Goal: Task Accomplishment & Management: Manage account settings

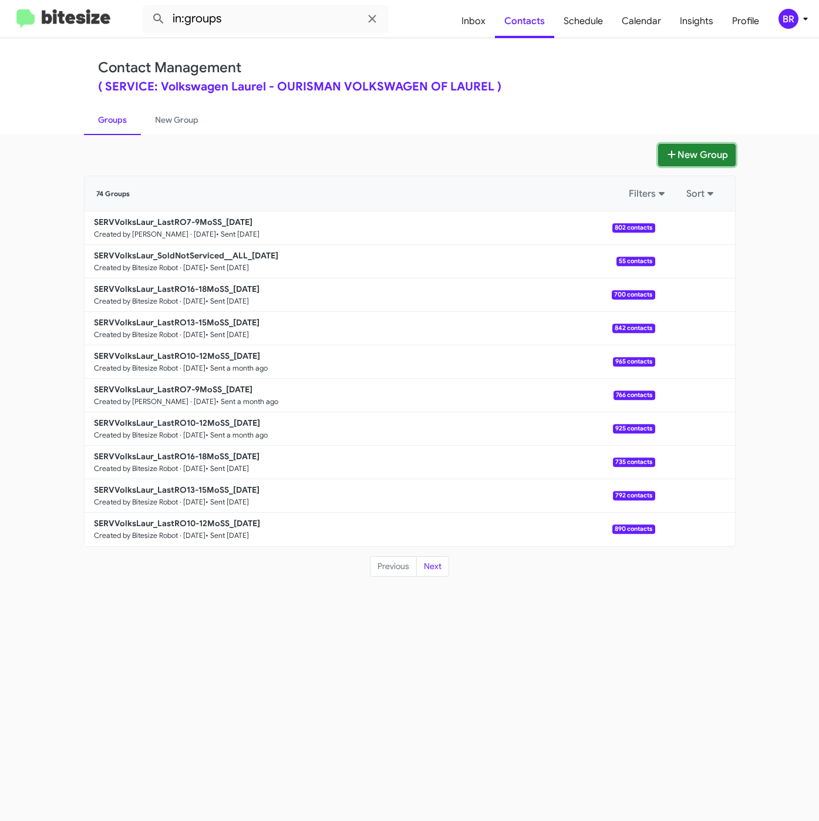
click at [693, 153] on button "New Group" at bounding box center [697, 155] width 78 height 22
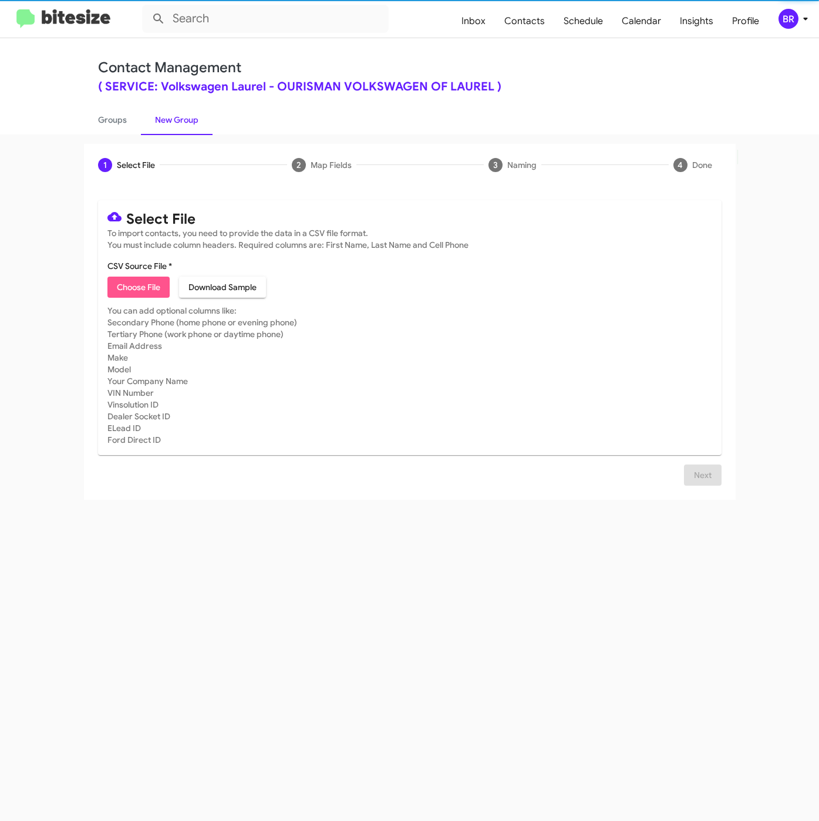
click at [127, 282] on span "Choose File" at bounding box center [138, 287] width 43 height 21
type input "SERVVolksLaur_LastRO10-12MoSS_09-10-25"
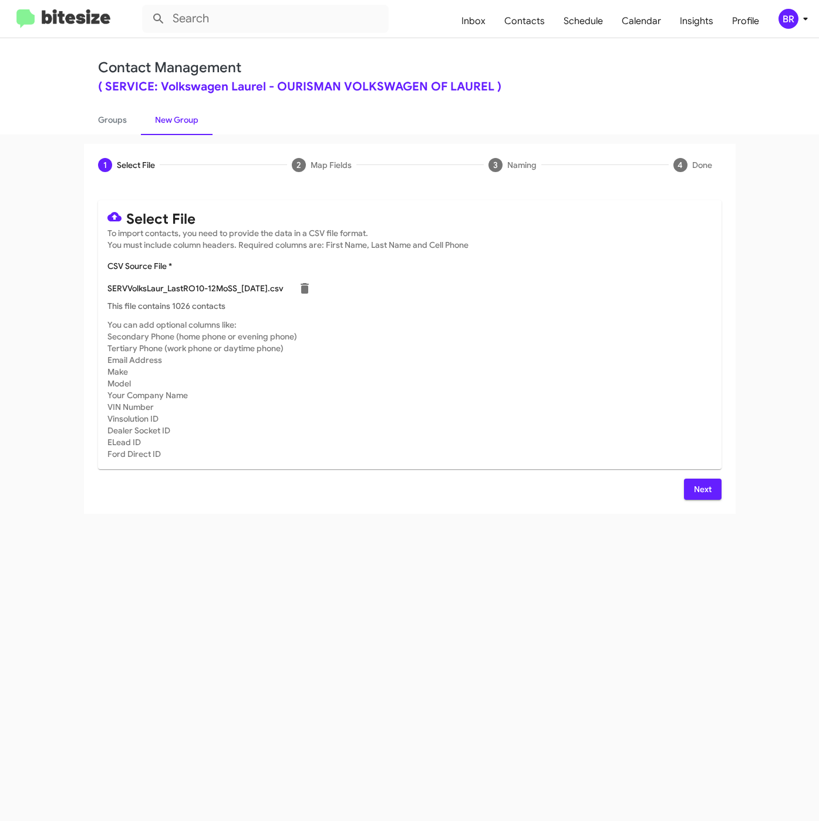
click at [701, 486] on span "Next" at bounding box center [703, 489] width 19 height 21
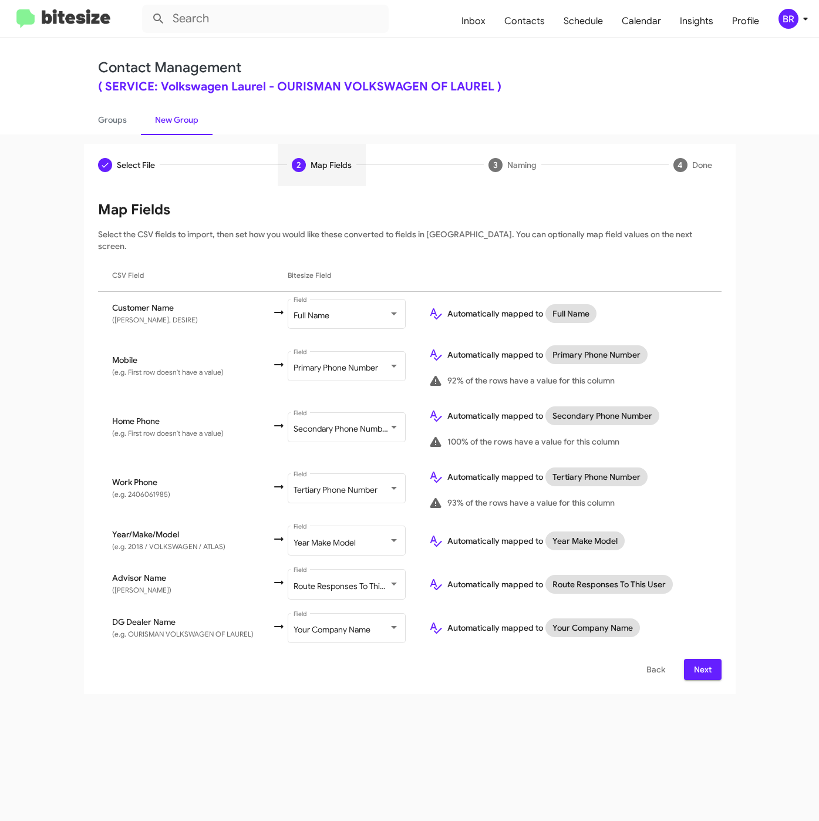
click at [700, 659] on span "Next" at bounding box center [703, 669] width 19 height 21
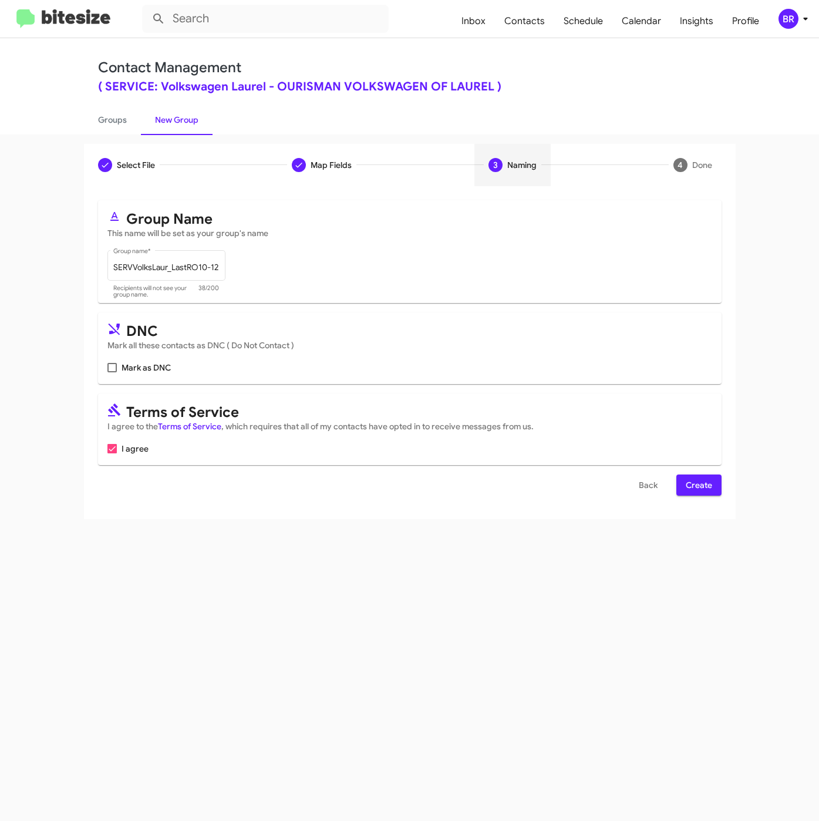
click at [703, 490] on span "Create" at bounding box center [699, 485] width 26 height 21
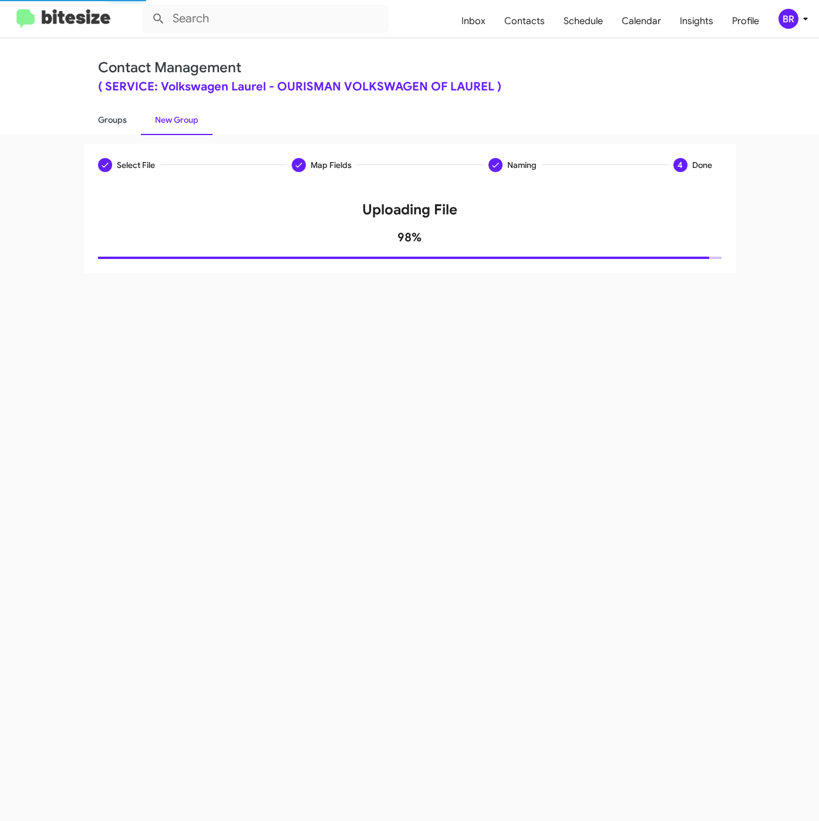
drag, startPoint x: 112, startPoint y: 119, endPoint x: 118, endPoint y: 119, distance: 6.5
click at [111, 119] on link "Groups" at bounding box center [112, 120] width 57 height 31
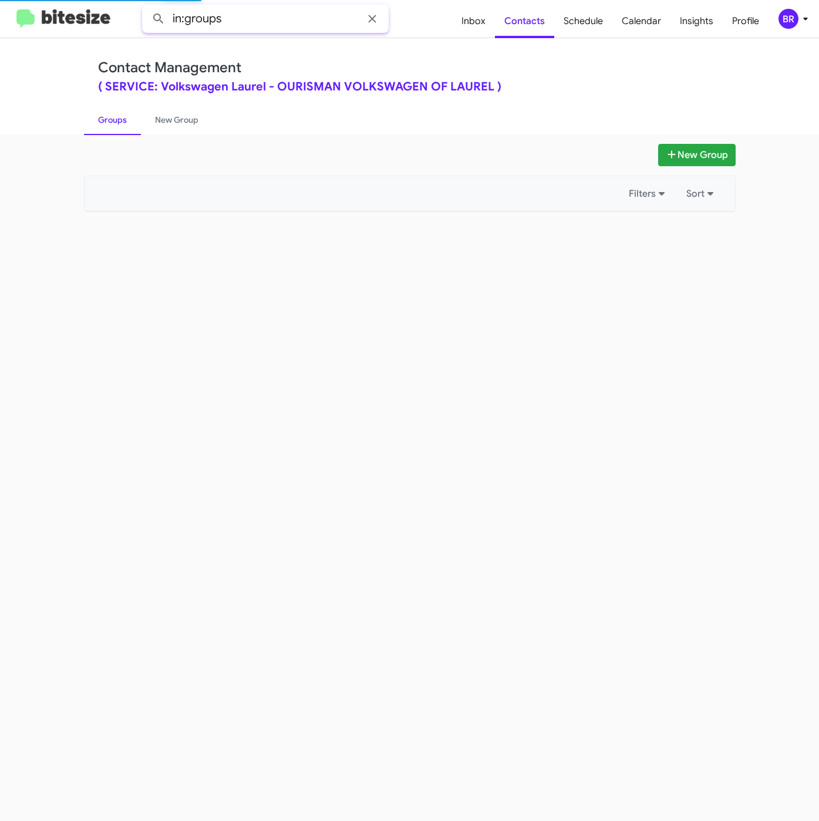
click at [259, 25] on input "in:groups" at bounding box center [265, 19] width 247 height 28
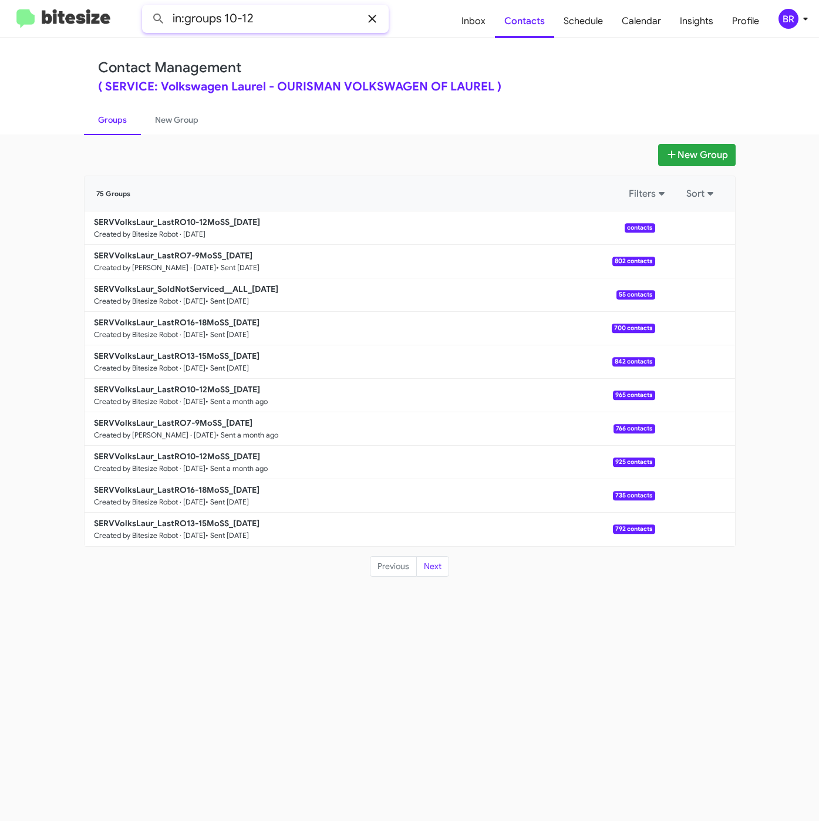
click at [147, 7] on button at bounding box center [158, 18] width 23 height 23
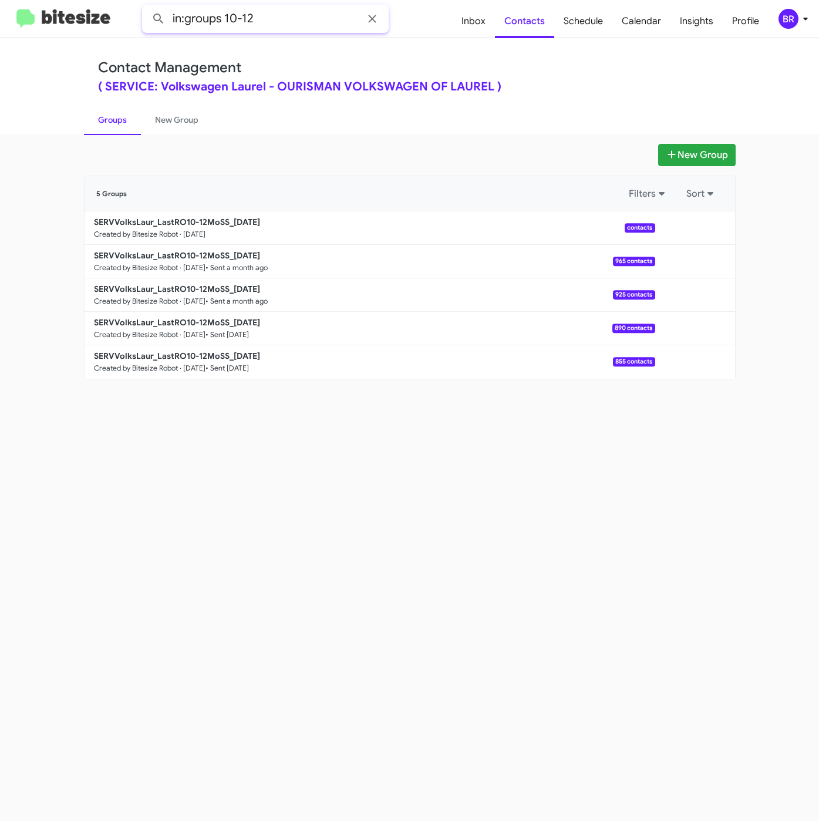
drag, startPoint x: 247, startPoint y: 19, endPoint x: 264, endPoint y: 21, distance: 17.1
click at [263, 21] on input "in:groups 10-12" at bounding box center [265, 19] width 247 height 28
type input "in:groups 10-1"
click at [147, 7] on button at bounding box center [158, 18] width 23 height 23
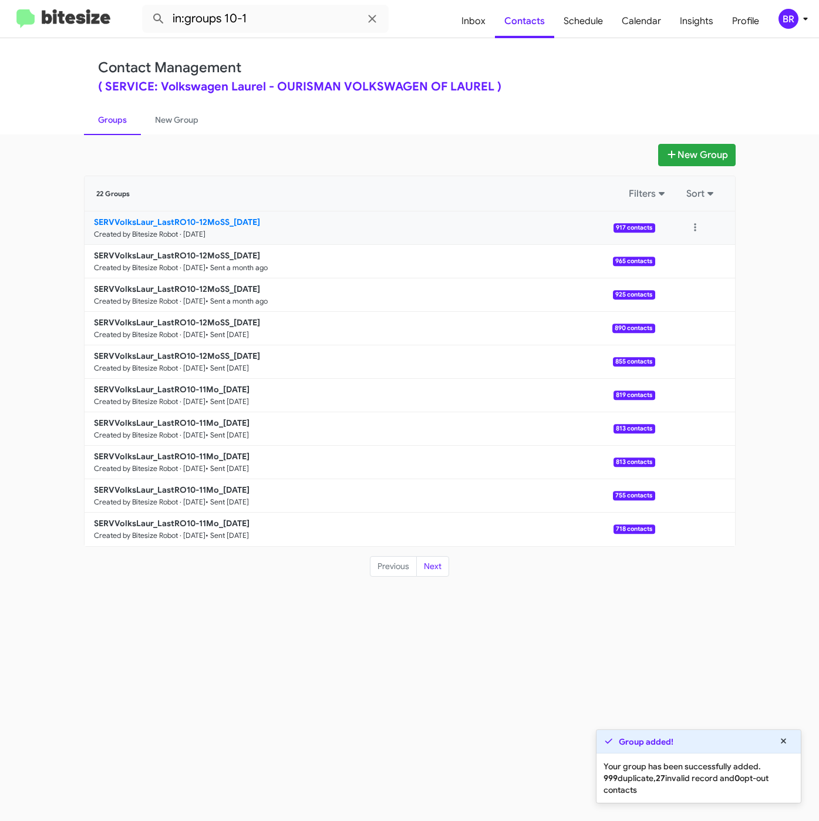
click at [253, 223] on b "SERVVolksLaur_LastRO10-12MoSS_09-10-25" at bounding box center [177, 222] width 166 height 11
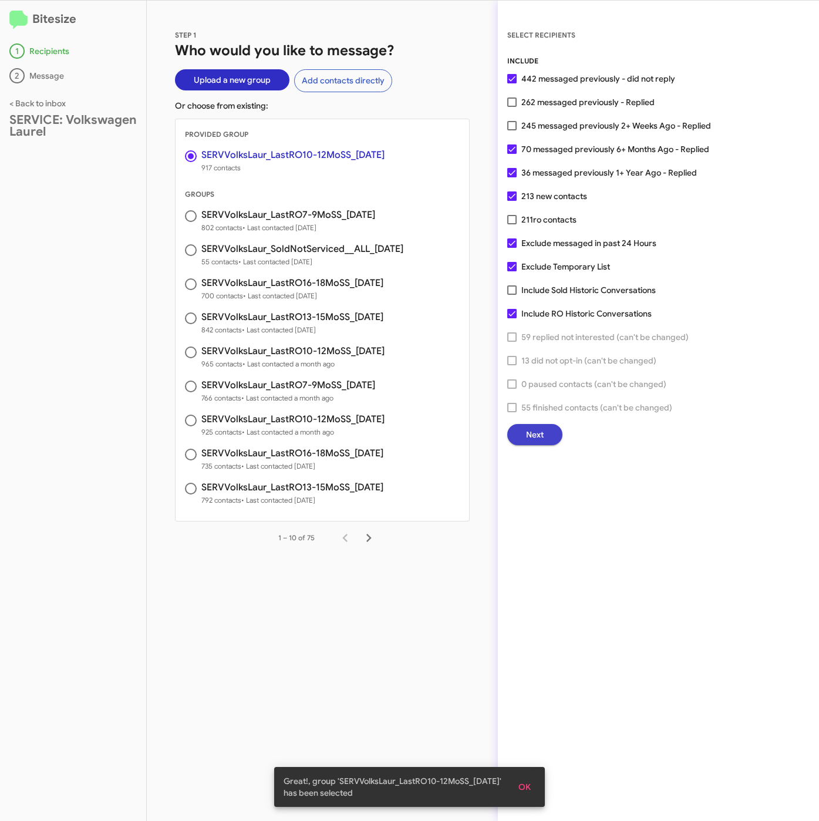
click at [541, 435] on span "Next" at bounding box center [535, 434] width 18 height 21
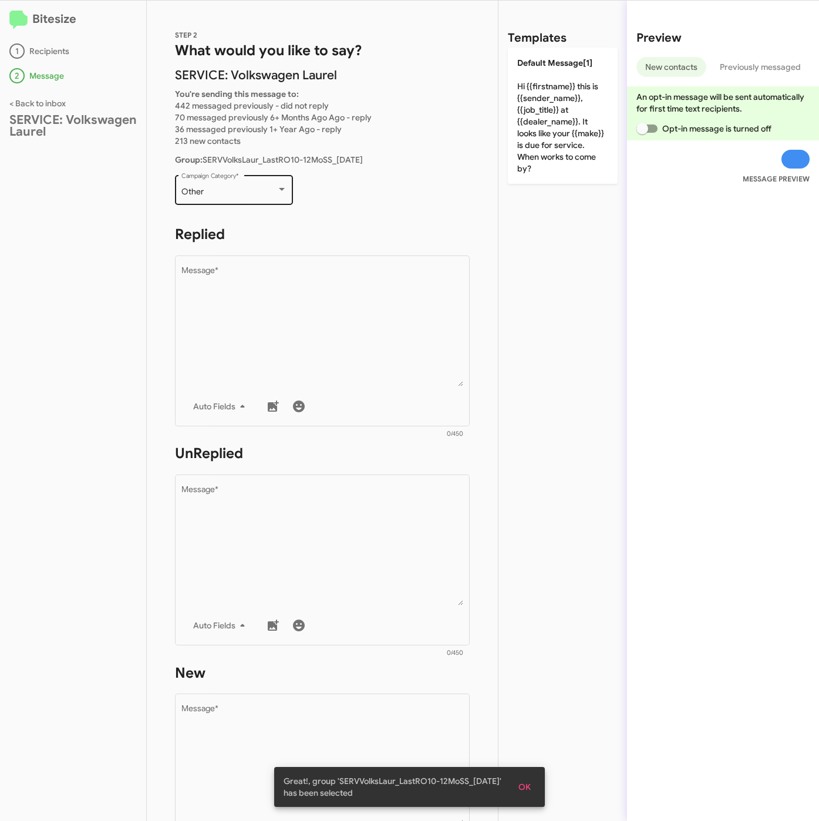
click at [233, 197] on div "Other Campaign Category *" at bounding box center [234, 189] width 106 height 32
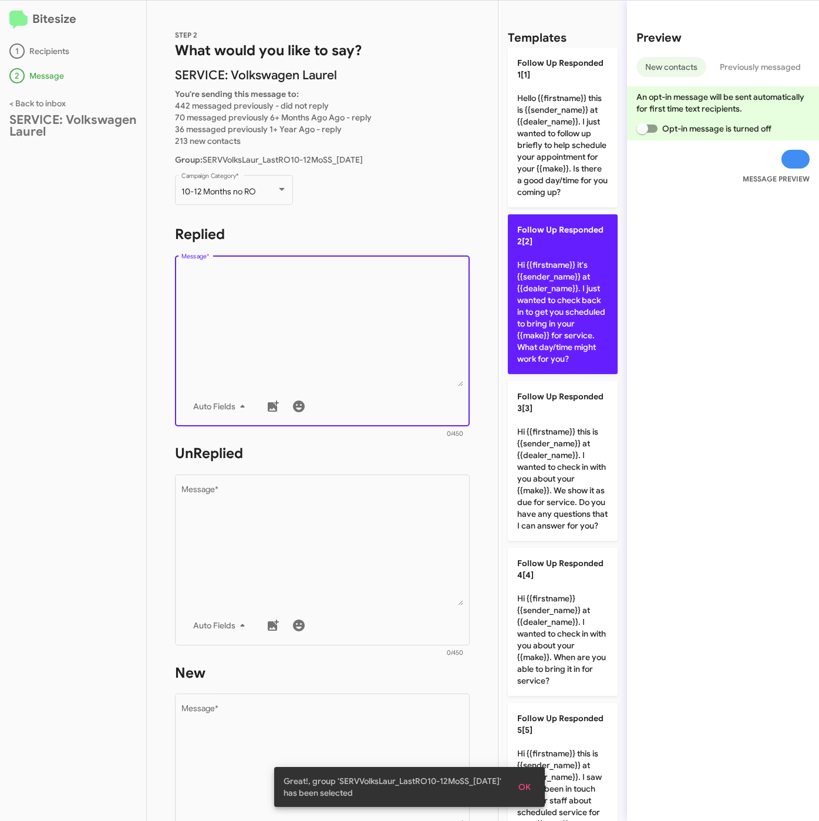
drag, startPoint x: 266, startPoint y: 286, endPoint x: 567, endPoint y: 291, distance: 301.3
click at [267, 287] on textarea "Message *" at bounding box center [322, 327] width 282 height 120
click at [574, 301] on p "Follow Up Responded 2[2] Hi {{firstname}} it's {{sender_name}} at {{dealer_name…" at bounding box center [563, 294] width 110 height 160
type textarea "Hi {{firstname}} it's {{sender_name}} at {{dealer_name}}. I just wanted to chec…"
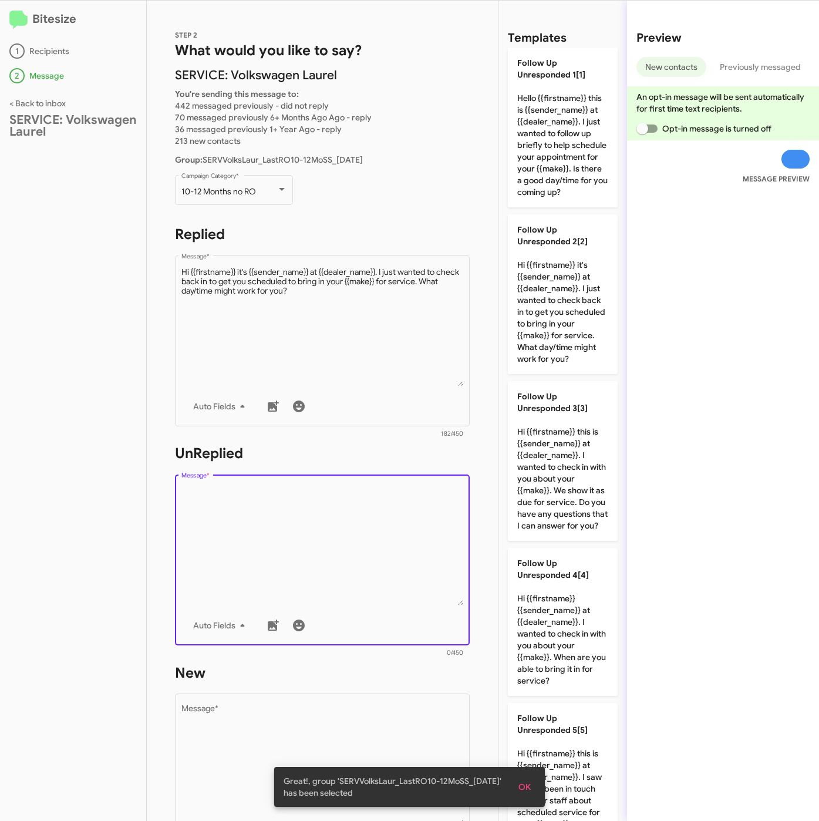
click at [402, 512] on textarea "Message *" at bounding box center [322, 546] width 282 height 120
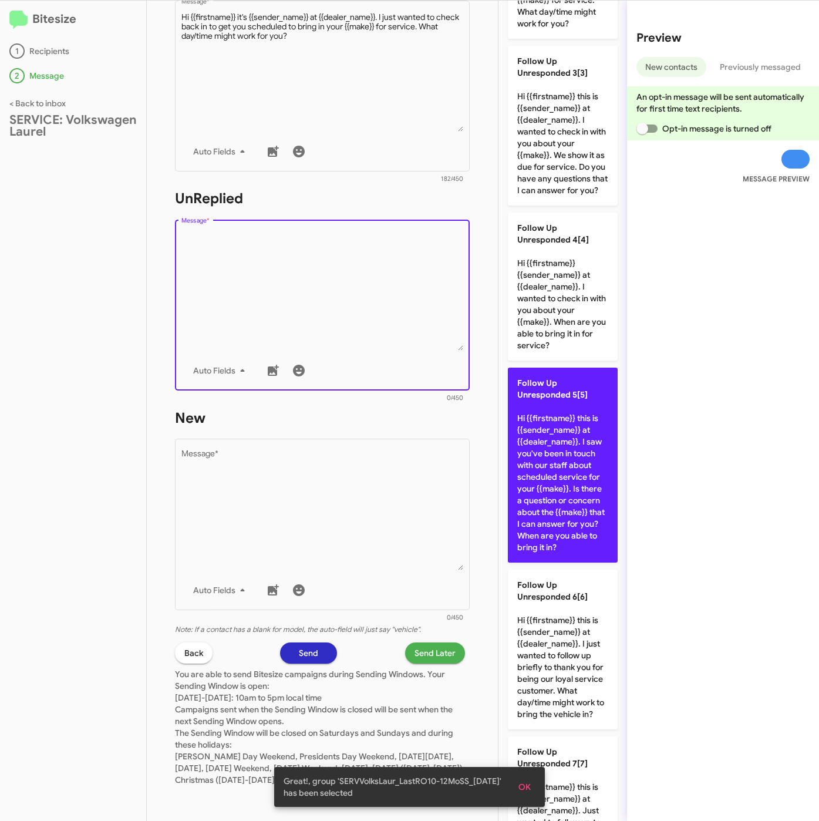
scroll to position [529, 0]
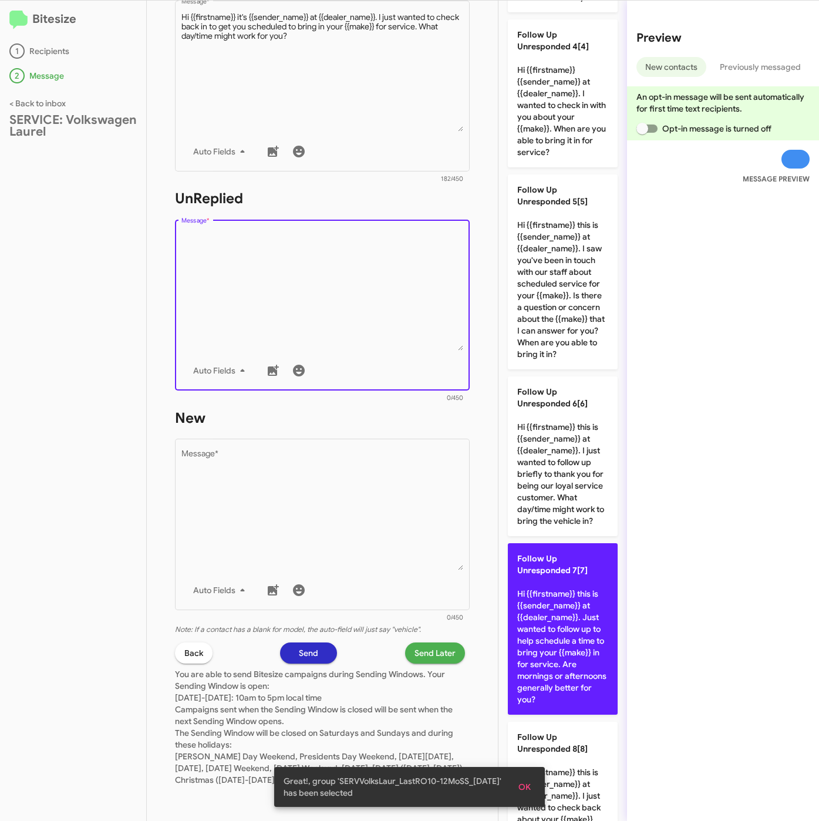
click at [585, 705] on p "Follow Up Unresponded 7[7] Hi {{firstname}} this is {{sender_name}} at {{dealer…" at bounding box center [563, 628] width 110 height 171
type textarea "Hi {{firstname}} this is {{sender_name}} at {{dealer_name}}. Just wanted to fol…"
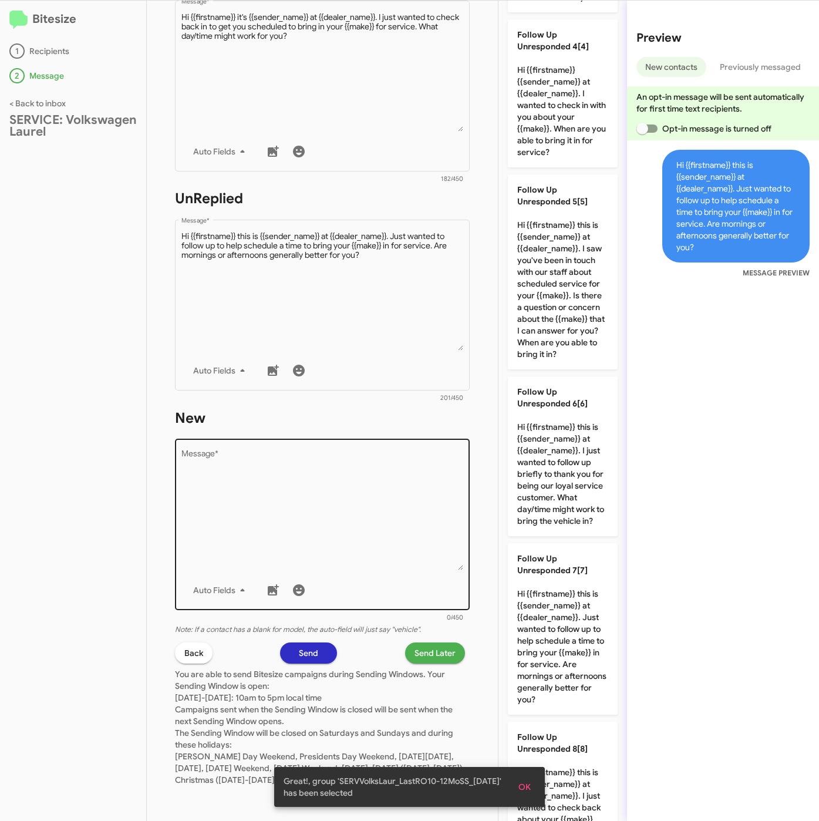
scroll to position [0, 0]
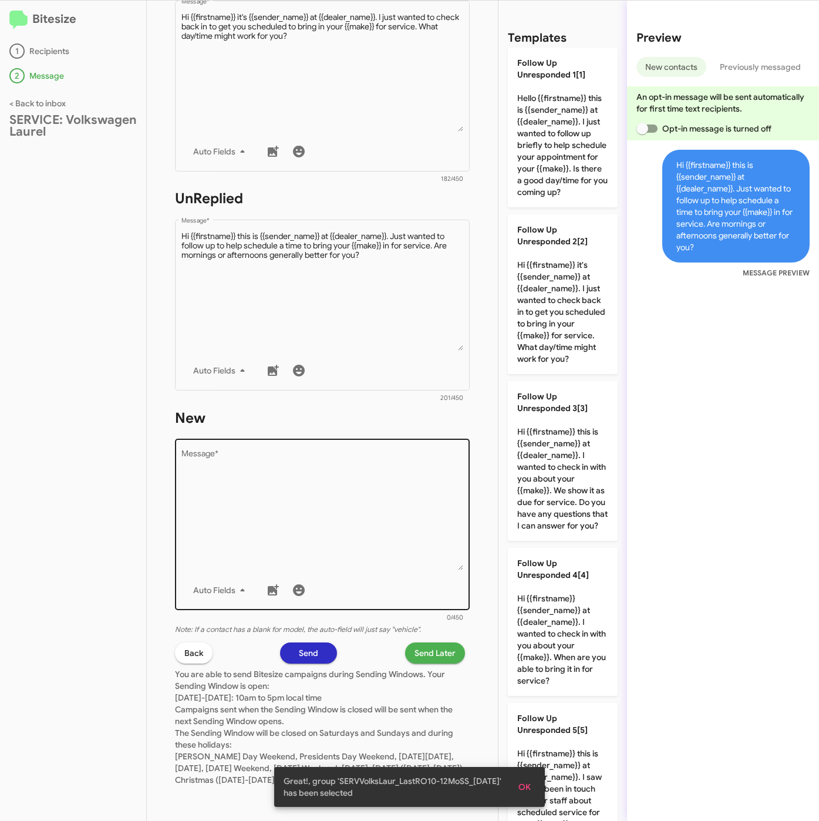
click at [406, 497] on textarea "Message *" at bounding box center [322, 510] width 282 height 120
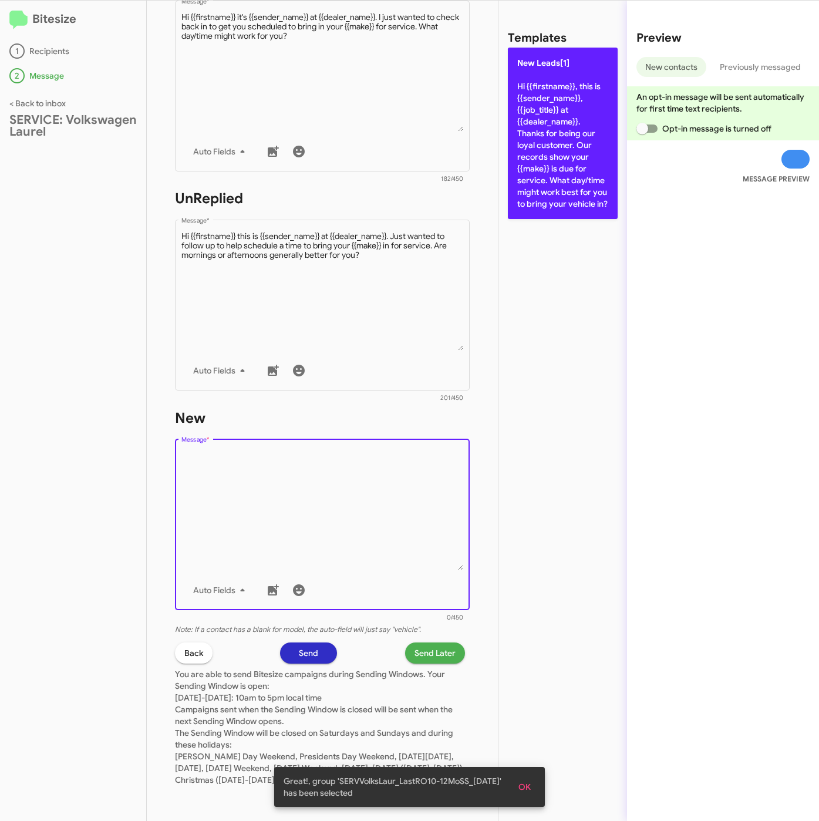
click at [540, 125] on p "New Leads[1] Hi {{firstname}}, this is {{sender_name}}, {{job_title}} at {{deal…" at bounding box center [563, 133] width 110 height 171
type textarea "Hi {{firstname}}, this is {{sender_name}}, {{job_title}} at {{dealer_name}}. Th…"
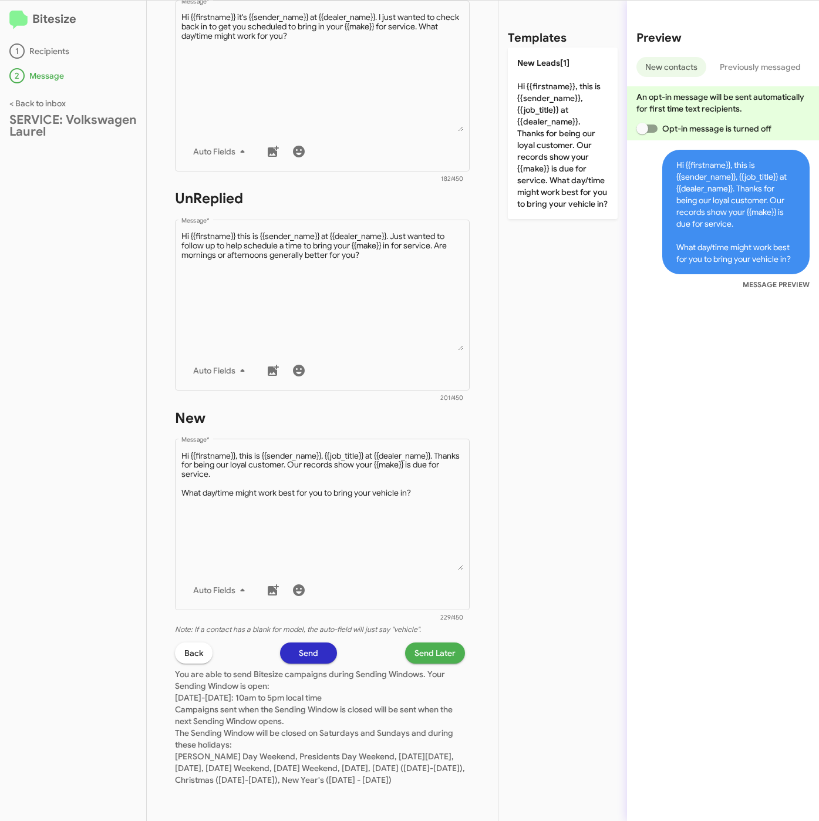
click at [436, 642] on span "Send Later" at bounding box center [435, 652] width 41 height 21
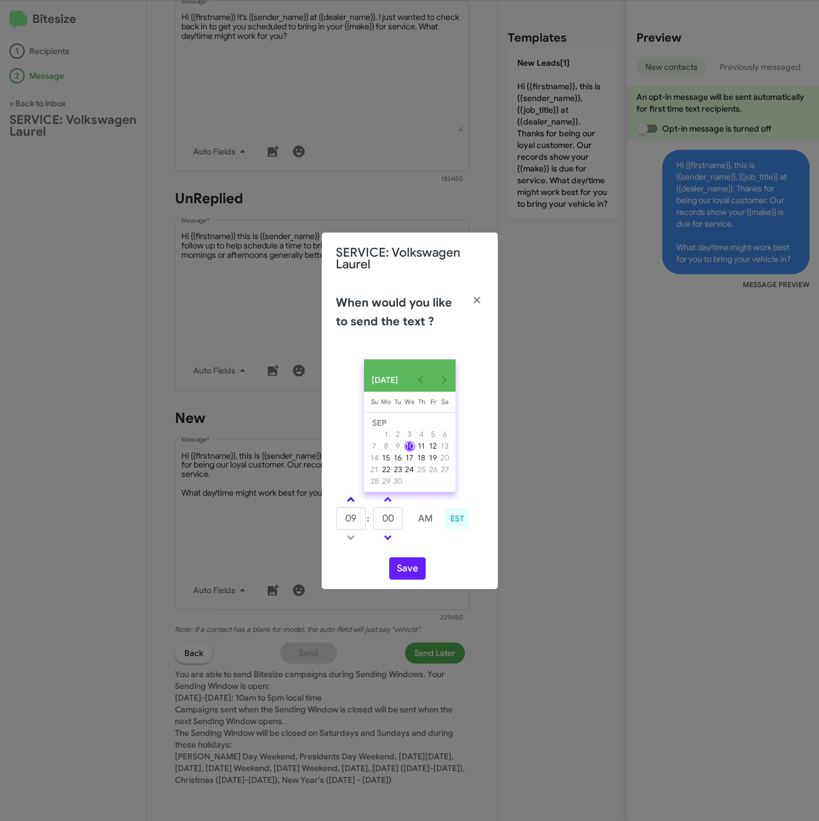
click at [347, 503] on span at bounding box center [351, 501] width 8 height 8
drag, startPoint x: 347, startPoint y: 503, endPoint x: 384, endPoint y: 517, distance: 39.6
click at [352, 504] on span at bounding box center [351, 501] width 8 height 8
type input "11"
click at [398, 523] on input "00" at bounding box center [388, 518] width 29 height 22
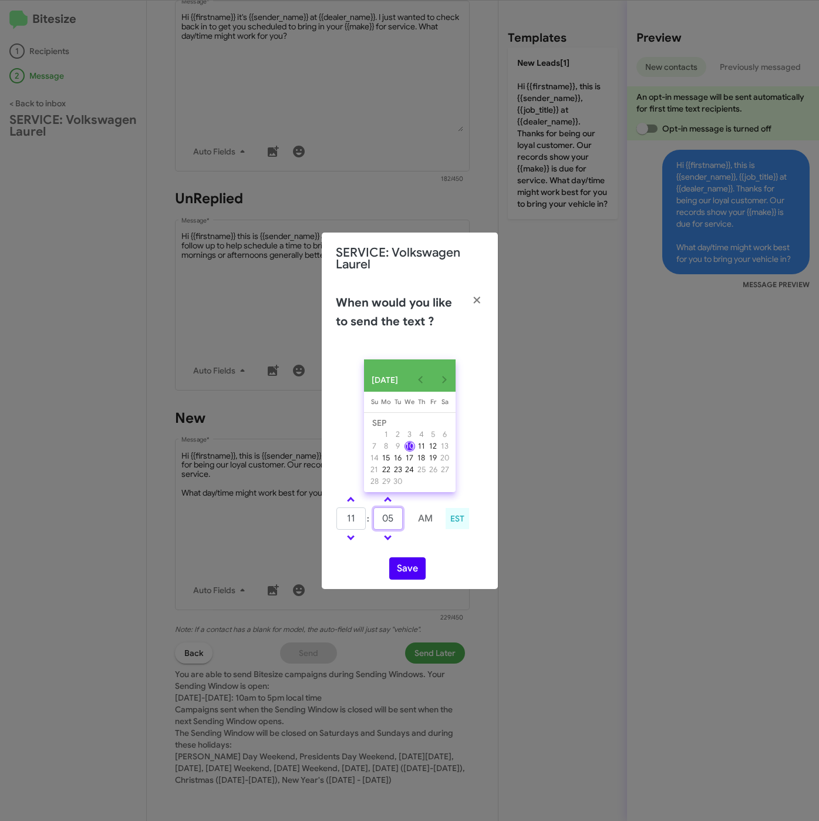
type input "05"
click at [406, 571] on button "Save" at bounding box center [407, 568] width 36 height 22
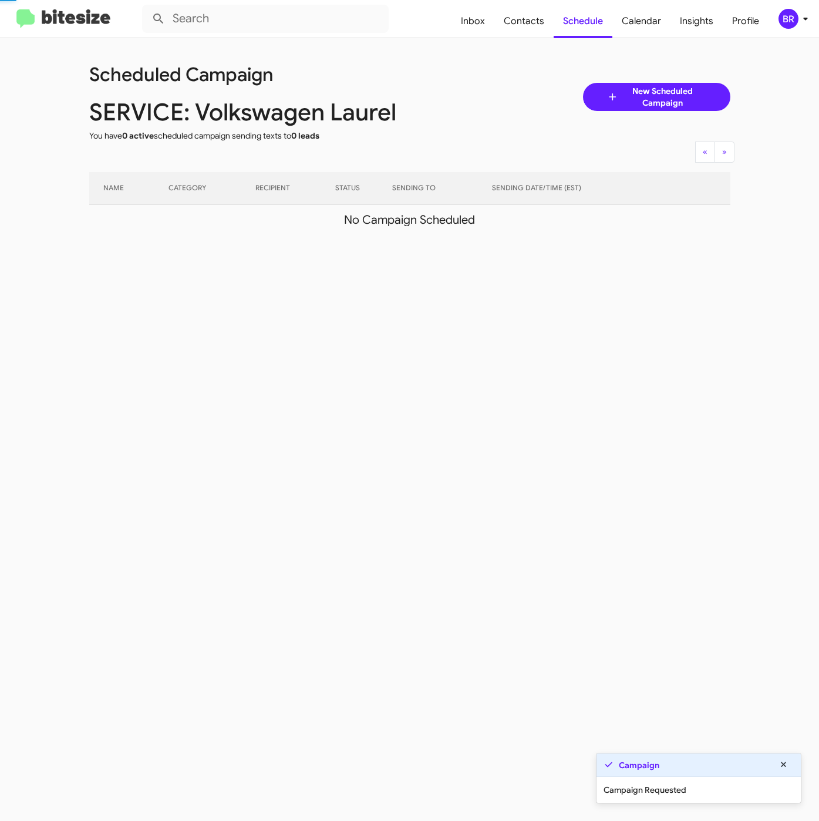
click at [802, 13] on icon at bounding box center [806, 19] width 14 height 14
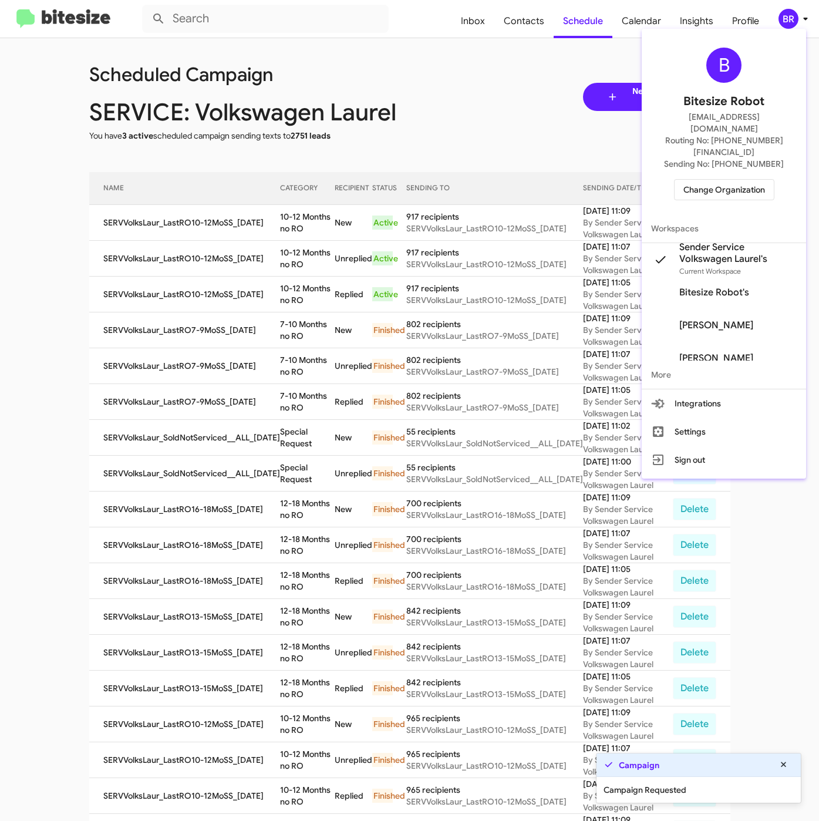
click at [282, 231] on div at bounding box center [409, 410] width 819 height 821
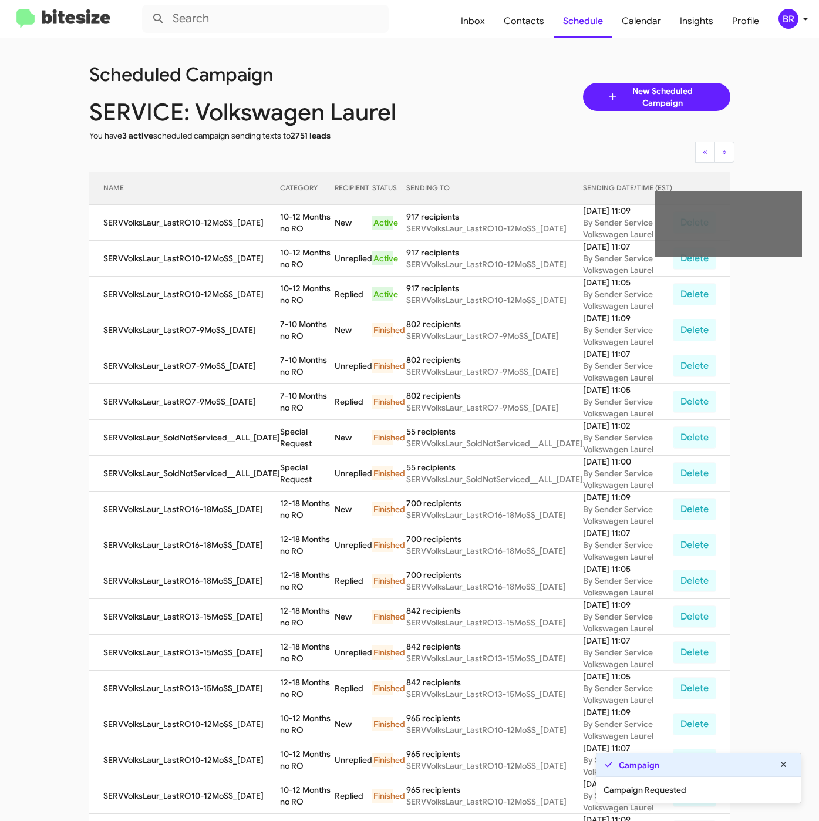
drag, startPoint x: 272, startPoint y: 215, endPoint x: 297, endPoint y: 228, distance: 27.8
click at [297, 228] on td "10-12 Months no RO" at bounding box center [307, 223] width 55 height 36
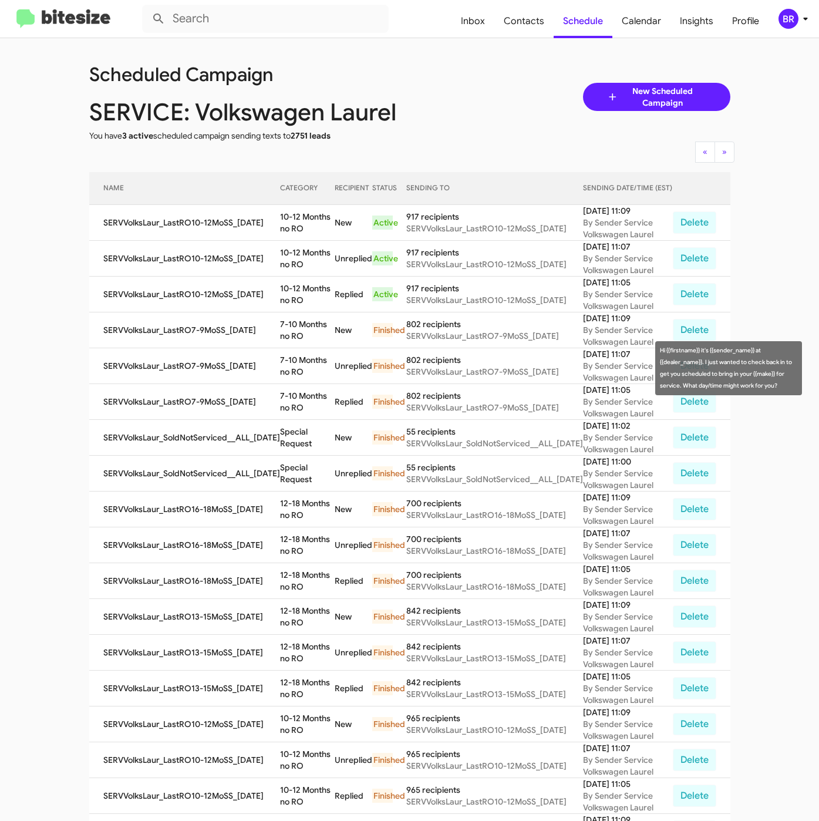
copy td "10-12 Months no RO"
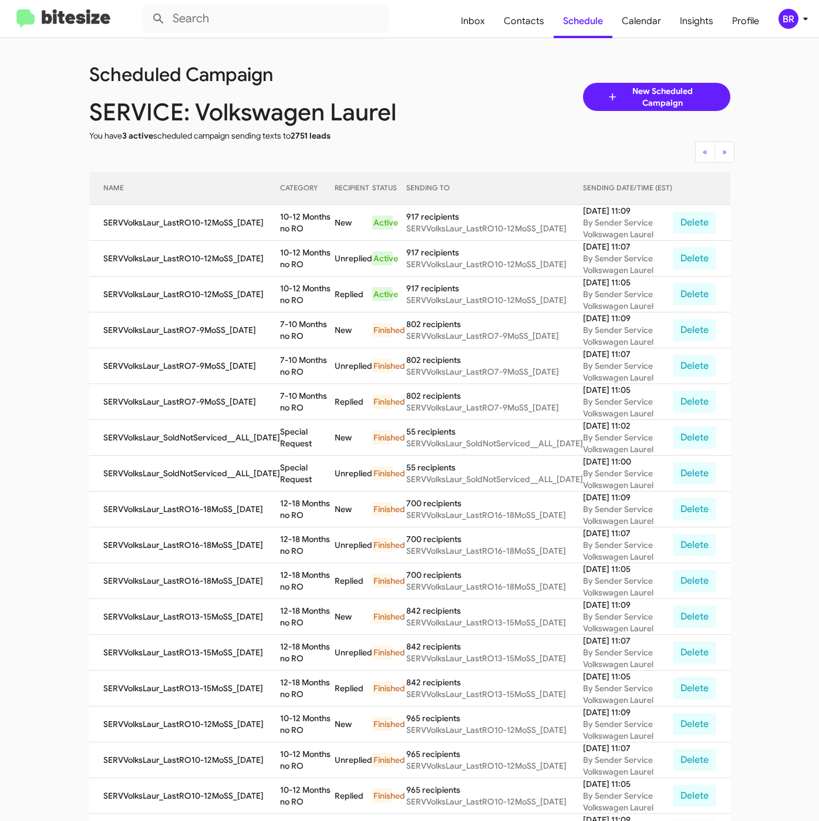
click at [792, 6] on mat-toolbar "Inbox Contacts Schedule Calendar Insights Profile BR" at bounding box center [409, 19] width 819 height 38
click at [792, 21] on div "BR" at bounding box center [789, 19] width 20 height 20
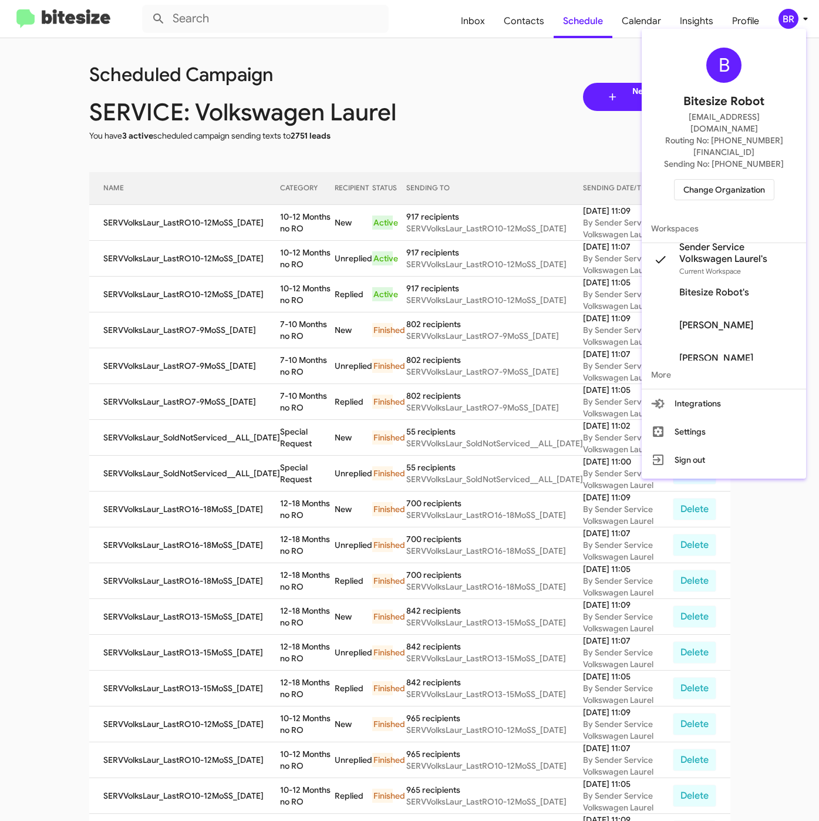
click at [686, 180] on span "Change Organization" at bounding box center [725, 190] width 82 height 20
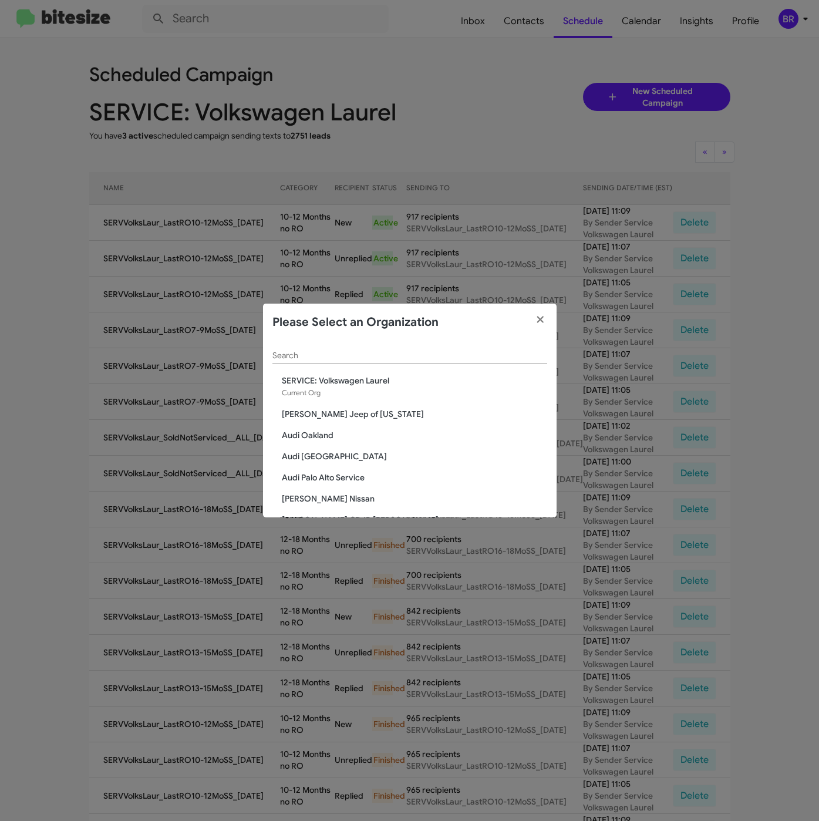
click at [348, 359] on input "Search" at bounding box center [409, 355] width 275 height 9
paste input "SERVICE: Tri-State Ford"
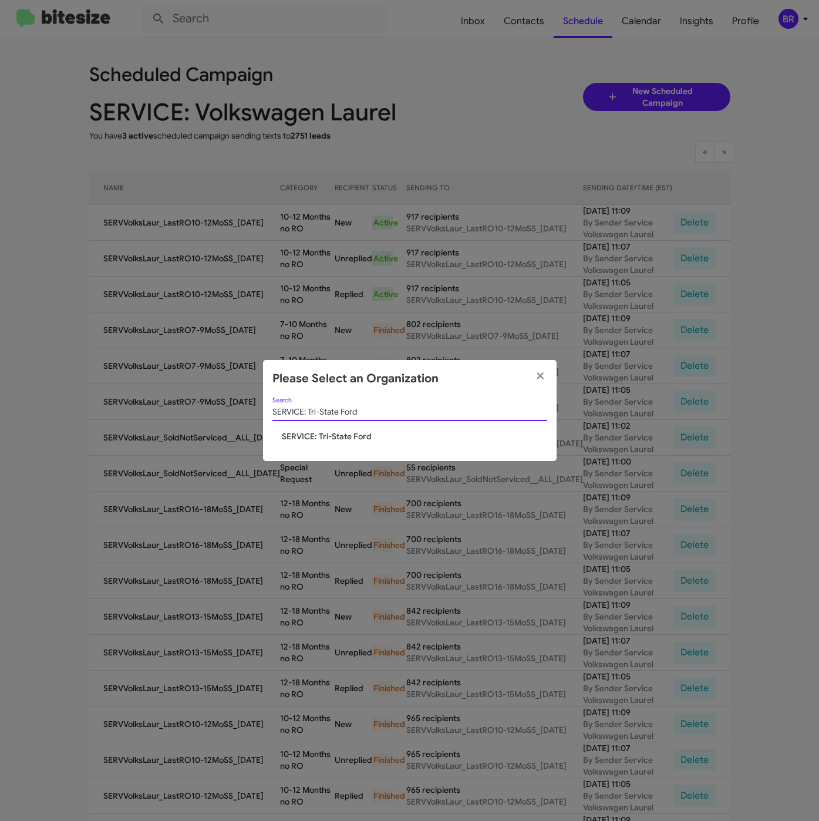
type input "SERVICE: Tri-State Ford"
click at [319, 437] on span "SERVICE: Tri-State Ford" at bounding box center [414, 436] width 265 height 12
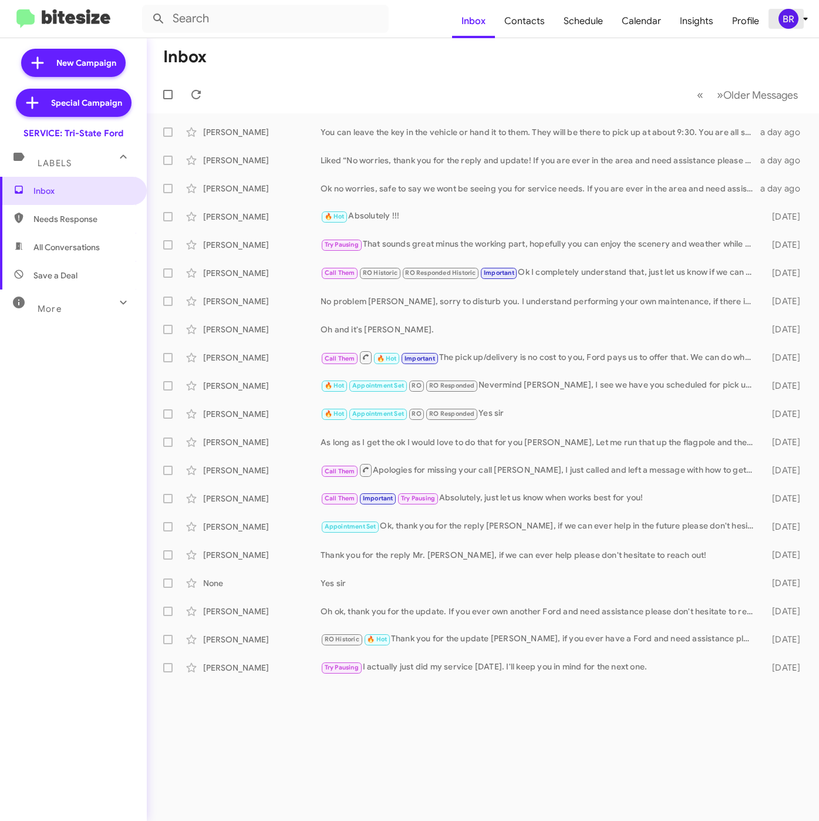
click at [780, 18] on div "BR" at bounding box center [789, 19] width 20 height 20
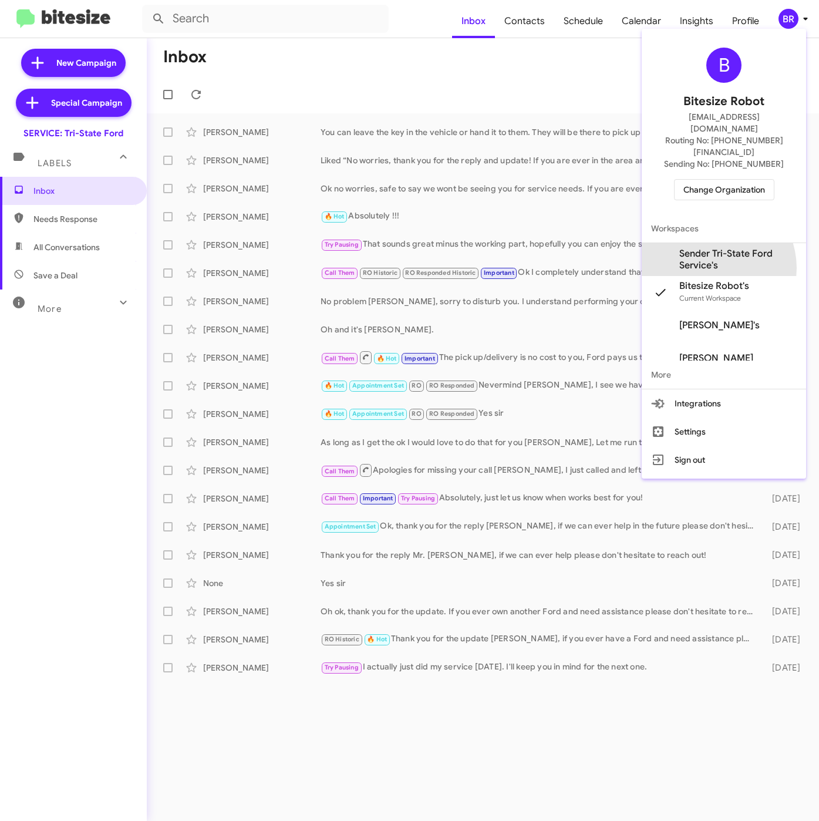
click at [710, 248] on span "Sender Tri-State Ford Service's" at bounding box center [737, 259] width 117 height 23
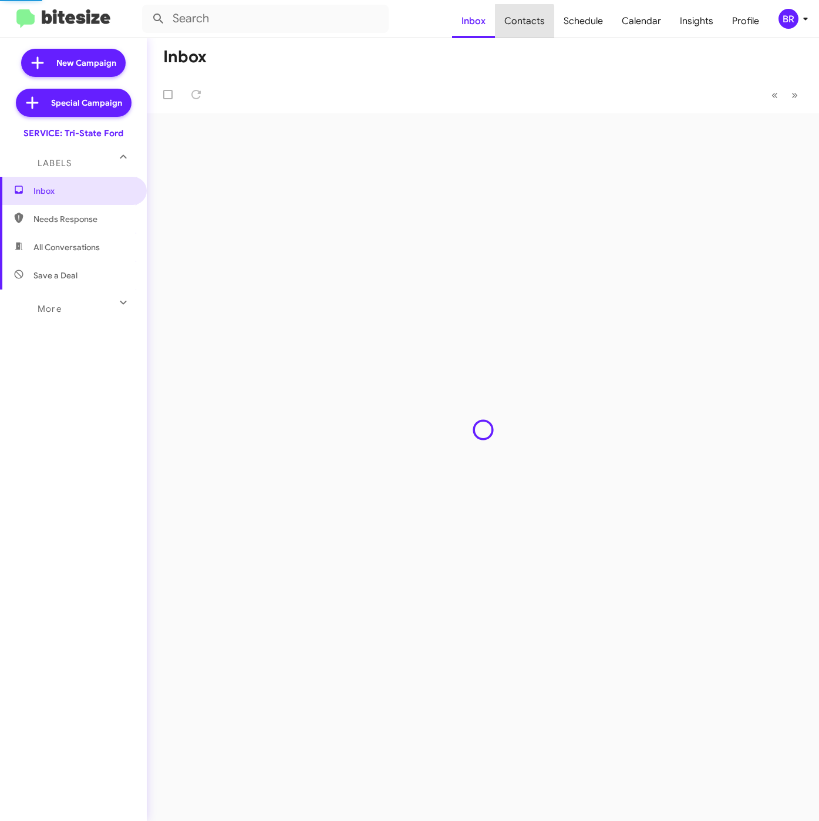
click at [529, 22] on span "Contacts" at bounding box center [524, 21] width 59 height 34
type input "in:groups"
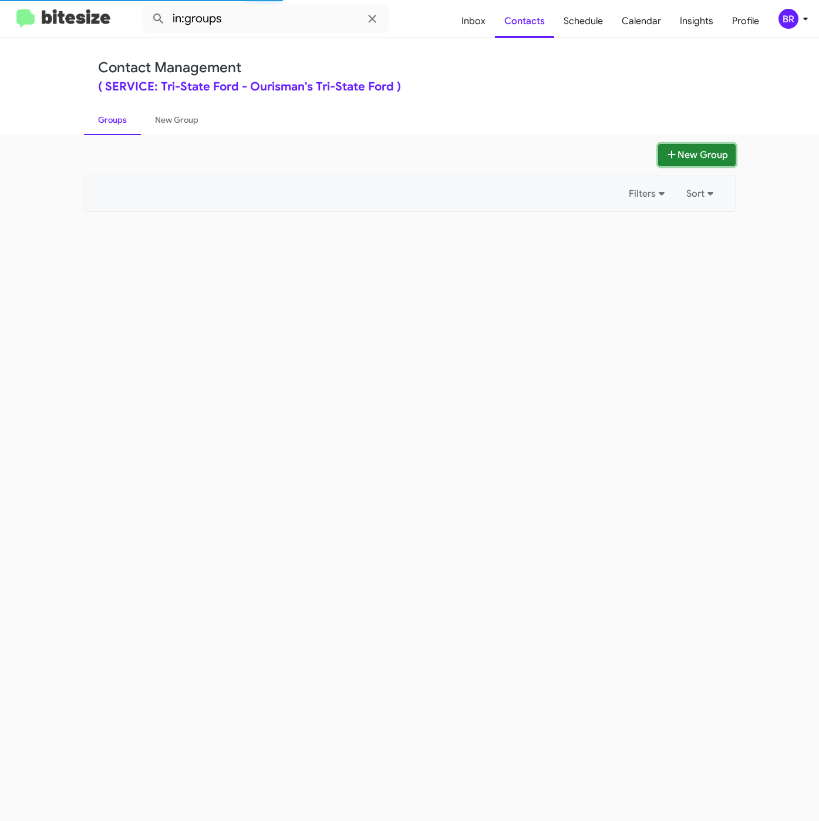
click at [677, 146] on button "New Group" at bounding box center [697, 155] width 78 height 22
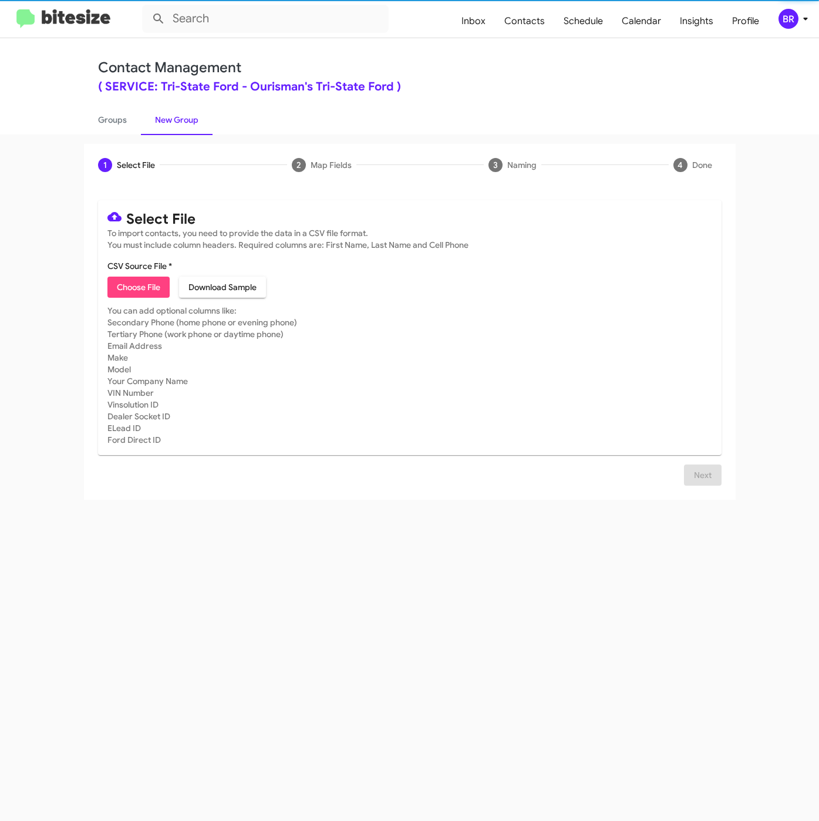
click at [129, 286] on span "Choose File" at bounding box center [138, 287] width 43 height 21
type input "SERVTriStateFord_LastRO16-18MoSS_09-10-25"
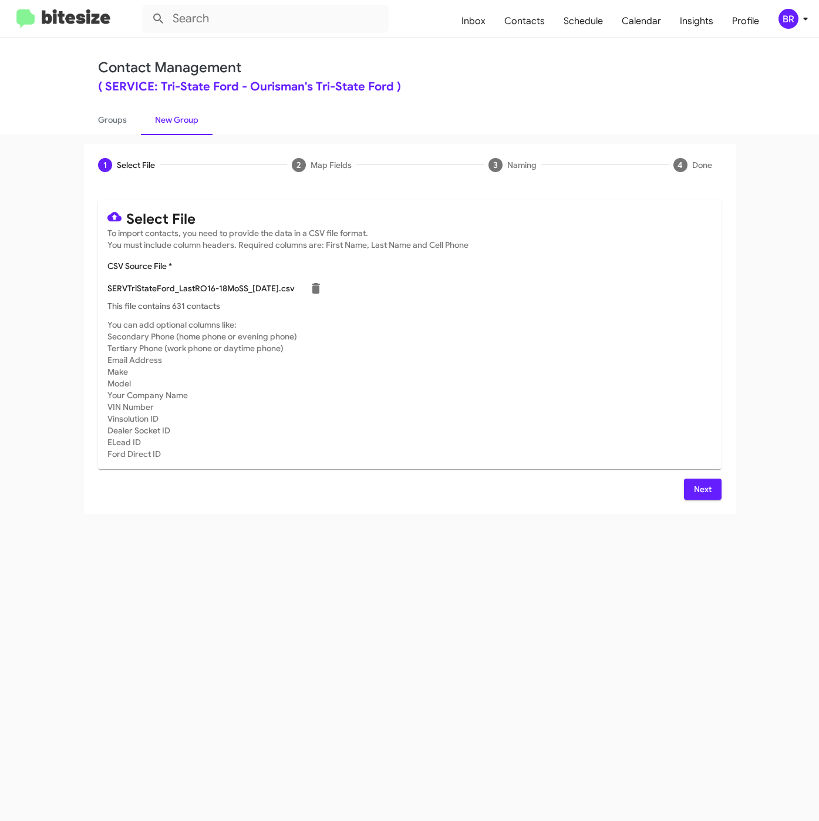
click at [698, 489] on span "Next" at bounding box center [703, 489] width 19 height 21
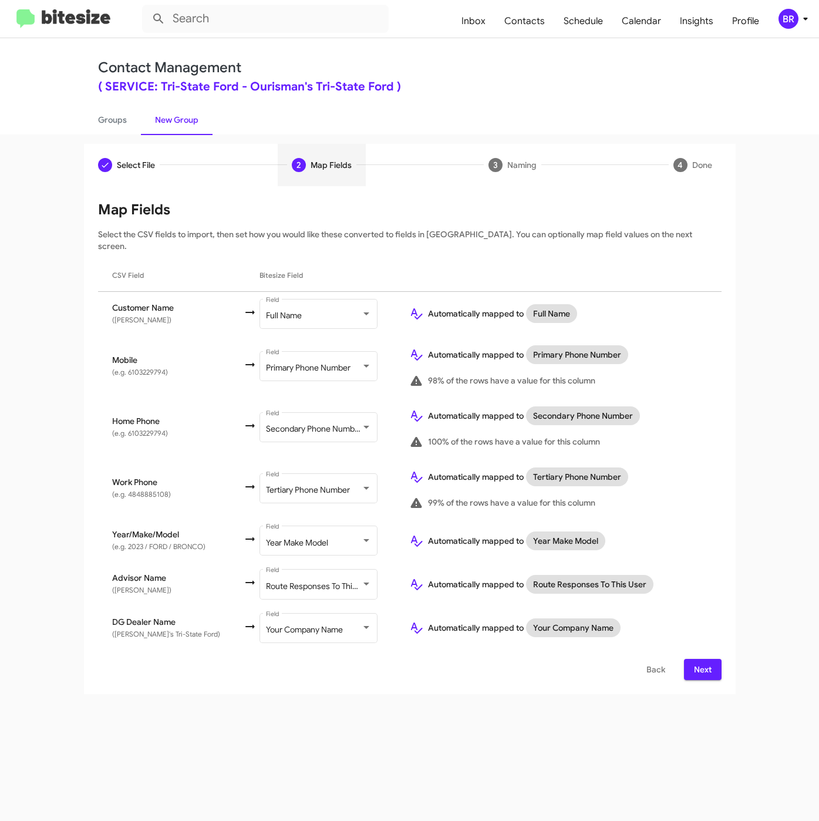
click at [699, 659] on span "Next" at bounding box center [703, 669] width 19 height 21
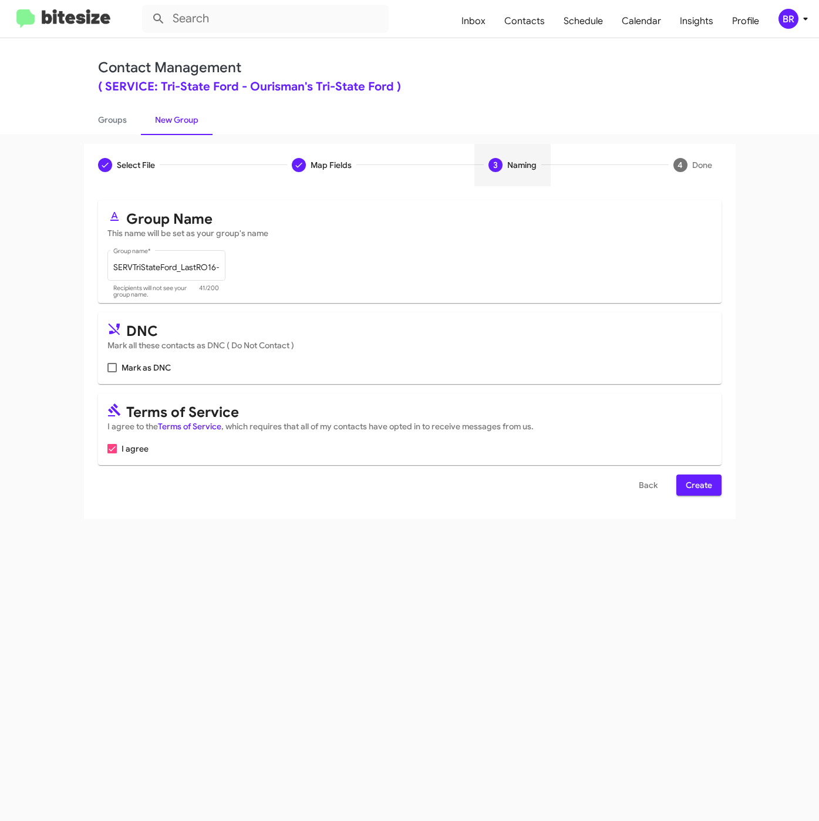
click at [689, 487] on span "Create" at bounding box center [699, 485] width 26 height 21
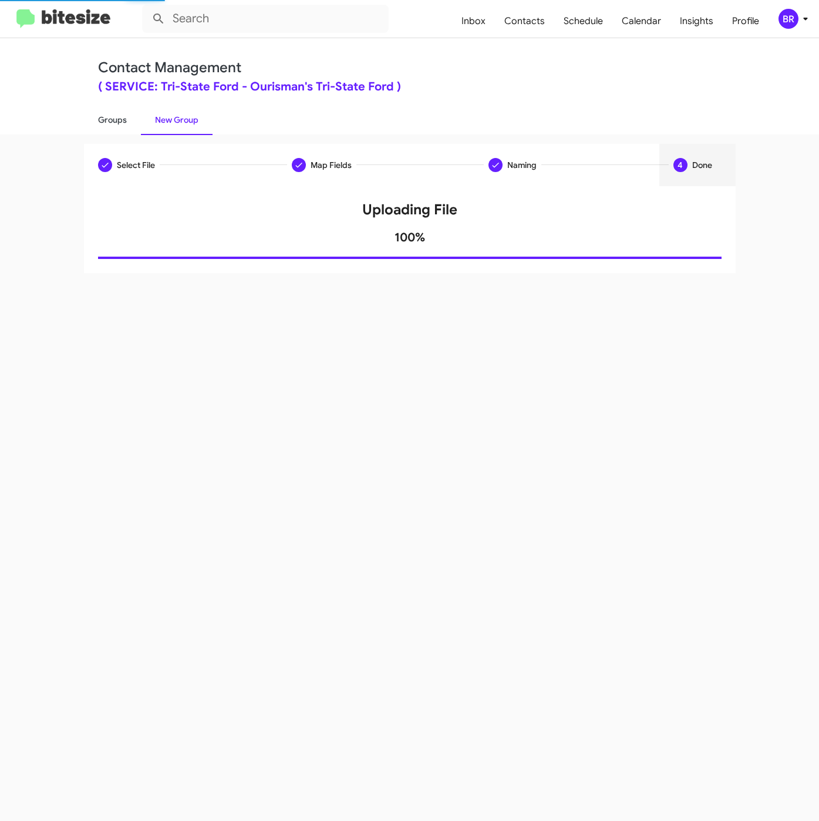
click at [108, 120] on link "Groups" at bounding box center [112, 120] width 57 height 31
type input "in:groups"
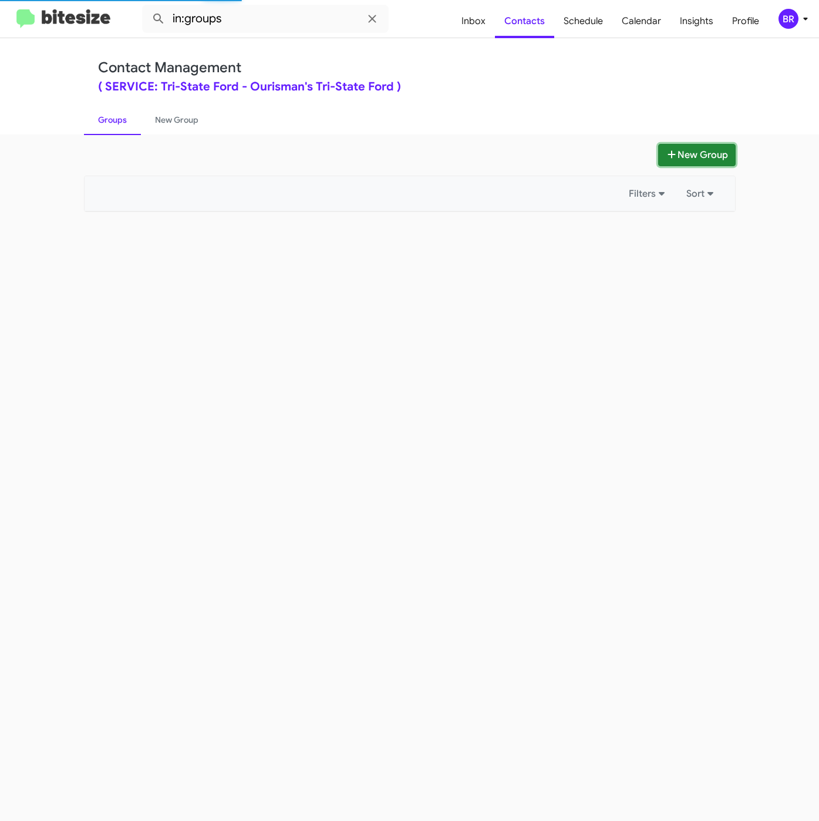
click at [685, 159] on button "New Group" at bounding box center [697, 155] width 78 height 22
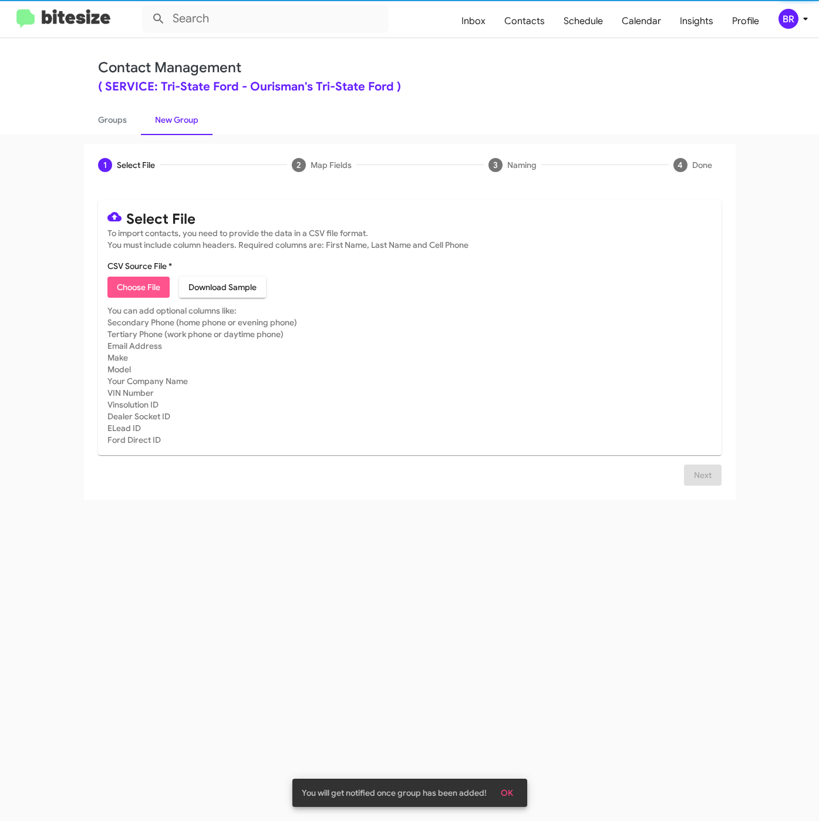
click at [141, 289] on span "Choose File" at bounding box center [138, 287] width 43 height 21
type input "SERVTriStateFord_LastRO10-12MoSS_09-10-25"
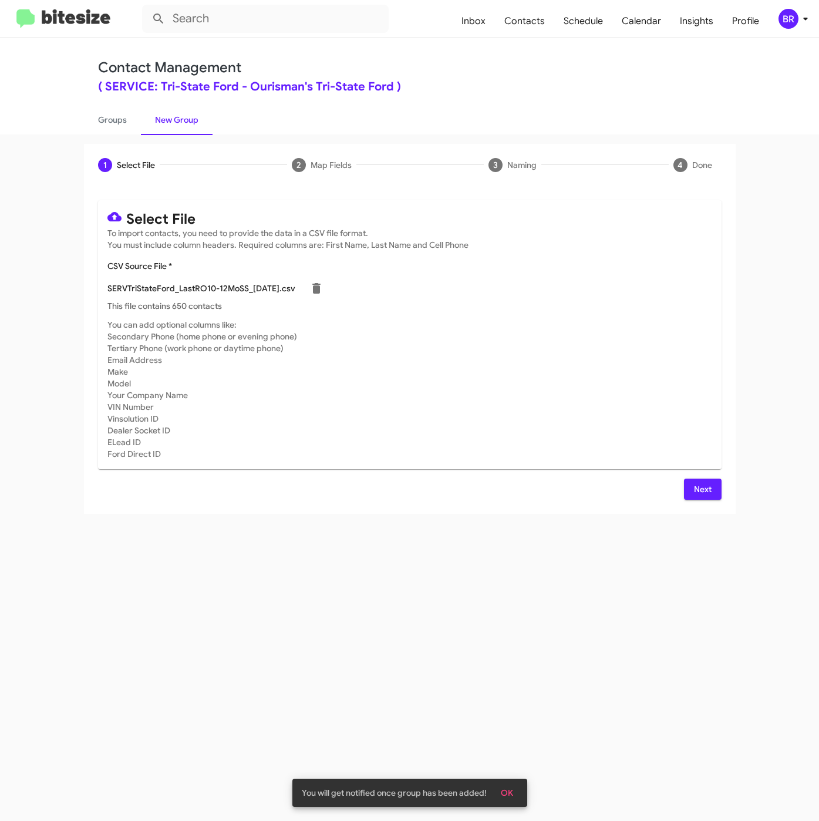
click at [703, 492] on span "Next" at bounding box center [703, 489] width 19 height 21
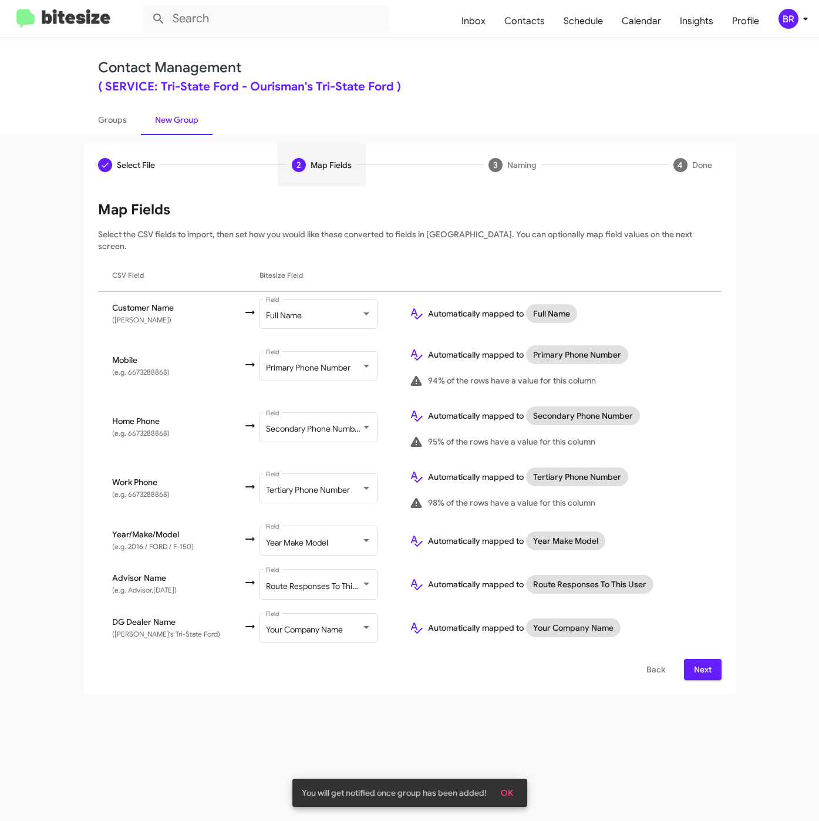
click at [696, 659] on span "Next" at bounding box center [703, 669] width 19 height 21
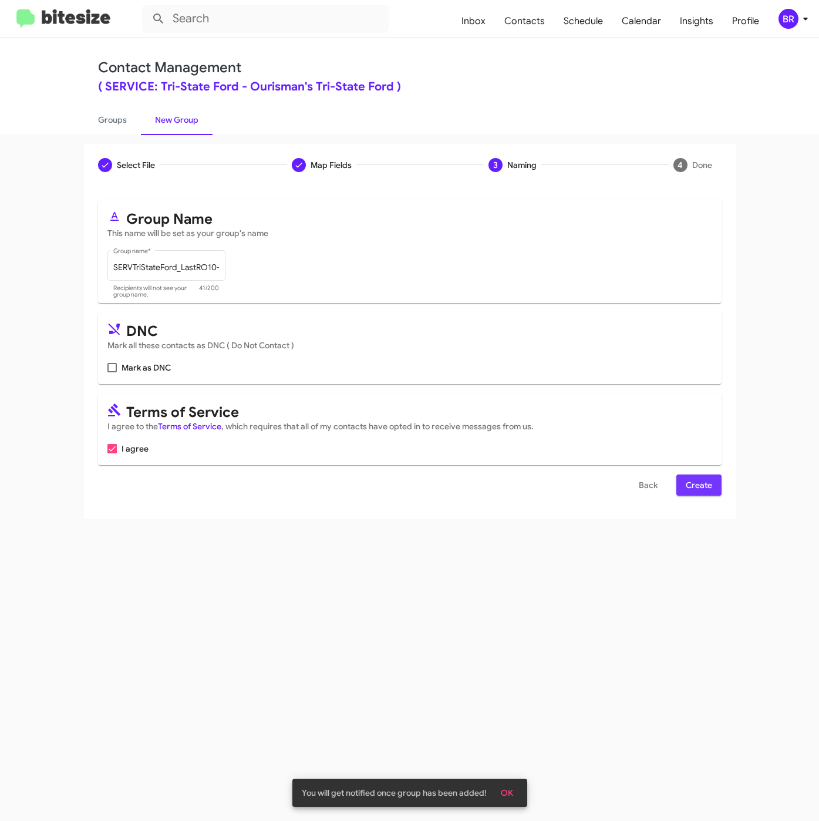
click at [704, 488] on span "Create" at bounding box center [699, 485] width 26 height 21
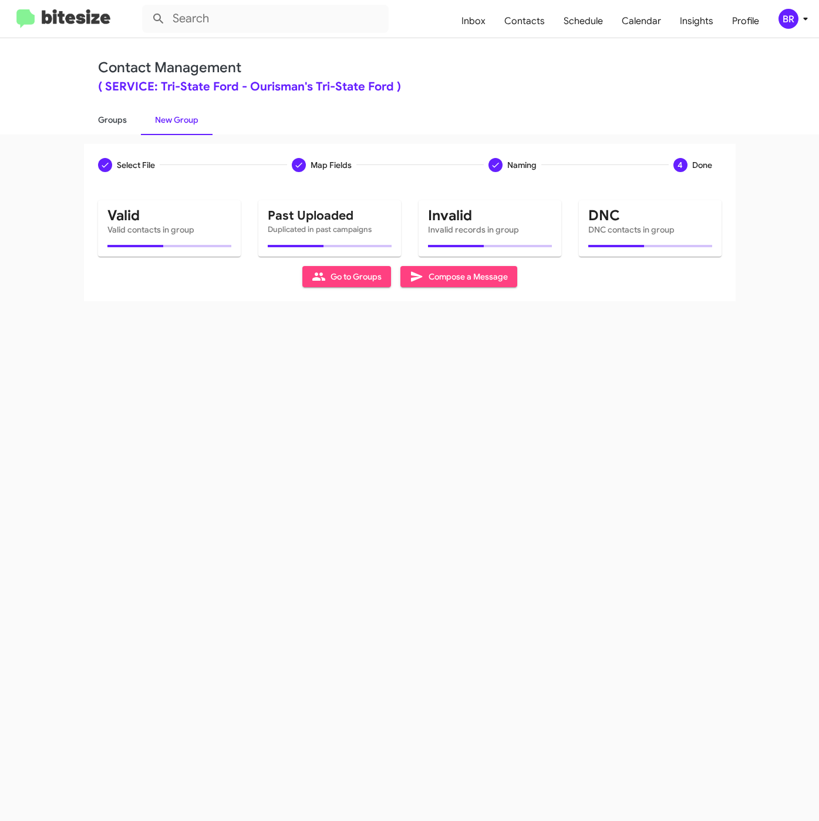
click at [113, 132] on link "Groups" at bounding box center [112, 120] width 57 height 31
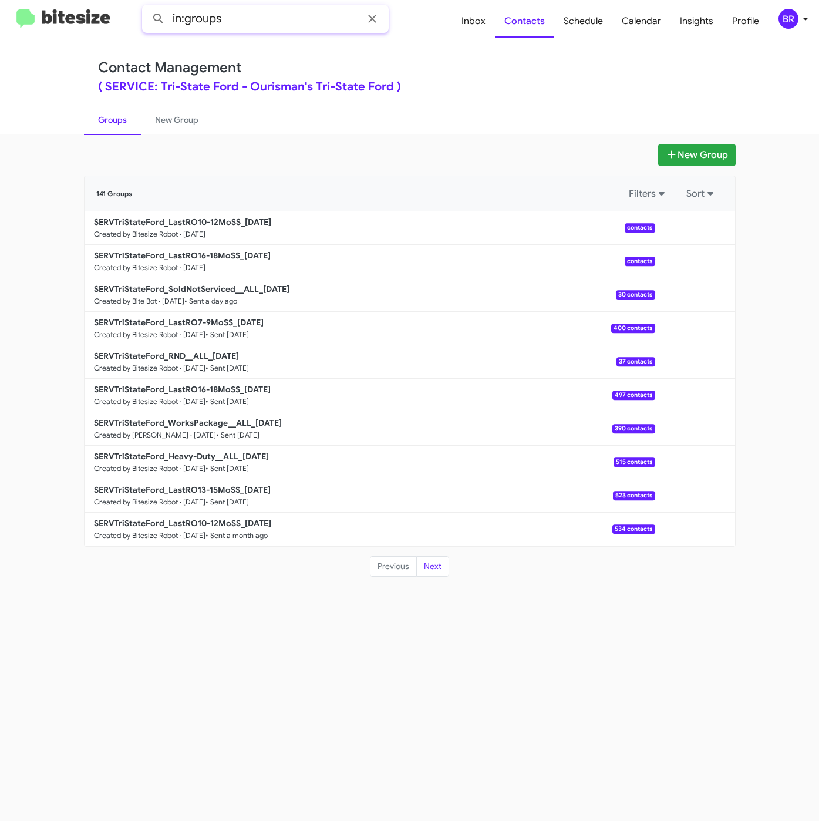
click at [280, 16] on input "in:groups" at bounding box center [265, 19] width 247 height 28
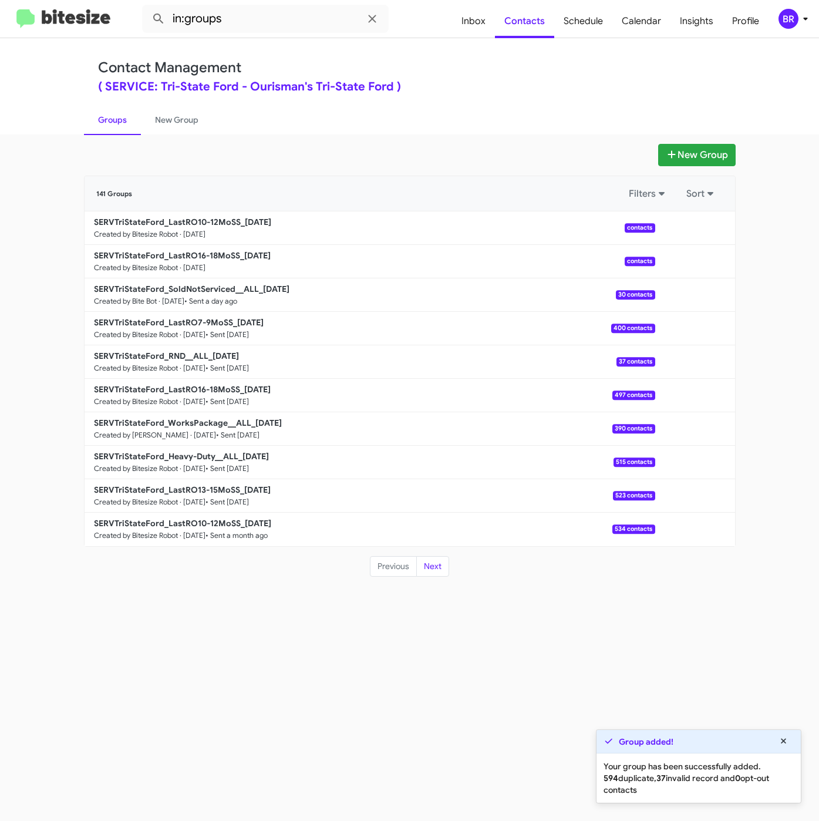
click at [515, 122] on ul "Groups New Group" at bounding box center [410, 120] width 652 height 30
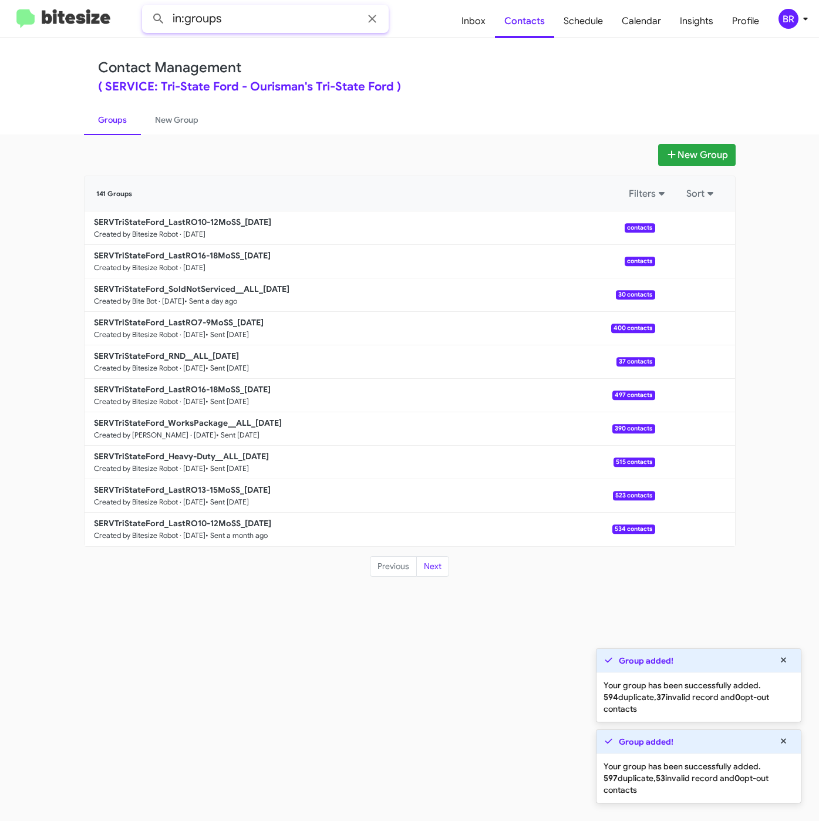
click at [277, 8] on input "in:groups" at bounding box center [265, 19] width 247 height 28
click at [147, 7] on button at bounding box center [158, 18] width 23 height 23
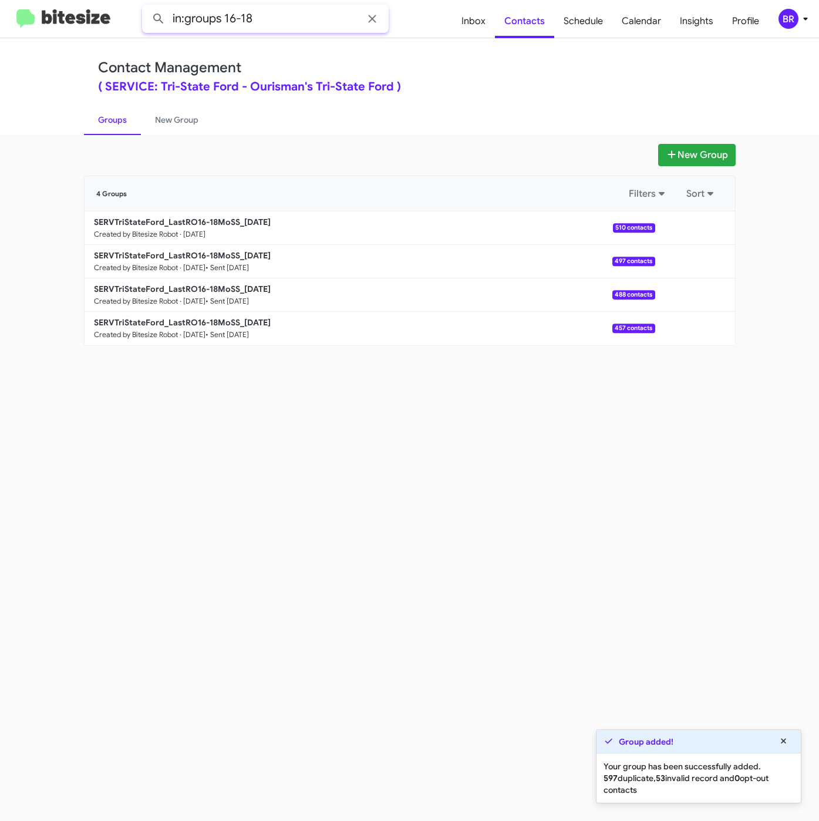
drag, startPoint x: 233, startPoint y: 18, endPoint x: 288, endPoint y: 21, distance: 55.3
click at [287, 21] on input "in:groups 16-18" at bounding box center [265, 19] width 247 height 28
click at [147, 7] on button at bounding box center [158, 18] width 23 height 23
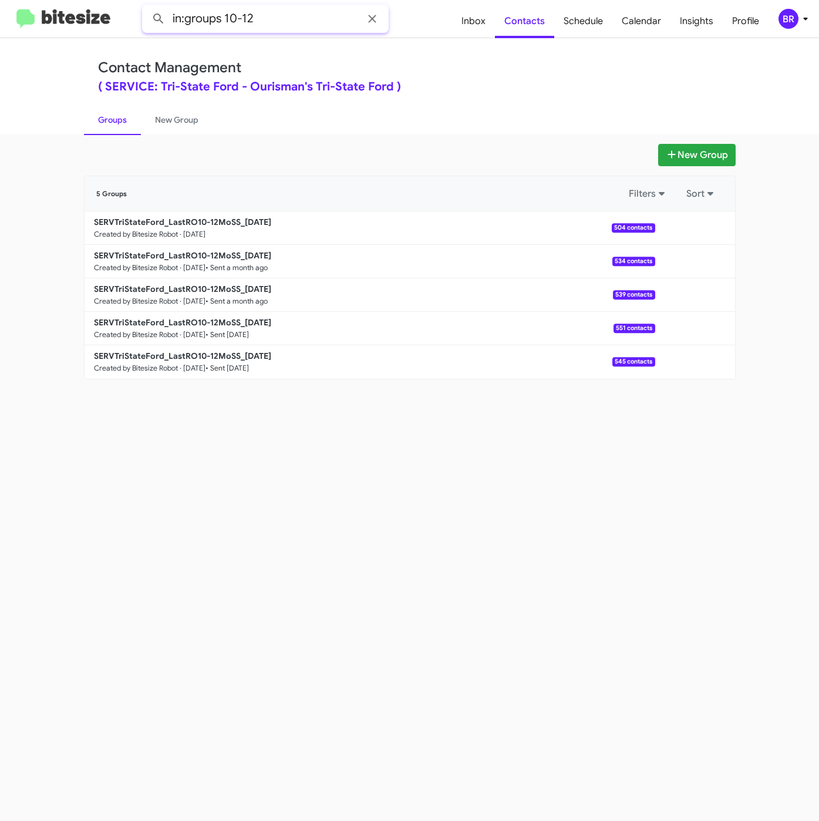
drag, startPoint x: 223, startPoint y: 18, endPoint x: 311, endPoint y: 16, distance: 88.1
click at [311, 16] on input "in:groups 10-12" at bounding box center [265, 19] width 247 height 28
click at [147, 7] on button at bounding box center [158, 18] width 23 height 23
type input "in:groups"
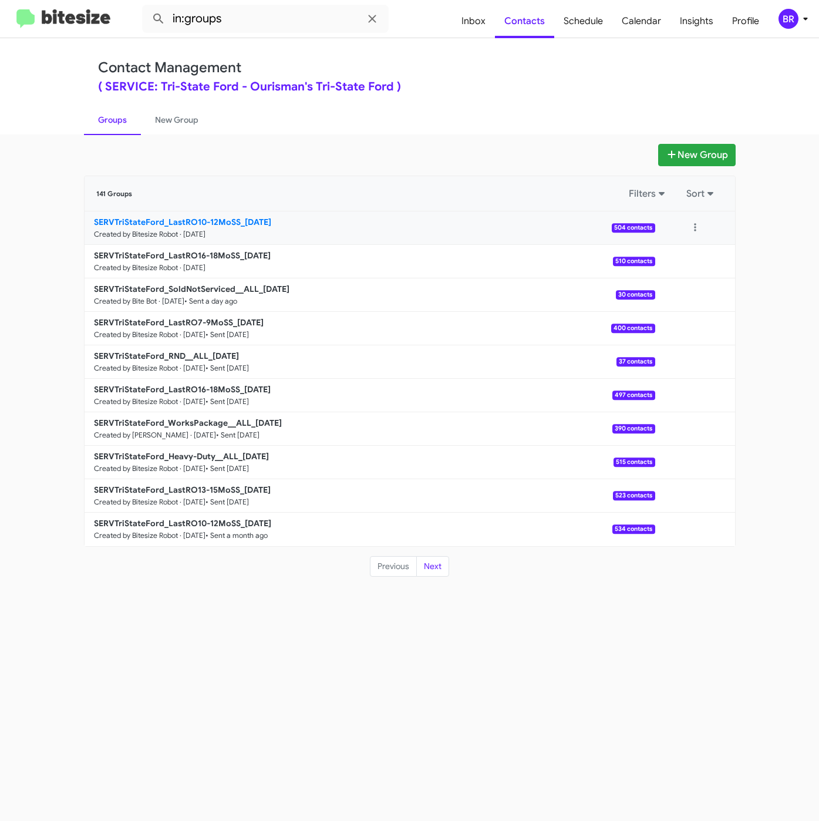
click at [237, 217] on b "SERVTriStateFord_LastRO10-12MoSS_09-10-25" at bounding box center [182, 222] width 177 height 11
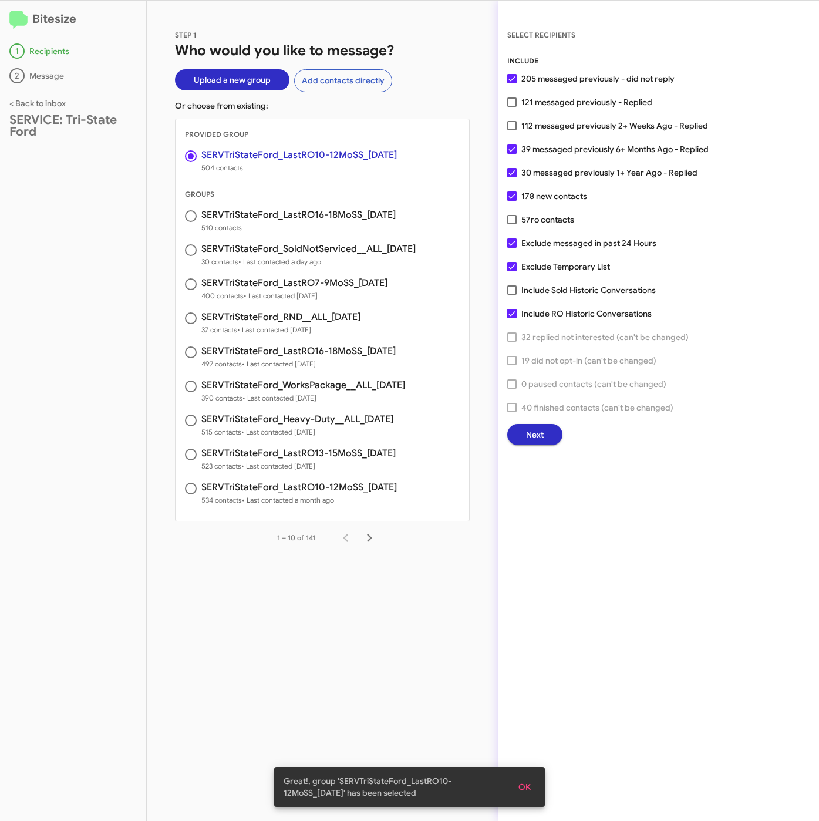
click at [536, 429] on span "Next" at bounding box center [535, 434] width 18 height 21
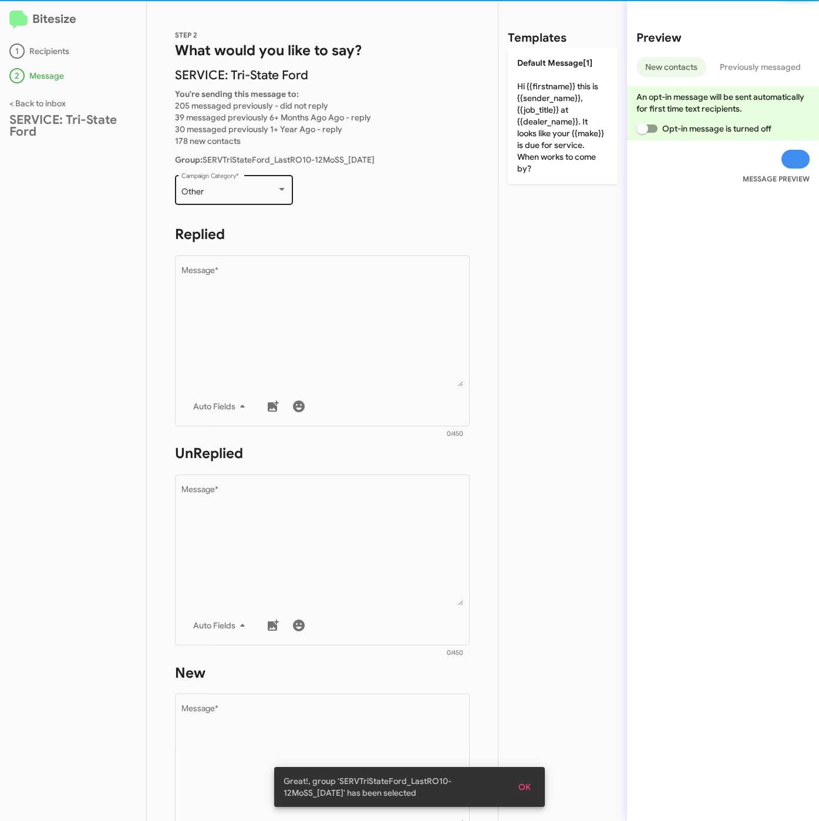
click at [231, 191] on div "Other" at bounding box center [228, 191] width 95 height 9
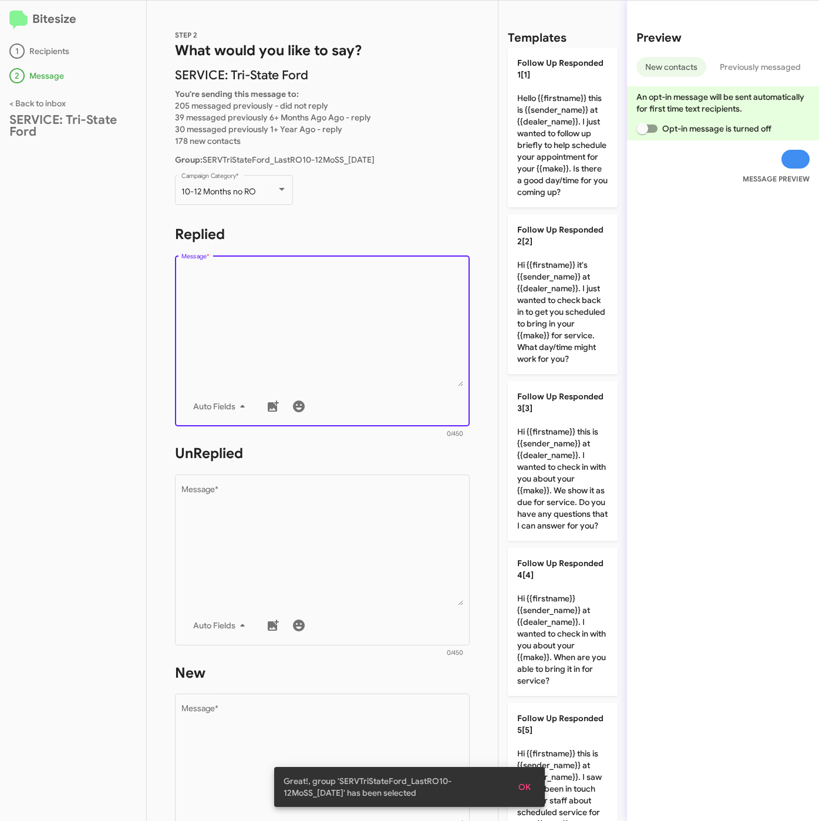
click at [296, 321] on textarea "Message *" at bounding box center [322, 327] width 282 height 120
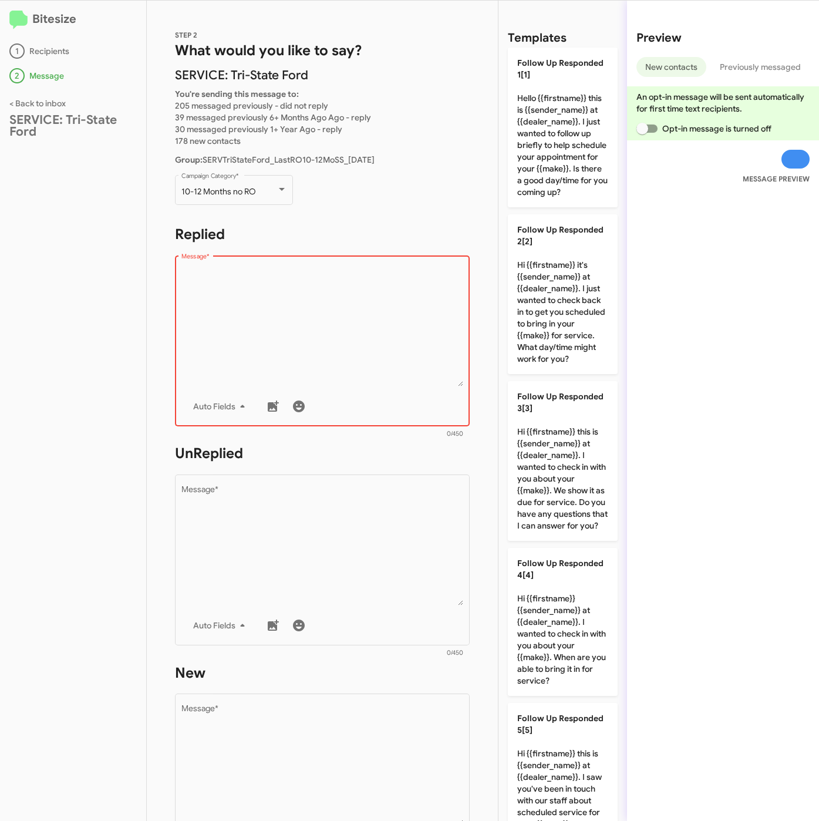
click at [293, 314] on textarea "Message *" at bounding box center [322, 327] width 282 height 120
click at [273, 566] on textarea "Message *" at bounding box center [322, 546] width 282 height 120
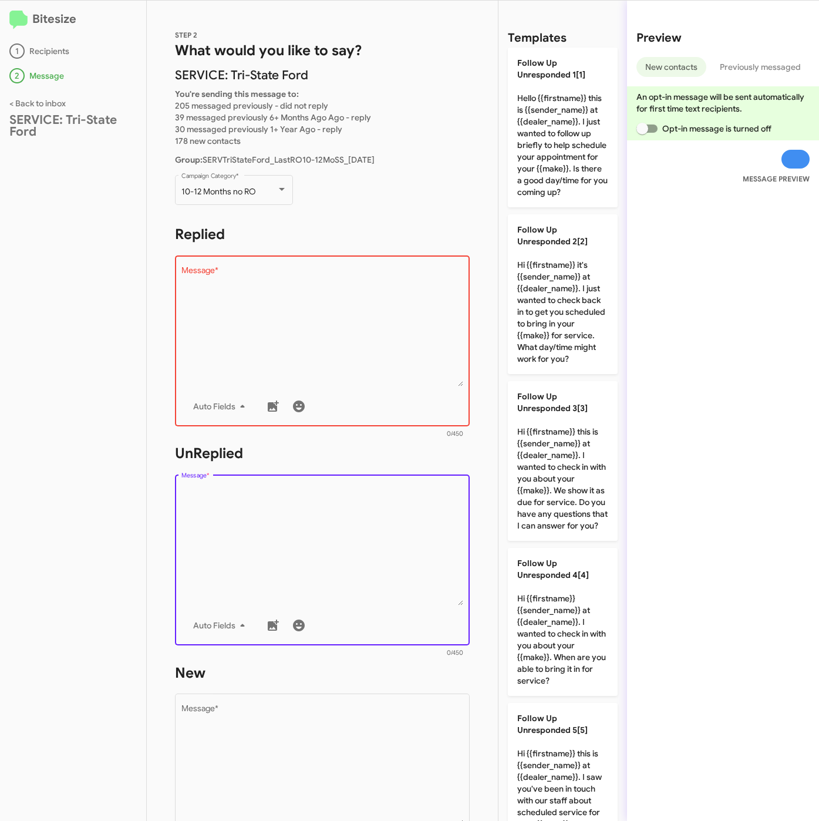
paste textarea "Hi {{firstname}} it's {{sender_name}}, {{job_title}} at {{dealer_name}}. Our re…"
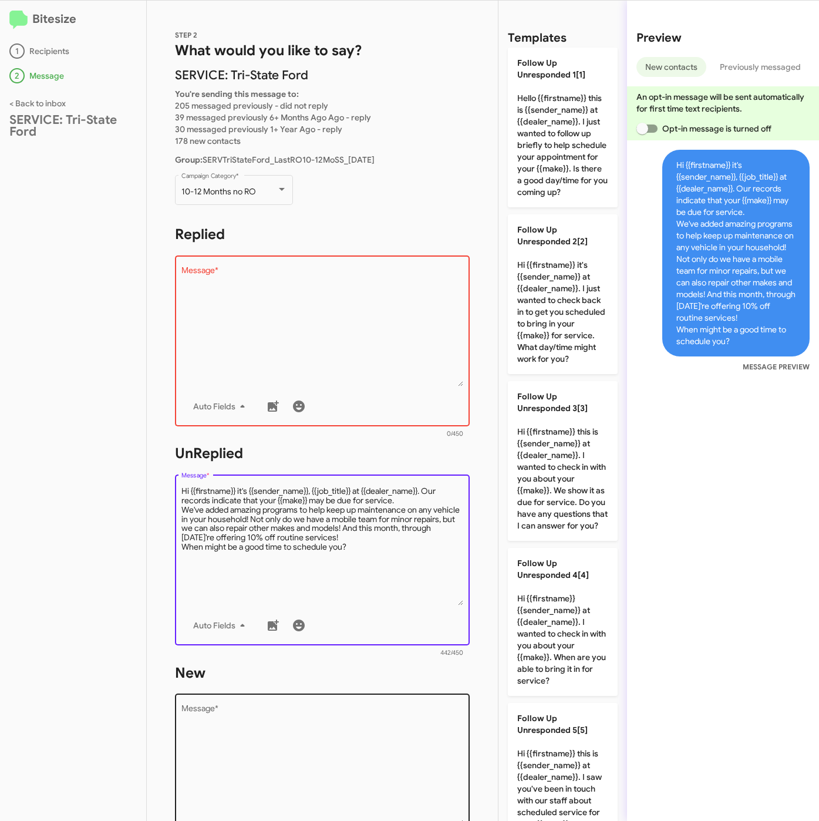
type textarea "Hi {{firstname}} it's {{sender_name}}, {{job_title}} at {{dealer_name}}. Our re…"
click at [308, 721] on textarea "Message *" at bounding box center [322, 765] width 282 height 120
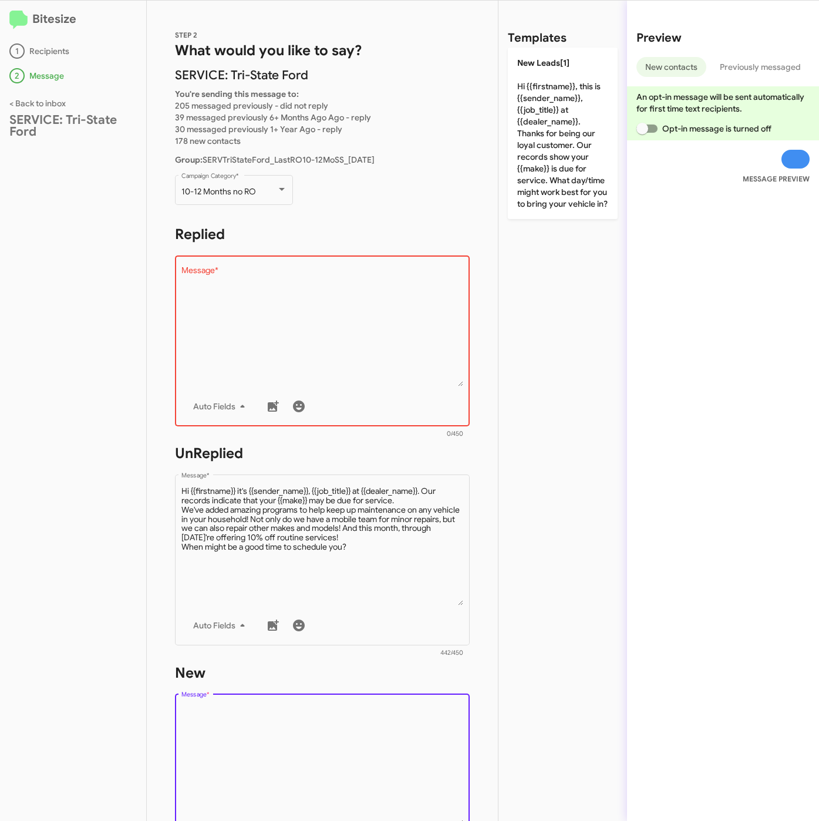
paste textarea "Hi {{firstname}} it's {{sender_name}}, {{job_title}} at {{dealer_name}}. Our re…"
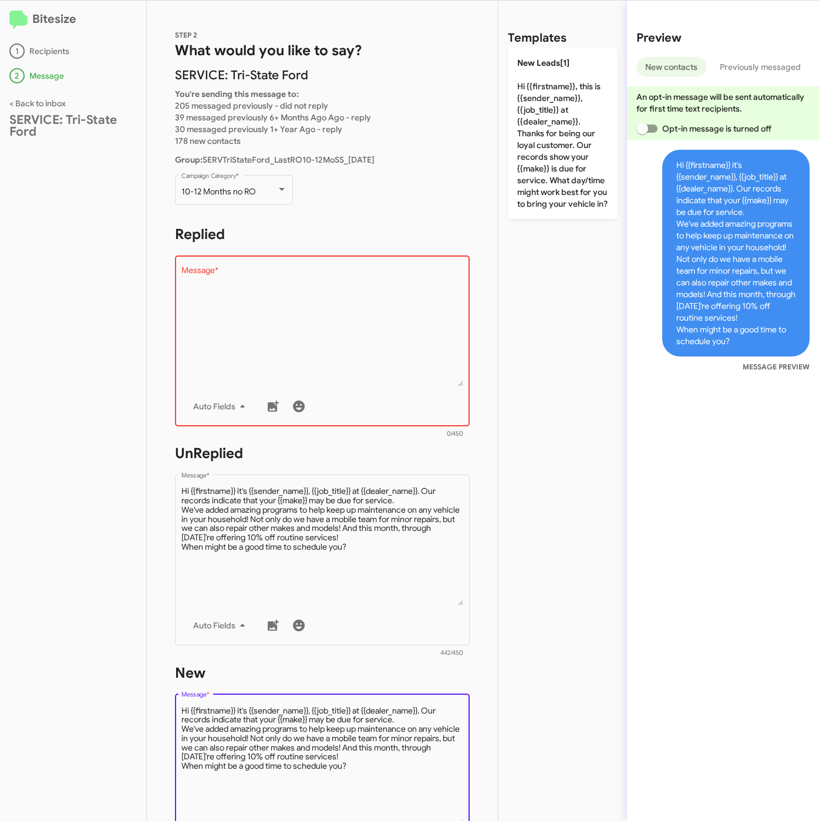
click at [405, 718] on textarea "Message *" at bounding box center [322, 765] width 282 height 120
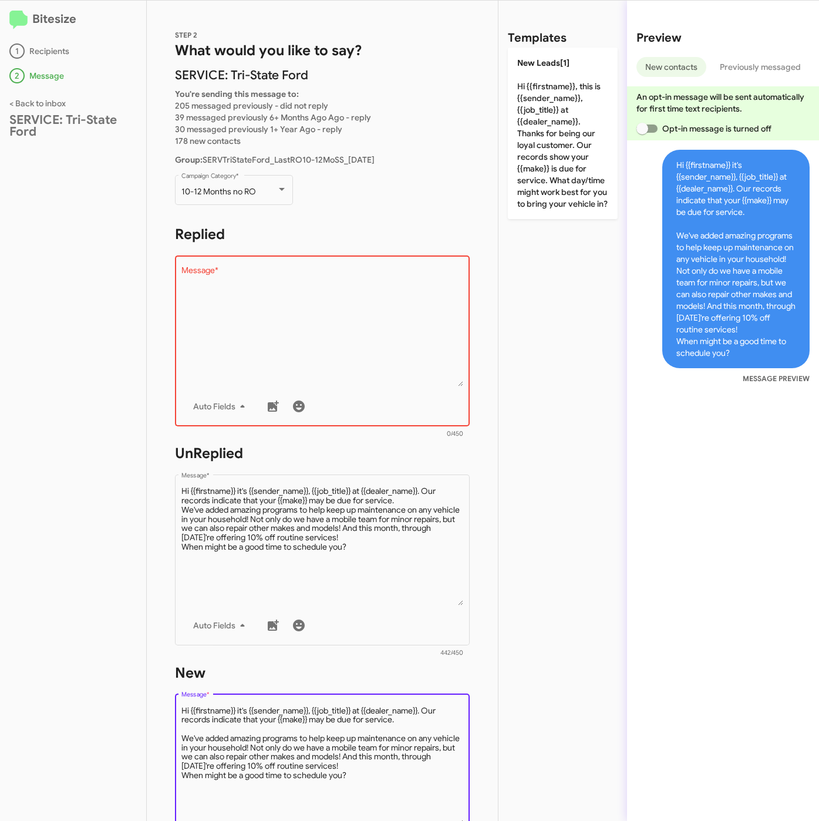
click at [399, 765] on textarea "Message *" at bounding box center [322, 765] width 282 height 120
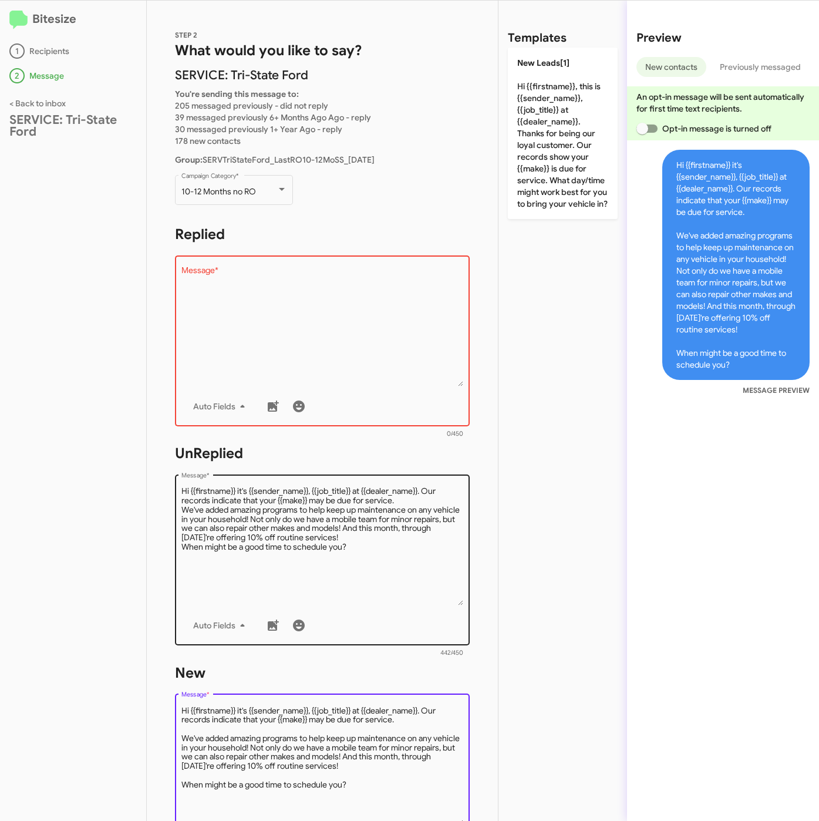
type textarea "Hi {{firstname}} it's {{sender_name}}, {{job_title}} at {{dealer_name}}. Our re…"
click at [323, 545] on textarea "Message *" at bounding box center [322, 546] width 282 height 120
paste textarea "We've added amazing programs to help keep up maintenance on any vehicle in your…"
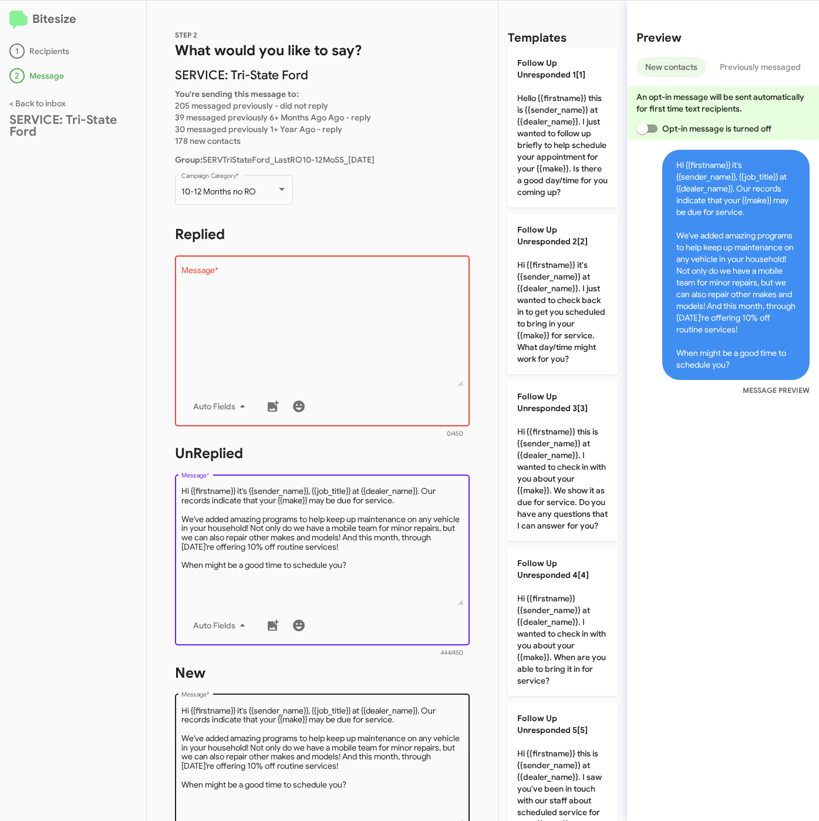
type textarea "Hi {{firstname}} it's {{sender_name}}, {{job_title}} at {{dealer_name}}. Our re…"
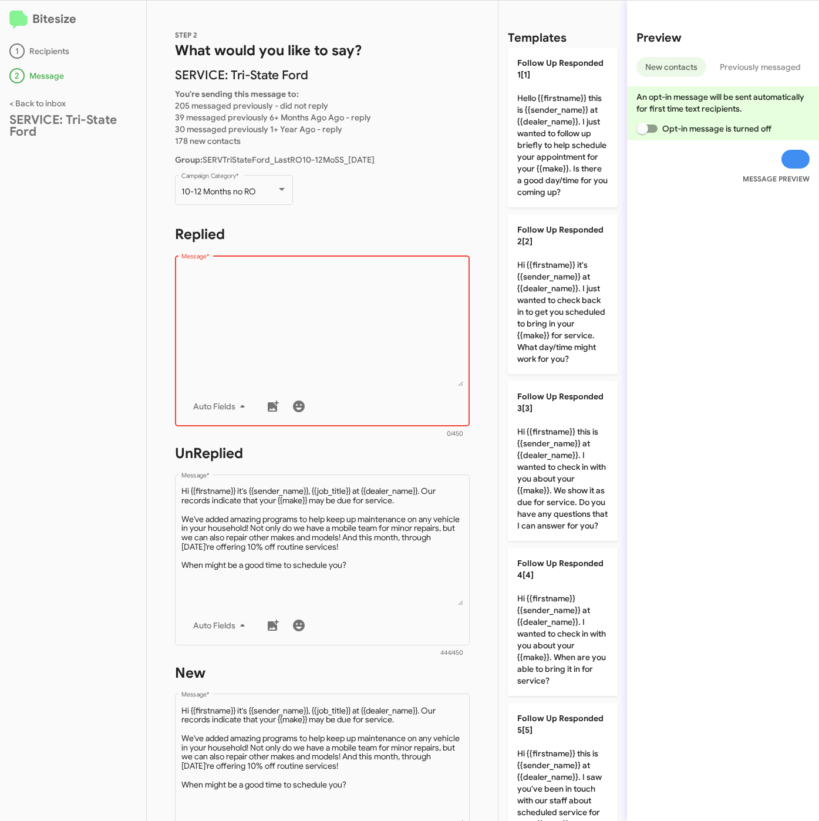
click at [314, 353] on textarea "Message *" at bounding box center [322, 327] width 282 height 120
paste textarea "Hi {{firstname}} it's {{sender_name}}, at {{dealer_name}}. Our records indicate…"
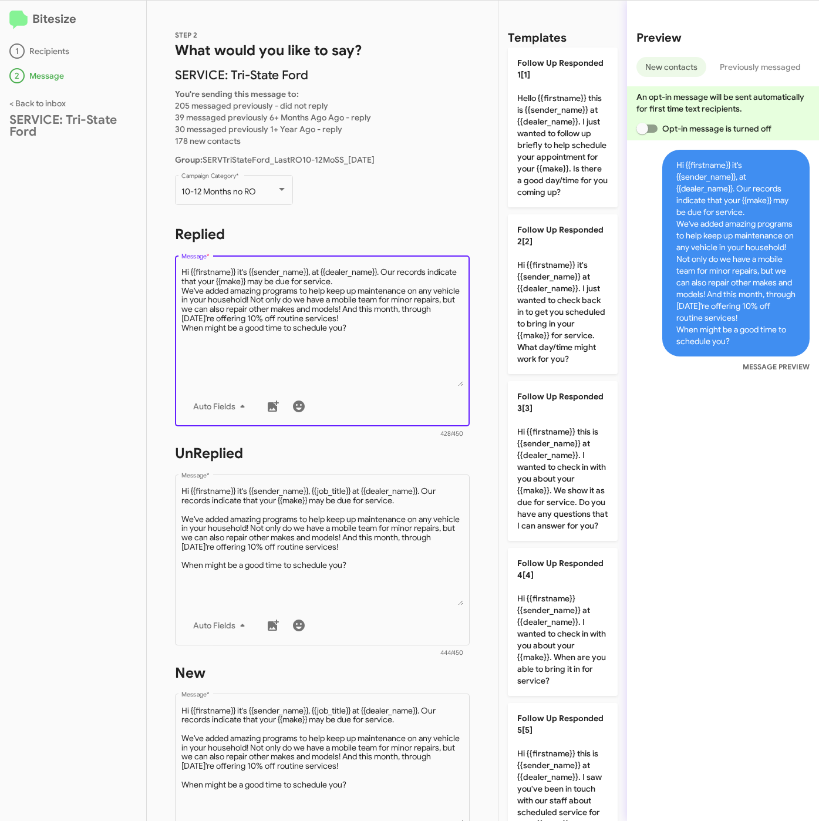
click at [382, 277] on textarea "Message *" at bounding box center [322, 327] width 282 height 120
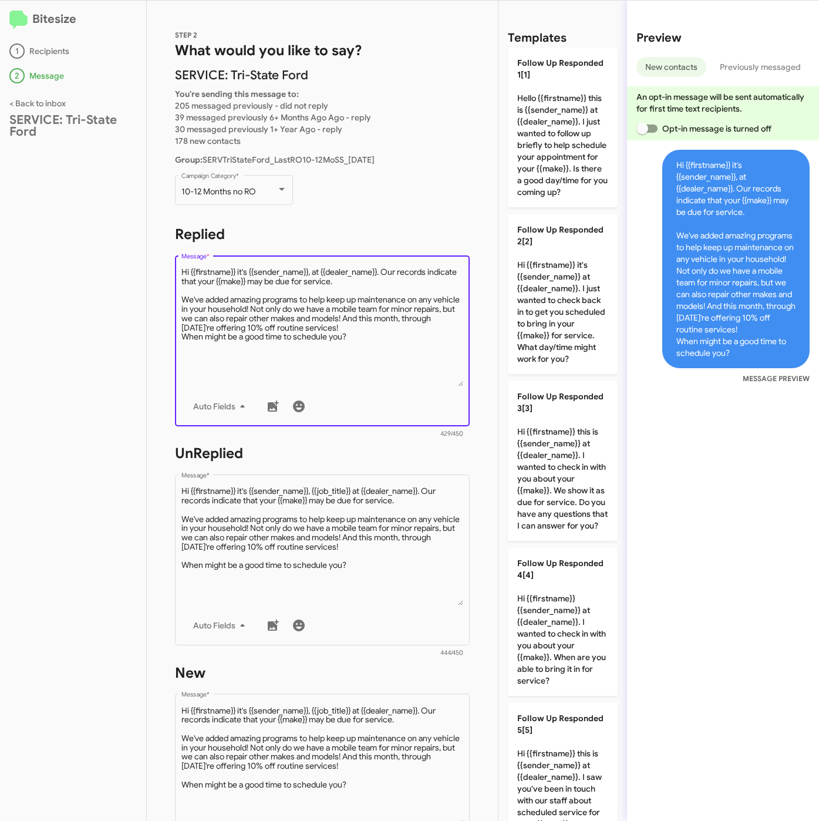
click at [388, 327] on textarea "Message *" at bounding box center [322, 327] width 282 height 120
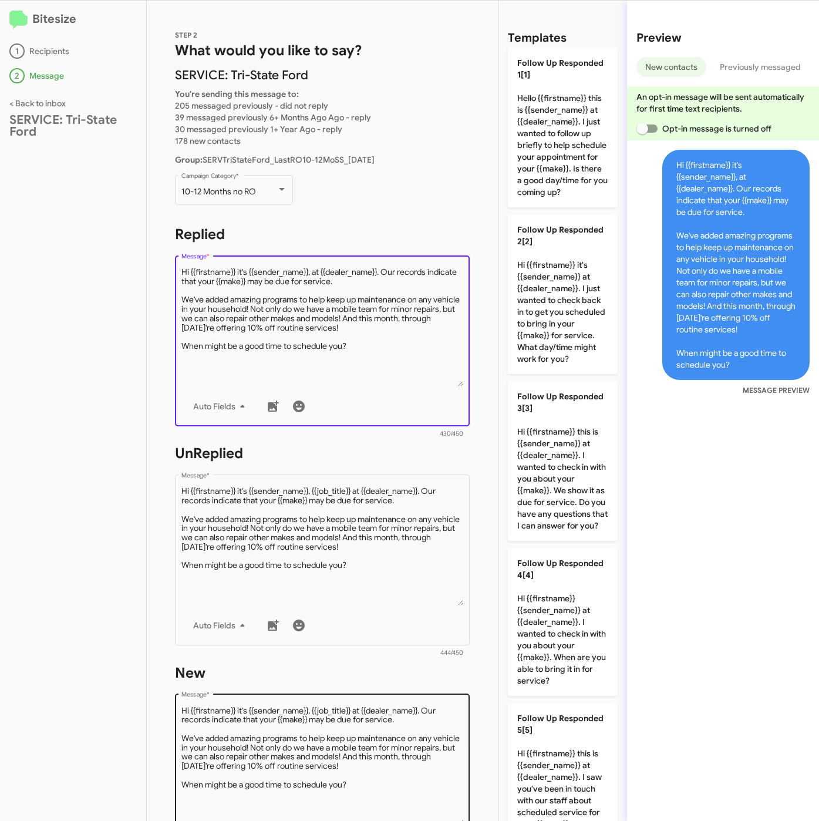
type textarea "Hi {{firstname}} it's {{sender_name}}, at {{dealer_name}}. Our records indicate…"
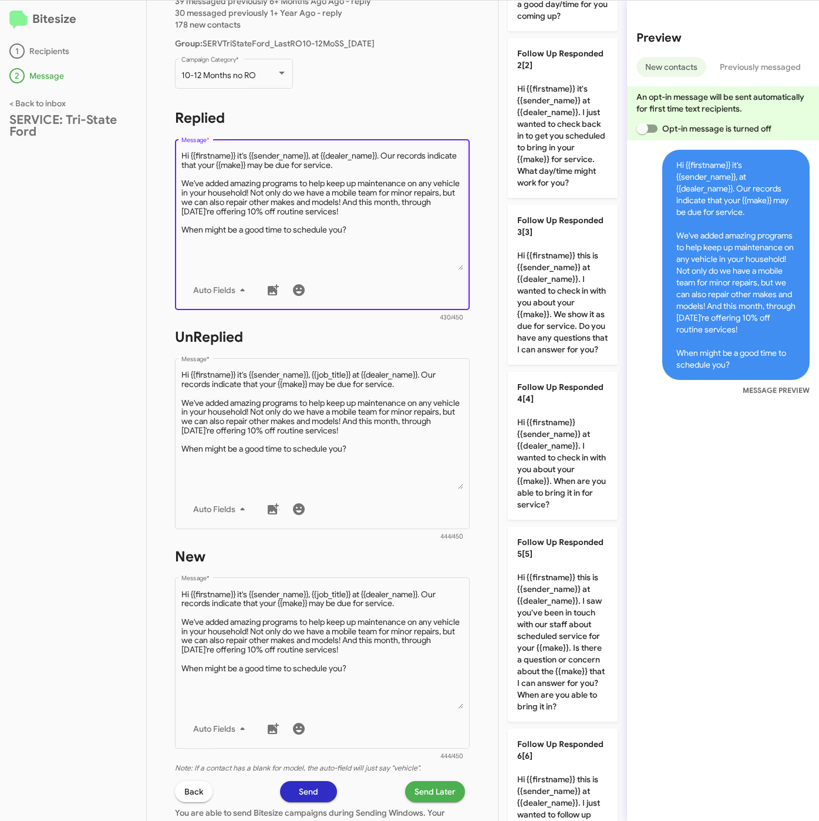
scroll to position [264, 0]
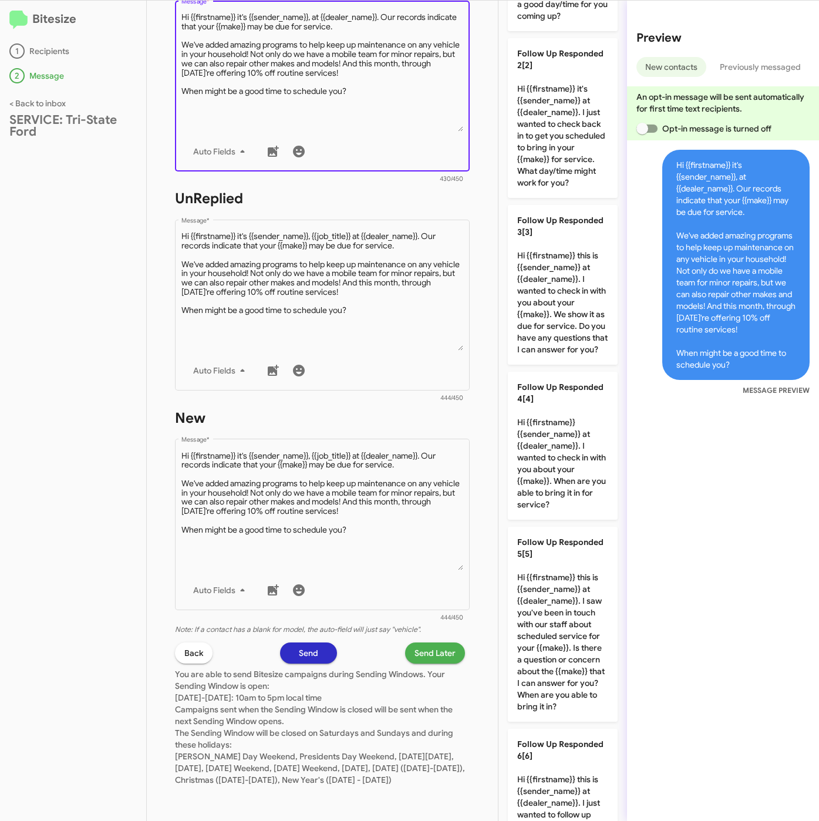
click at [428, 642] on span "Send Later" at bounding box center [435, 652] width 41 height 21
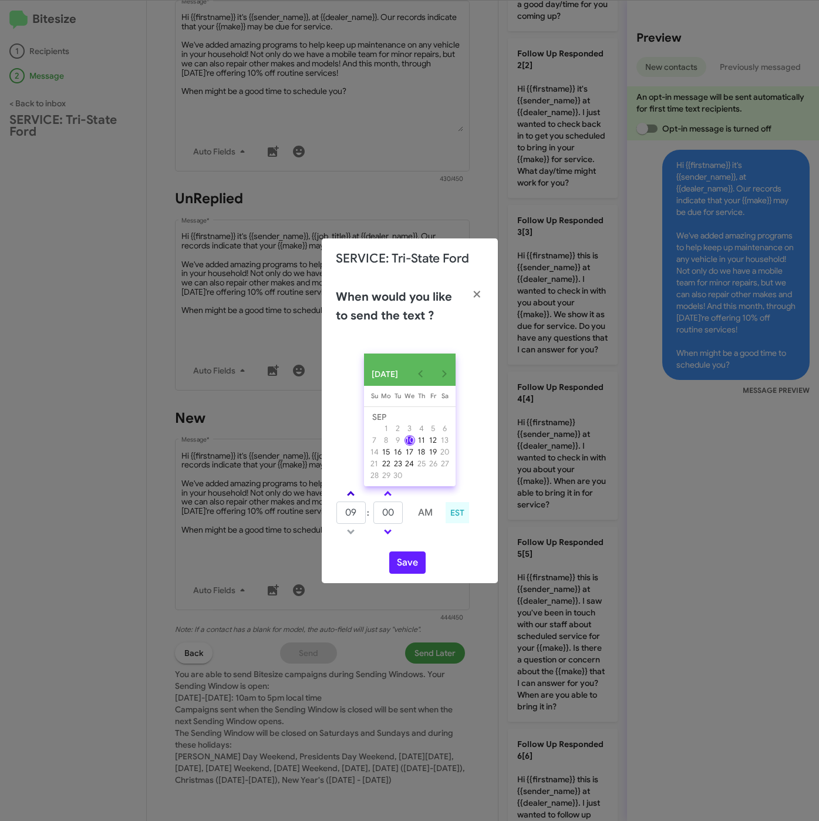
click at [349, 496] on span at bounding box center [351, 495] width 8 height 8
type input "11"
drag, startPoint x: 386, startPoint y: 516, endPoint x: 374, endPoint y: 513, distance: 12.7
click at [374, 514] on input "00" at bounding box center [388, 513] width 29 height 22
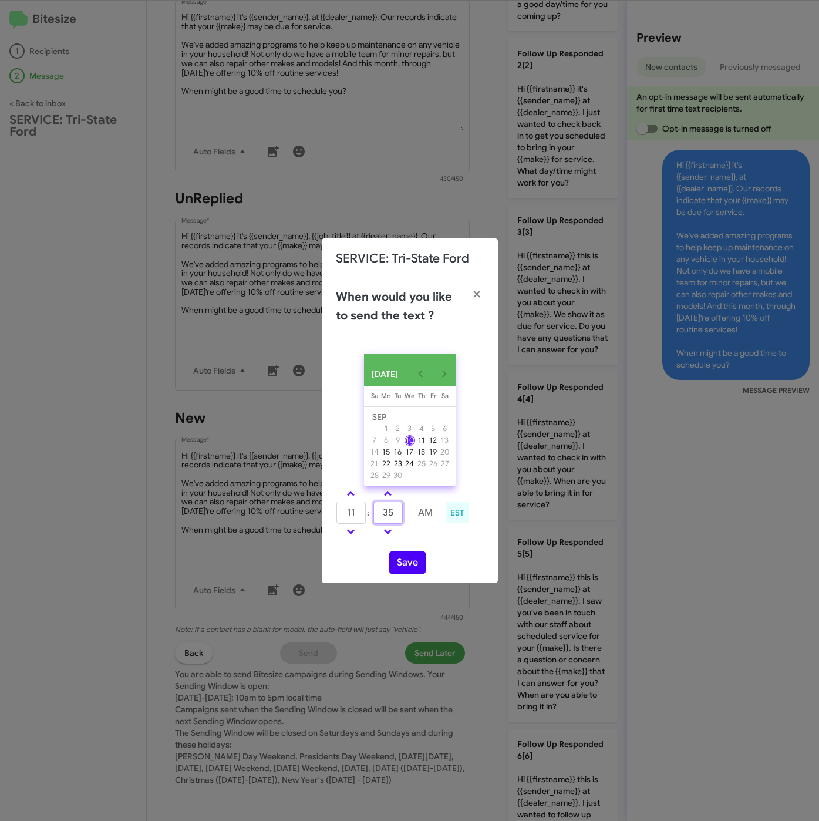
type input "35"
click at [396, 569] on button "Save" at bounding box center [407, 562] width 36 height 22
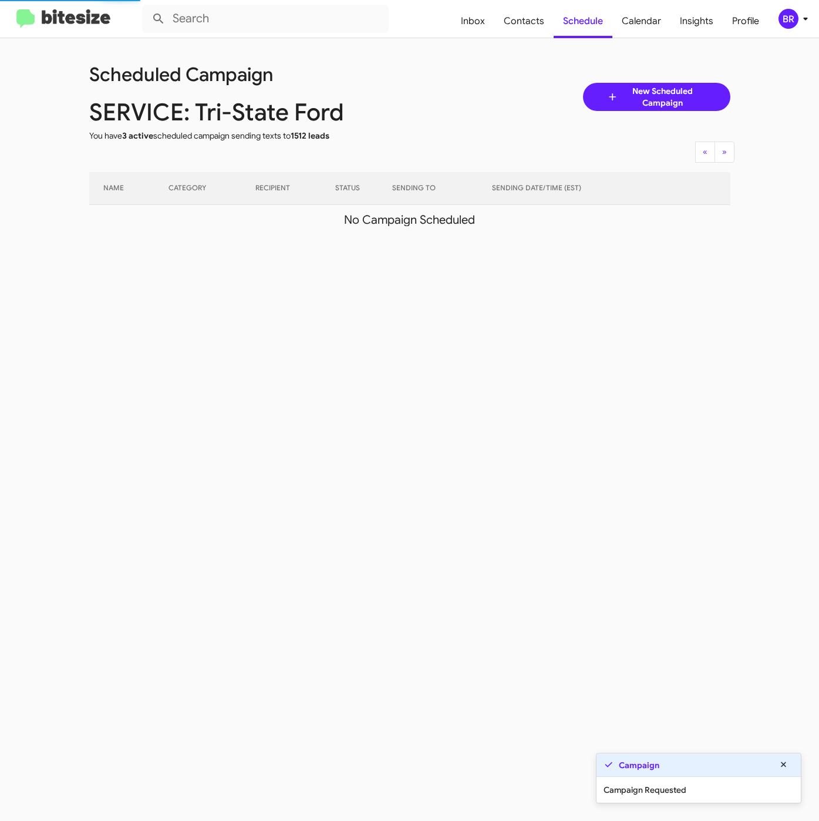
click at [793, 25] on div "BR" at bounding box center [789, 19] width 20 height 20
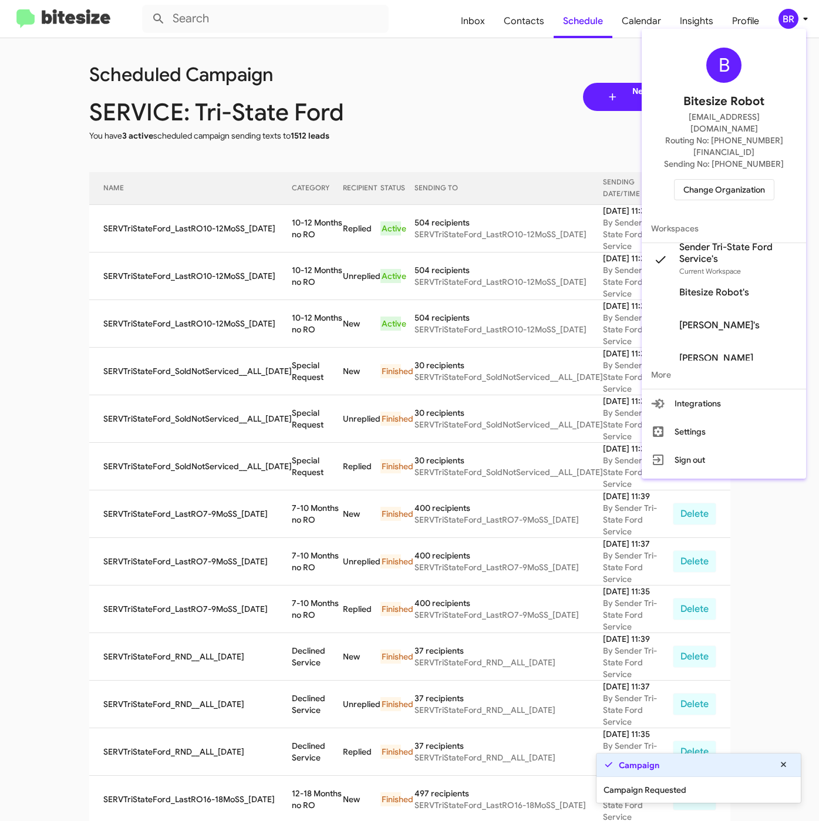
click at [270, 227] on div at bounding box center [409, 410] width 819 height 821
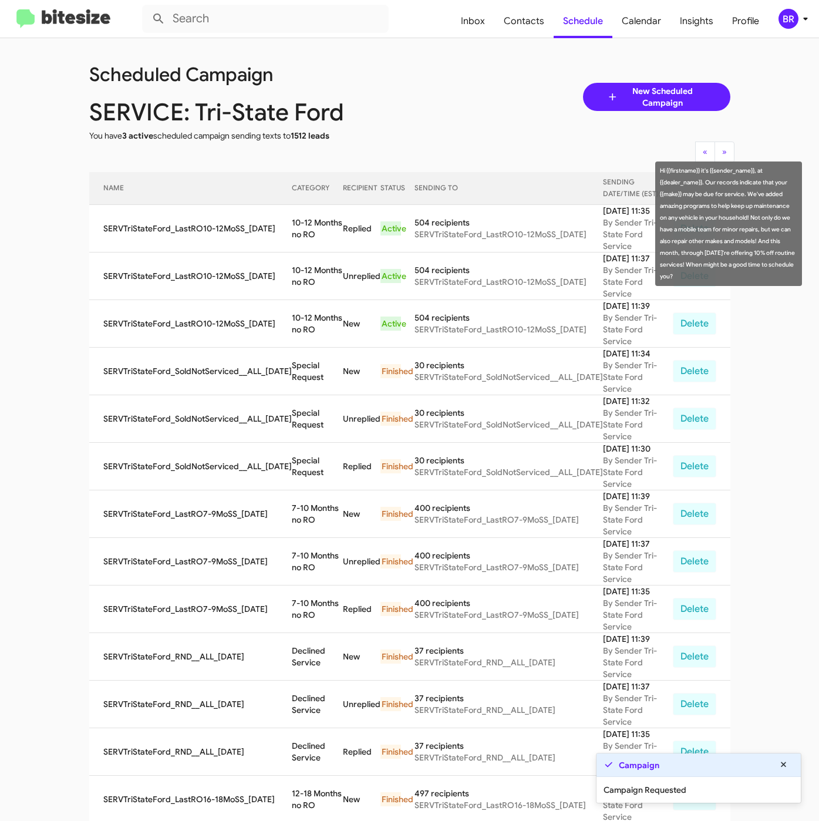
drag, startPoint x: 301, startPoint y: 226, endPoint x: 307, endPoint y: 230, distance: 7.2
click at [307, 230] on td "10-12 Months no RO" at bounding box center [318, 229] width 52 height 48
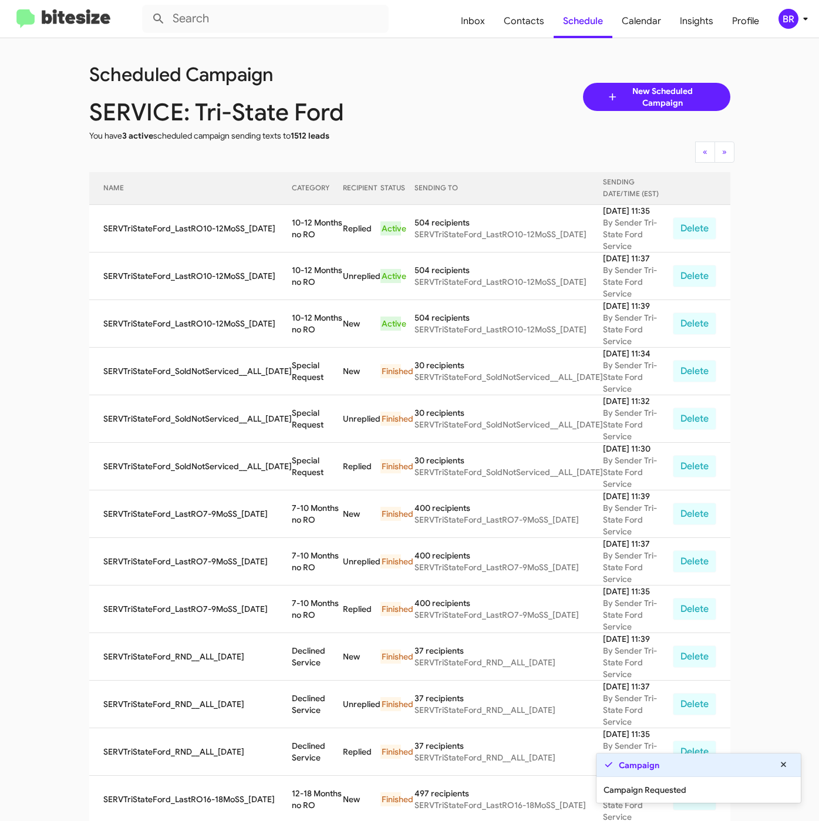
click at [292, 221] on td "10-12 Months no RO" at bounding box center [318, 229] width 52 height 48
drag, startPoint x: 279, startPoint y: 217, endPoint x: 302, endPoint y: 224, distance: 24.0
click at [302, 224] on tr "SERVTriStateFord_LastRO10-12MoSS_09-10-25 10-12 Months no RO Replied Active 504…" at bounding box center [409, 229] width 641 height 48
click at [520, 23] on span "Contacts" at bounding box center [523, 21] width 59 height 34
type input "in:groups"
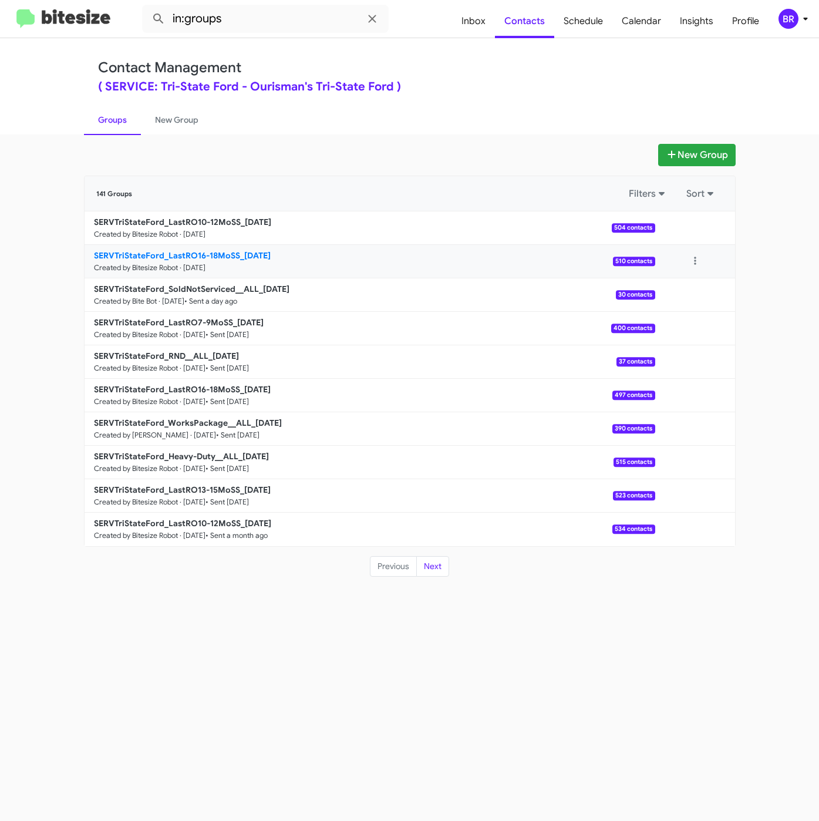
click at [228, 256] on b "SERVTriStateFord_LastRO16-18MoSS_09-10-25" at bounding box center [182, 255] width 177 height 11
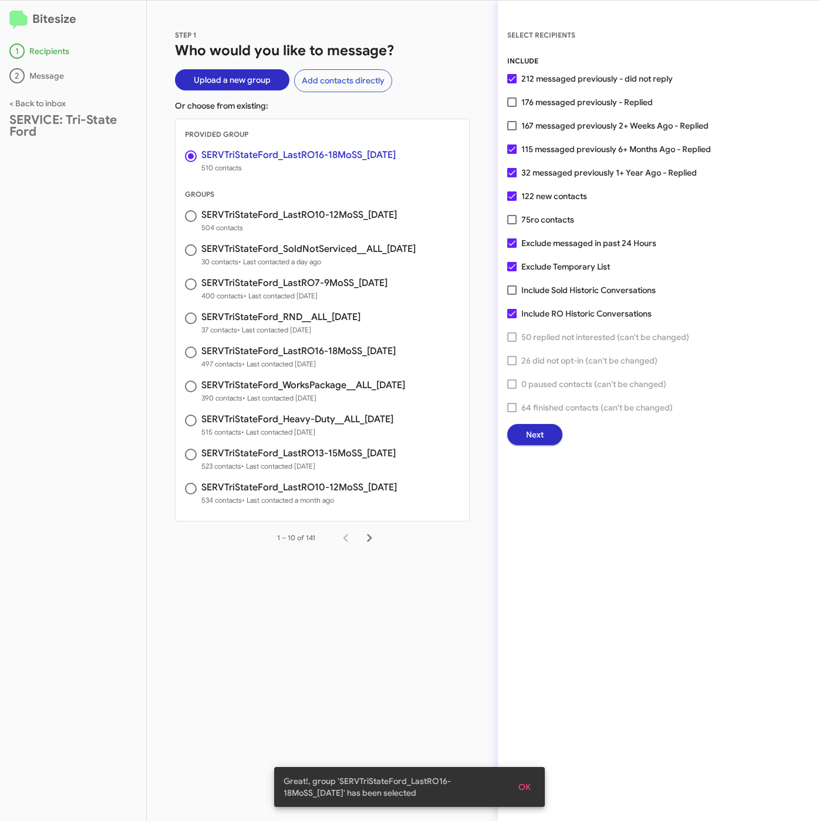
click at [547, 430] on button "Next" at bounding box center [534, 434] width 55 height 21
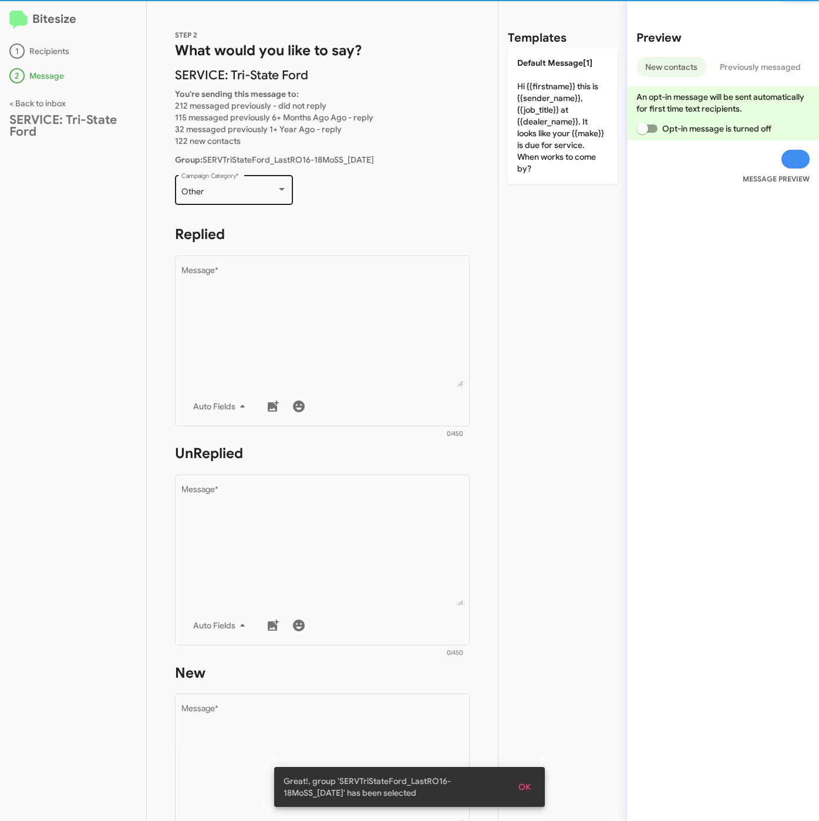
click at [220, 179] on div "Other Campaign Category *" at bounding box center [234, 189] width 106 height 32
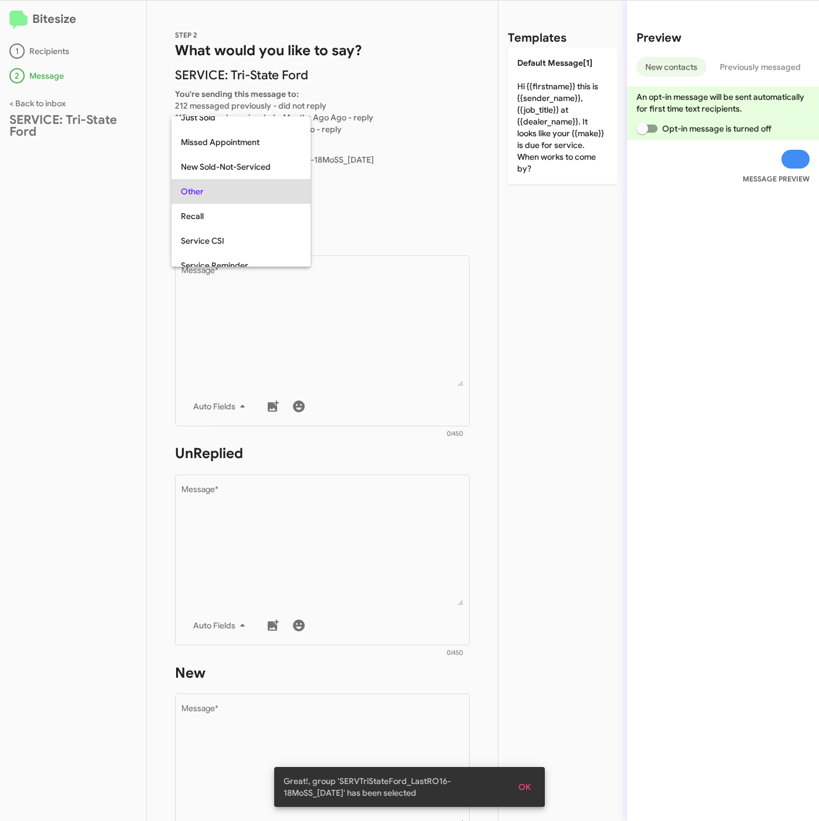
scroll to position [25, 0]
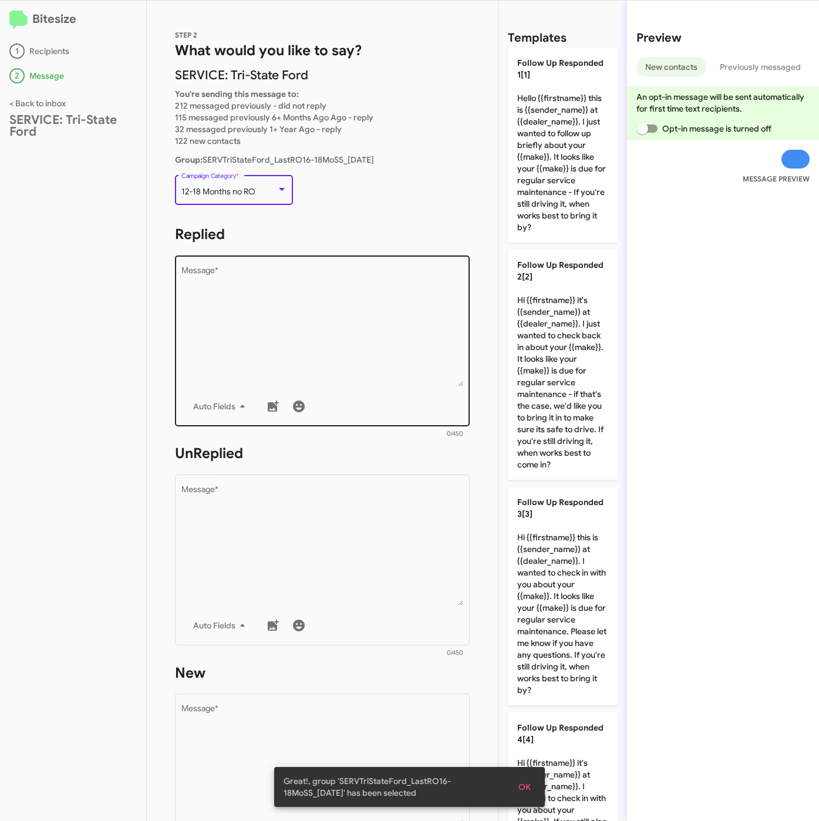
click at [277, 321] on textarea "Message *" at bounding box center [322, 327] width 282 height 120
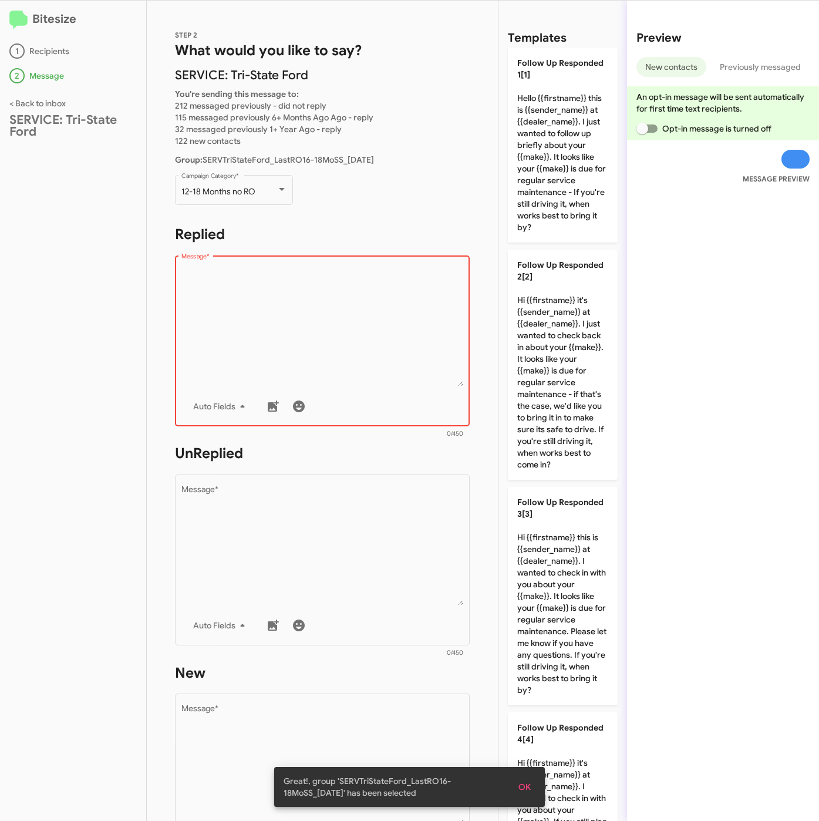
click at [270, 337] on textarea "Message *" at bounding box center [322, 327] width 282 height 120
paste textarea "Hi {{firstname}} it's {{sender_name}}, at {{dealer_name}}. Our records indicate…"
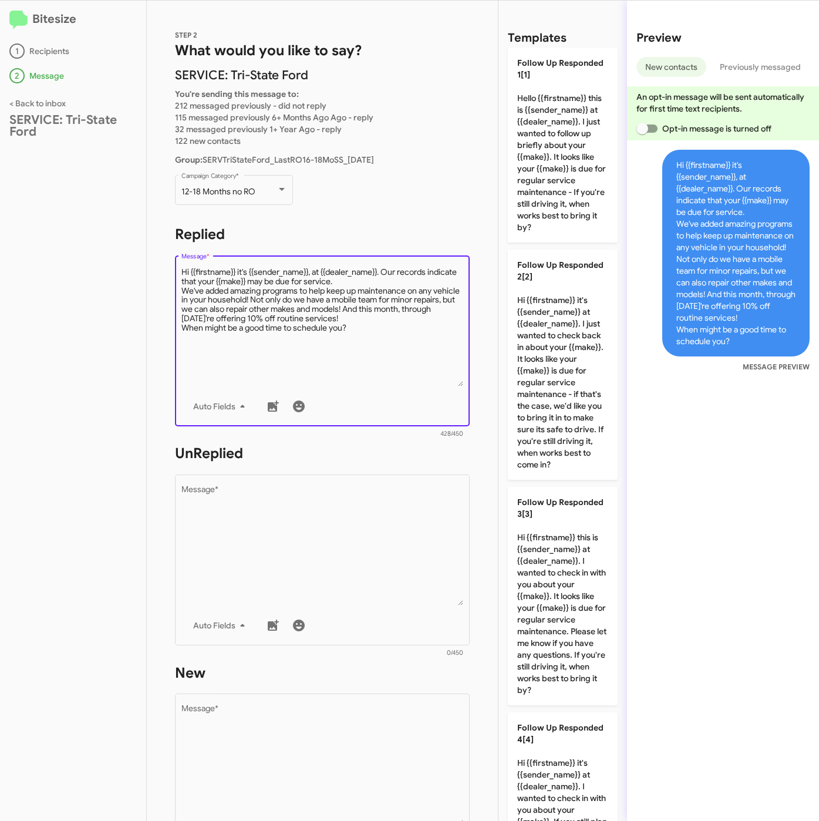
click at [388, 282] on textarea "Message *" at bounding box center [322, 327] width 282 height 120
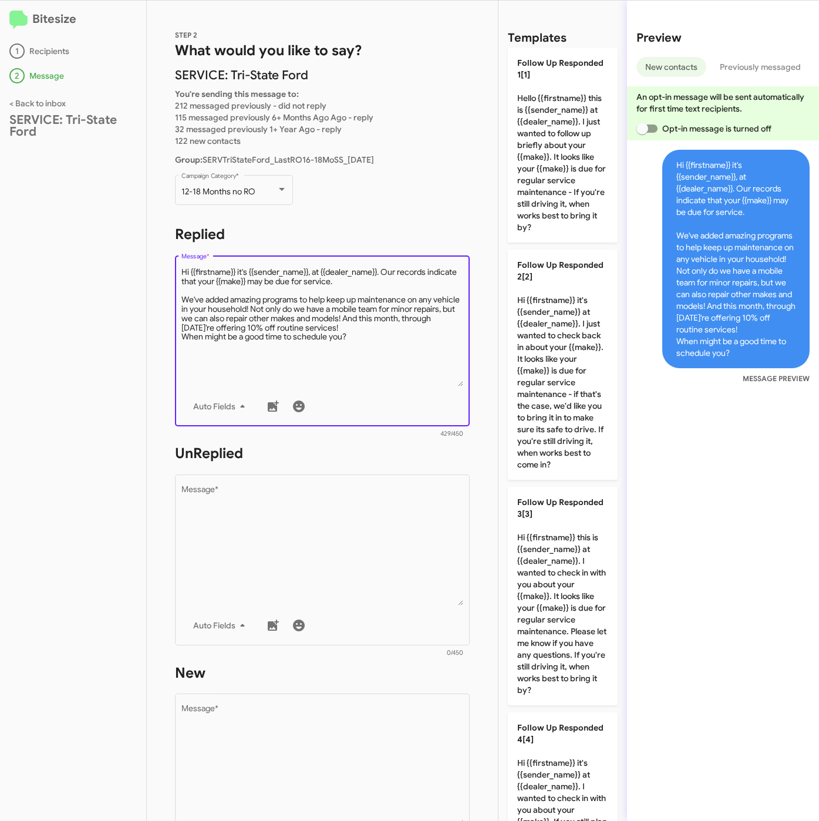
click at [396, 327] on textarea "Message *" at bounding box center [322, 327] width 282 height 120
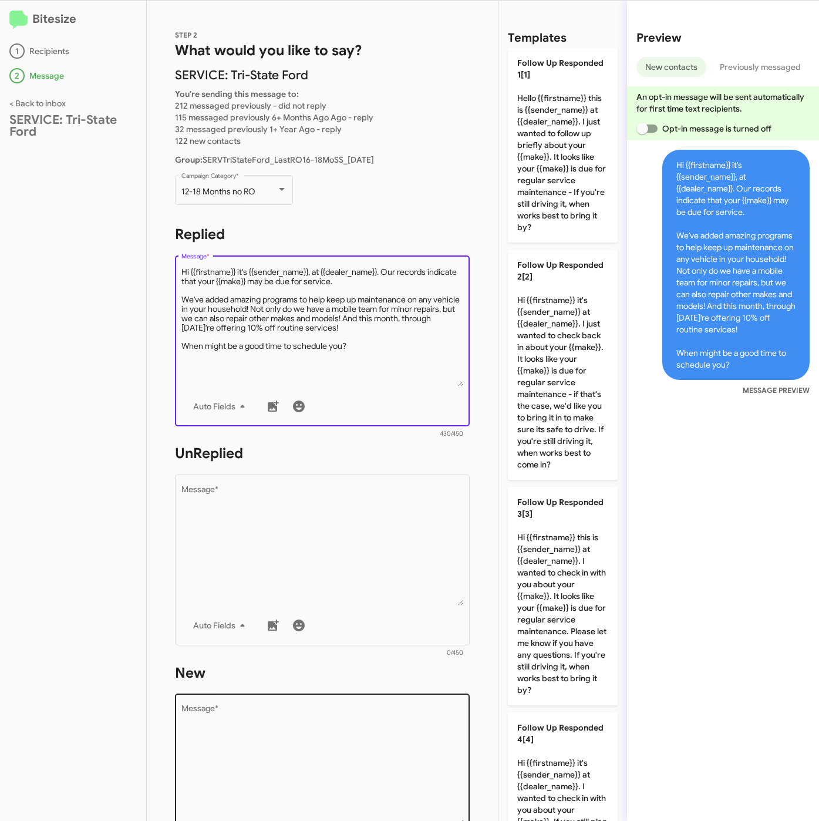
type textarea "Hi {{firstname}} it's {{sender_name}}, at {{dealer_name}}. Our records indicate…"
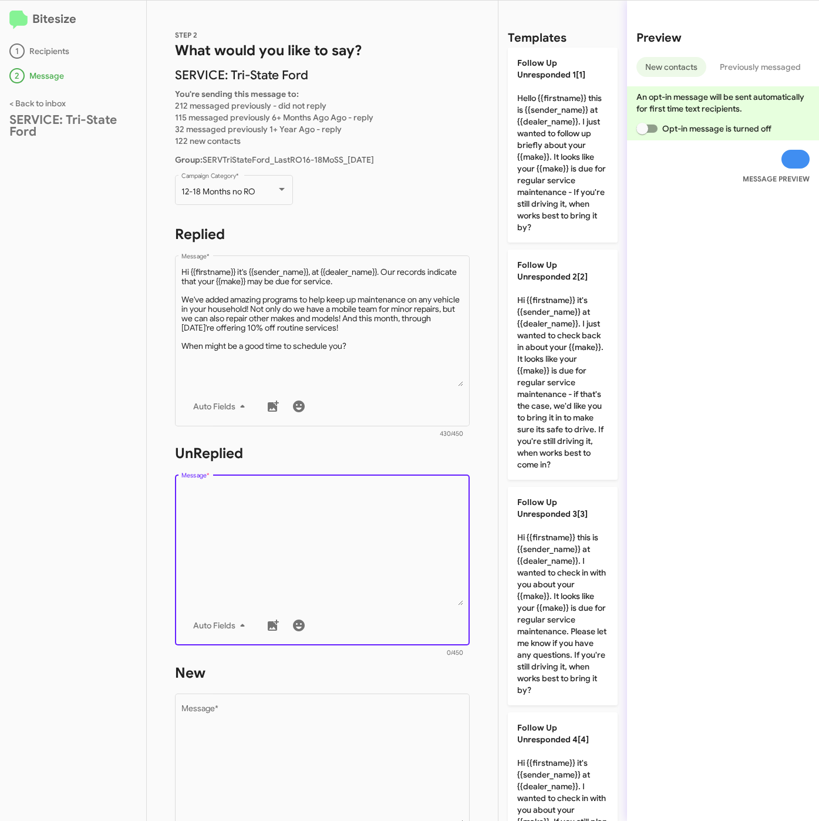
click at [322, 527] on textarea "Message *" at bounding box center [322, 546] width 282 height 120
paste textarea "Hi {{firstname}} it's {{sender_name}}, {{job_title}} at {{dealer_name}}. Our re…"
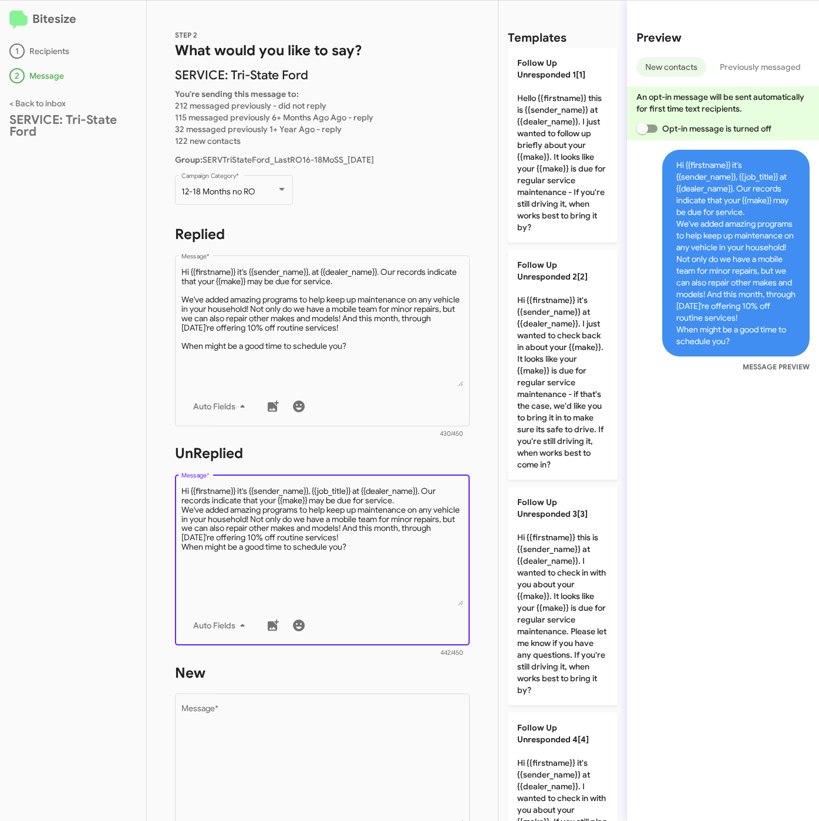
click at [416, 502] on textarea "Message *" at bounding box center [322, 546] width 282 height 120
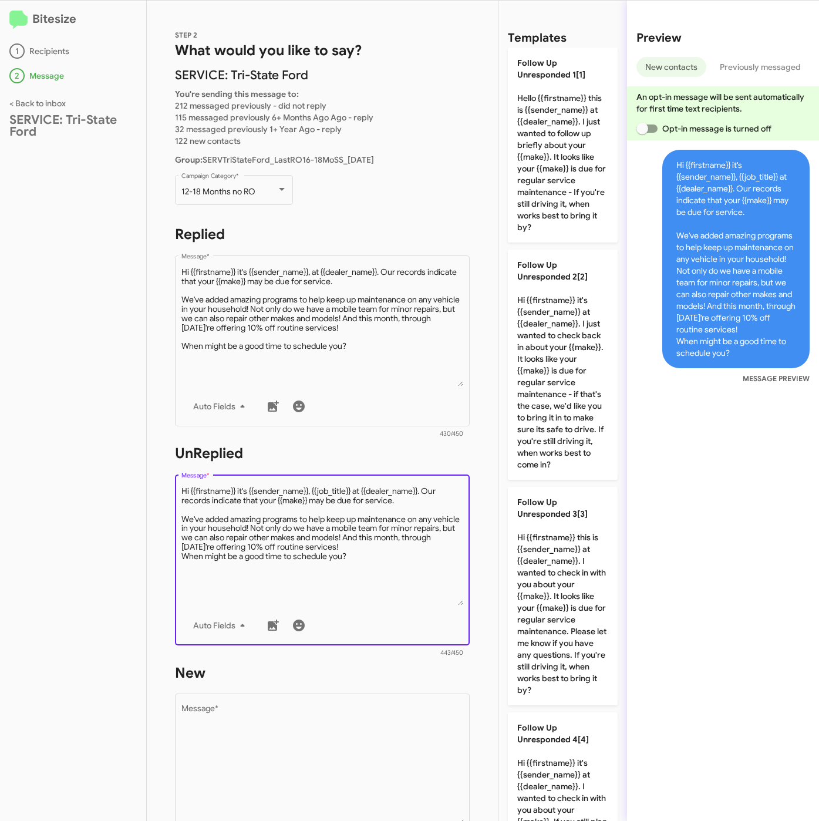
click at [400, 545] on textarea "Message *" at bounding box center [322, 546] width 282 height 120
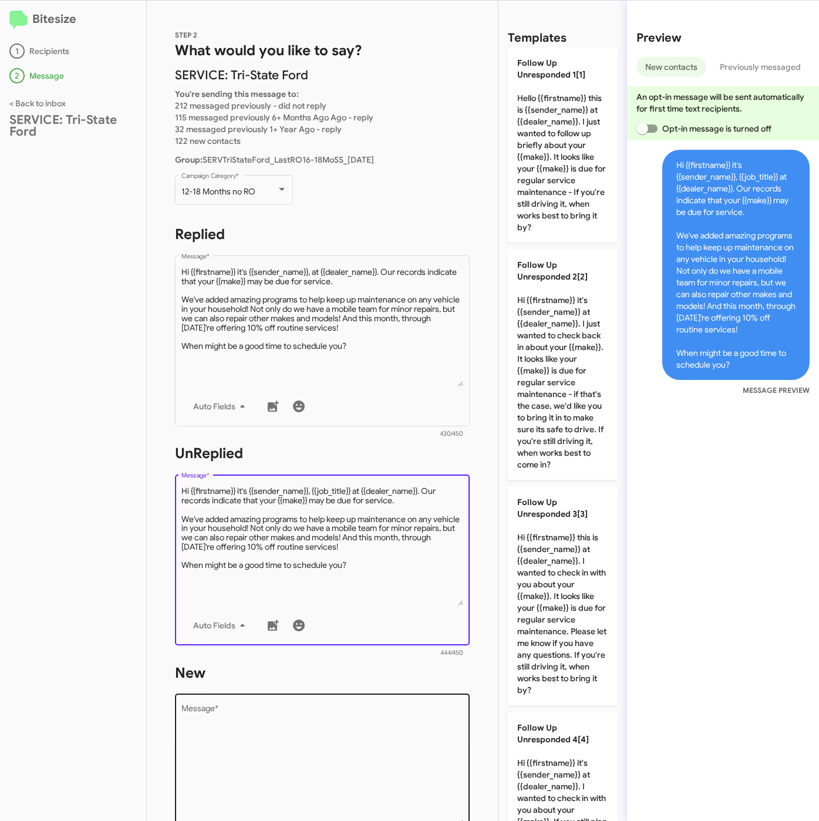
type textarea "Hi {{firstname}} it's {{sender_name}}, {{job_title}} at {{dealer_name}}. Our re…"
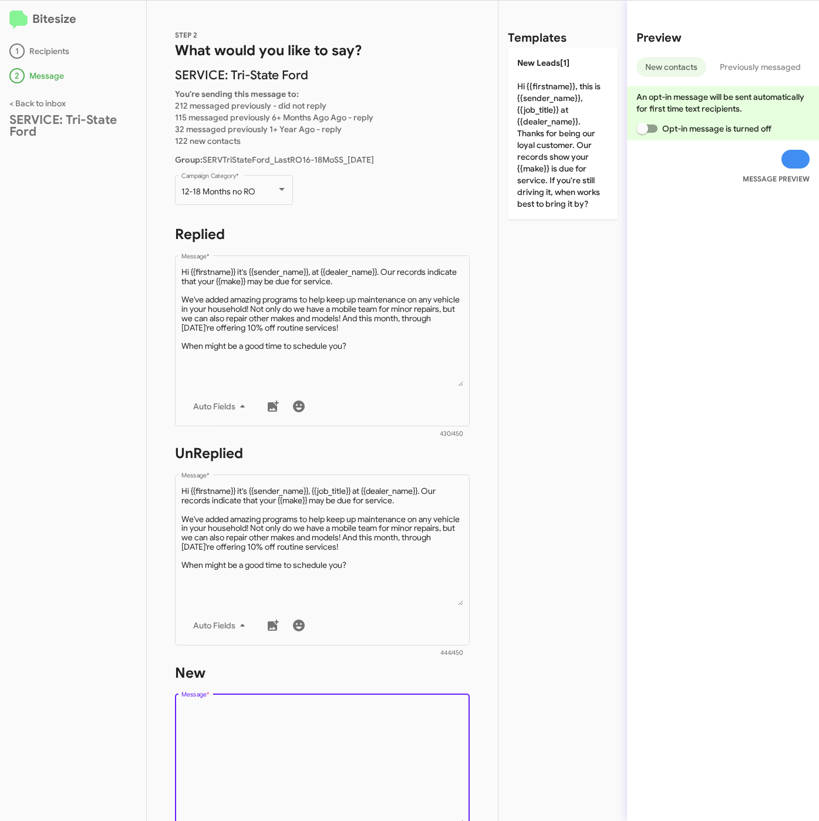
click at [342, 762] on textarea "Message *" at bounding box center [322, 765] width 282 height 120
paste textarea "Hi {{firstname}} it's {{sender_name}}, {{job_title}} at {{dealer_name}}. Our re…"
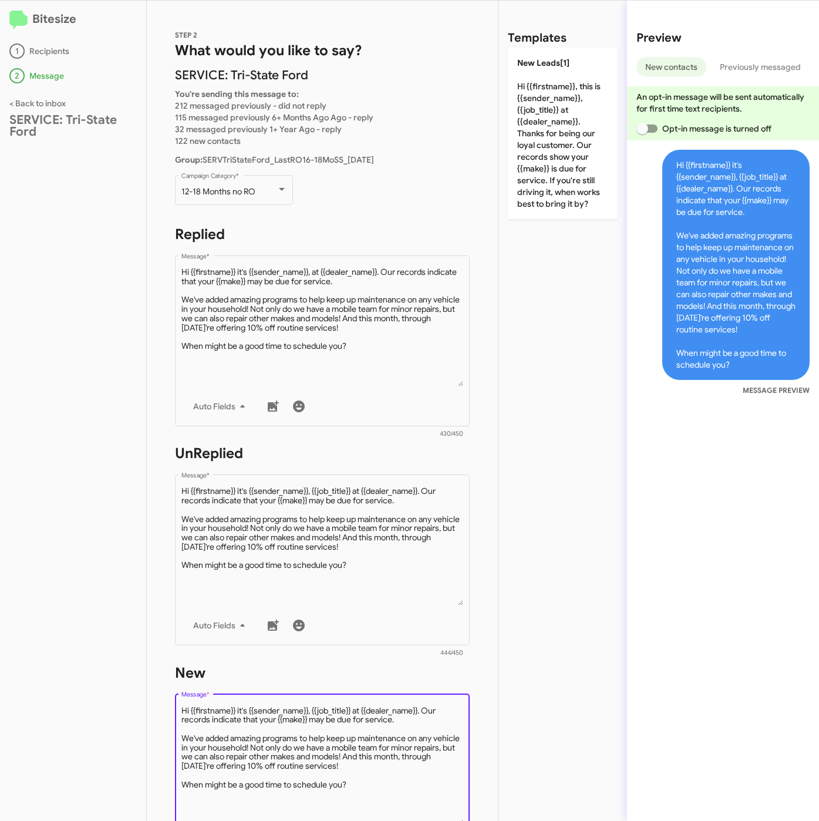
type textarea "Hi {{firstname}} it's {{sender_name}}, {{job_title}} at {{dealer_name}}. Our re…"
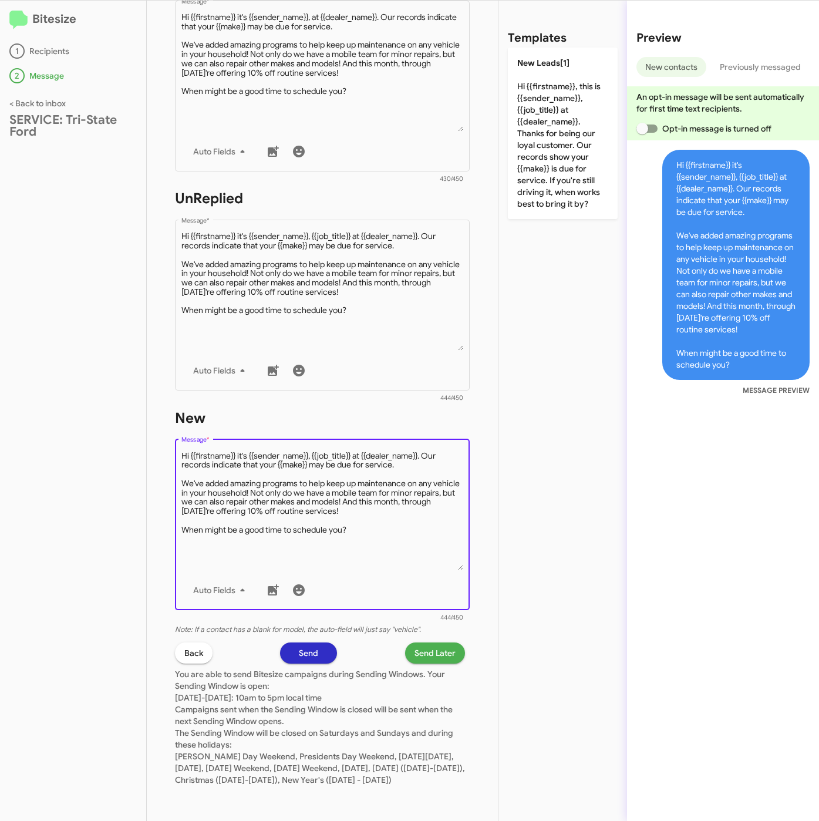
click at [438, 647] on span "Send Later" at bounding box center [435, 652] width 41 height 21
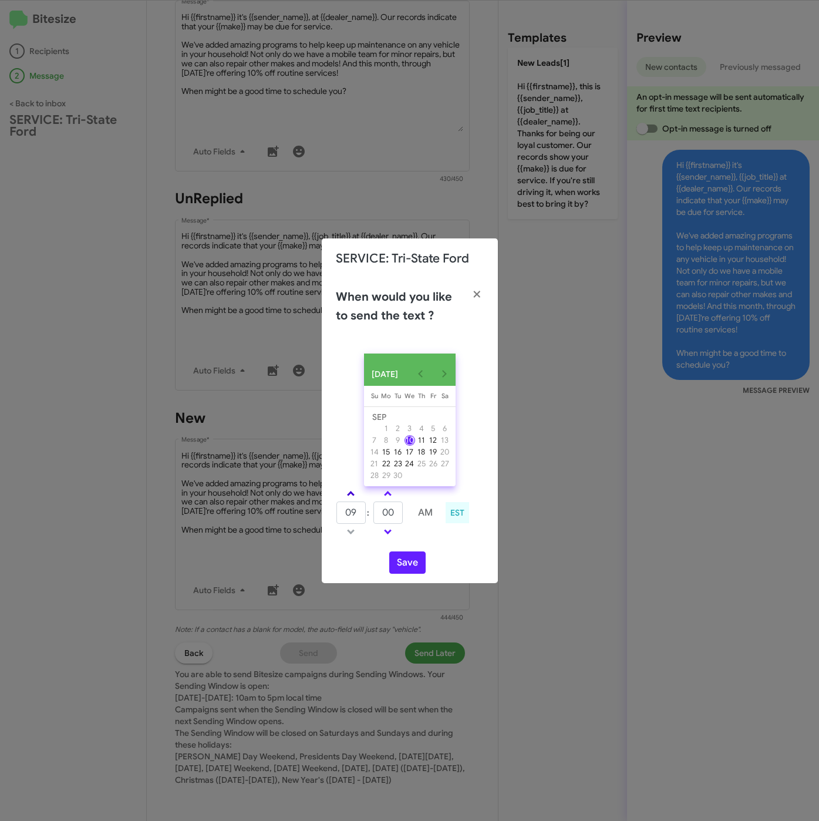
click at [352, 497] on span at bounding box center [351, 495] width 8 height 8
type input "11"
click at [376, 514] on input "00" at bounding box center [388, 513] width 29 height 22
type input "35"
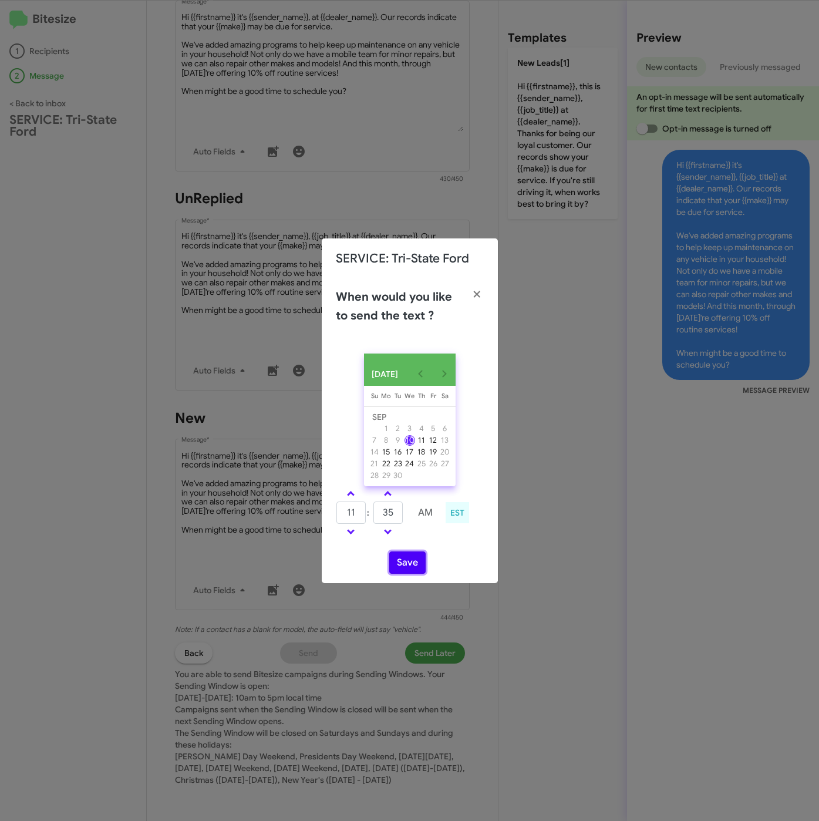
click at [397, 560] on button "Save" at bounding box center [407, 562] width 36 height 22
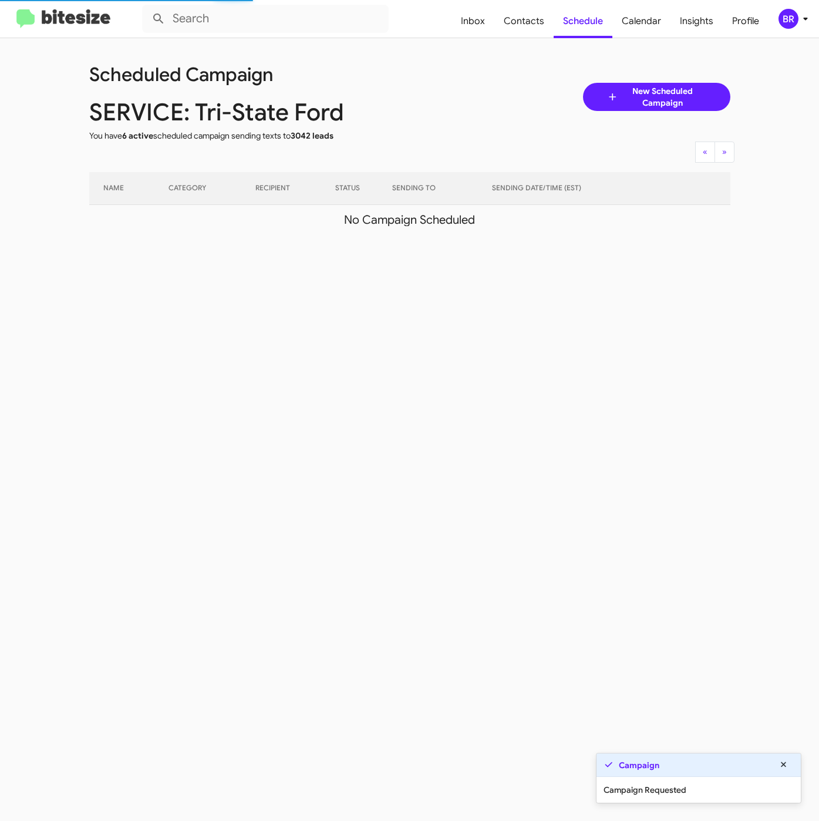
click at [791, 16] on div "BR" at bounding box center [789, 19] width 20 height 20
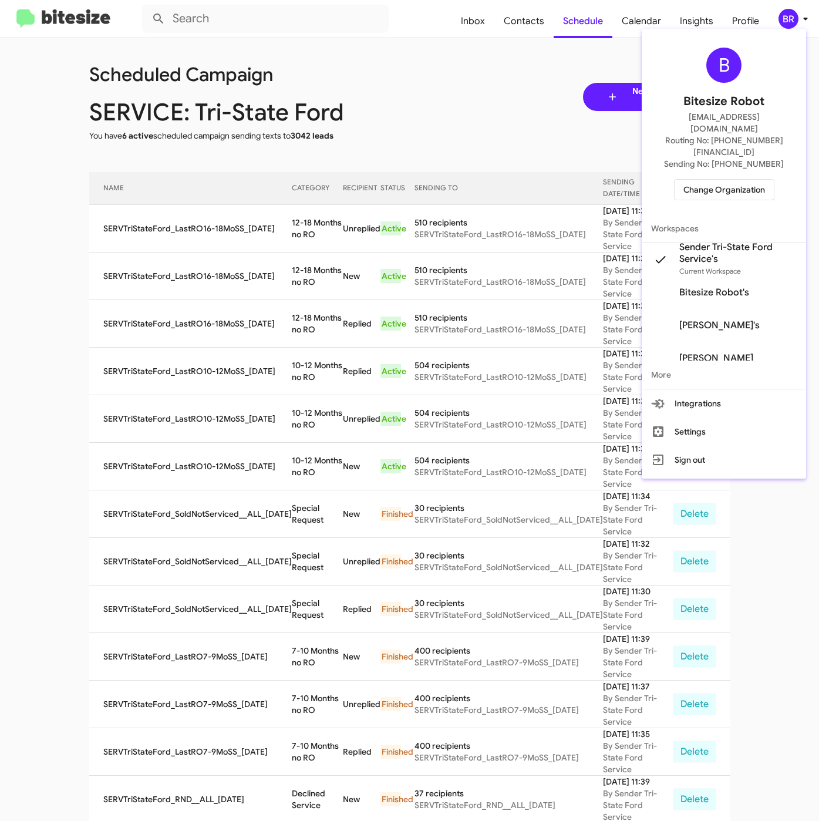
click at [285, 222] on div at bounding box center [409, 410] width 819 height 821
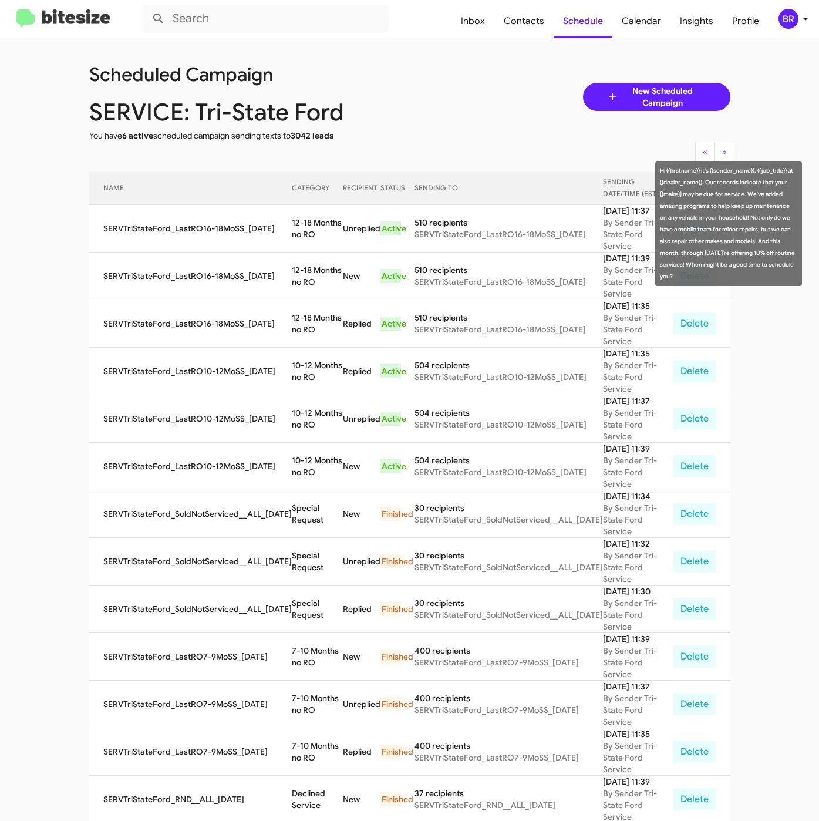
drag, startPoint x: 282, startPoint y: 216, endPoint x: 305, endPoint y: 226, distance: 25.2
click at [305, 226] on td "12-18 Months no RO" at bounding box center [318, 229] width 52 height 48
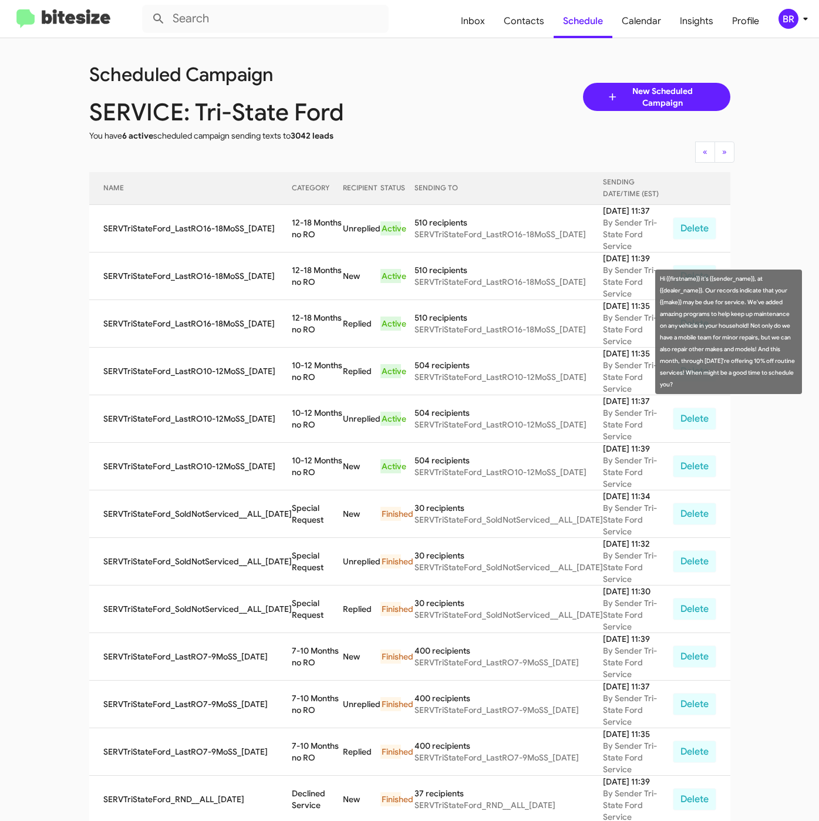
copy td "12-18 Months no RO"
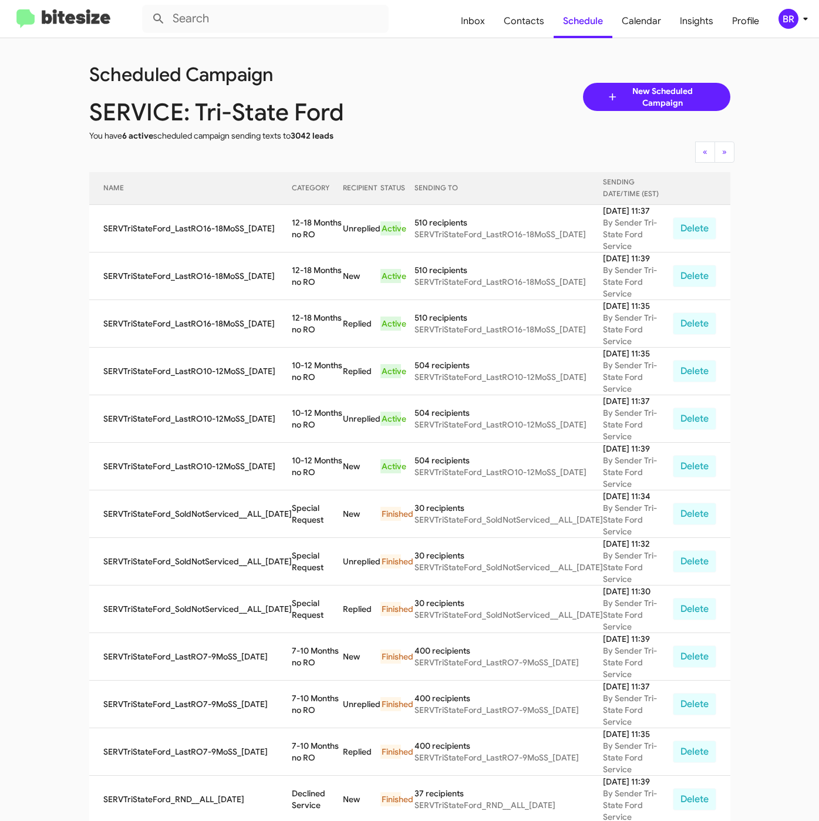
click at [799, 25] on icon at bounding box center [806, 19] width 14 height 14
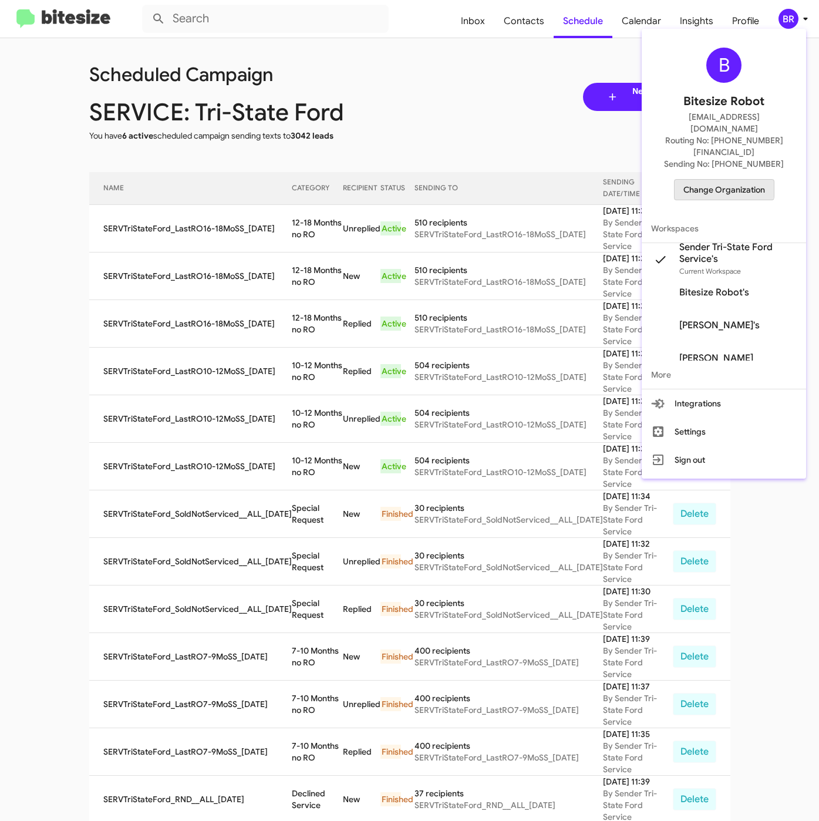
click at [712, 180] on span "Change Organization" at bounding box center [725, 190] width 82 height 20
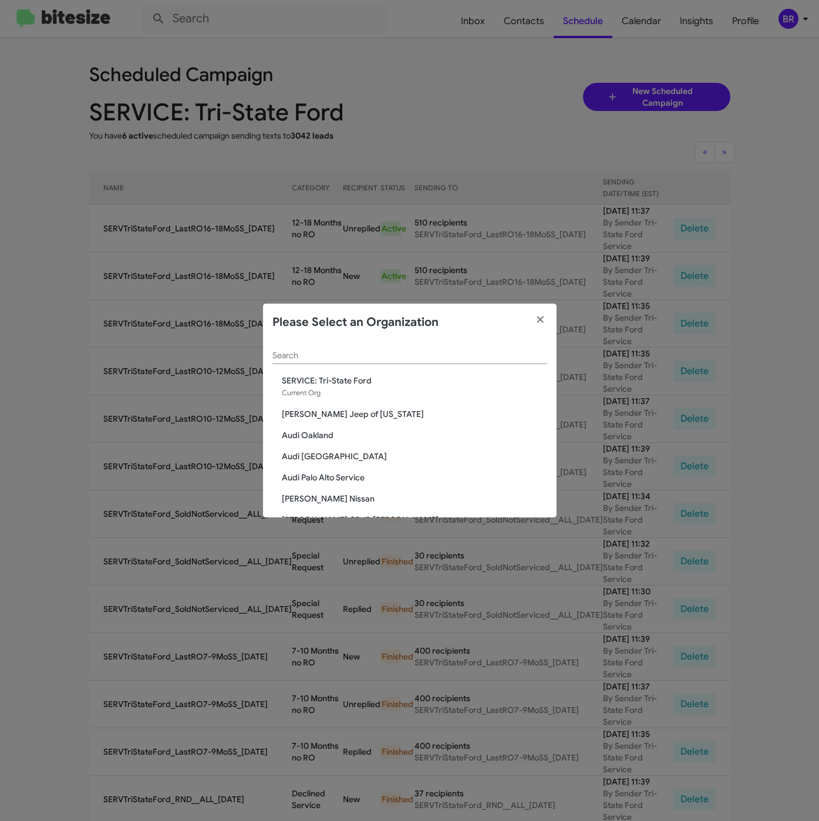
click at [377, 358] on input "Search" at bounding box center [409, 355] width 275 height 9
paste input "SERVICE: Mazda Rockville"
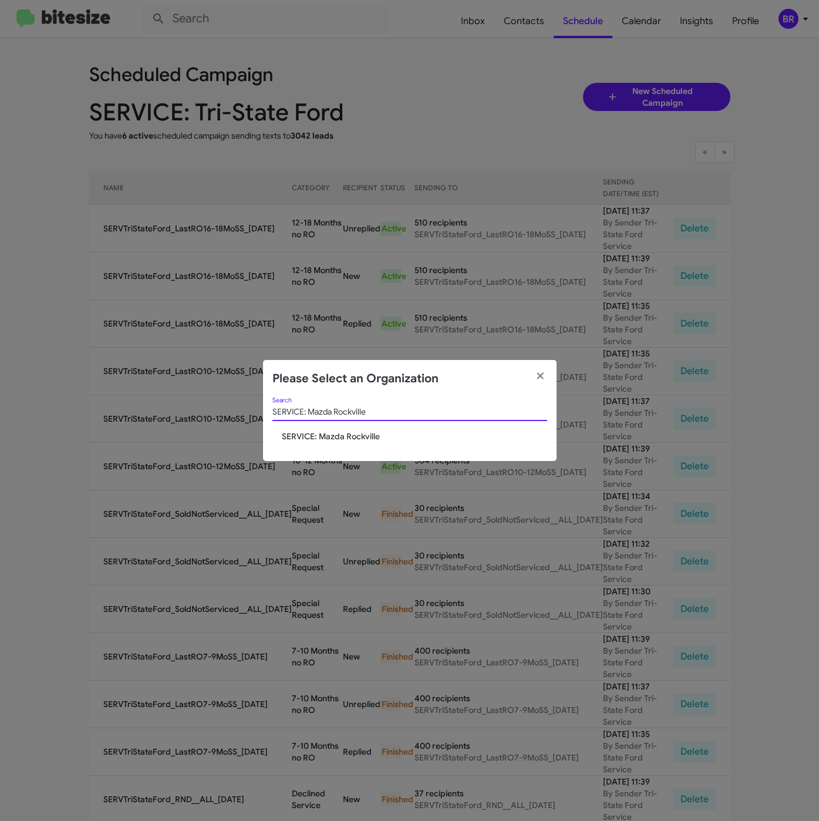
type input "SERVICE: Mazda Rockville"
click at [335, 435] on span "SERVICE: Mazda Rockville" at bounding box center [414, 436] width 265 height 12
click at [352, 437] on span "SERVICE: Mazda Rockville" at bounding box center [414, 436] width 265 height 12
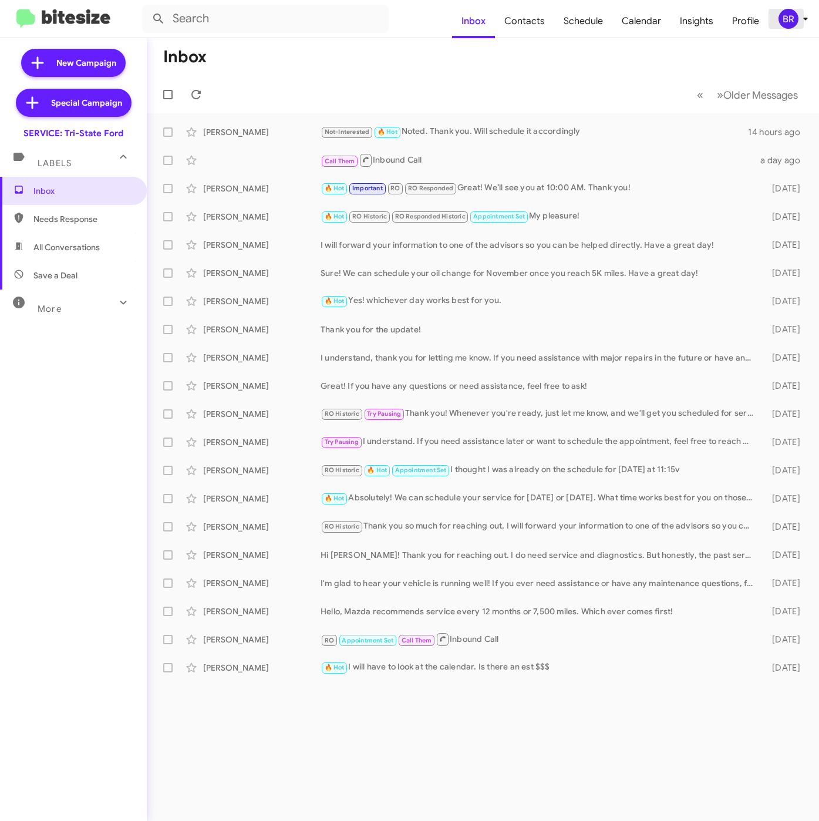
click at [799, 23] on icon at bounding box center [806, 19] width 14 height 14
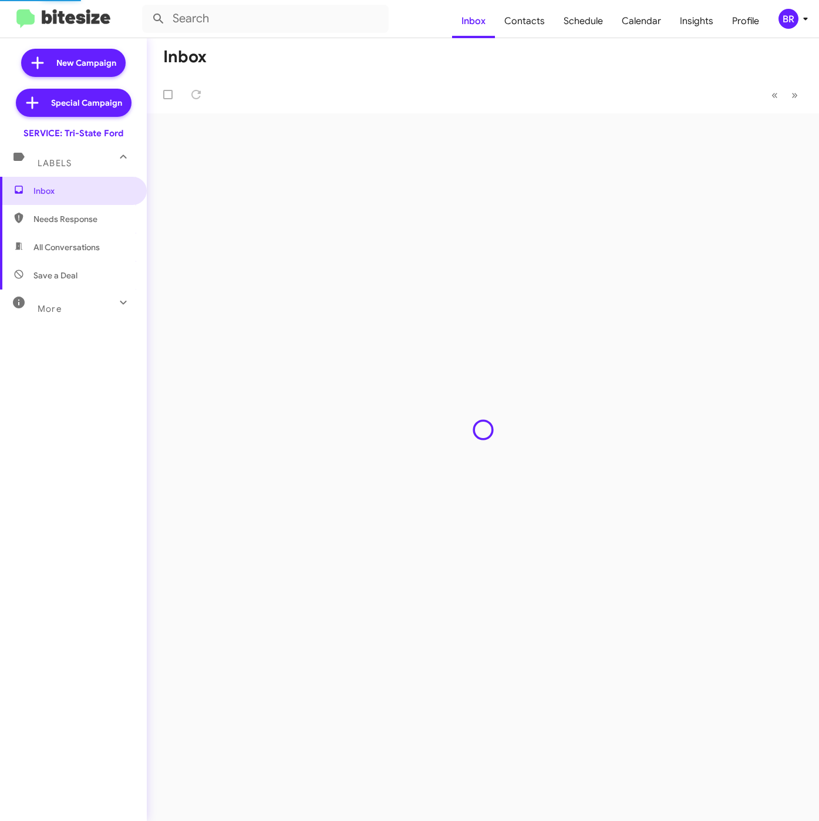
click at [785, 20] on div "BR" at bounding box center [789, 19] width 20 height 20
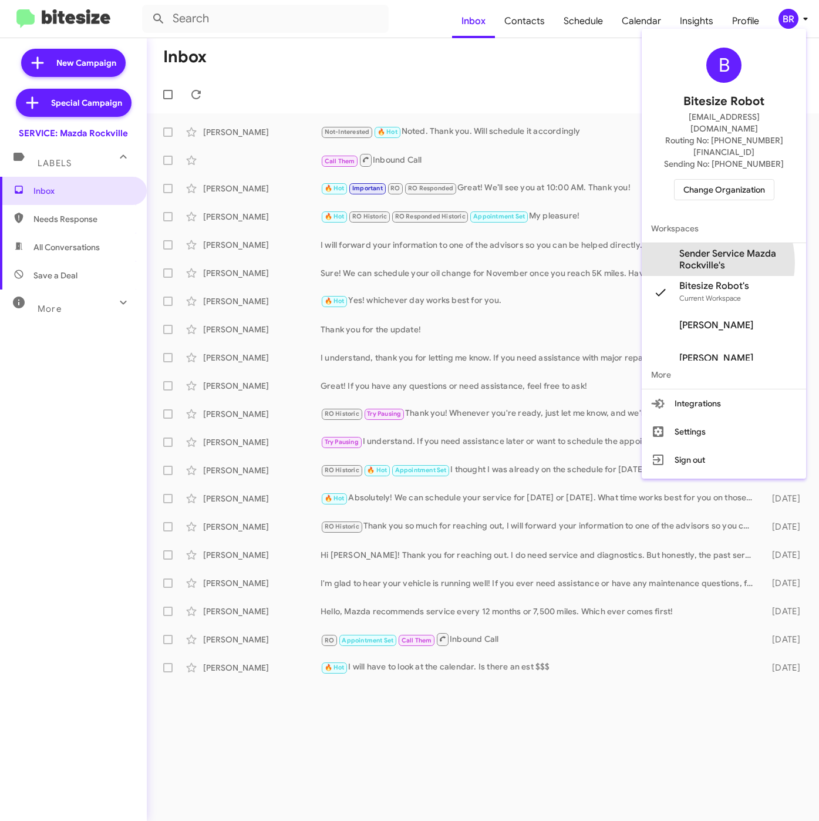
click at [704, 248] on span "Sender Service Mazda Rockville's" at bounding box center [737, 259] width 117 height 23
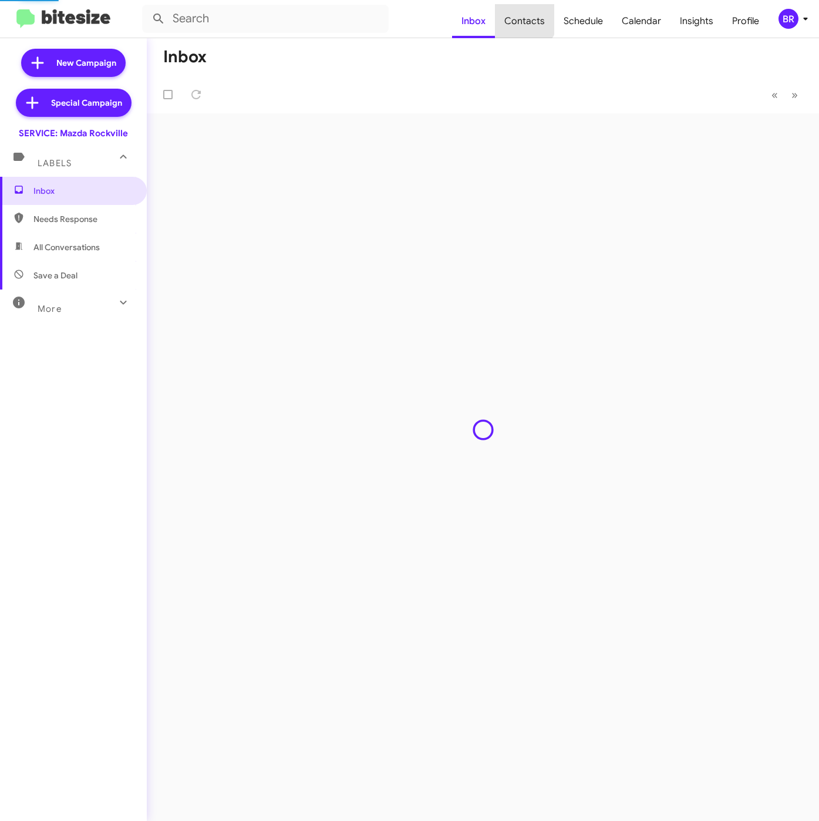
click at [525, 18] on span "Contacts" at bounding box center [524, 21] width 59 height 34
type input "in:groups"
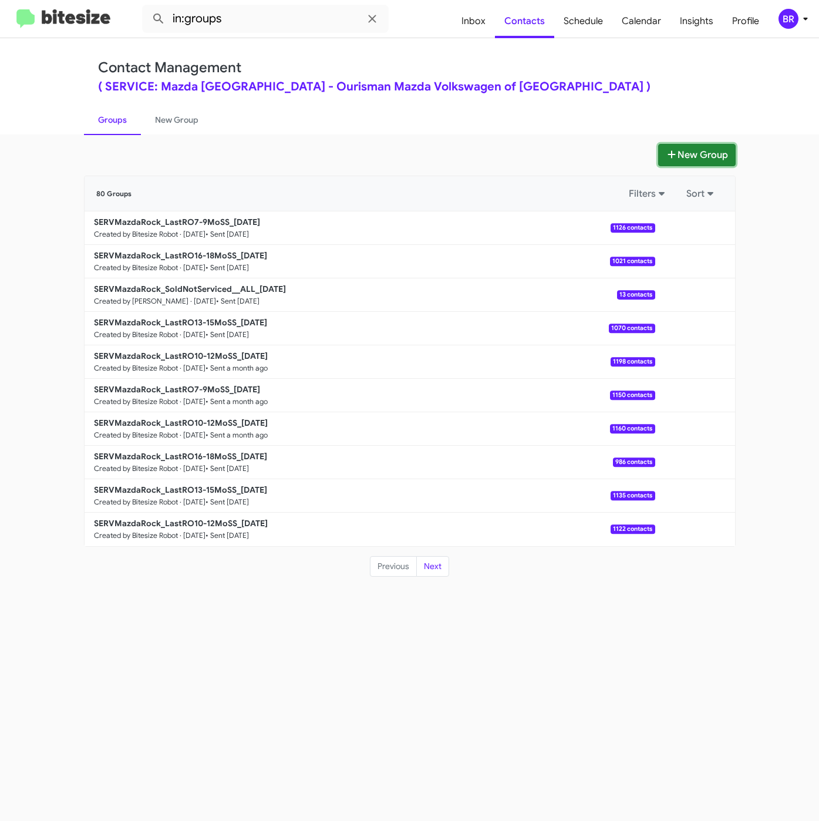
click at [691, 159] on button "New Group" at bounding box center [697, 155] width 78 height 22
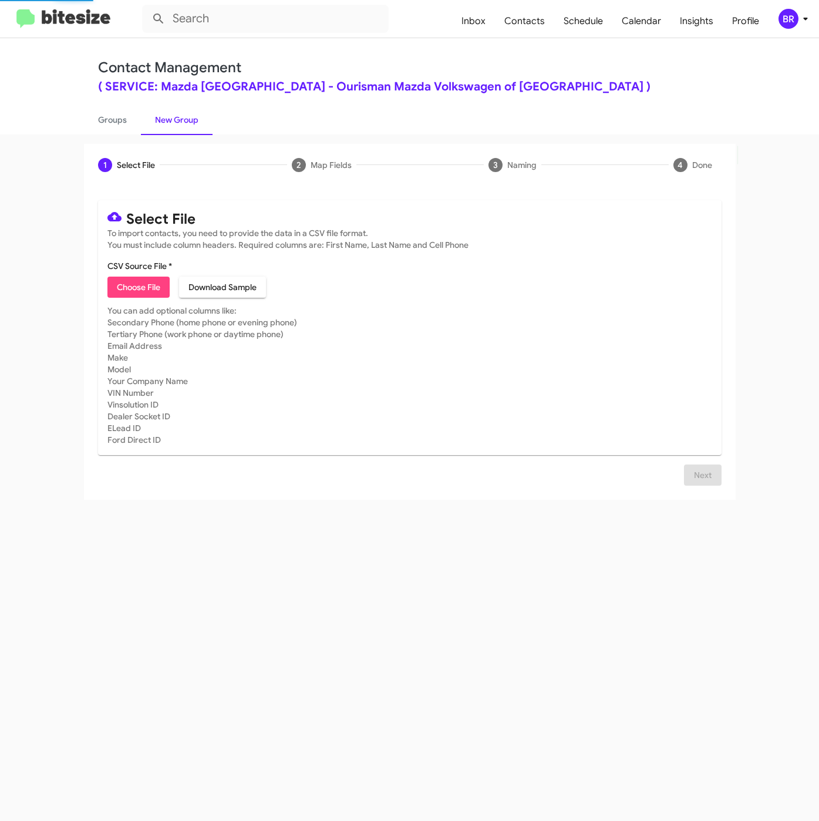
click at [140, 295] on span "Choose File" at bounding box center [138, 287] width 43 height 21
type input "SERVMazdaRock_LastRO10-12MoSS_[DATE]"
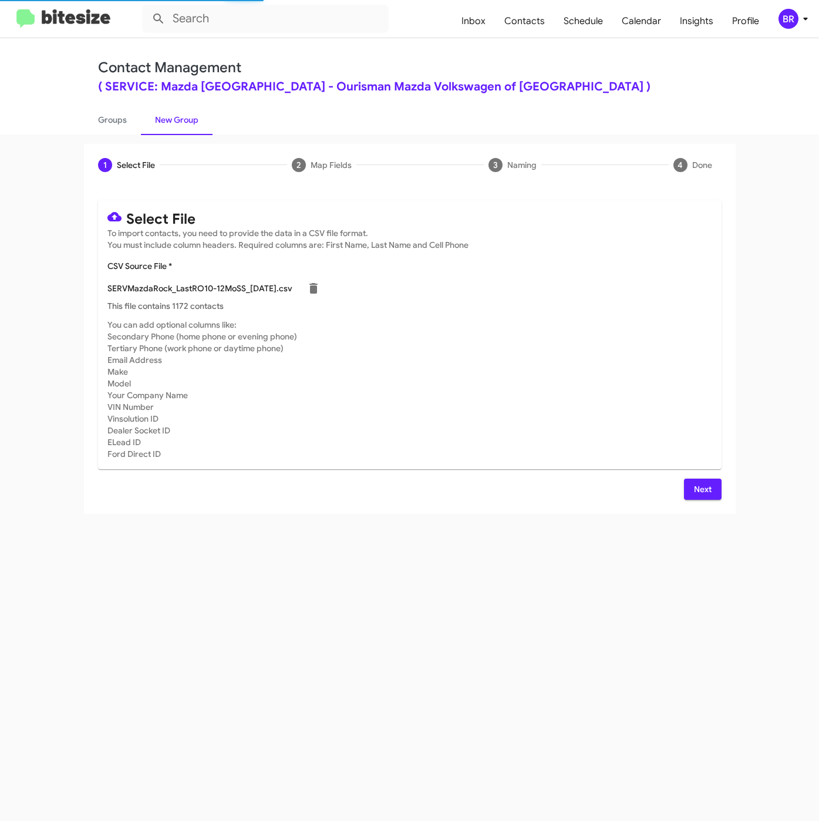
click at [708, 489] on span "Next" at bounding box center [703, 489] width 19 height 21
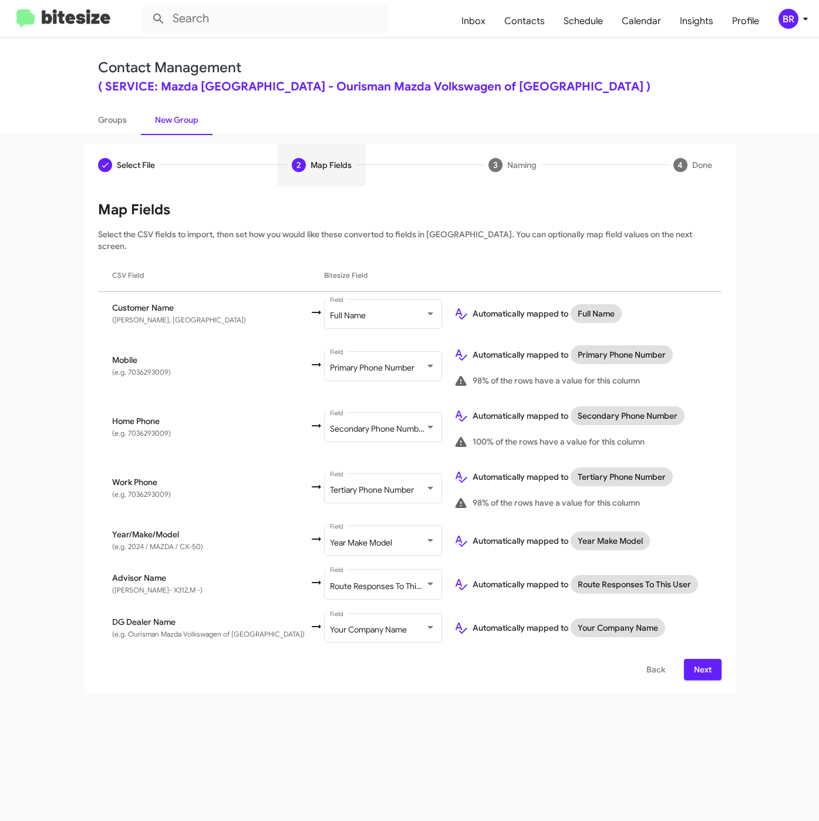
click at [699, 659] on span "Next" at bounding box center [703, 669] width 19 height 21
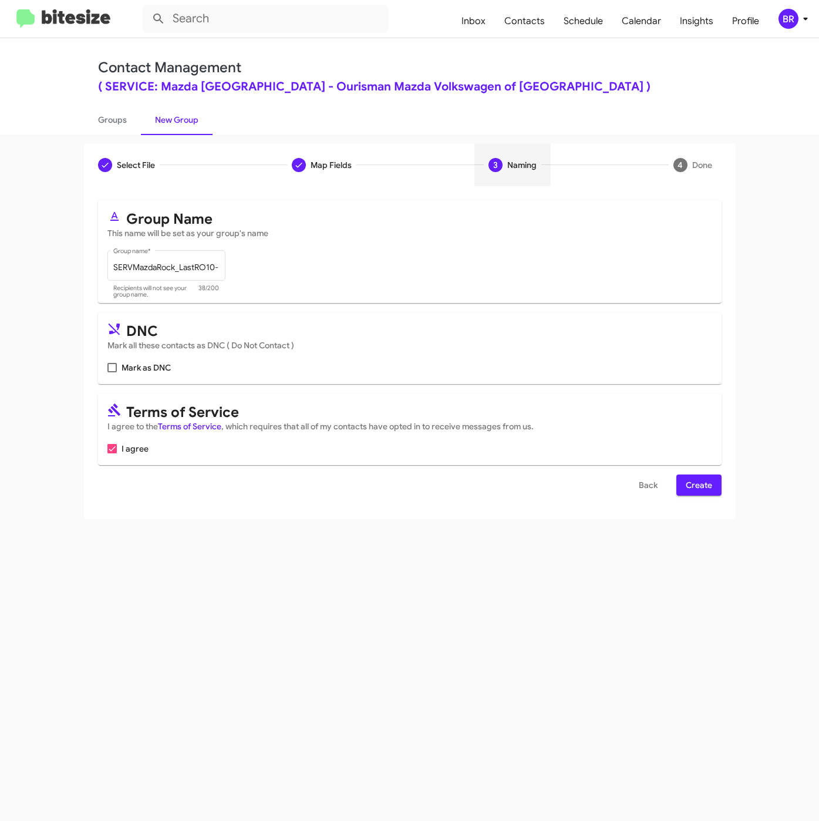
click at [691, 492] on span "Create" at bounding box center [699, 485] width 26 height 21
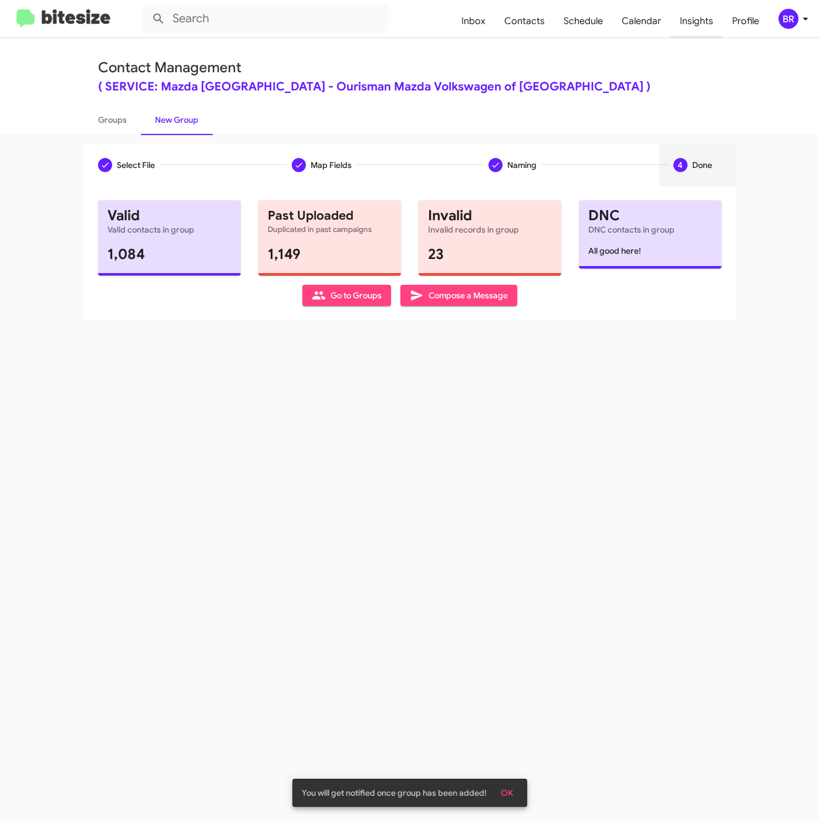
click at [703, 18] on span "Insights" at bounding box center [697, 21] width 52 height 34
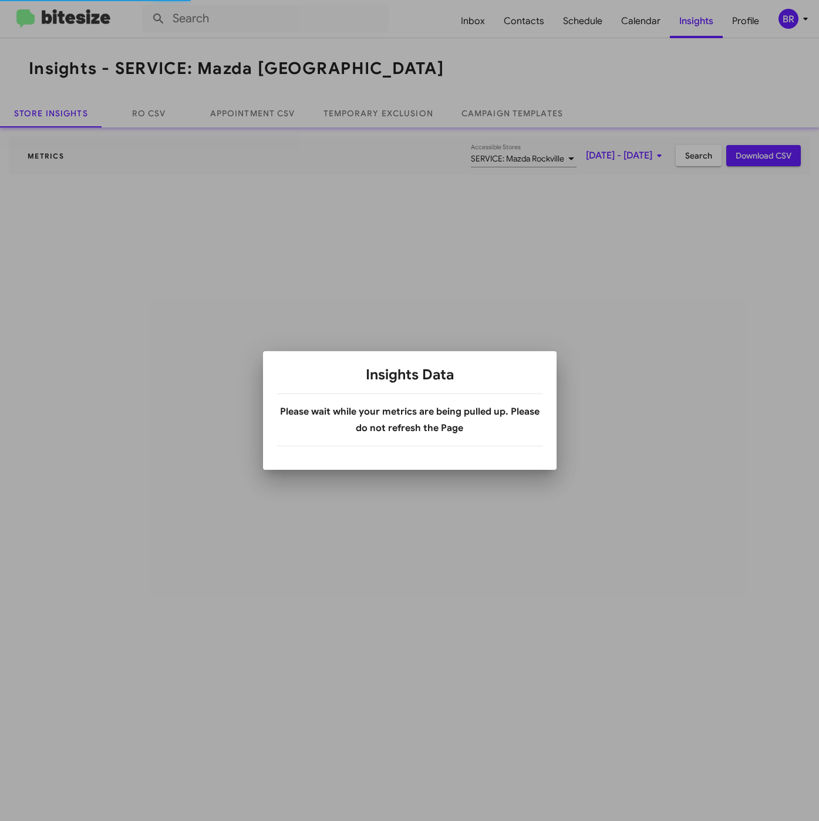
click at [355, 113] on div at bounding box center [409, 410] width 819 height 821
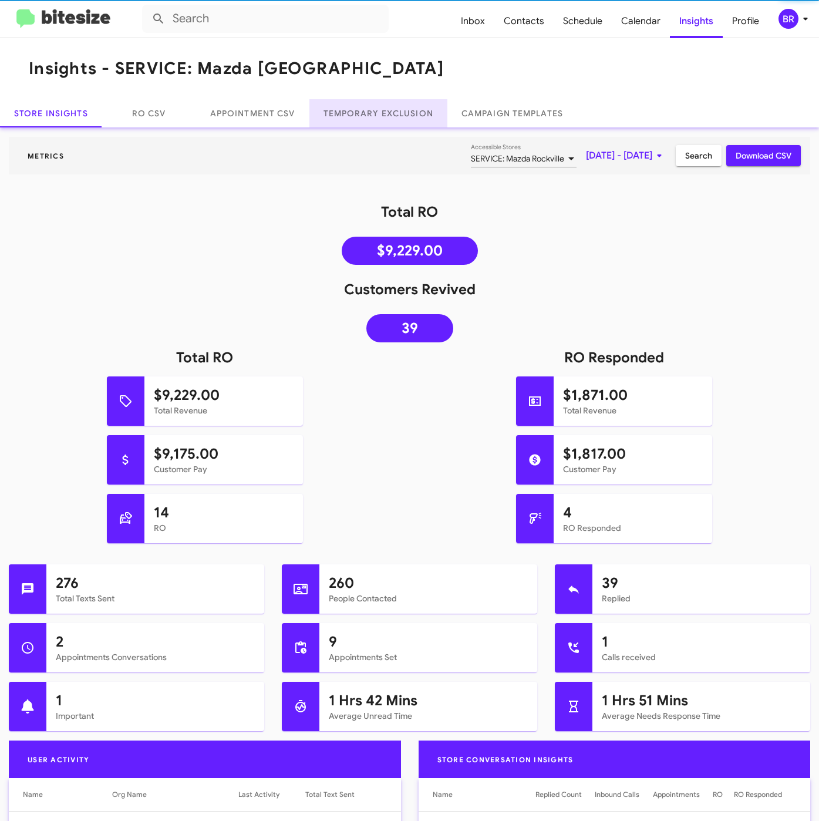
click at [355, 113] on link "Temporary Exclusion" at bounding box center [378, 113] width 138 height 28
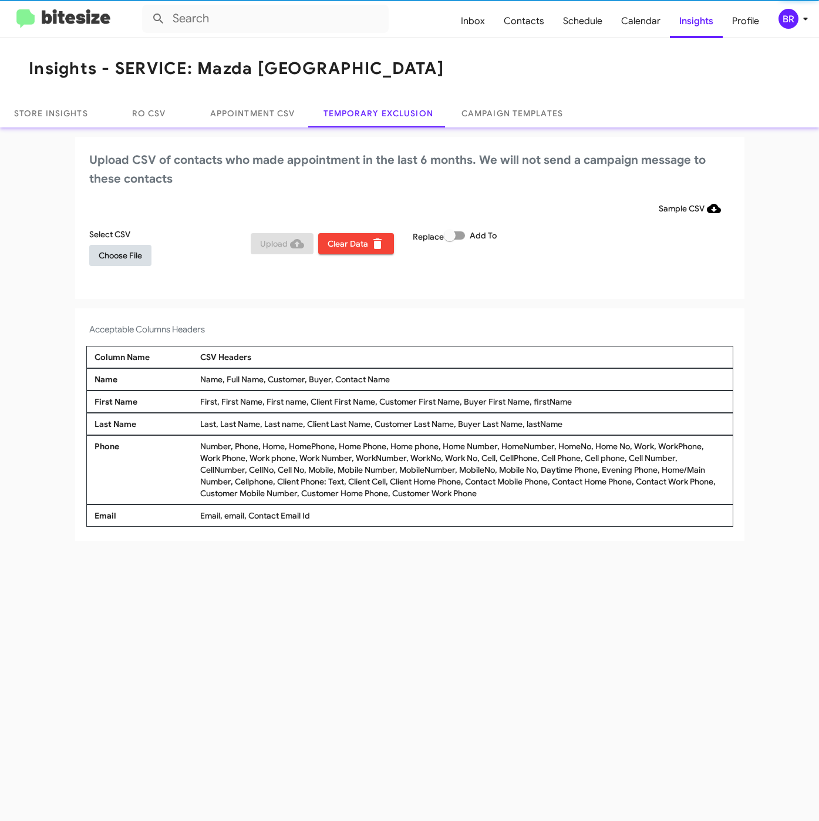
click at [115, 248] on span "Choose File" at bounding box center [120, 255] width 43 height 21
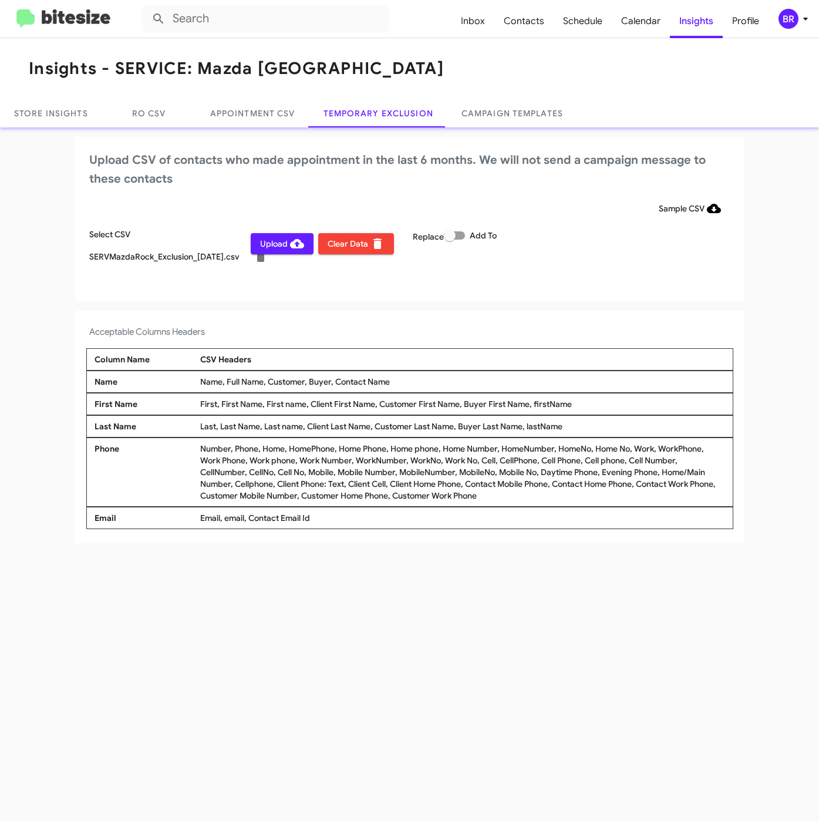
click at [457, 240] on span at bounding box center [454, 235] width 21 height 8
click at [450, 240] on input "Add To" at bounding box center [449, 240] width 1 height 1
checkbox input "true"
click at [808, 21] on icon at bounding box center [806, 19] width 14 height 14
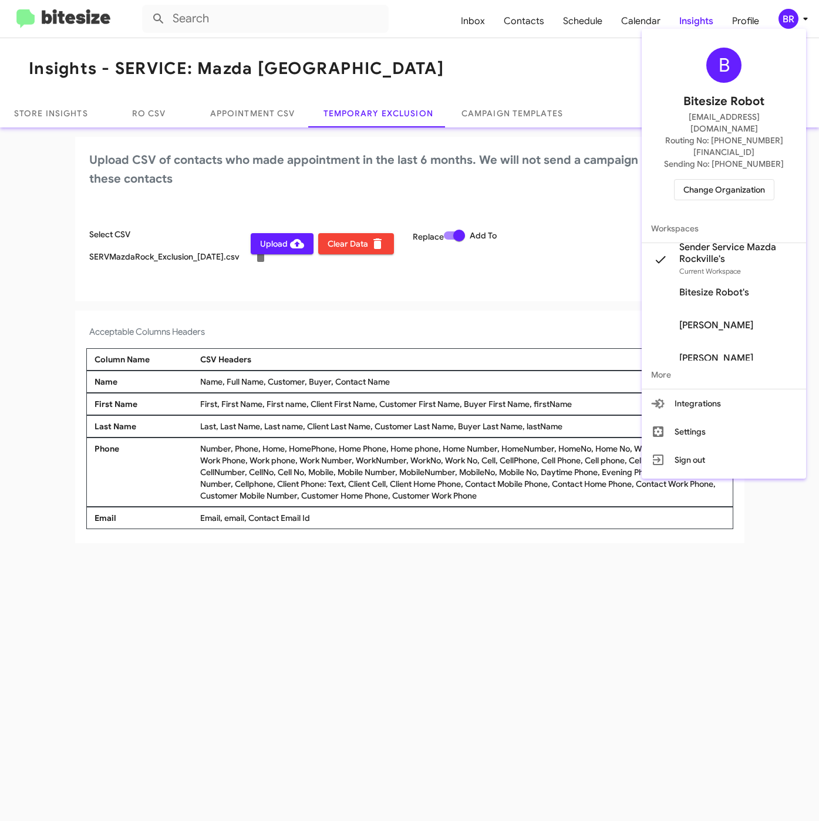
click at [342, 305] on div at bounding box center [409, 410] width 819 height 821
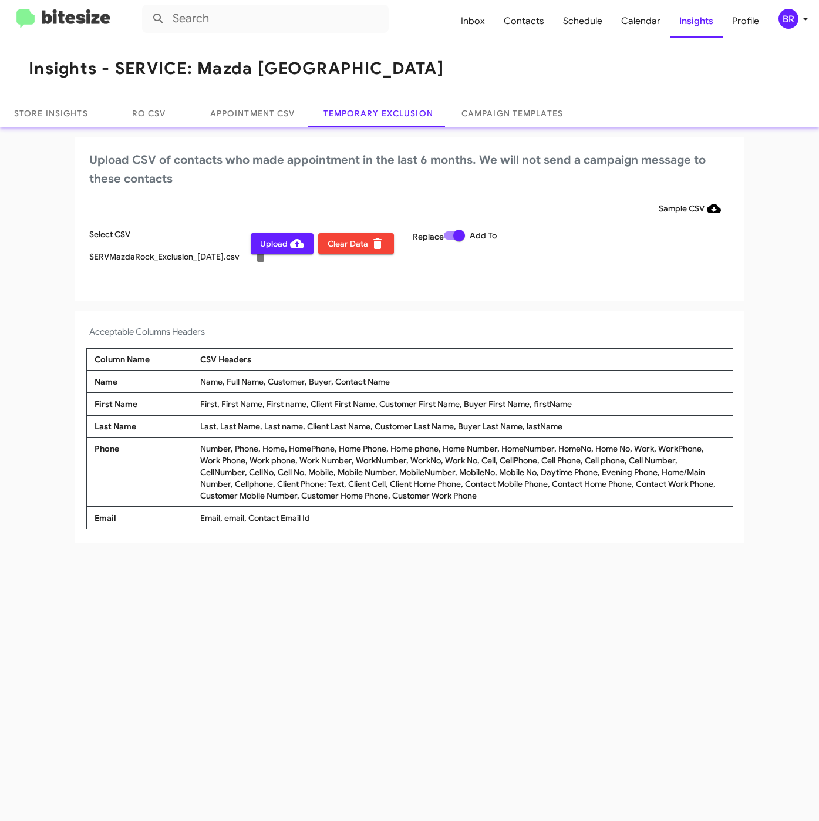
click at [289, 251] on span "Upload" at bounding box center [282, 243] width 44 height 21
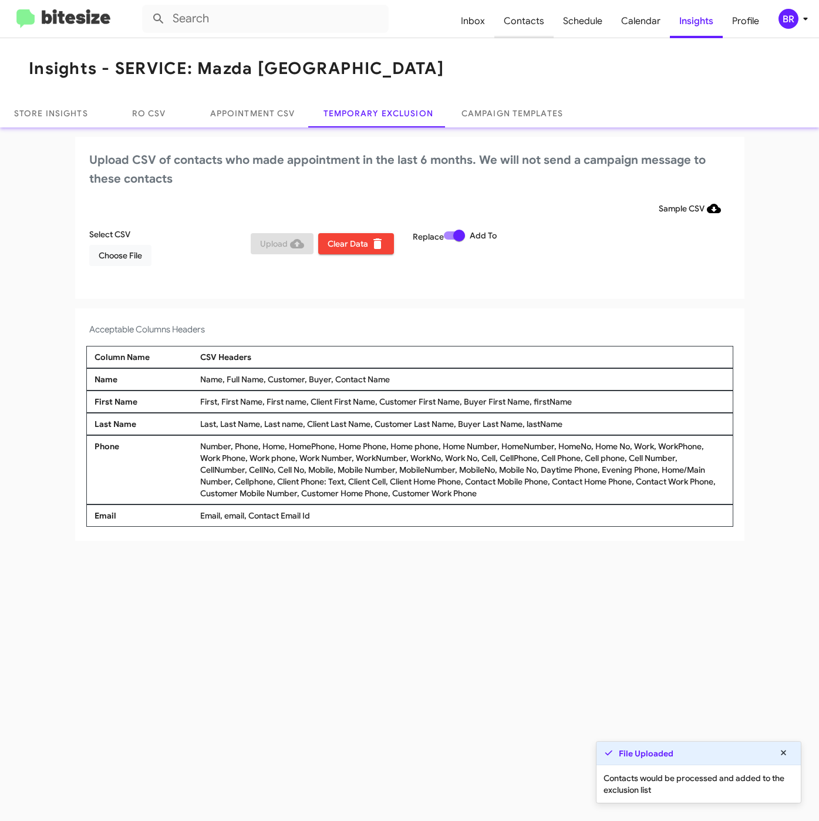
click at [523, 20] on span "Contacts" at bounding box center [523, 21] width 59 height 34
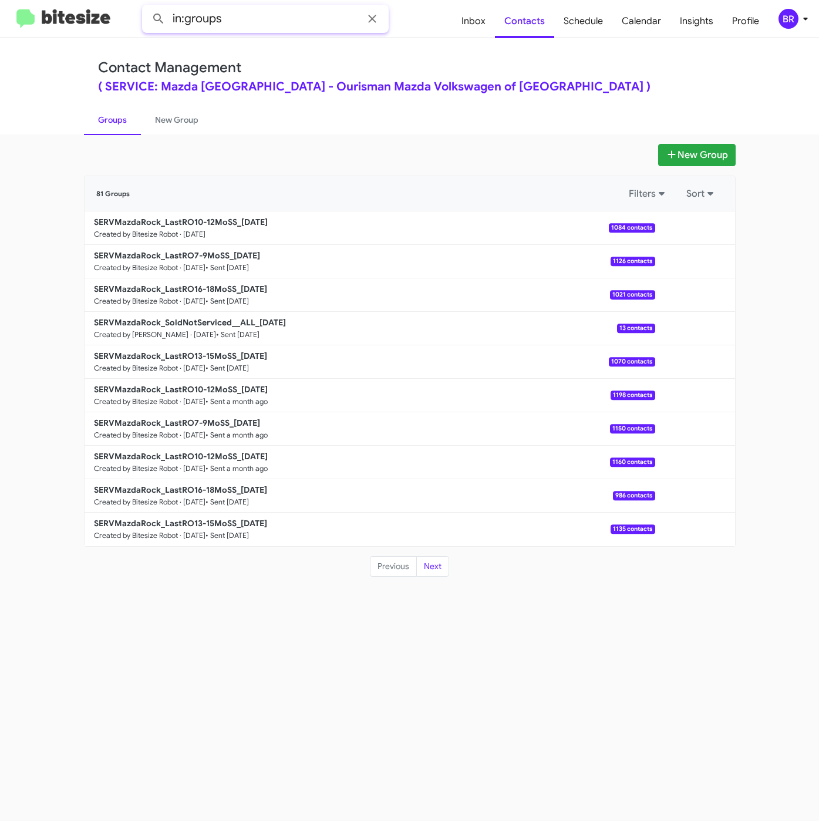
click at [289, 28] on input "in:groups" at bounding box center [265, 19] width 247 height 28
type input "in:groups 10-12"
click at [147, 7] on button at bounding box center [158, 18] width 23 height 23
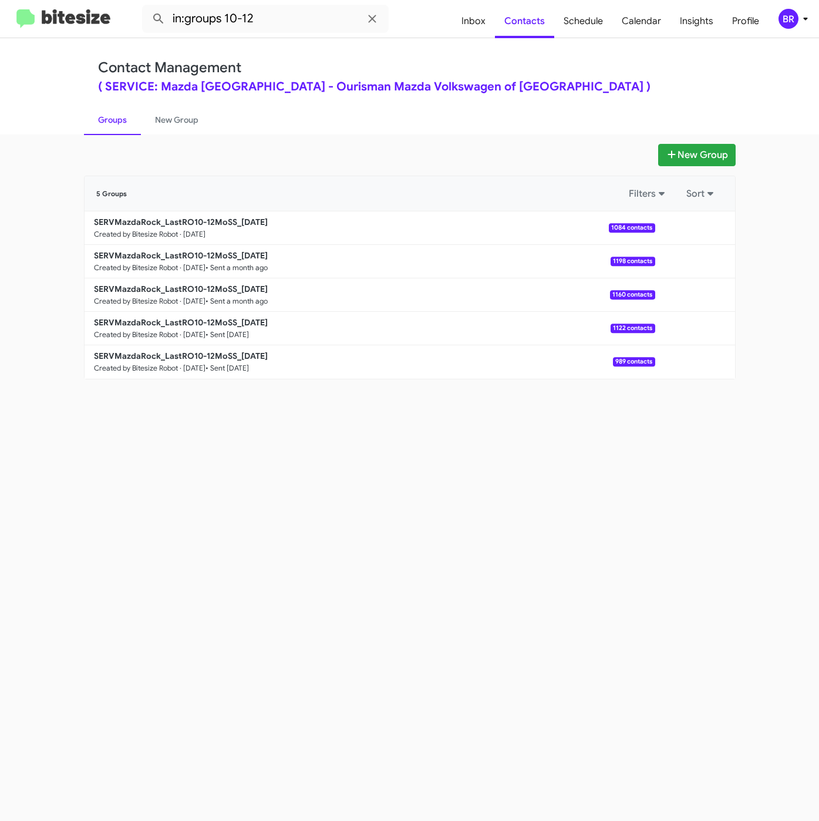
click at [548, 68] on div "Contact Management ( SERVICE: Mazda Rockville - Ourisman Mazda Volkswagen of Ro…" at bounding box center [410, 75] width 624 height 33
click at [247, 224] on b "SERVMazdaRock_LastRO10-12MoSS_09-10-25" at bounding box center [181, 222] width 174 height 11
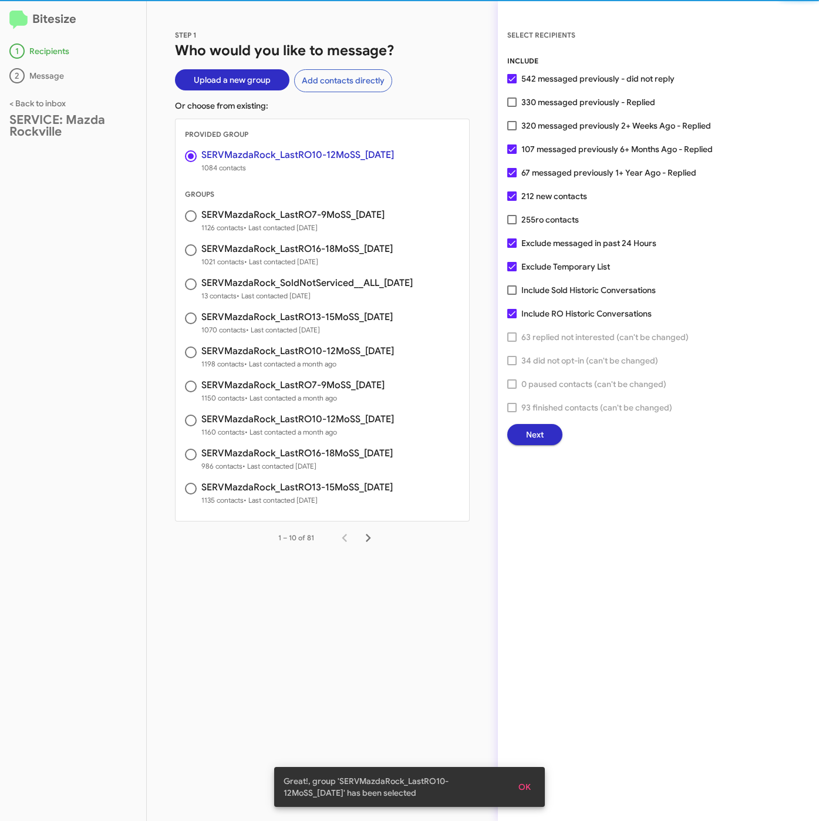
click at [537, 438] on span "Next" at bounding box center [535, 434] width 18 height 21
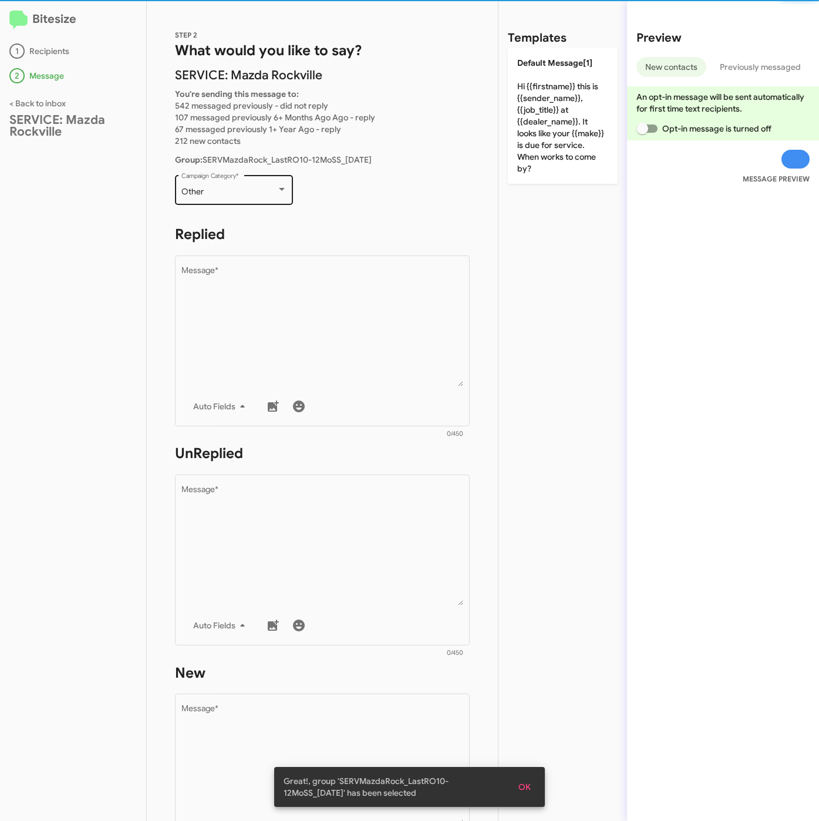
click at [248, 193] on div "Other" at bounding box center [228, 191] width 95 height 9
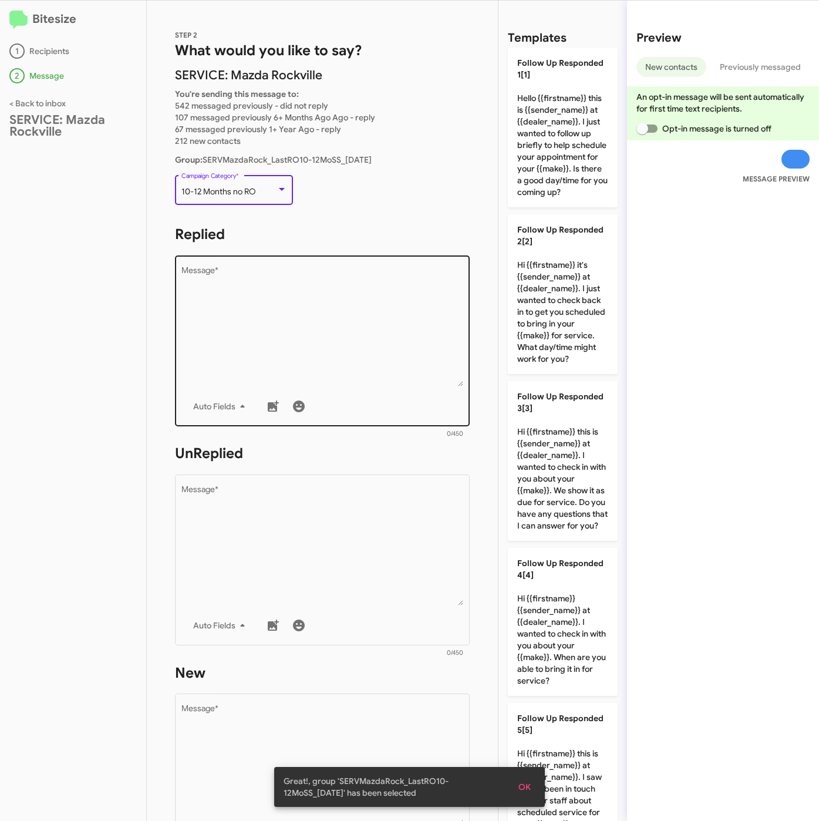
drag, startPoint x: 303, startPoint y: 293, endPoint x: 370, endPoint y: 302, distance: 67.5
click at [303, 294] on textarea "Message *" at bounding box center [322, 327] width 282 height 120
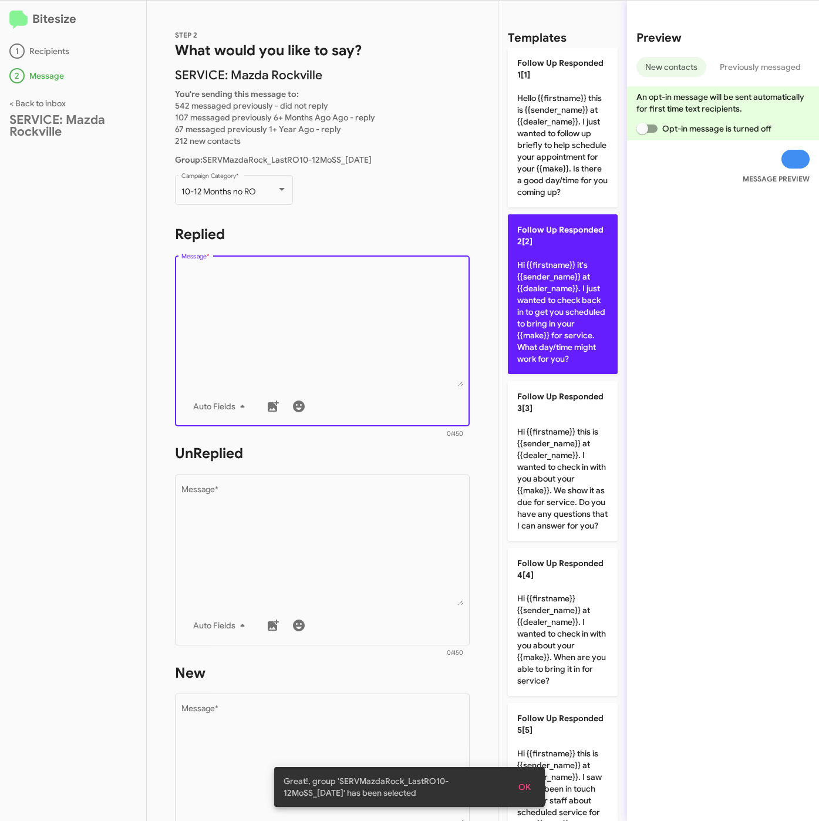
drag, startPoint x: 537, startPoint y: 307, endPoint x: 537, endPoint y: 333, distance: 26.4
click at [537, 308] on p "Follow Up Responded 2[2] Hi {{firstname}} it's {{sender_name}} at {{dealer_name…" at bounding box center [563, 294] width 110 height 160
type textarea "Hi {{firstname}} it's {{sender_name}} at {{dealer_name}}. I just wanted to chec…"
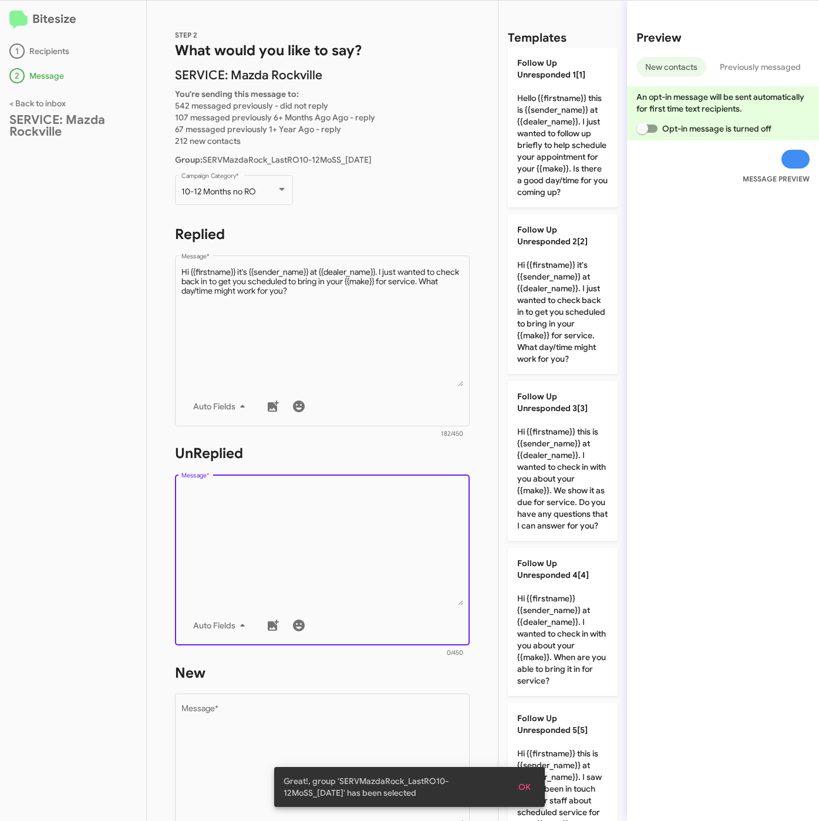
click at [391, 540] on textarea "Message *" at bounding box center [322, 546] width 282 height 120
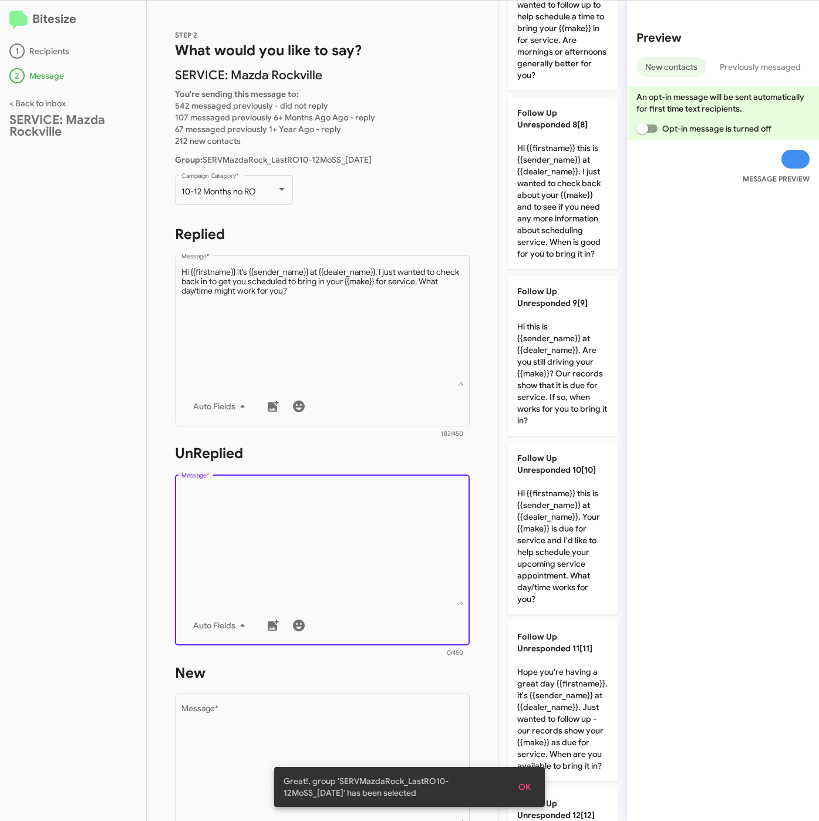
scroll to position [1088, 0]
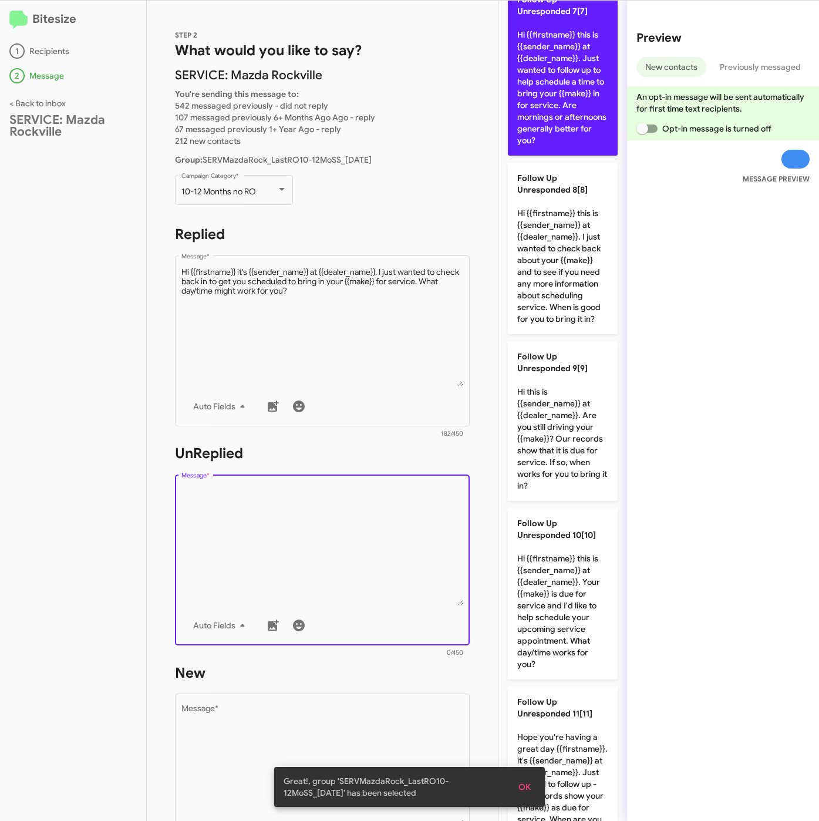
click at [557, 156] on p "Follow Up Unresponded 7[7] Hi {{firstname}} this is {{sender_name}} at {{dealer…" at bounding box center [563, 69] width 110 height 171
type textarea "Hi {{firstname}} this is {{sender_name}} at {{dealer_name}}. Just wanted to fol…"
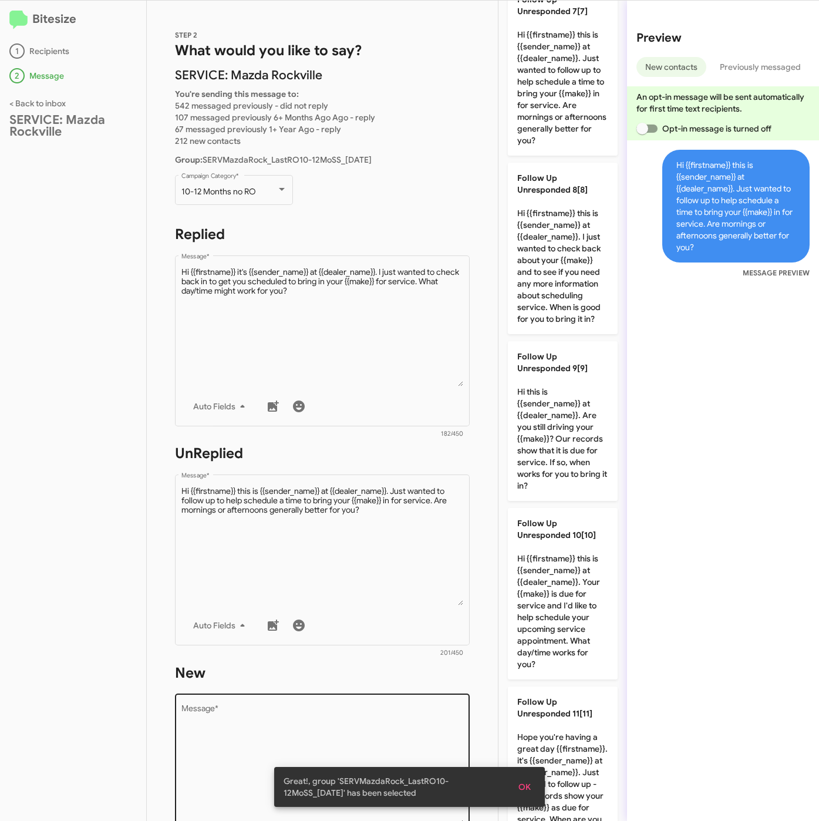
drag, startPoint x: 381, startPoint y: 718, endPoint x: 553, endPoint y: 359, distance: 397.7
click at [383, 718] on textarea "Message *" at bounding box center [322, 765] width 282 height 120
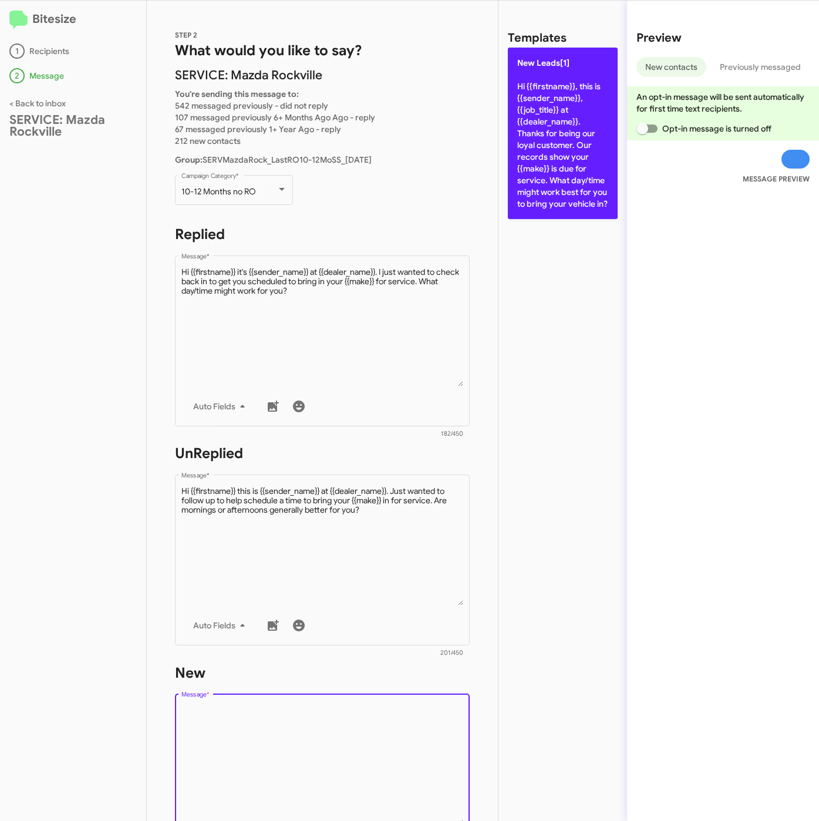
click at [562, 118] on p "New Leads[1] Hi {{firstname}}, this is {{sender_name}}, {{job_title}} at {{deal…" at bounding box center [563, 133] width 110 height 171
type textarea "Hi {{firstname}}, this is {{sender_name}}, {{job_title}} at {{dealer_name}}. Th…"
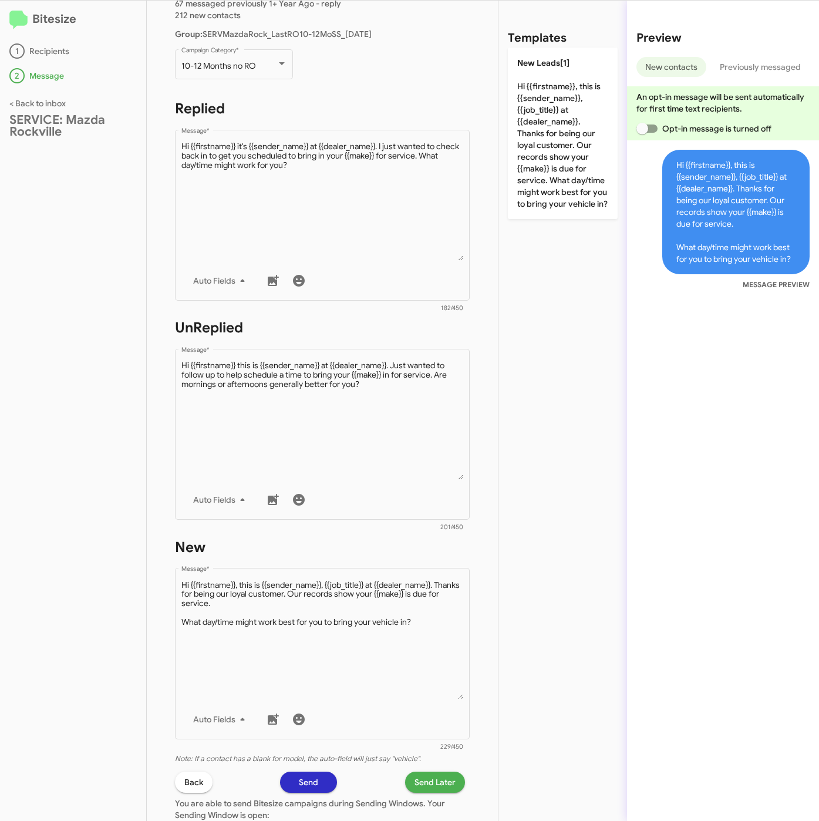
scroll to position [264, 0]
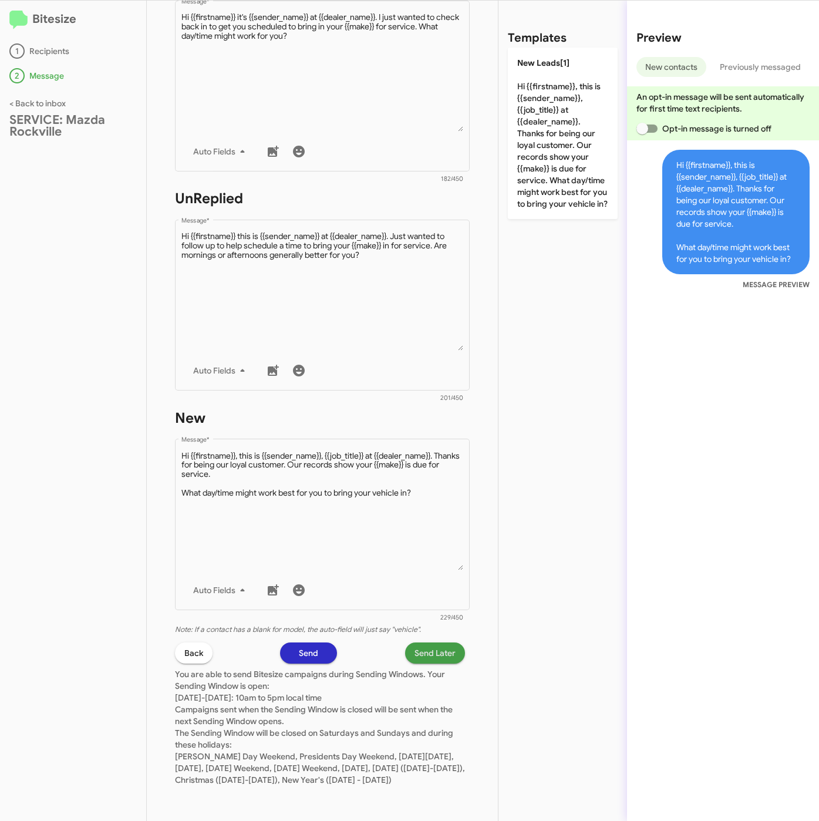
click at [436, 642] on span "Send Later" at bounding box center [435, 652] width 41 height 21
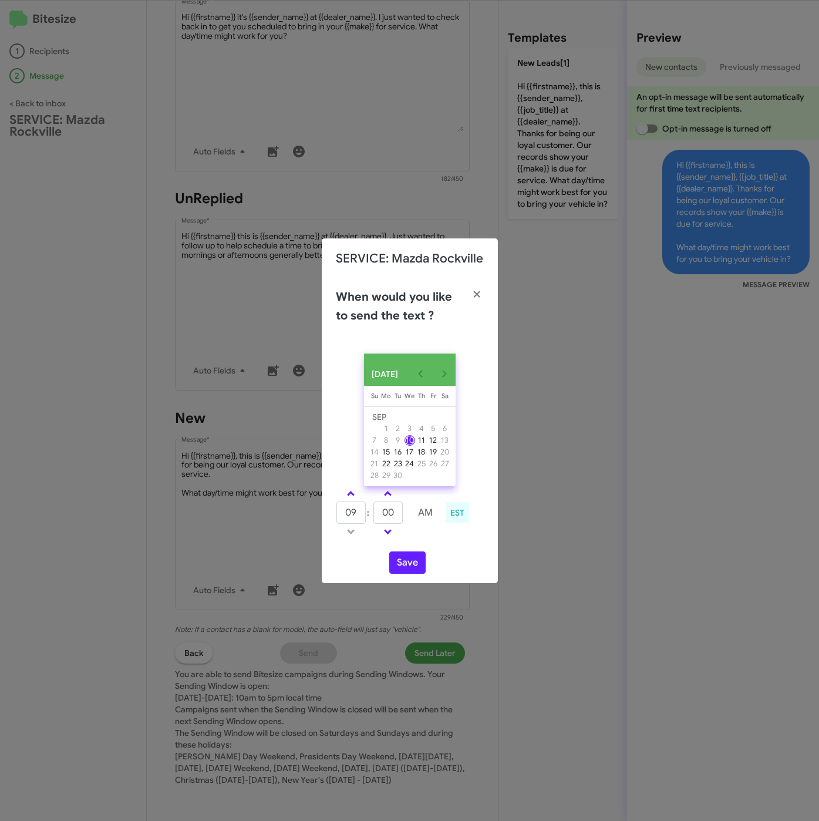
drag, startPoint x: 349, startPoint y: 499, endPoint x: 386, endPoint y: 509, distance: 38.5
click at [356, 500] on link at bounding box center [351, 494] width 21 height 14
type input "10"
drag, startPoint x: 388, startPoint y: 512, endPoint x: 359, endPoint y: 510, distance: 28.8
click at [359, 510] on tr "10 : 00 AM" at bounding box center [388, 512] width 105 height 23
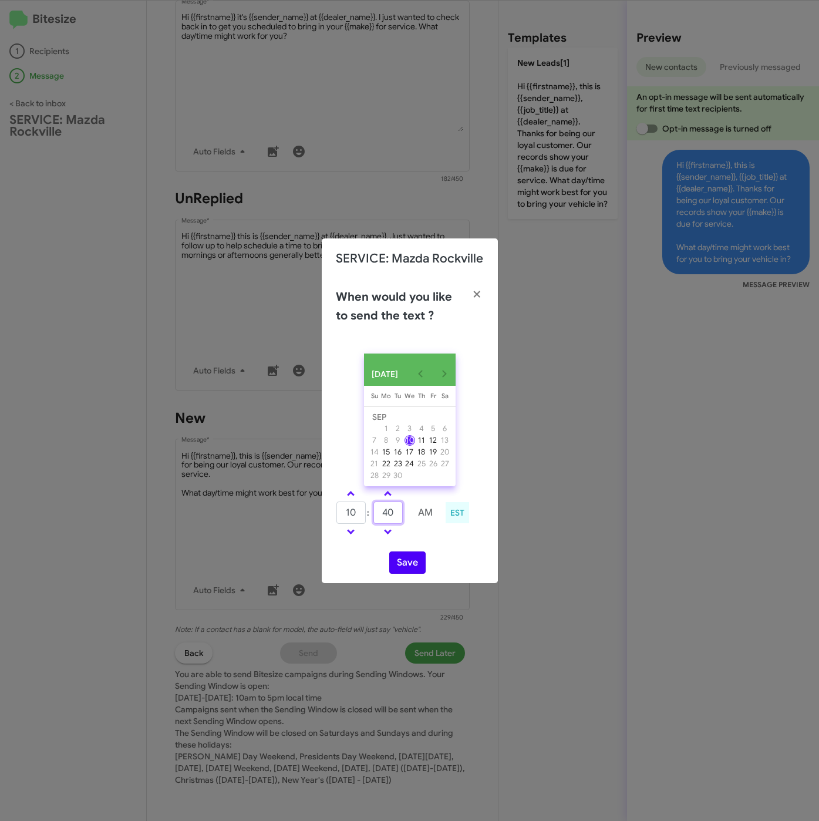
type input "40"
click at [415, 566] on button "Save" at bounding box center [407, 562] width 36 height 22
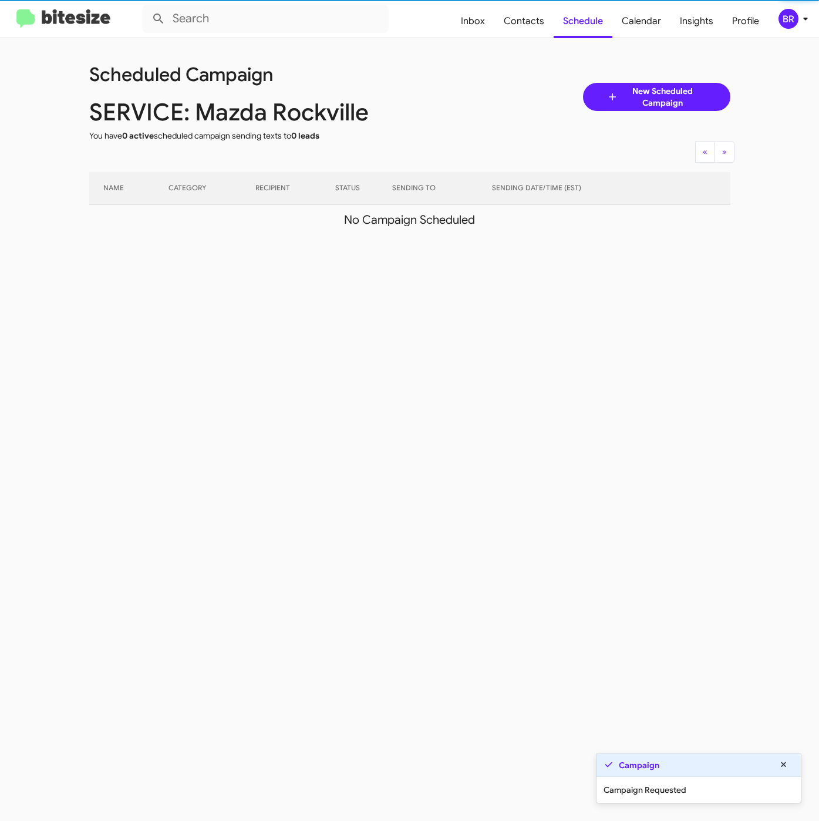
click at [788, 16] on div "BR" at bounding box center [789, 19] width 20 height 20
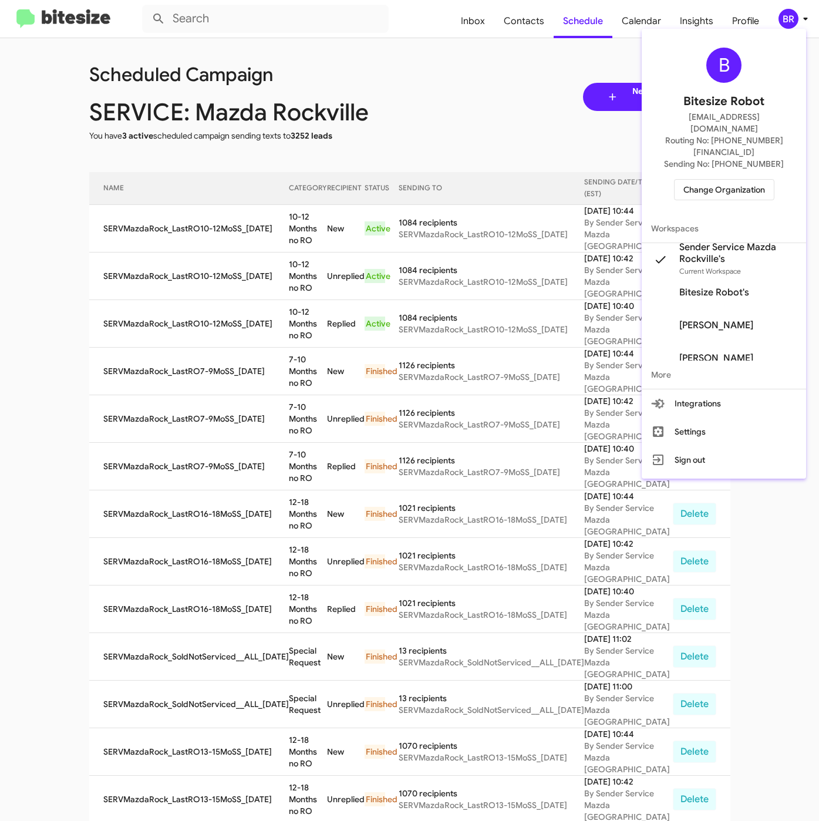
click at [282, 233] on div at bounding box center [409, 410] width 819 height 821
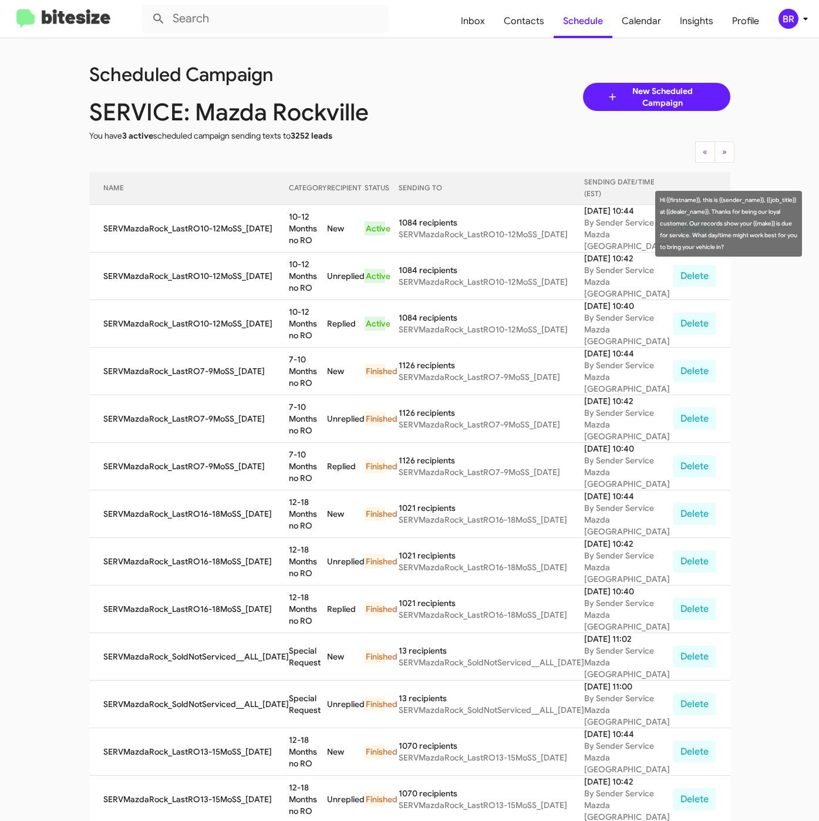
drag, startPoint x: 278, startPoint y: 216, endPoint x: 305, endPoint y: 226, distance: 28.3
click at [305, 226] on td "10-12 Months no RO" at bounding box center [308, 229] width 39 height 48
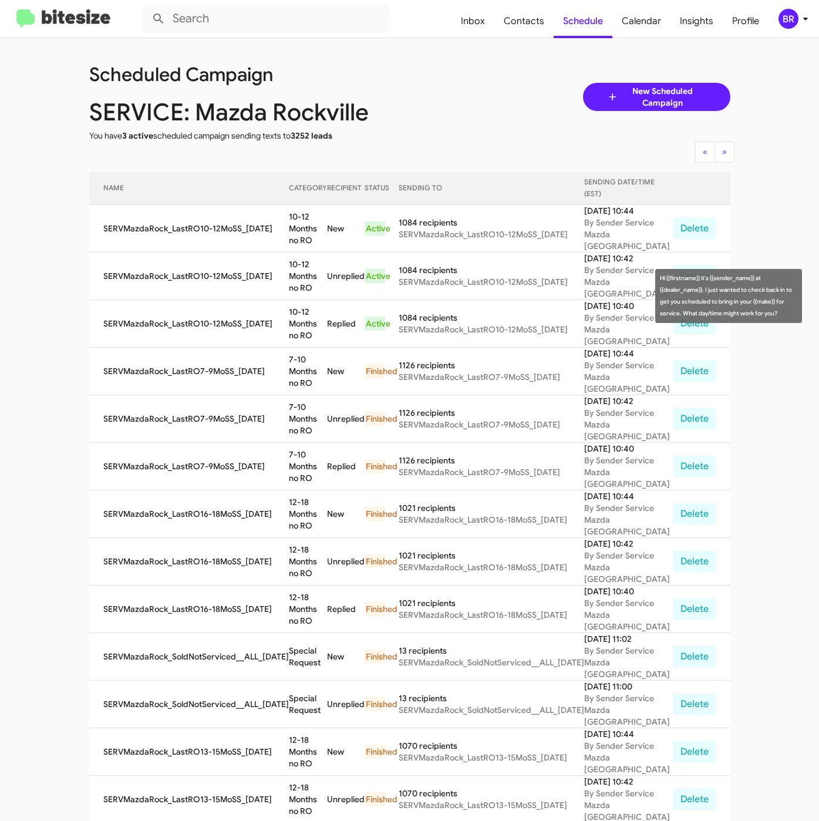
copy td "10-12 Months no RO"
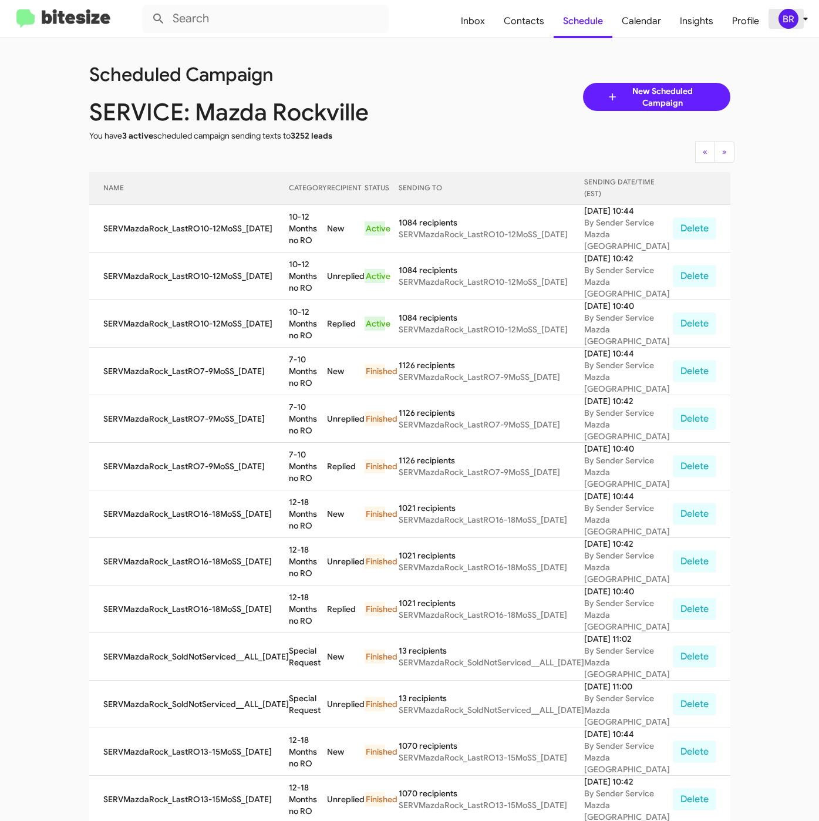
click at [792, 27] on div "BR" at bounding box center [789, 19] width 20 height 20
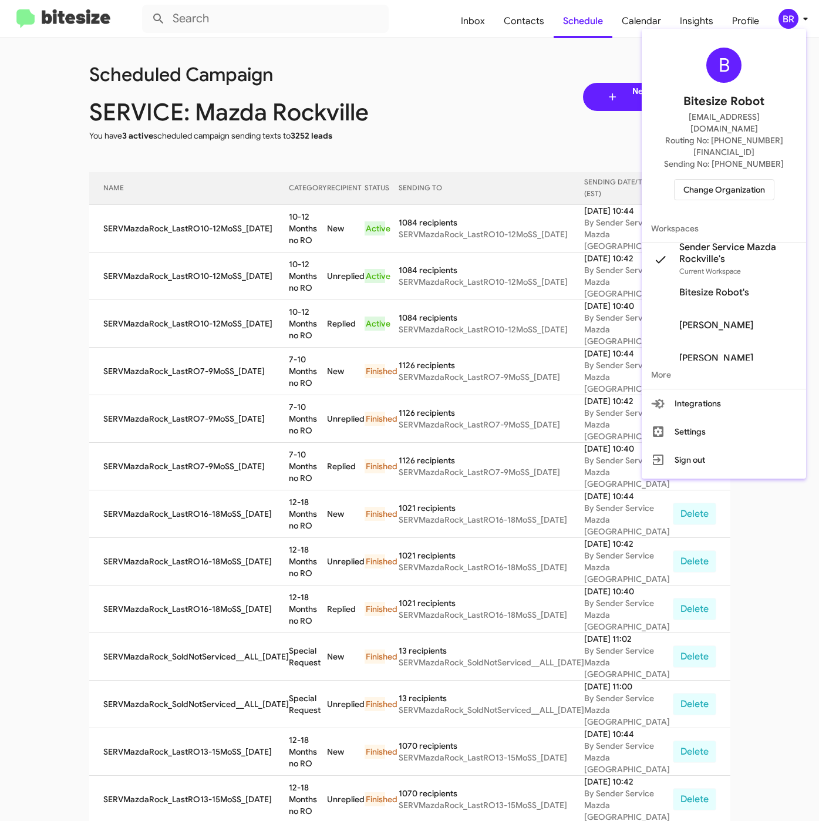
click at [705, 180] on span "Change Organization" at bounding box center [725, 190] width 82 height 20
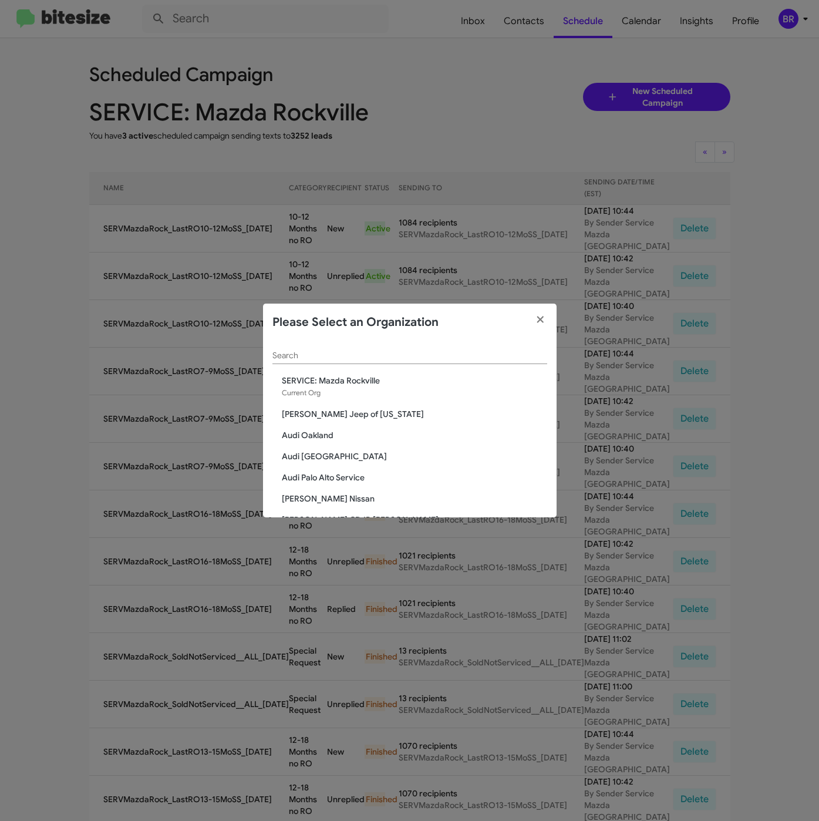
click at [358, 351] on input "Search" at bounding box center [409, 355] width 275 height 9
paste input "SERVICE: Kia of Catonsville"
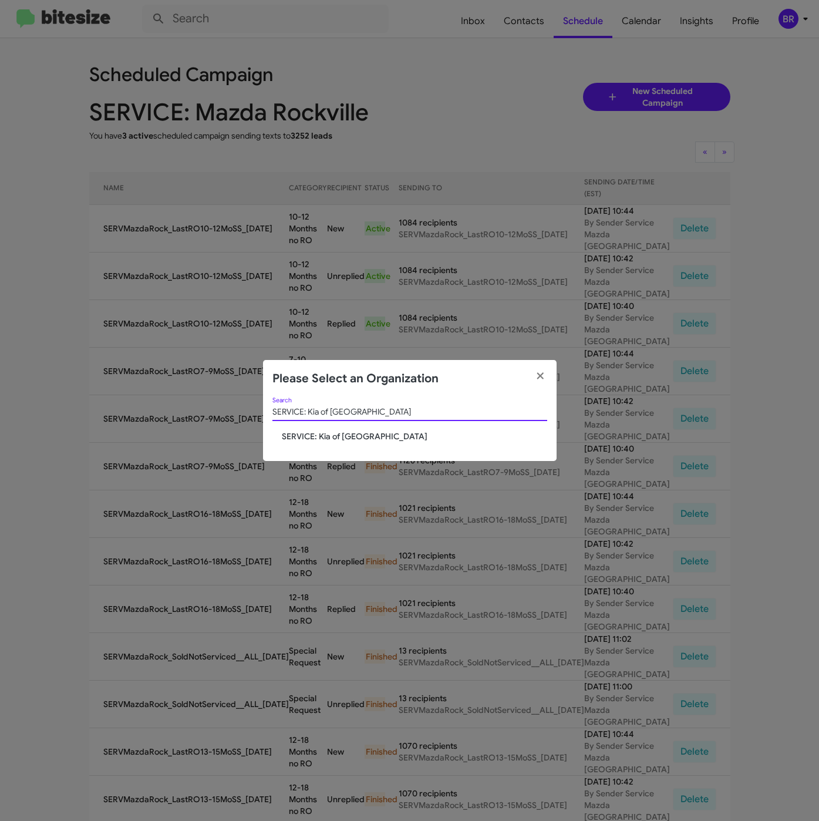
type input "SERVICE: Kia of Catonsville"
click at [327, 436] on span "SERVICE: Kia of Catonsville" at bounding box center [414, 436] width 265 height 12
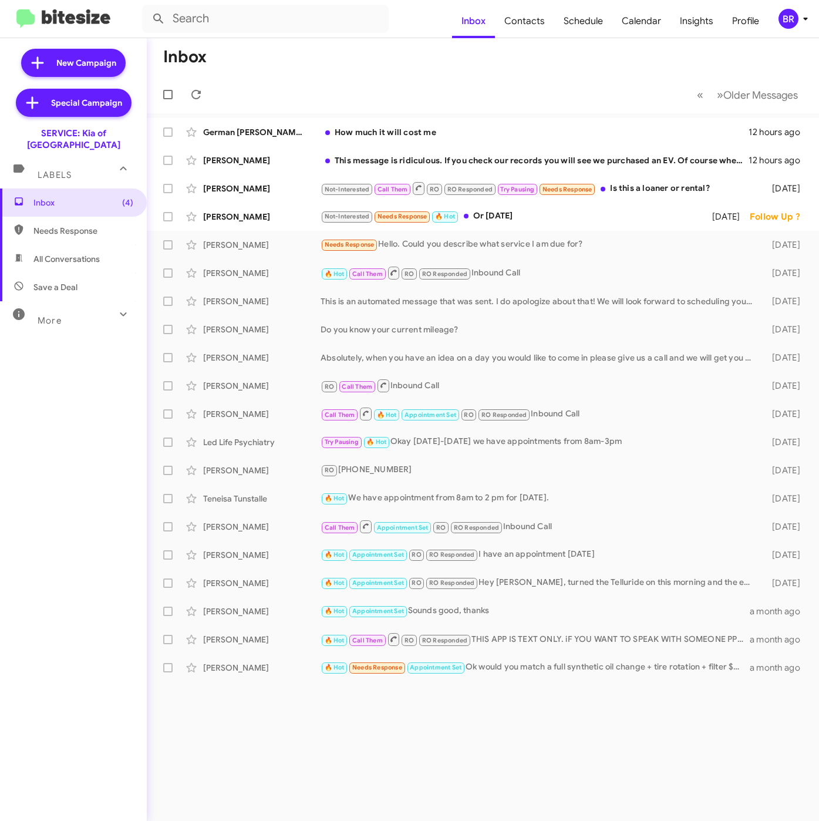
click at [795, 22] on div "BR" at bounding box center [789, 19] width 20 height 20
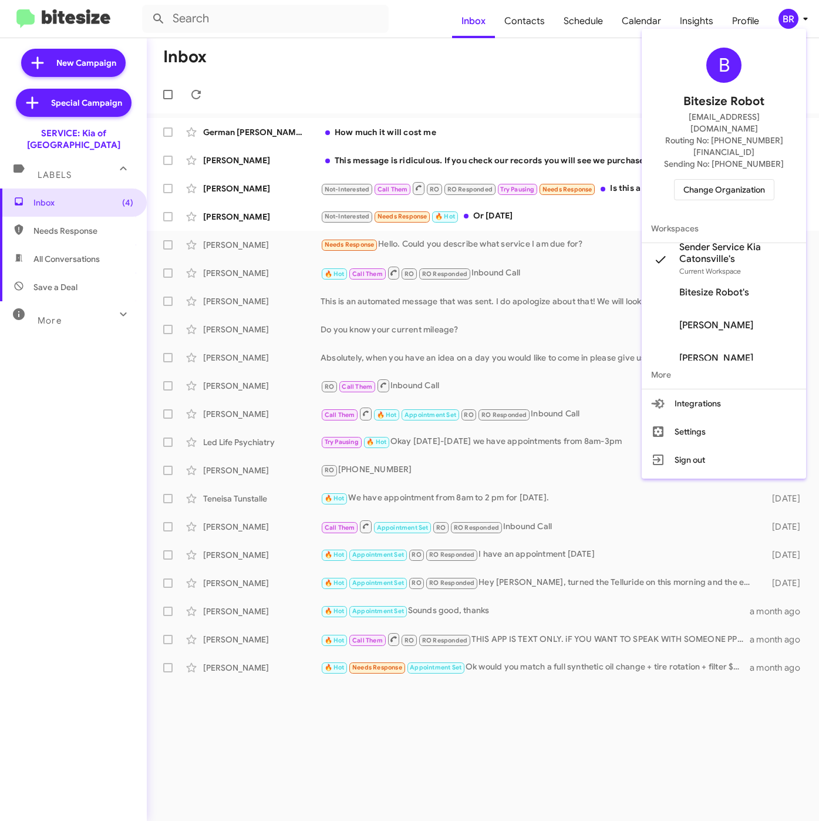
click at [452, 56] on div at bounding box center [409, 410] width 819 height 821
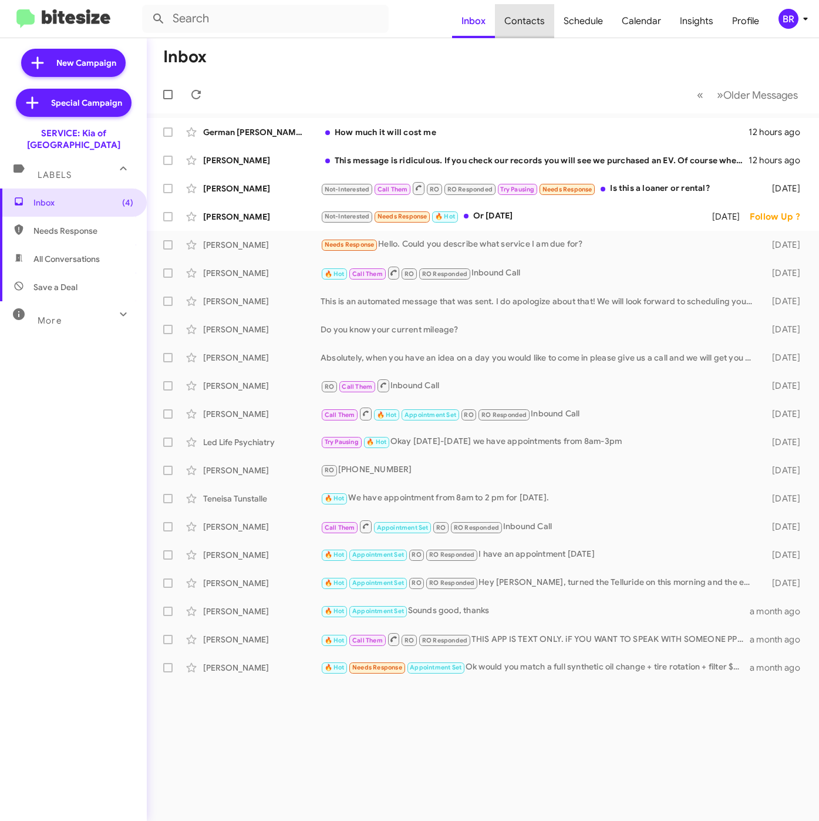
click at [536, 22] on span "Contacts" at bounding box center [524, 21] width 59 height 34
type input "in:groups"
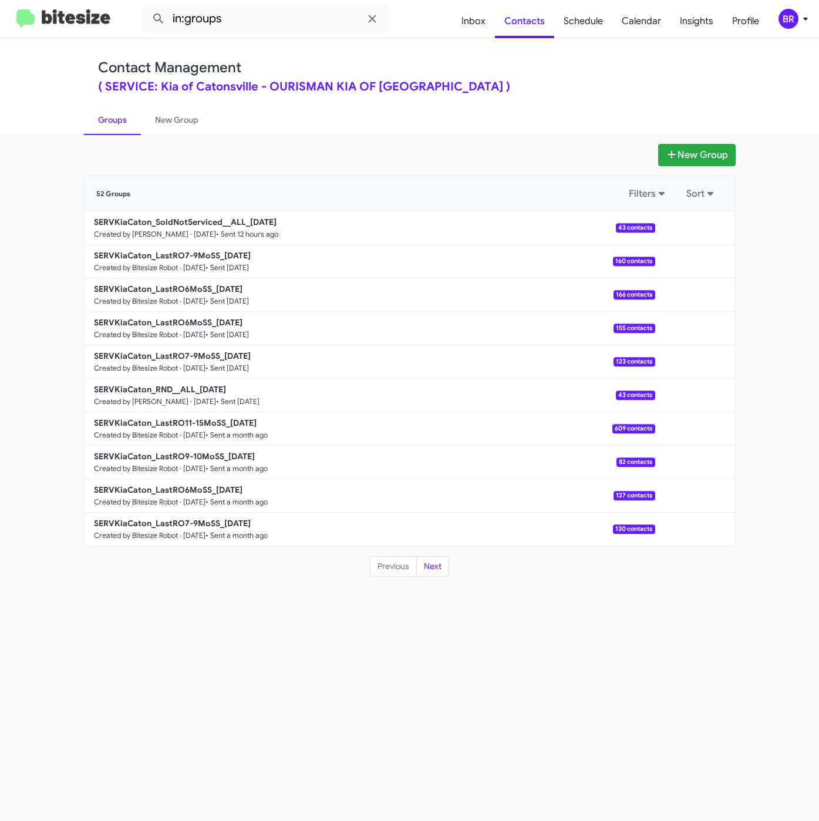
click at [686, 143] on div "New Group 52 Groups Filters Sort SERVKiaCaton_SoldNotServiced__ALL_[DATE] Creat…" at bounding box center [409, 477] width 819 height 687
click at [687, 150] on button "New Group" at bounding box center [697, 155] width 78 height 22
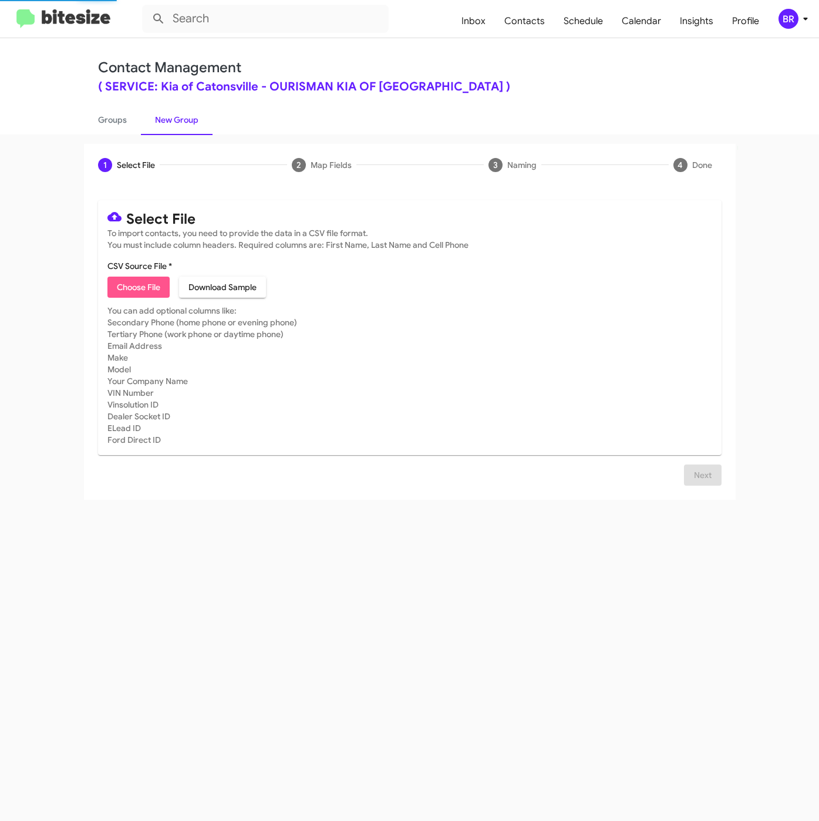
click at [124, 289] on span "Choose File" at bounding box center [138, 287] width 43 height 21
type input "SERVKiaCaton_LastRO11-15MoSS_[DATE]"
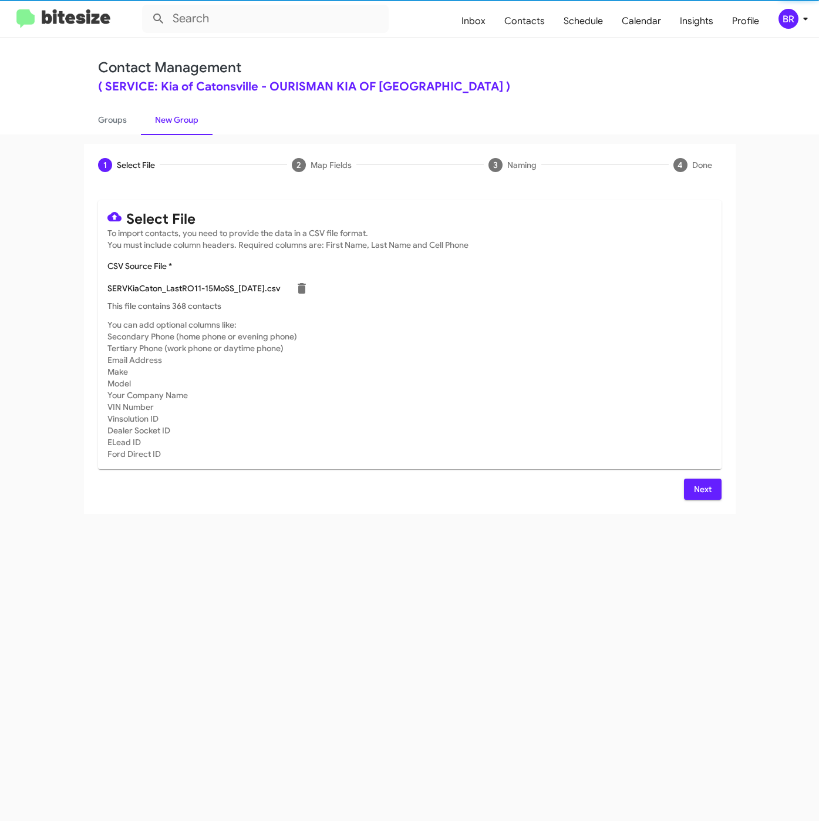
click at [692, 493] on button "Next" at bounding box center [703, 489] width 38 height 21
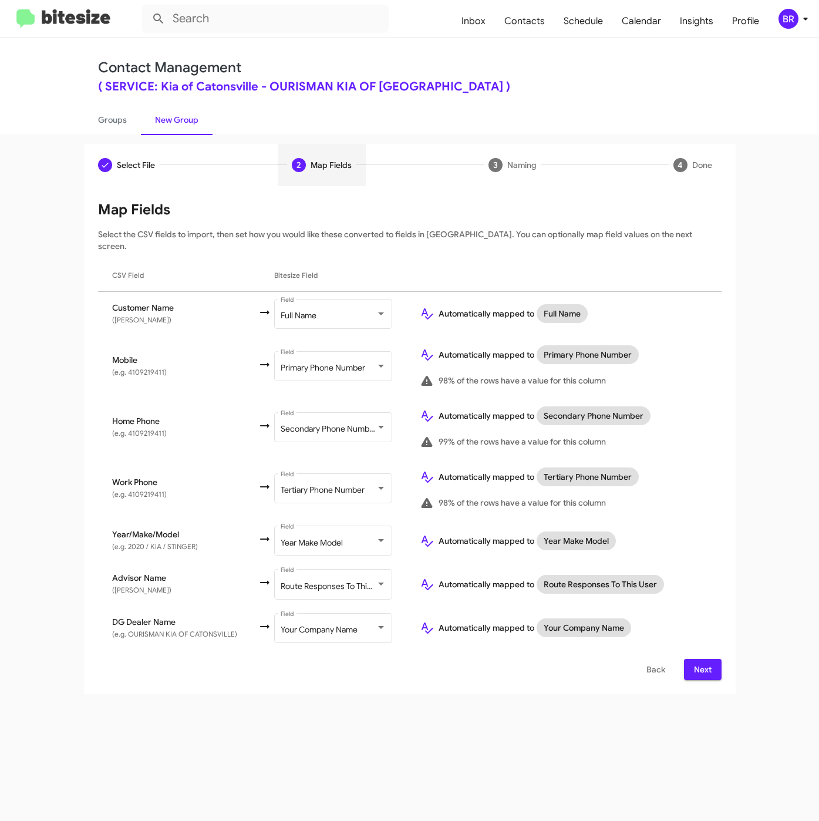
click at [697, 659] on span "Next" at bounding box center [703, 669] width 19 height 21
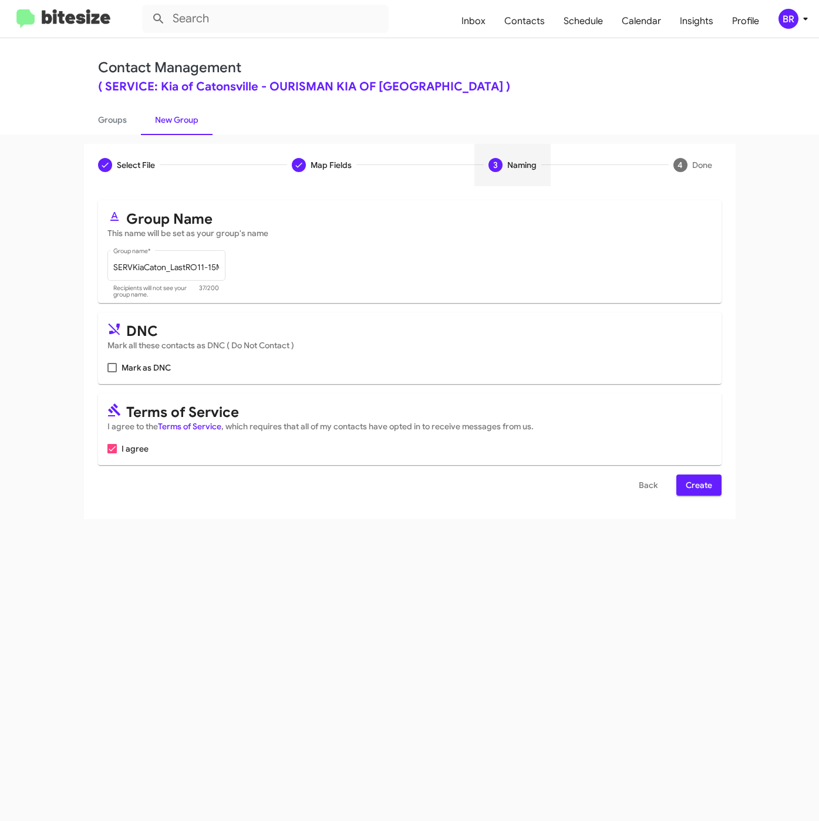
click at [698, 488] on span "Create" at bounding box center [699, 485] width 26 height 21
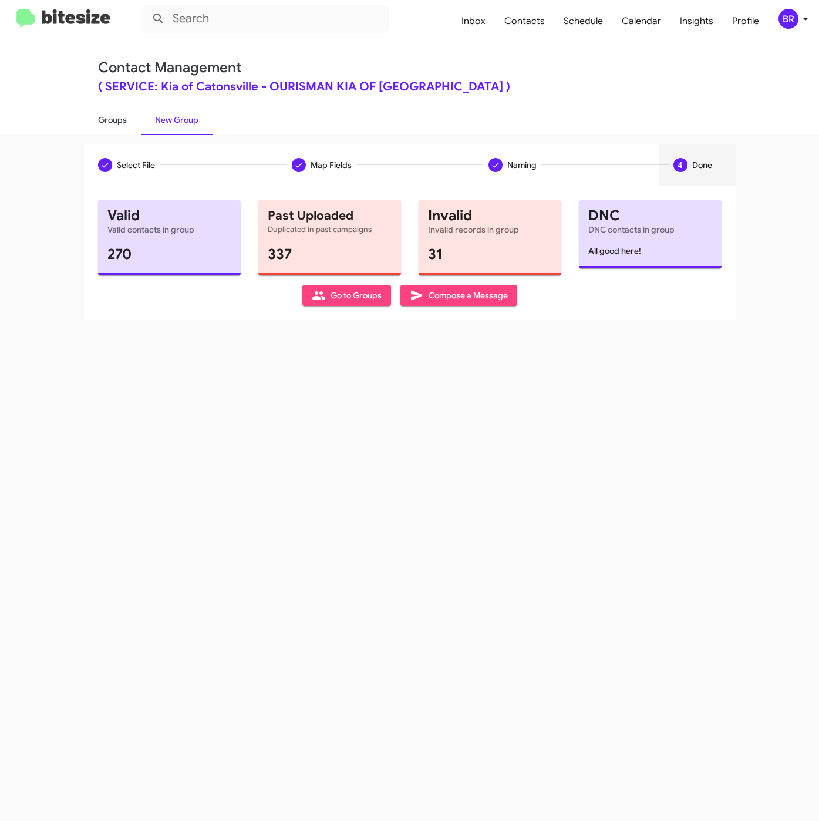
click at [106, 123] on link "Groups" at bounding box center [112, 120] width 57 height 31
type input "in:groups"
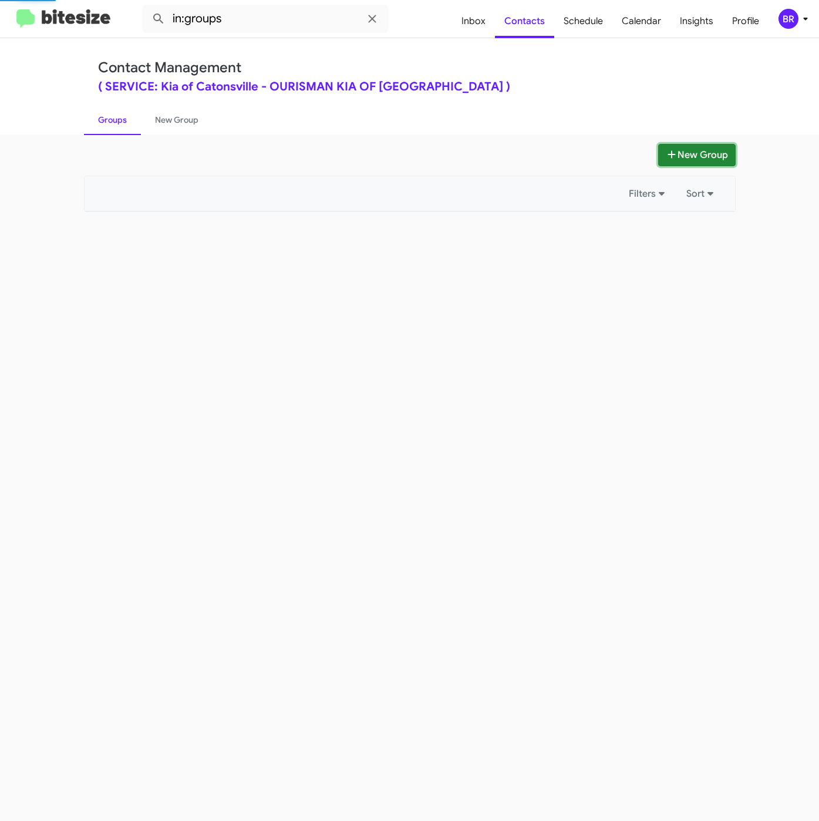
click at [692, 157] on button "New Group" at bounding box center [697, 155] width 78 height 22
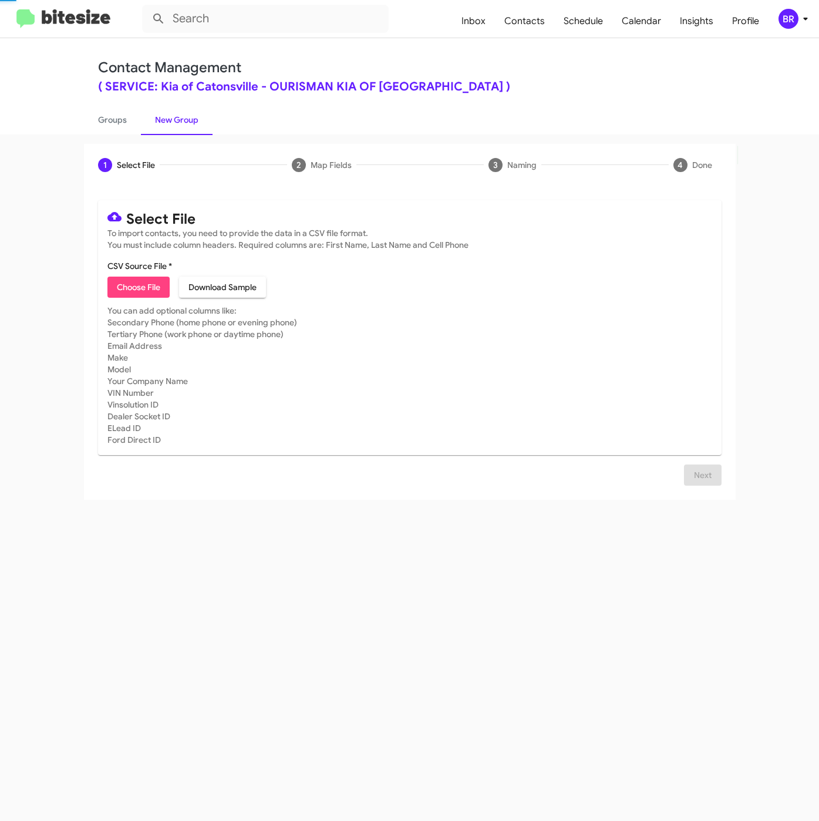
click at [134, 280] on span "Choose File" at bounding box center [138, 287] width 43 height 21
type input "SERVKiaCaton_LastRO9-10MoSS_[DATE]"
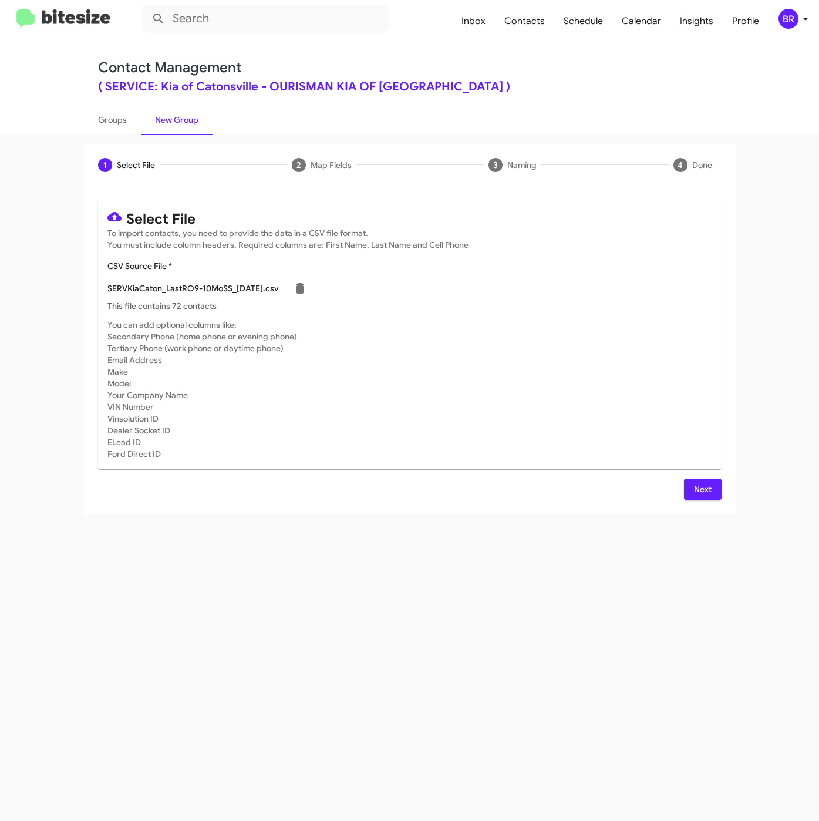
click at [691, 493] on button "Next" at bounding box center [703, 489] width 38 height 21
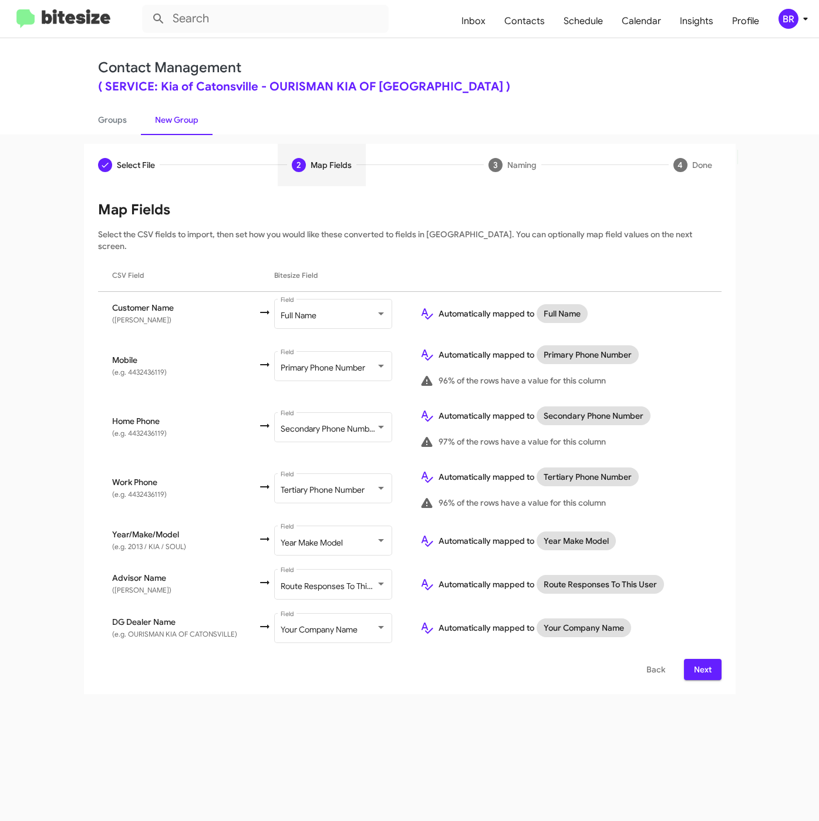
click at [725, 654] on div "Select File To import contacts, you need to provide the data in a CSV file form…" at bounding box center [410, 440] width 652 height 509
click at [714, 659] on button "Next" at bounding box center [703, 669] width 38 height 21
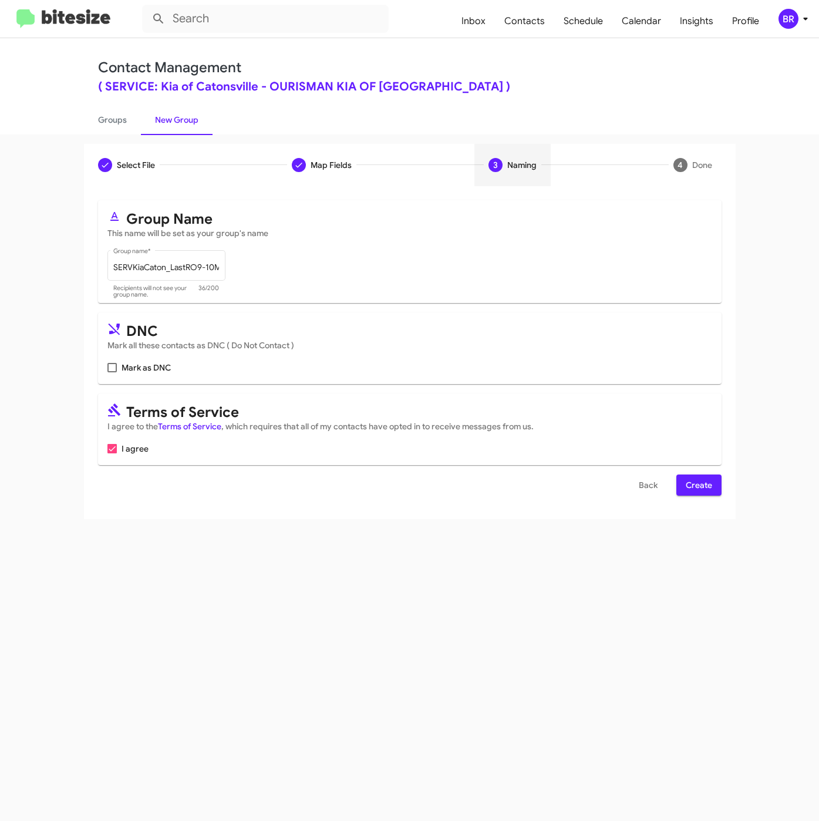
click at [709, 486] on span "Create" at bounding box center [699, 485] width 26 height 21
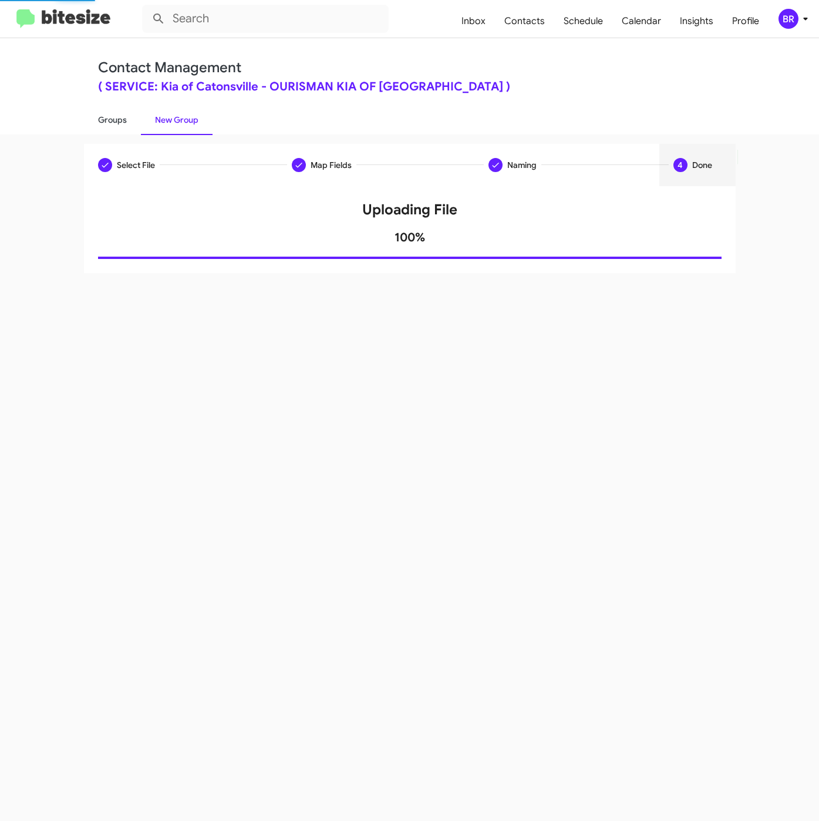
click at [106, 117] on link "Groups" at bounding box center [112, 120] width 57 height 31
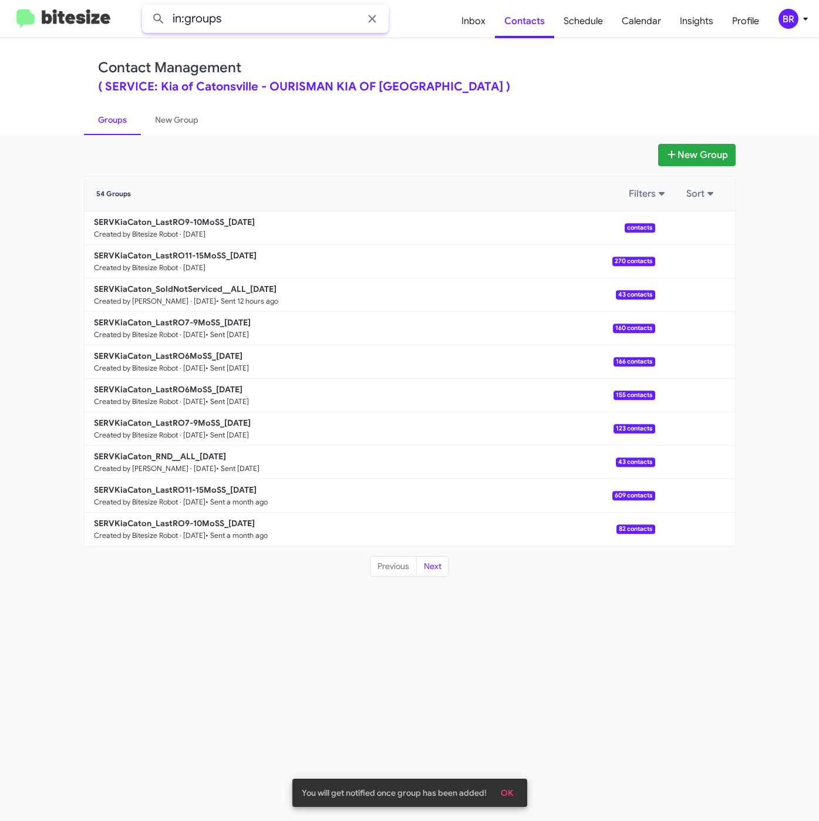
click at [260, 20] on input "in:groups" at bounding box center [265, 19] width 247 height 28
click at [147, 7] on button at bounding box center [158, 18] width 23 height 23
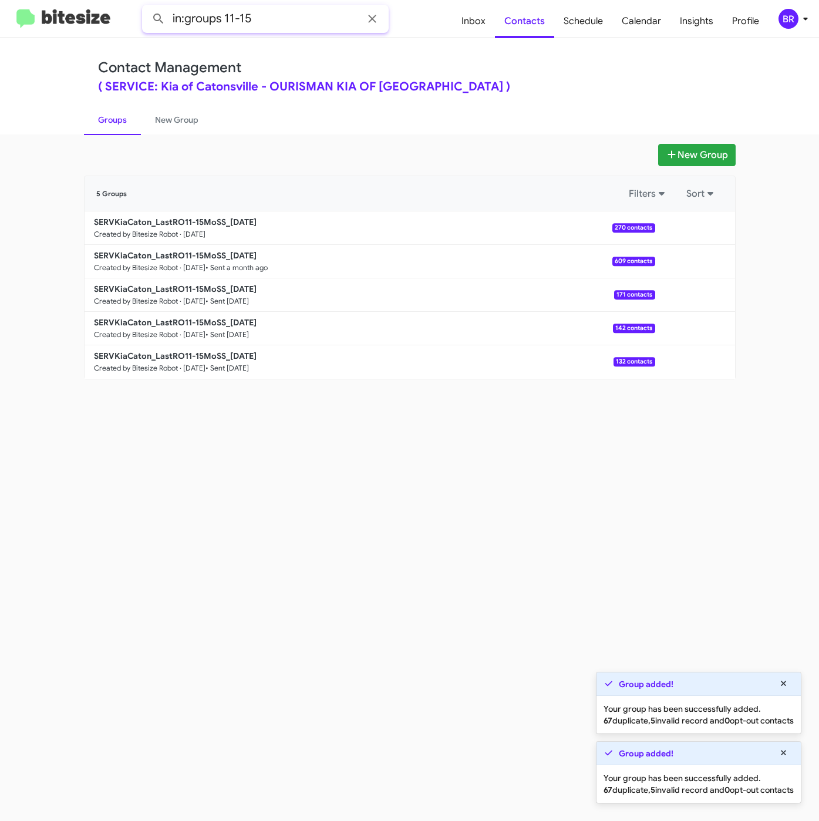
drag, startPoint x: 226, startPoint y: 14, endPoint x: 266, endPoint y: 14, distance: 40.5
click at [266, 14] on input "in:groups 11-15" at bounding box center [265, 19] width 247 height 28
click at [147, 7] on button at bounding box center [158, 18] width 23 height 23
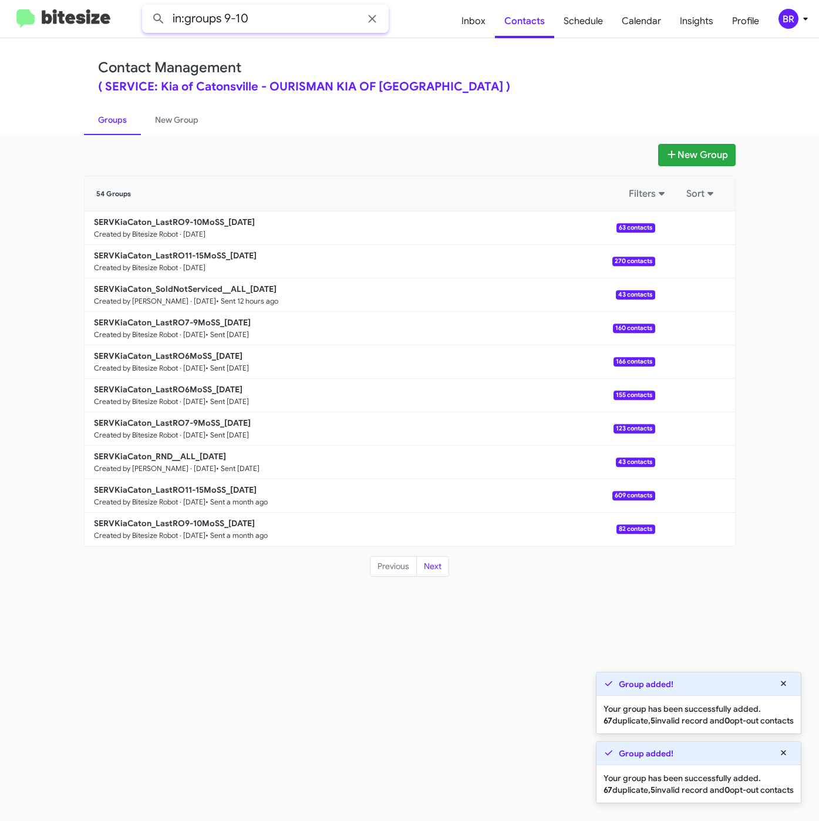
click at [147, 7] on button at bounding box center [158, 18] width 23 height 23
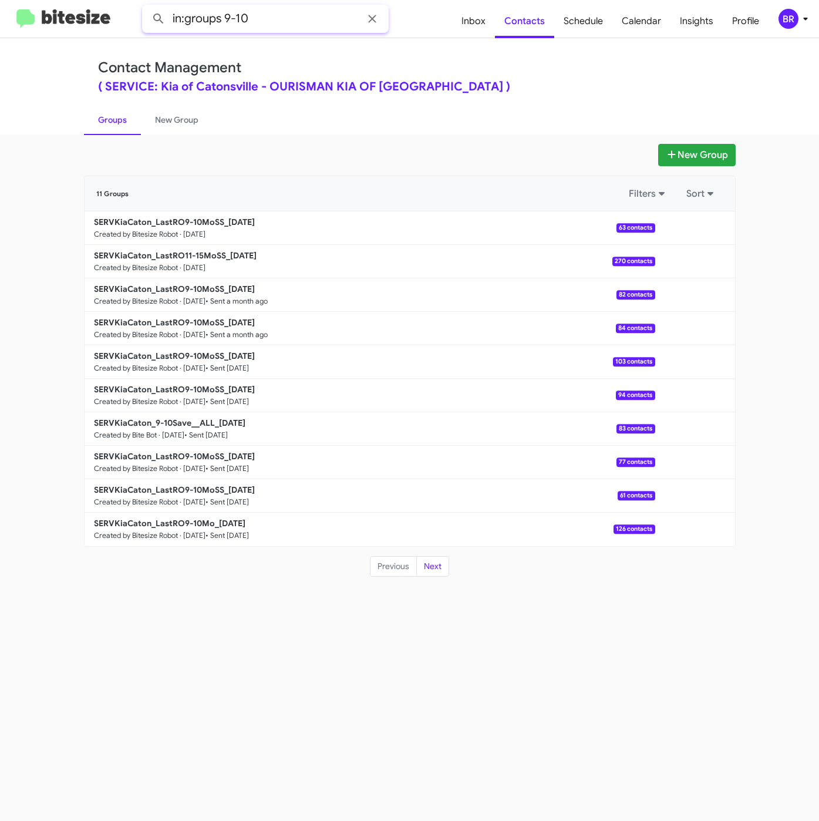
drag, startPoint x: 224, startPoint y: 12, endPoint x: 286, endPoint y: 20, distance: 62.1
click at [286, 20] on input "in:groups 9-10" at bounding box center [265, 19] width 247 height 28
click at [147, 7] on button at bounding box center [158, 18] width 23 height 23
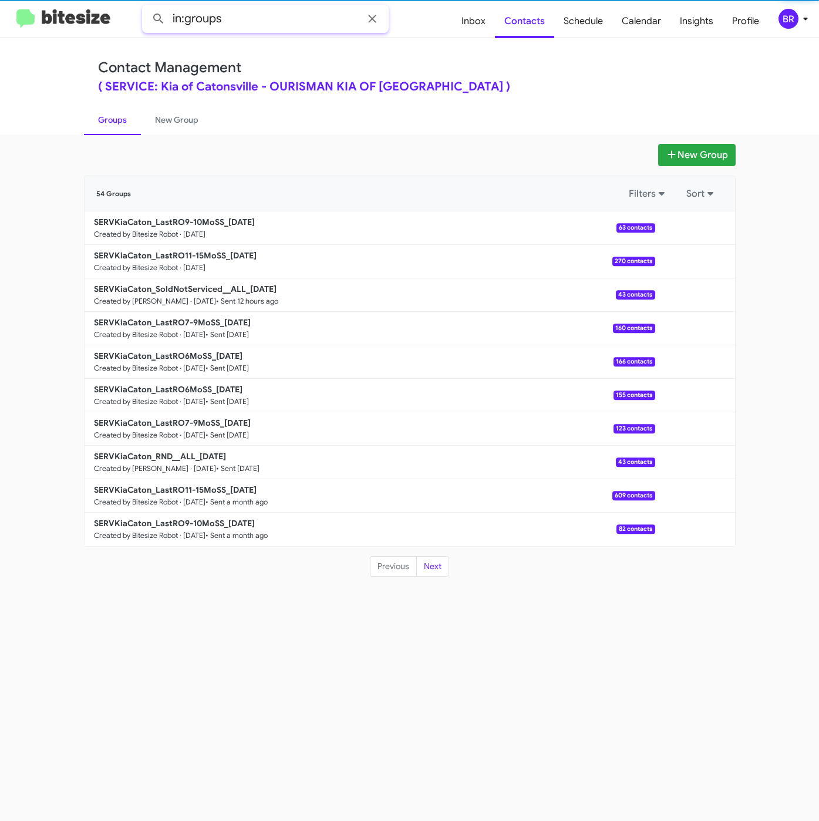
click at [293, 20] on input "in:groups" at bounding box center [265, 19] width 247 height 28
type input "in:groups 11-15"
click at [147, 7] on button at bounding box center [158, 18] width 23 height 23
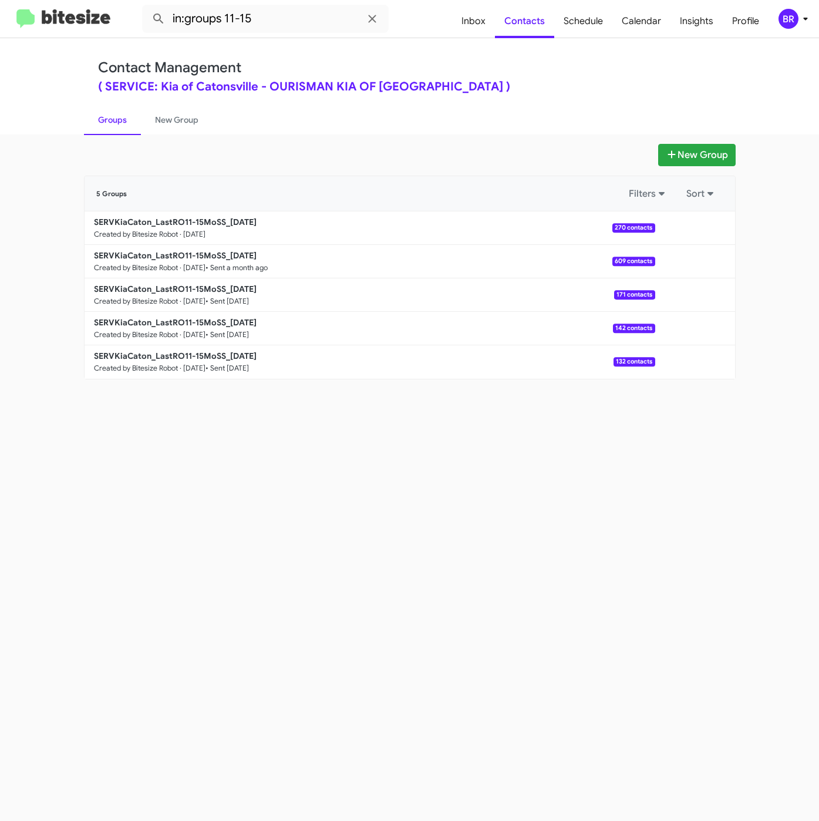
click at [223, 540] on div "New Group 5 Groups Filters Sort SERVKiaCaton_LastRO11-15MoSS_09-10-25 Created b…" at bounding box center [409, 477] width 819 height 687
click at [162, 222] on b "SERVKiaCaton_LastRO11-15MoSS_09-10-25" at bounding box center [175, 222] width 163 height 11
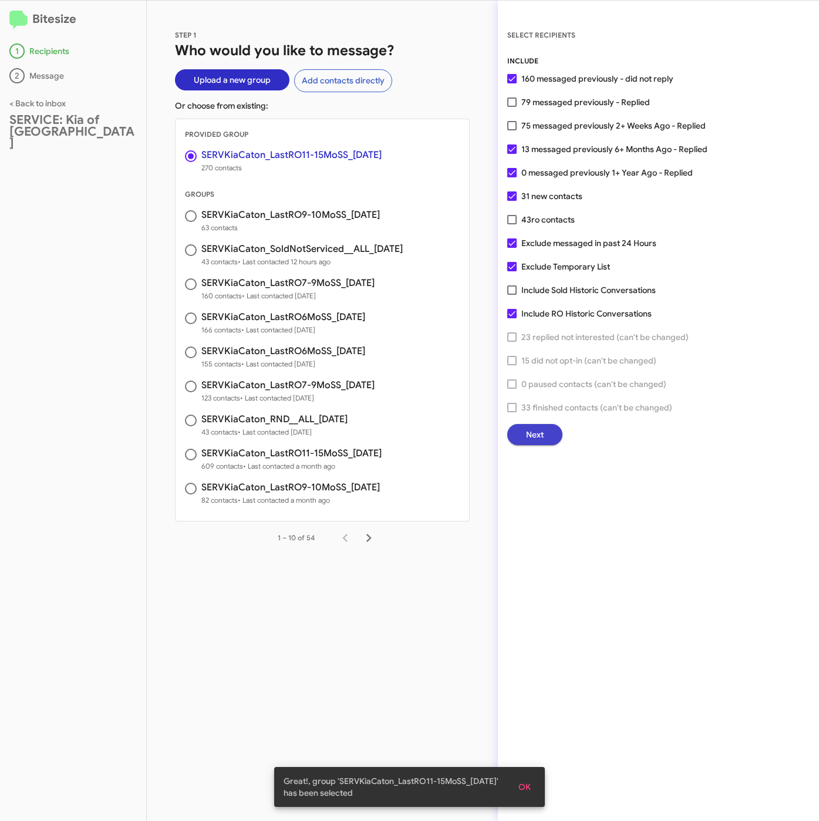
click at [525, 436] on button "Next" at bounding box center [534, 434] width 55 height 21
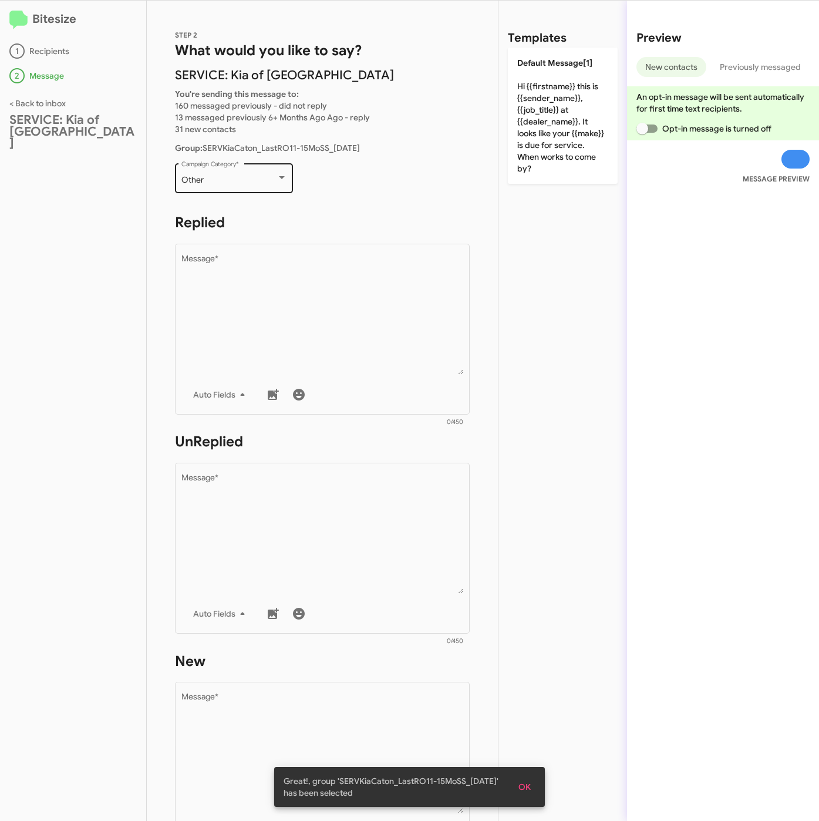
click at [245, 170] on div "Other Campaign Category *" at bounding box center [234, 177] width 106 height 32
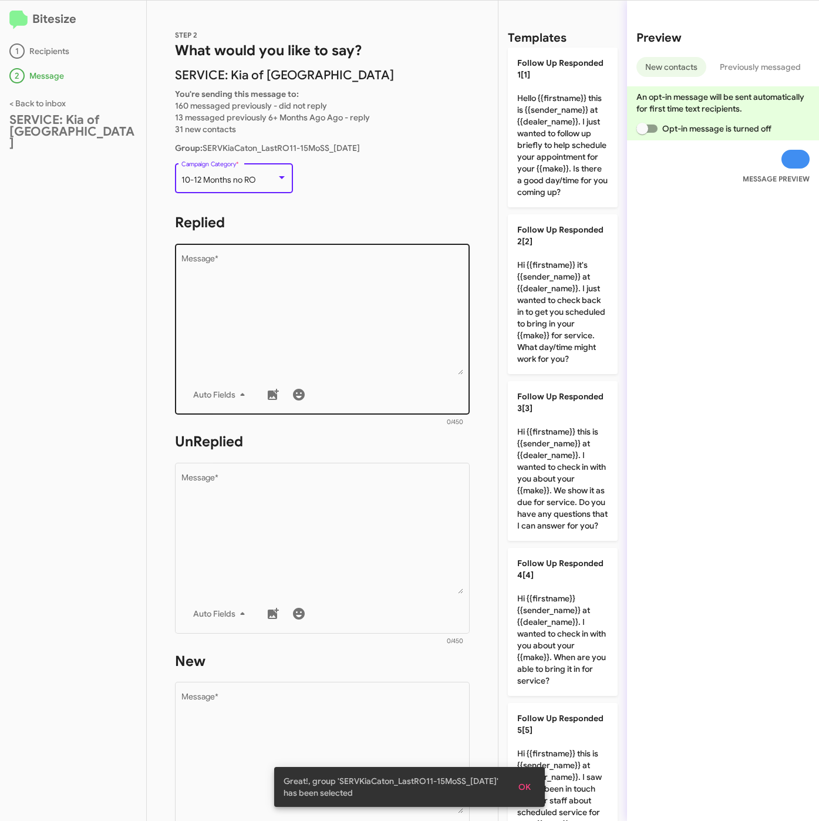
click at [274, 285] on textarea "Message *" at bounding box center [322, 315] width 282 height 120
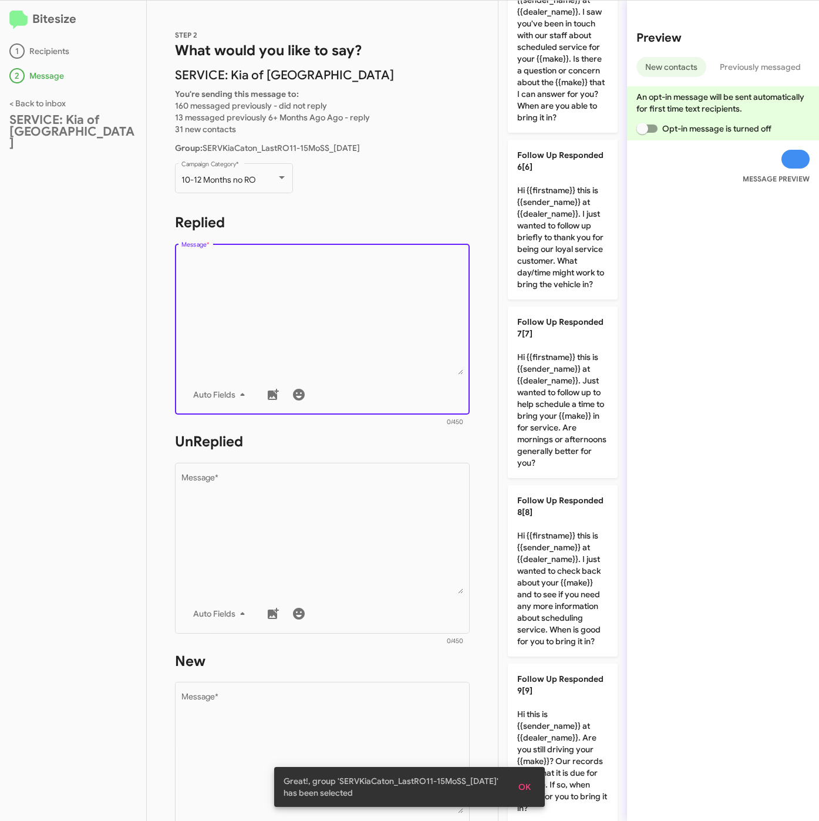
scroll to position [698, 0]
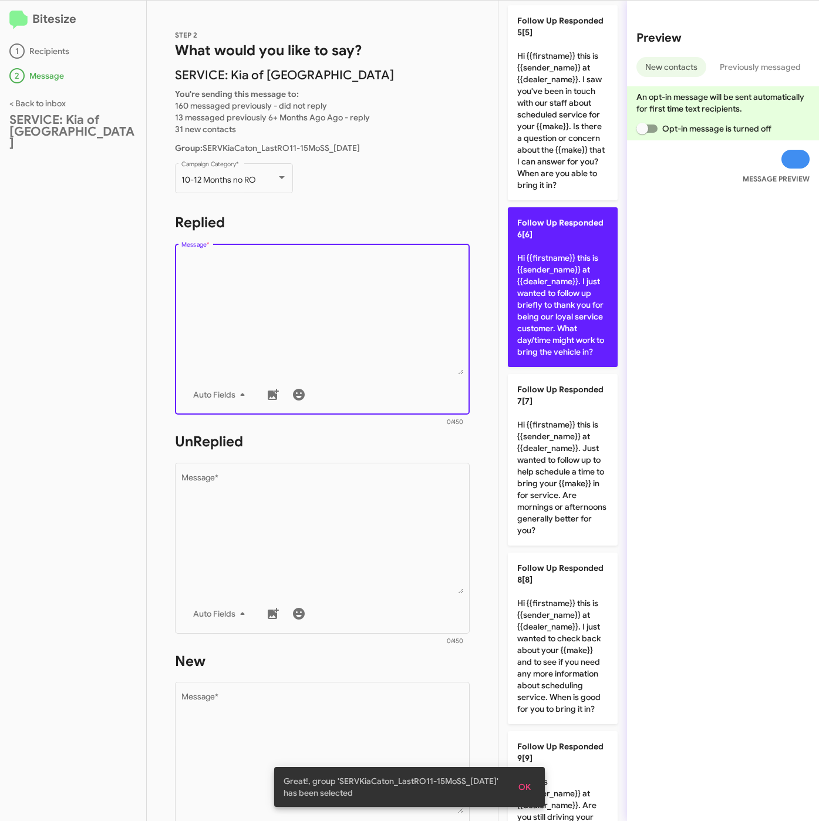
click at [551, 367] on p "Follow Up Responded 6[6] Hi {{firstname}} this is {{sender_name}} at {{dealer_n…" at bounding box center [563, 287] width 110 height 160
type textarea "Hi {{firstname}} this is {{sender_name}} at {{dealer_name}}. I just wanted to f…"
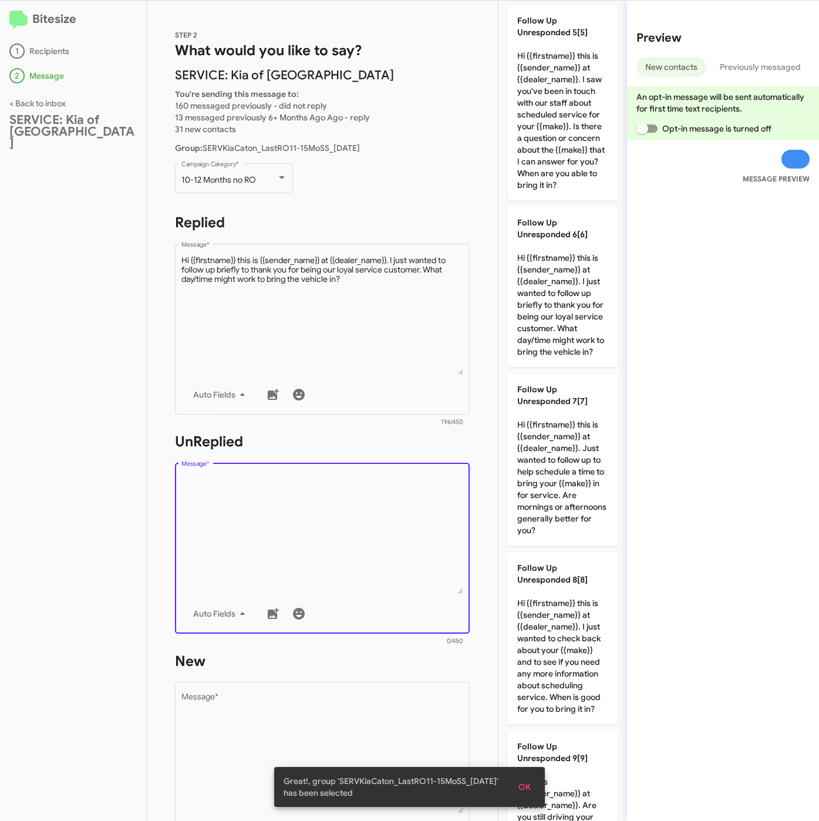
click at [384, 530] on textarea "Message *" at bounding box center [322, 534] width 282 height 120
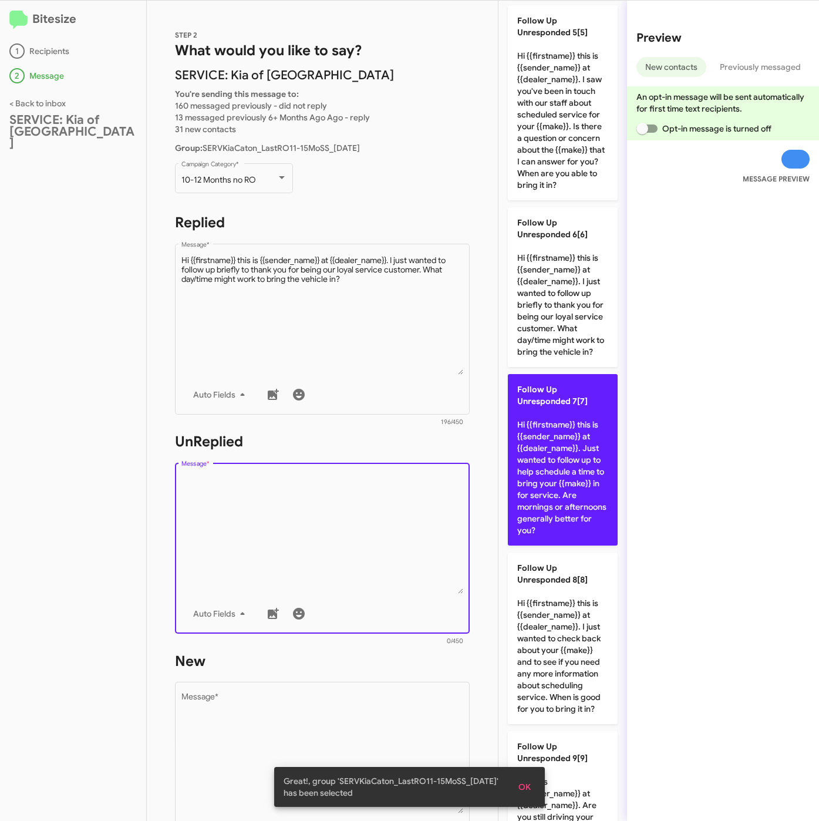
click at [529, 546] on p "Follow Up Unresponded 7[7] Hi {{firstname}} this is {{sender_name}} at {{dealer…" at bounding box center [563, 459] width 110 height 171
type textarea "Hi {{firstname}} this is {{sender_name}} at {{dealer_name}}. Just wanted to fol…"
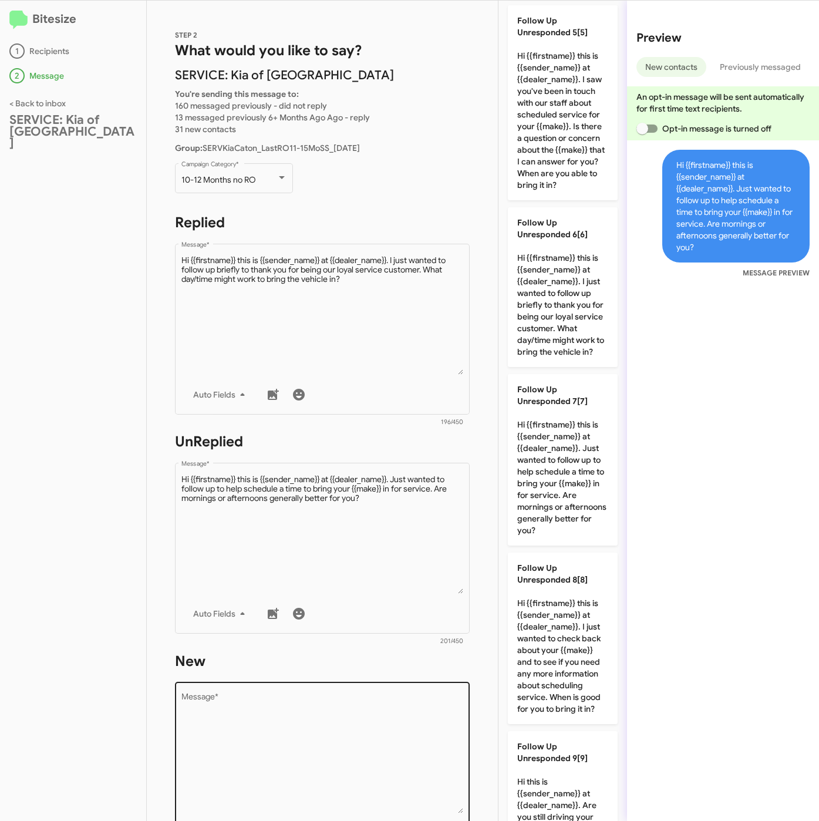
click at [399, 710] on textarea "Message *" at bounding box center [322, 754] width 282 height 120
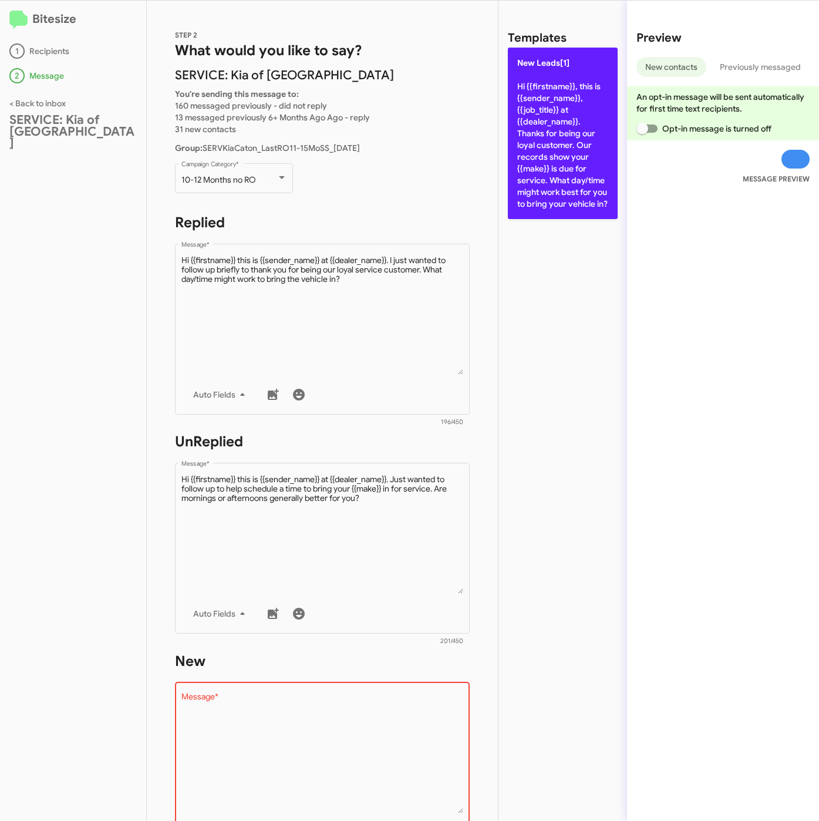
click at [550, 141] on p "New Leads[1] Hi {{firstname}}, this is {{sender_name}}, {{job_title}} at {{deal…" at bounding box center [563, 133] width 110 height 171
type textarea "Hi {{firstname}}, this is {{sender_name}}, {{job_title}} at {{dealer_name}}. Th…"
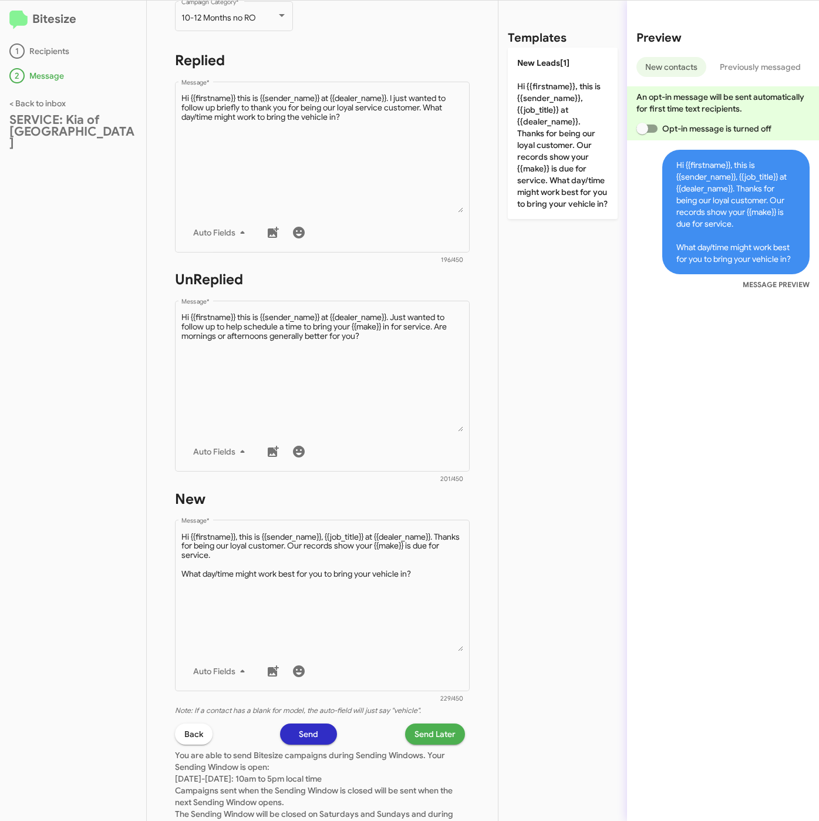
scroll to position [253, 0]
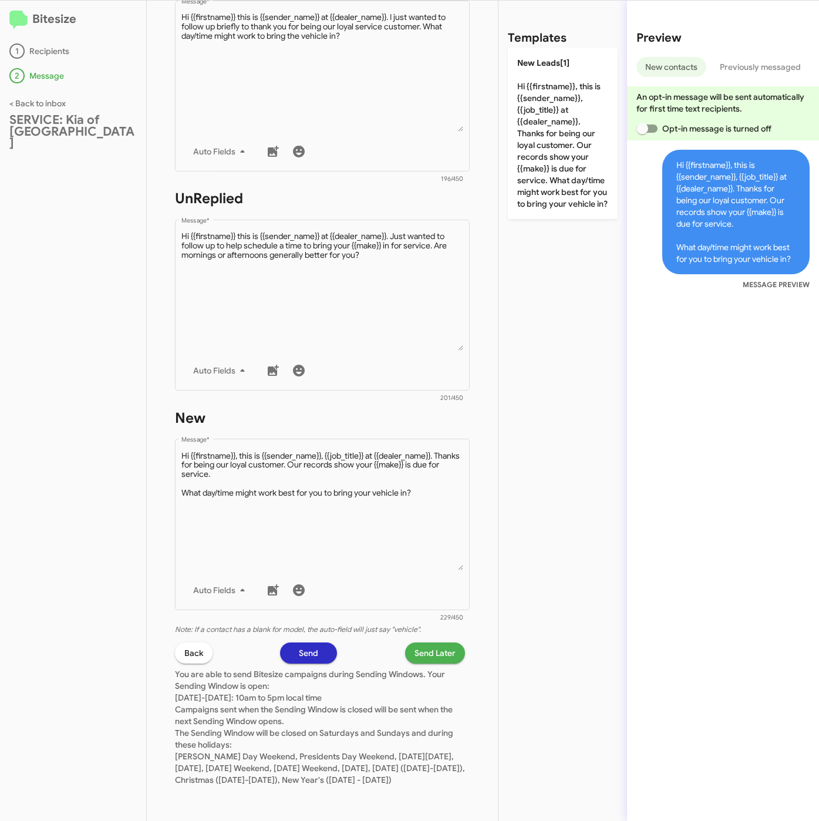
click at [422, 644] on span "Send Later" at bounding box center [435, 652] width 41 height 21
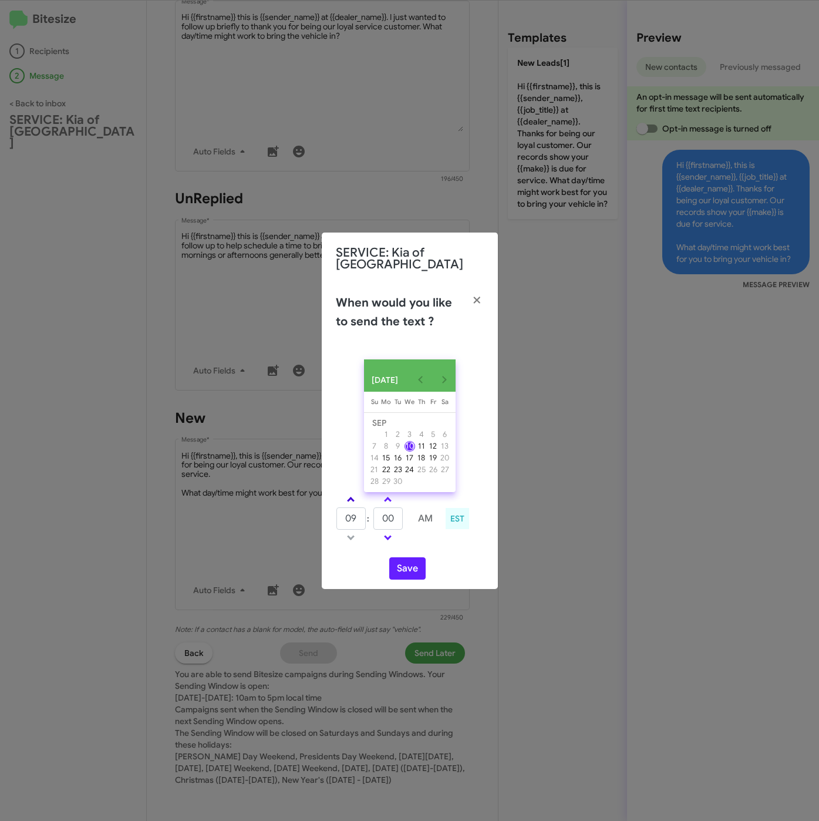
click at [349, 504] on span at bounding box center [351, 501] width 8 height 8
type input "10"
drag, startPoint x: 396, startPoint y: 522, endPoint x: 360, endPoint y: 522, distance: 36.4
click at [360, 522] on tr "10 : 00 AM" at bounding box center [388, 518] width 105 height 23
type input "25"
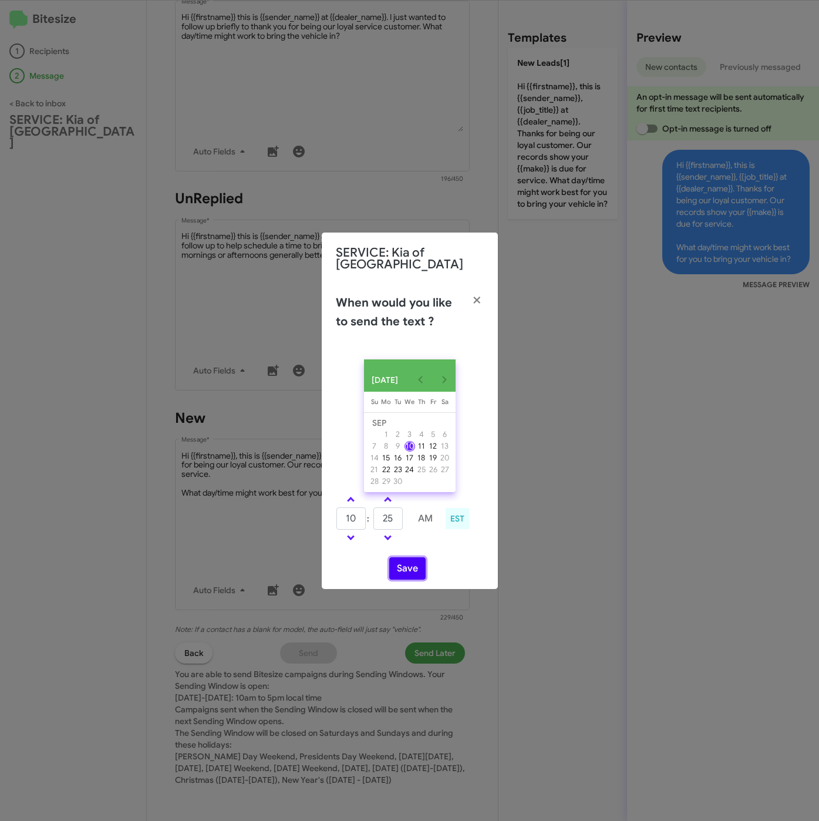
click at [398, 567] on button "Save" at bounding box center [407, 568] width 36 height 22
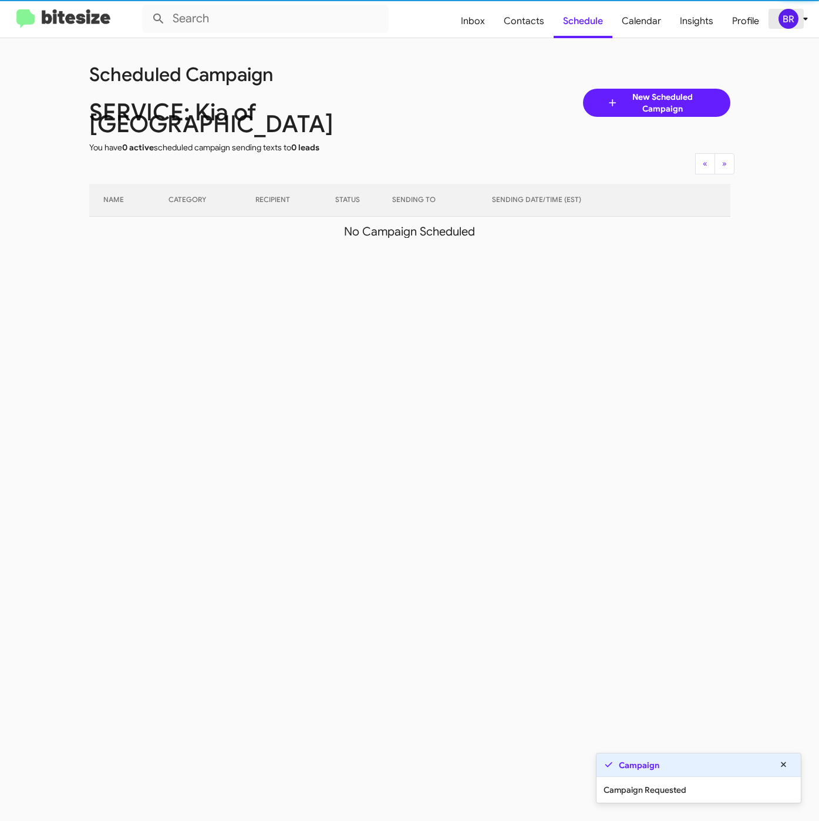
click at [791, 19] on div "BR" at bounding box center [789, 19] width 20 height 20
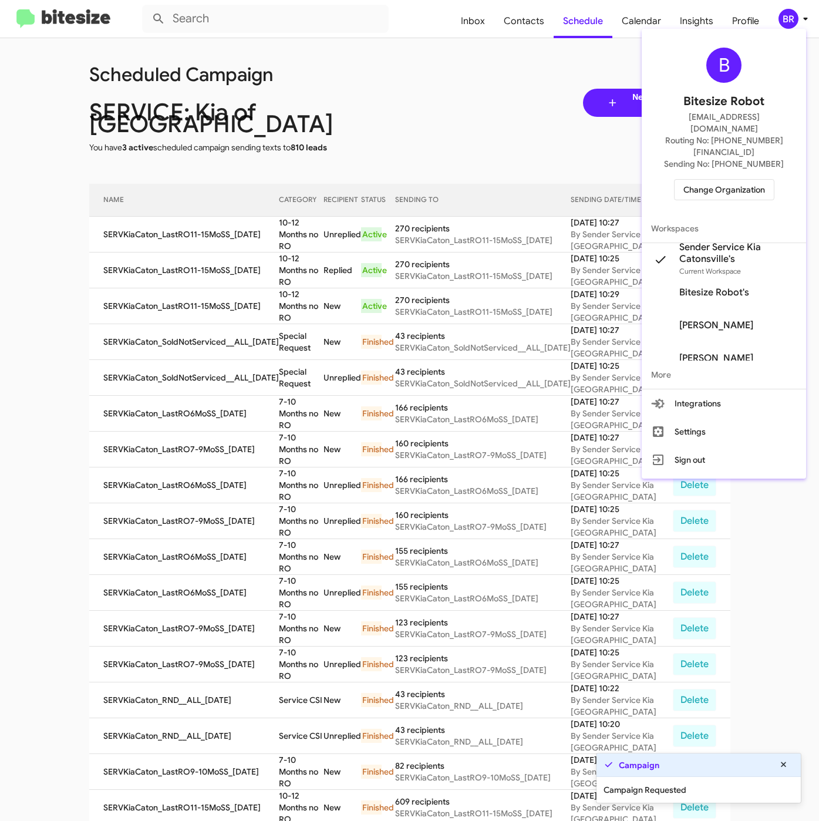
click at [290, 238] on div at bounding box center [409, 410] width 819 height 821
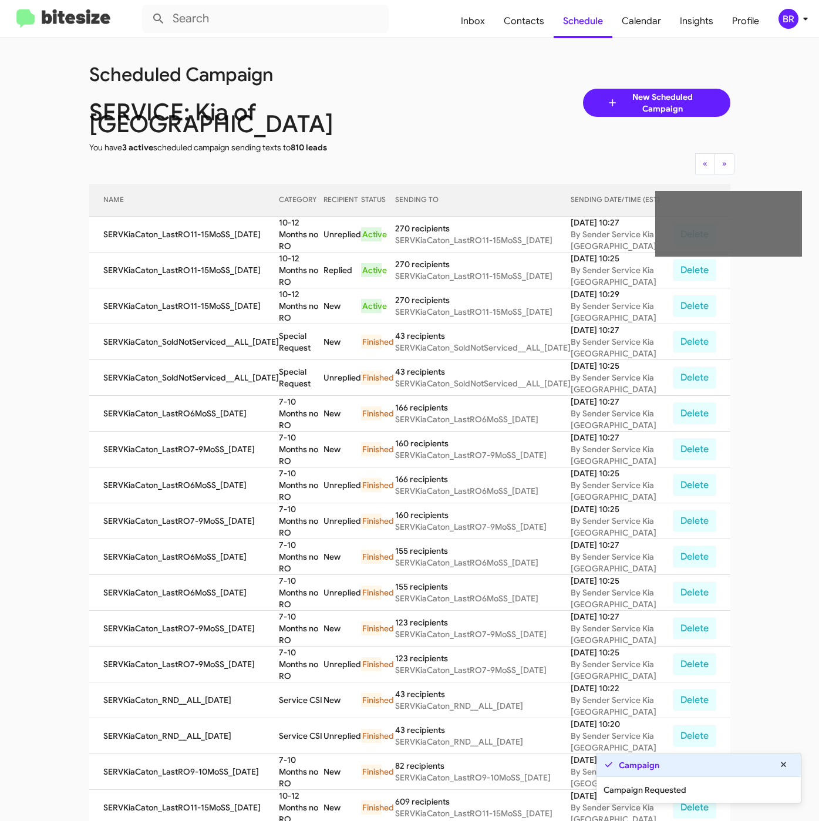
drag, startPoint x: 270, startPoint y: 217, endPoint x: 296, endPoint y: 224, distance: 26.8
click at [296, 224] on tr "SERVKiaCaton_LastRO11-15MoSS_09-10-25 10-12 Months no RO Unreplied Active 270 r…" at bounding box center [409, 235] width 641 height 36
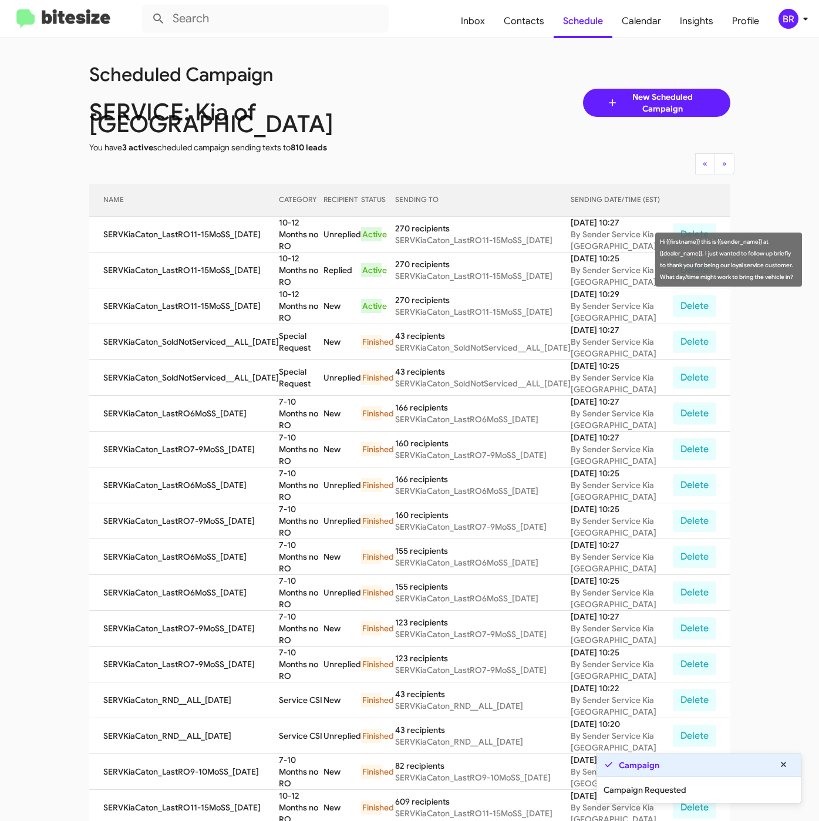
copy tr "10-12 Months no RO"
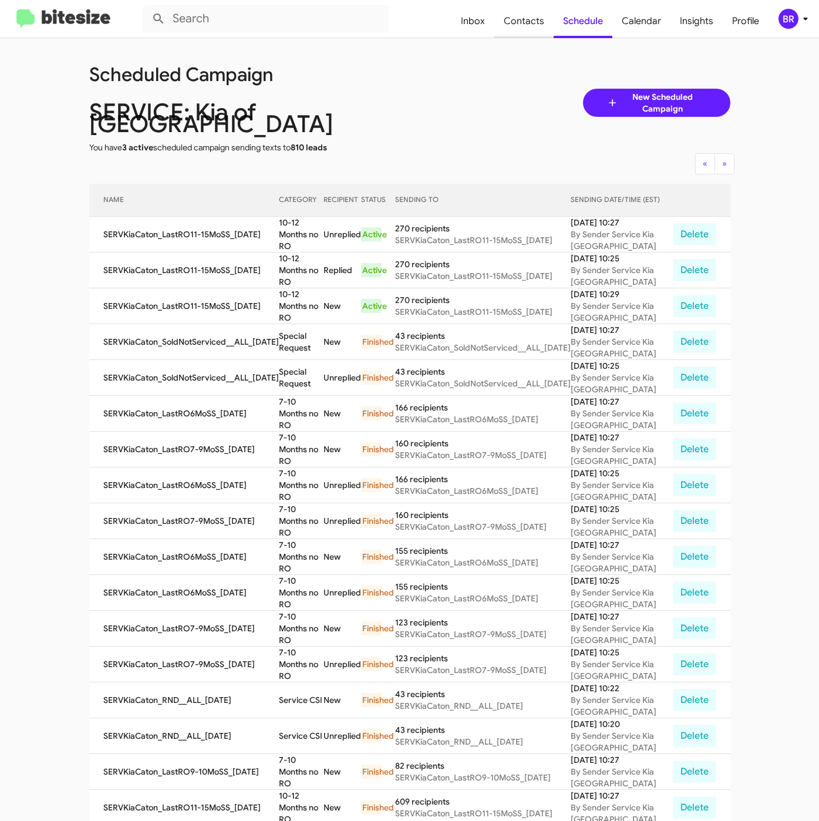
click at [532, 13] on span "Contacts" at bounding box center [523, 21] width 59 height 34
type input "in:groups"
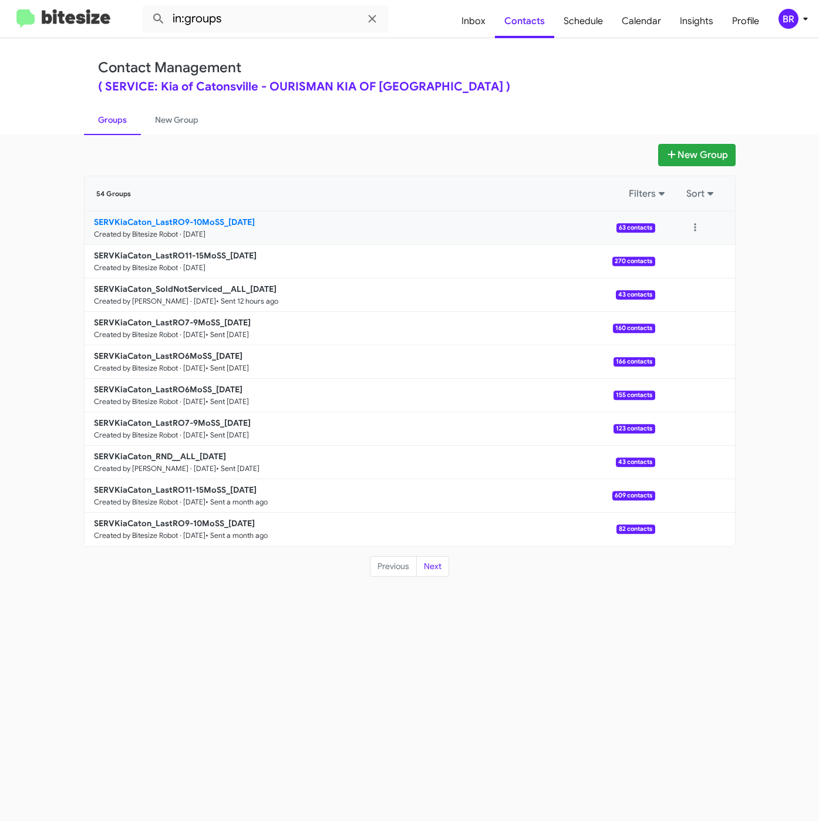
click at [189, 226] on b "SERVKiaCaton_LastRO9-10MoSS_09-10-25" at bounding box center [174, 222] width 161 height 11
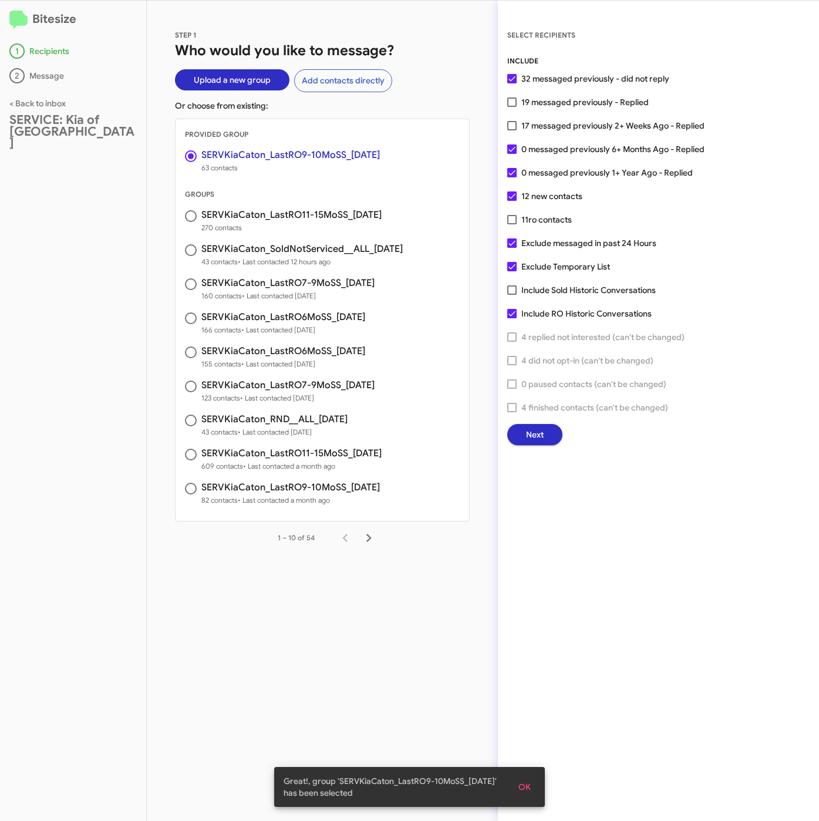
click at [549, 433] on button "Next" at bounding box center [534, 434] width 55 height 21
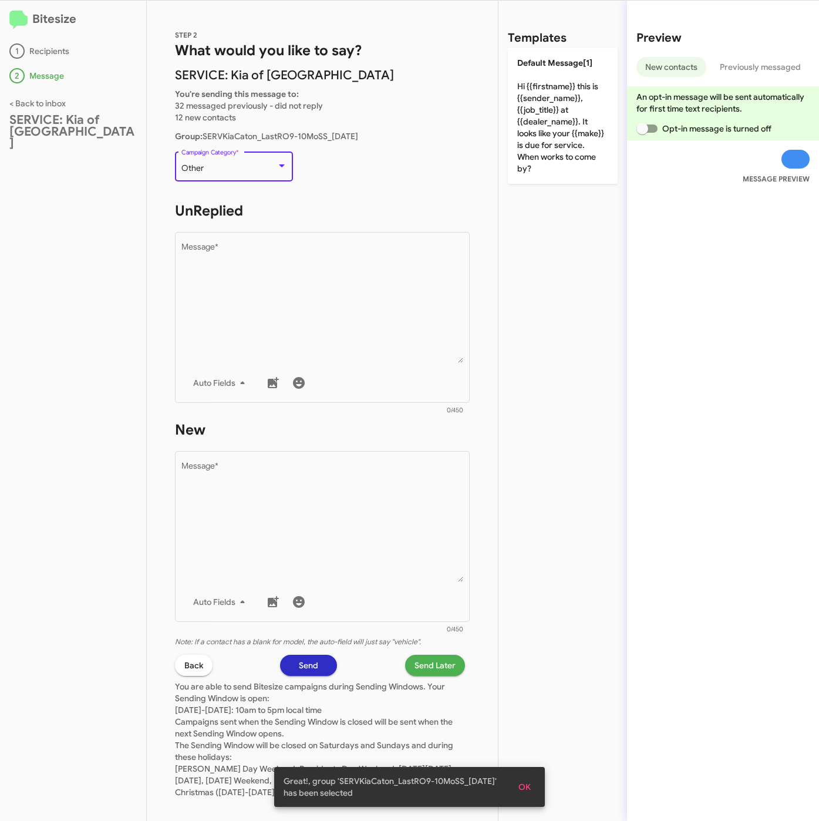
click at [215, 164] on div "Other" at bounding box center [228, 168] width 95 height 9
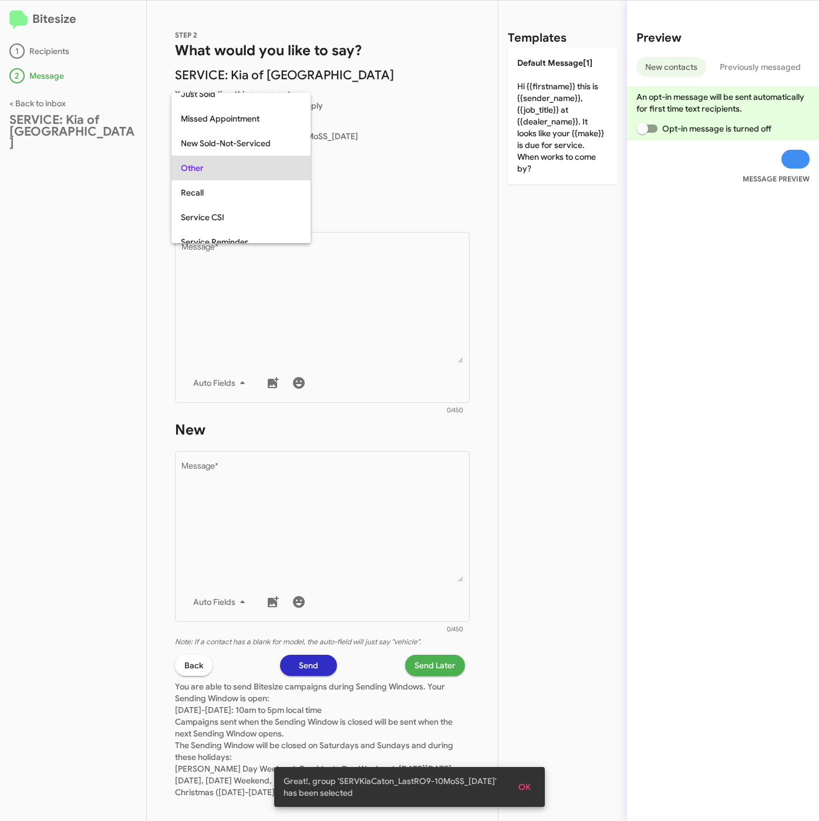
scroll to position [123, 0]
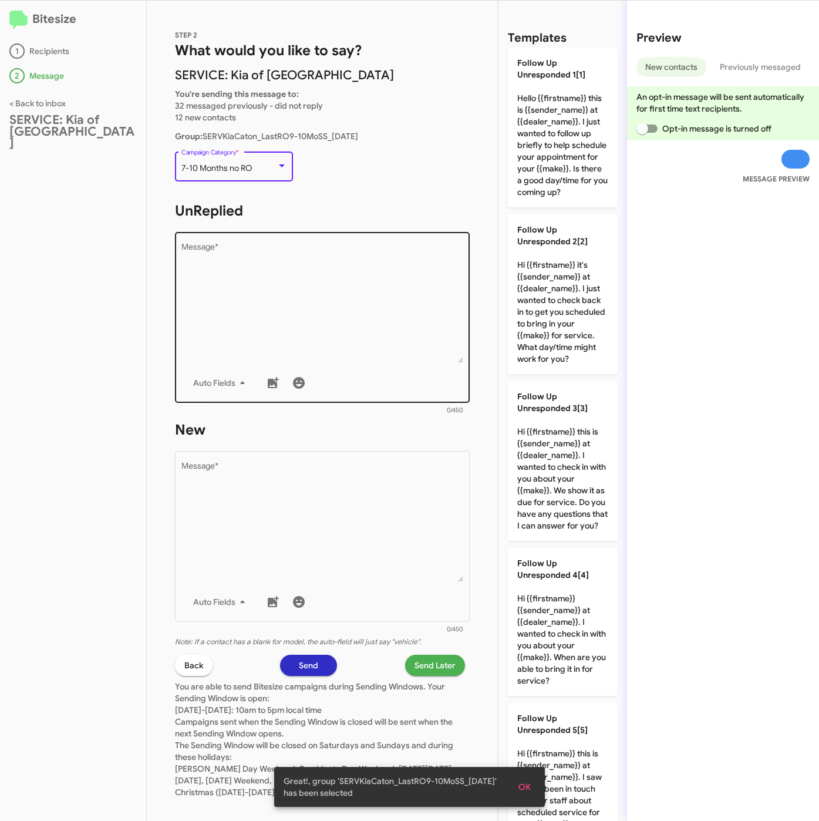
click at [281, 291] on textarea "Message *" at bounding box center [322, 303] width 282 height 120
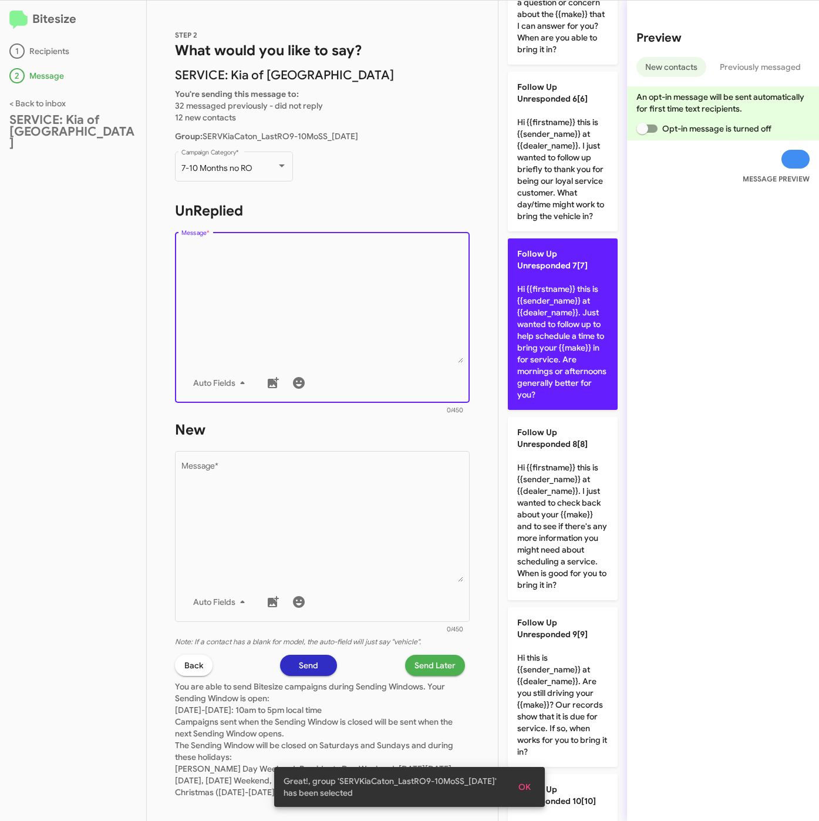
scroll to position [969, 0]
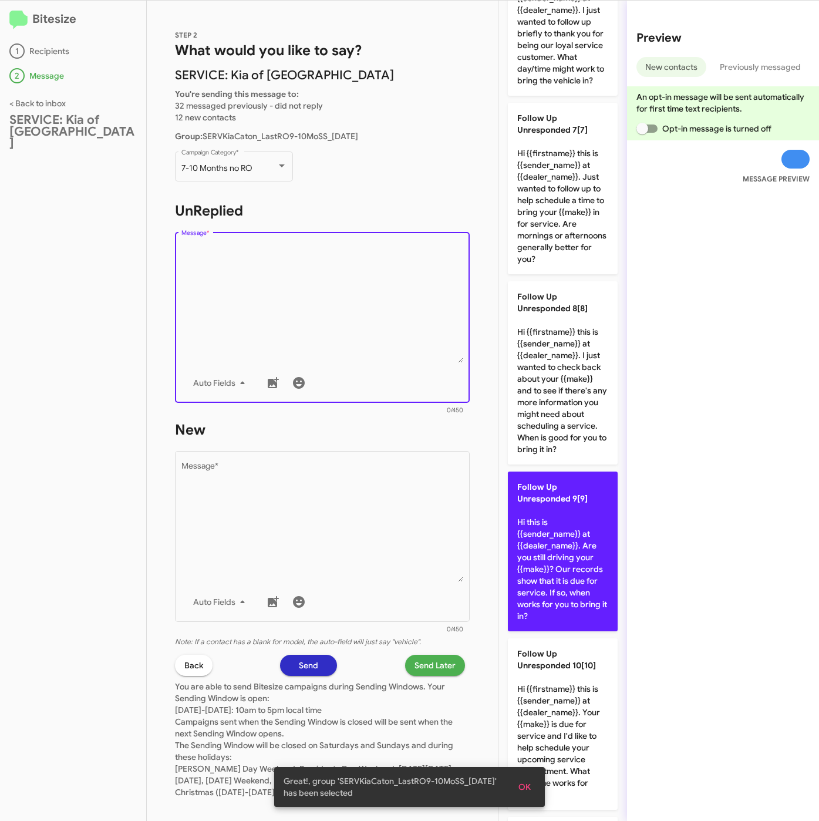
click at [571, 631] on p "Follow Up Unresponded 9[9] Hi this is {{sender_name}} at {{dealer_name}}. Are y…" at bounding box center [563, 552] width 110 height 160
type textarea "Hi this is {{sender_name}} at {{dealer_name}}. Are you still driving your {{mak…"
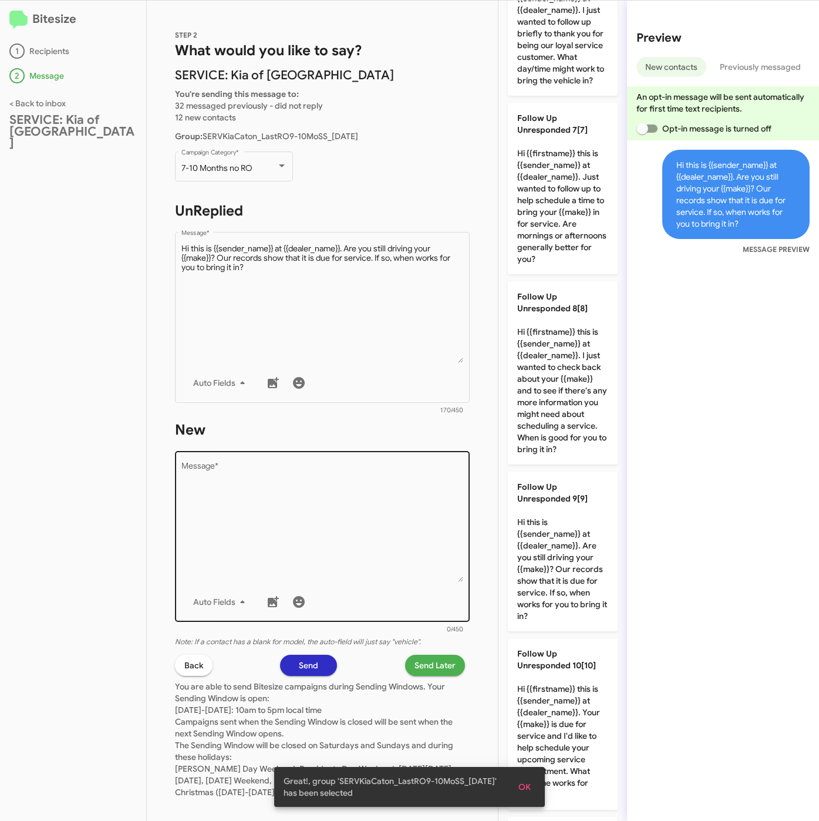
click at [405, 541] on textarea "Message *" at bounding box center [322, 522] width 282 height 120
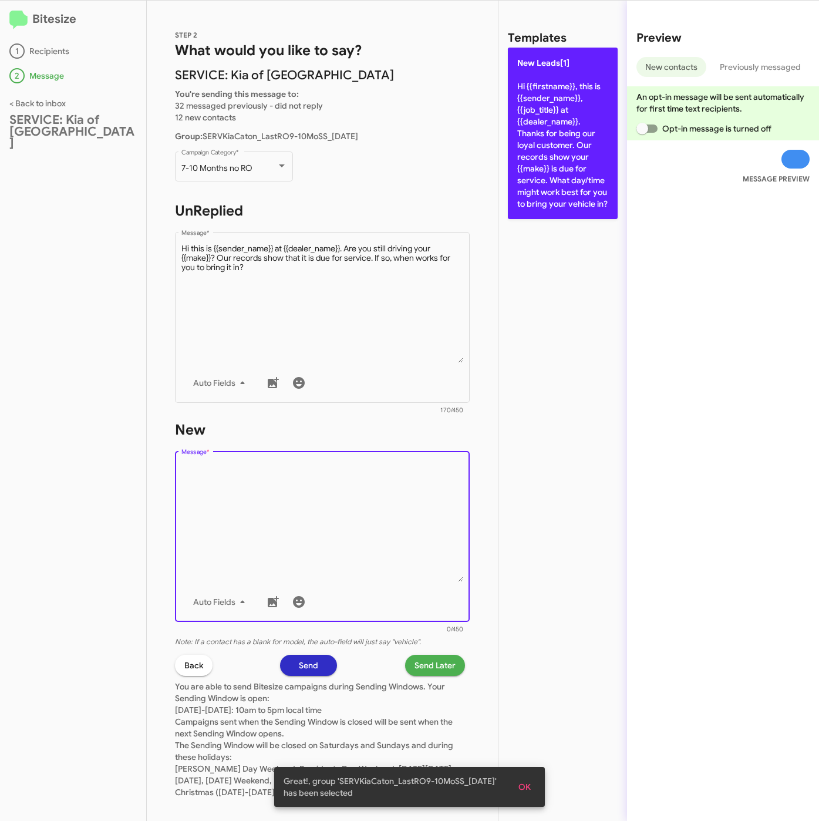
click at [569, 189] on p "New Leads[1] Hi {{firstname}}, this is {{sender_name}}, {{job_title}} at {{deal…" at bounding box center [563, 133] width 110 height 171
type textarea "Hi {{firstname}}, this is {{sender_name}}, {{job_title}} at {{dealer_name}}. Th…"
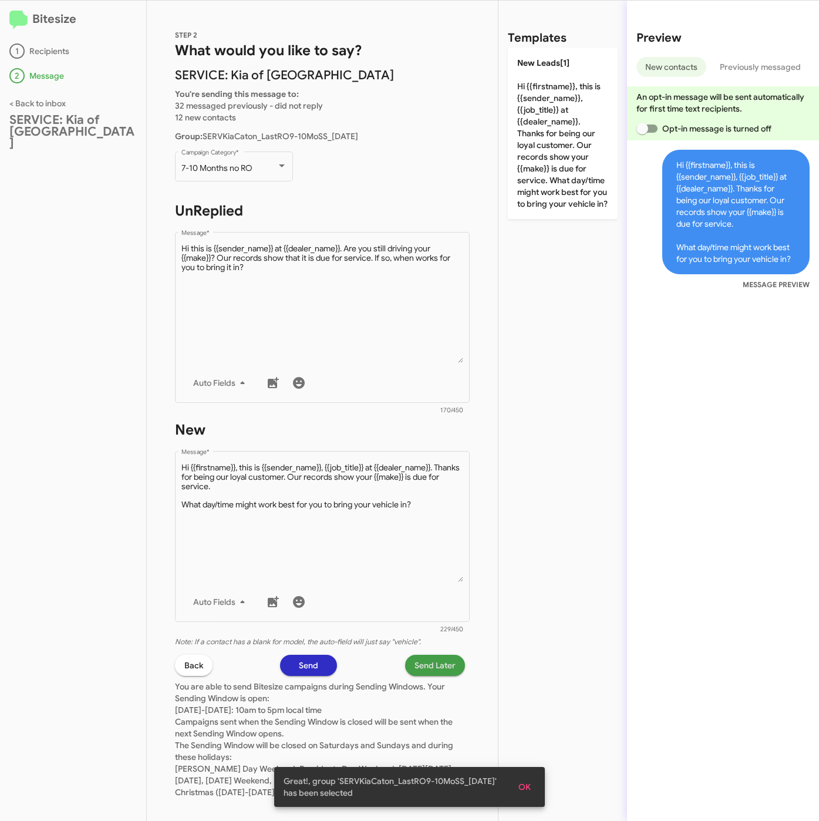
click at [419, 659] on span "Send Later" at bounding box center [435, 665] width 41 height 21
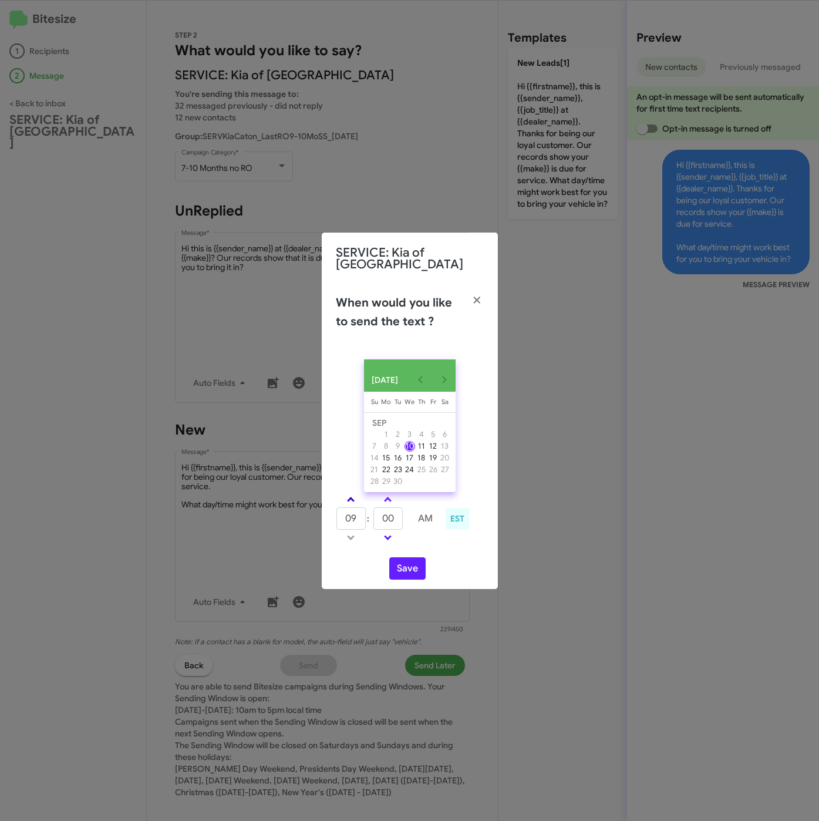
click at [355, 499] on link at bounding box center [351, 500] width 21 height 14
type input "10"
drag, startPoint x: 388, startPoint y: 516, endPoint x: 368, endPoint y: 518, distance: 20.0
click at [368, 518] on tr "10 : 00 AM" at bounding box center [388, 518] width 105 height 23
type input "25"
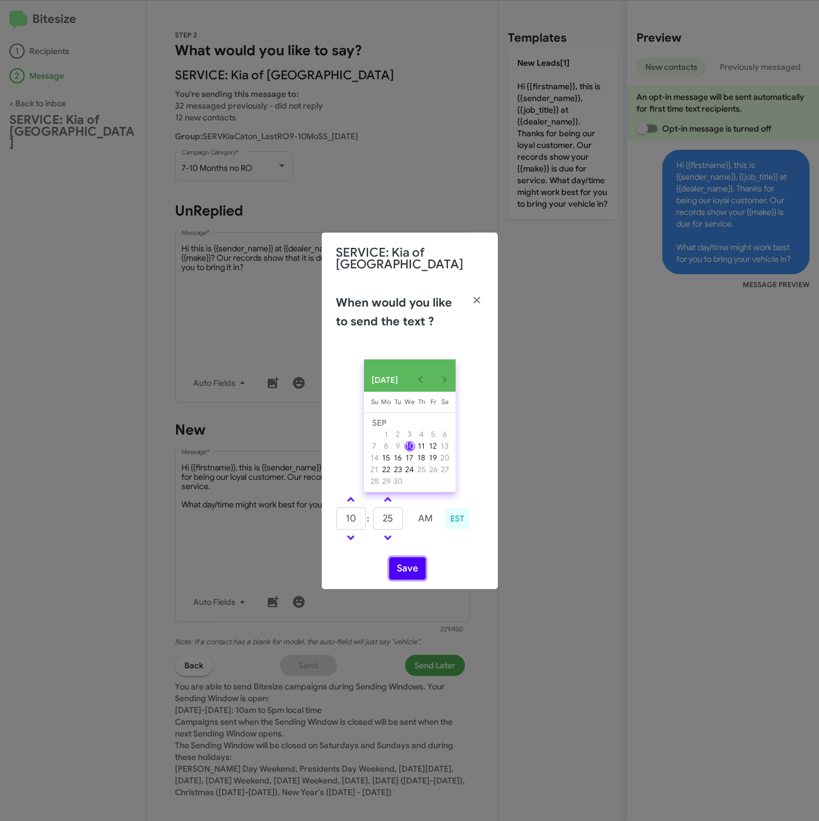
click at [412, 576] on button "Save" at bounding box center [407, 568] width 36 height 22
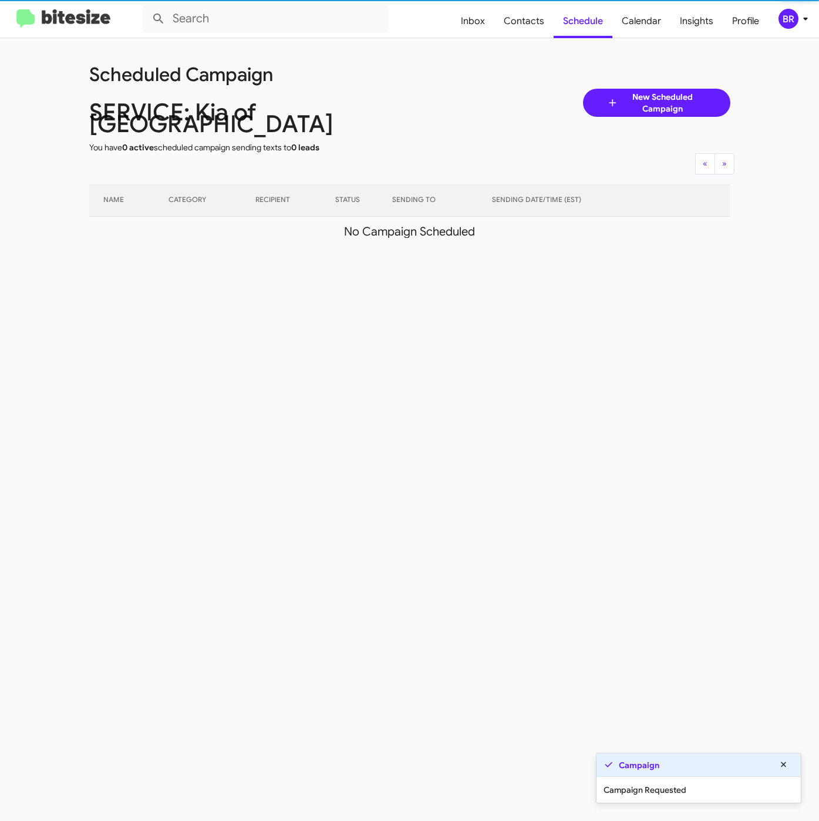
click at [799, 14] on icon at bounding box center [806, 19] width 14 height 14
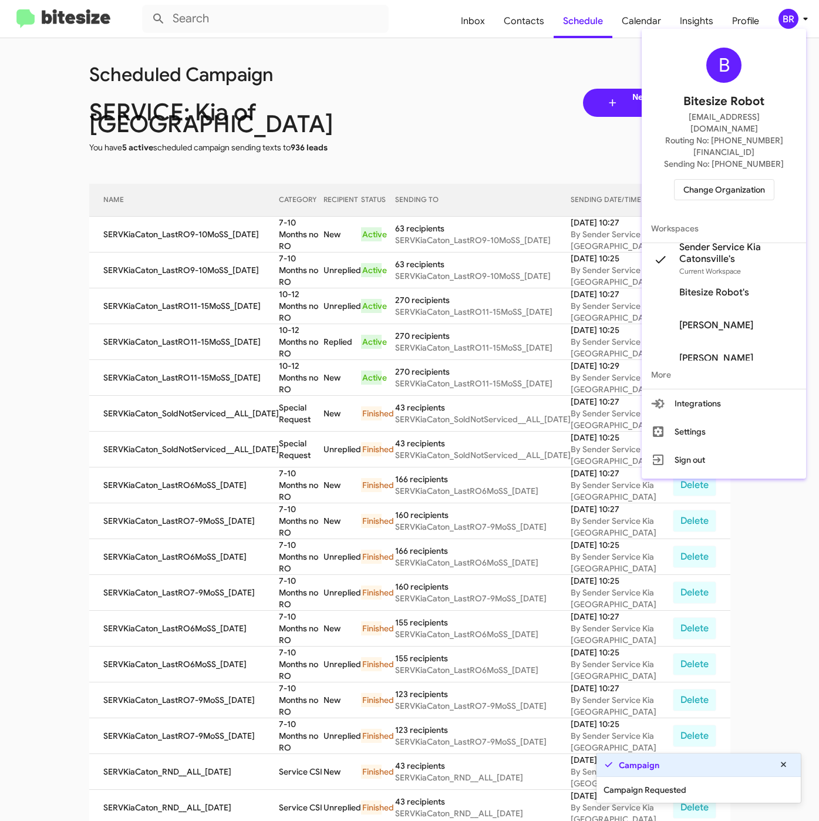
click at [310, 224] on div at bounding box center [409, 410] width 819 height 821
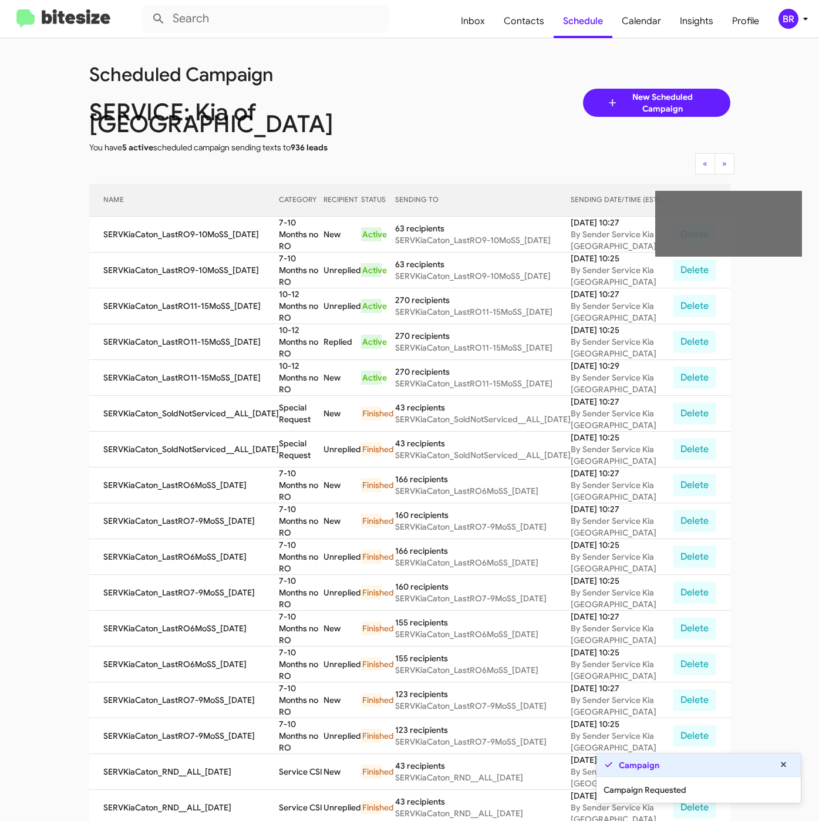
drag, startPoint x: 295, startPoint y: 228, endPoint x: 302, endPoint y: 233, distance: 8.5
click at [302, 233] on td "7-10 Months no RO" at bounding box center [301, 235] width 45 height 36
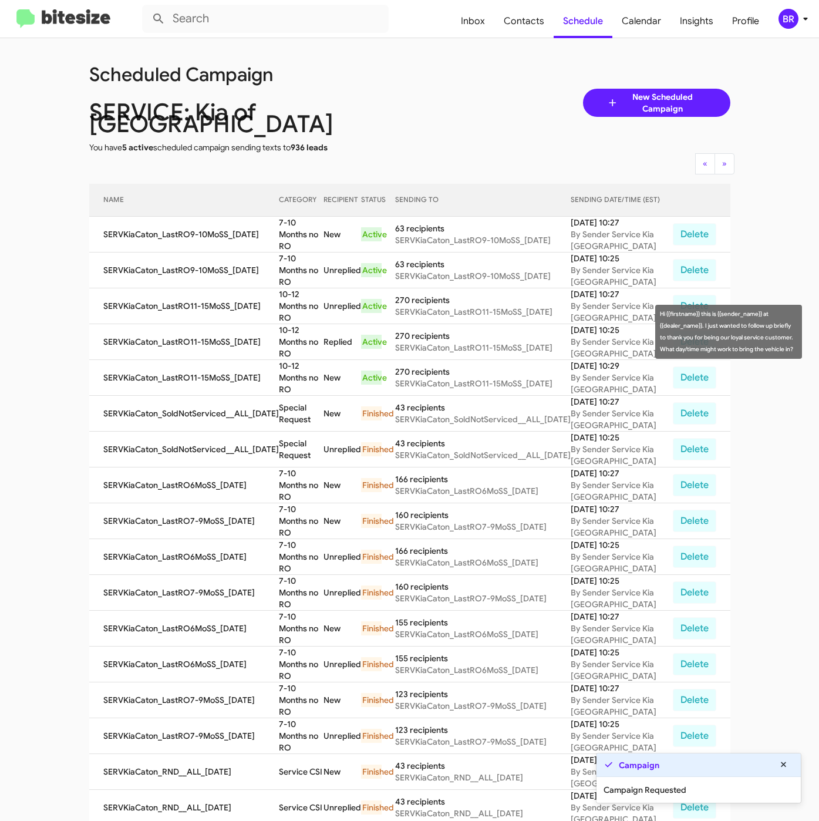
copy td "7-10 Months no RO"
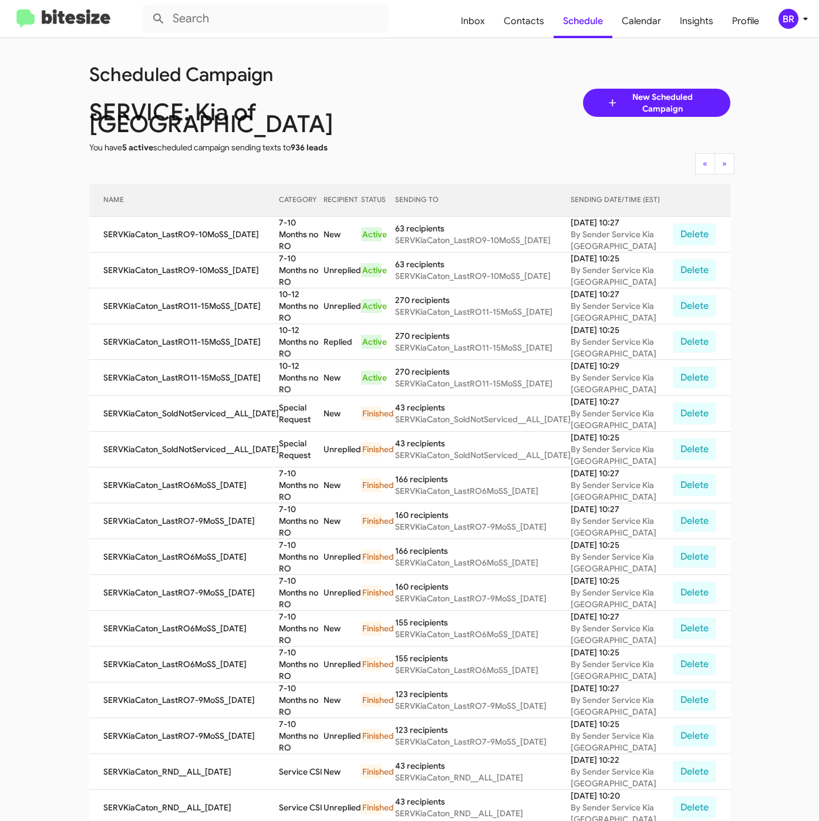
click at [793, 25] on div "BR" at bounding box center [789, 19] width 20 height 20
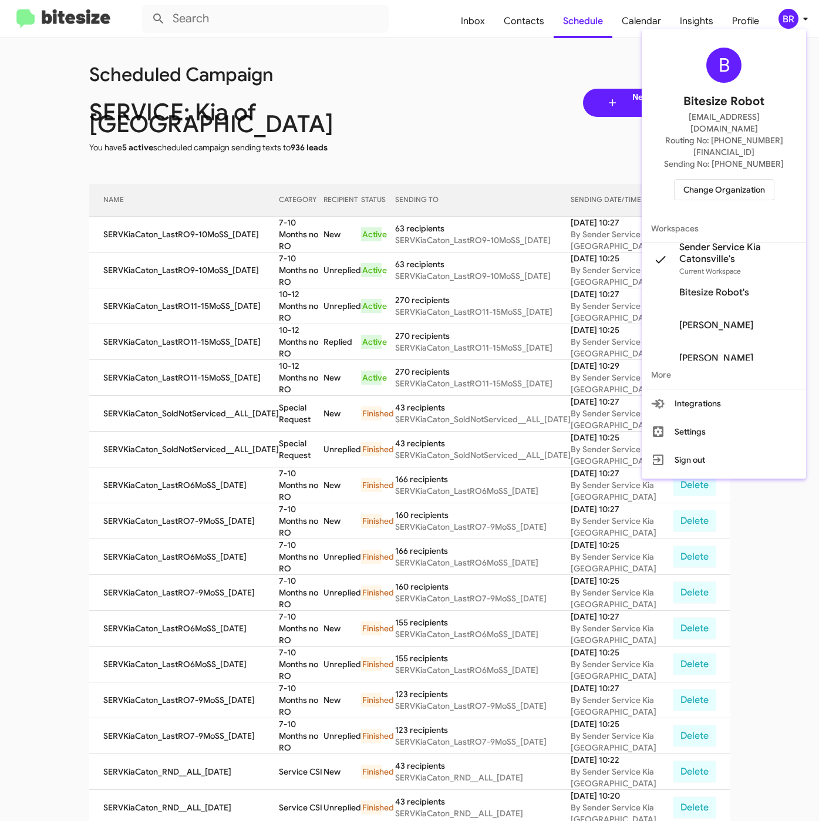
click at [712, 180] on span "Change Organization" at bounding box center [725, 190] width 82 height 20
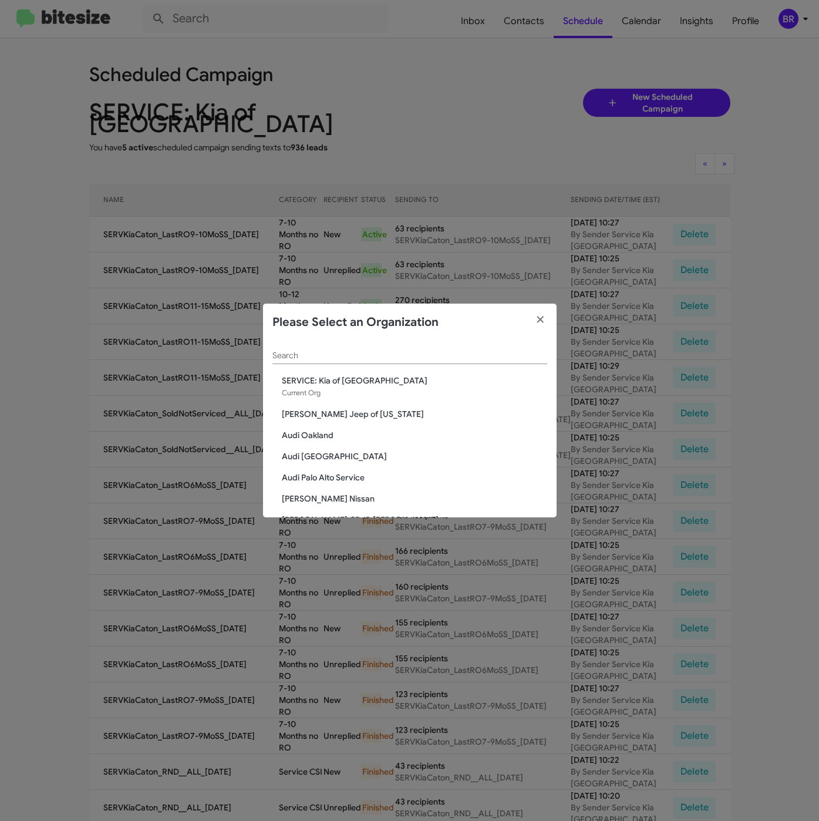
click at [392, 347] on div "Search" at bounding box center [409, 352] width 275 height 23
paste input "SERVICE: Chevrolet Baltimore"
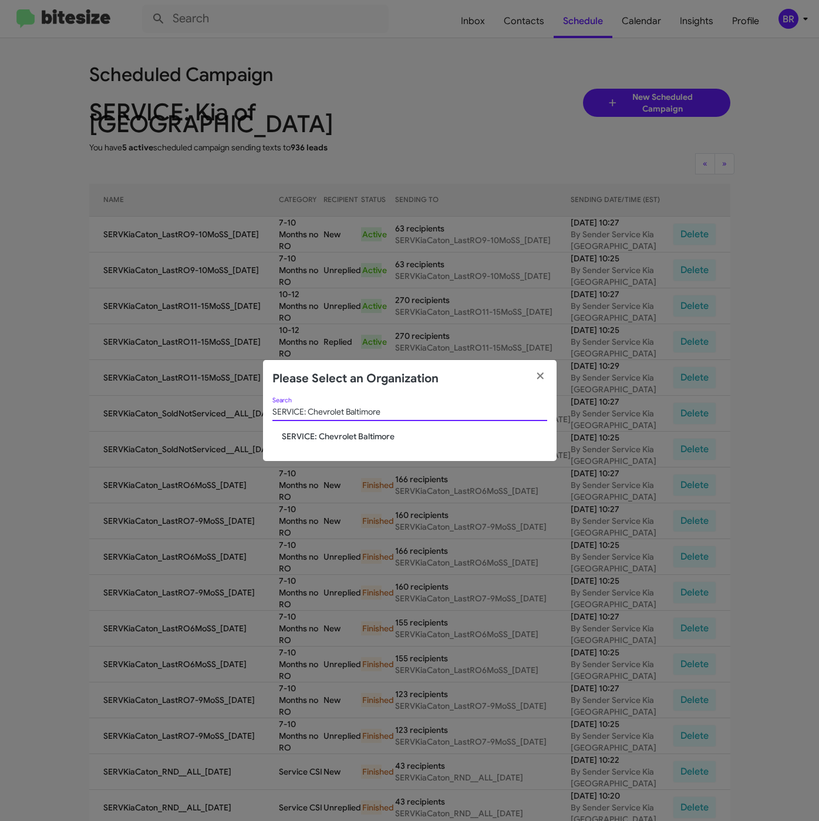
type input "SERVICE: Chevrolet Baltimore"
click at [346, 440] on span "SERVICE: Chevrolet Baltimore" at bounding box center [414, 436] width 265 height 12
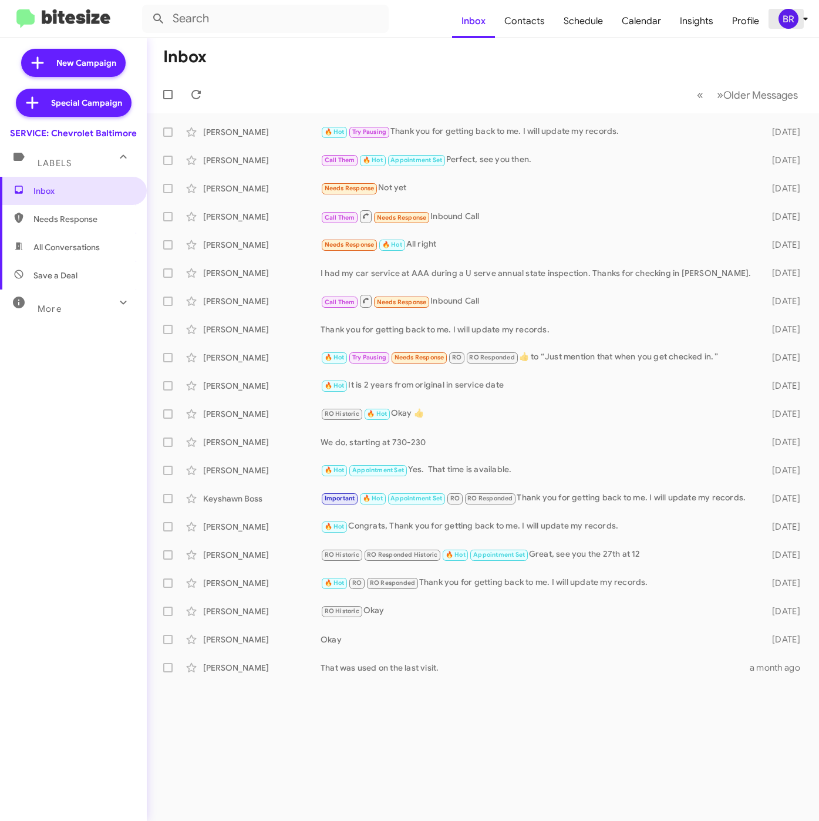
click at [786, 23] on div "BR" at bounding box center [789, 19] width 20 height 20
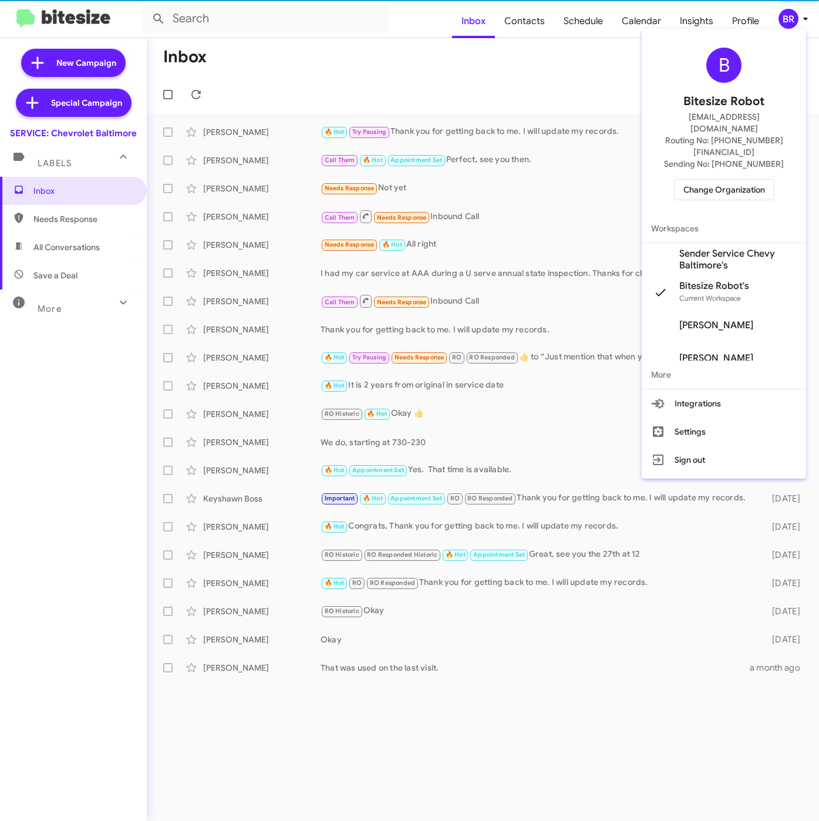
click at [710, 248] on span "Sender Service Chevy Baltimore's" at bounding box center [737, 259] width 117 height 23
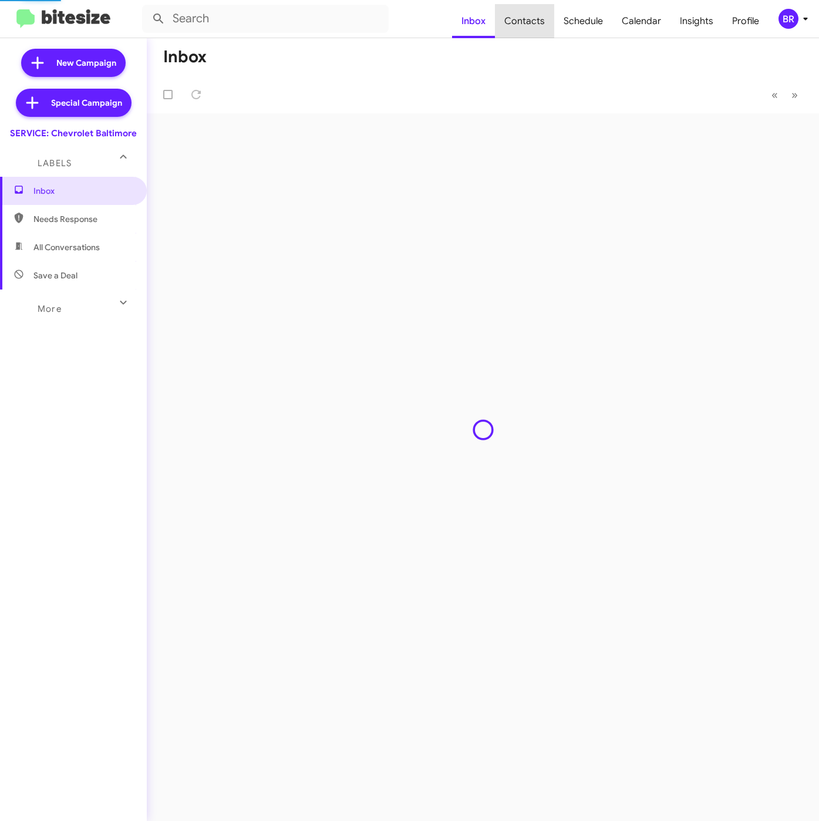
click at [530, 22] on span "Contacts" at bounding box center [524, 21] width 59 height 34
type input "in:groups"
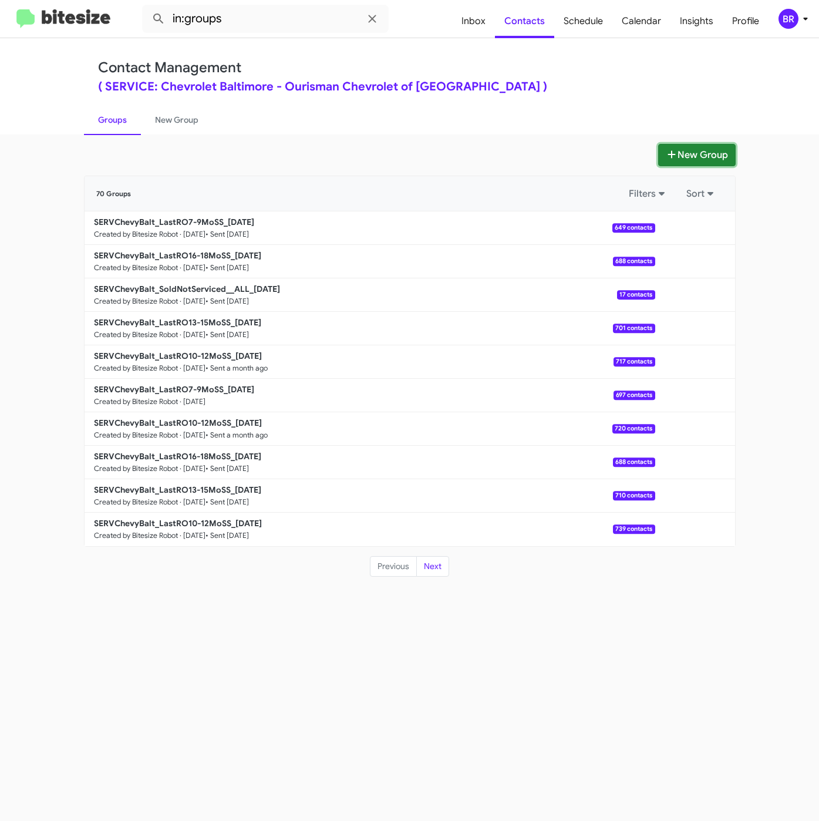
click at [678, 153] on button "New Group" at bounding box center [697, 155] width 78 height 22
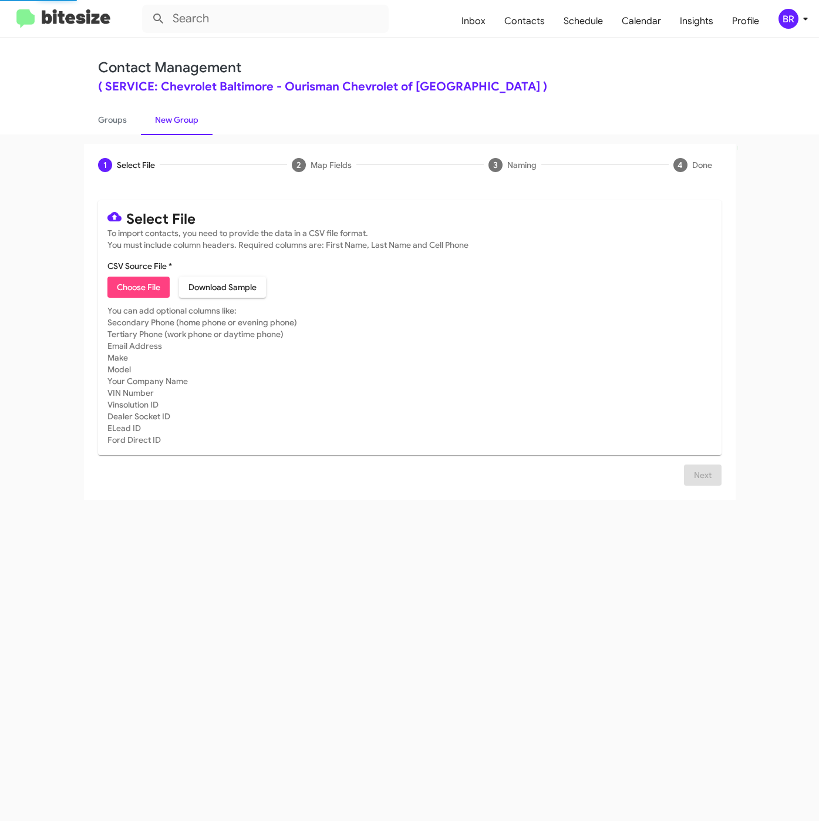
click at [149, 293] on span "Choose File" at bounding box center [138, 287] width 43 height 21
type input "SERVChevyBalt_LastRO10-12MoSS_[DATE]"
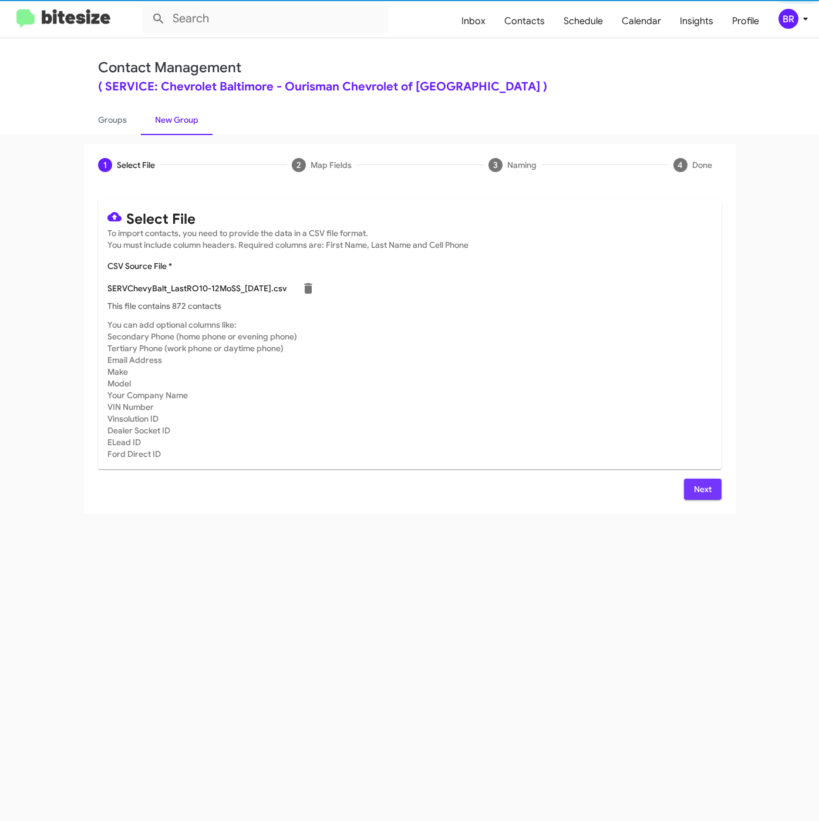
click at [696, 489] on span "Next" at bounding box center [703, 489] width 19 height 21
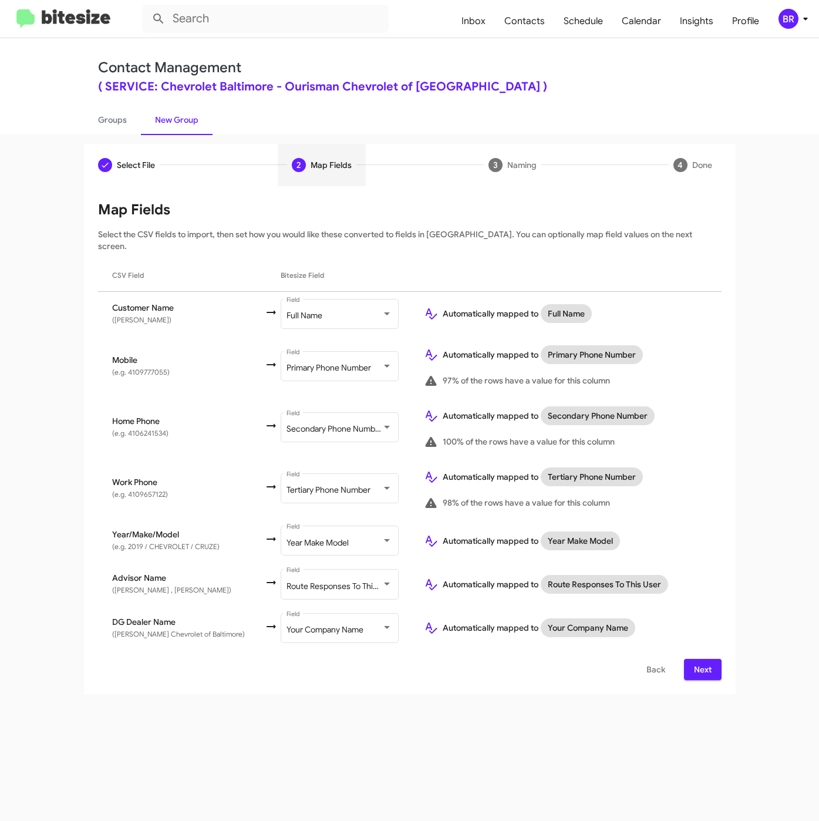
click at [695, 665] on span "Next" at bounding box center [703, 669] width 19 height 21
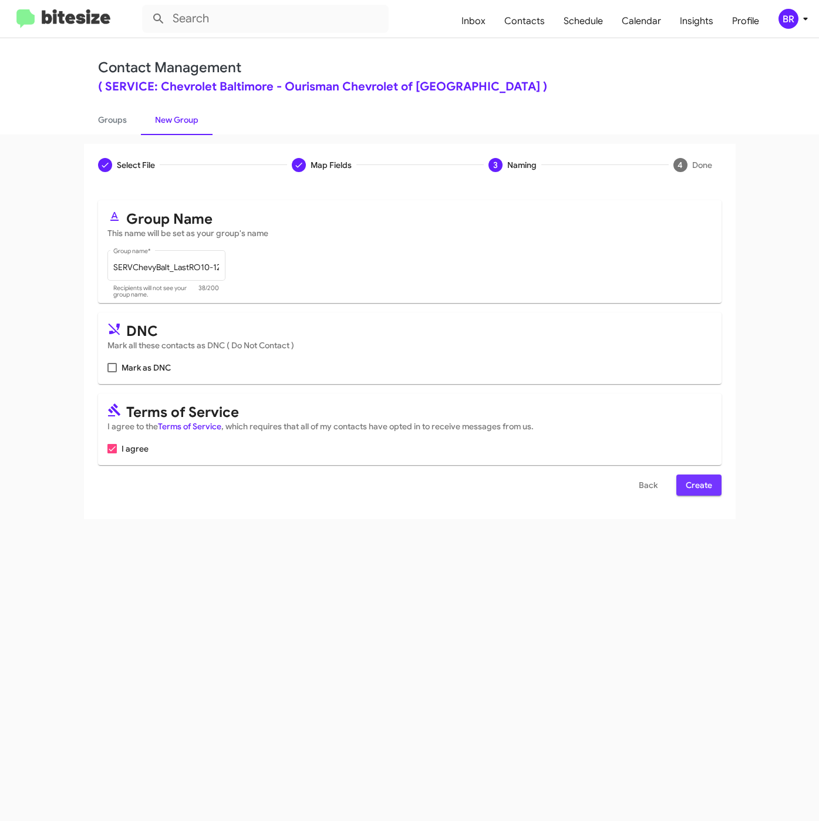
click at [705, 492] on span "Create" at bounding box center [699, 485] width 26 height 21
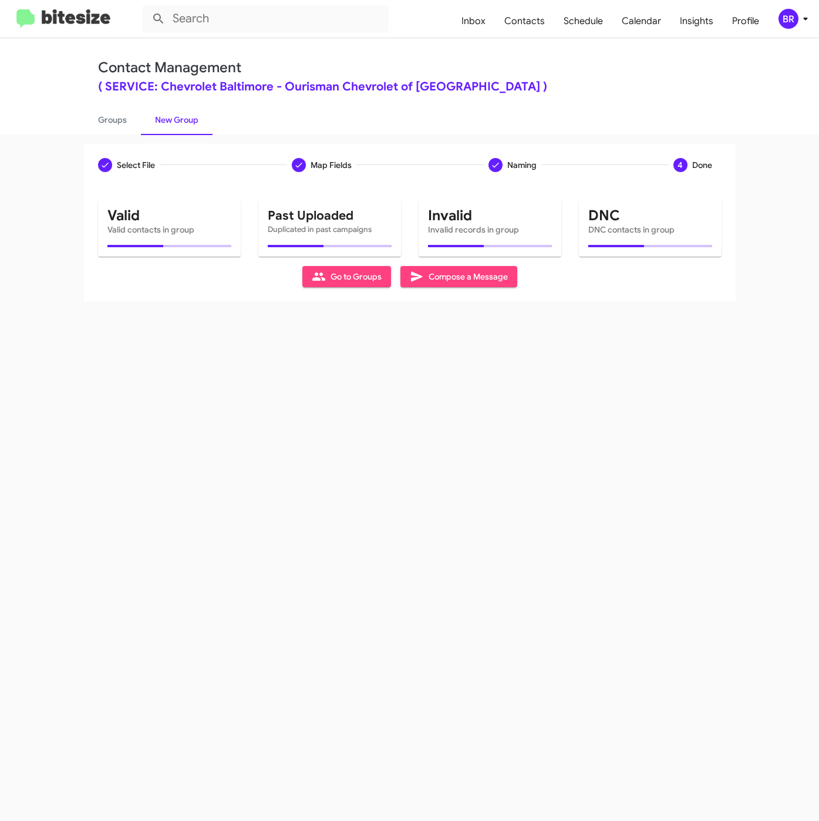
click at [355, 490] on div "Select File Map Fields Naming 4 Done Select File To import contacts, you need t…" at bounding box center [409, 477] width 819 height 687
click at [118, 120] on link "Groups" at bounding box center [112, 120] width 57 height 31
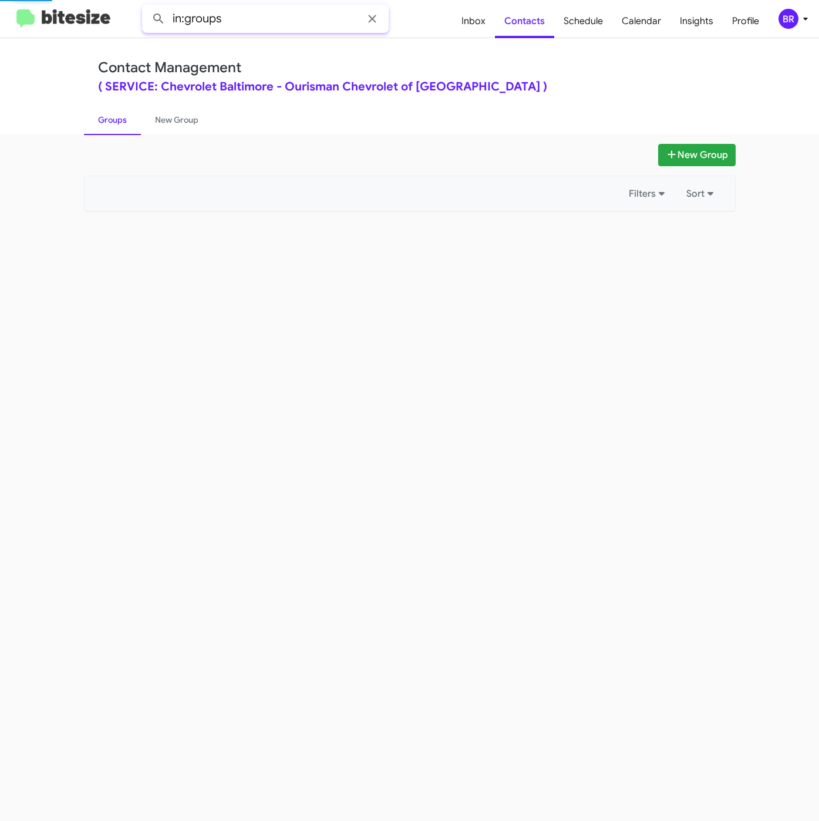
click at [247, 20] on input "in:groups" at bounding box center [265, 19] width 247 height 28
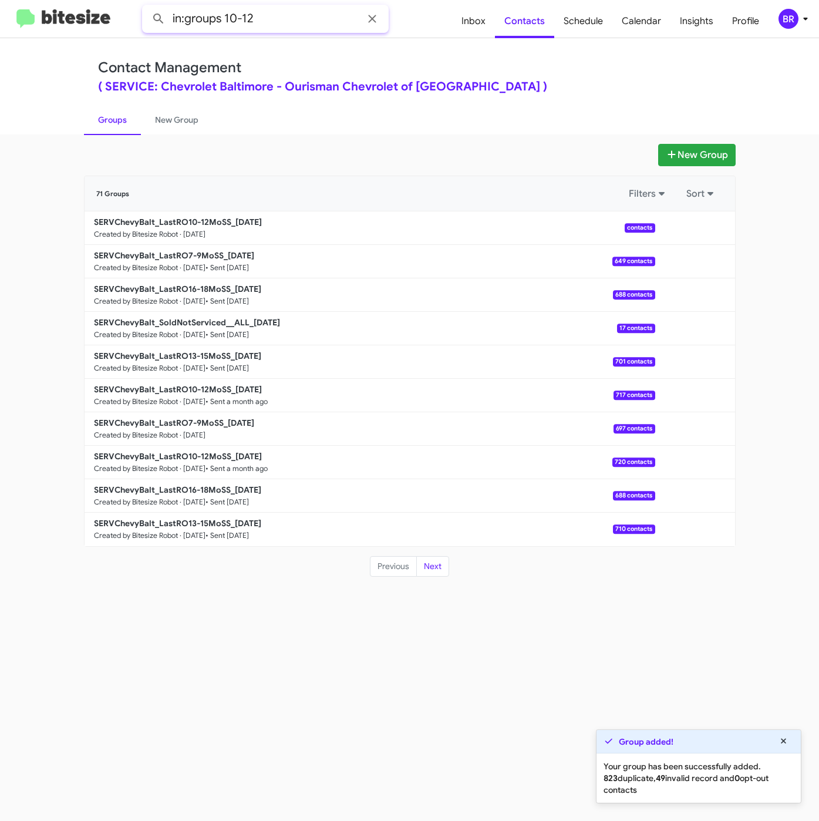
type input "in:groups 10-12"
click at [147, 7] on button at bounding box center [158, 18] width 23 height 23
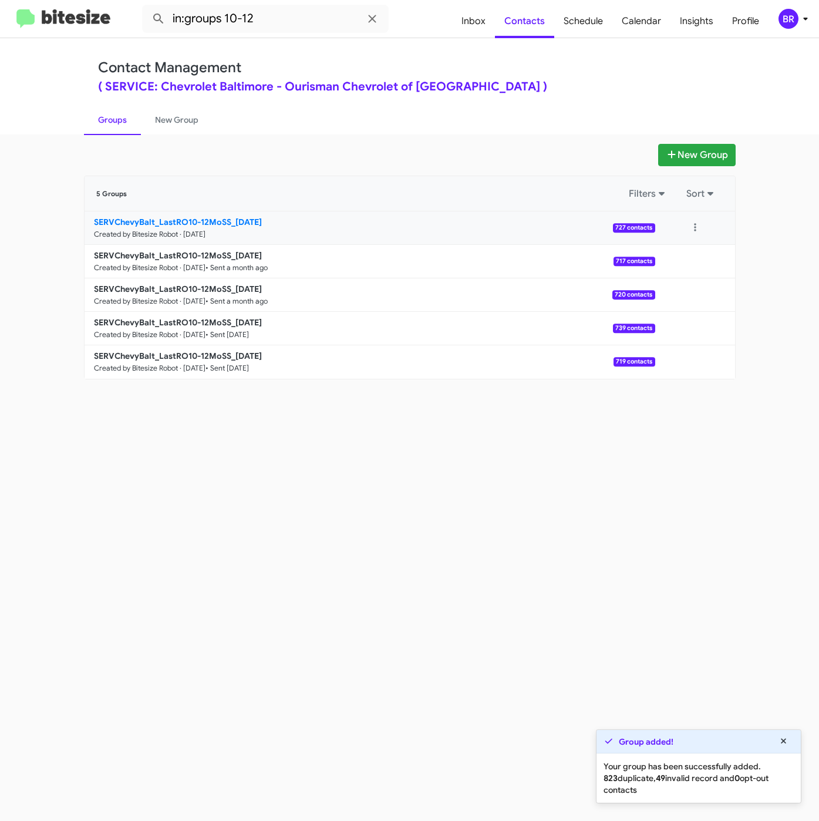
click at [260, 219] on b "SERVChevyBalt_LastRO10-12MoSS_[DATE]" at bounding box center [178, 222] width 168 height 11
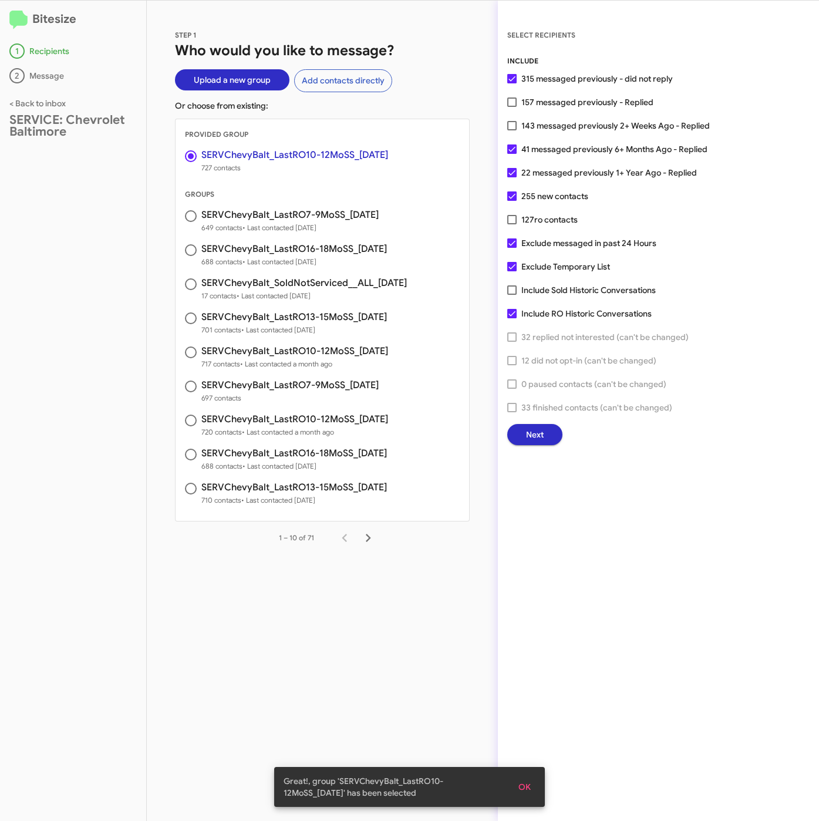
click at [555, 432] on button "Next" at bounding box center [534, 434] width 55 height 21
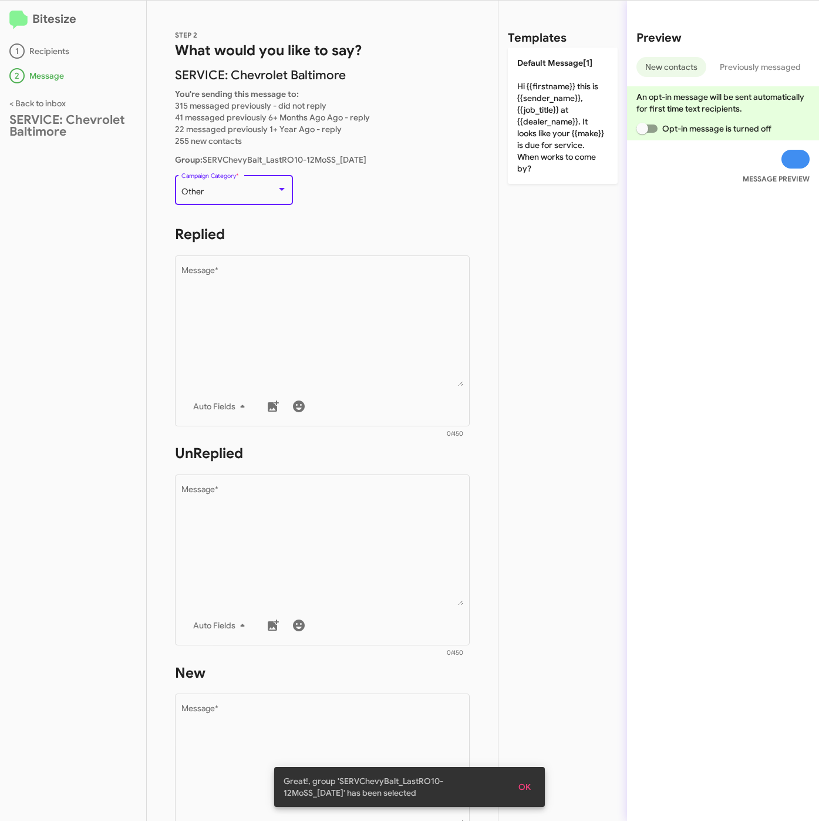
click at [233, 193] on div "Other" at bounding box center [228, 191] width 95 height 9
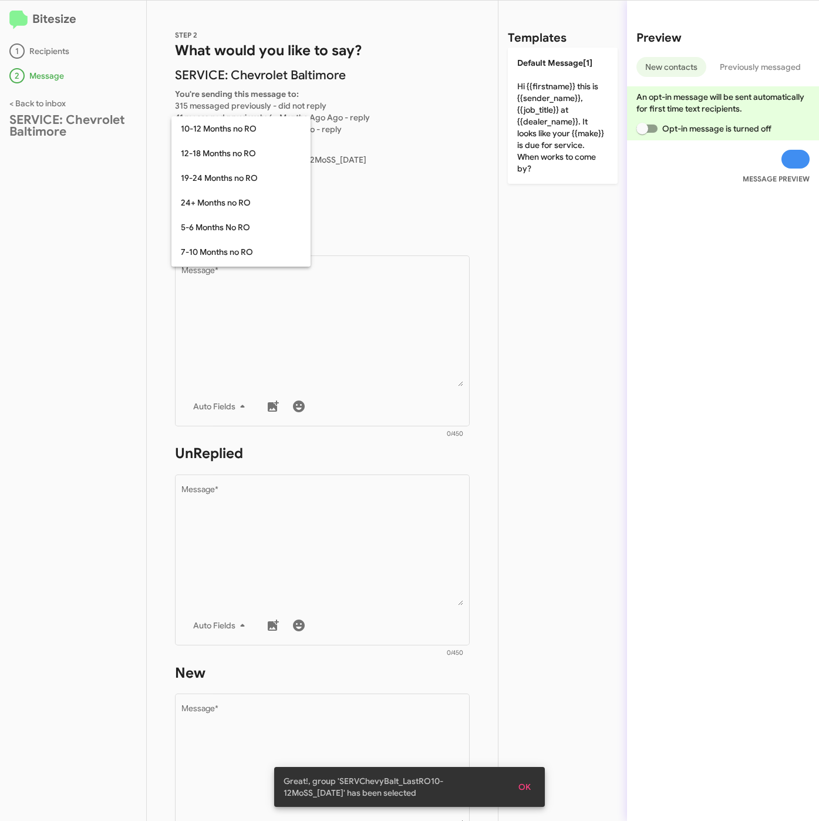
scroll to position [258, 0]
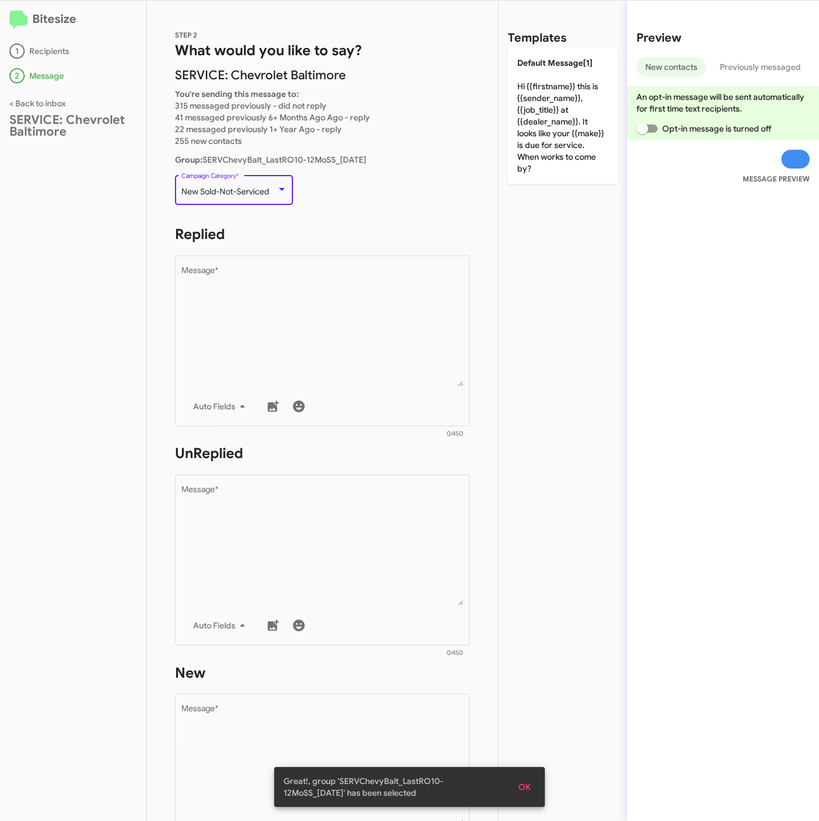
click at [233, 193] on span "New Sold-Not-Serviced" at bounding box center [225, 191] width 88 height 11
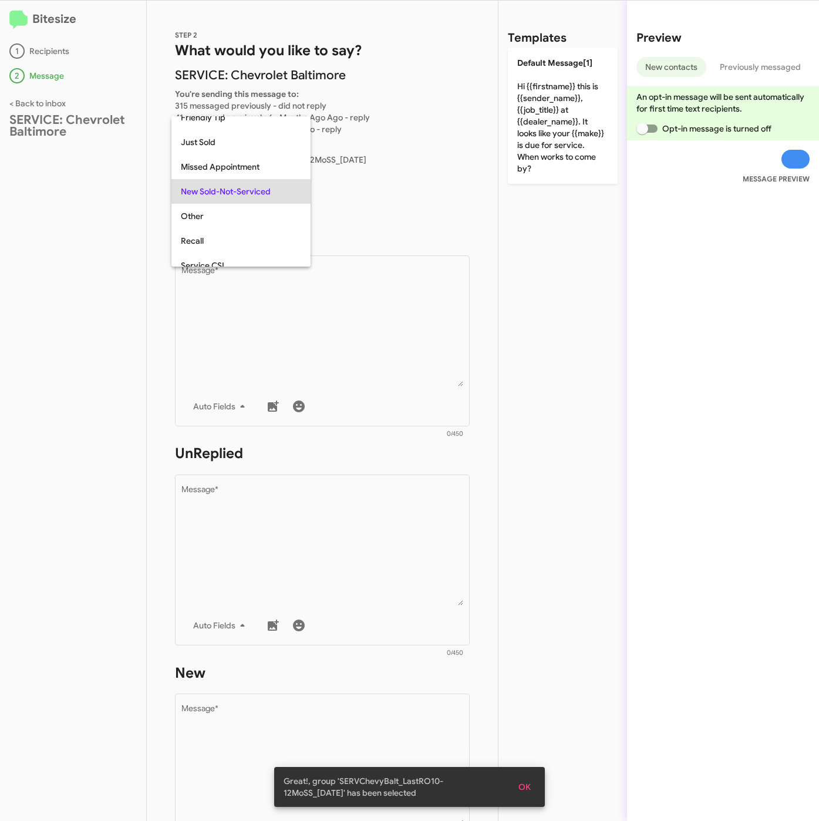
scroll to position [0, 0]
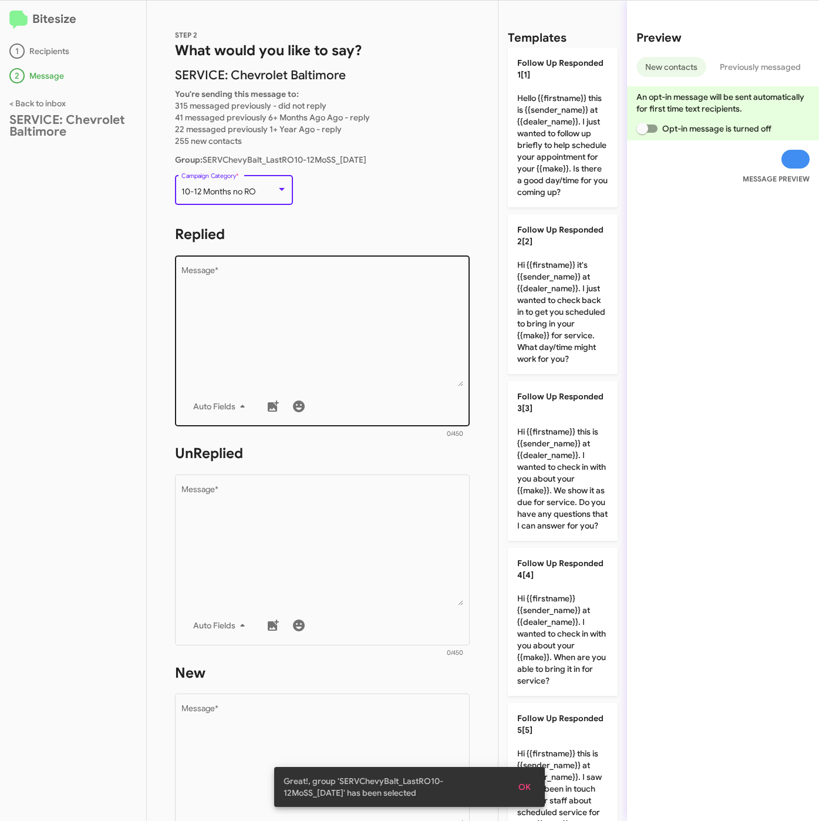
click at [264, 321] on textarea "Message *" at bounding box center [322, 327] width 282 height 120
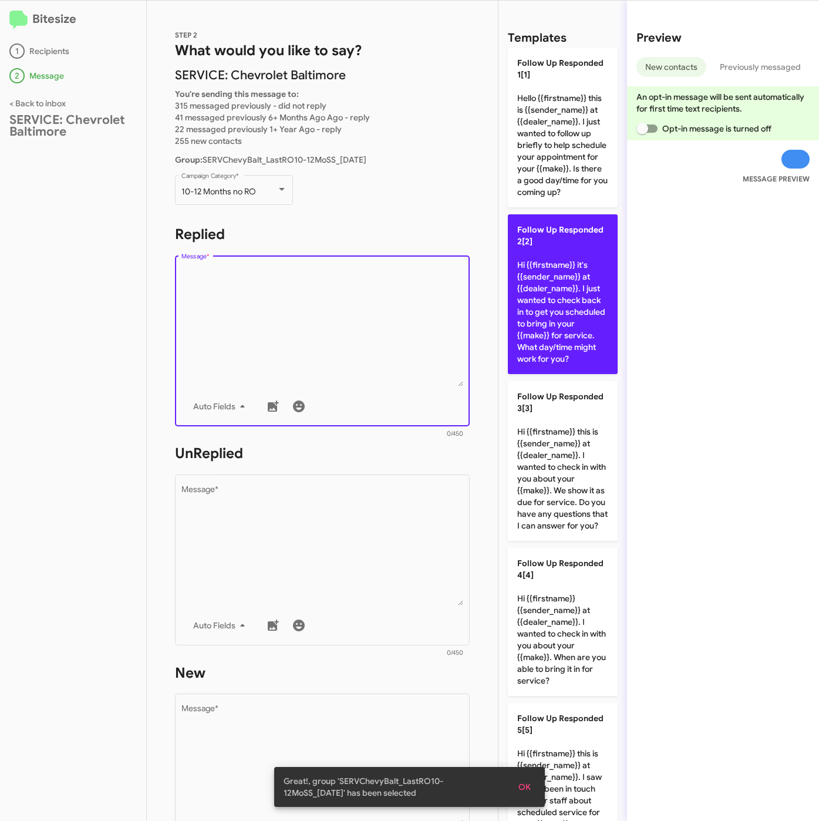
click at [570, 321] on p "Follow Up Responded 2[2] Hi {{firstname}} it's {{sender_name}} at {{dealer_name…" at bounding box center [563, 294] width 110 height 160
type textarea "Hi {{firstname}} it's {{sender_name}} at {{dealer_name}}. I just wanted to chec…"
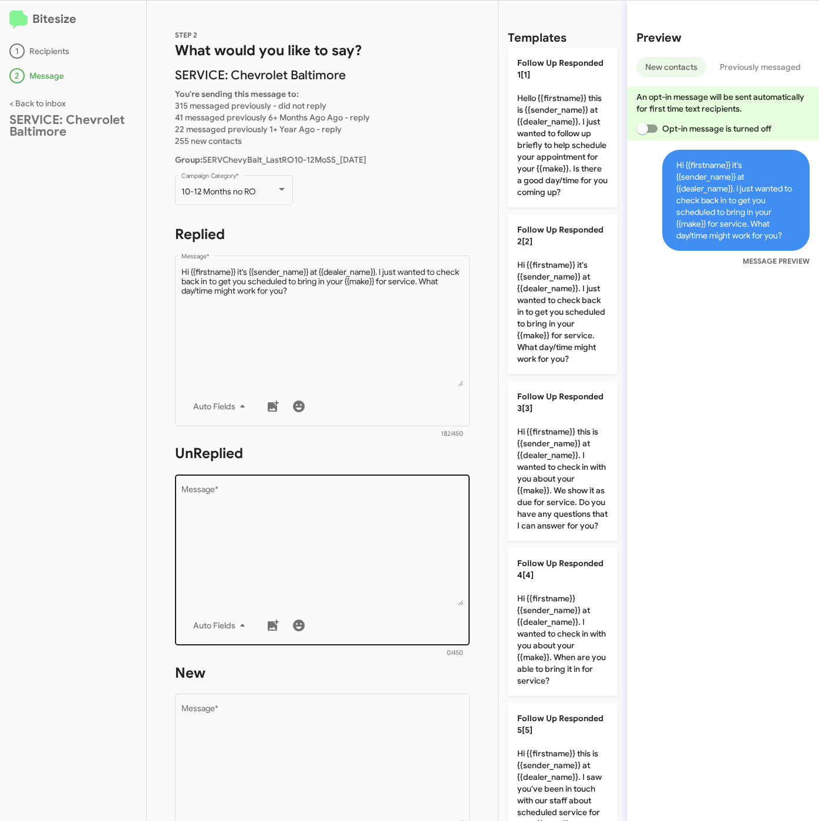
click at [398, 560] on textarea "Message *" at bounding box center [322, 546] width 282 height 120
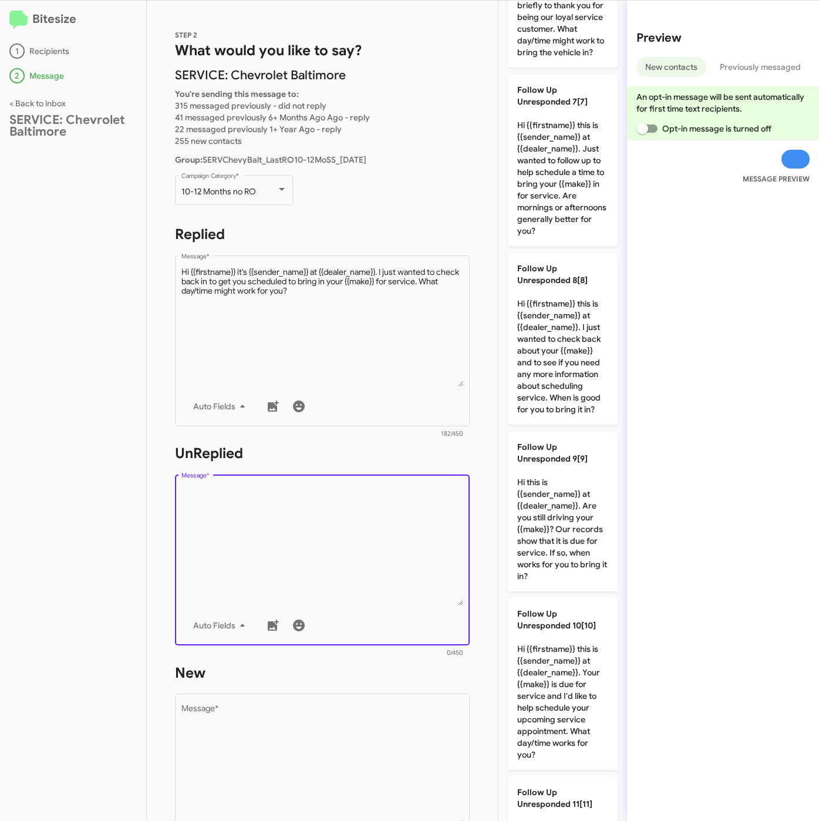
scroll to position [1022, 0]
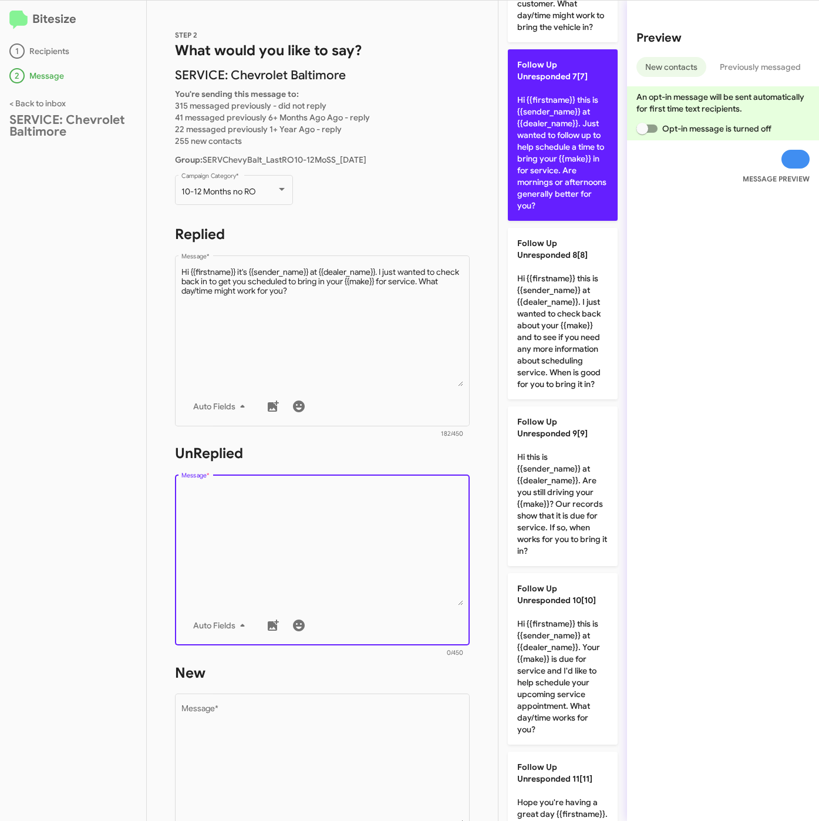
click at [519, 221] on p "Follow Up Unresponded 7[7] Hi {{firstname}} this is {{sender_name}} at {{dealer…" at bounding box center [563, 134] width 110 height 171
type textarea "Hi {{firstname}} this is {{sender_name}} at {{dealer_name}}. Just wanted to fol…"
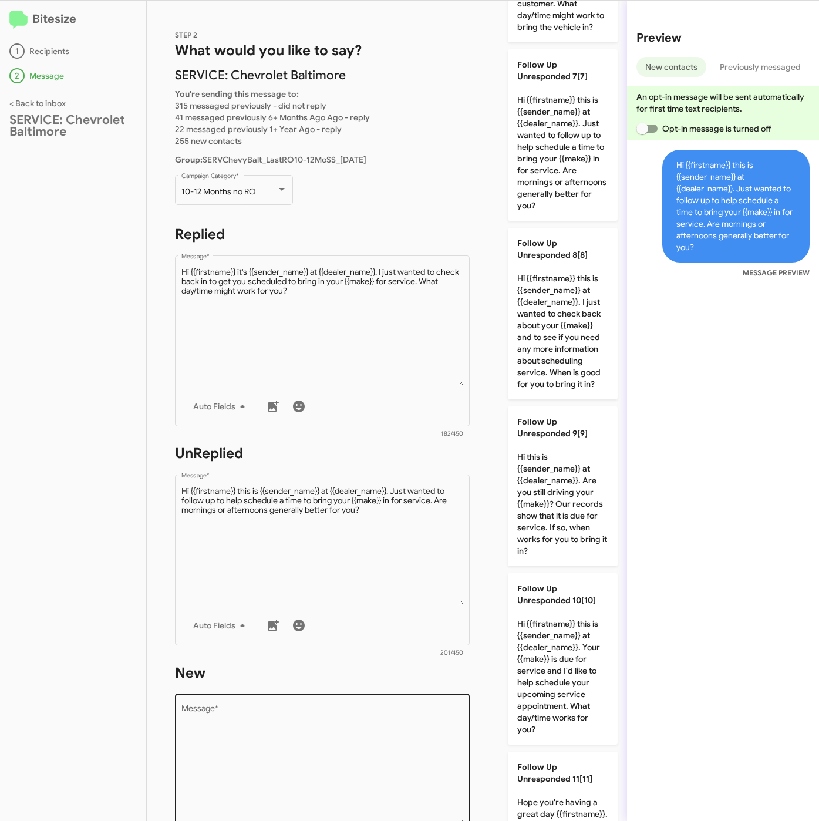
click at [385, 719] on textarea "Message *" at bounding box center [322, 765] width 282 height 120
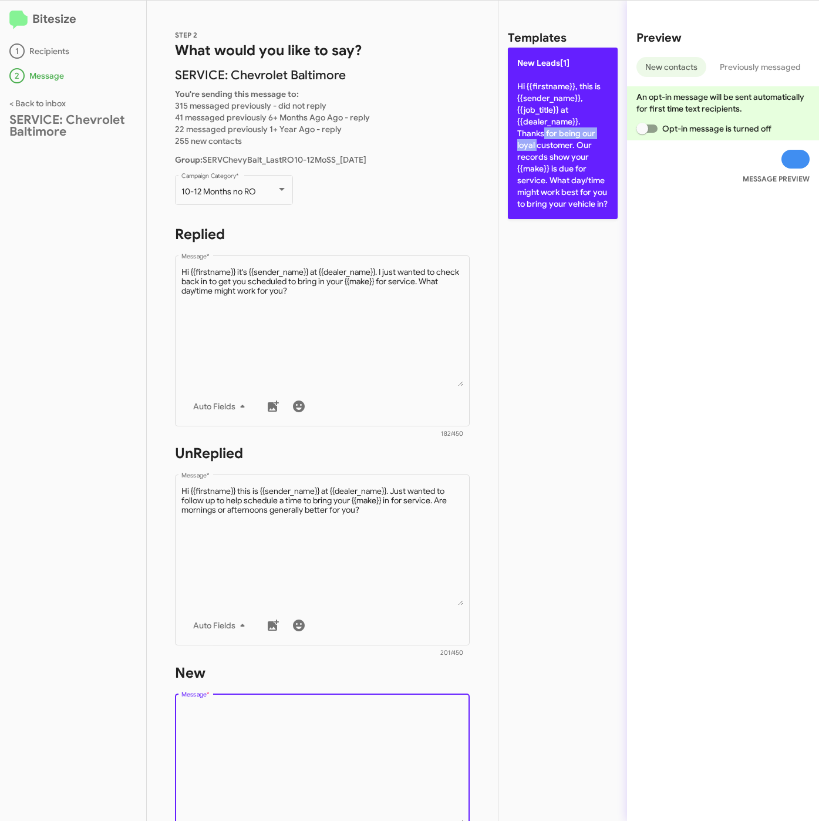
drag, startPoint x: 604, startPoint y: 127, endPoint x: 561, endPoint y: 155, distance: 51.5
click at [604, 127] on p "New Leads[1] Hi {{firstname}}, this is {{sender_name}}, {{job_title}} at {{deal…" at bounding box center [563, 133] width 110 height 171
type textarea "Hi {{firstname}}, this is {{sender_name}}, {{job_title}} at {{dealer_name}}. Th…"
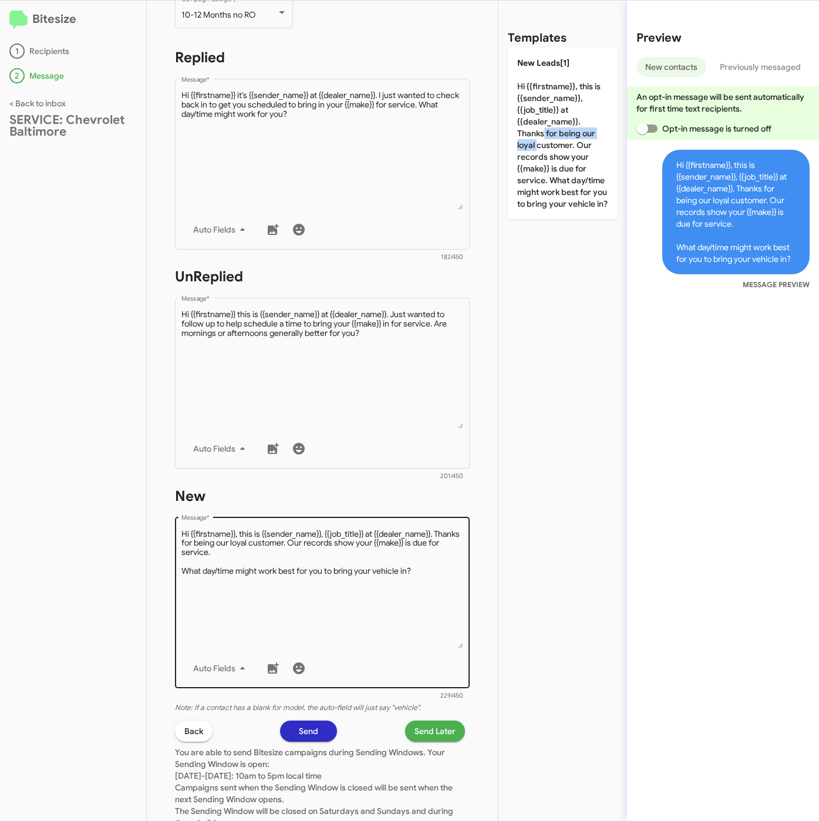
scroll to position [264, 0]
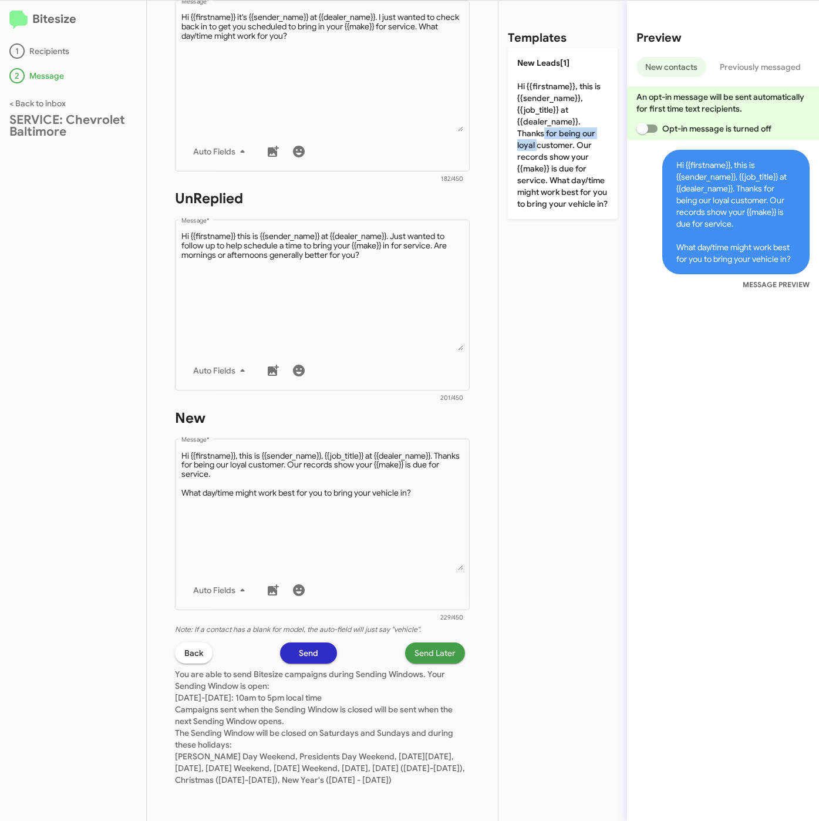
click at [422, 643] on span "Send Later" at bounding box center [435, 652] width 41 height 21
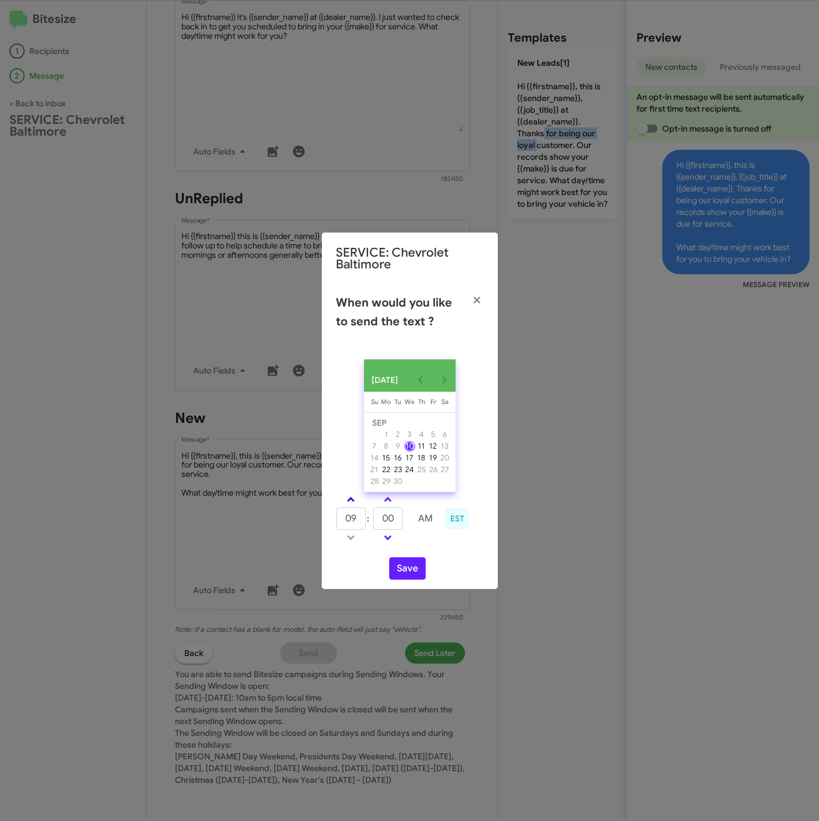
click at [352, 499] on link at bounding box center [351, 500] width 21 height 14
drag, startPoint x: 352, startPoint y: 499, endPoint x: 393, endPoint y: 520, distance: 46.2
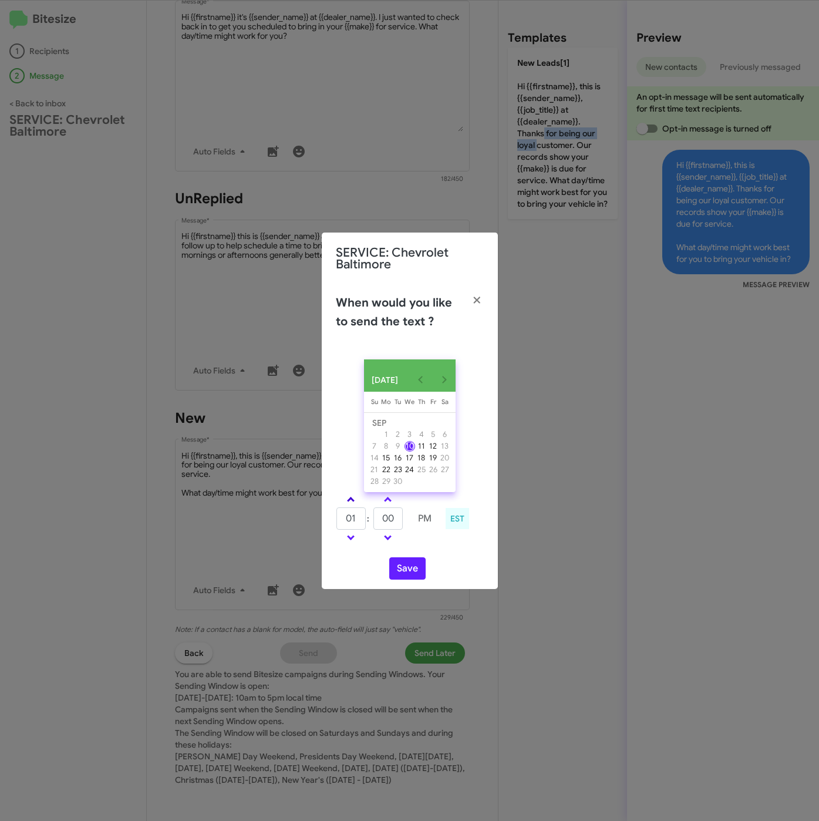
click at [352, 500] on link at bounding box center [351, 500] width 21 height 14
drag, startPoint x: 352, startPoint y: 539, endPoint x: 388, endPoint y: 534, distance: 36.1
click at [352, 540] on span at bounding box center [351, 537] width 8 height 8
type input "01"
click at [395, 527] on input "00" at bounding box center [388, 518] width 29 height 22
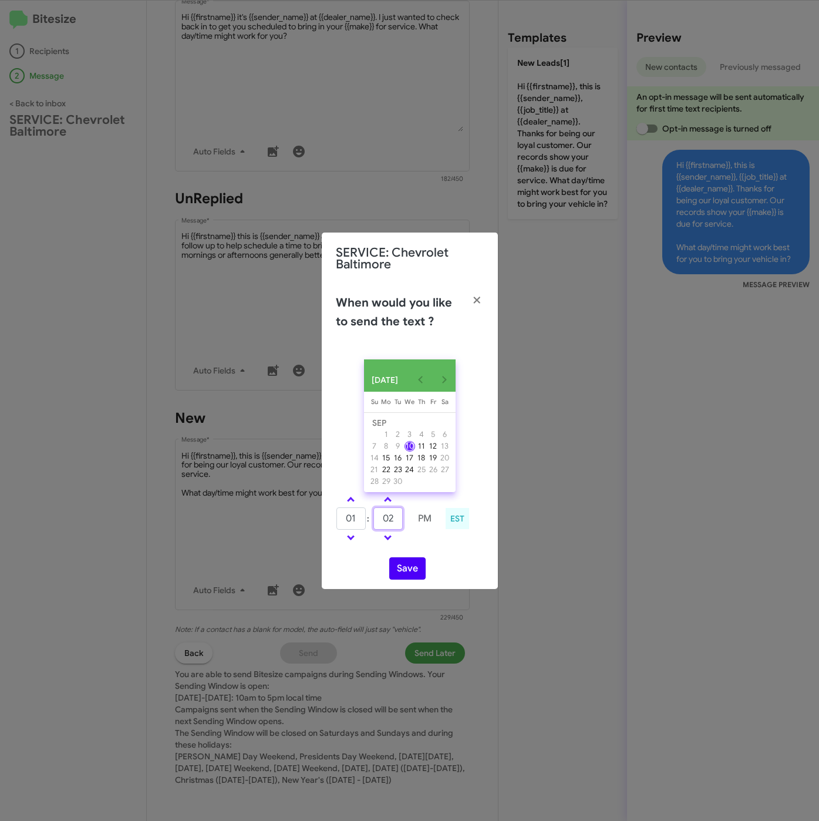
type input "02"
click at [408, 568] on button "Save" at bounding box center [407, 568] width 36 height 22
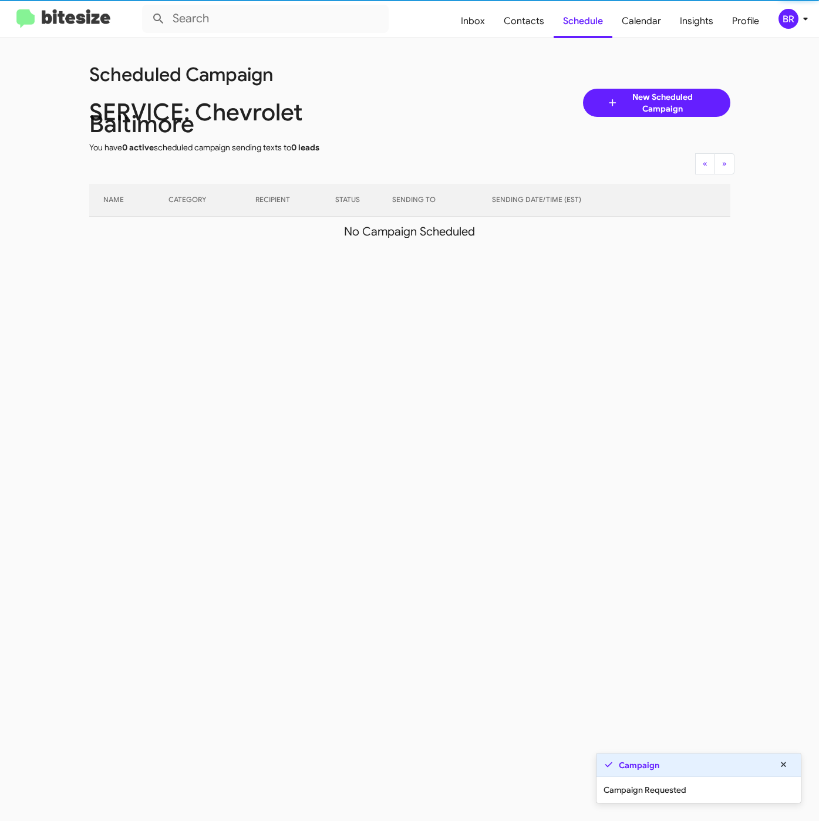
click at [795, 18] on div "BR" at bounding box center [789, 19] width 20 height 20
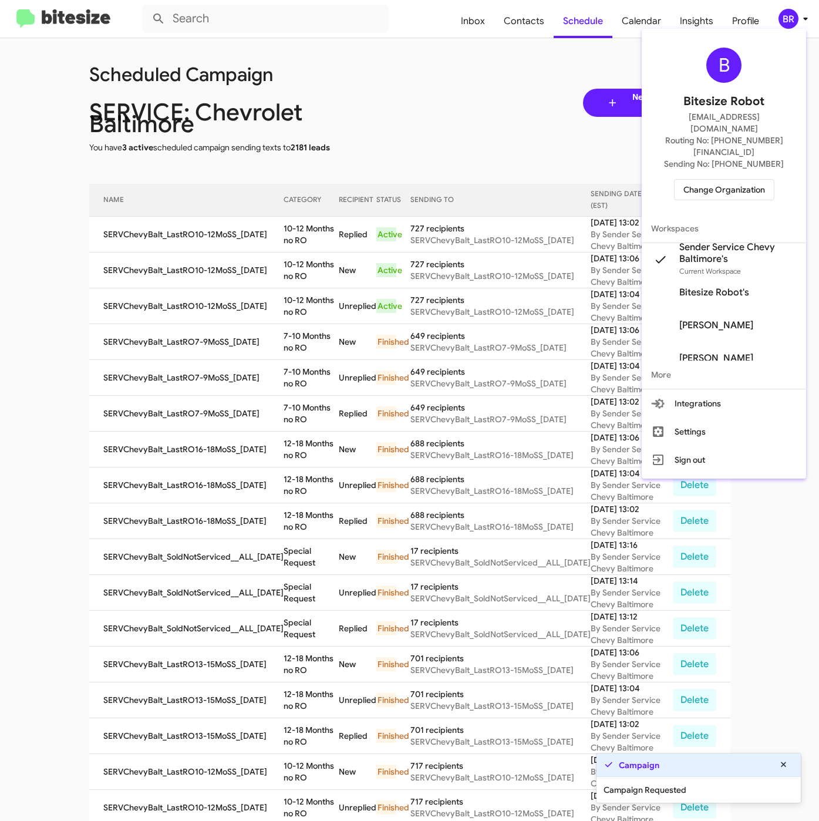
click at [275, 226] on div at bounding box center [409, 410] width 819 height 821
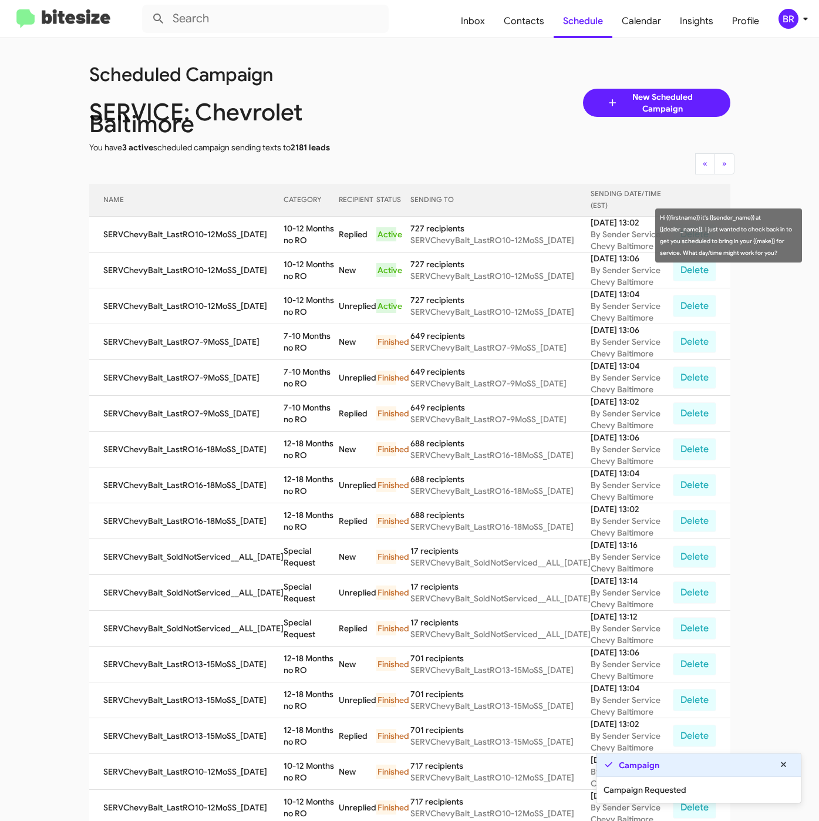
click at [284, 227] on td "10-12 Months no RO" at bounding box center [311, 235] width 55 height 36
drag, startPoint x: 274, startPoint y: 226, endPoint x: 307, endPoint y: 245, distance: 38.7
click at [307, 245] on td "10-12 Months no RO" at bounding box center [311, 235] width 55 height 36
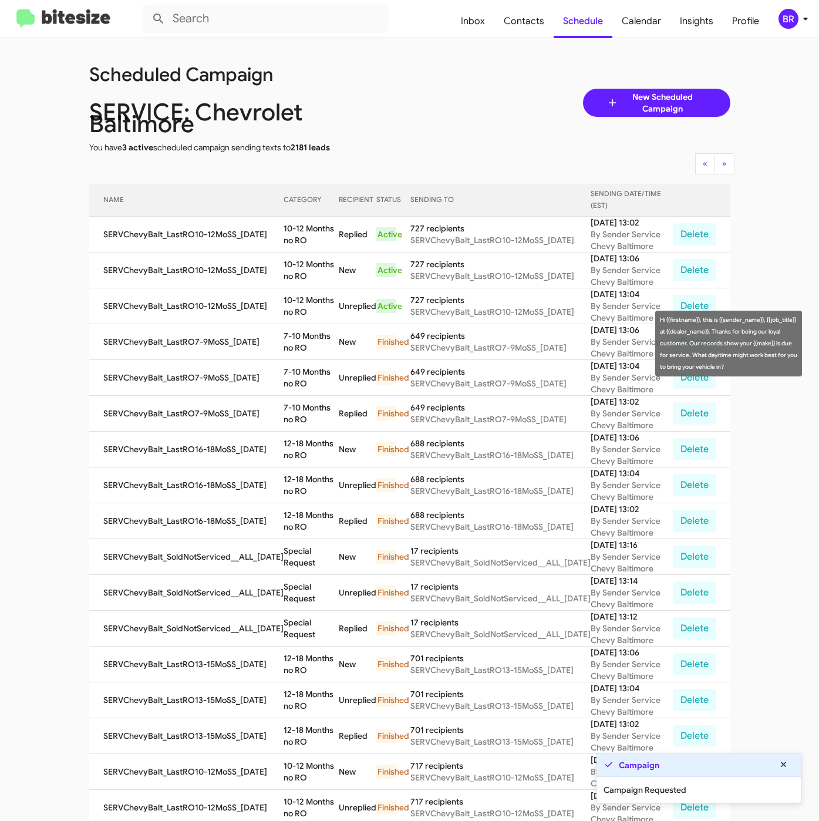
copy td "10-12 Months no RO"
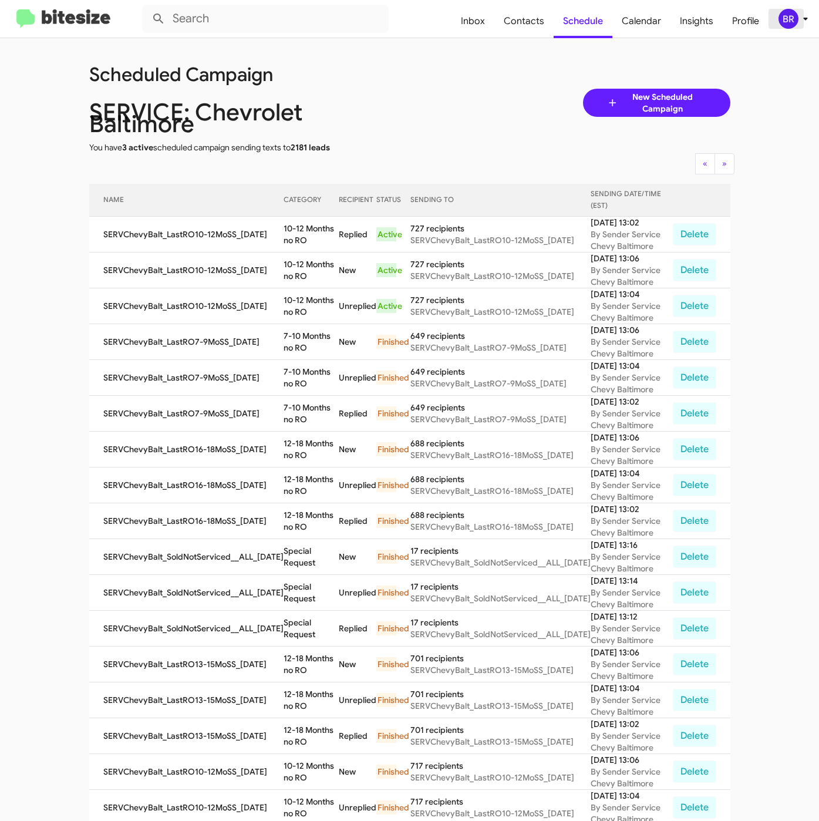
click at [793, 22] on div "BR" at bounding box center [789, 19] width 20 height 20
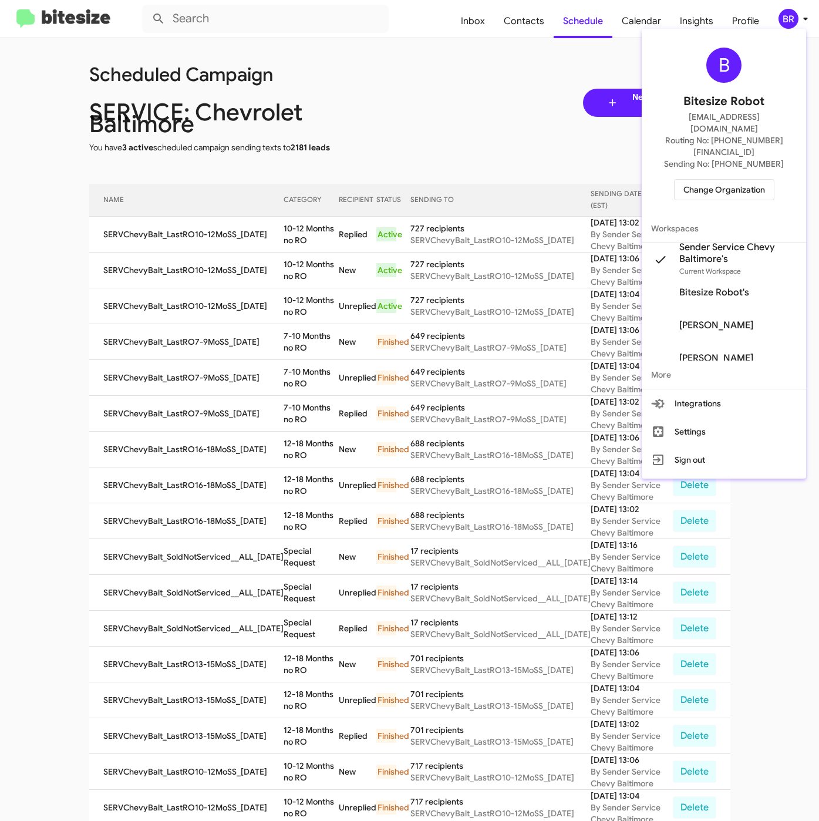
click at [704, 180] on span "Change Organization" at bounding box center [725, 190] width 82 height 20
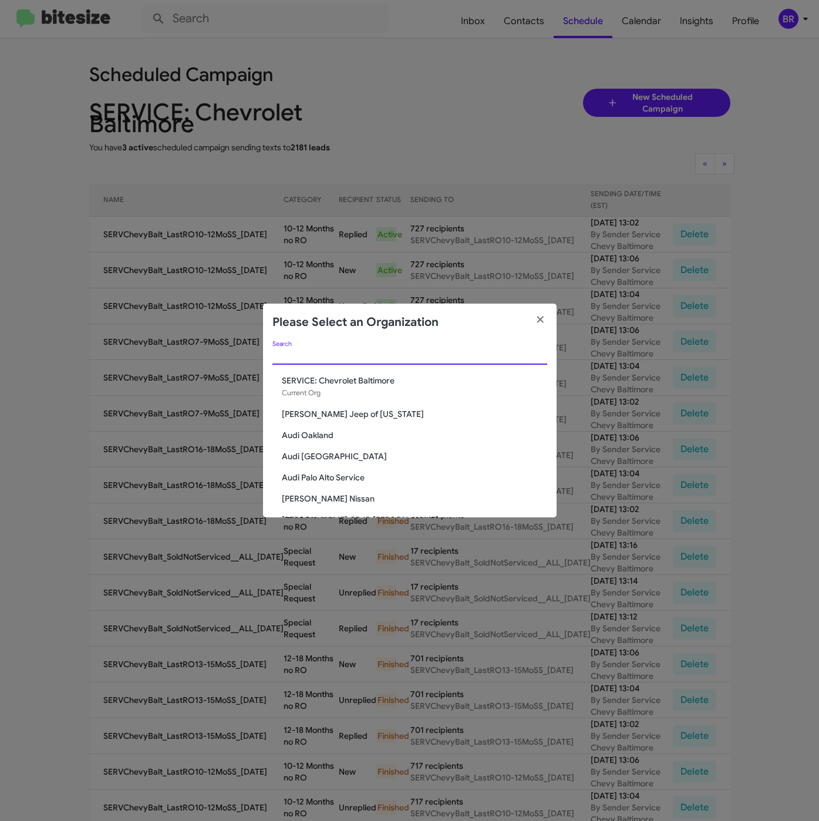
click at [296, 359] on input "Search" at bounding box center [409, 355] width 275 height 9
paste input "Ourisman Hyundai Genesis of [PERSON_NAME]"
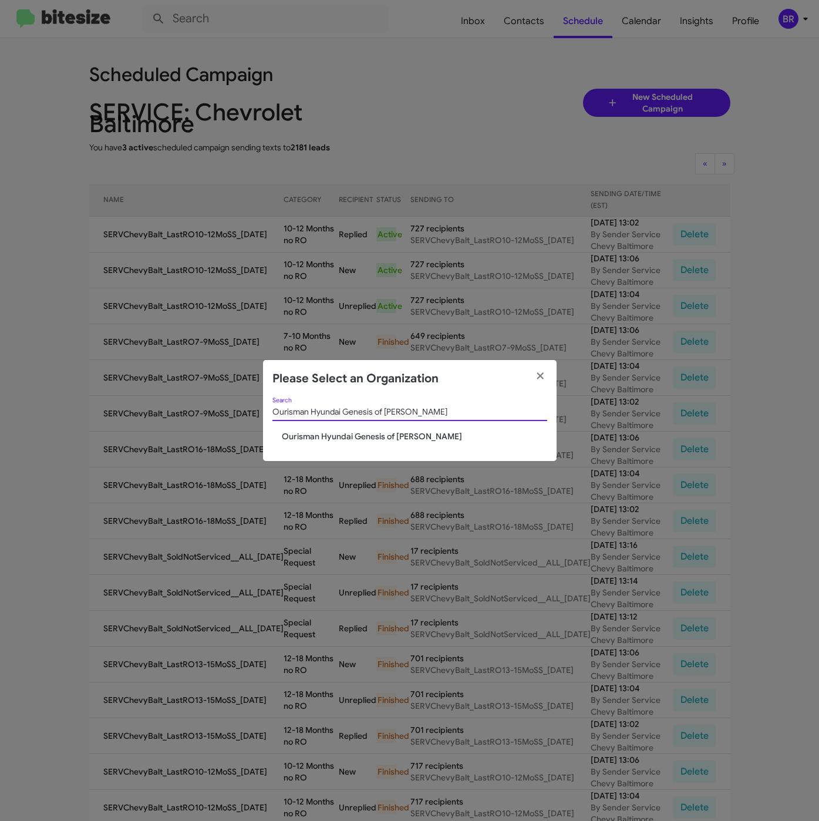
type input "Ourisman Hyundai Genesis of [PERSON_NAME]"
click at [298, 432] on span "Ourisman Hyundai Genesis of [PERSON_NAME]" at bounding box center [414, 436] width 265 height 12
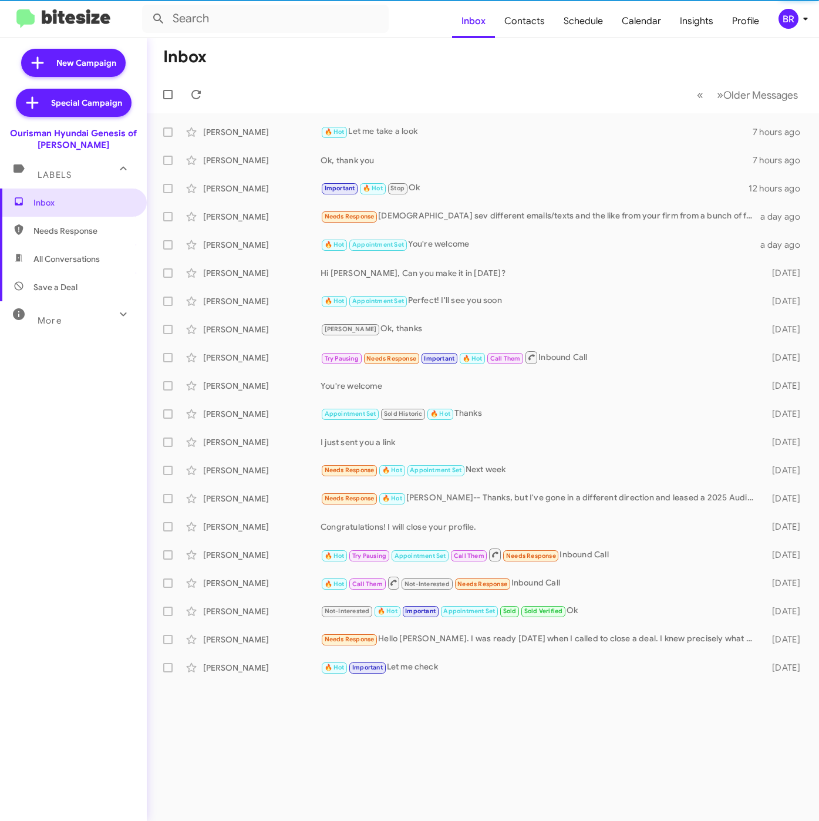
click at [785, 16] on div "BR" at bounding box center [789, 19] width 20 height 20
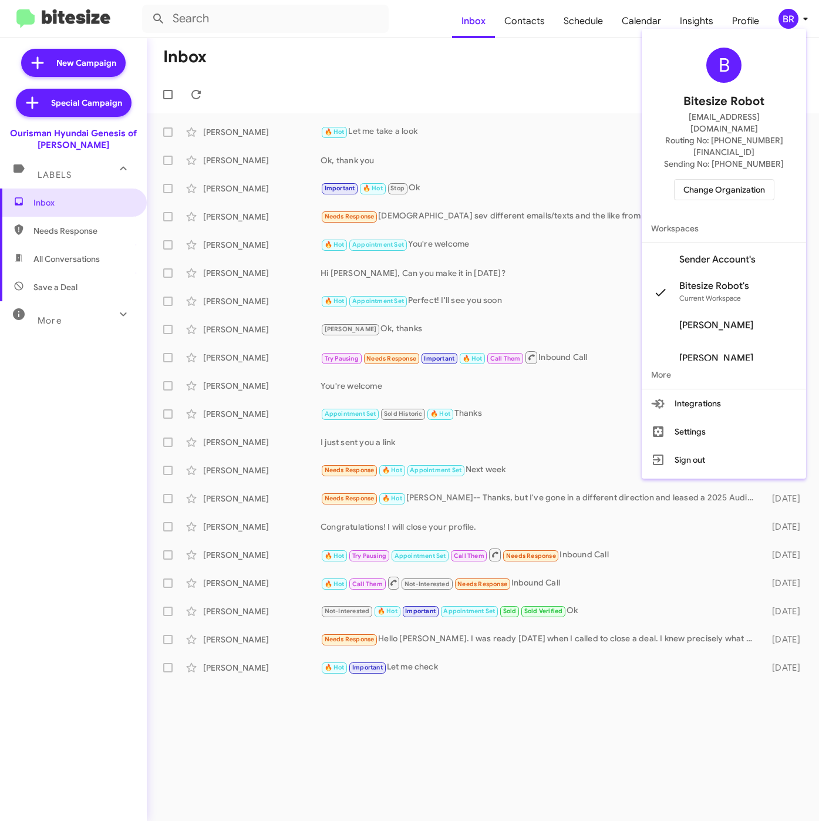
click at [706, 244] on span "Sender Account's" at bounding box center [724, 259] width 164 height 33
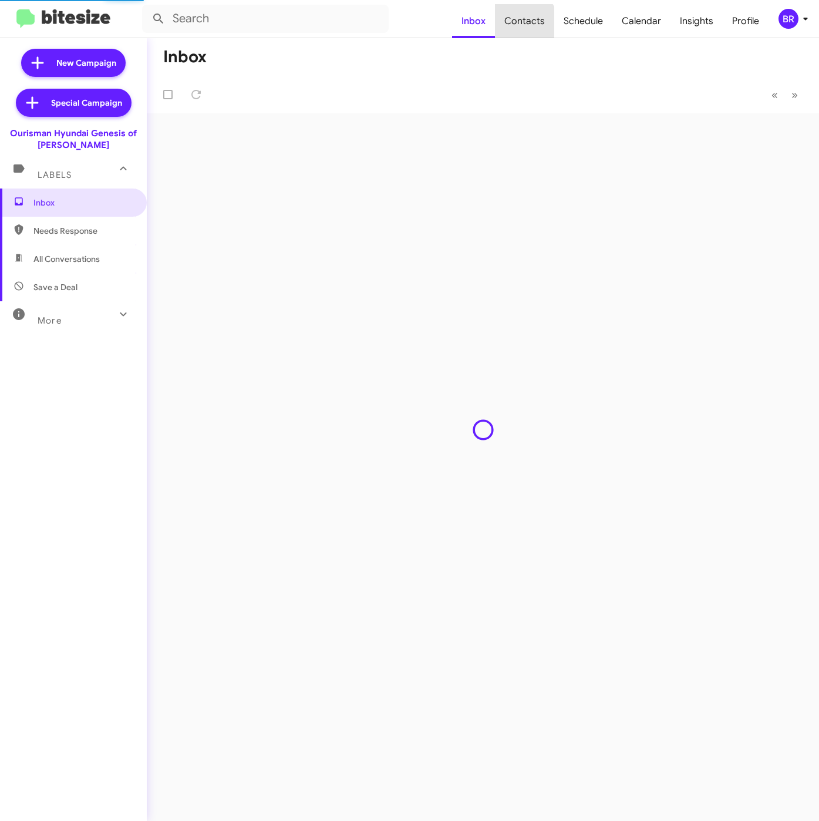
click at [527, 23] on span "Contacts" at bounding box center [524, 21] width 59 height 34
type input "in:groups"
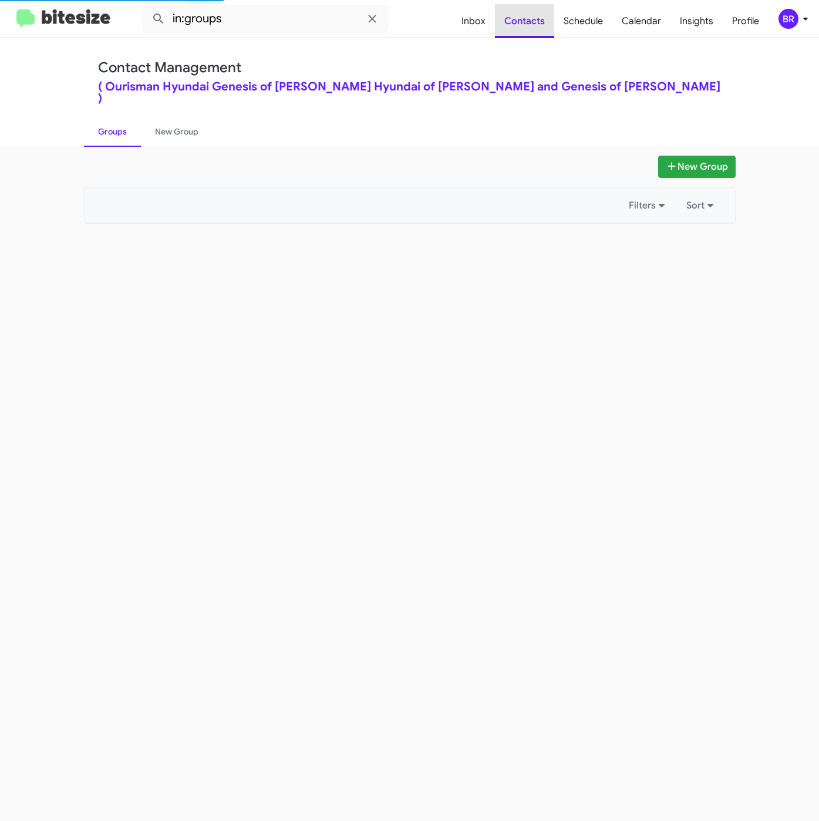
click at [527, 23] on span "Contacts" at bounding box center [524, 21] width 59 height 34
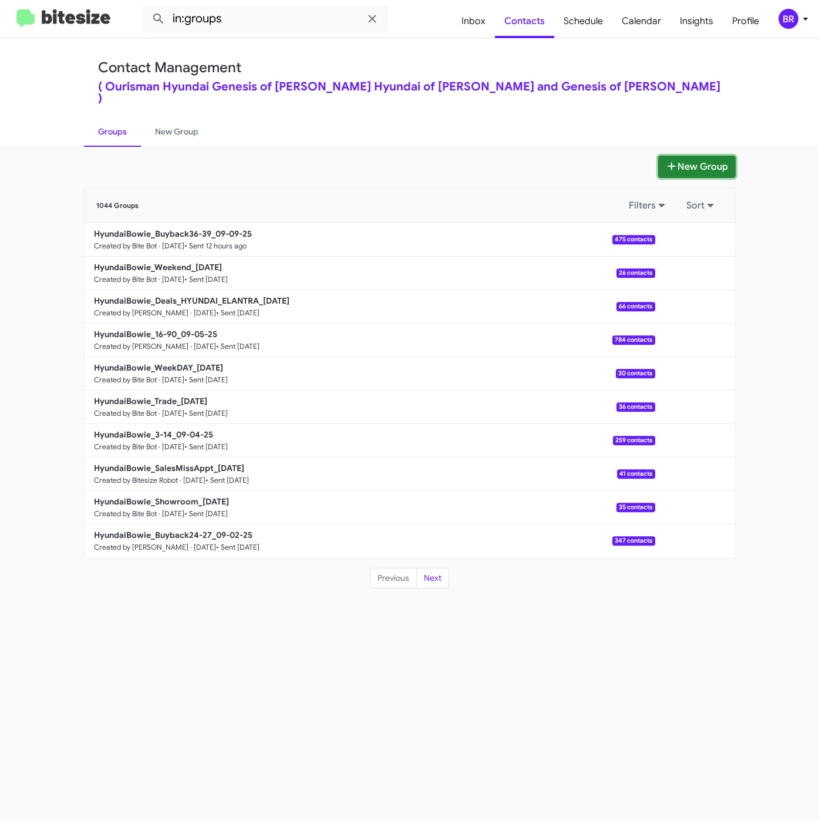
click at [668, 162] on icon at bounding box center [672, 166] width 12 height 9
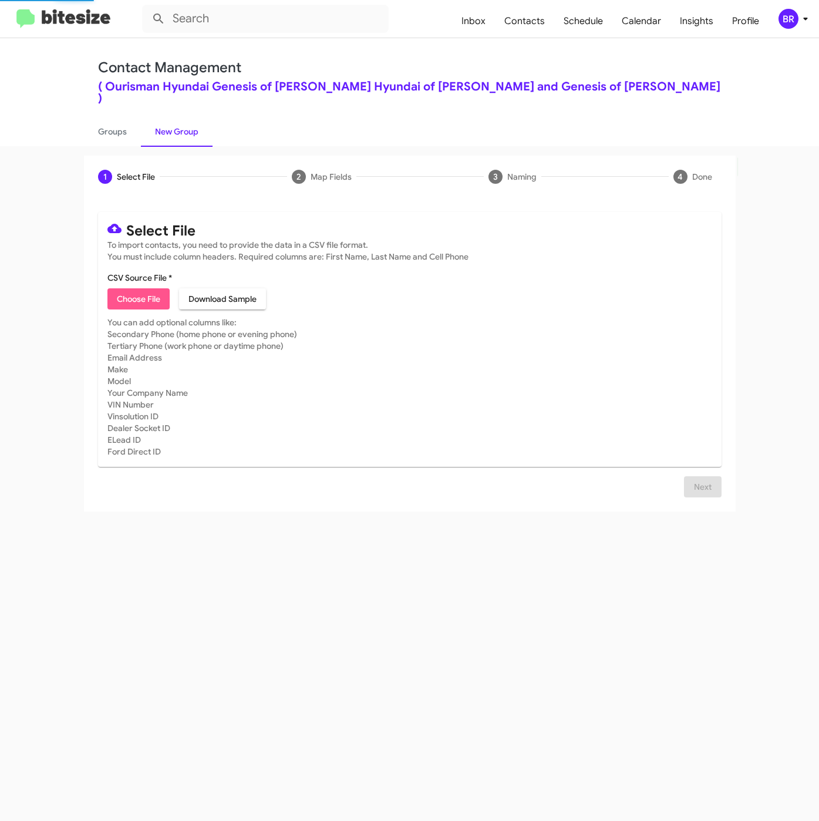
click at [133, 293] on span "Choose File" at bounding box center [138, 298] width 43 height 21
type input "HyundaiBowie_SalesMissAppt_[DATE]"
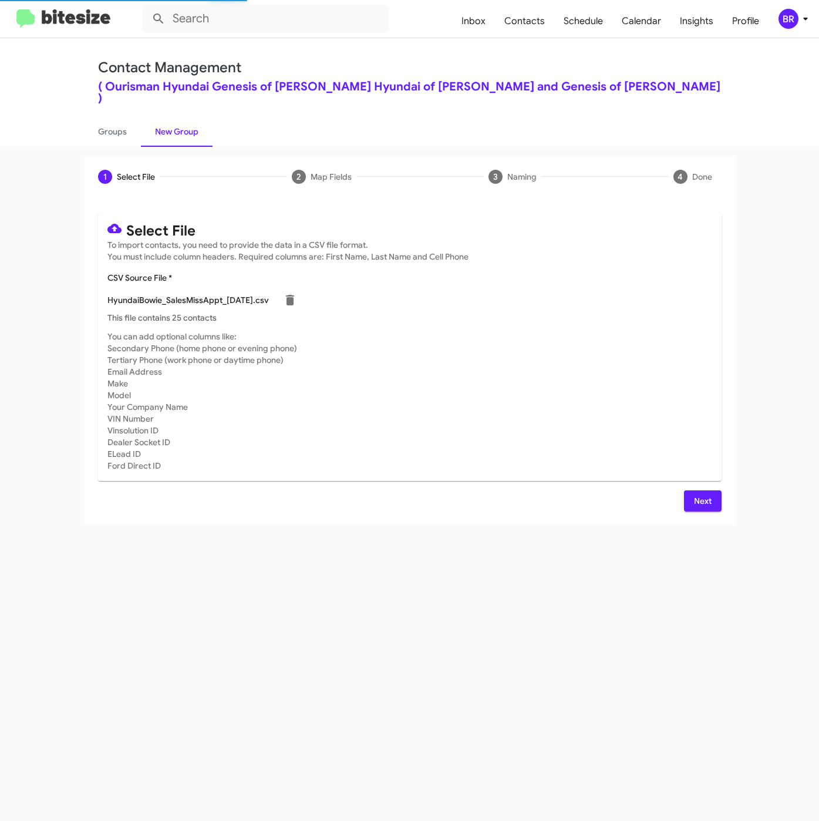
click at [703, 499] on span "Next" at bounding box center [703, 500] width 19 height 21
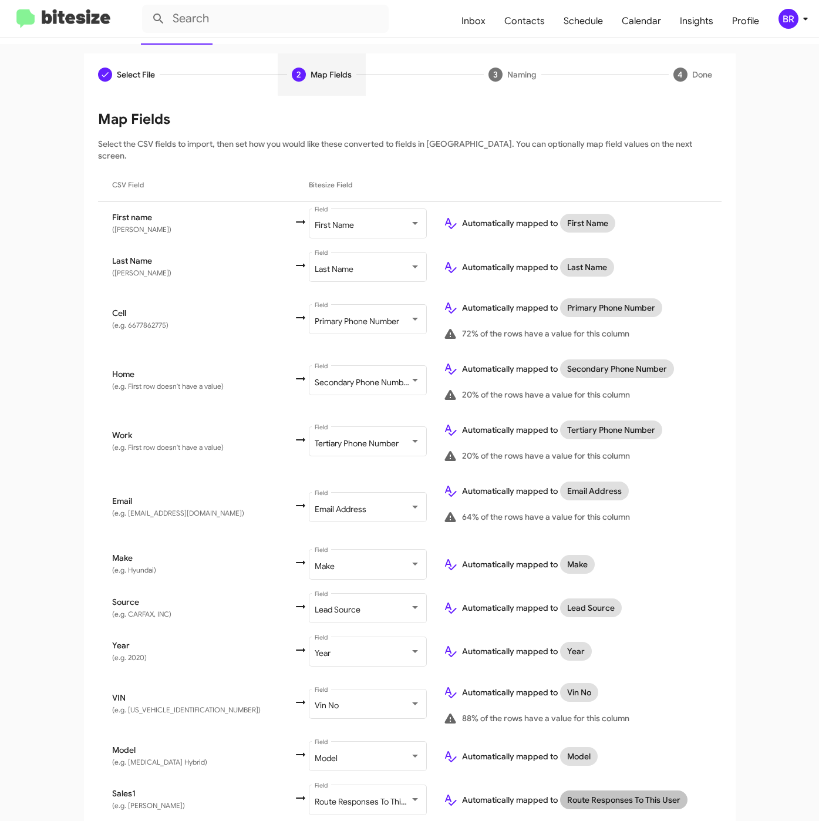
scroll to position [166, 0]
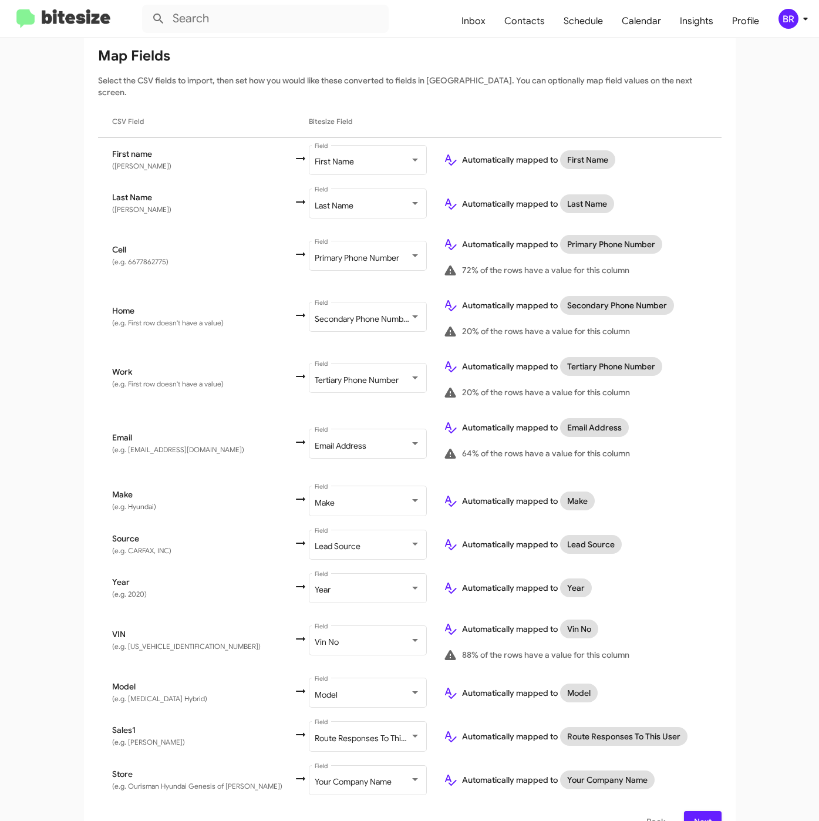
click at [702, 811] on div "Select File To import contacts, you need to provide the data in a CSV file form…" at bounding box center [410, 439] width 652 height 815
click at [698, 811] on span "Next" at bounding box center [703, 821] width 19 height 21
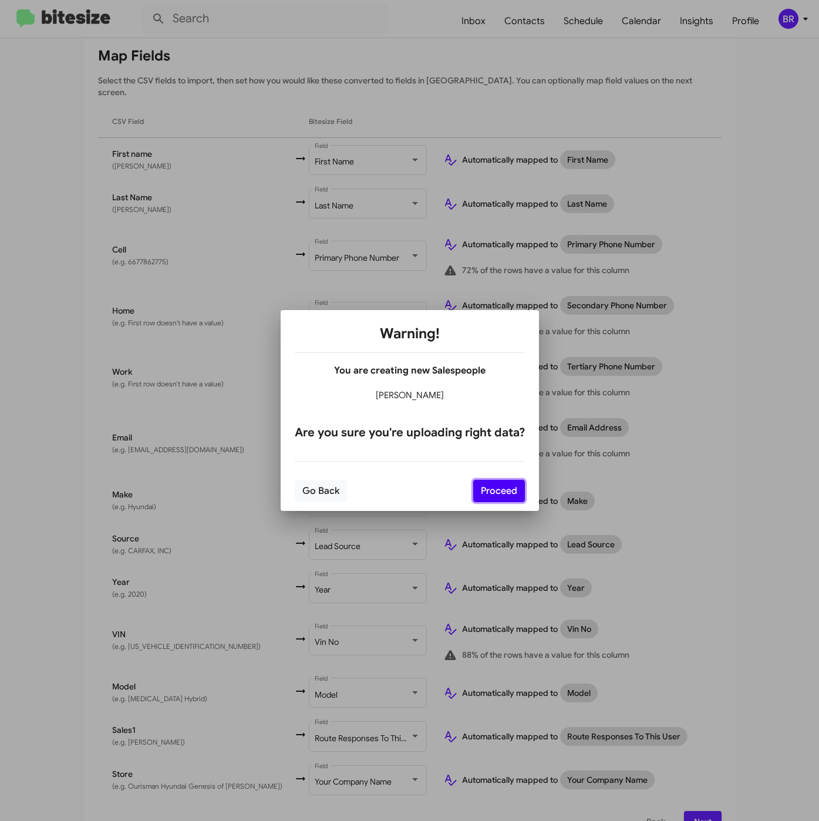
click at [510, 488] on button "Proceed" at bounding box center [499, 491] width 52 height 22
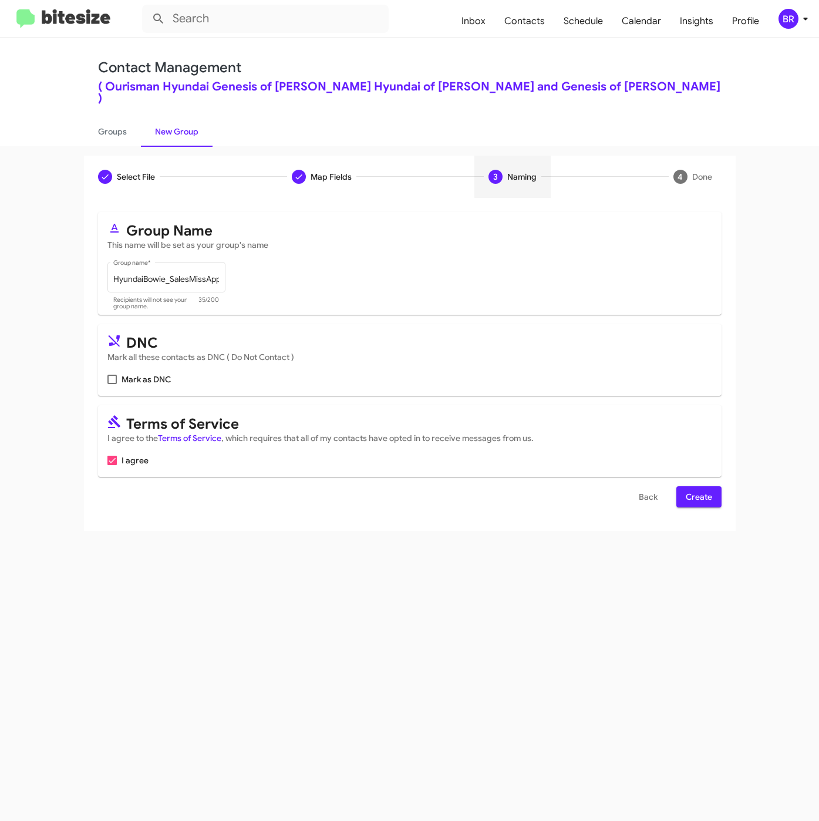
scroll to position [0, 0]
click at [693, 486] on span "Create" at bounding box center [699, 496] width 26 height 21
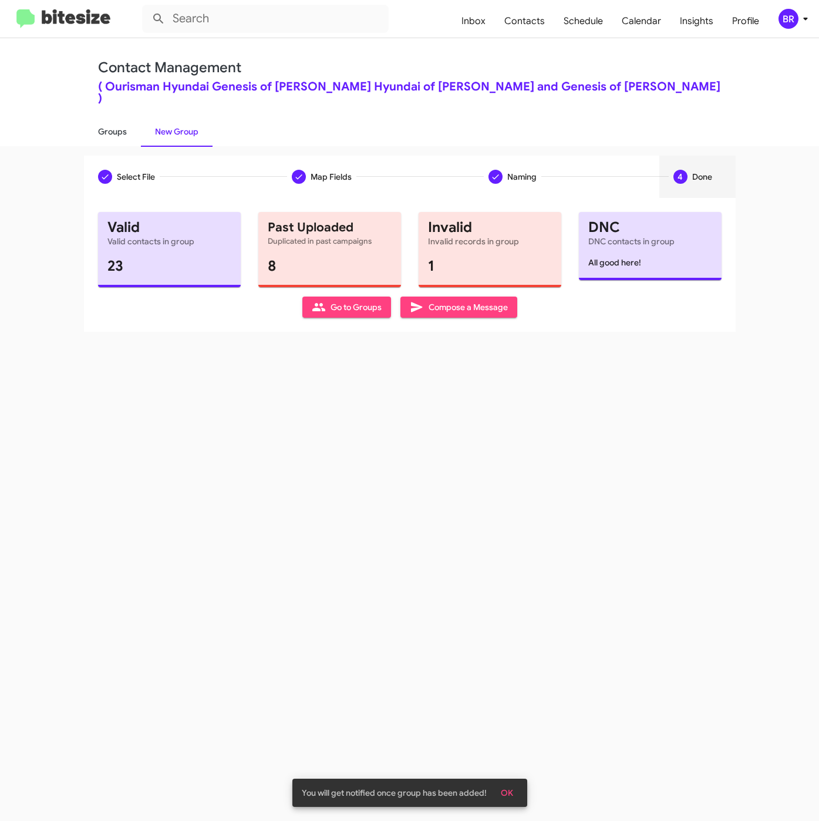
click at [108, 119] on link "Groups" at bounding box center [112, 131] width 57 height 31
type input "in:groups"
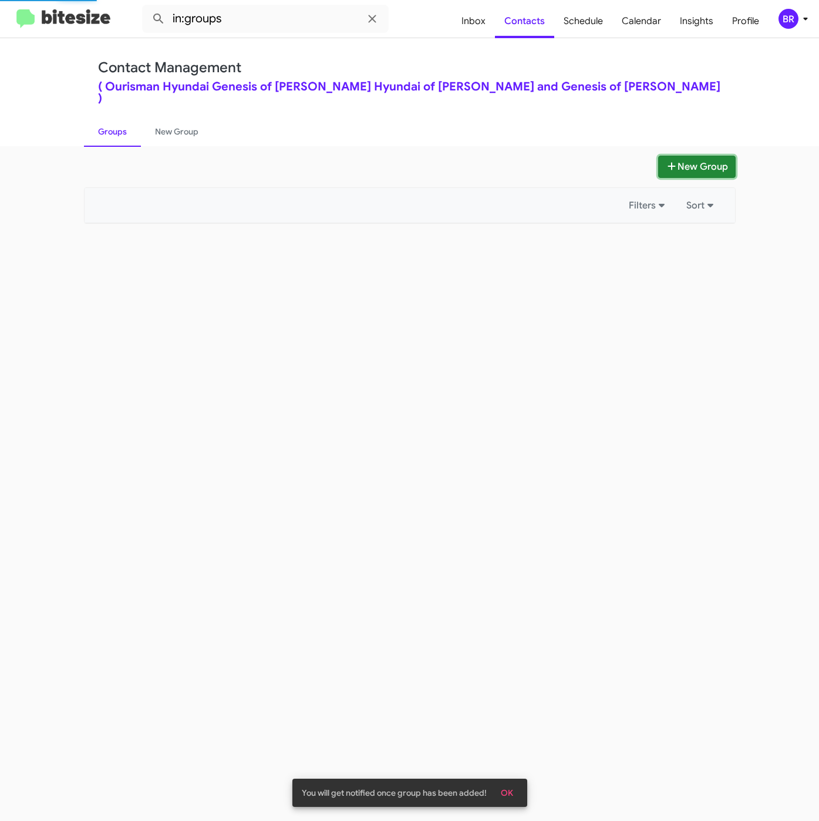
click at [674, 162] on icon at bounding box center [672, 166] width 12 height 9
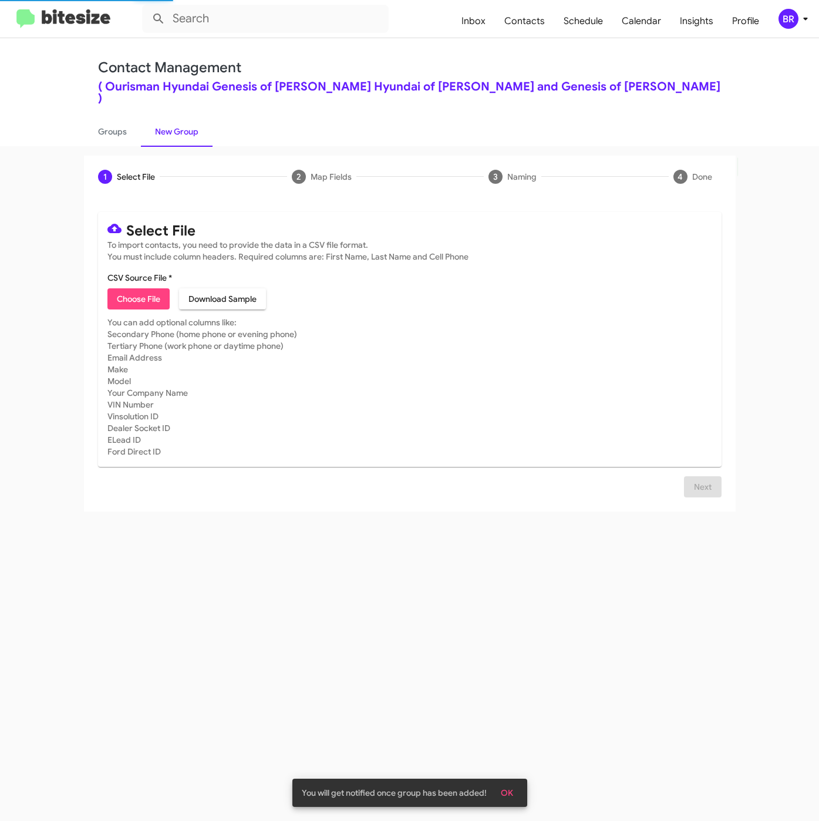
click at [146, 288] on span "Choose File" at bounding box center [138, 298] width 43 height 21
type input "HyundaiBowie_ServBuyback24mo_09-10-25"
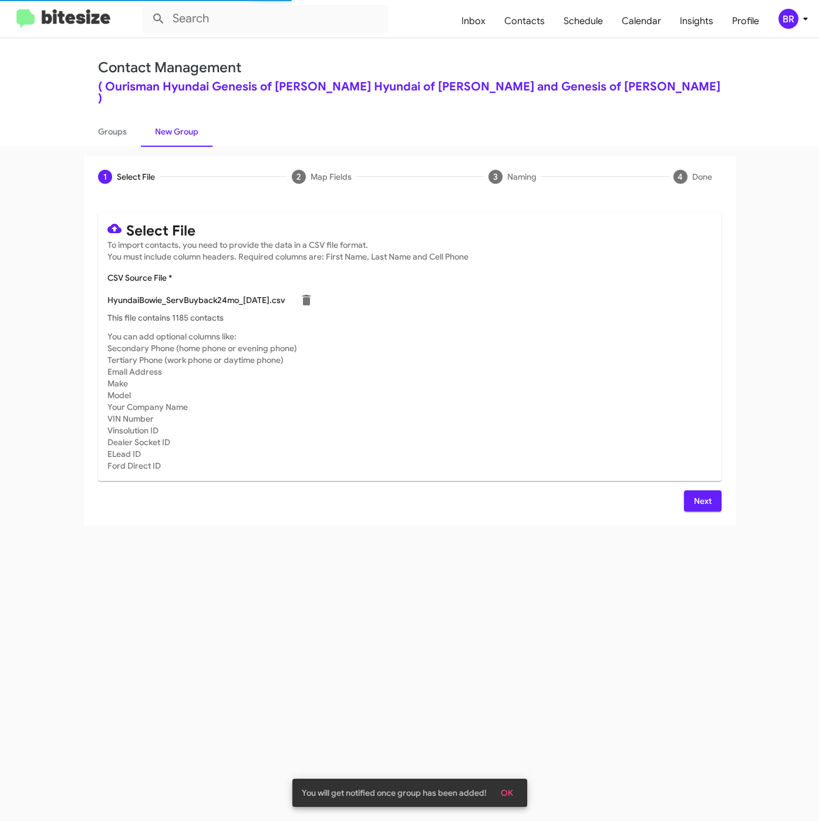
click at [700, 490] on span "Next" at bounding box center [703, 500] width 19 height 21
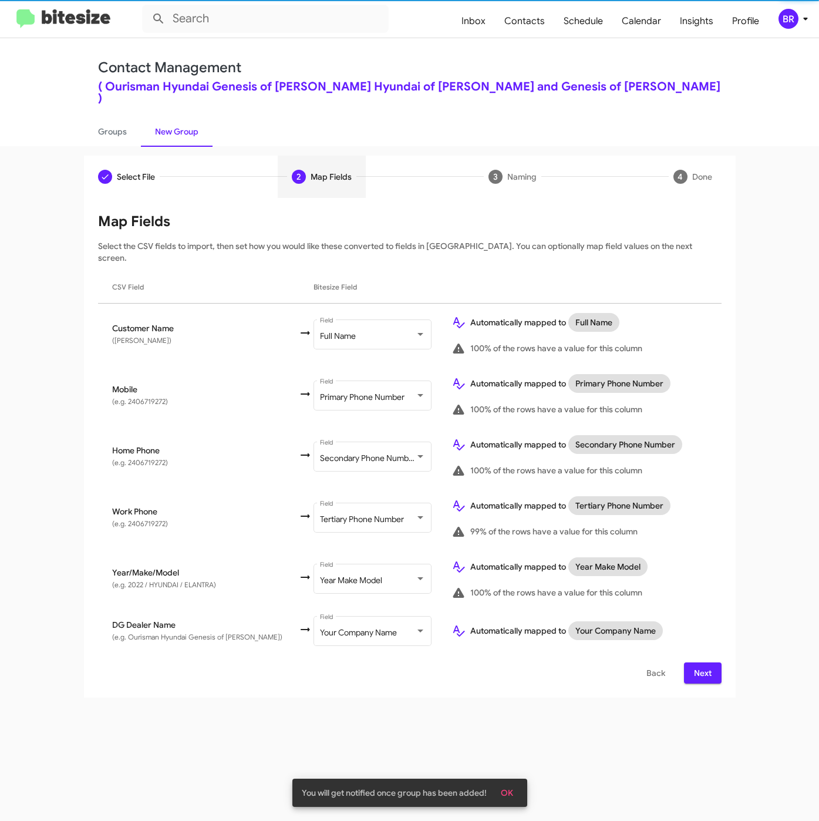
click at [692, 661] on div "Select File To import contacts, you need to provide the data in a CSV file form…" at bounding box center [410, 448] width 652 height 500
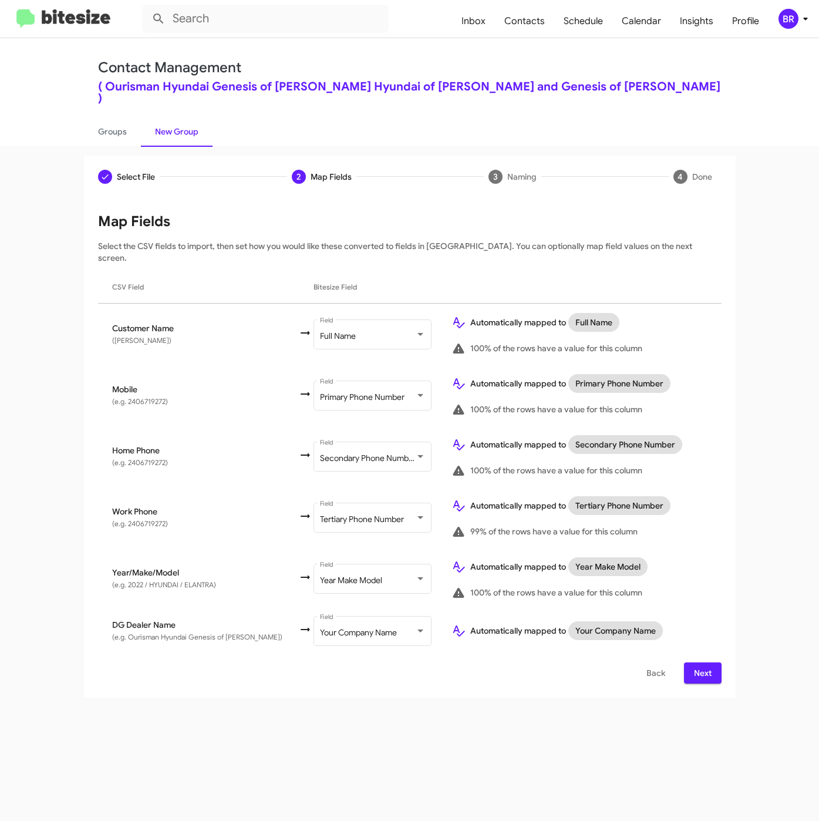
click at [695, 662] on span "Next" at bounding box center [703, 672] width 19 height 21
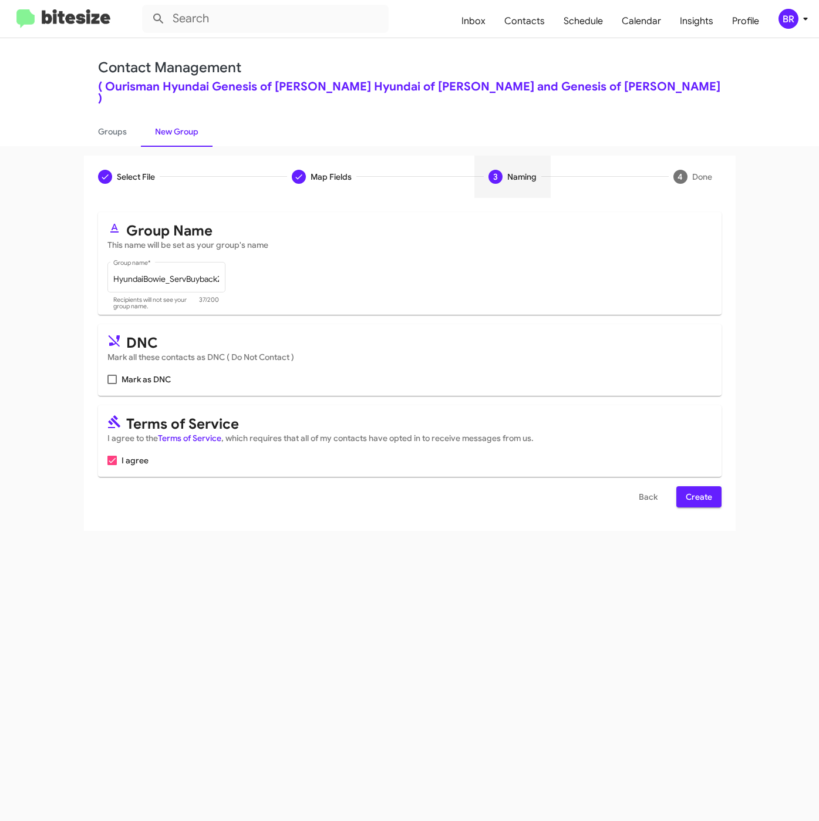
click at [696, 486] on span "Create" at bounding box center [699, 496] width 26 height 21
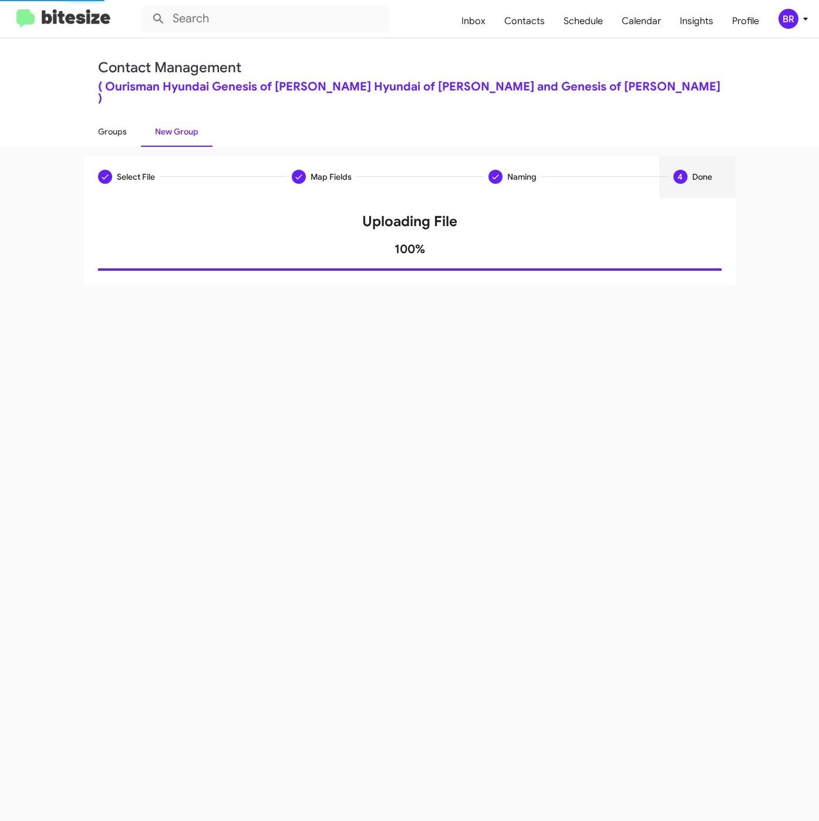
click at [115, 122] on link "Groups" at bounding box center [112, 131] width 57 height 31
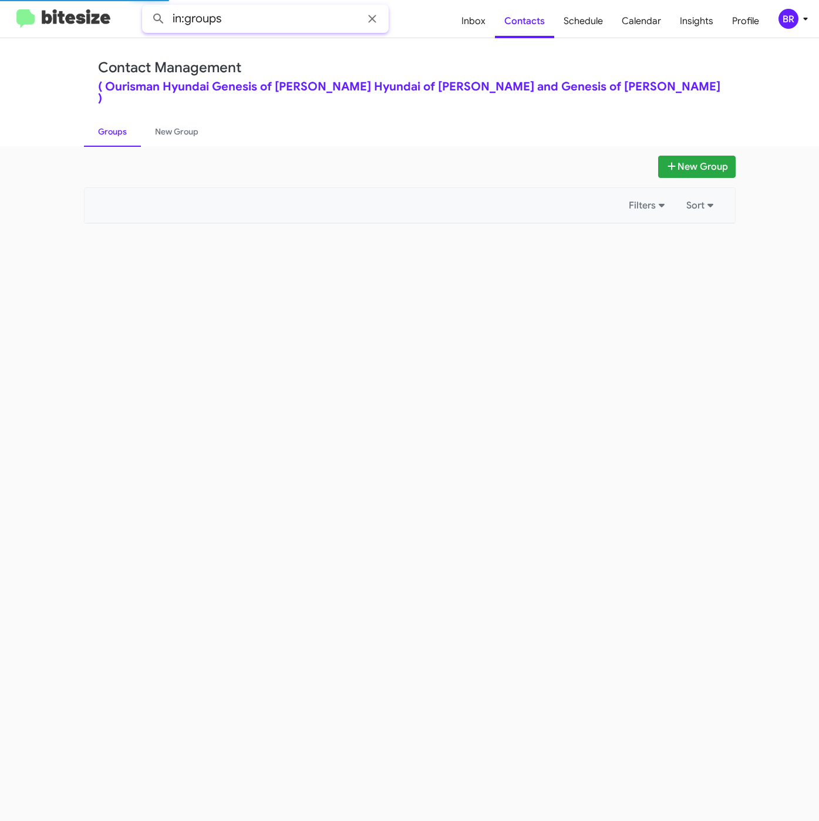
click at [288, 13] on input "in:groups" at bounding box center [265, 19] width 247 height 28
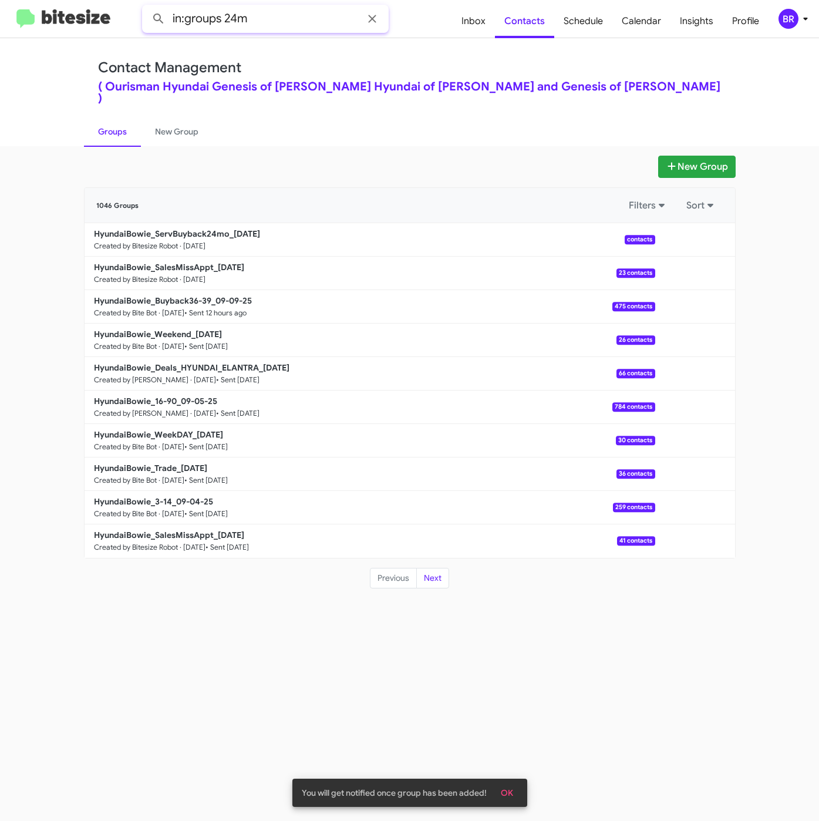
click at [147, 7] on button at bounding box center [158, 18] width 23 height 23
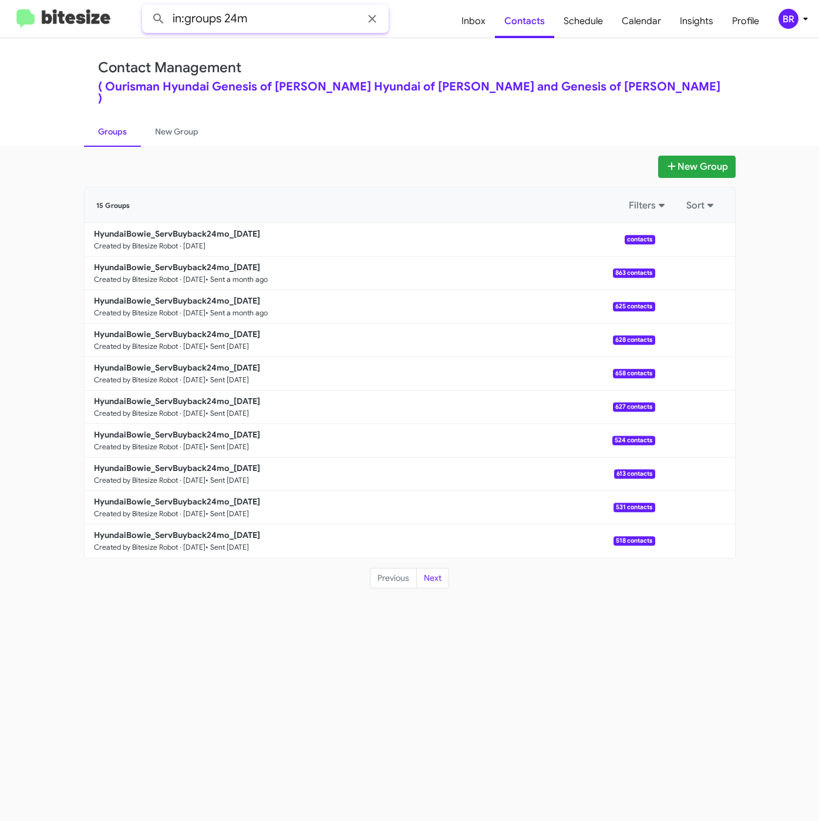
drag, startPoint x: 222, startPoint y: 20, endPoint x: 288, endPoint y: 22, distance: 65.8
click at [288, 22] on input "in:groups 24m" at bounding box center [265, 19] width 247 height 28
click at [147, 7] on button at bounding box center [158, 18] width 23 height 23
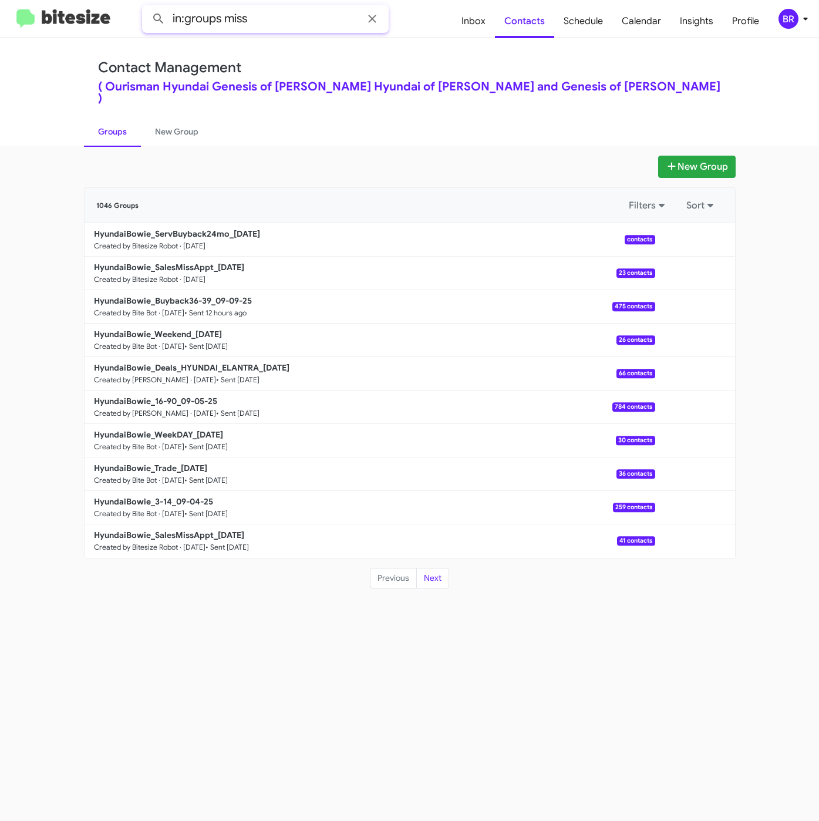
type input "in:groups miss"
click at [147, 7] on button at bounding box center [158, 18] width 23 height 23
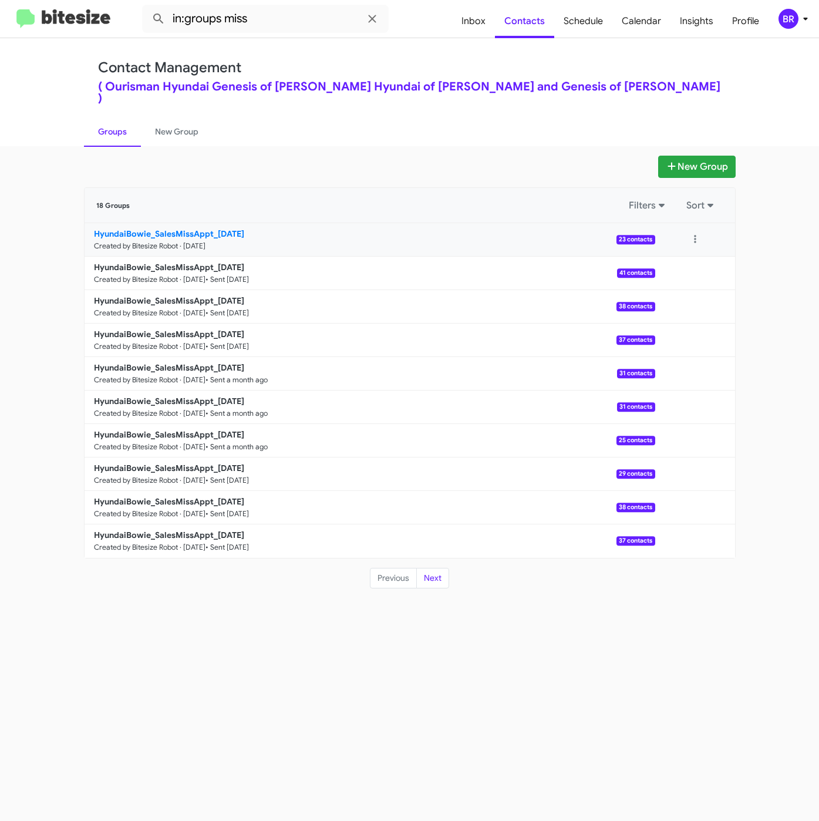
click at [198, 228] on b "HyundaiBowie_SalesMissAppt_09-10-25" at bounding box center [169, 233] width 150 height 11
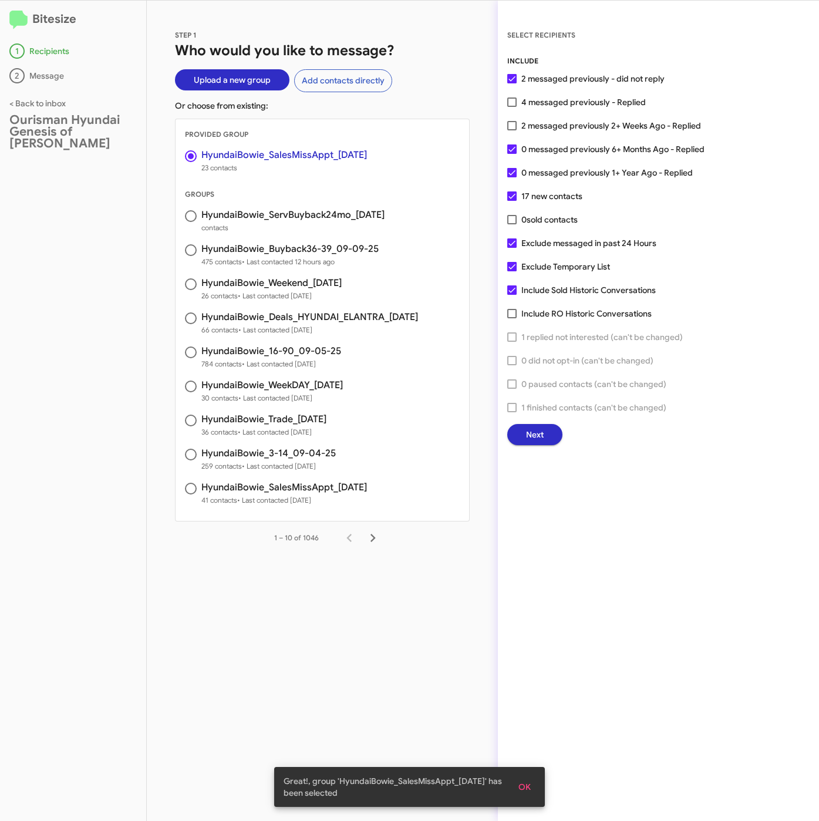
drag, startPoint x: 530, startPoint y: 102, endPoint x: 534, endPoint y: 368, distance: 266.1
click at [531, 101] on span "4 messaged previously - Replied" at bounding box center [584, 102] width 125 height 14
click at [512, 107] on input "4 messaged previously - Replied" at bounding box center [512, 107] width 1 height 1
checkbox input "true"
click at [573, 240] on span "Exclude messaged in past 24 Hours" at bounding box center [589, 243] width 135 height 14
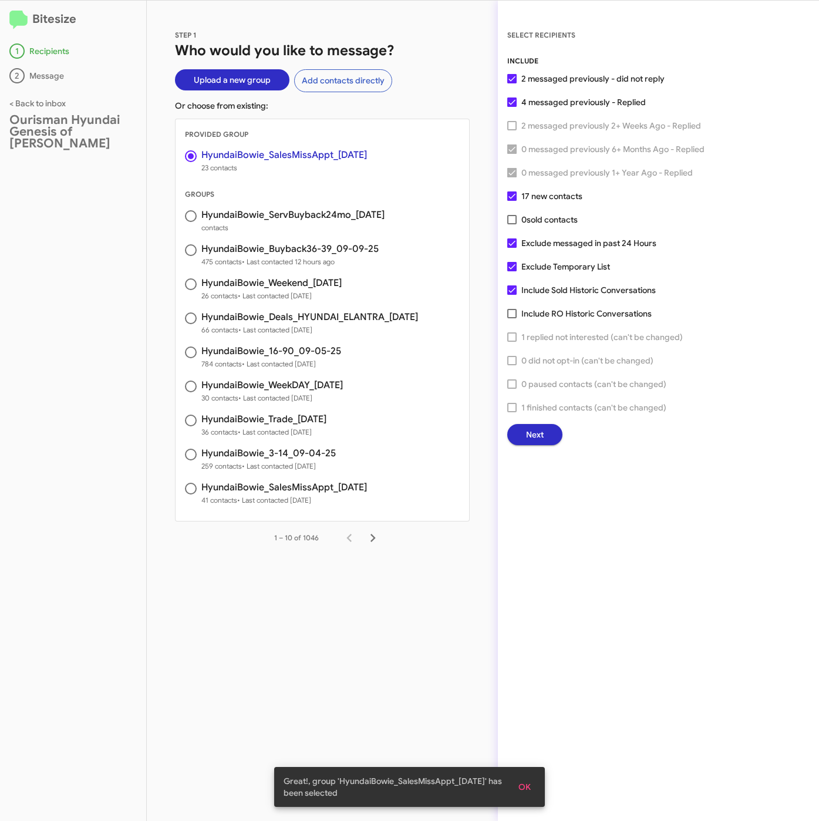
click at [512, 248] on input "Exclude messaged in past 24 Hours" at bounding box center [512, 248] width 1 height 1
checkbox input "false"
click at [560, 267] on span "Exclude Temporary List" at bounding box center [566, 267] width 89 height 14
click at [512, 271] on input "Exclude Temporary List" at bounding box center [512, 271] width 1 height 1
checkbox input "false"
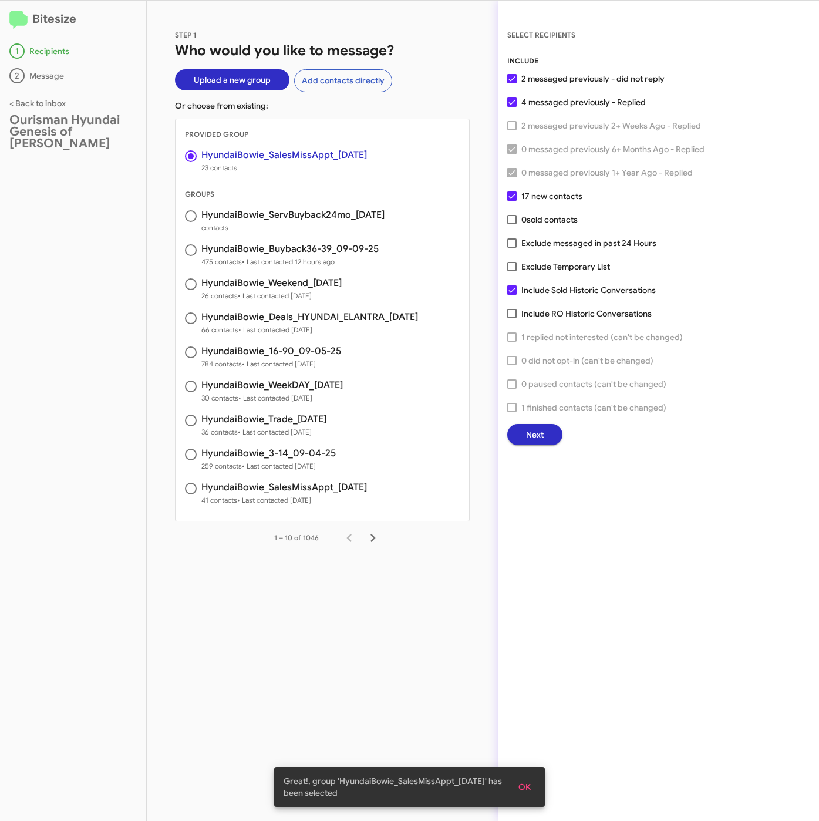
click at [536, 430] on span "Next" at bounding box center [535, 434] width 18 height 21
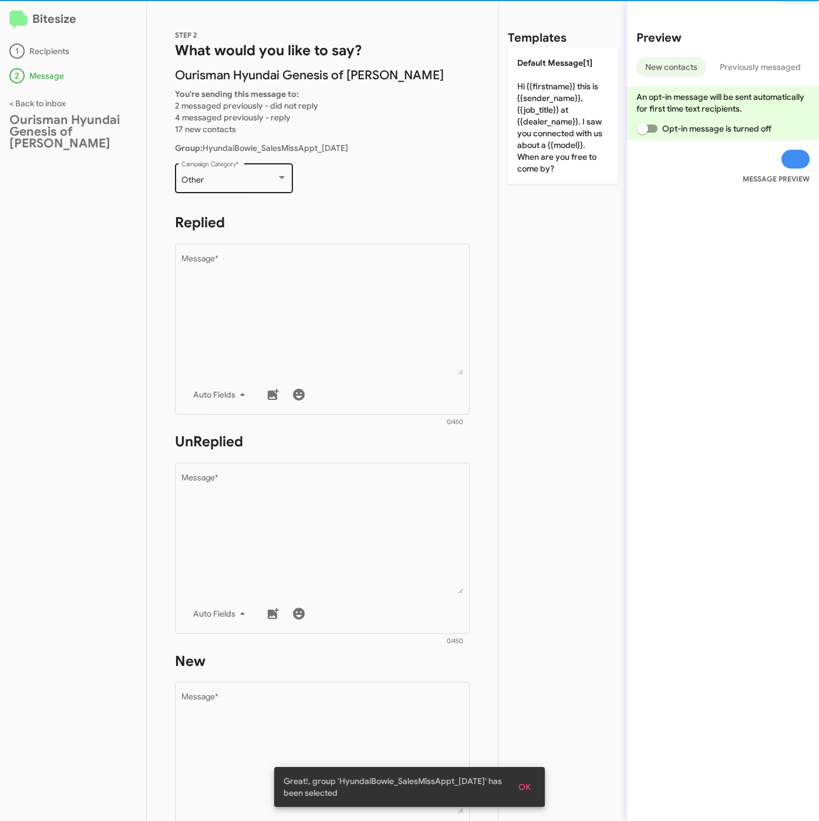
click at [226, 182] on div "Other" at bounding box center [228, 180] width 95 height 9
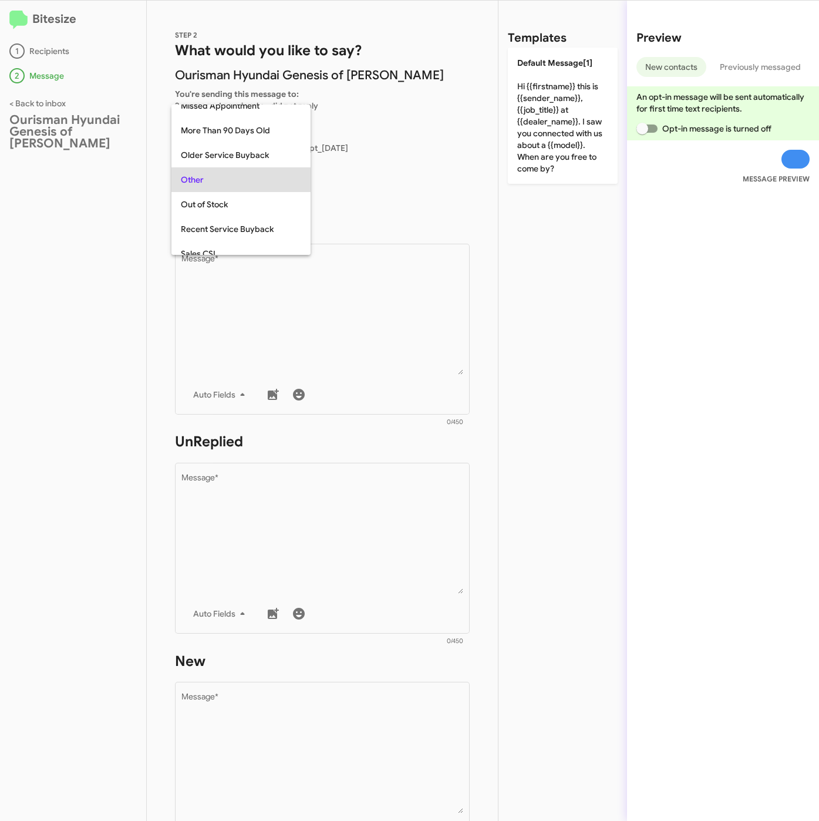
scroll to position [247, 0]
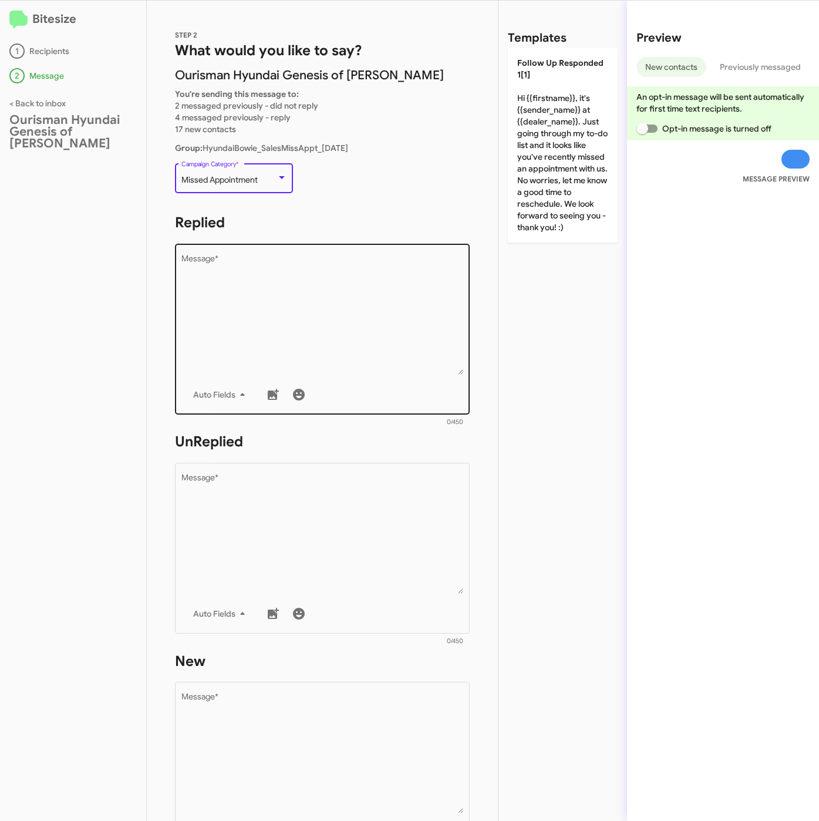
drag, startPoint x: 285, startPoint y: 310, endPoint x: 403, endPoint y: 247, distance: 133.7
click at [286, 310] on textarea "Message *" at bounding box center [322, 315] width 282 height 120
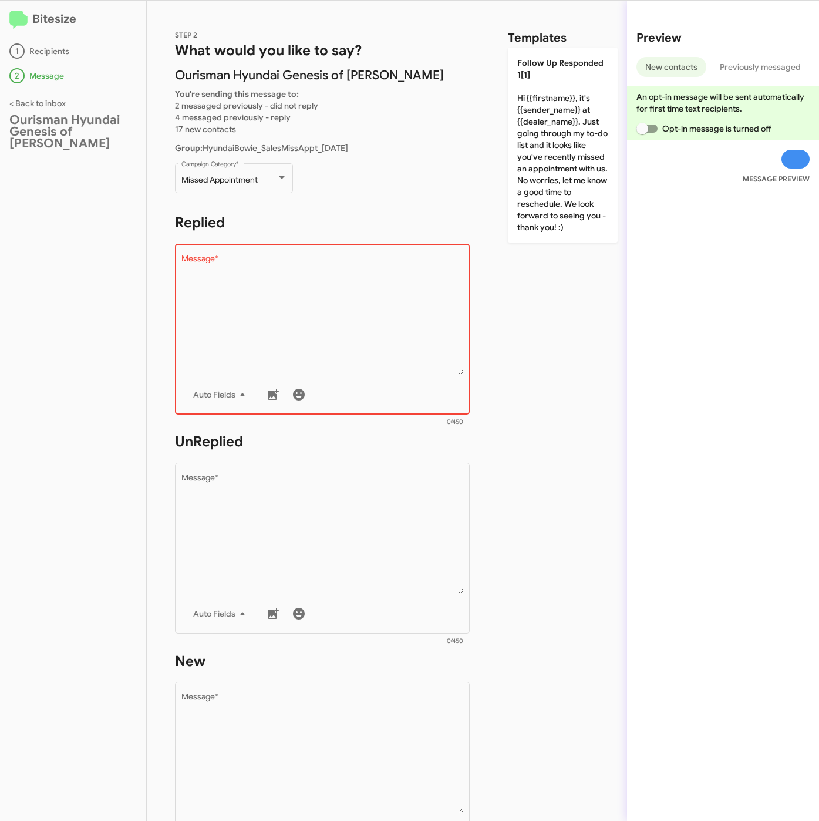
drag, startPoint x: 534, startPoint y: 134, endPoint x: 457, endPoint y: 393, distance: 270.3
click at [536, 134] on p "Follow Up Responded 1[1] Hi {{firstname}}, it's {{sender_name}} at {{dealer_nam…" at bounding box center [563, 145] width 110 height 195
type textarea "Hi {{firstname}}, it's {{sender_name}} at {{dealer_name}}. Just going through m…"
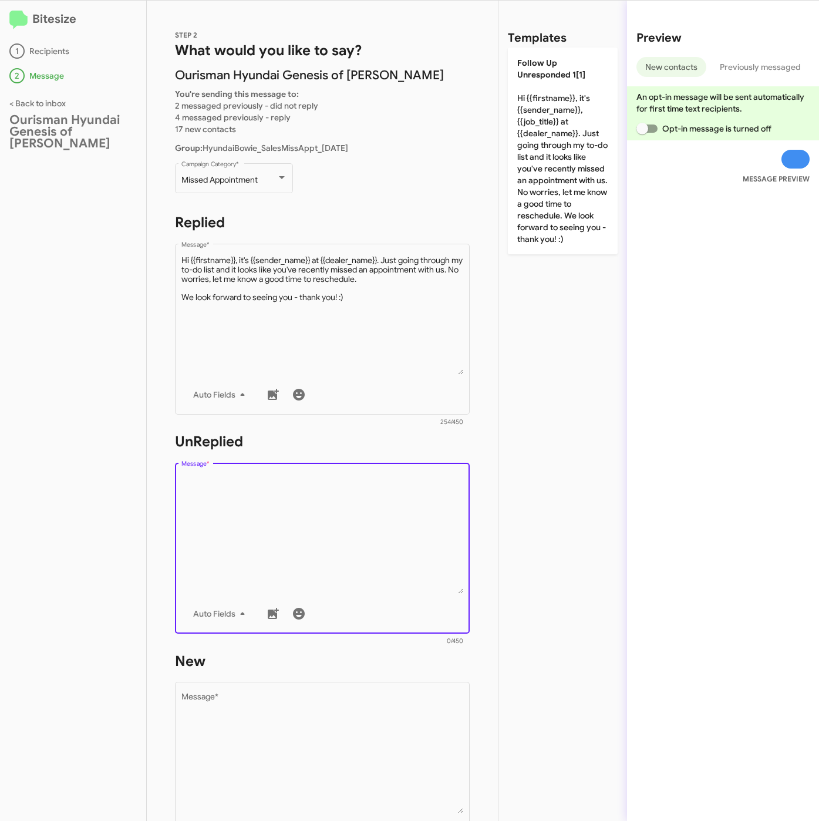
click at [327, 483] on textarea "Message *" at bounding box center [322, 534] width 282 height 120
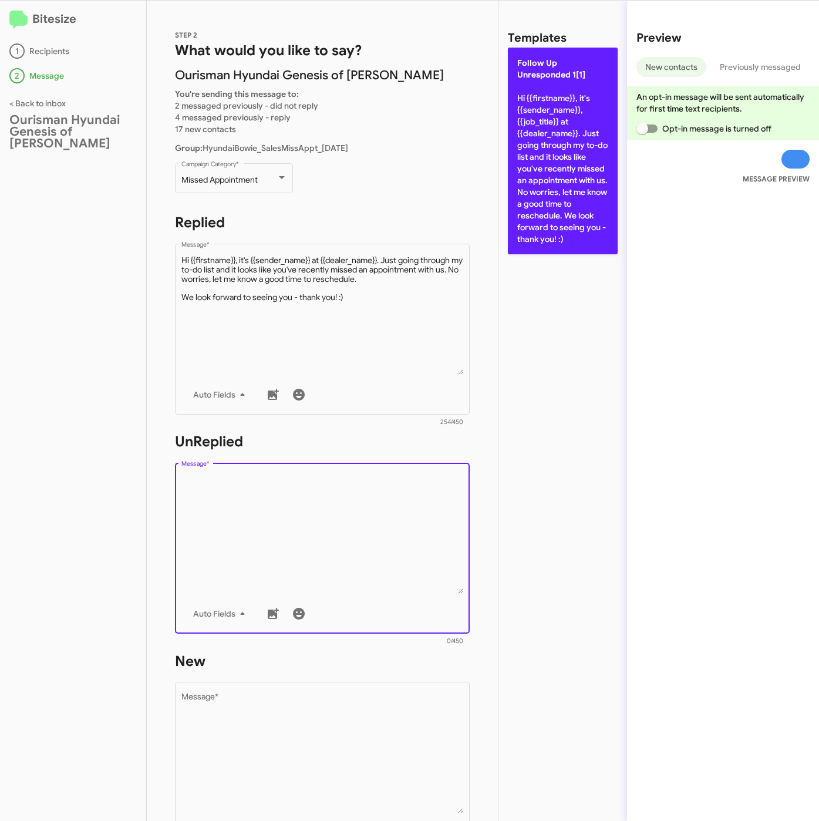
click at [537, 240] on p "Follow Up Unresponded 1[1] Hi {{firstname}}, it's {{sender_name}}, {{job_title}…" at bounding box center [563, 151] width 110 height 207
type textarea "Hi {{firstname}}, it's {{sender_name}}, {{job_title}} at {{dealer_name}}. Just …"
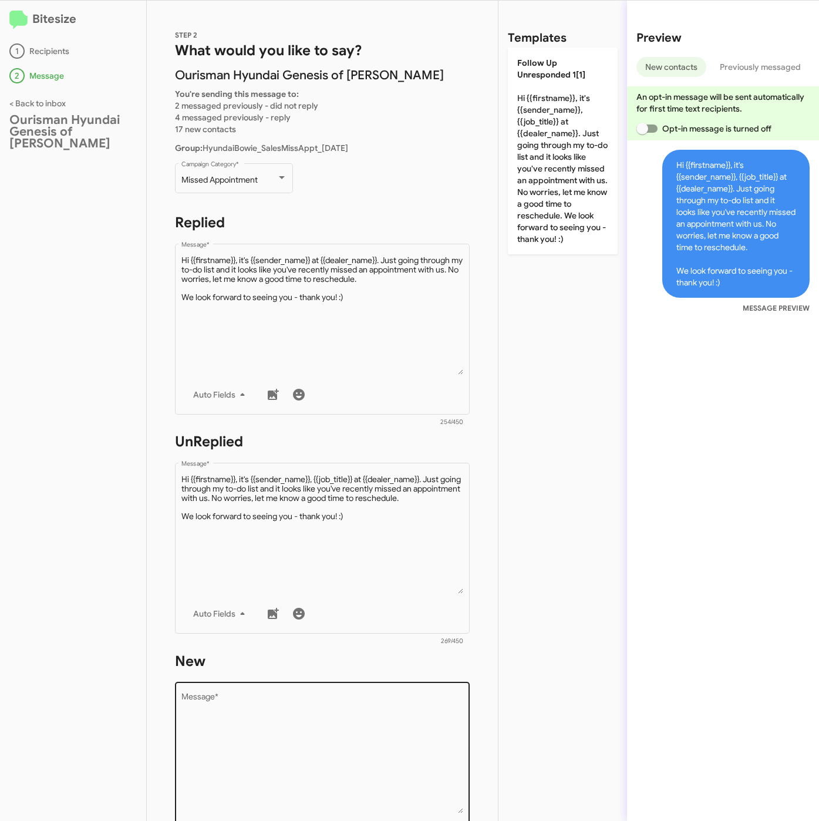
drag, startPoint x: 365, startPoint y: 728, endPoint x: 501, endPoint y: 291, distance: 457.5
click at [365, 728] on textarea "Message *" at bounding box center [322, 754] width 282 height 120
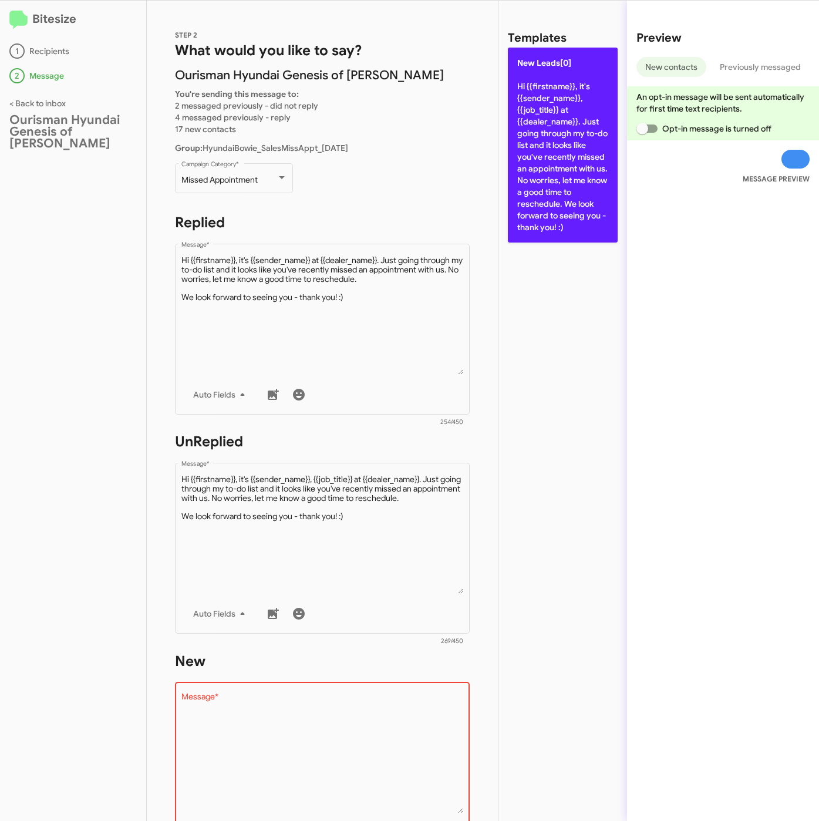
click at [523, 166] on p "New Leads[0] Hi {{firstname}}, it's {{sender_name}}, {{job_title}} at {{dealer_…" at bounding box center [563, 145] width 110 height 195
type textarea "Hi {{firstname}}, it's {{sender_name}}, {{job_title}} at {{dealer_name}}. Just …"
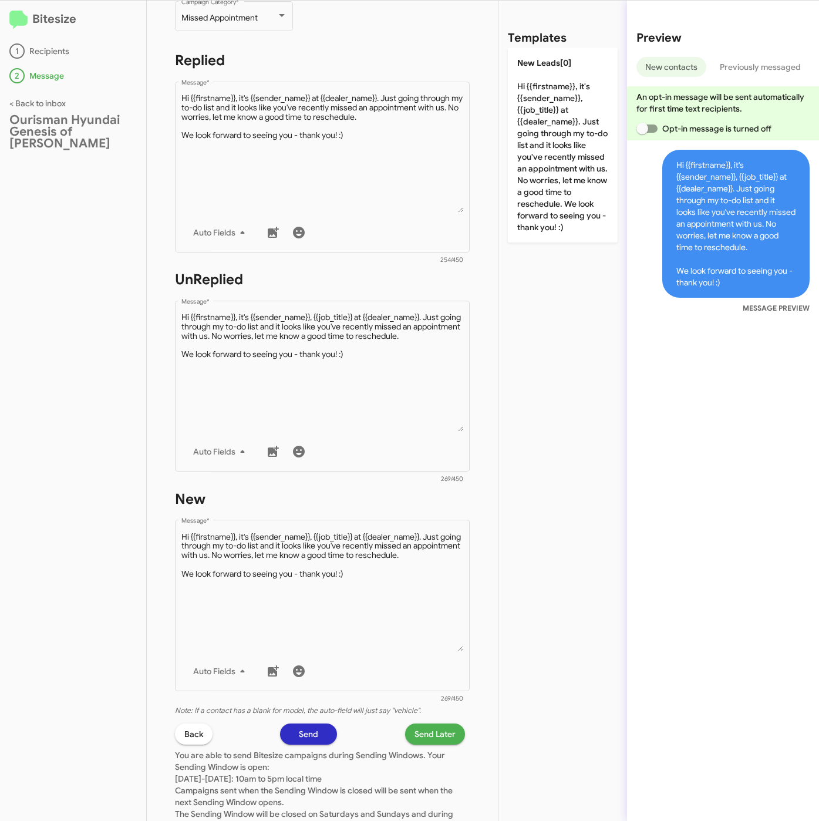
scroll to position [253, 0]
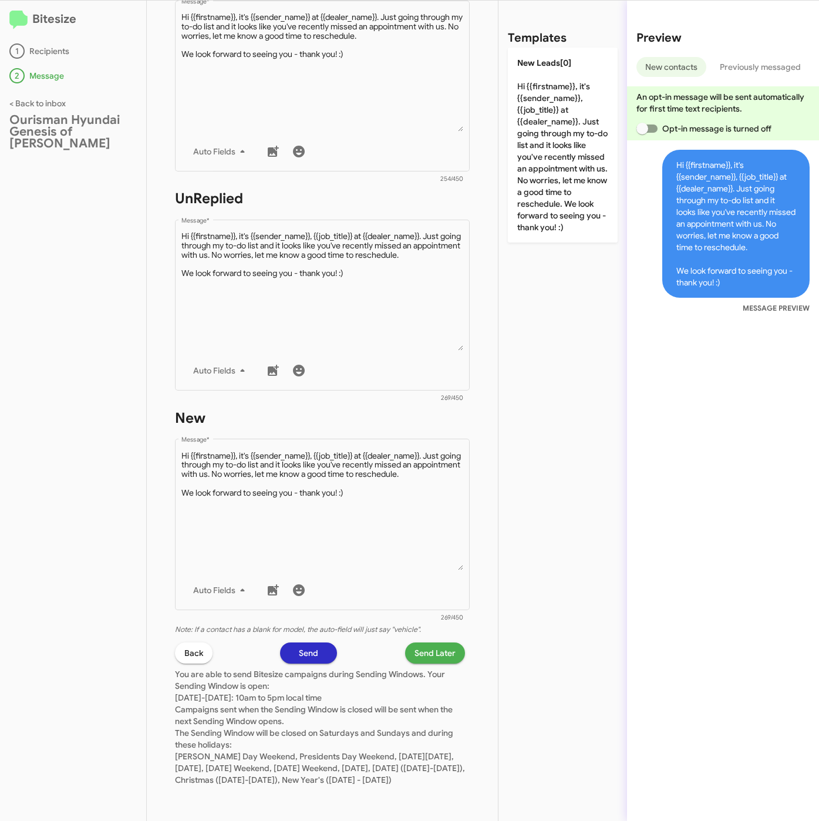
click at [416, 642] on span "Send Later" at bounding box center [435, 652] width 41 height 21
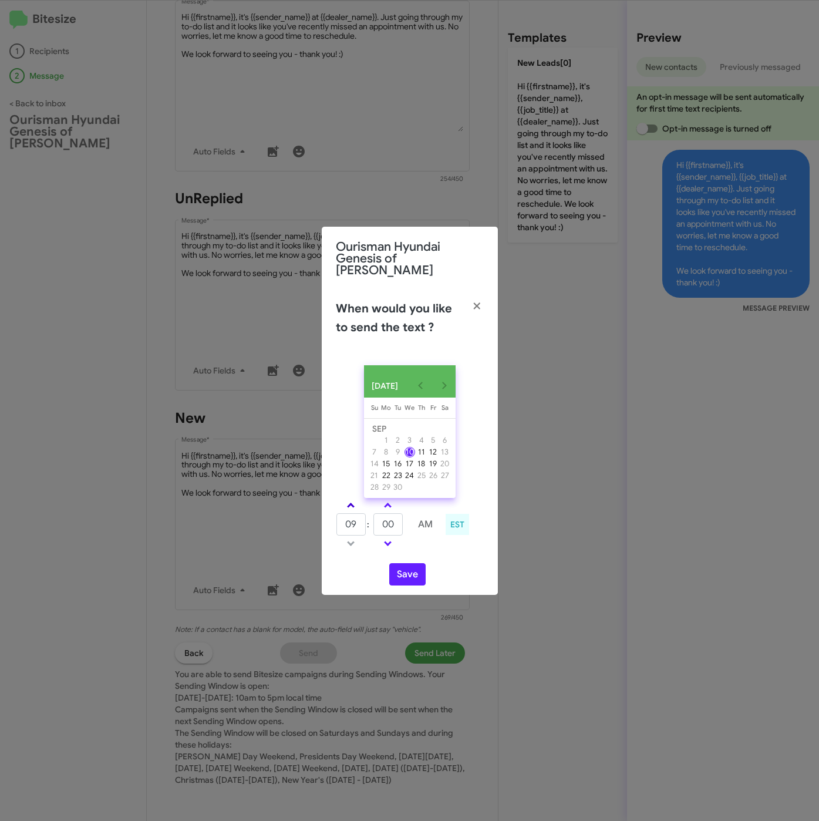
drag, startPoint x: 349, startPoint y: 497, endPoint x: 396, endPoint y: 563, distance: 80.7
click at [349, 499] on link at bounding box center [351, 506] width 21 height 14
type input "10"
click at [412, 578] on button "Save" at bounding box center [407, 574] width 36 height 22
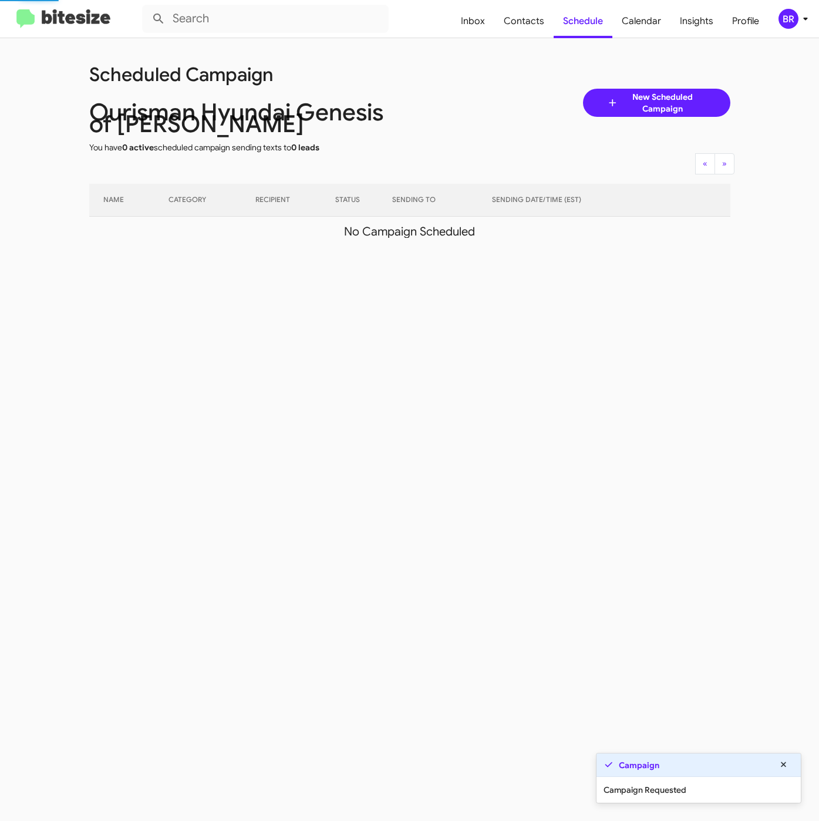
click at [793, 19] on div "BR" at bounding box center [789, 19] width 20 height 20
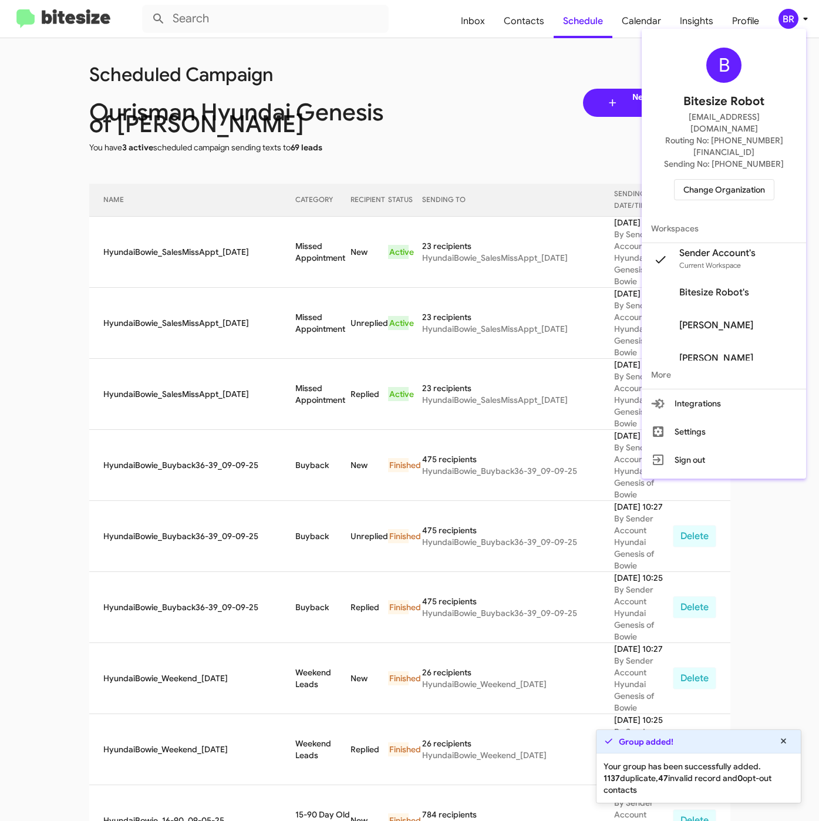
drag, startPoint x: 279, startPoint y: 240, endPoint x: 316, endPoint y: 249, distance: 38.2
click at [316, 249] on div at bounding box center [409, 410] width 819 height 821
click at [314, 249] on td "Missed Appointment" at bounding box center [323, 252] width 56 height 71
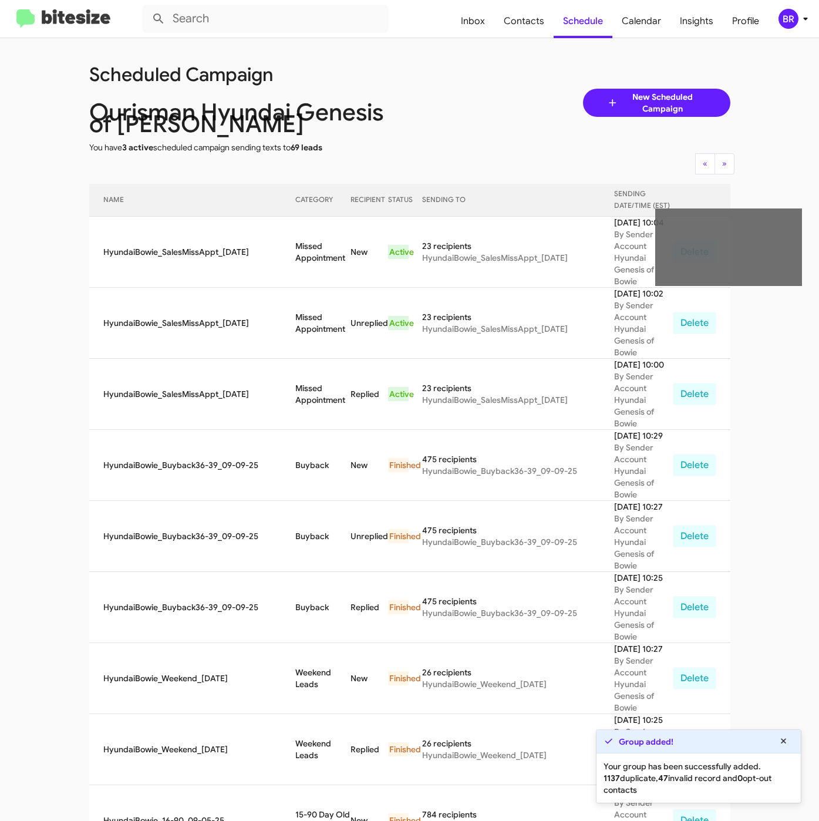
drag, startPoint x: 282, startPoint y: 241, endPoint x: 333, endPoint y: 256, distance: 53.2
click at [333, 256] on td "Missed Appointment" at bounding box center [323, 252] width 56 height 71
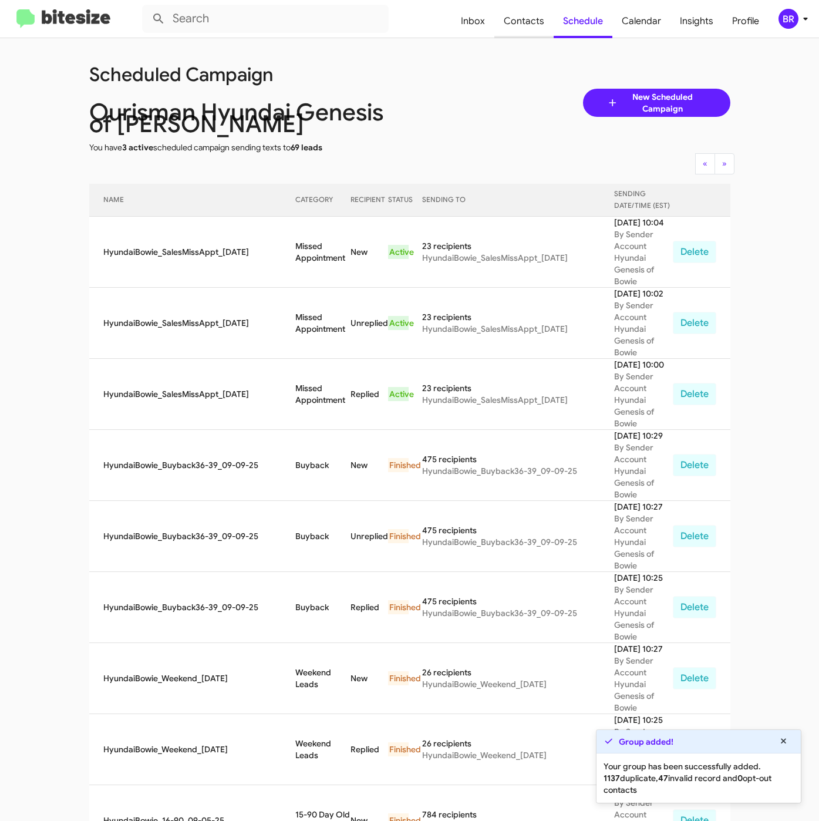
copy td "Missed Appointment"
click at [515, 31] on span "Contacts" at bounding box center [523, 21] width 59 height 34
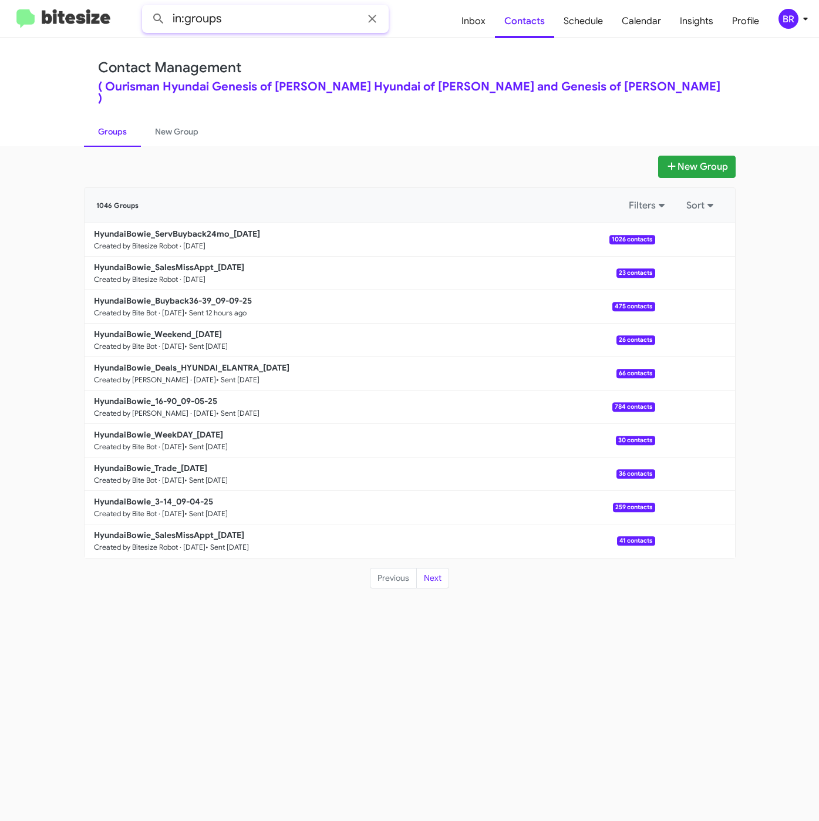
click at [268, 18] on input "in:groups" at bounding box center [265, 19] width 247 height 28
type input "in:groups 24m"
click at [147, 7] on button at bounding box center [158, 18] width 23 height 23
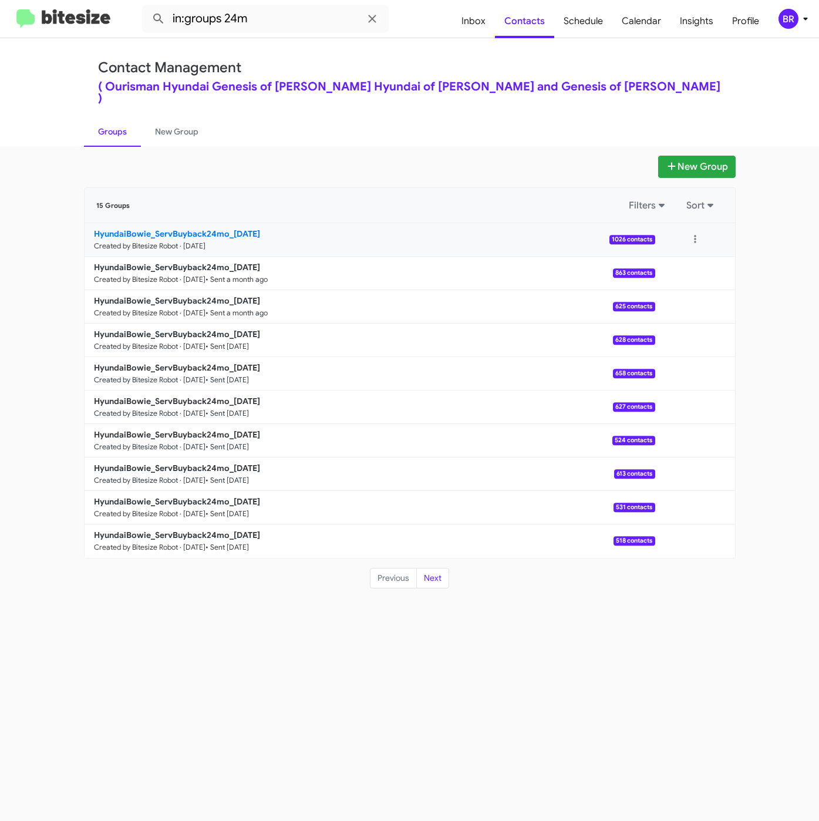
click at [185, 228] on b "HyundaiBowie_ServBuyback24mo_09-10-25" at bounding box center [177, 233] width 166 height 11
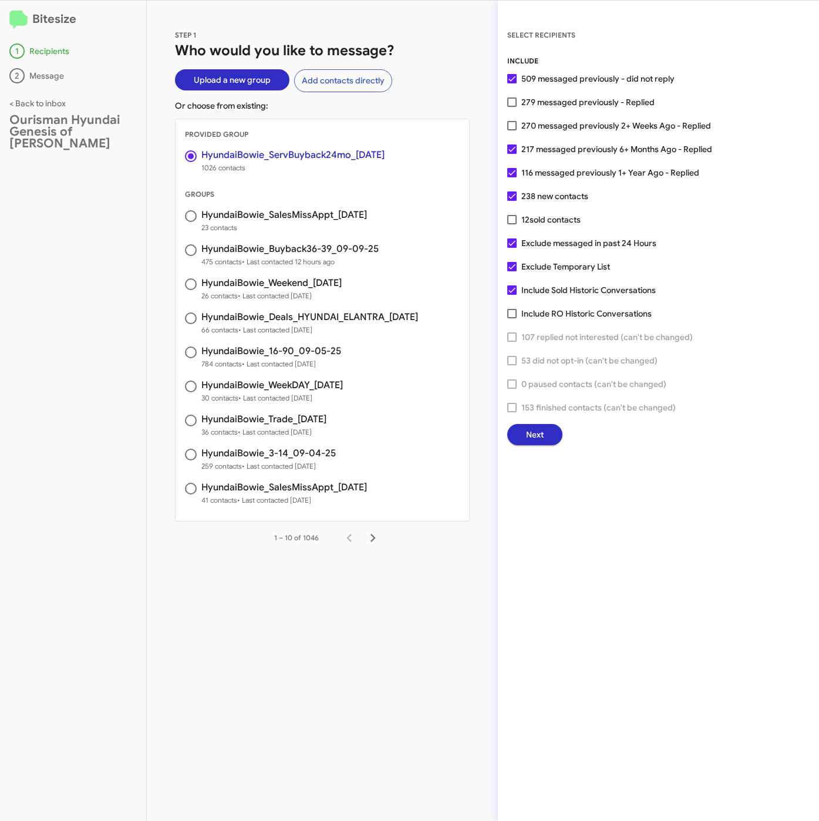
drag, startPoint x: 445, startPoint y: 58, endPoint x: 463, endPoint y: 107, distance: 52.8
click at [445, 58] on h1 "Who would you like to message?" at bounding box center [322, 50] width 295 height 19
click at [549, 439] on button "Next" at bounding box center [534, 434] width 55 height 21
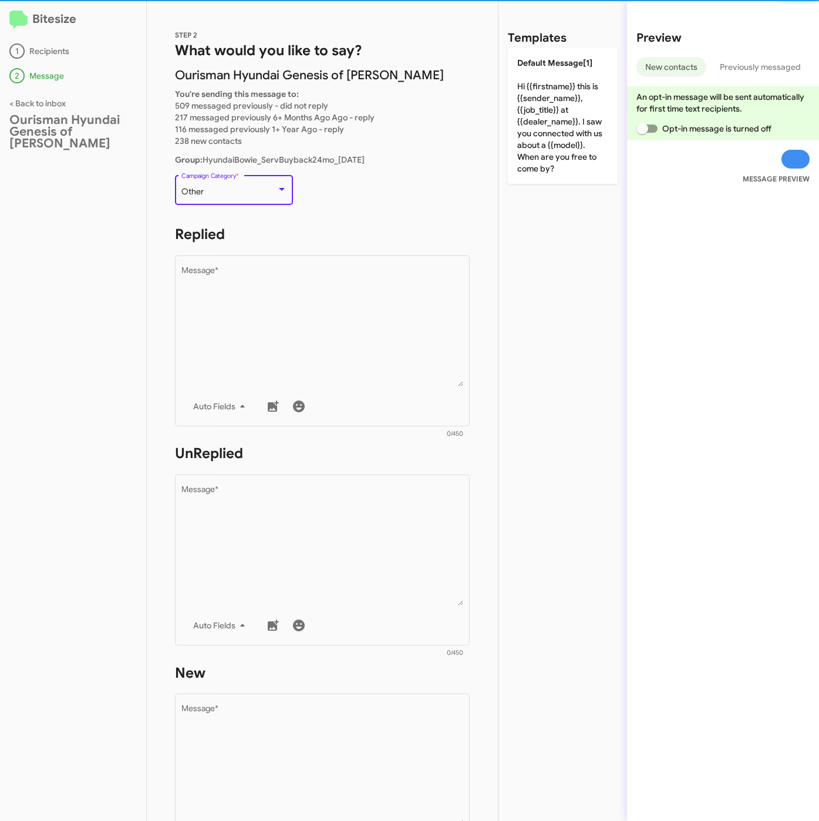
click at [265, 194] on div "Other" at bounding box center [228, 191] width 95 height 9
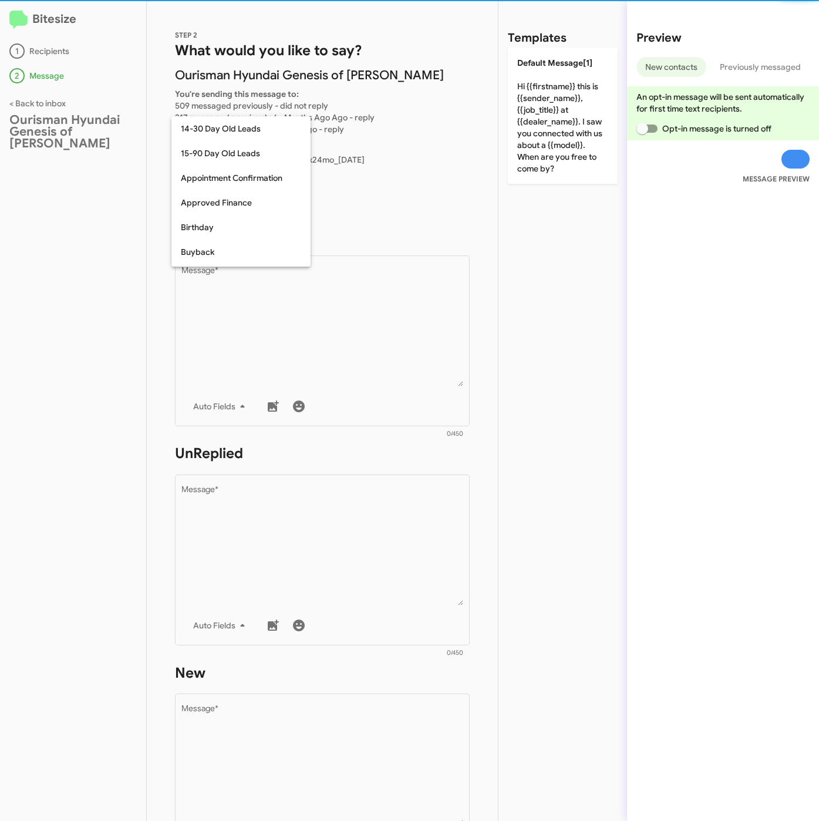
scroll to position [258, 0]
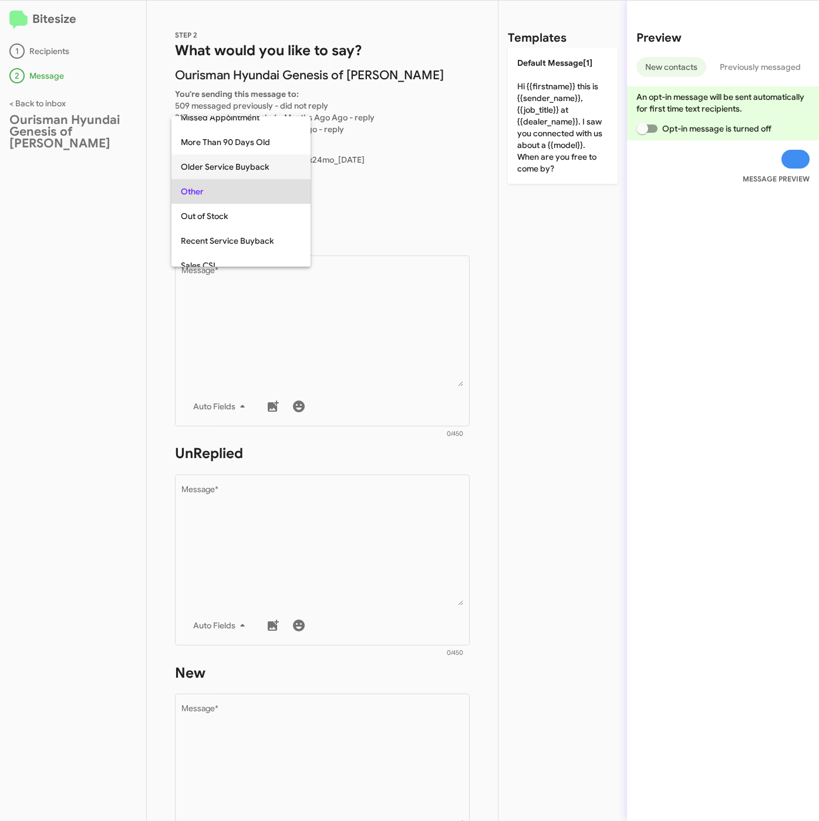
click at [230, 166] on span "Older Service Buyback" at bounding box center [241, 166] width 120 height 25
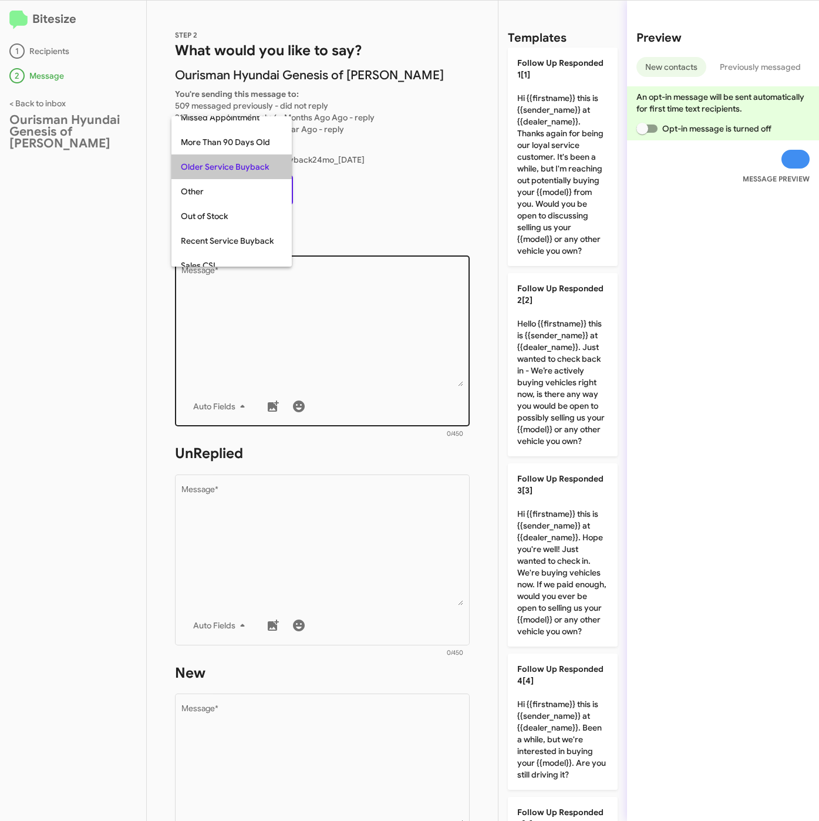
click at [282, 304] on textarea "Message *" at bounding box center [322, 327] width 282 height 120
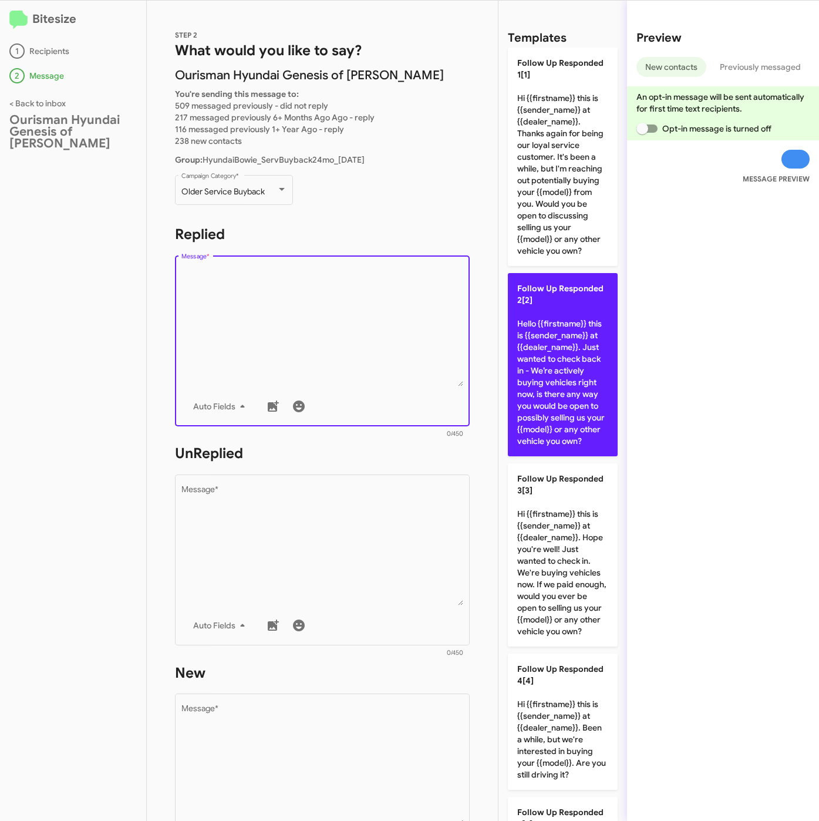
click at [522, 362] on p "Follow Up Responded 2[2] Hello {{firstname}} this is {{sender_name}} at {{deale…" at bounding box center [563, 364] width 110 height 183
type textarea "Hello {{firstname}} this is {{sender_name}} at {{dealer_name}}. Just wanted to …"
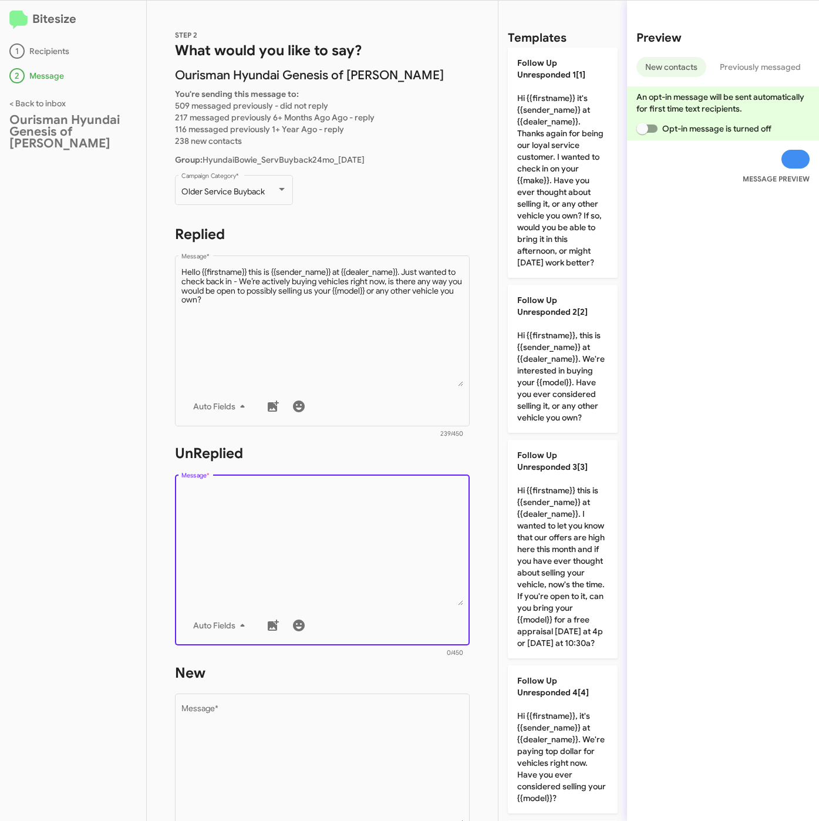
click at [388, 517] on textarea "Message *" at bounding box center [322, 546] width 282 height 120
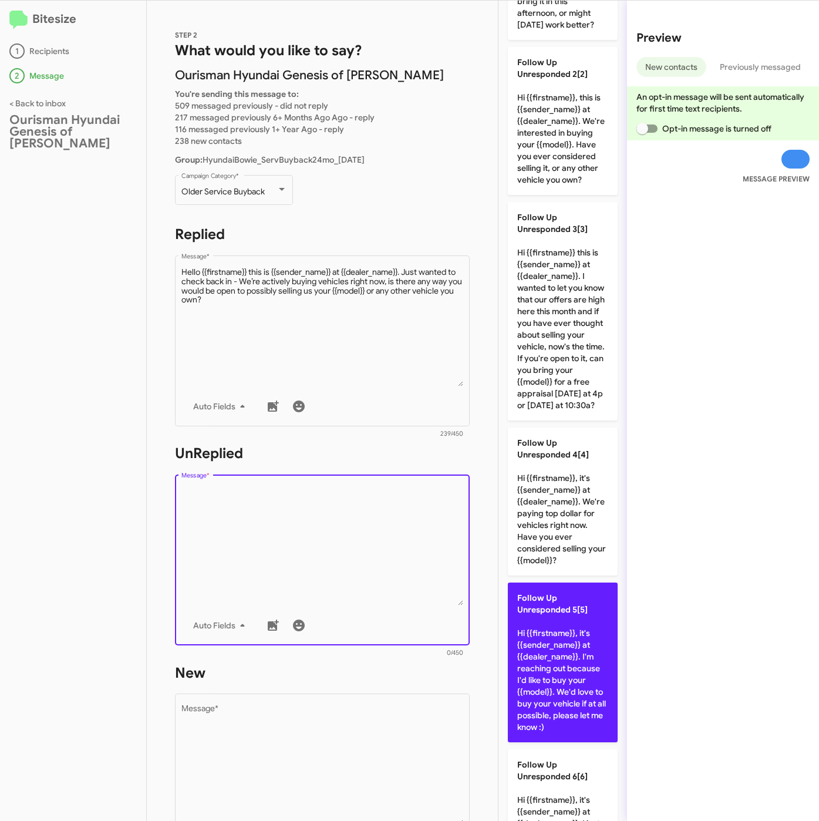
scroll to position [440, 0]
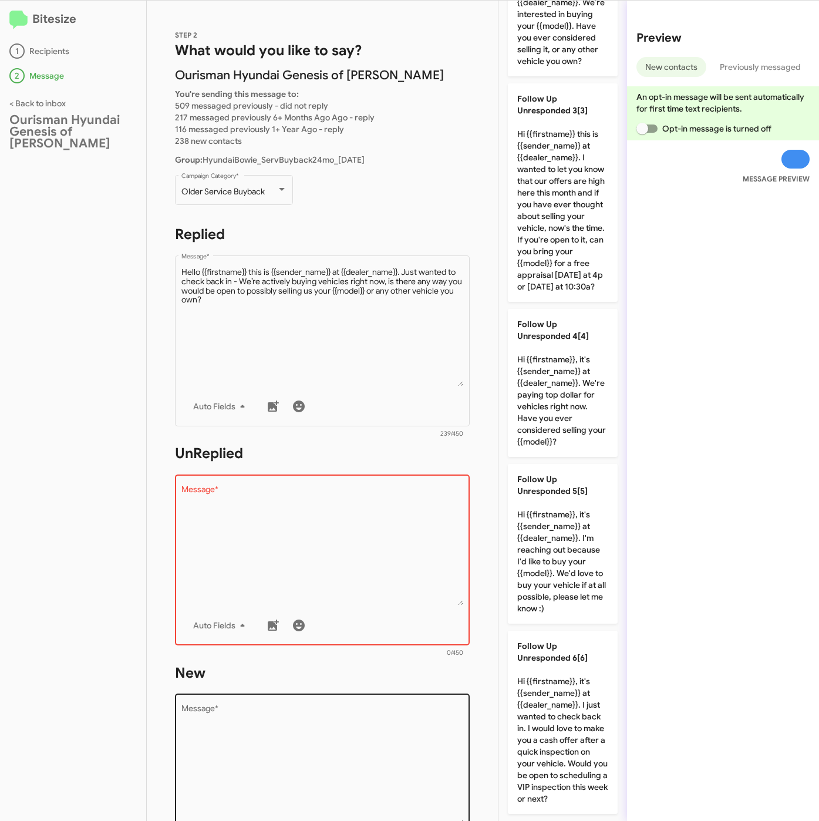
drag, startPoint x: 573, startPoint y: 584, endPoint x: 446, endPoint y: 731, distance: 194.5
click at [573, 586] on p "Follow Up Unresponded 5[5] Hi {{firstname}}, it's {{sender_name}} at {{dealer_n…" at bounding box center [563, 544] width 110 height 160
type textarea "Hi {{firstname}}, it's {{sender_name}} at {{dealer_name}}. I'm reaching out bec…"
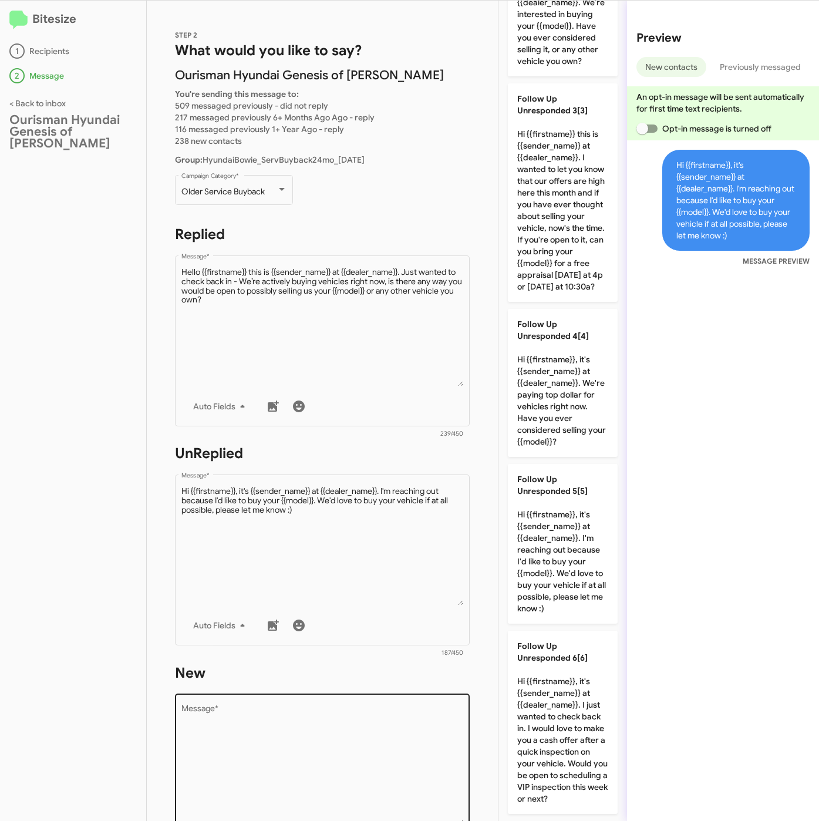
click at [434, 747] on textarea "Message *" at bounding box center [322, 765] width 282 height 120
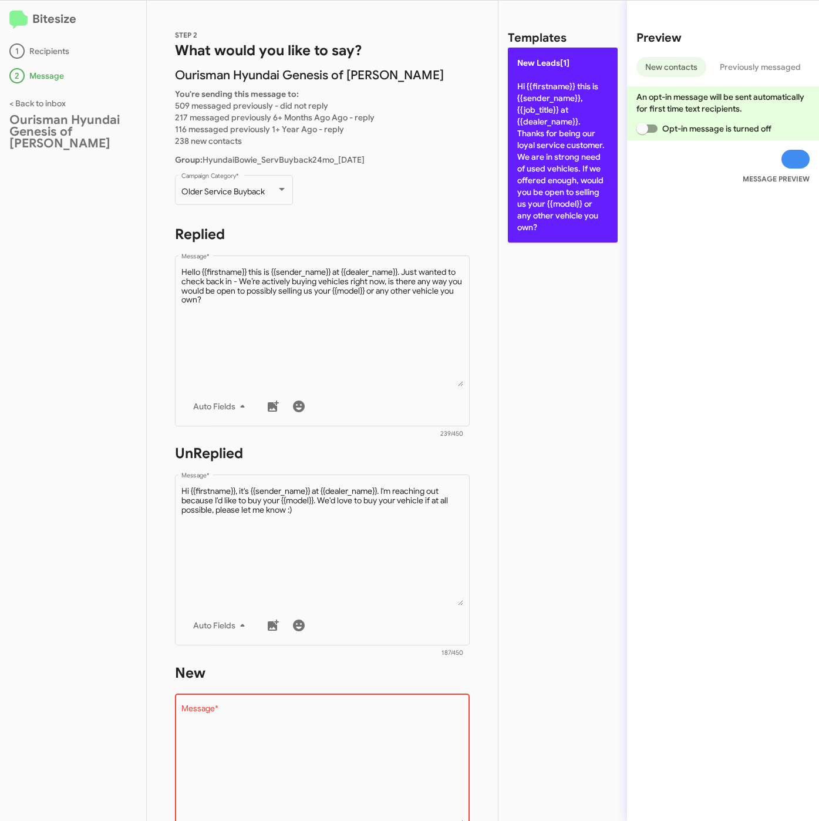
click at [594, 191] on p "New Leads[1] Hi {{firstname}} this is {{sender_name}}, {{job_title}} at {{deale…" at bounding box center [563, 145] width 110 height 195
type textarea "Hi {{firstname}} this is {{sender_name}}, {{job_title}} at {{dealer_name}}. Tha…"
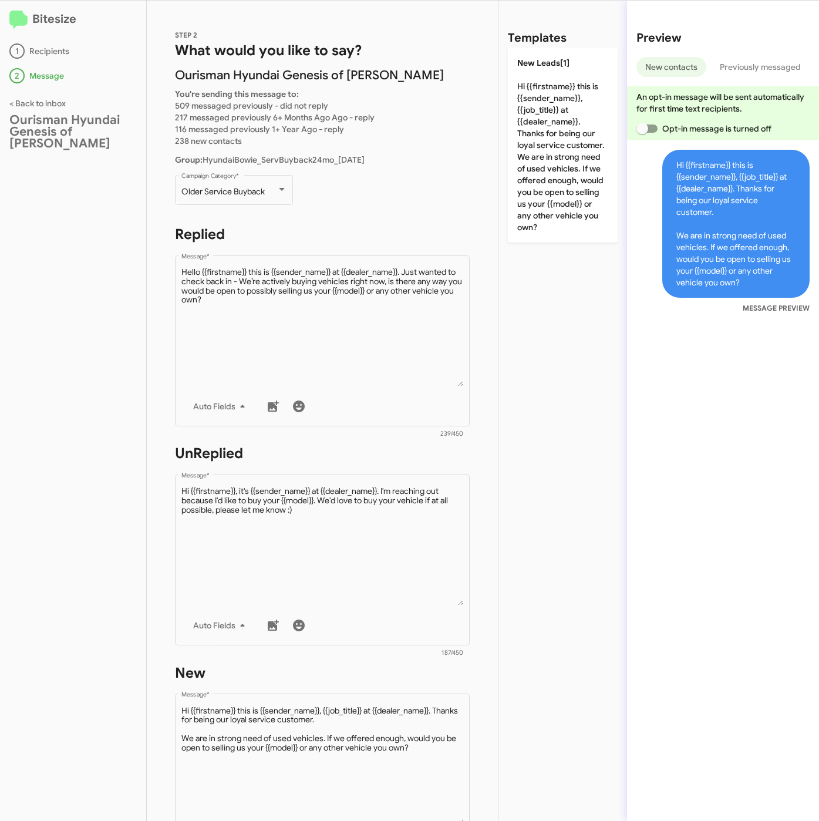
scroll to position [264, 0]
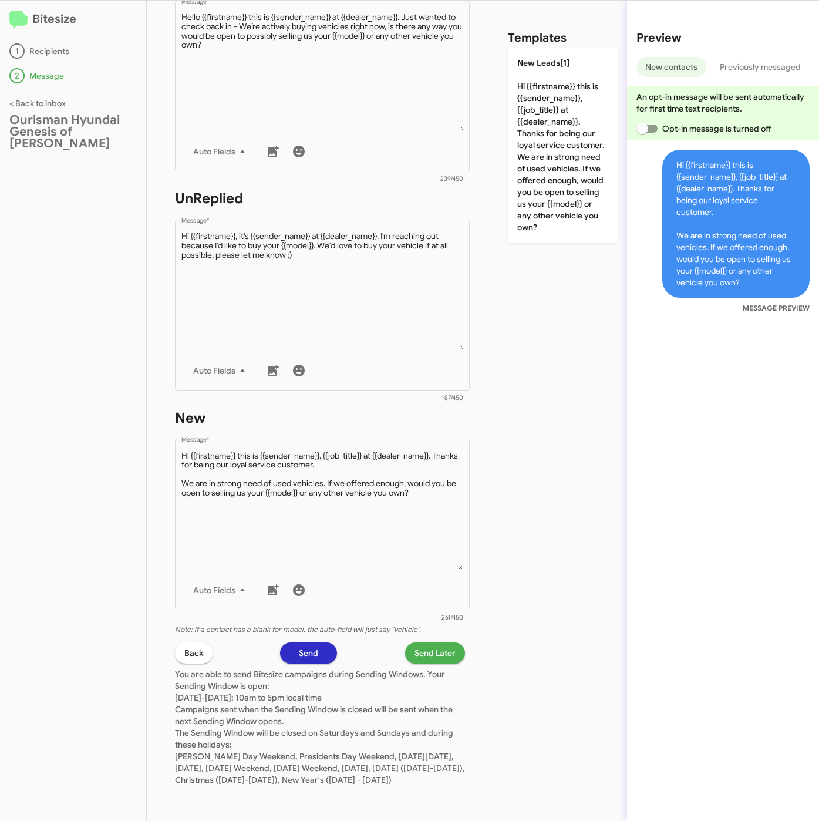
click at [433, 645] on span "Send Later" at bounding box center [435, 652] width 41 height 21
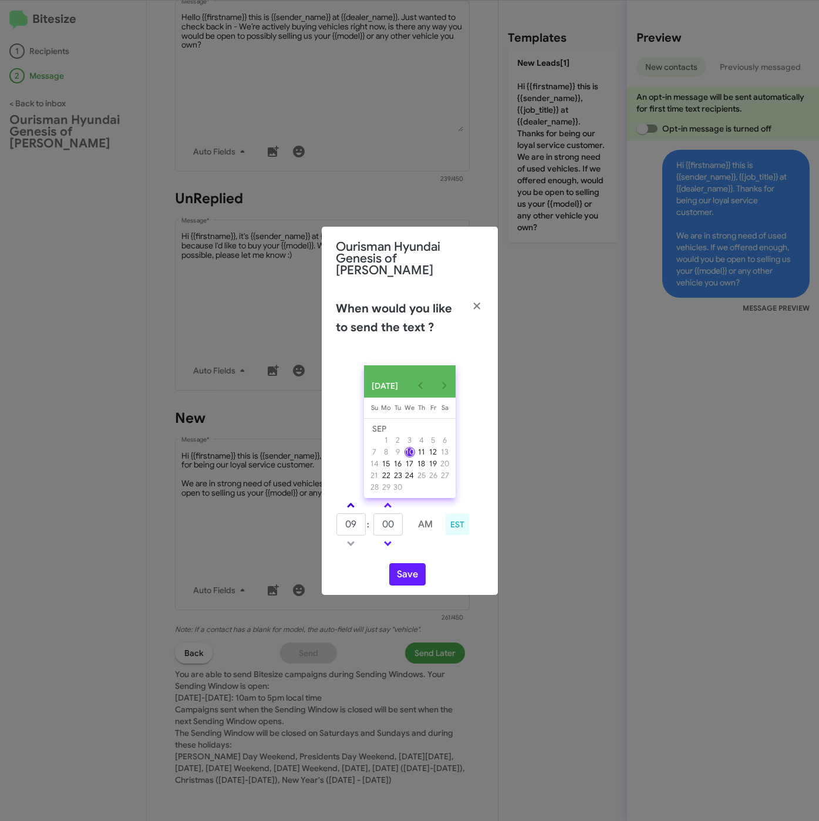
click at [351, 503] on span at bounding box center [351, 507] width 8 height 8
type input "10"
drag, startPoint x: 393, startPoint y: 522, endPoint x: 358, endPoint y: 527, distance: 36.2
click at [358, 527] on tr "10 : 00 AM" at bounding box center [388, 524] width 105 height 23
type input "15"
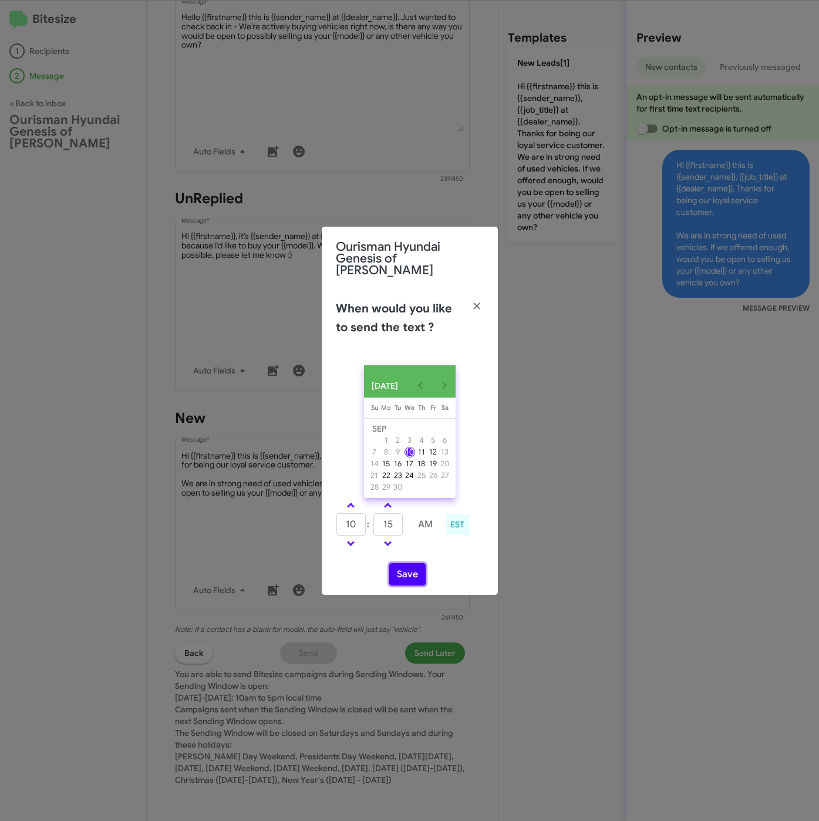
click at [397, 575] on button "Save" at bounding box center [407, 574] width 36 height 22
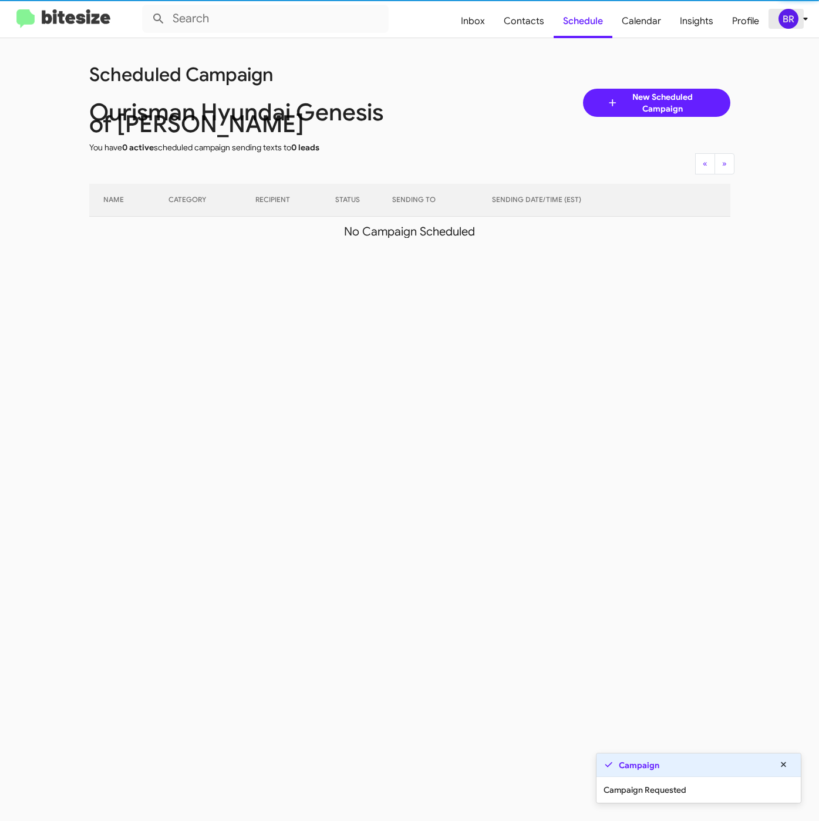
click at [795, 20] on div "BR" at bounding box center [789, 19] width 20 height 20
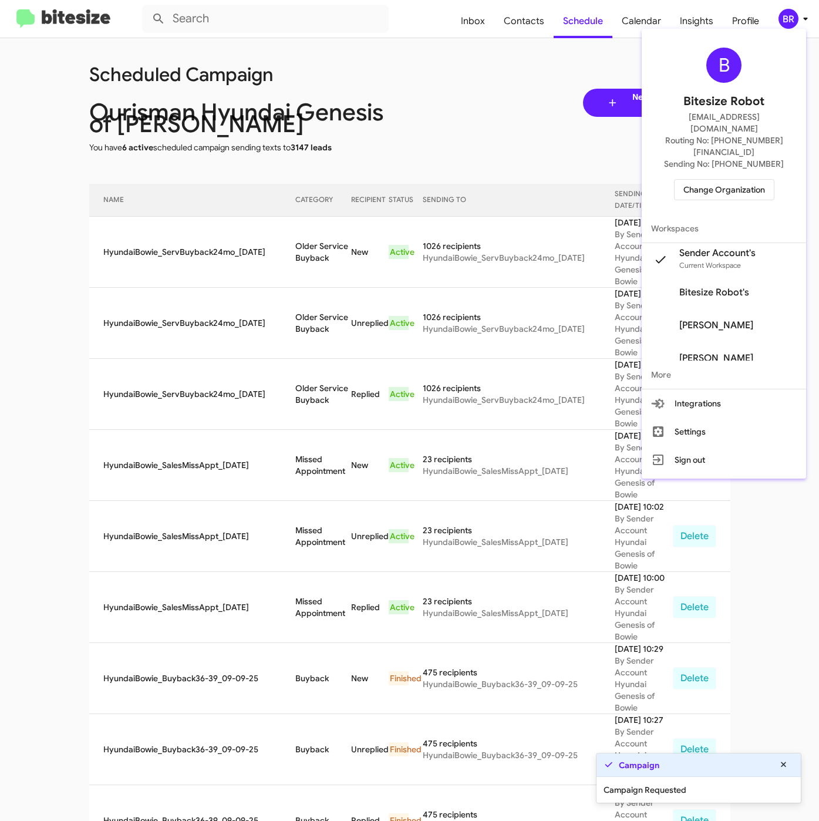
click at [291, 254] on div at bounding box center [409, 410] width 819 height 821
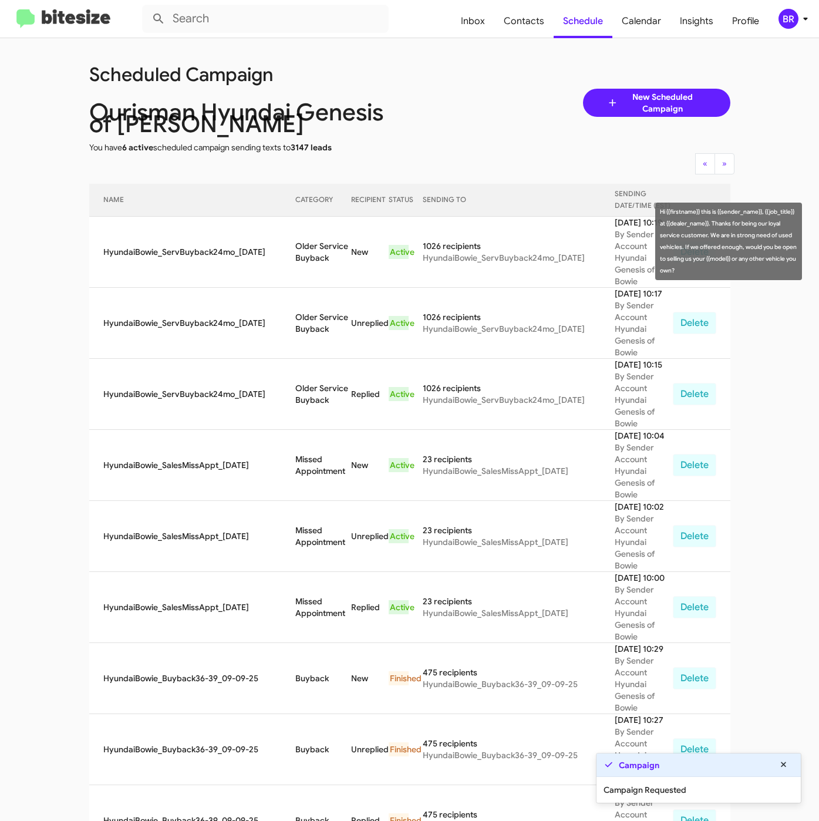
drag, startPoint x: 279, startPoint y: 231, endPoint x: 319, endPoint y: 245, distance: 42.2
click at [319, 245] on td "Older Service Buyback" at bounding box center [323, 252] width 56 height 71
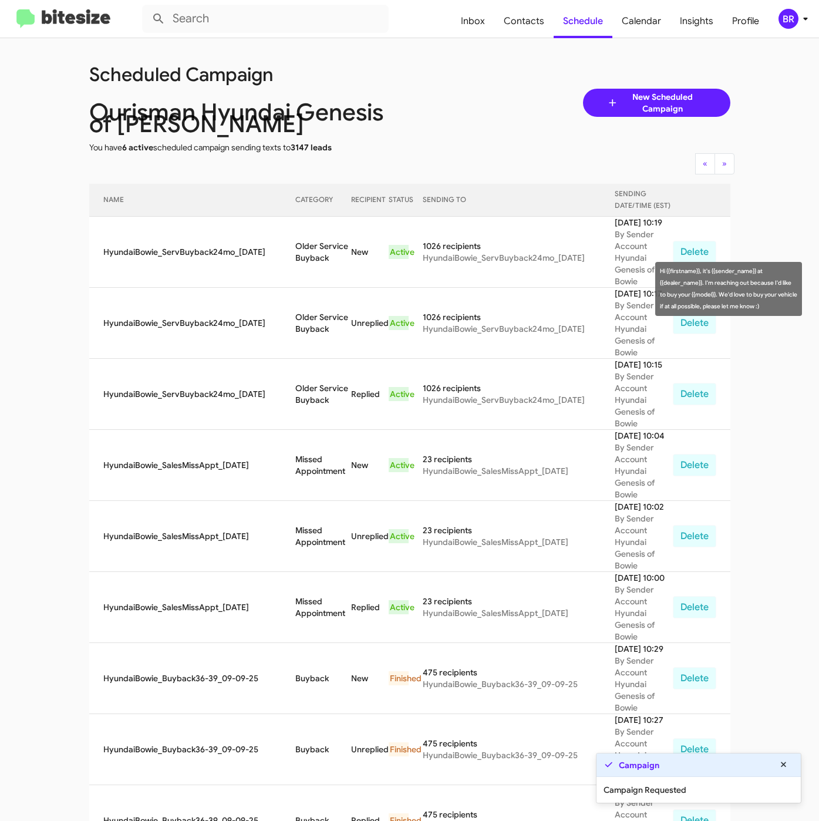
copy td "Older Service Buyback"
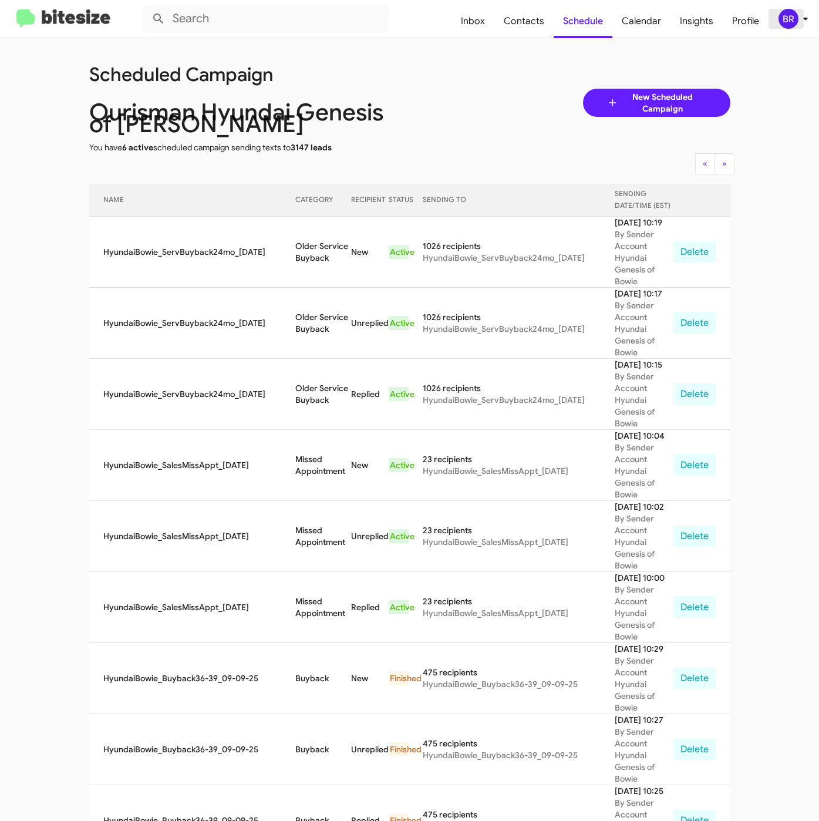
click at [780, 19] on div "BR" at bounding box center [789, 19] width 20 height 20
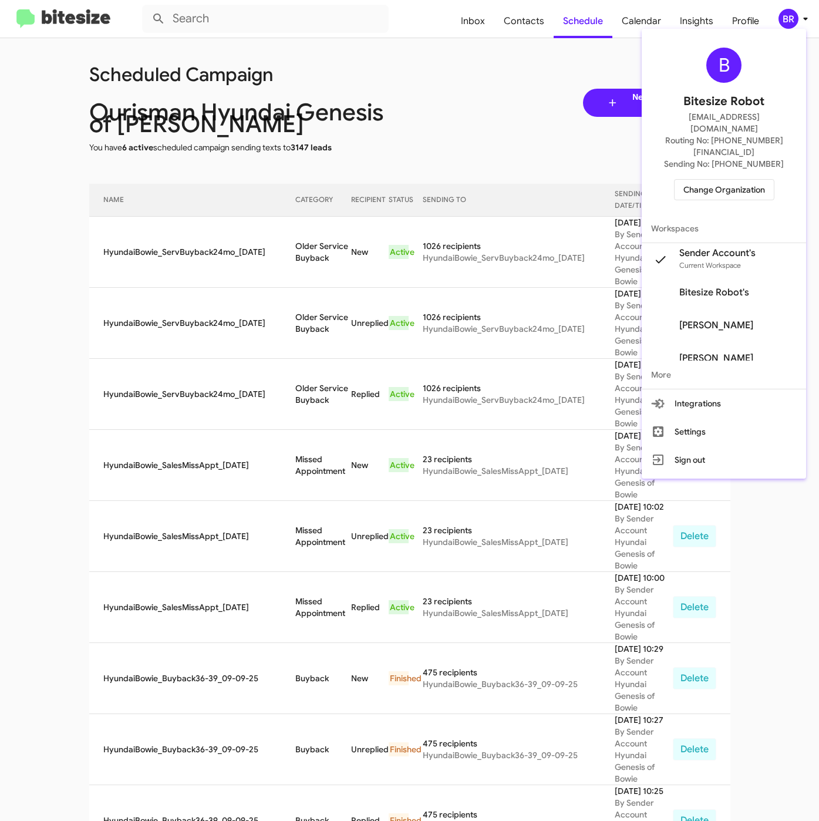
click at [721, 180] on span "Change Organization" at bounding box center [725, 190] width 82 height 20
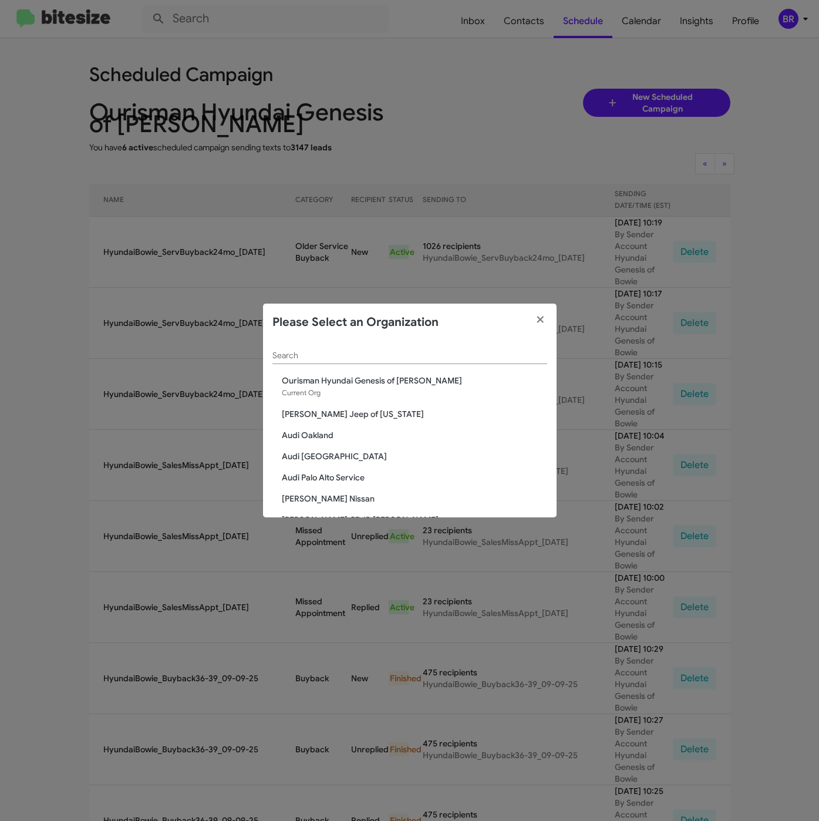
click at [282, 361] on div "Search" at bounding box center [409, 352] width 275 height 23
paste input "Mazda of [GEOGRAPHIC_DATA]"
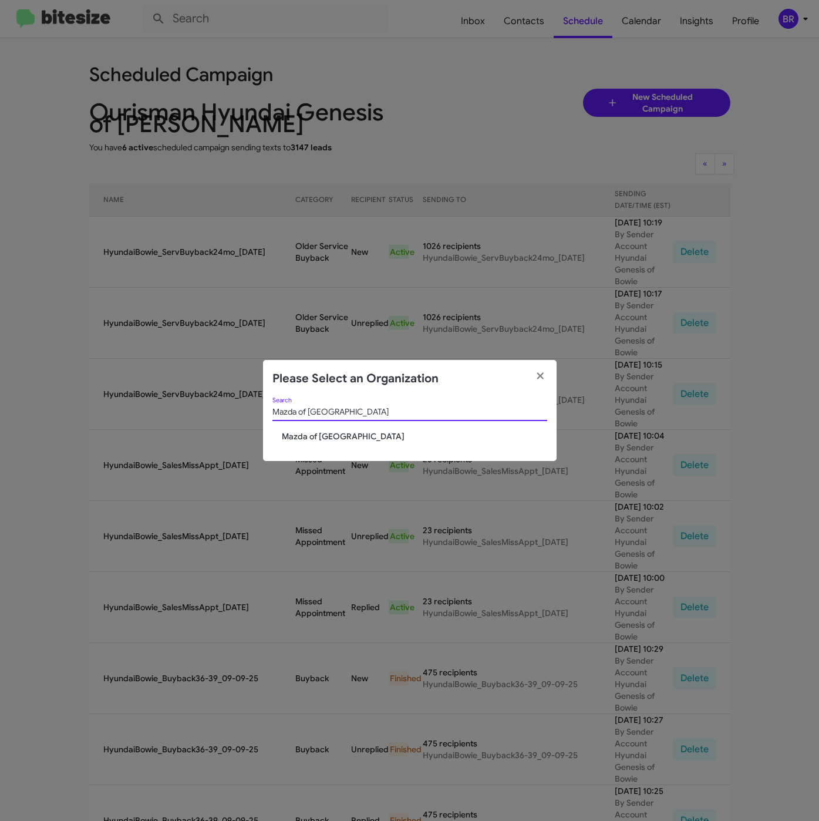
type input "Mazda of [GEOGRAPHIC_DATA]"
click at [307, 440] on span "Mazda of [GEOGRAPHIC_DATA]" at bounding box center [414, 436] width 265 height 12
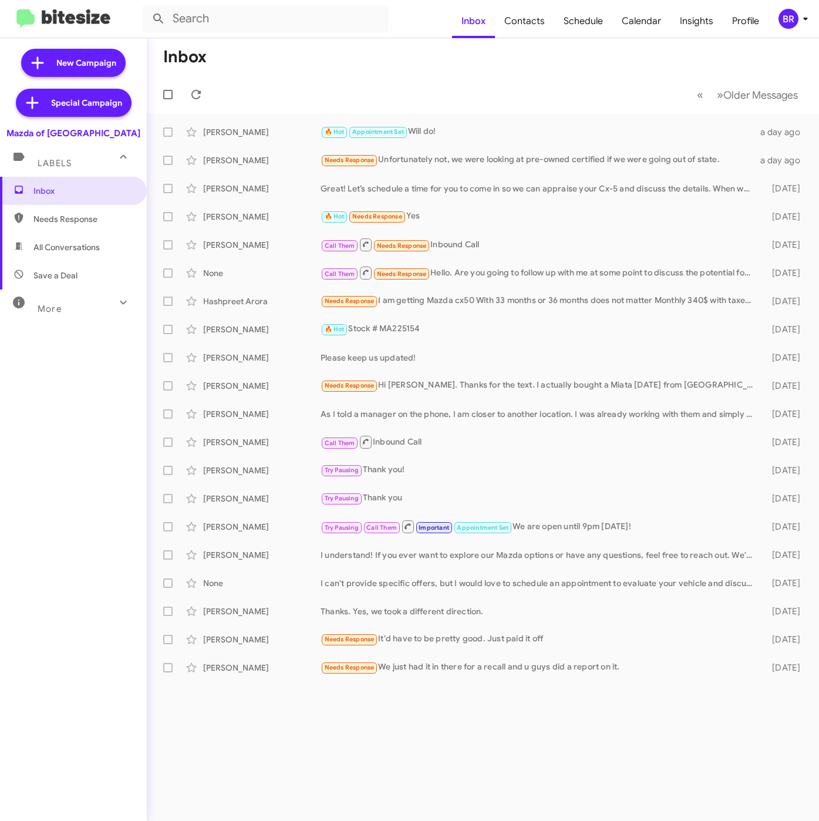
click at [780, 22] on div "BR" at bounding box center [789, 19] width 20 height 20
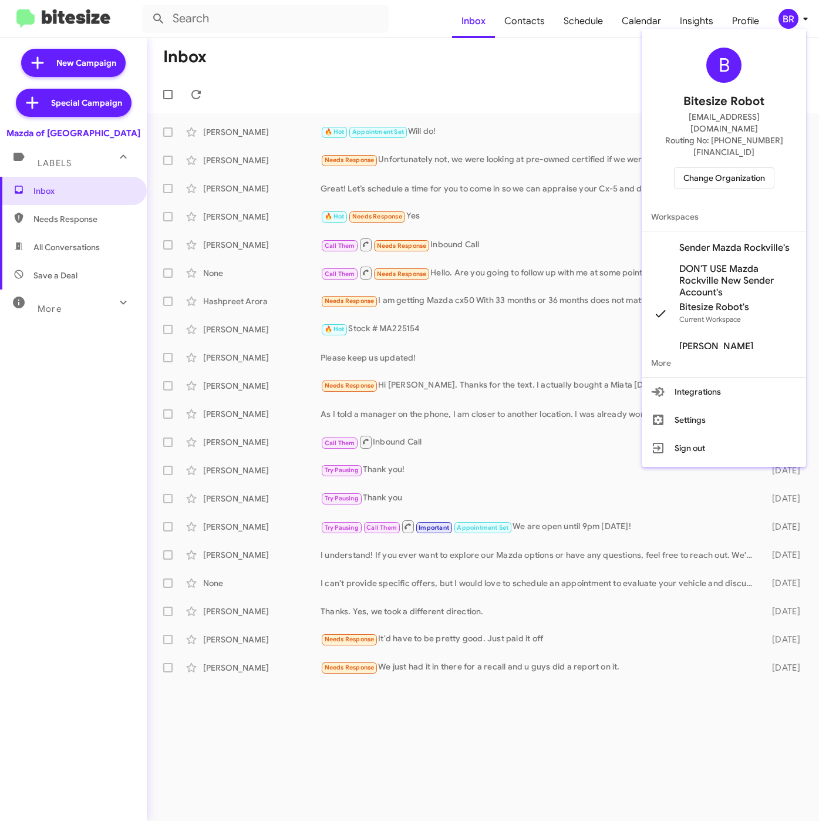
click at [710, 242] on span "Sender Mazda Rockville's" at bounding box center [734, 248] width 110 height 12
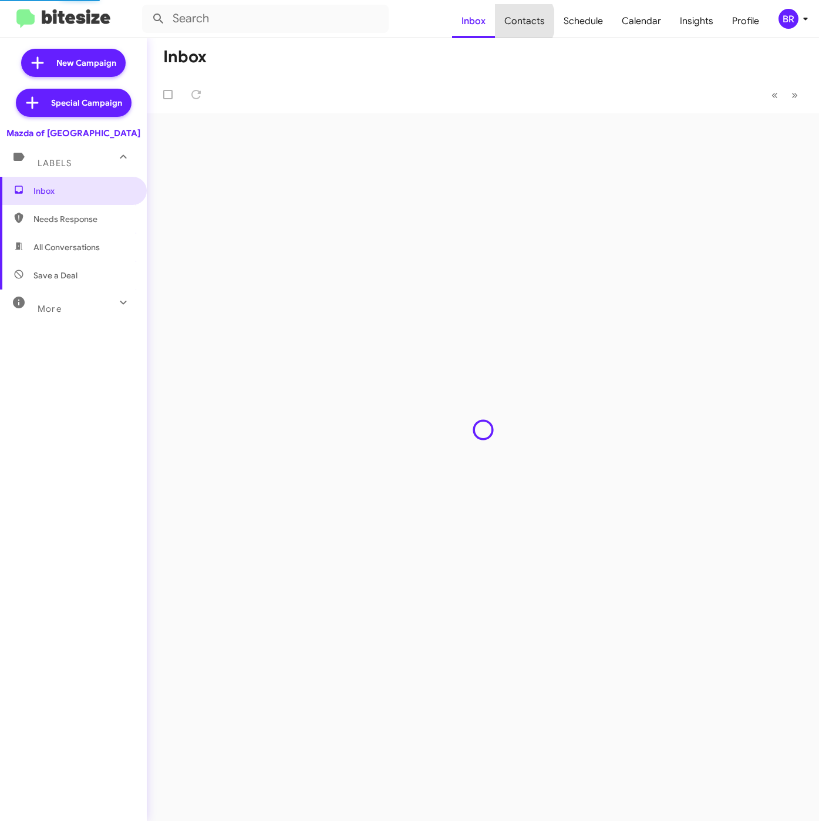
click at [520, 21] on span "Contacts" at bounding box center [524, 21] width 59 height 34
type input "in:groups"
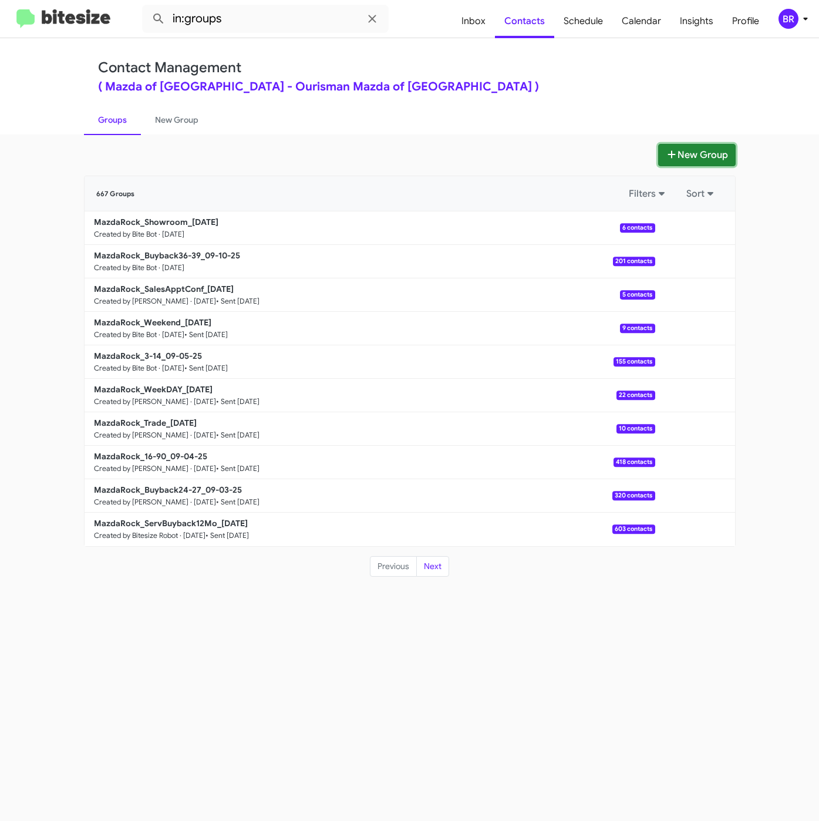
click at [698, 157] on button "New Group" at bounding box center [697, 155] width 78 height 22
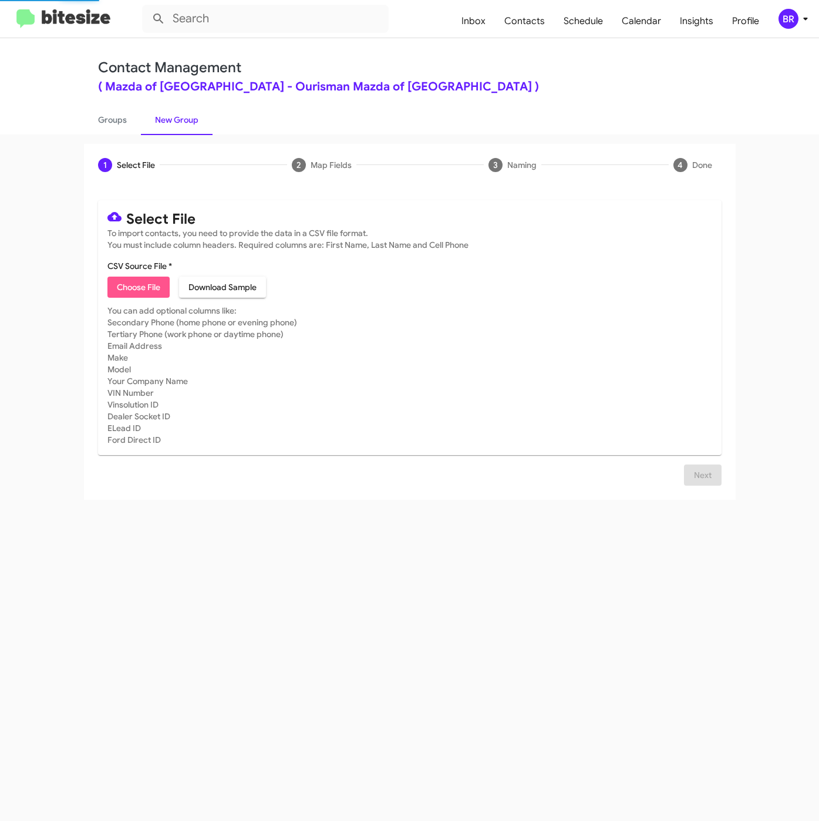
click at [152, 292] on span "Choose File" at bounding box center [138, 287] width 43 height 21
type input "MazdaRock_ServBuyback24mo_09-10-25"
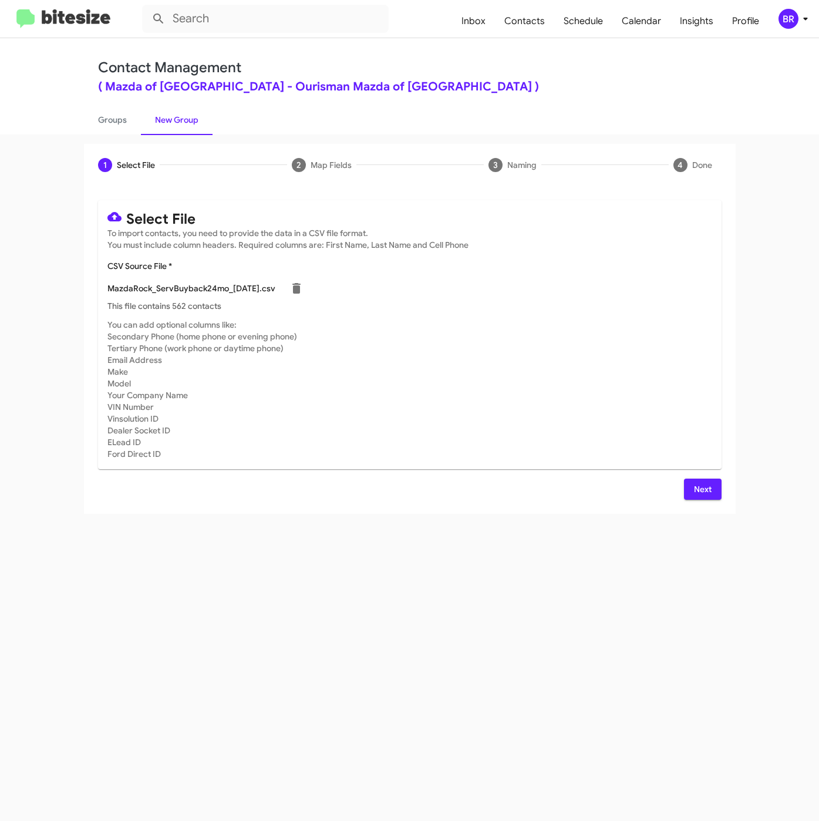
click at [697, 483] on span "Next" at bounding box center [703, 489] width 19 height 21
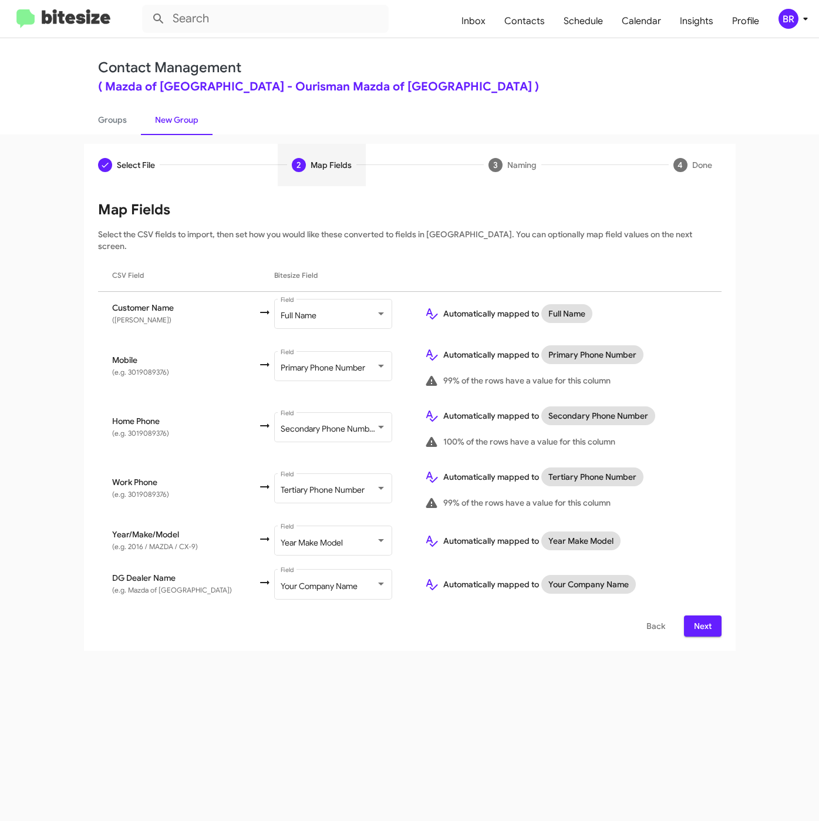
click at [695, 615] on span "Next" at bounding box center [703, 625] width 19 height 21
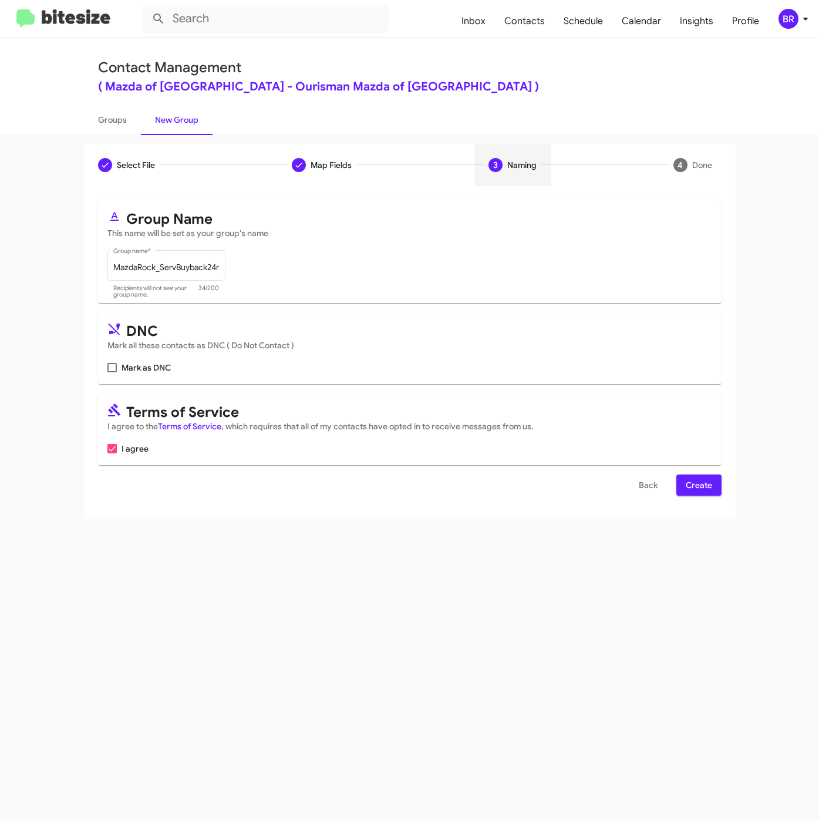
click at [709, 479] on span "Create" at bounding box center [699, 485] width 26 height 21
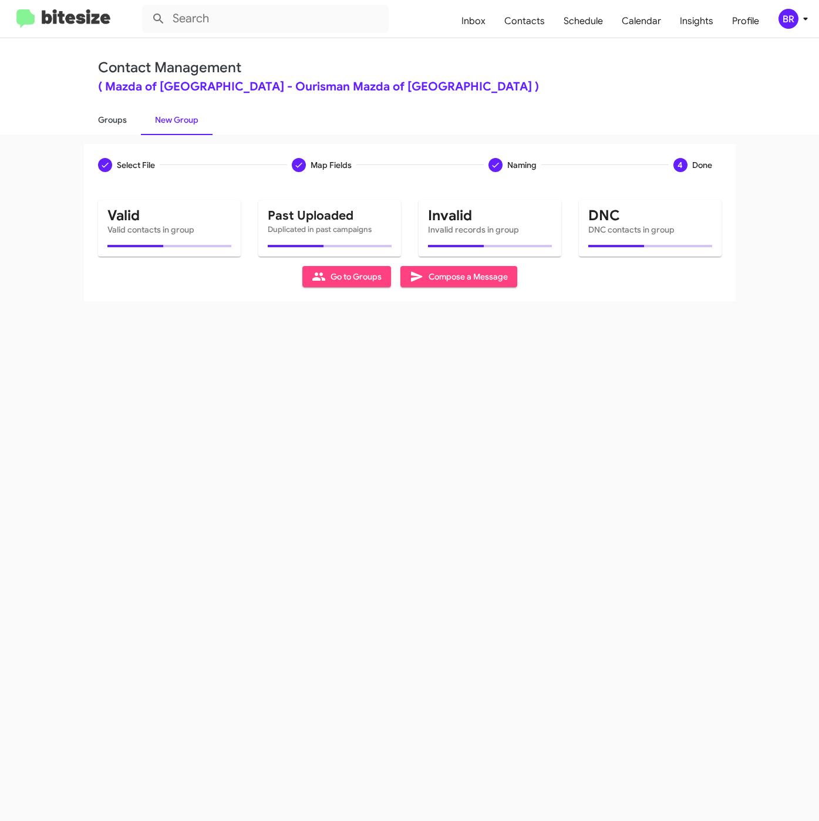
click at [113, 118] on link "Groups" at bounding box center [112, 120] width 57 height 31
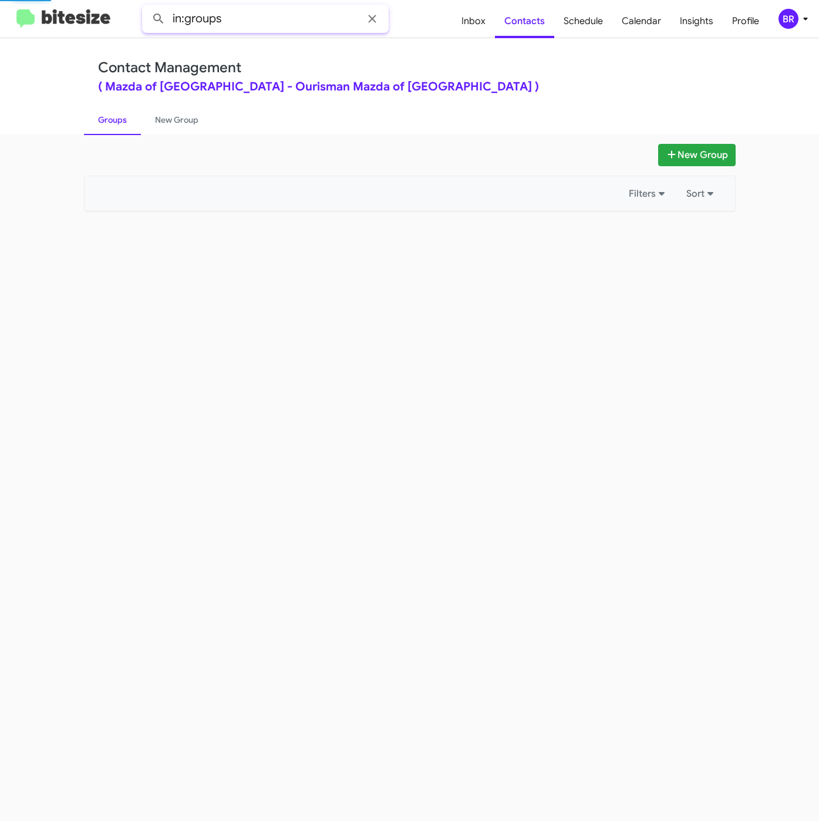
click at [267, 23] on input "in:groups" at bounding box center [265, 19] width 247 height 28
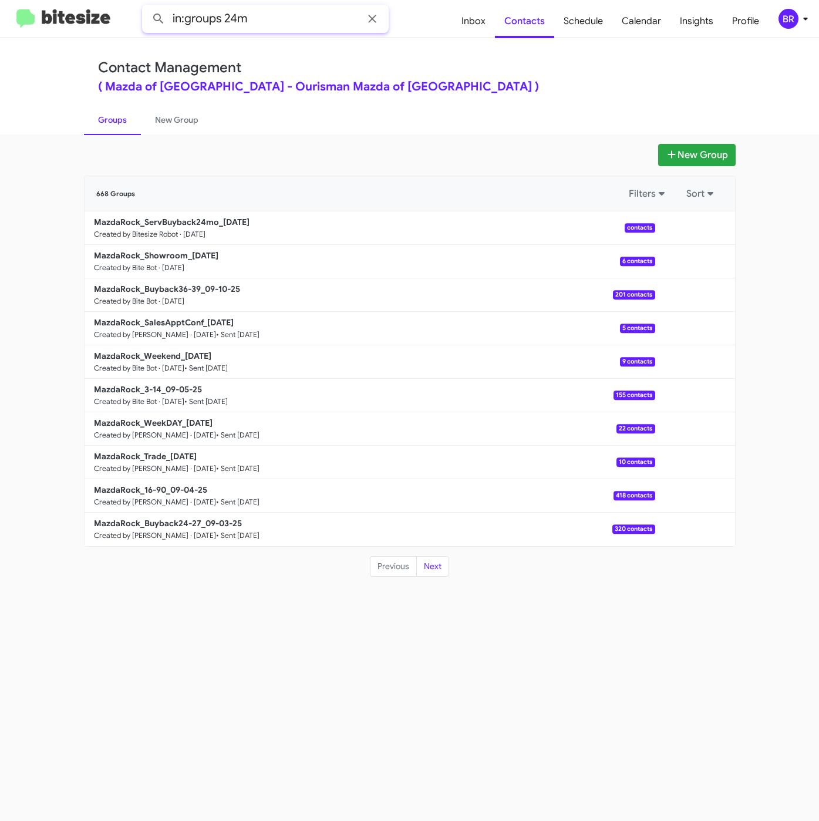
type input "in:groups 24m"
click at [263, 19] on input "in:groups 24m" at bounding box center [265, 19] width 247 height 28
click at [147, 7] on button at bounding box center [158, 18] width 23 height 23
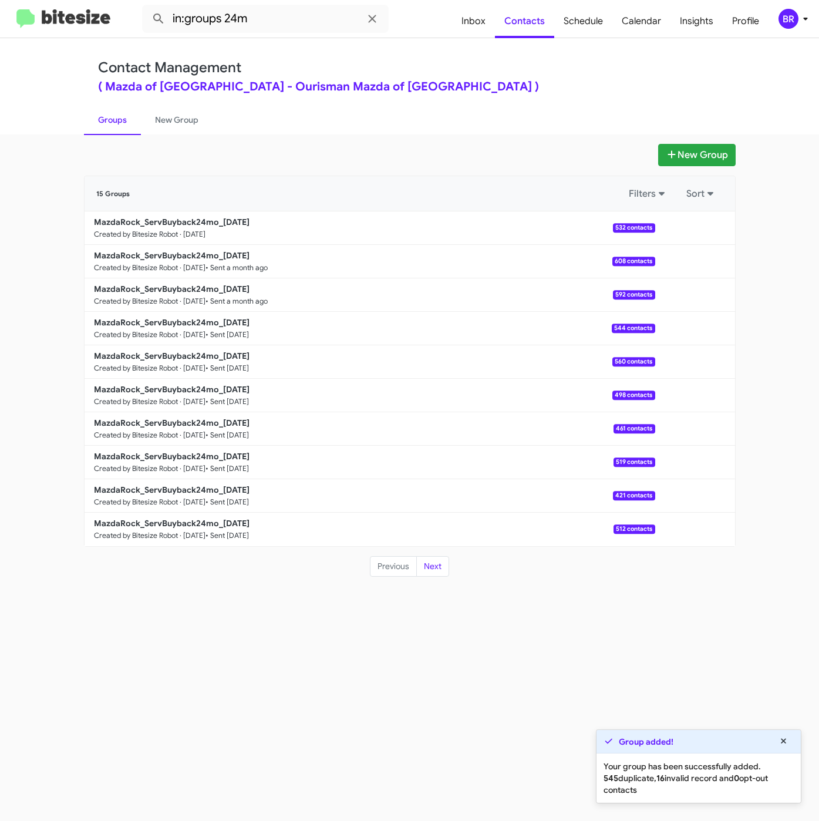
click at [204, 221] on b "MazdaRock_ServBuyback24mo_09-10-25" at bounding box center [172, 222] width 156 height 11
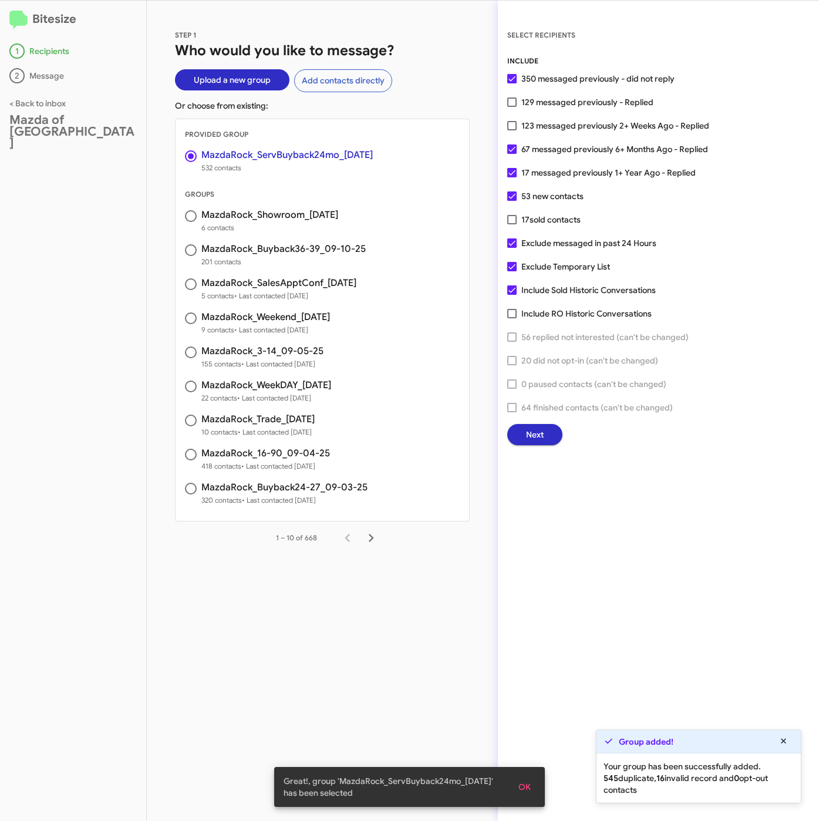
click at [532, 426] on span "Next" at bounding box center [535, 434] width 18 height 21
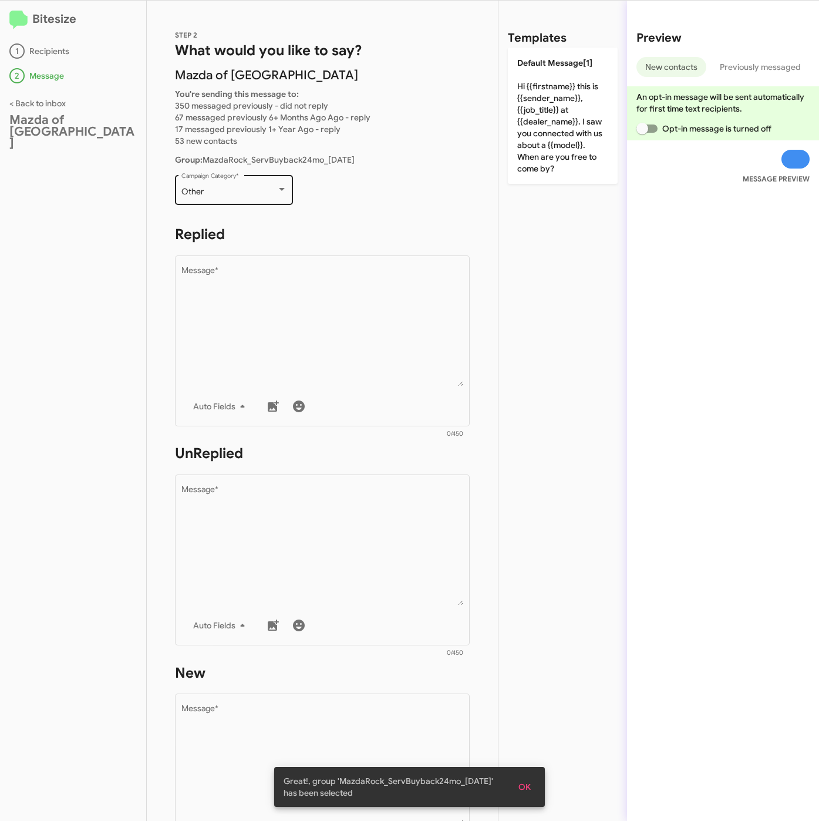
click at [240, 185] on div "Other Campaign Category *" at bounding box center [234, 189] width 106 height 32
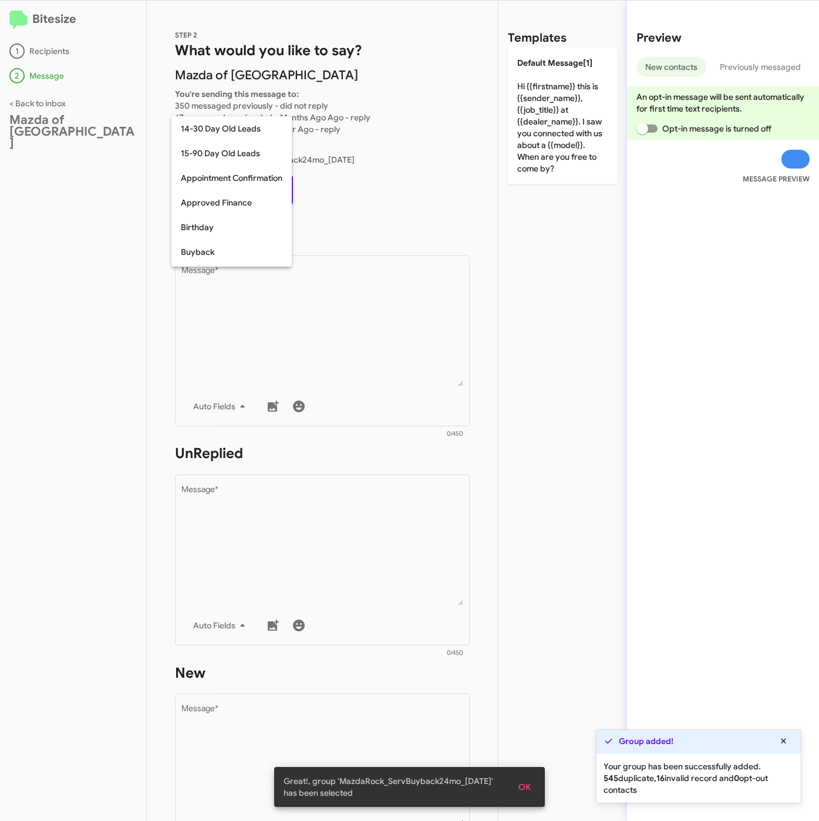
scroll to position [258, 0]
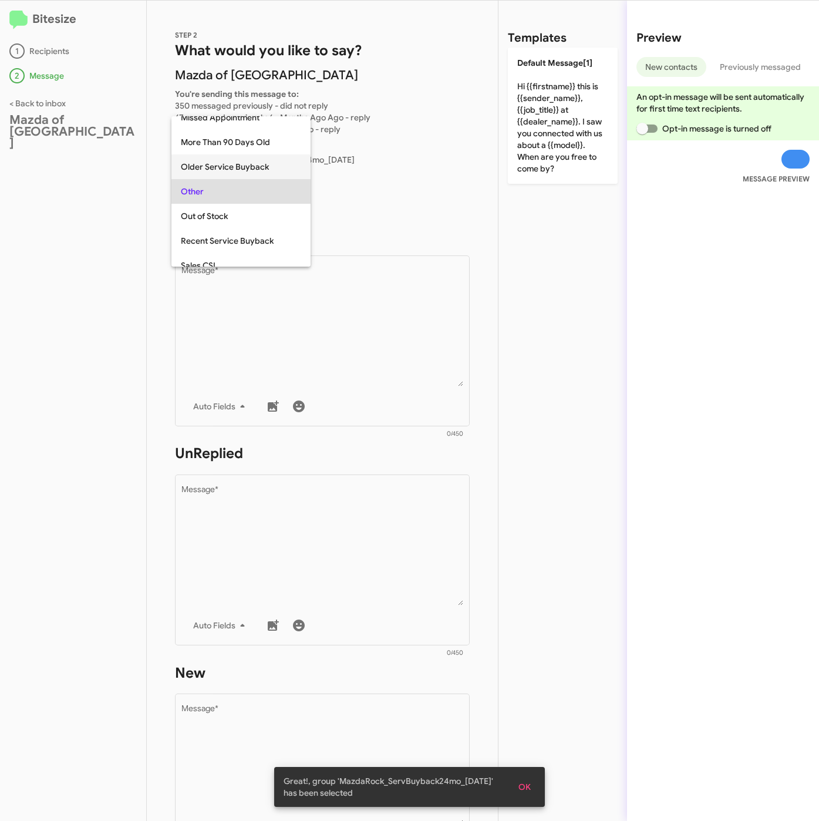
click at [235, 166] on span "Older Service Buyback" at bounding box center [241, 166] width 120 height 25
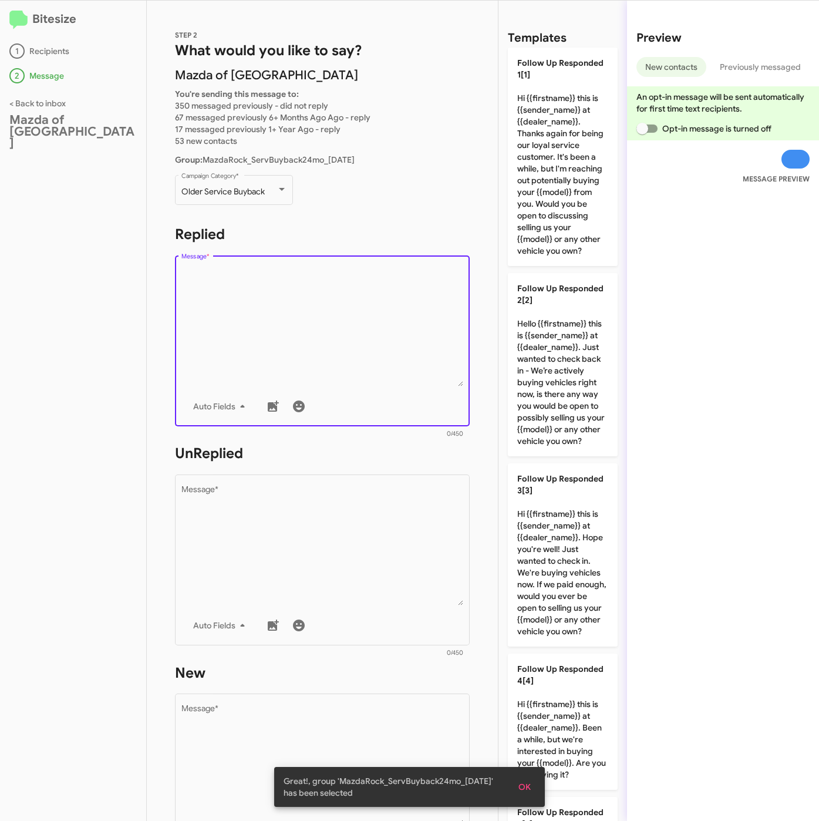
click at [294, 331] on textarea "Message *" at bounding box center [322, 327] width 282 height 120
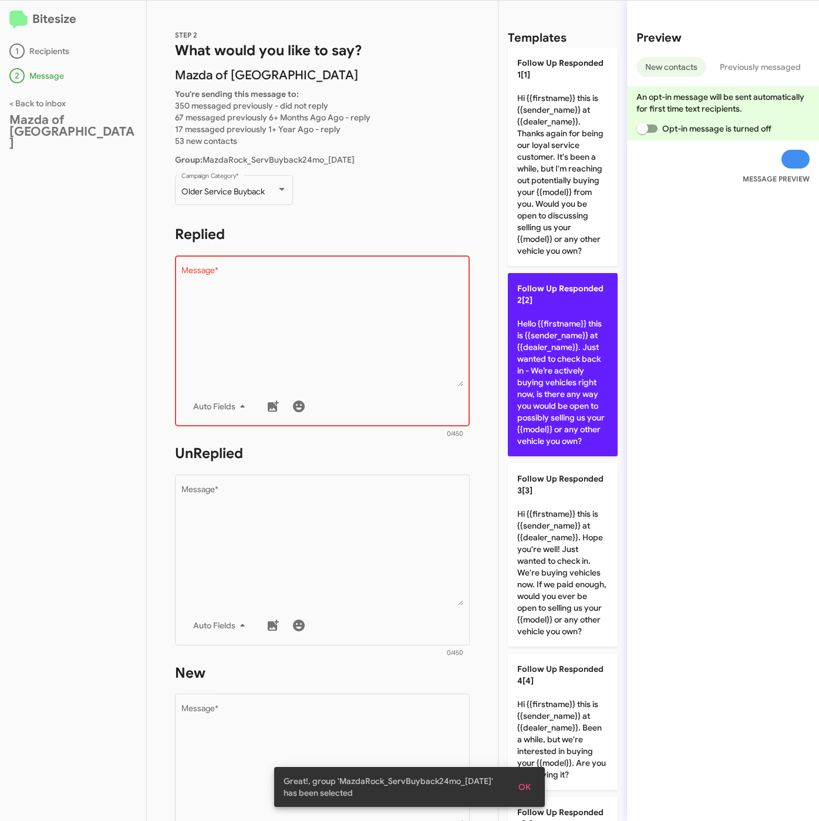
drag, startPoint x: 581, startPoint y: 370, endPoint x: 423, endPoint y: 492, distance: 199.3
click at [581, 371] on p "Follow Up Responded 2[2] Hello {{firstname}} this is {{sender_name}} at {{deale…" at bounding box center [563, 364] width 110 height 183
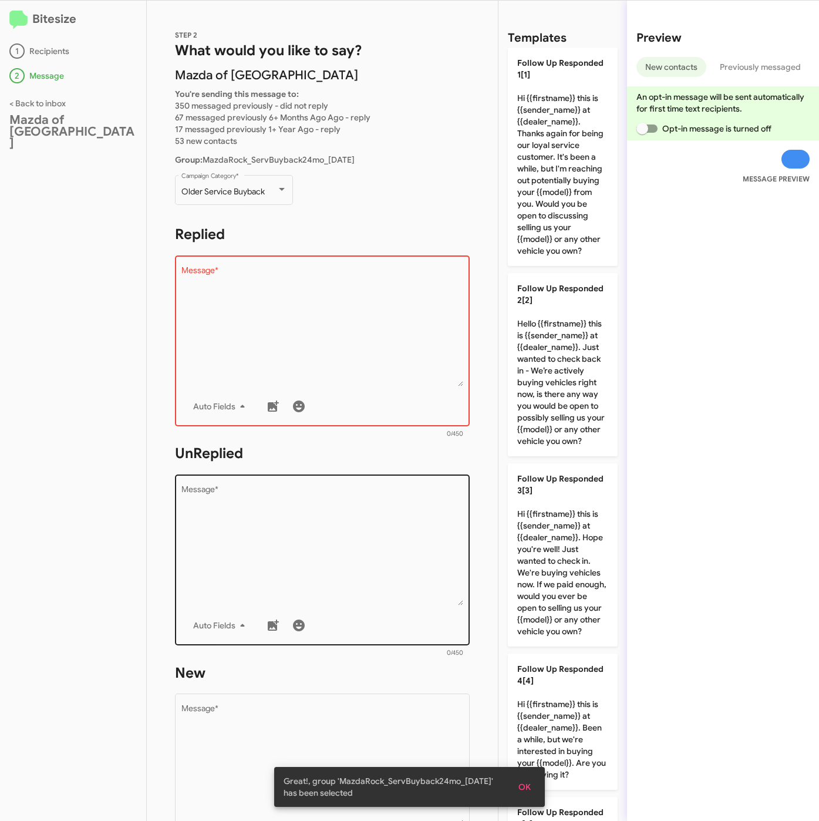
type textarea "Hello {{firstname}} this is {{sender_name}} at {{dealer_name}}. Just wanted to …"
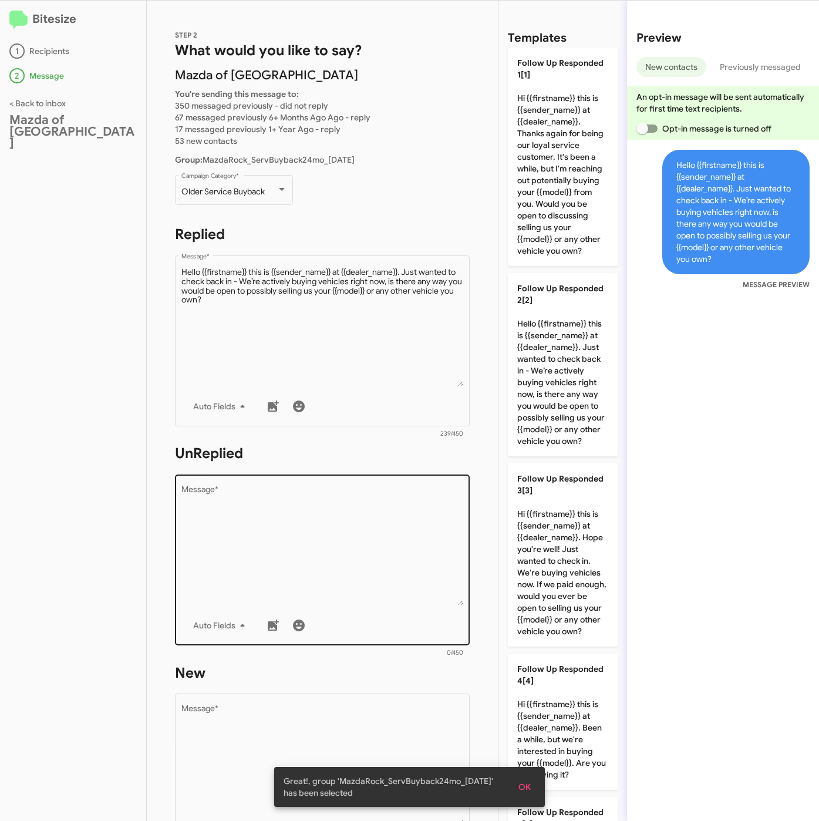
click at [372, 531] on textarea "Message *" at bounding box center [322, 546] width 282 height 120
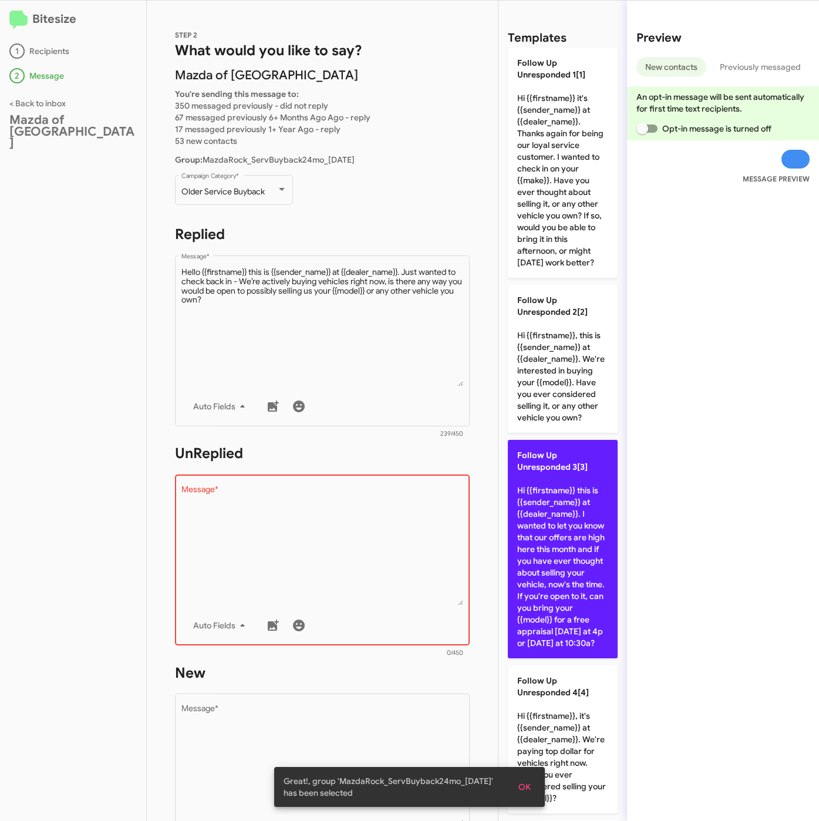
click at [548, 556] on p "Follow Up Unresponded 3[3] Hi {{firstname}} this is {{sender_name}} at {{dealer…" at bounding box center [563, 549] width 110 height 218
type textarea "Hi {{firstname}} this is {{sender_name}} at {{dealer_name}}. I wanted to let yo…"
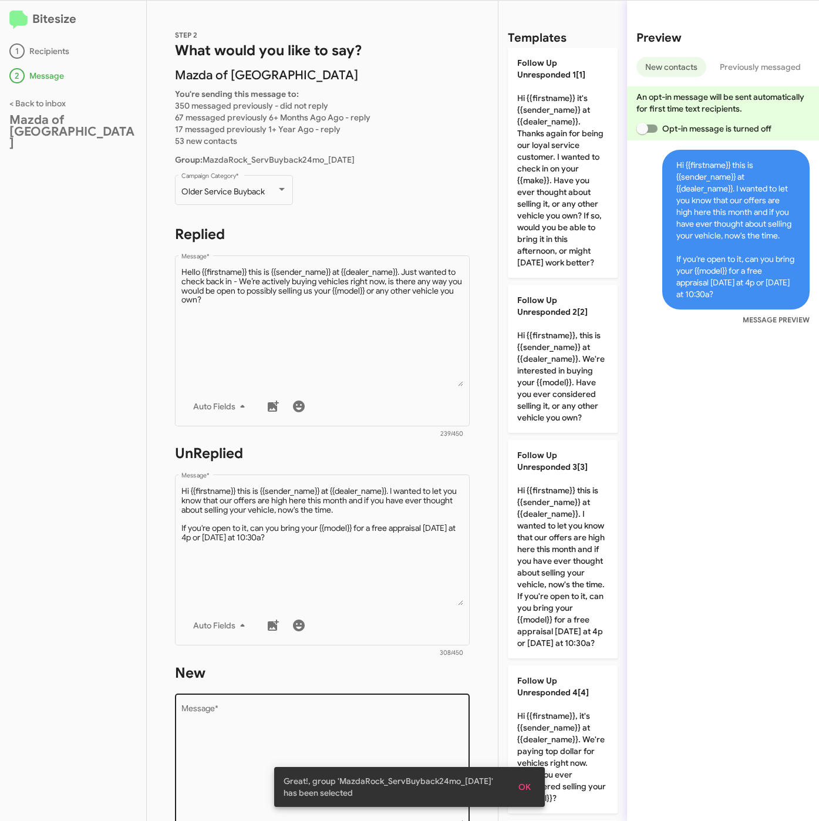
click at [371, 733] on textarea "Message *" at bounding box center [322, 765] width 282 height 120
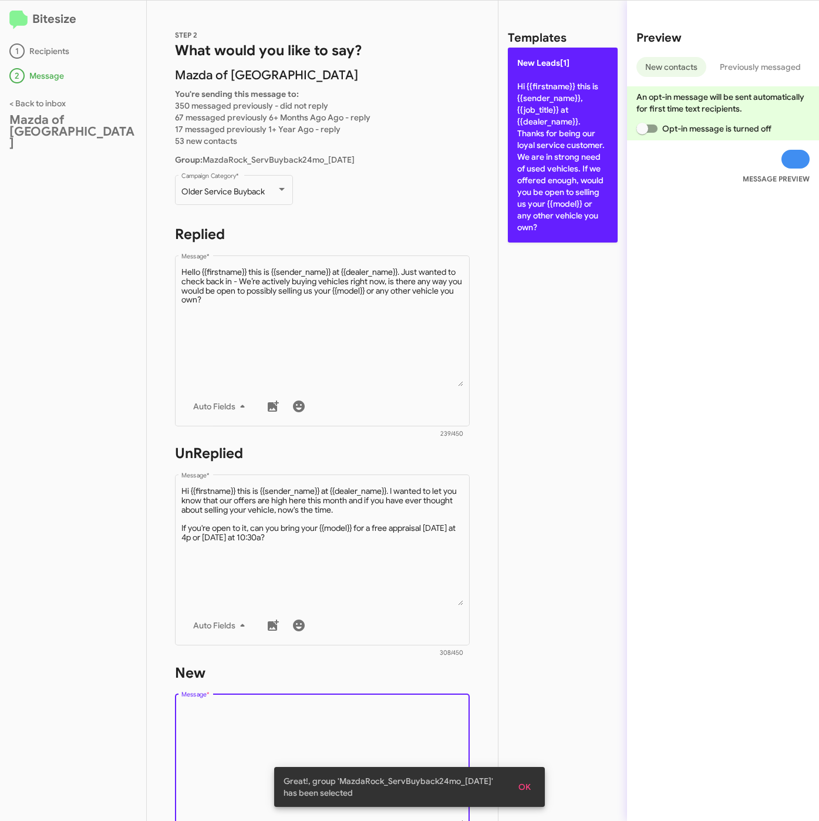
click at [571, 141] on p "New Leads[1] Hi {{firstname}} this is {{sender_name}}, {{job_title}} at {{deale…" at bounding box center [563, 145] width 110 height 195
type textarea "Hi {{firstname}} this is {{sender_name}}, {{job_title}} at {{dealer_name}}. Tha…"
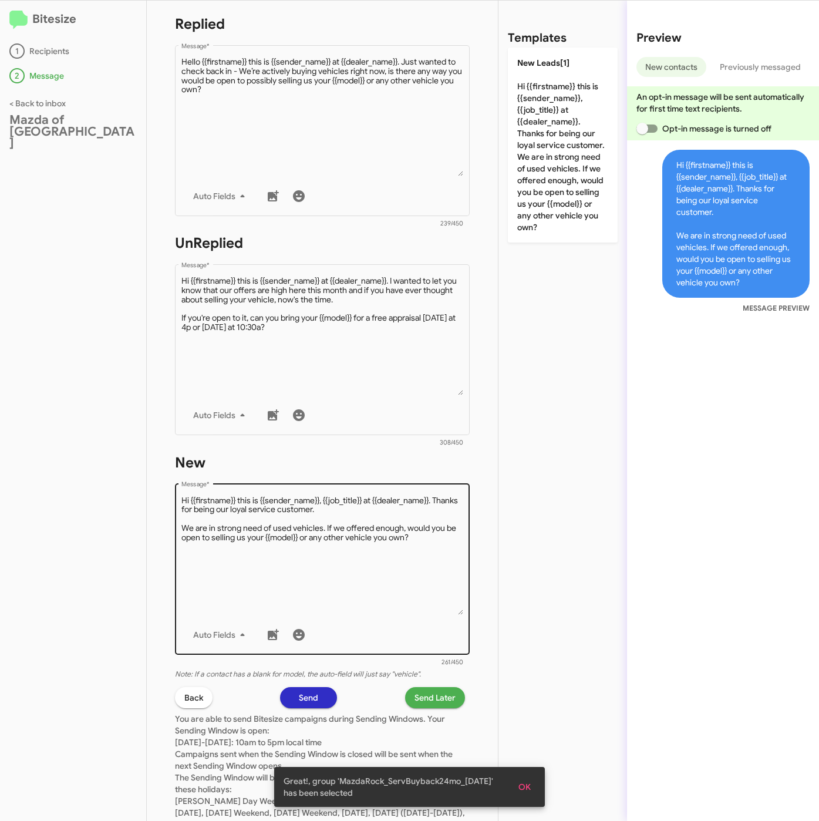
scroll to position [264, 0]
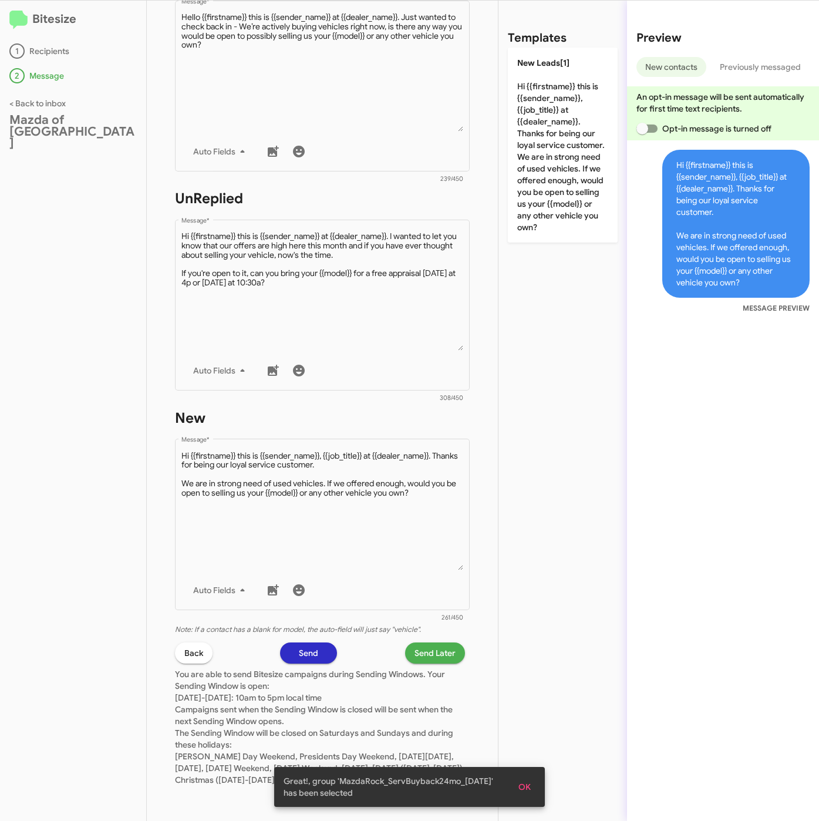
click at [430, 642] on span "Send Later" at bounding box center [435, 652] width 41 height 21
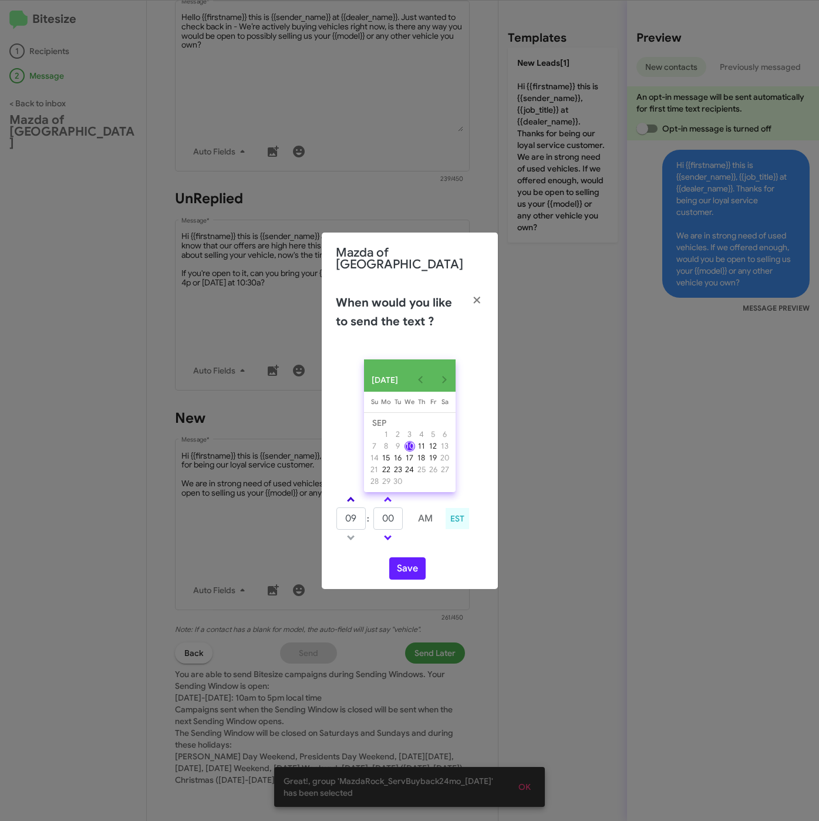
click at [354, 495] on link at bounding box center [351, 500] width 21 height 14
type input "10"
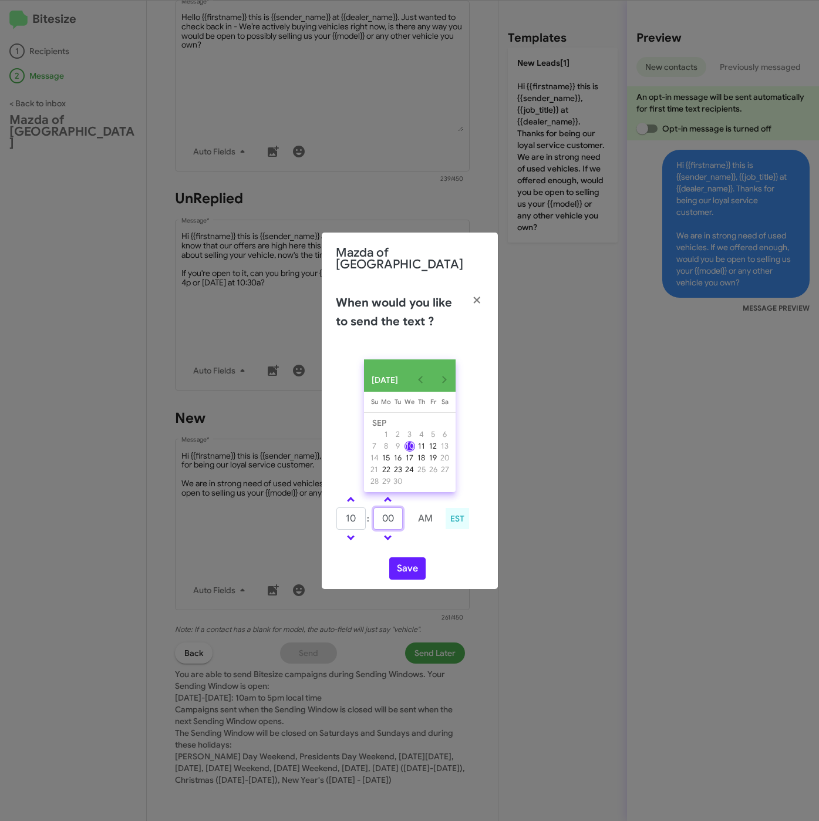
drag, startPoint x: 379, startPoint y: 513, endPoint x: 366, endPoint y: 515, distance: 12.5
click at [366, 515] on tr "10 : 00 AM" at bounding box center [388, 518] width 105 height 23
type input "29"
click at [404, 567] on button "Save" at bounding box center [407, 568] width 36 height 22
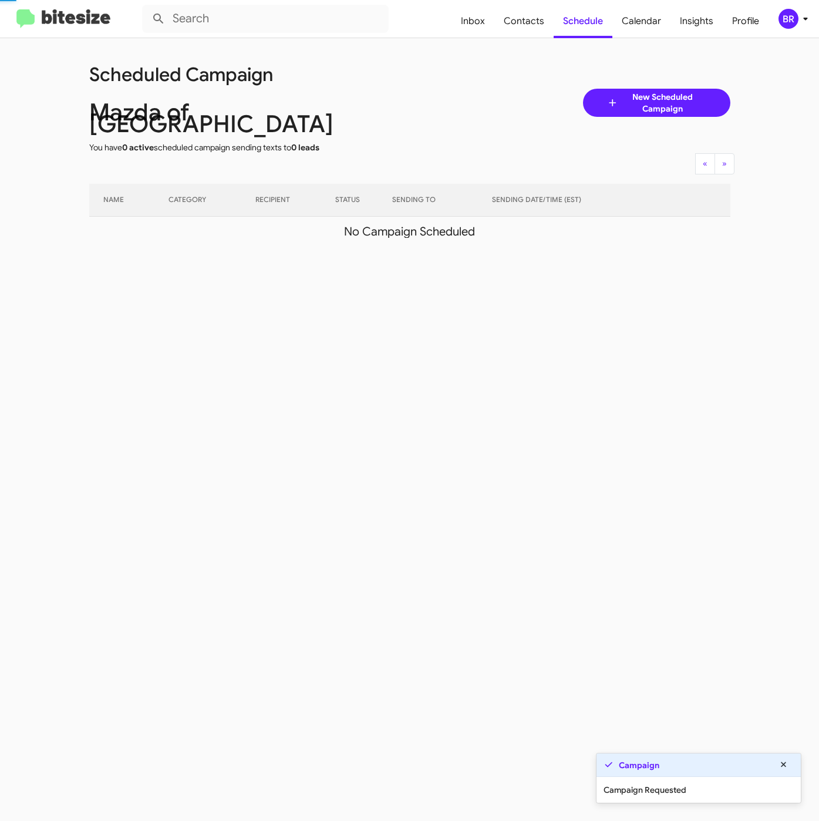
click at [800, 18] on icon at bounding box center [806, 19] width 14 height 14
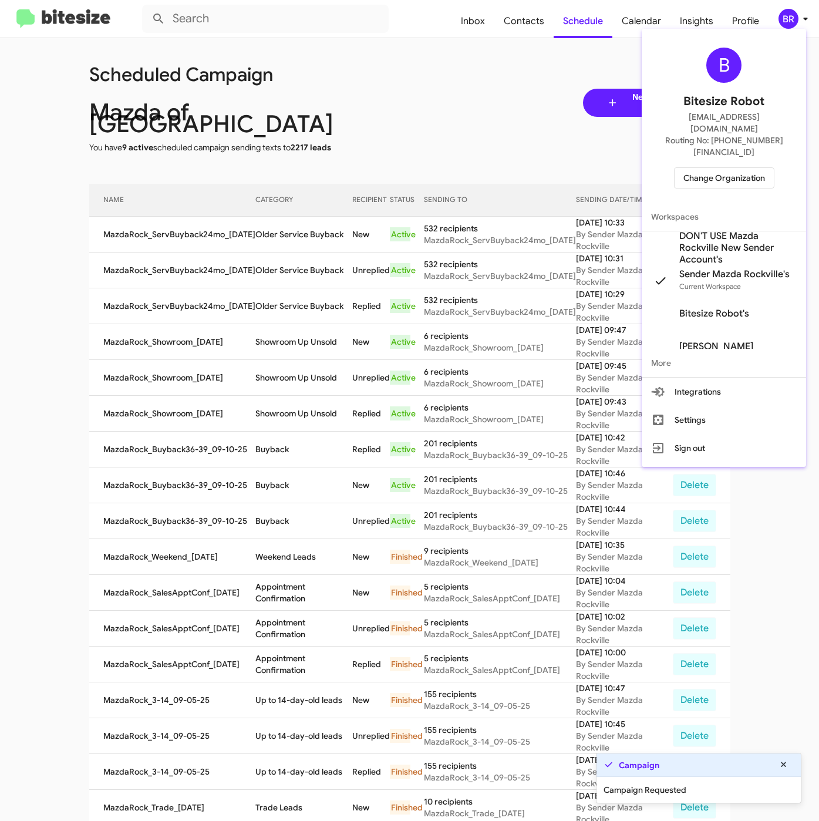
click at [359, 229] on div at bounding box center [409, 410] width 819 height 821
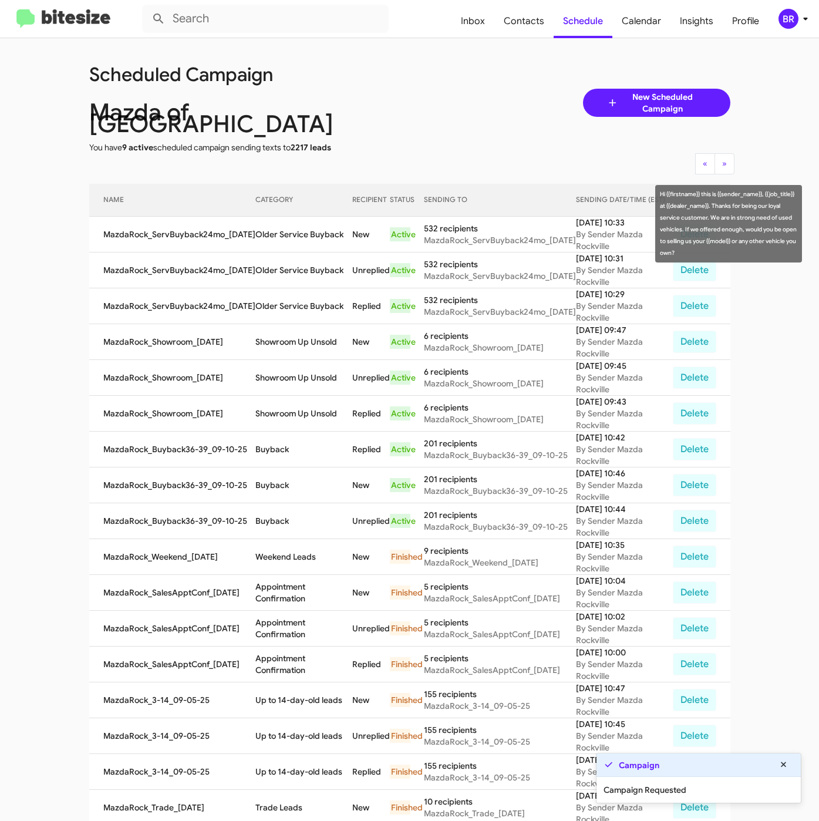
drag, startPoint x: 253, startPoint y: 223, endPoint x: 341, endPoint y: 226, distance: 88.1
click at [341, 226] on td "Older Service Buyback" at bounding box center [303, 235] width 97 height 36
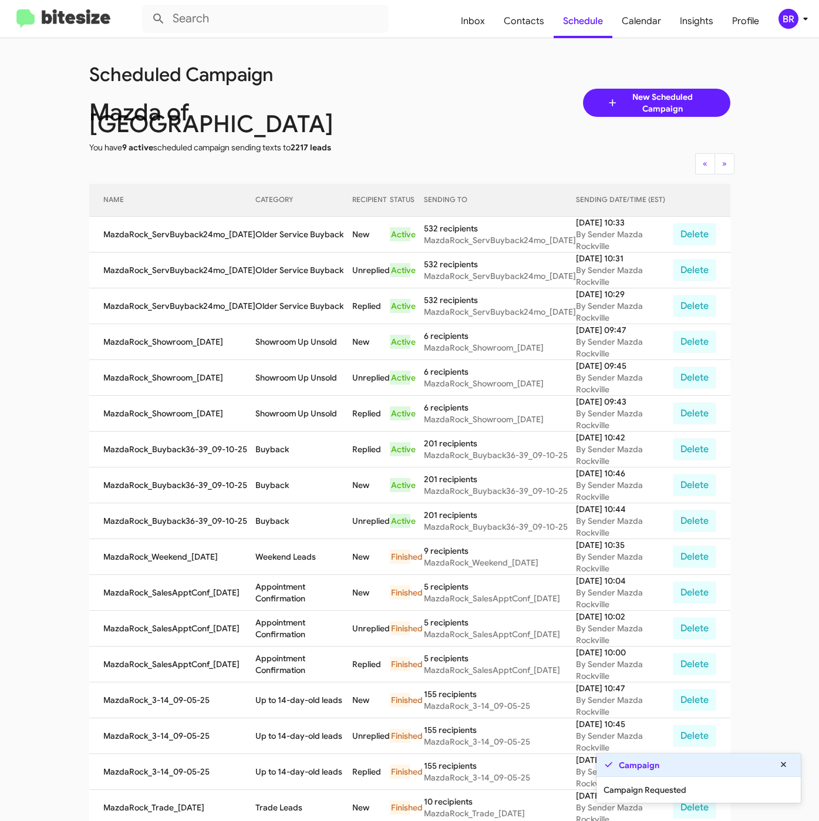
copy td "Older Service Buyback"
click at [788, 18] on div "BR" at bounding box center [789, 19] width 20 height 20
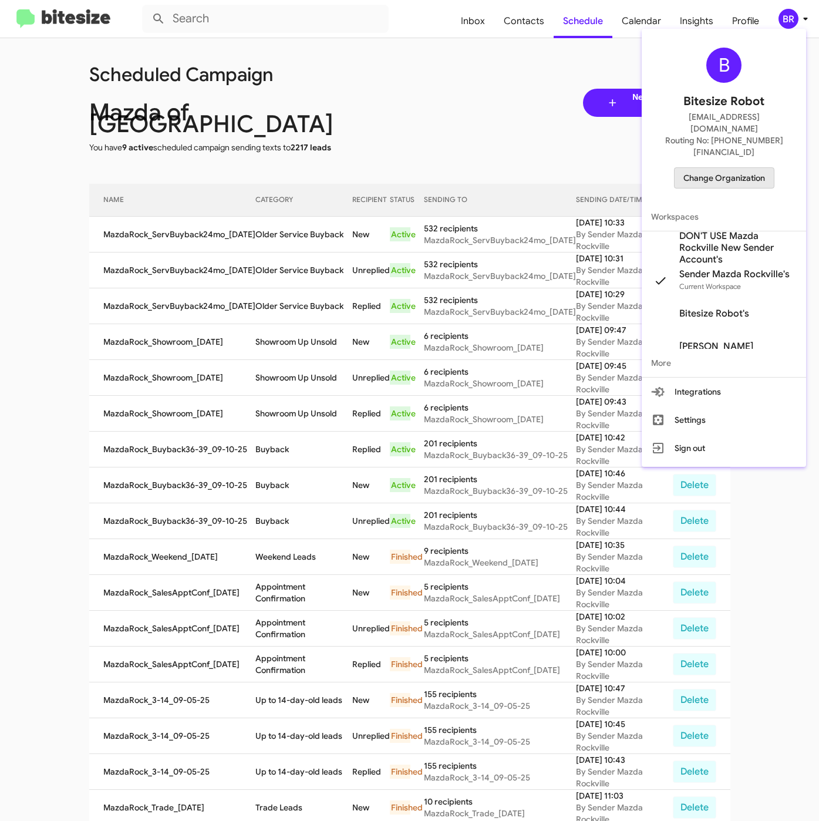
click at [726, 168] on span "Change Organization" at bounding box center [725, 178] width 82 height 20
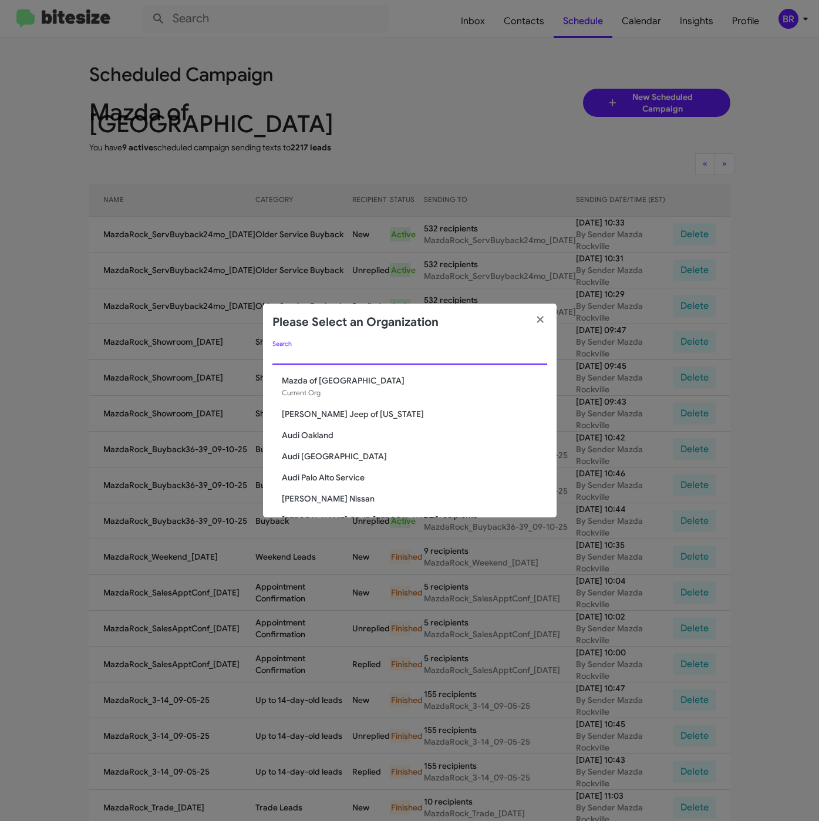
drag, startPoint x: 351, startPoint y: 355, endPoint x: 318, endPoint y: 420, distance: 73.0
click at [351, 356] on input "Search" at bounding box center [409, 355] width 275 height 9
paste input "Kia of Fairfax"
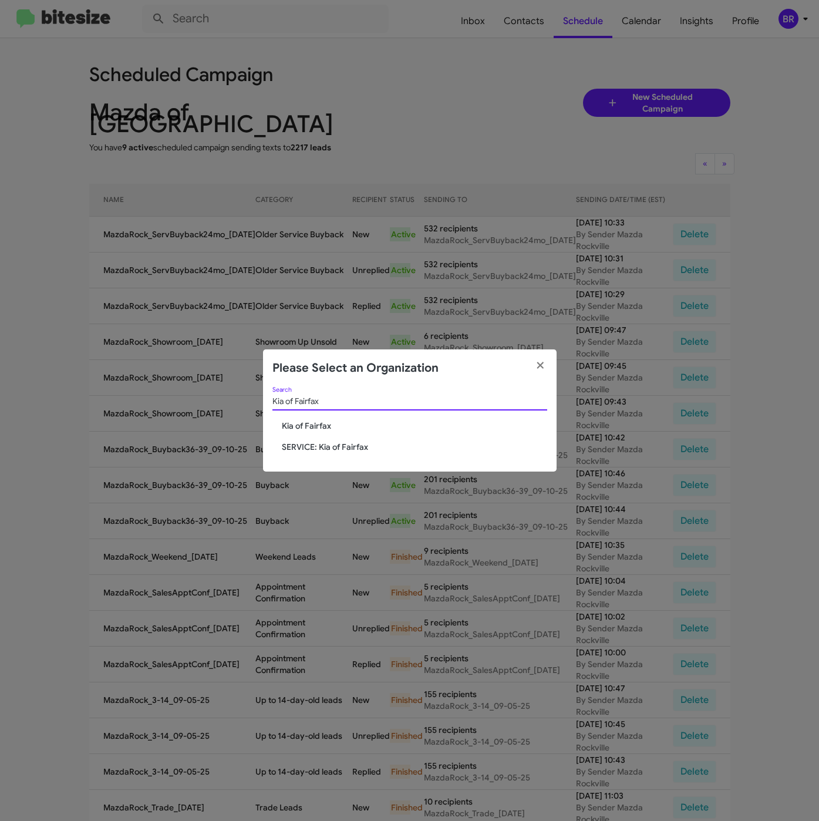
type input "Kia of Fairfax"
click at [319, 442] on span "SERVICE: Kia of Fairfax" at bounding box center [414, 447] width 265 height 12
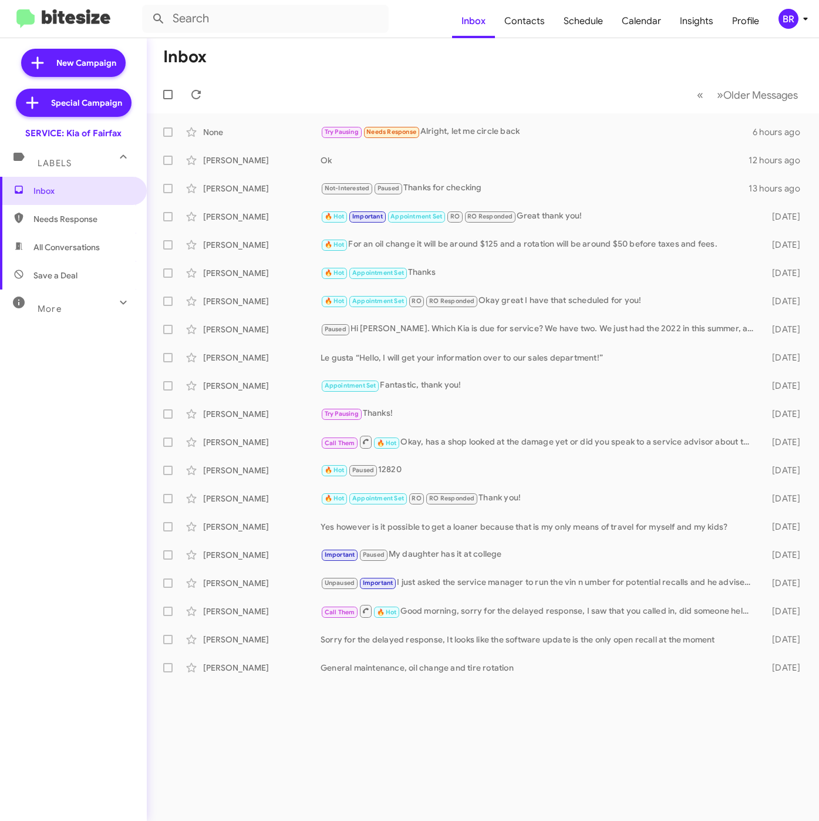
click at [793, 12] on div "BR" at bounding box center [789, 19] width 20 height 20
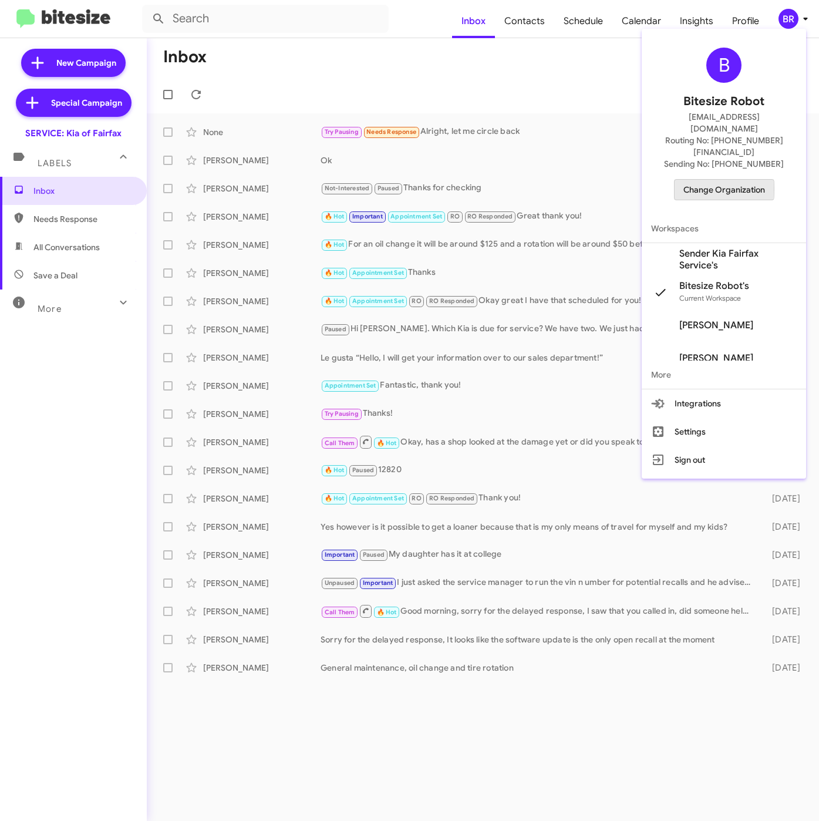
click at [701, 180] on span "Change Organization" at bounding box center [725, 190] width 82 height 20
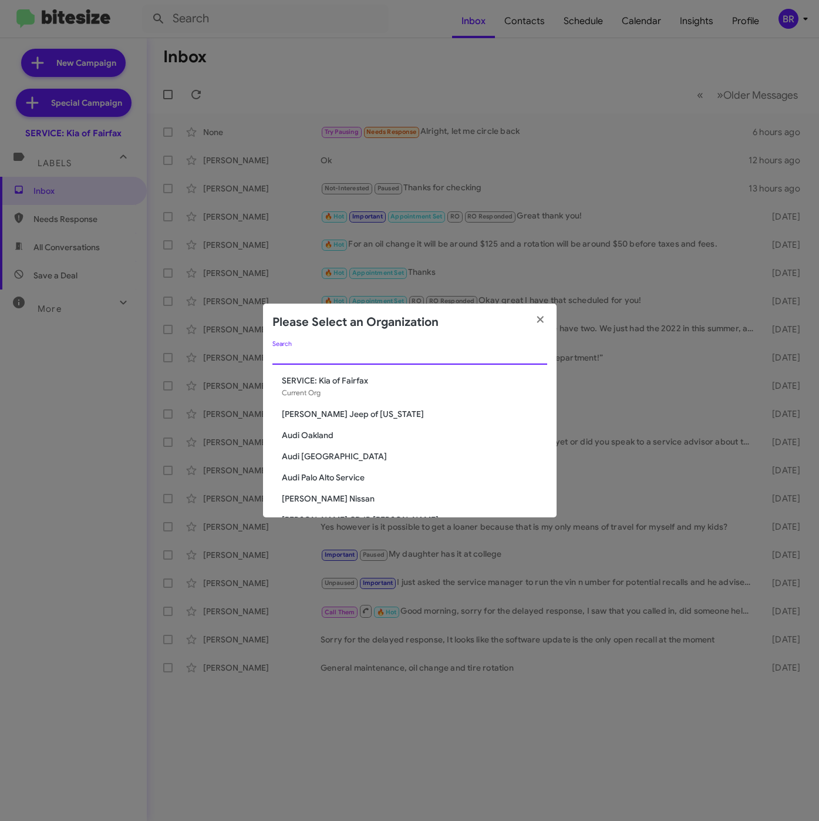
click at [361, 354] on input "Search" at bounding box center [409, 355] width 275 height 9
paste input "Kia of Fairfax"
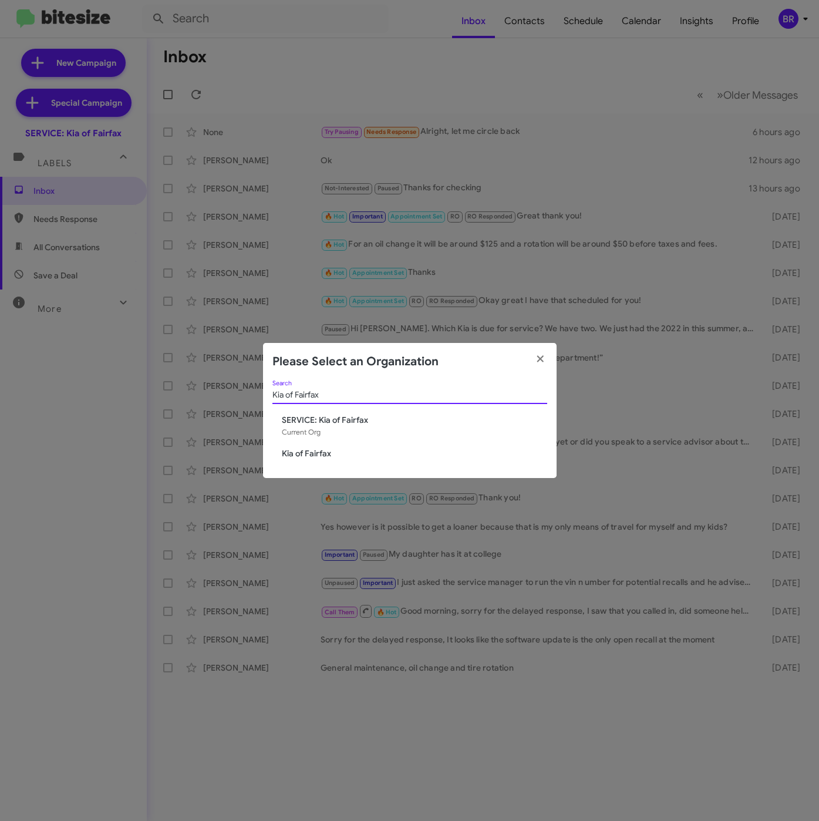
type input "Kia of Fairfax"
click at [317, 455] on span "Kia of Fairfax" at bounding box center [414, 454] width 265 height 12
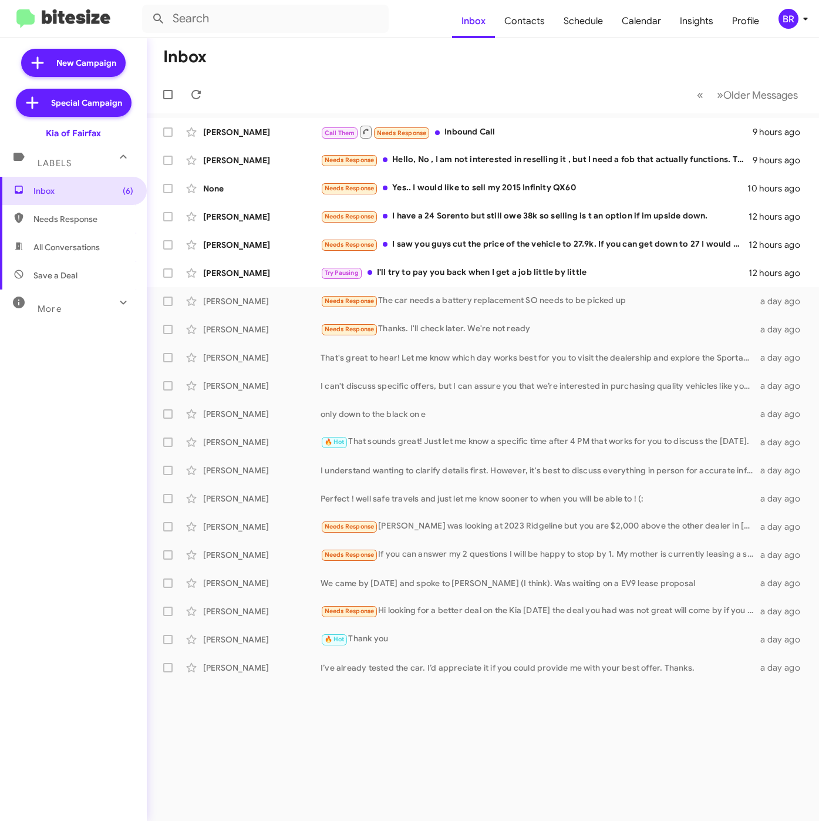
click at [780, 15] on div "BR" at bounding box center [789, 19] width 20 height 20
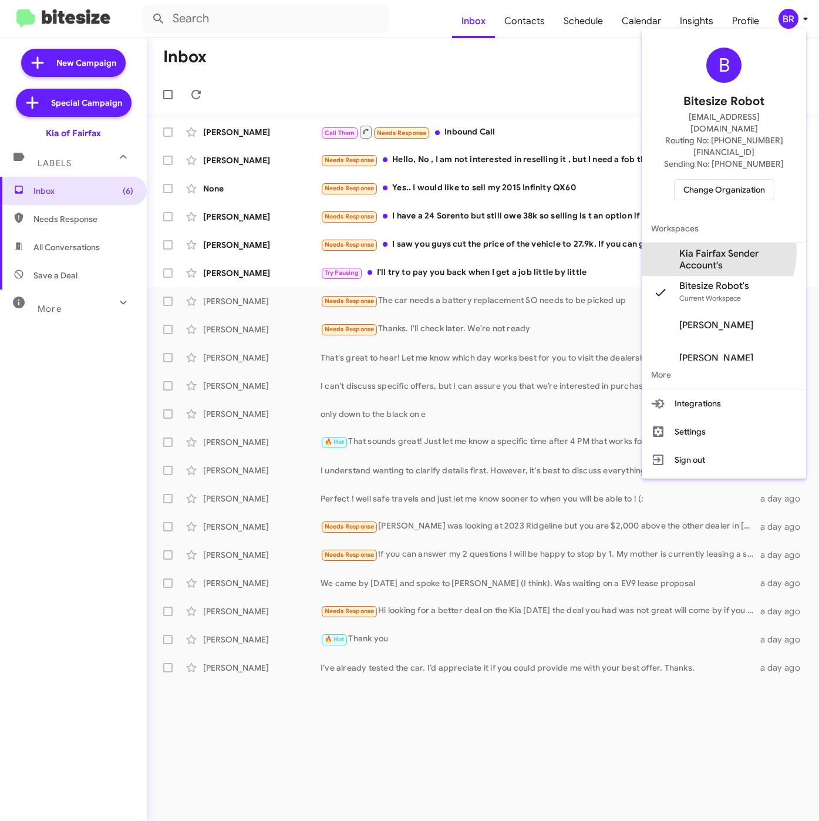
click at [718, 248] on span "Kia Fairfax Sender Account's" at bounding box center [737, 259] width 117 height 23
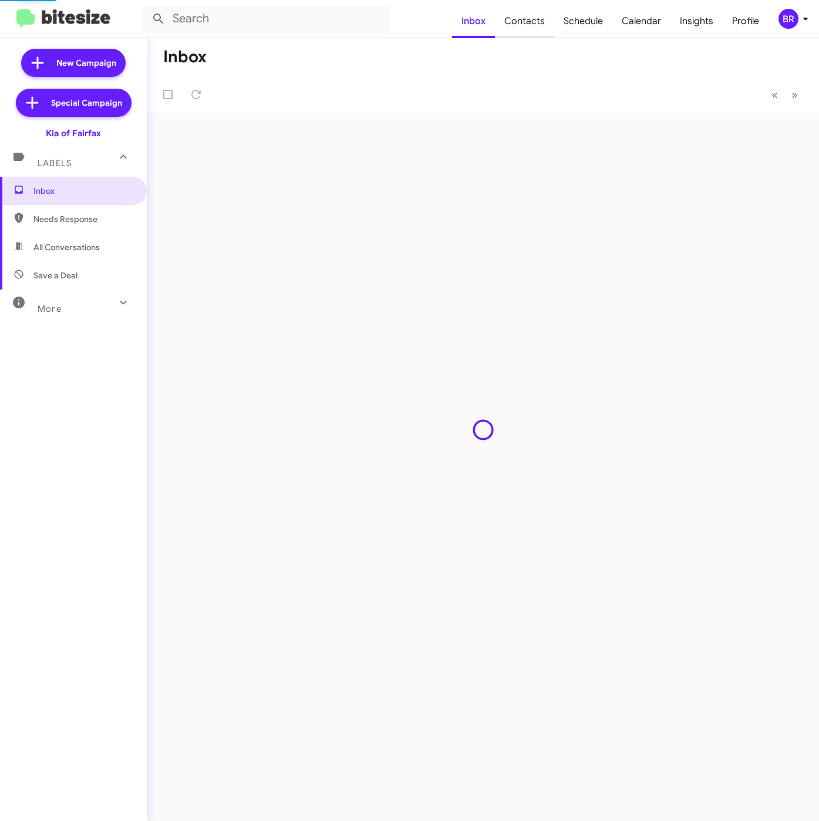
click at [531, 21] on span "Contacts" at bounding box center [524, 21] width 59 height 34
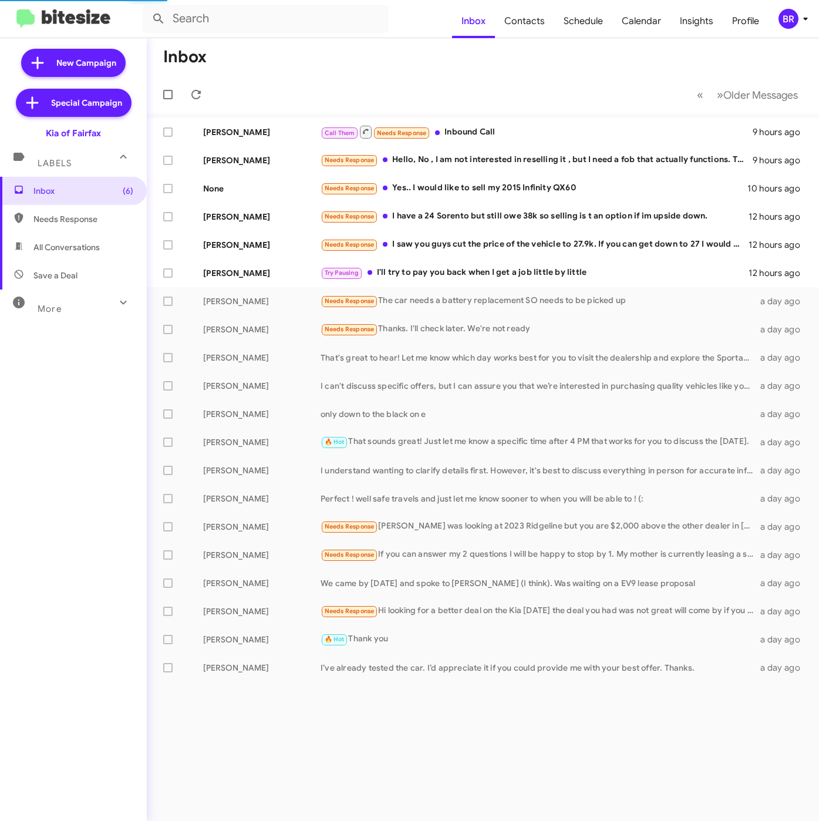
type input "in:groups"
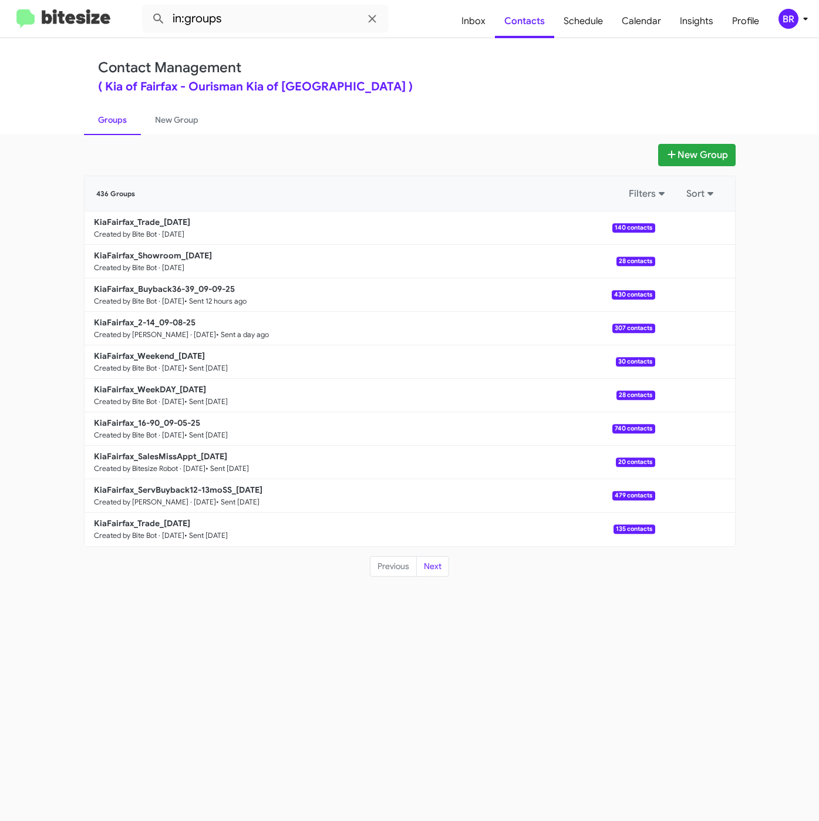
click at [712, 134] on div "New Group 436 Groups Filters Sort KiaFairfax_Trade_[DATE] Created by Bite Bot ·…" at bounding box center [409, 477] width 819 height 687
click at [709, 146] on button "New Group" at bounding box center [697, 155] width 78 height 22
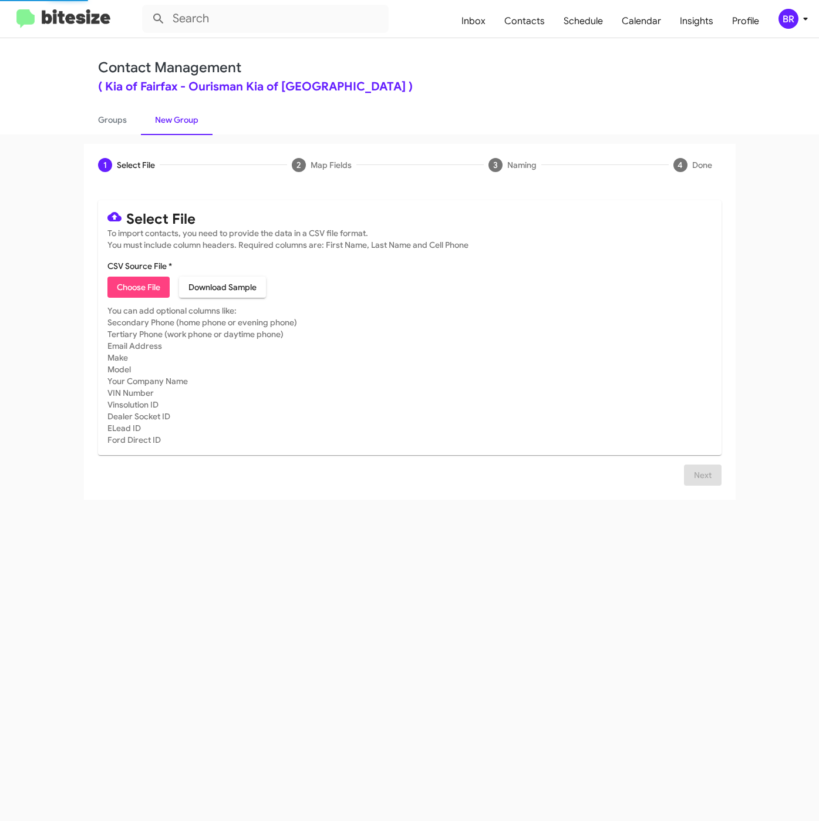
click at [138, 284] on span "Choose File" at bounding box center [138, 287] width 43 height 21
type input "KiaFairfax_ServBuyback18-19MoSS_[DATE]"
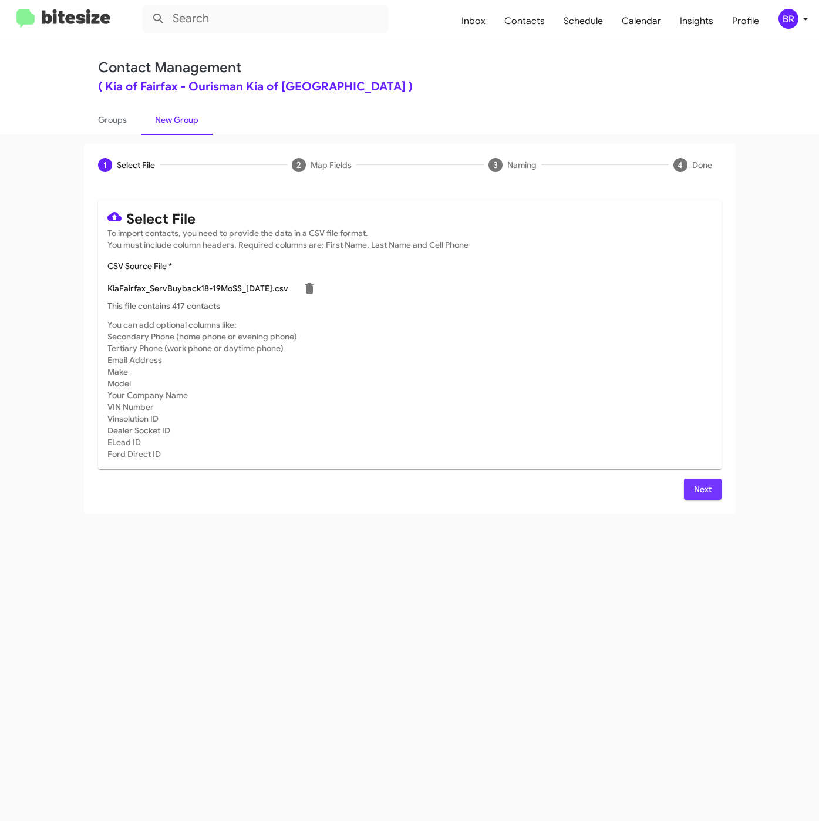
click at [702, 497] on span "Next" at bounding box center [703, 489] width 19 height 21
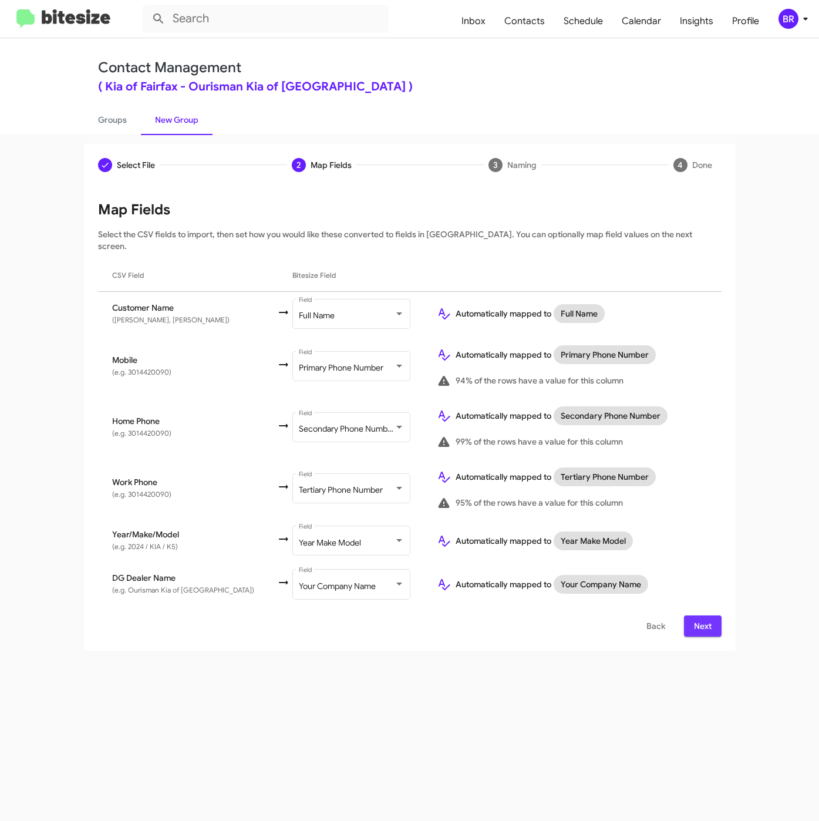
click at [697, 615] on span "Next" at bounding box center [703, 625] width 19 height 21
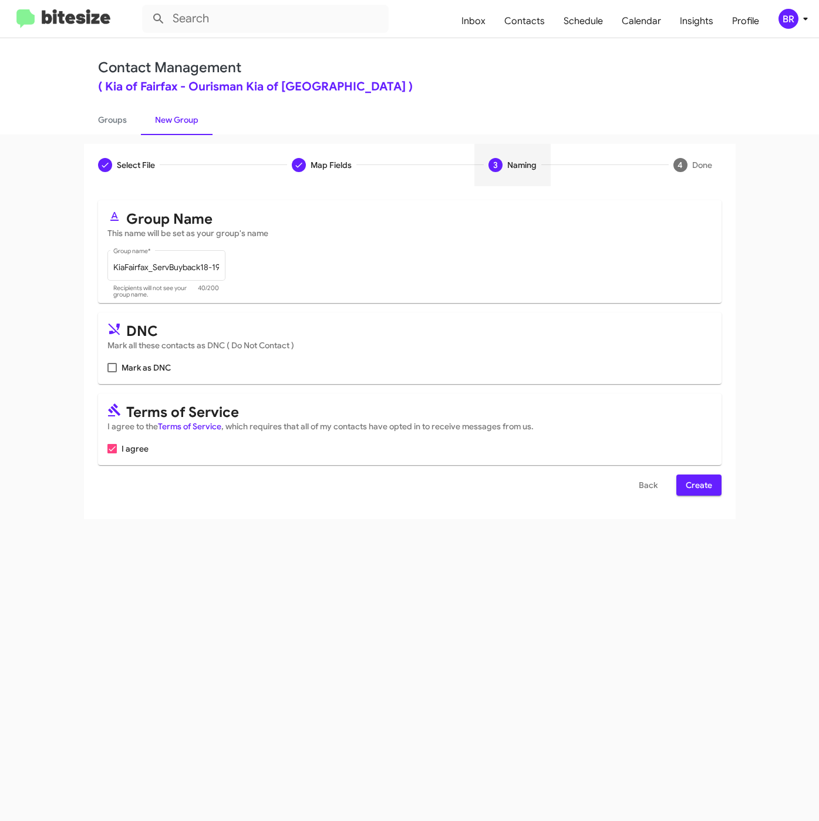
click at [699, 483] on span "Create" at bounding box center [699, 485] width 26 height 21
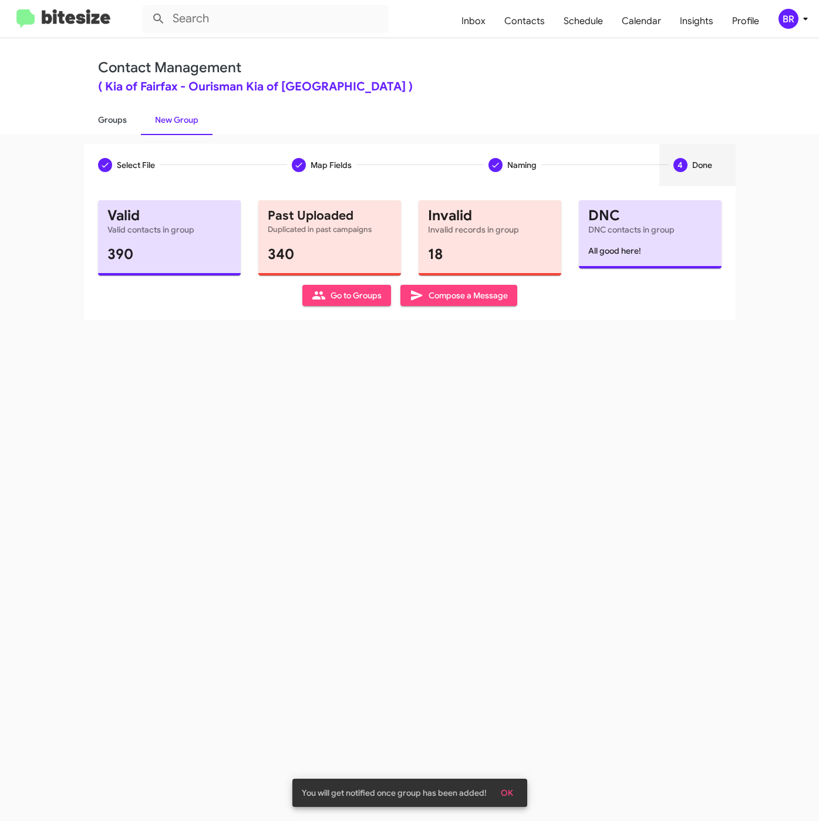
click at [111, 124] on link "Groups" at bounding box center [112, 120] width 57 height 31
type input "in:groups"
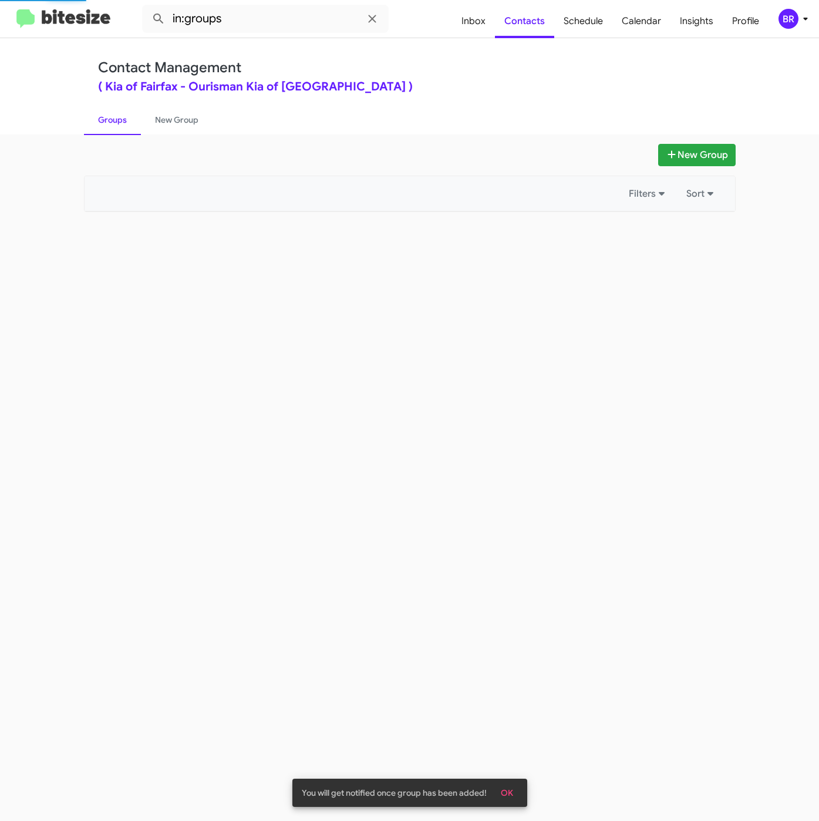
drag, startPoint x: 689, startPoint y: 143, endPoint x: 610, endPoint y: 226, distance: 114.6
click at [689, 143] on div "New Group Filters Sort" at bounding box center [409, 477] width 819 height 687
click at [684, 161] on button "New Group" at bounding box center [697, 155] width 78 height 22
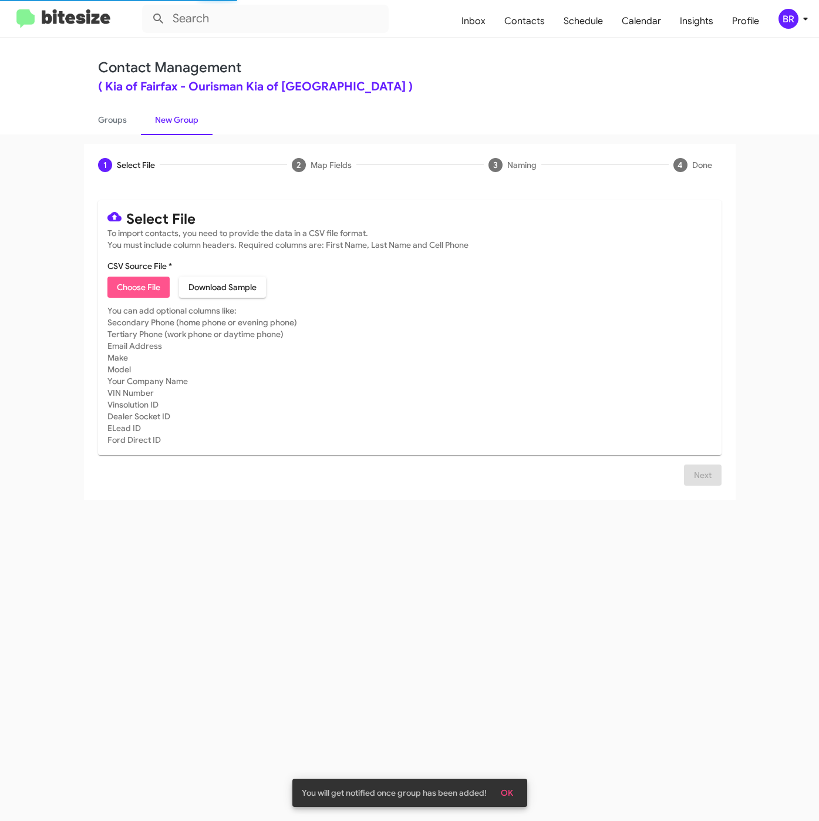
click at [129, 286] on span "Choose File" at bounding box center [138, 287] width 43 height 21
type input "KiaFairfax_SalesMissAppt_[DATE]"
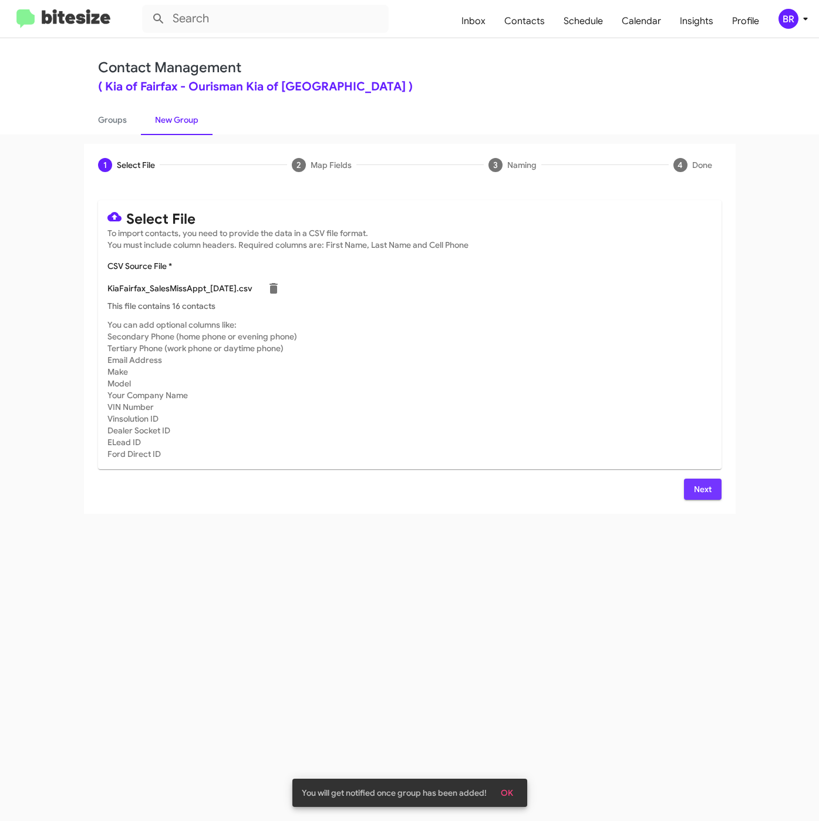
click at [700, 482] on span "Next" at bounding box center [703, 489] width 19 height 21
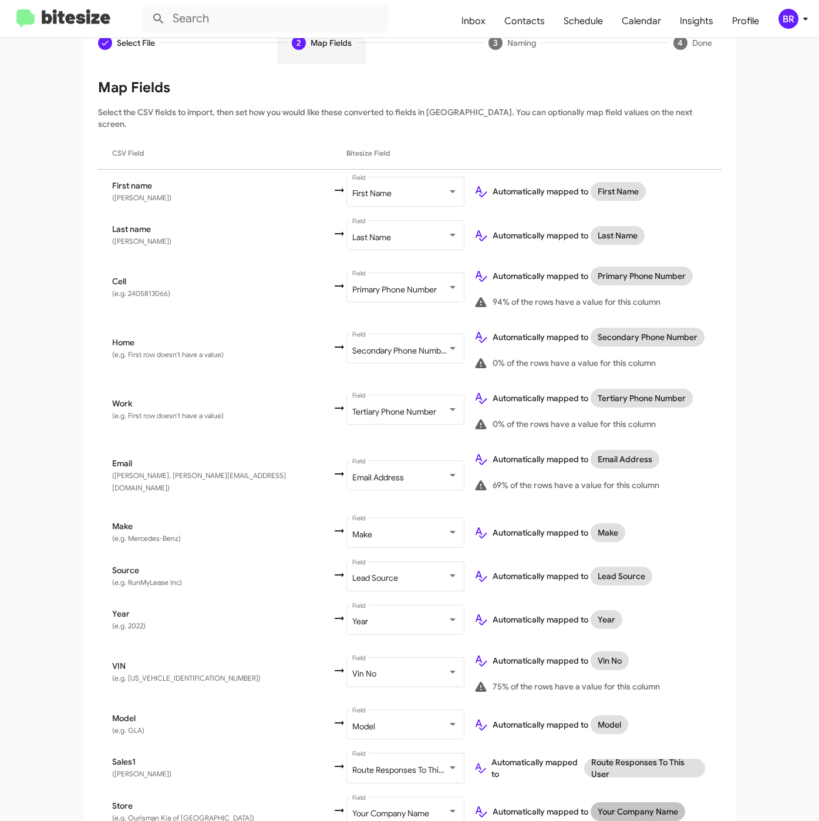
scroll to position [166, 0]
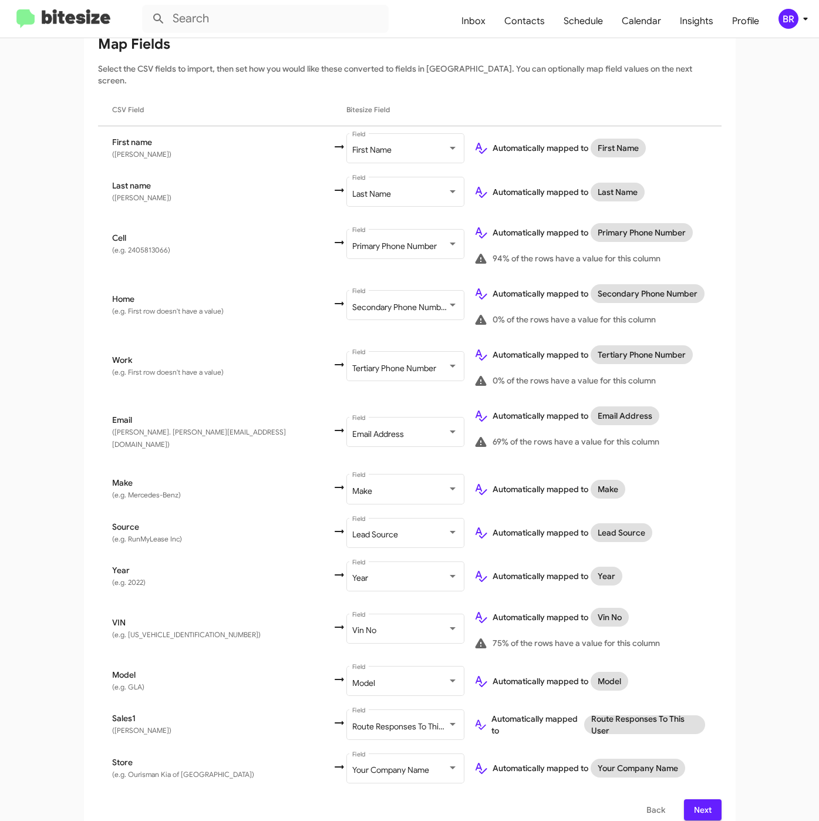
click at [706, 800] on button "Next" at bounding box center [703, 809] width 38 height 21
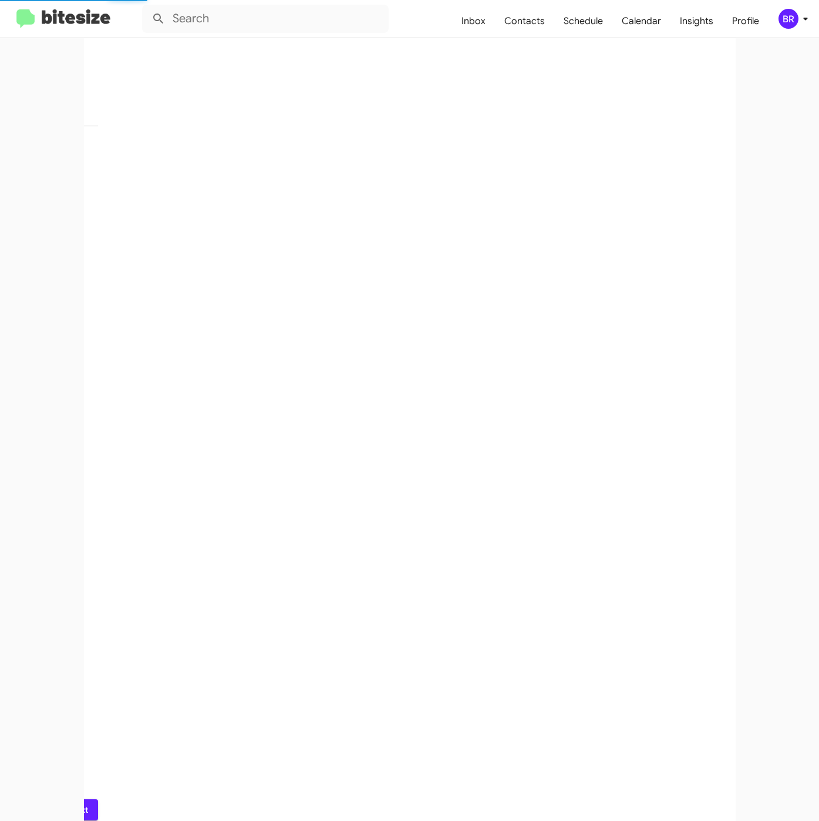
scroll to position [0, 0]
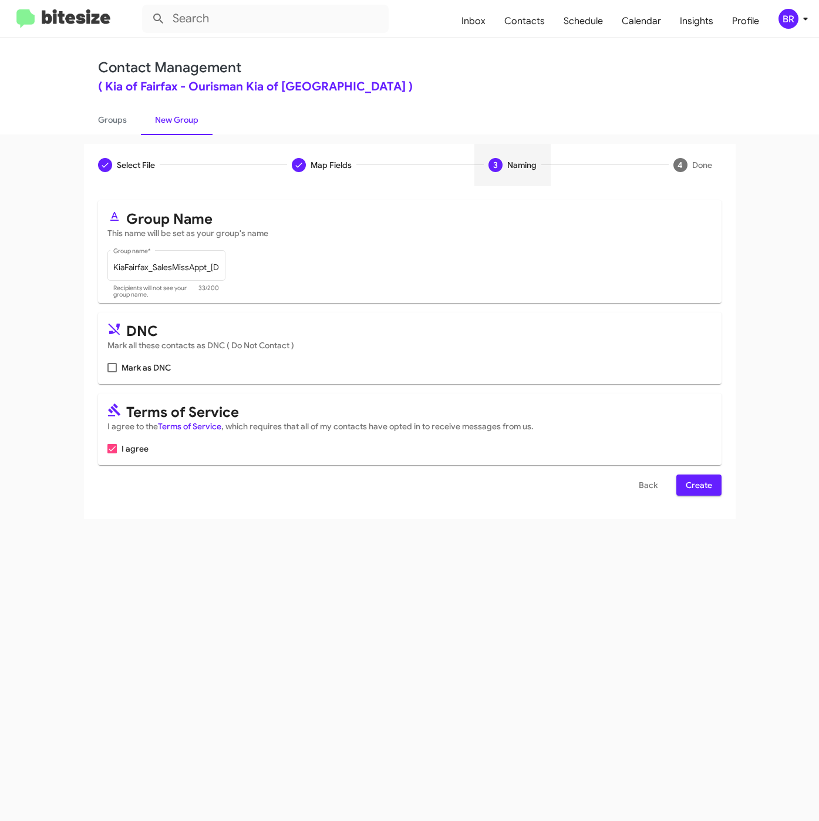
click at [711, 488] on span "Create" at bounding box center [699, 485] width 26 height 21
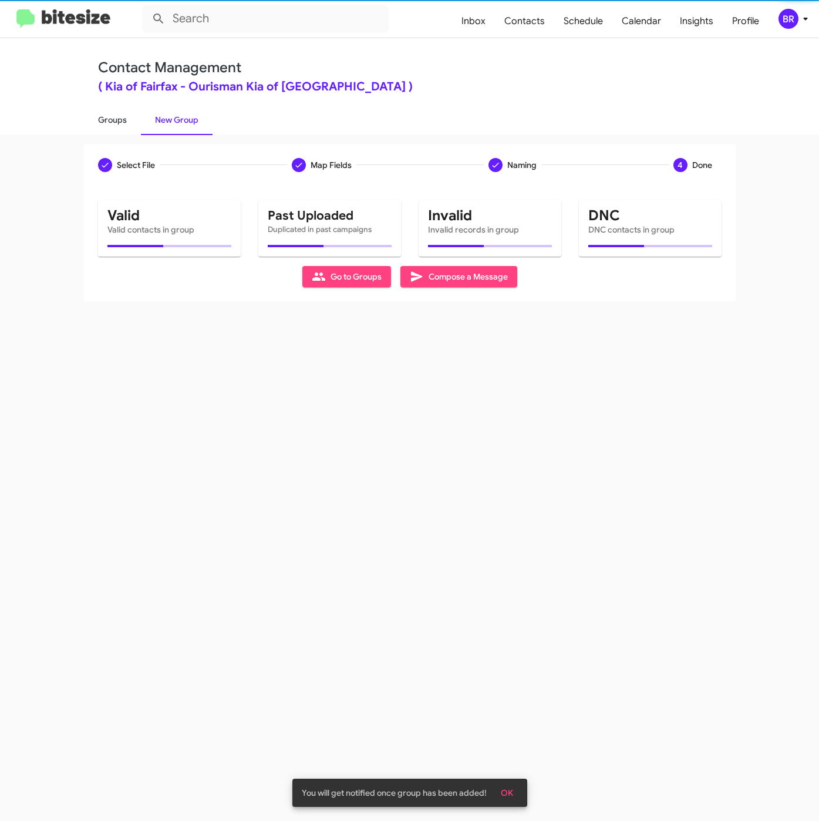
click at [118, 115] on link "Groups" at bounding box center [112, 120] width 57 height 31
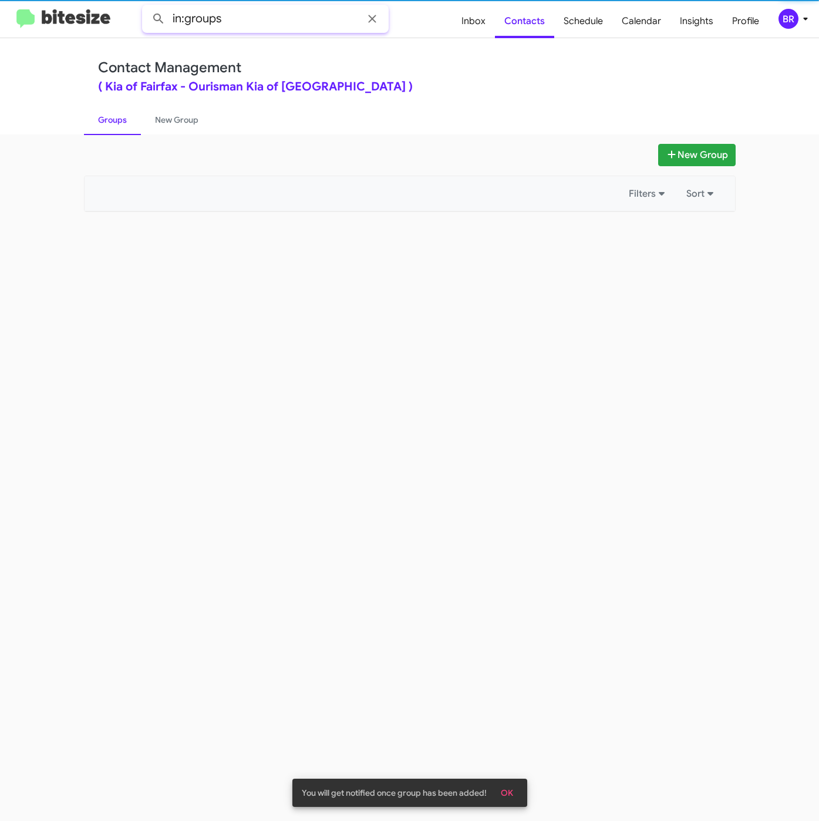
click at [231, 25] on input "in:groups" at bounding box center [265, 19] width 247 height 28
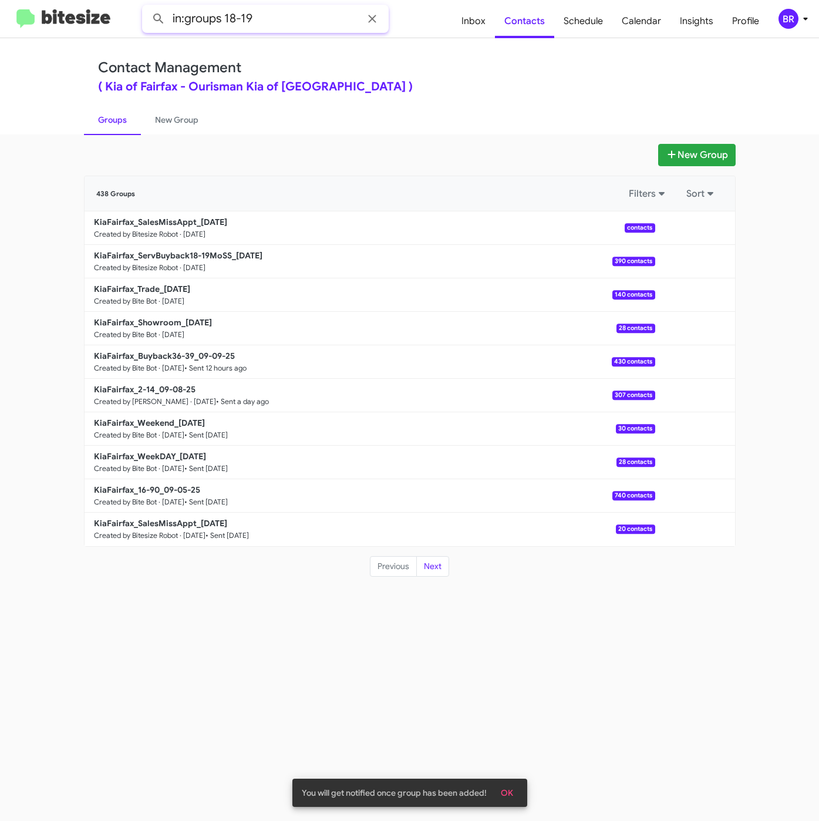
type input "in:groups 18-19"
click at [147, 7] on button at bounding box center [158, 18] width 23 height 23
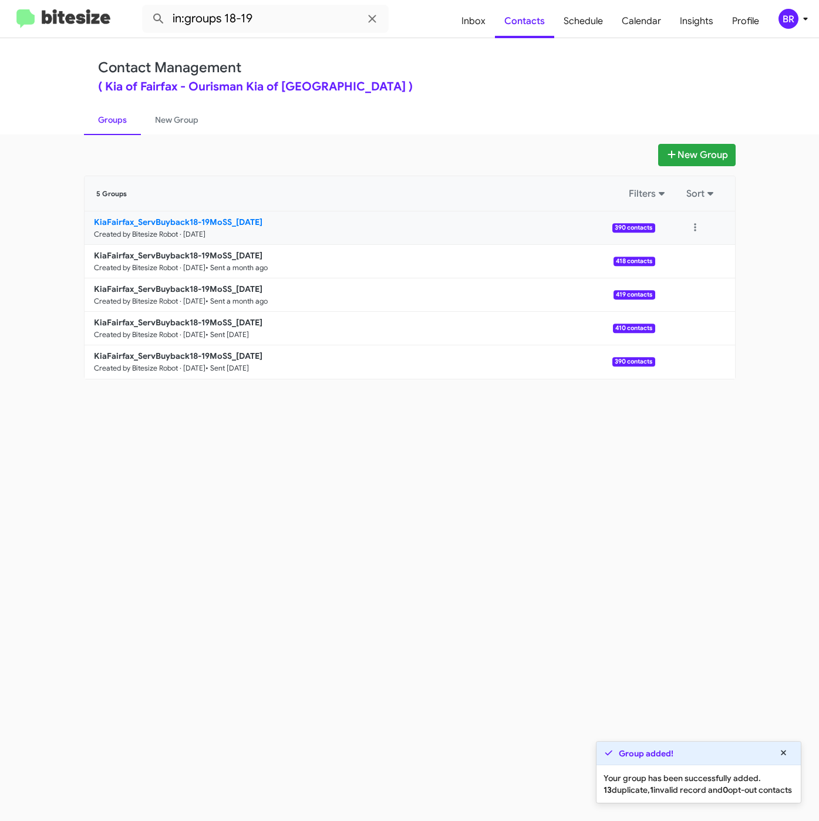
click at [256, 222] on b "KiaFairfax_ServBuyback18-19MoSS_[DATE]" at bounding box center [178, 222] width 169 height 11
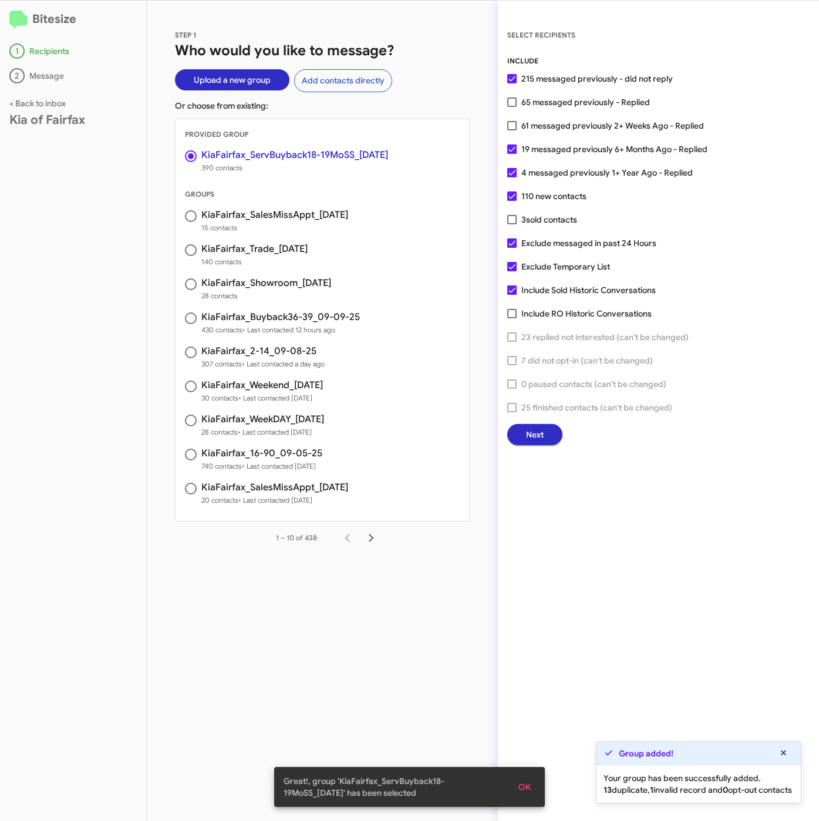
click at [569, 147] on span "19 messaged previously 6+ Months Ago - Replied" at bounding box center [615, 149] width 186 height 14
click at [512, 154] on input "19 messaged previously 6+ Months Ago - Replied" at bounding box center [512, 154] width 1 height 1
checkbox input "false"
click at [571, 166] on span "4 messaged previously 1+ Year Ago - Replied" at bounding box center [607, 173] width 171 height 14
click at [512, 177] on input "4 messaged previously 1+ Year Ago - Replied" at bounding box center [512, 177] width 1 height 1
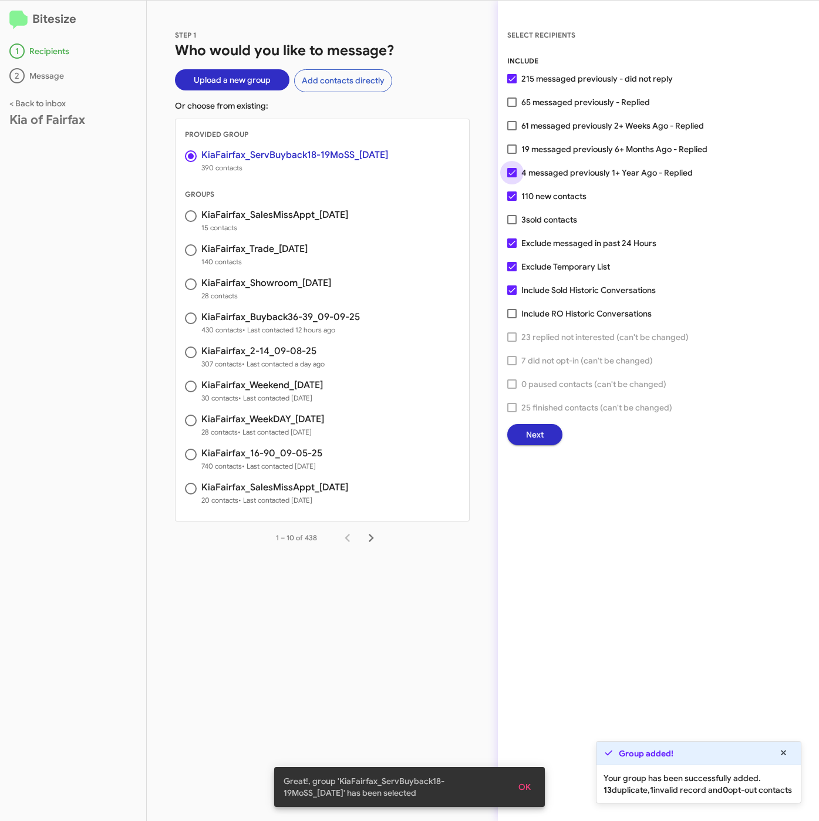
checkbox input "false"
click at [527, 436] on span "Next" at bounding box center [535, 434] width 18 height 21
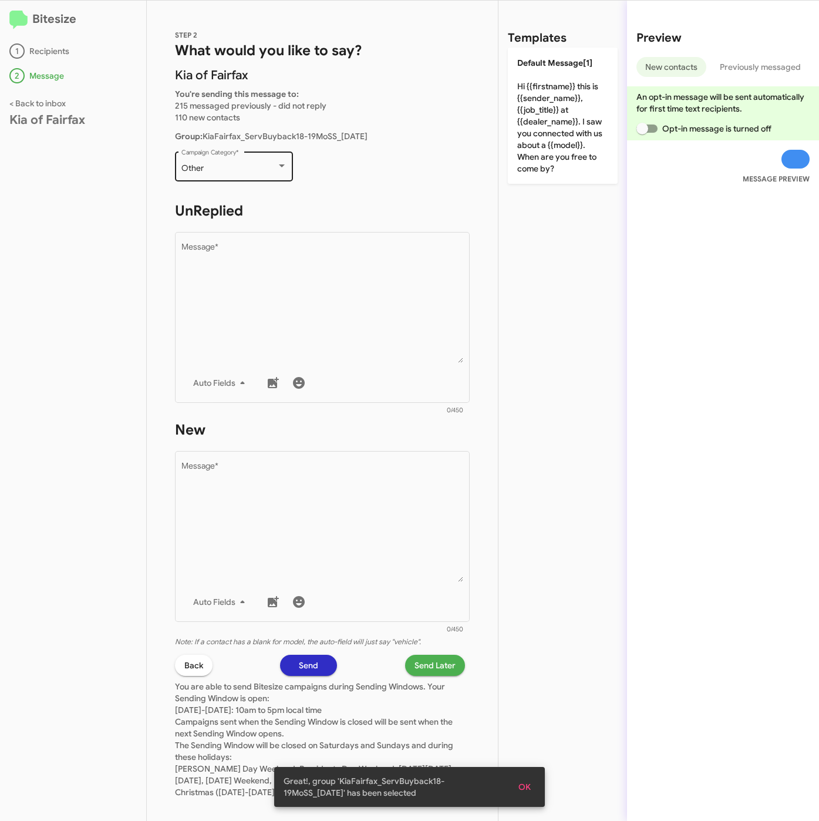
click at [233, 174] on div "Other Campaign Category *" at bounding box center [234, 165] width 106 height 32
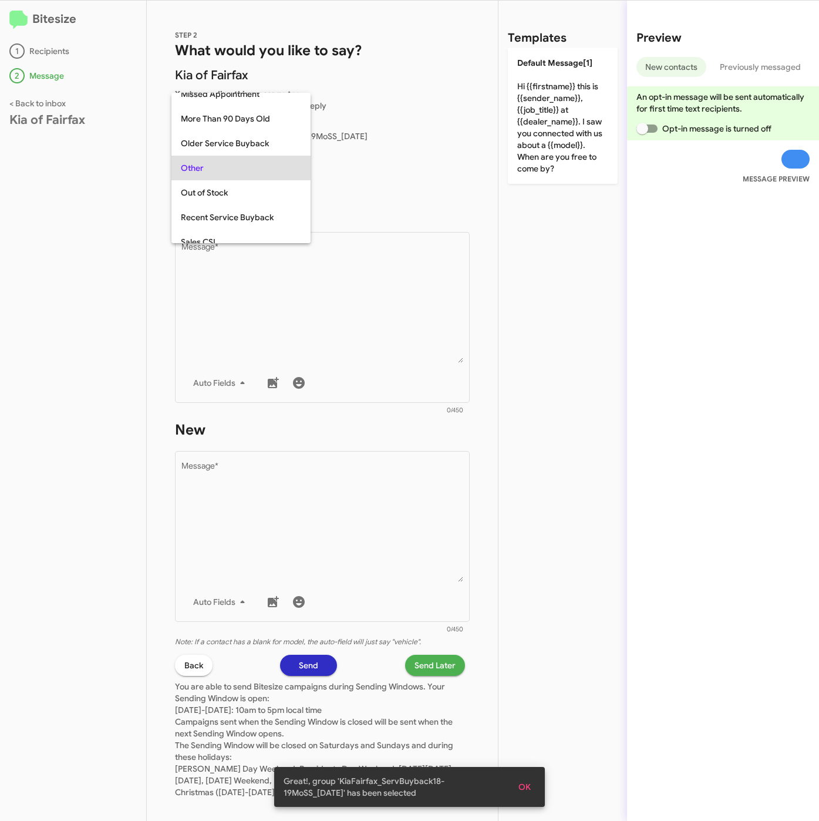
scroll to position [123, 0]
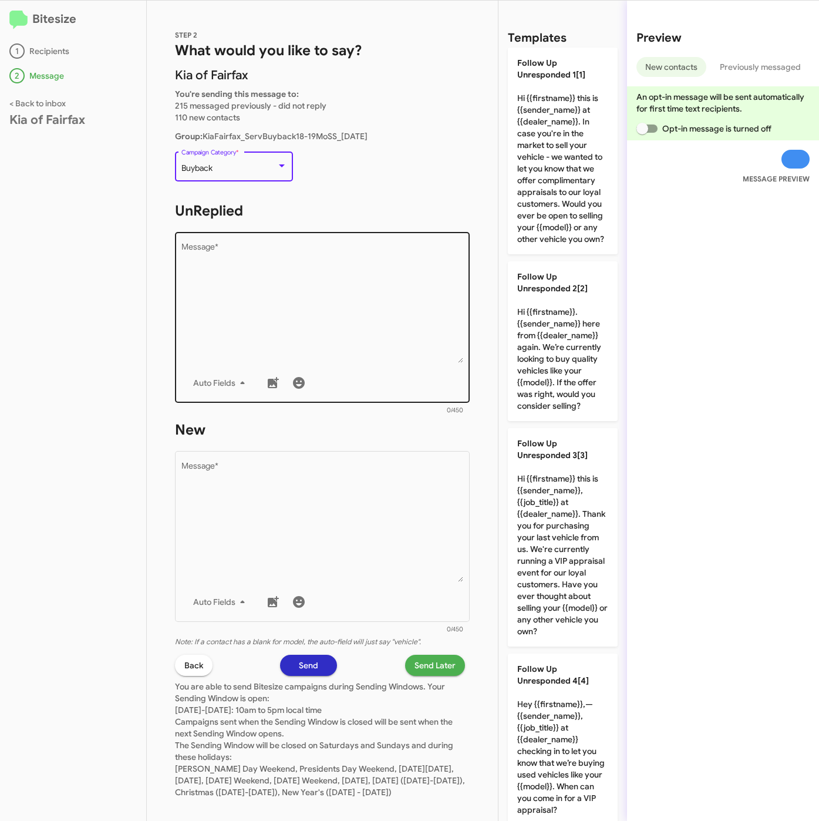
click at [328, 319] on textarea "Message *" at bounding box center [322, 303] width 282 height 120
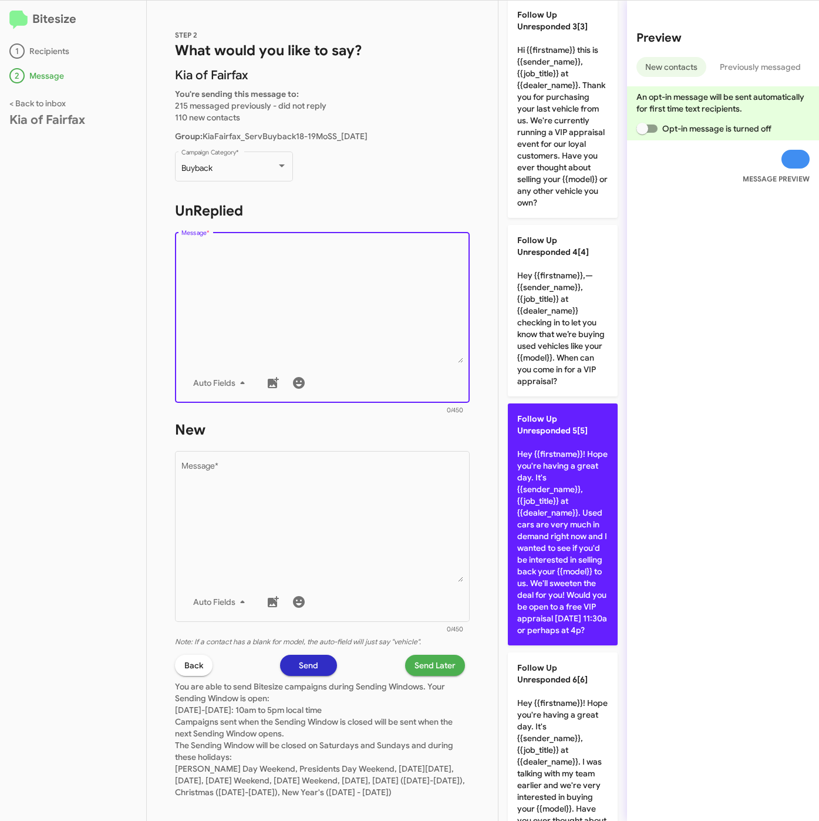
scroll to position [617, 0]
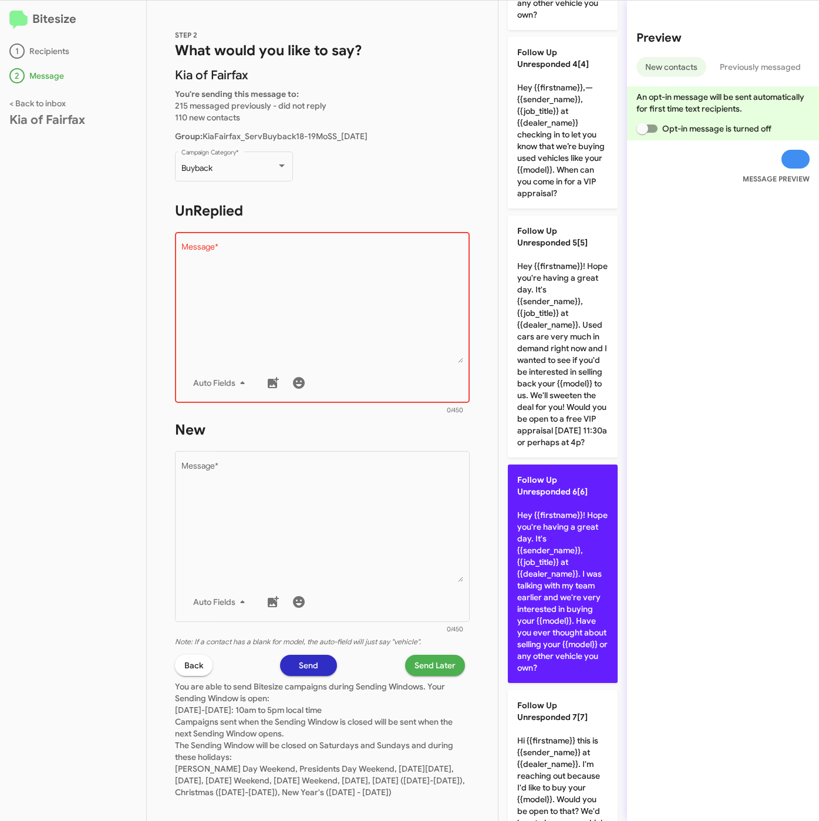
click at [551, 675] on p "Follow Up Unresponded 6[6] Hey {{firstname}}! Hope you're having a great day. I…" at bounding box center [563, 574] width 110 height 218
type textarea "Hey {{firstname}}! Hope you're having a great day. It's {{sender_name}}, {{job_…"
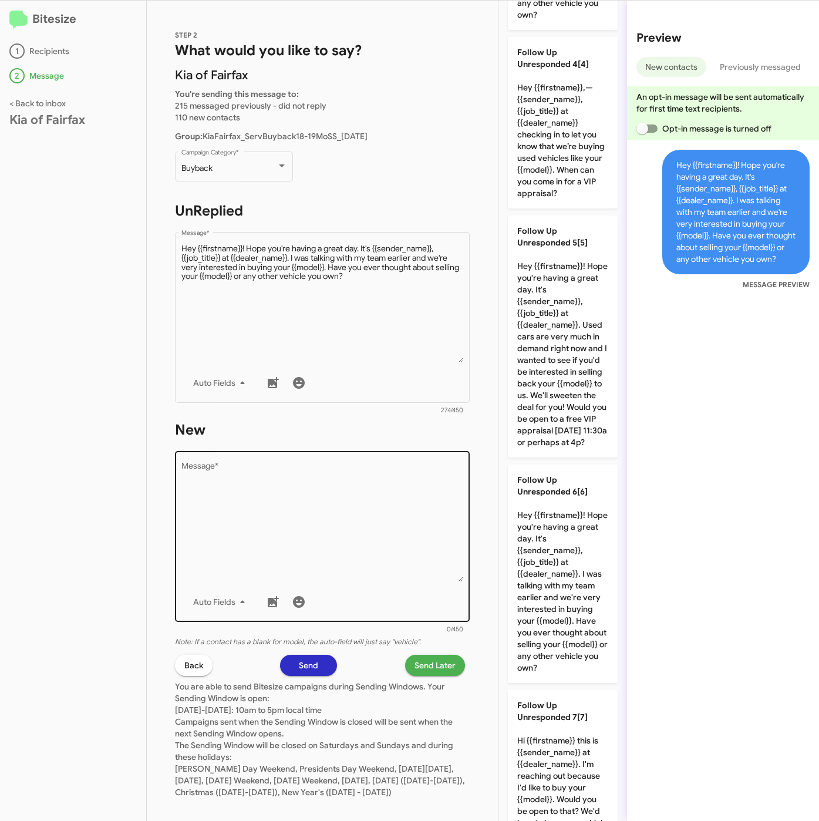
click at [395, 536] on textarea "Message *" at bounding box center [322, 522] width 282 height 120
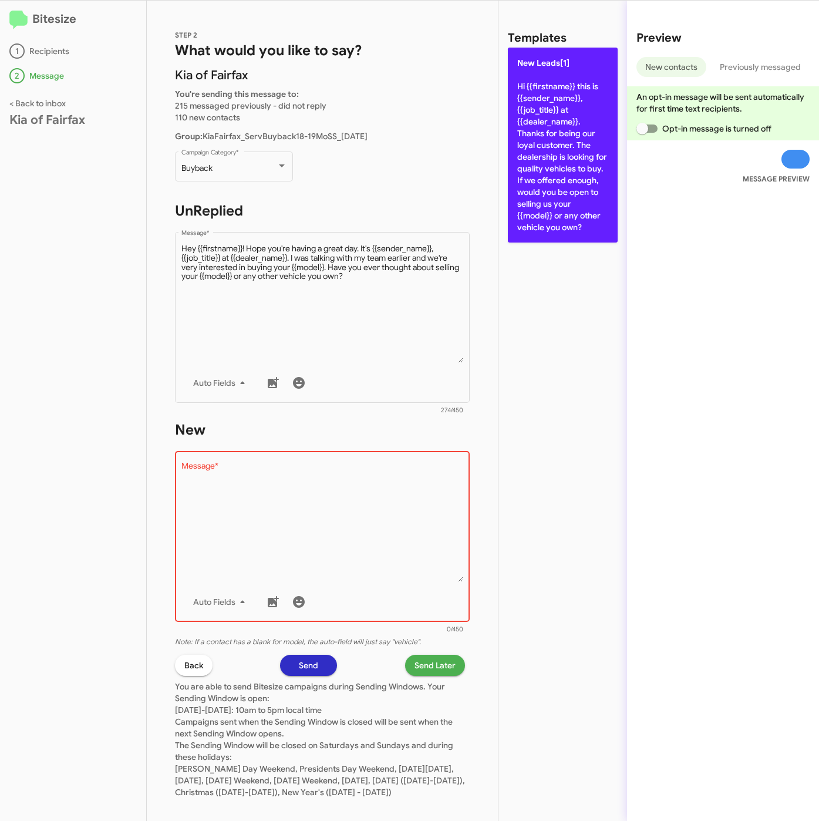
click at [549, 176] on p "New Leads[1] Hi {{firstname}} this is {{sender_name}}, {{job_title}} at {{deale…" at bounding box center [563, 145] width 110 height 195
type textarea "Hi {{firstname}} this is {{sender_name}}, {{job_title}} at {{dealer_name}}. Tha…"
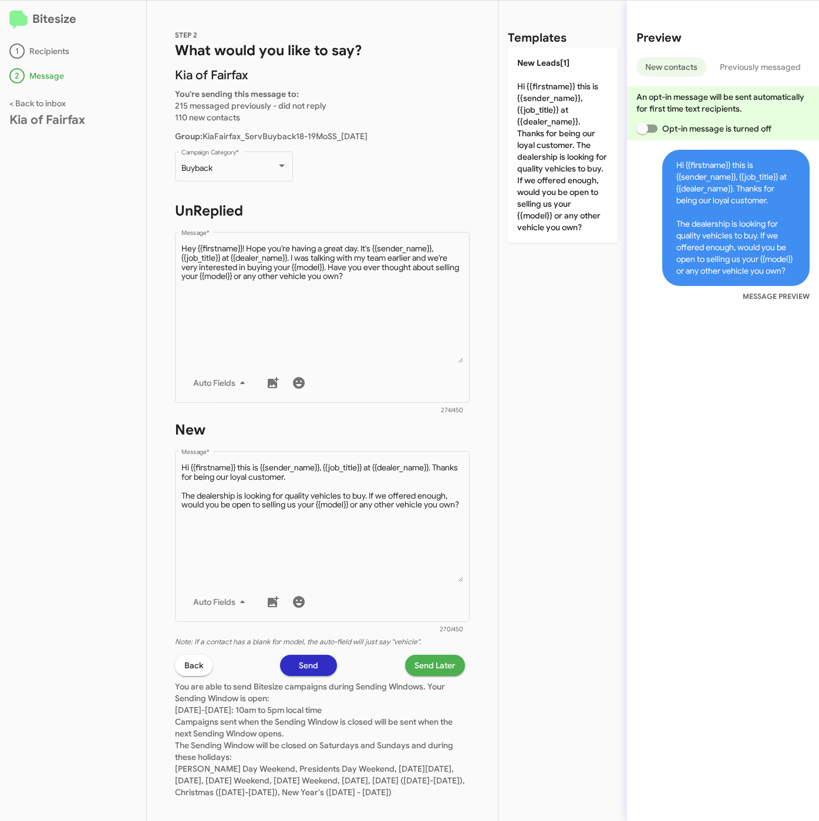
click at [428, 661] on span "Send Later" at bounding box center [435, 665] width 41 height 21
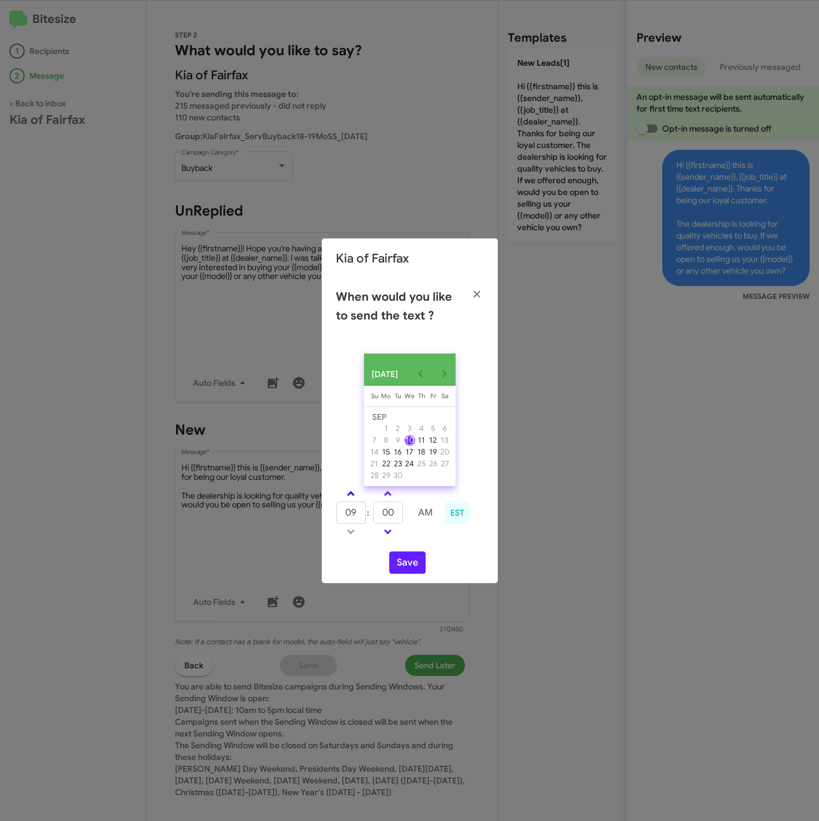
click at [349, 496] on span at bounding box center [351, 495] width 8 height 8
type input "10"
drag, startPoint x: 395, startPoint y: 513, endPoint x: 372, endPoint y: 509, distance: 23.2
click at [372, 509] on tr "10 : 00 AM" at bounding box center [388, 512] width 105 height 23
type input "29"
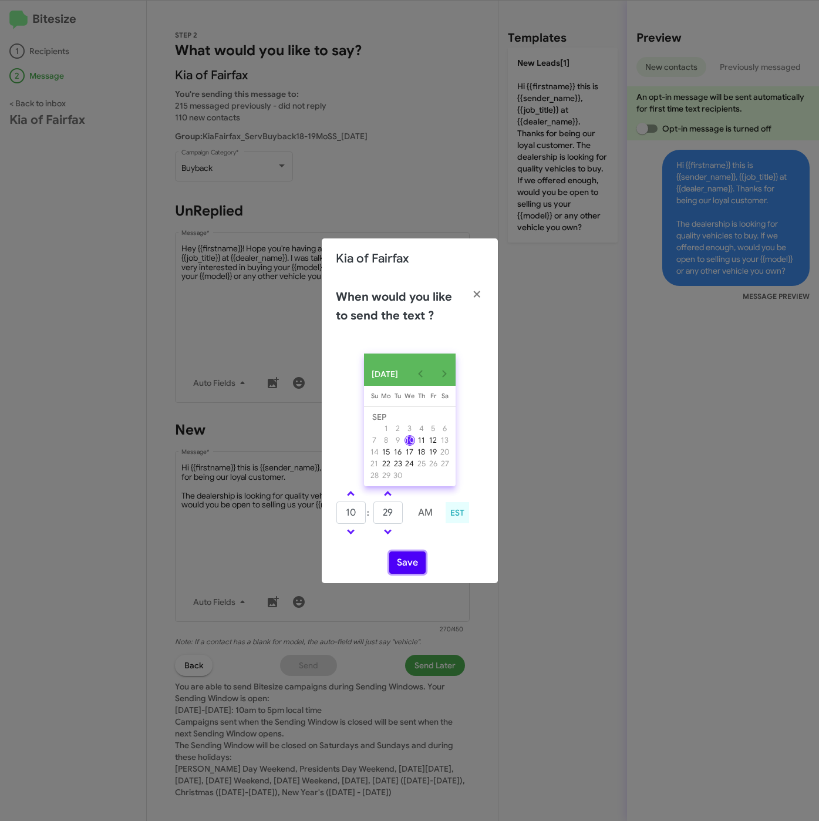
click at [416, 564] on button "Save" at bounding box center [407, 562] width 36 height 22
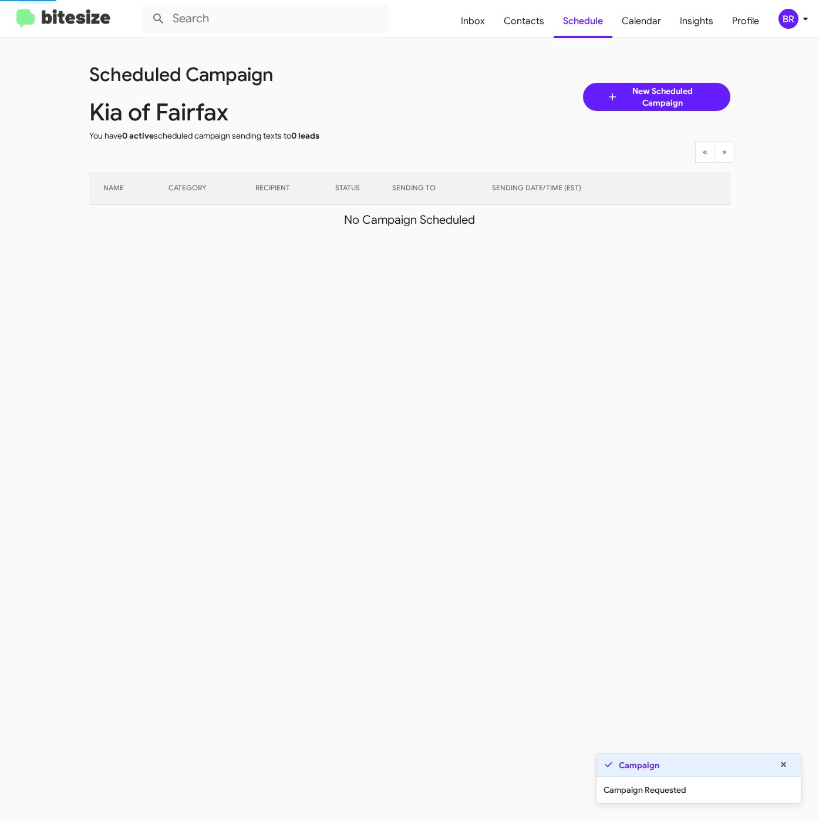
click at [785, 16] on div "BR" at bounding box center [789, 19] width 20 height 20
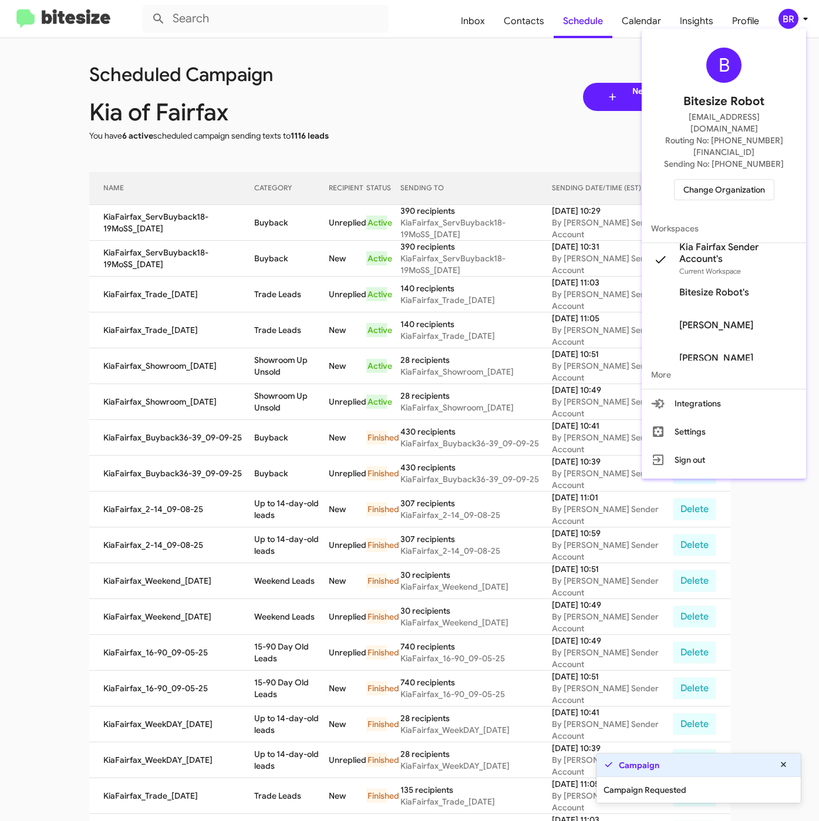
click at [282, 247] on div at bounding box center [409, 410] width 819 height 821
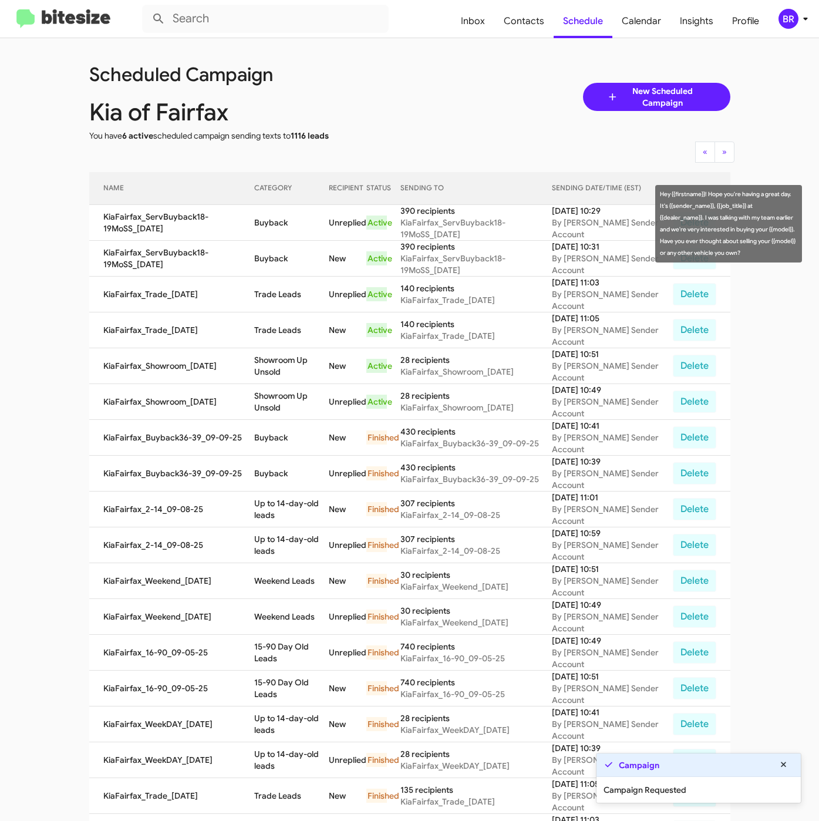
click at [281, 223] on td "Buyback" at bounding box center [291, 223] width 75 height 36
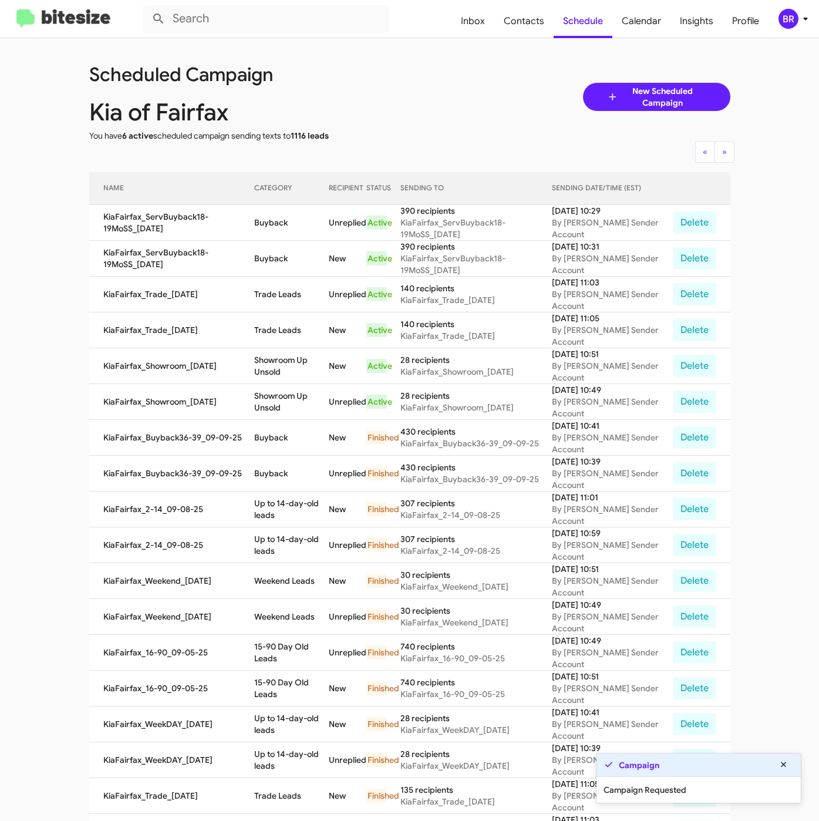
click at [281, 223] on td "Buyback" at bounding box center [291, 223] width 75 height 36
copy td "Buyback"
click at [516, 16] on span "Contacts" at bounding box center [523, 21] width 59 height 34
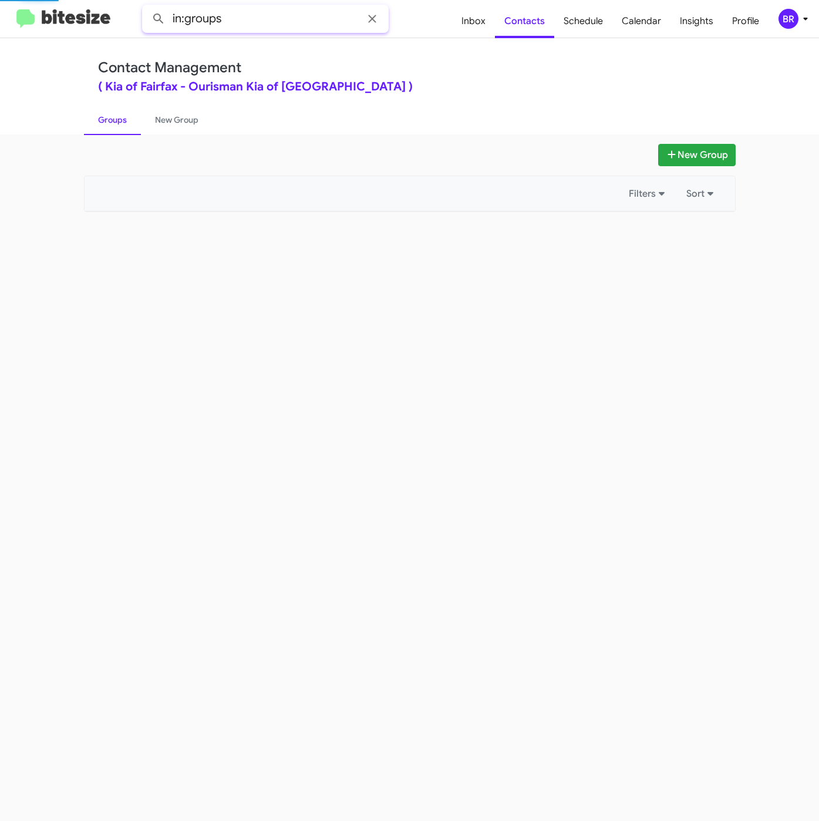
click at [273, 25] on input "in:groups" at bounding box center [265, 19] width 247 height 28
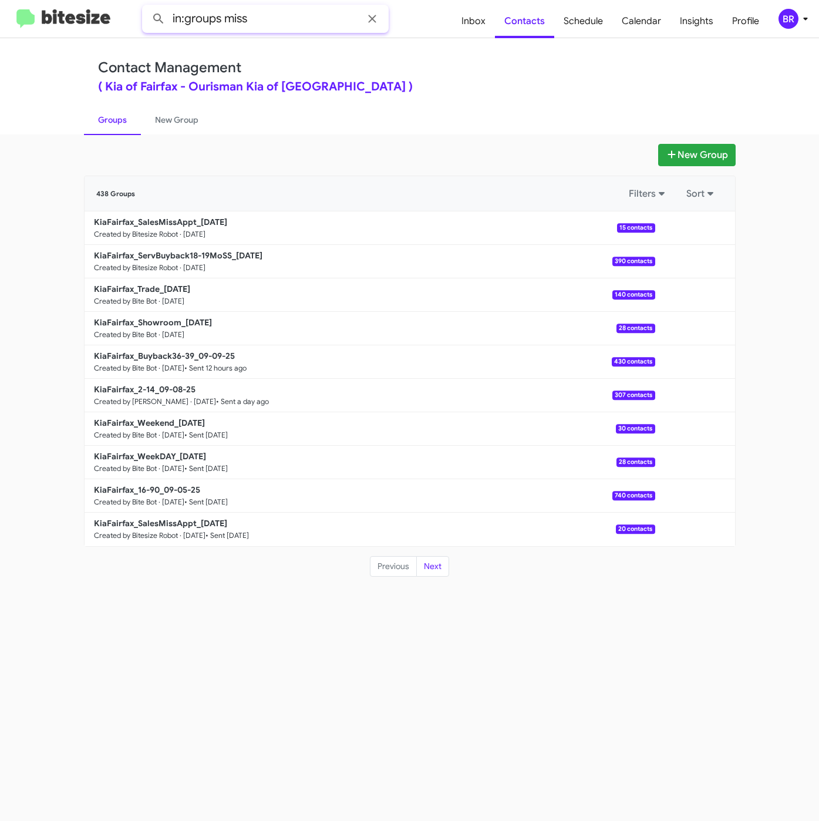
type input "in:groups miss"
click at [147, 7] on button at bounding box center [158, 18] width 23 height 23
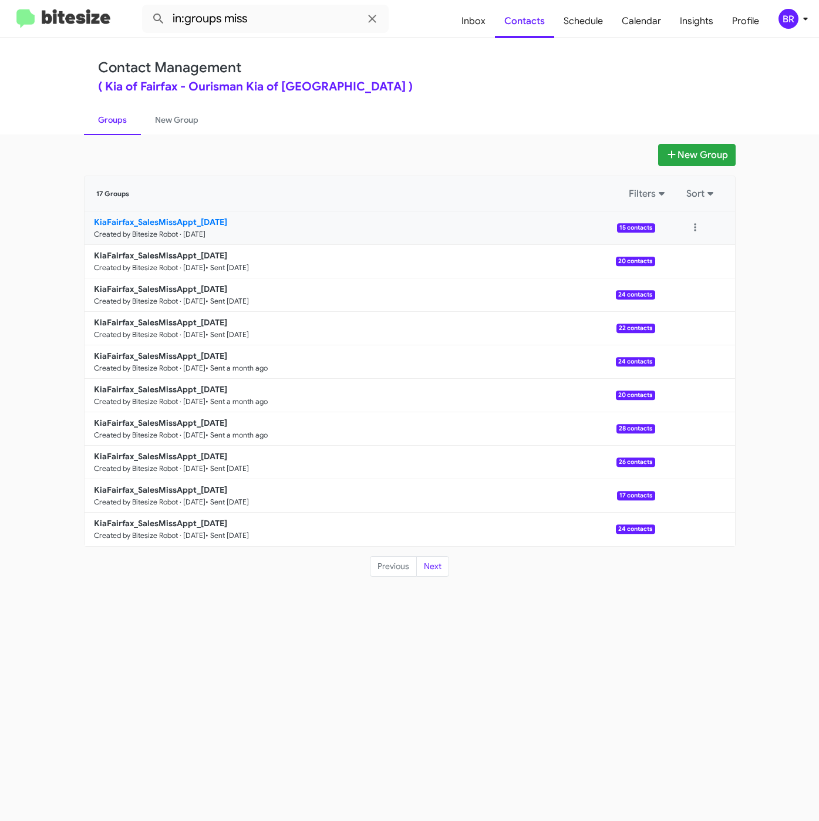
click at [185, 224] on b "KiaFairfax_SalesMissAppt_09-10-25" at bounding box center [160, 222] width 133 height 11
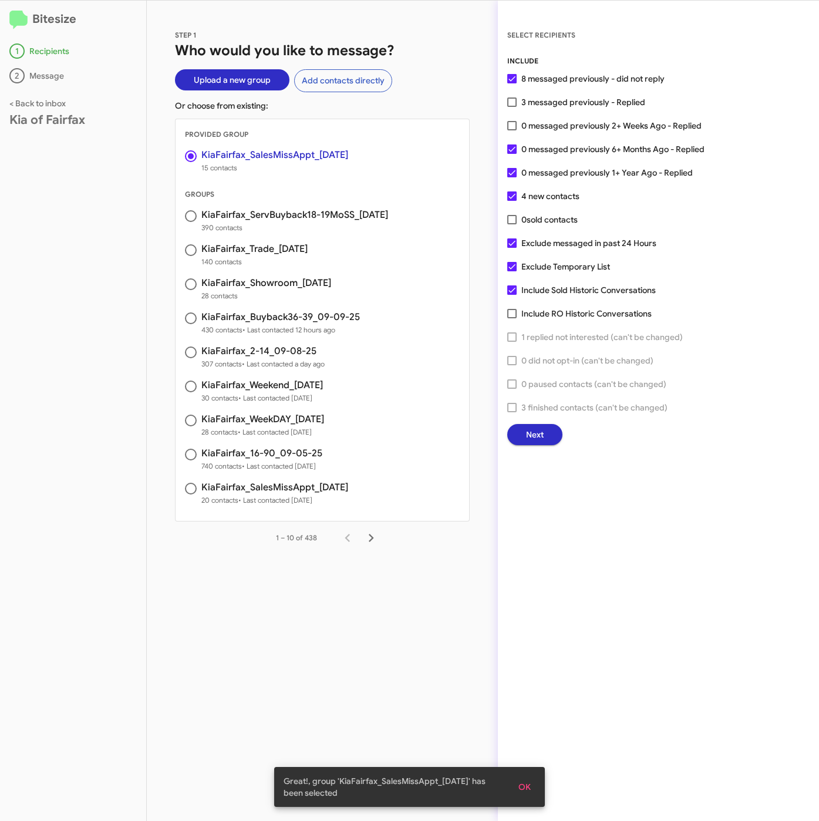
click at [533, 97] on span "3 messaged previously - Replied" at bounding box center [584, 102] width 124 height 14
click at [512, 107] on input "3 messaged previously - Replied" at bounding box center [512, 107] width 1 height 1
checkbox input "true"
click at [550, 248] on span "Exclude messaged in past 24 Hours" at bounding box center [589, 243] width 135 height 14
click at [512, 248] on input "Exclude messaged in past 24 Hours" at bounding box center [512, 248] width 1 height 1
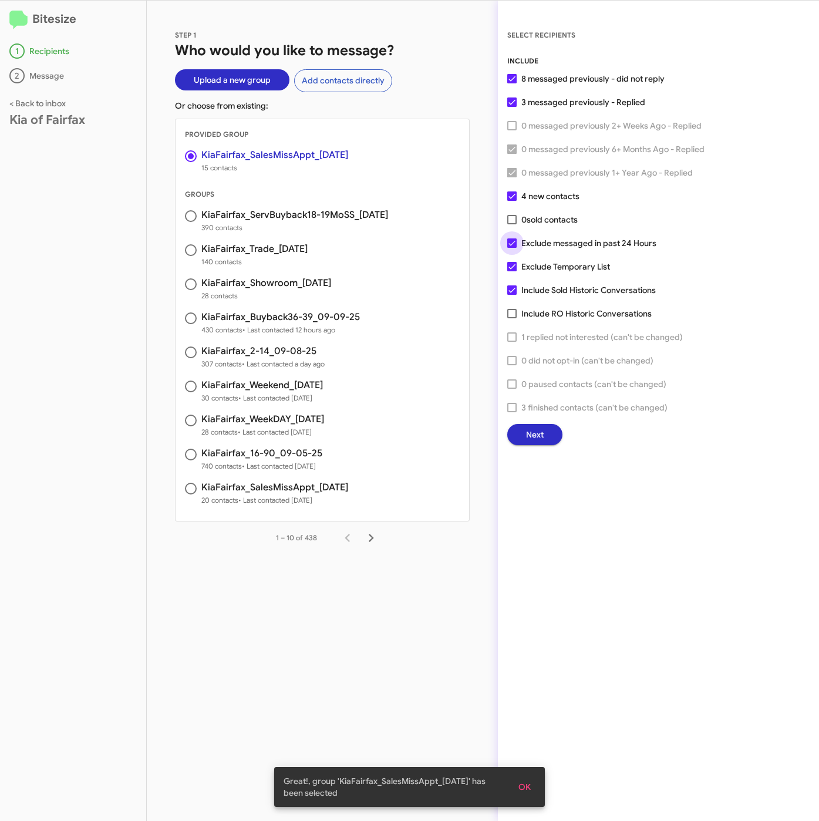
checkbox input "false"
click at [546, 268] on span "Exclude Temporary List" at bounding box center [566, 267] width 89 height 14
click at [512, 271] on input "Exclude Temporary List" at bounding box center [512, 271] width 1 height 1
checkbox input "false"
click at [513, 436] on button "Next" at bounding box center [534, 434] width 55 height 21
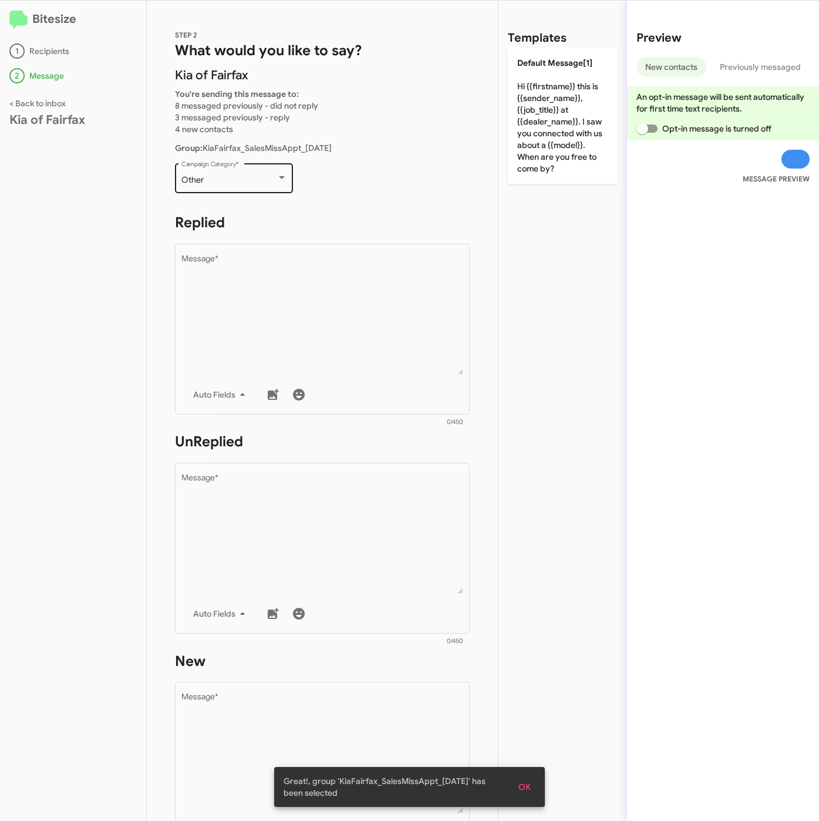
click at [235, 171] on div "Other Campaign Category *" at bounding box center [234, 177] width 106 height 32
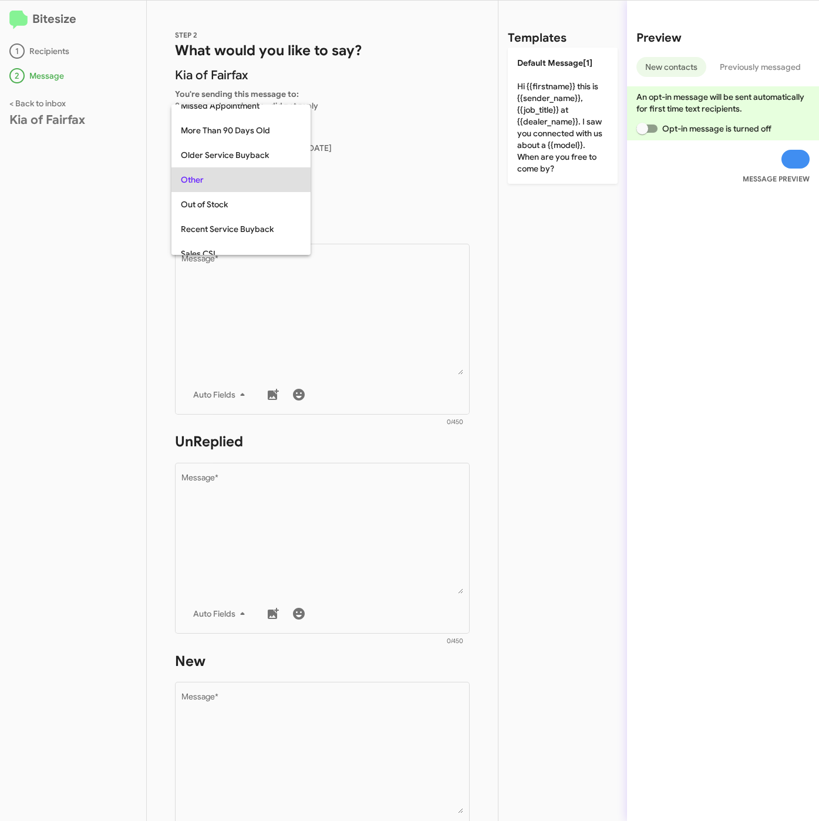
scroll to position [247, 0]
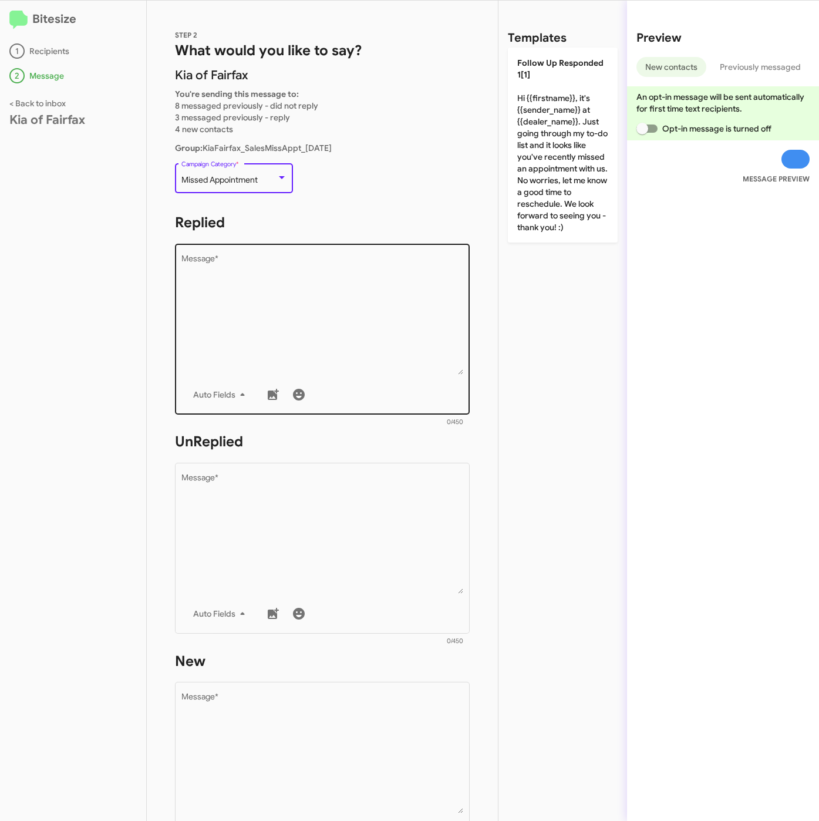
click at [278, 322] on textarea "Message *" at bounding box center [322, 315] width 282 height 120
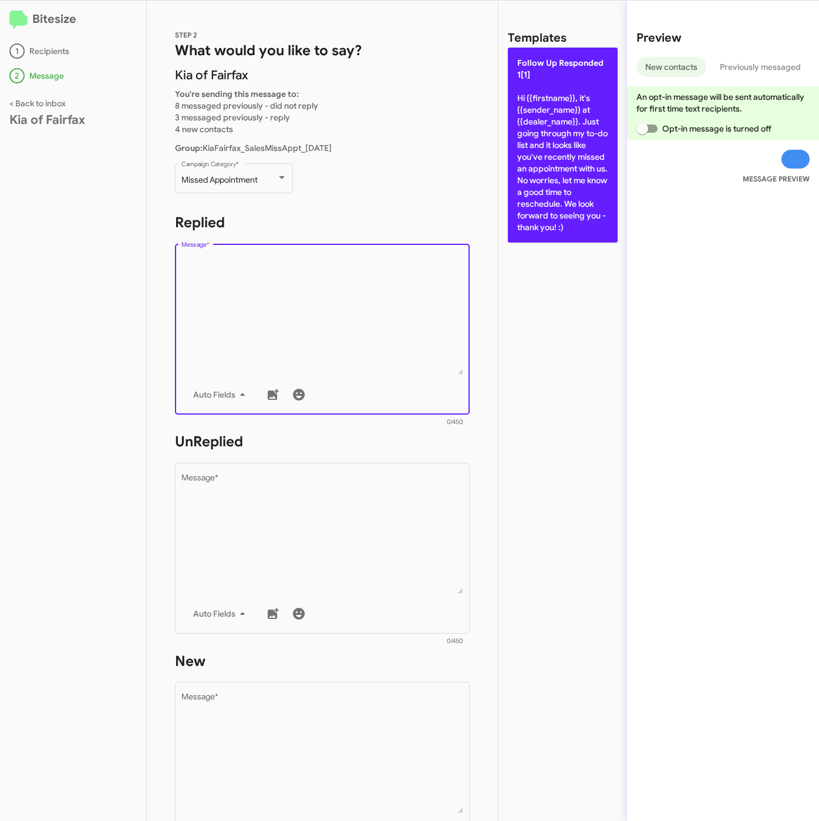
click at [546, 181] on p "Follow Up Responded 1[1] Hi {{firstname}}, it's {{sender_name}} at {{dealer_nam…" at bounding box center [563, 145] width 110 height 195
type textarea "Hi {{firstname}}, it's {{sender_name}} at {{dealer_name}}. Just going through m…"
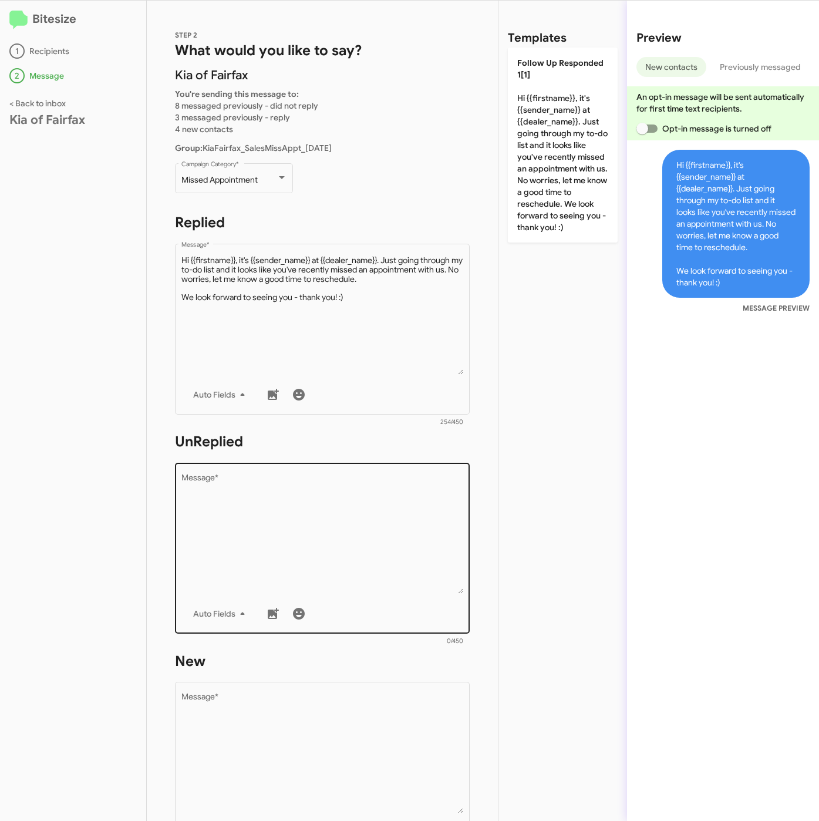
click at [338, 502] on textarea "Message *" at bounding box center [322, 534] width 282 height 120
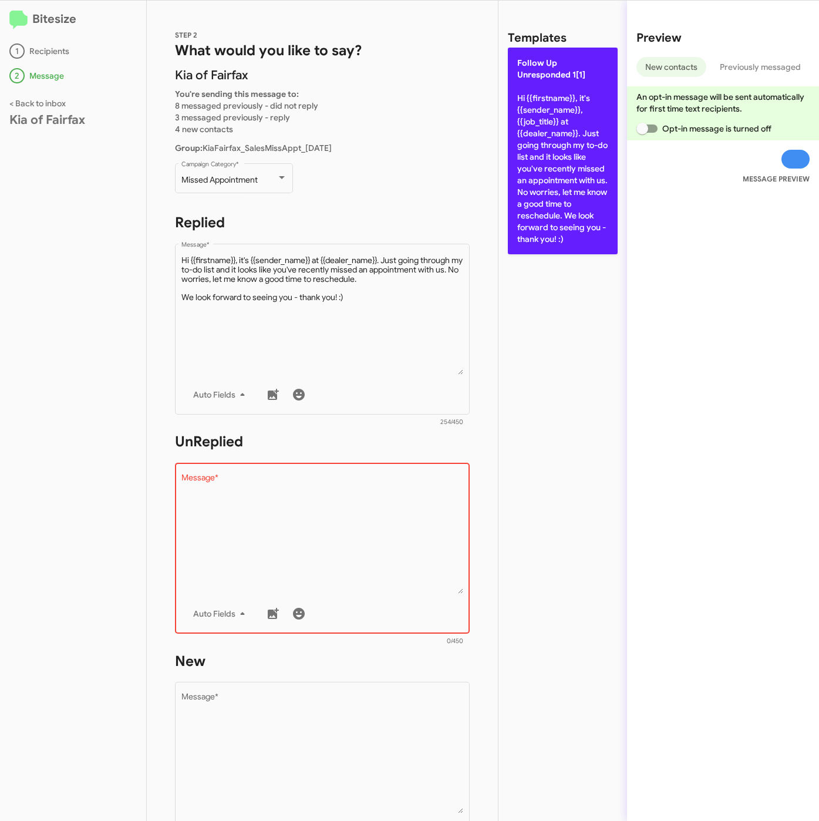
click at [580, 166] on p "Follow Up Unresponded 1[1] Hi {{firstname}}, it's {{sender_name}}, {{job_title}…" at bounding box center [563, 151] width 110 height 207
type textarea "Hi {{firstname}}, it's {{sender_name}}, {{job_title}} at {{dealer_name}}. Just …"
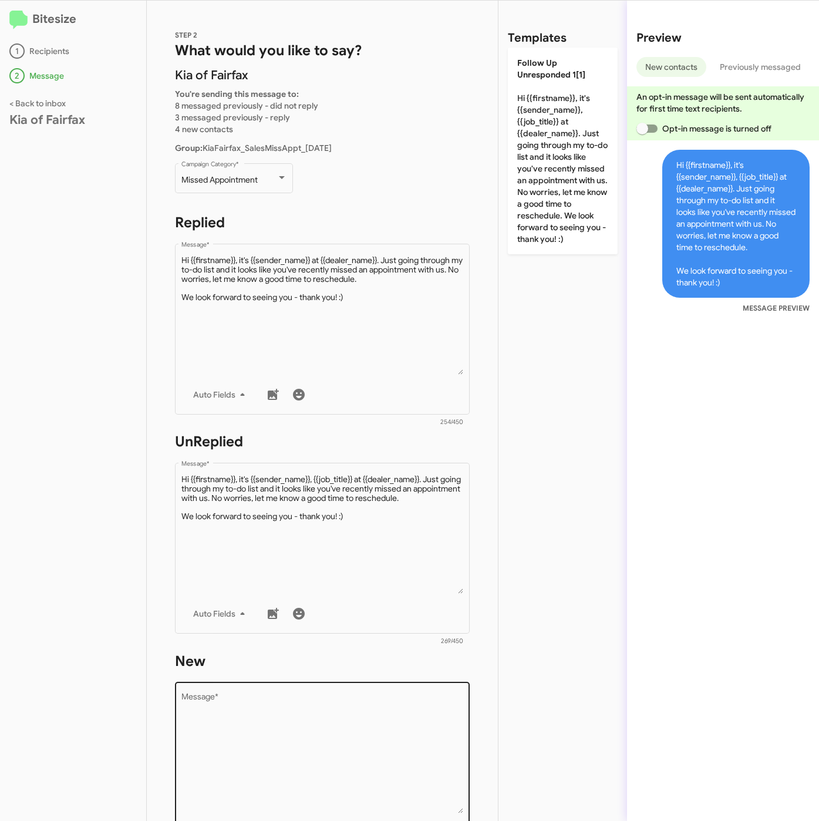
click at [403, 767] on textarea "Message *" at bounding box center [322, 754] width 282 height 120
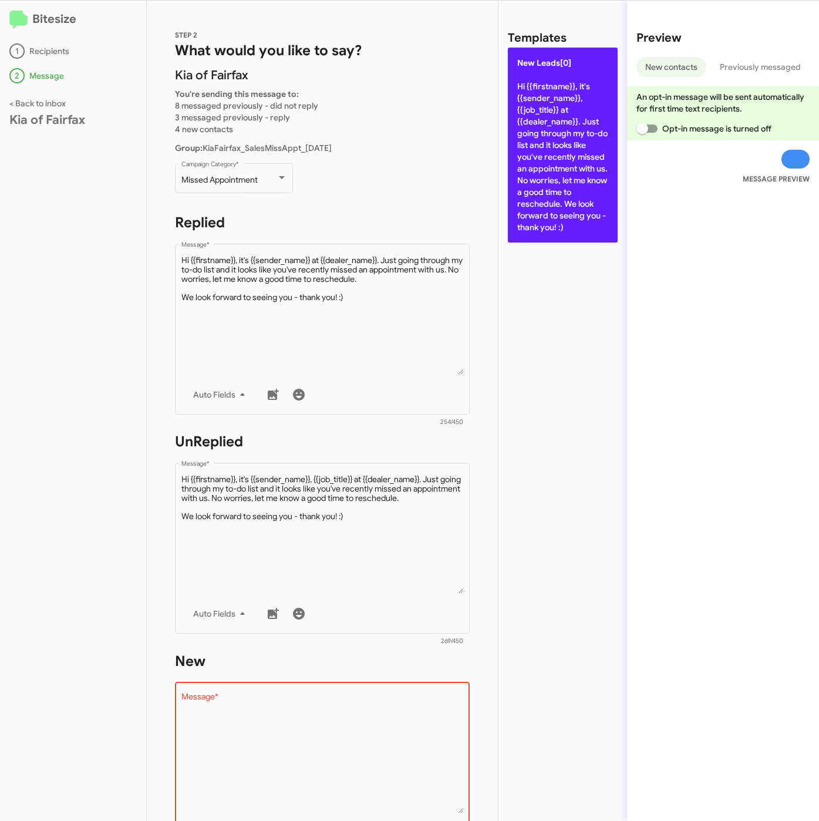
click at [586, 107] on p "New Leads[0] Hi {{firstname}}, it's {{sender_name}}, {{job_title}} at {{dealer_…" at bounding box center [563, 145] width 110 height 195
type textarea "Hi {{firstname}}, it's {{sender_name}}, {{job_title}} at {{dealer_name}}. Just …"
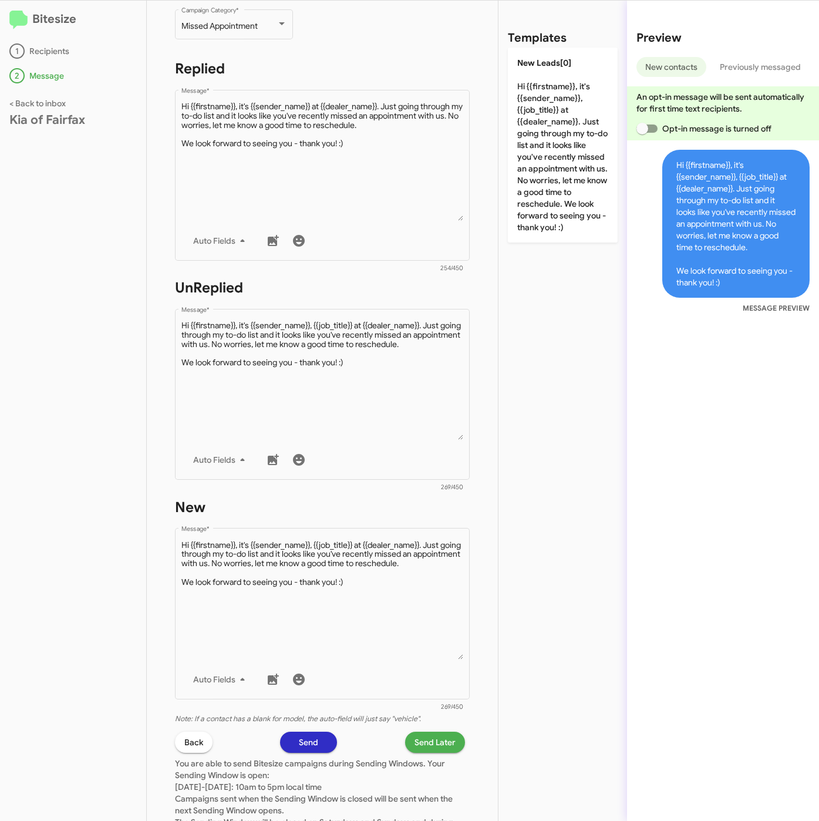
scroll to position [253, 0]
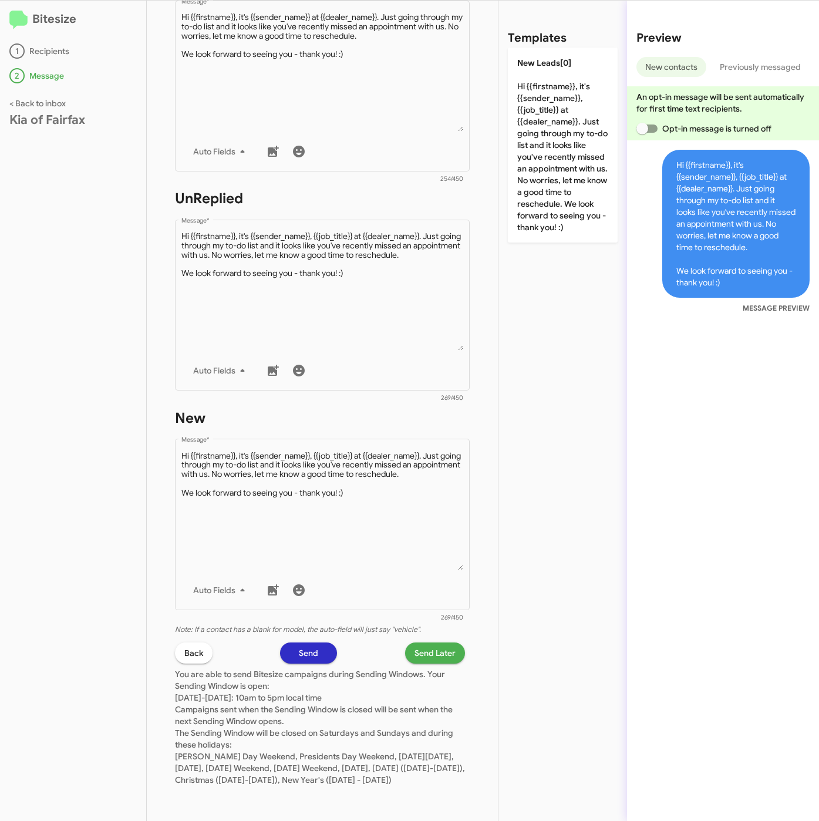
click at [419, 643] on span "Send Later" at bounding box center [435, 652] width 41 height 21
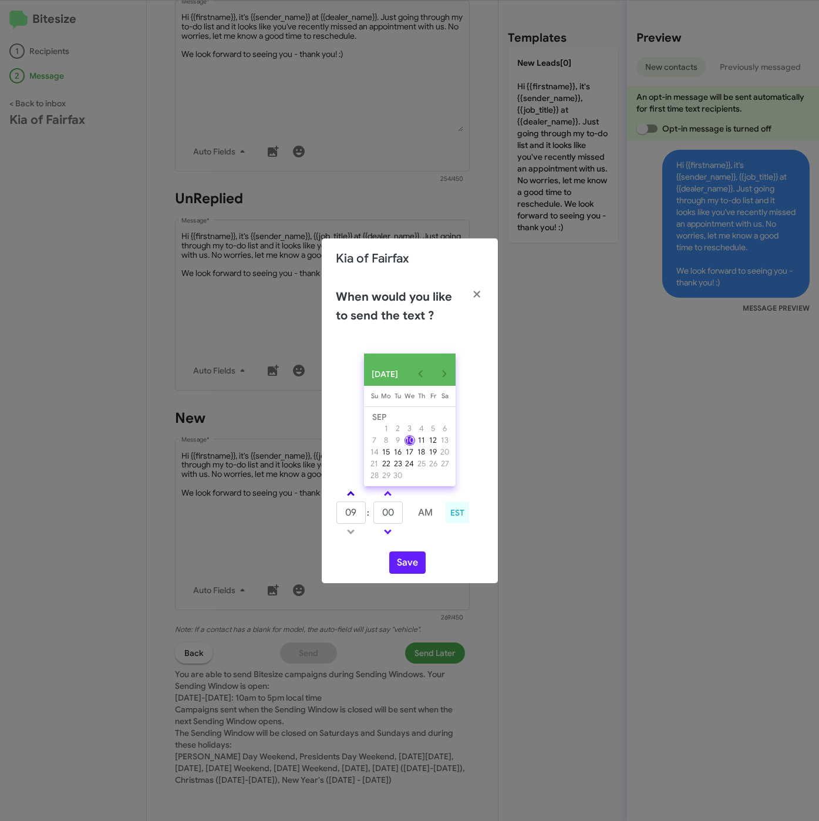
click at [349, 496] on span at bounding box center [351, 495] width 8 height 8
type input "10"
click at [406, 566] on button "Save" at bounding box center [407, 562] width 36 height 22
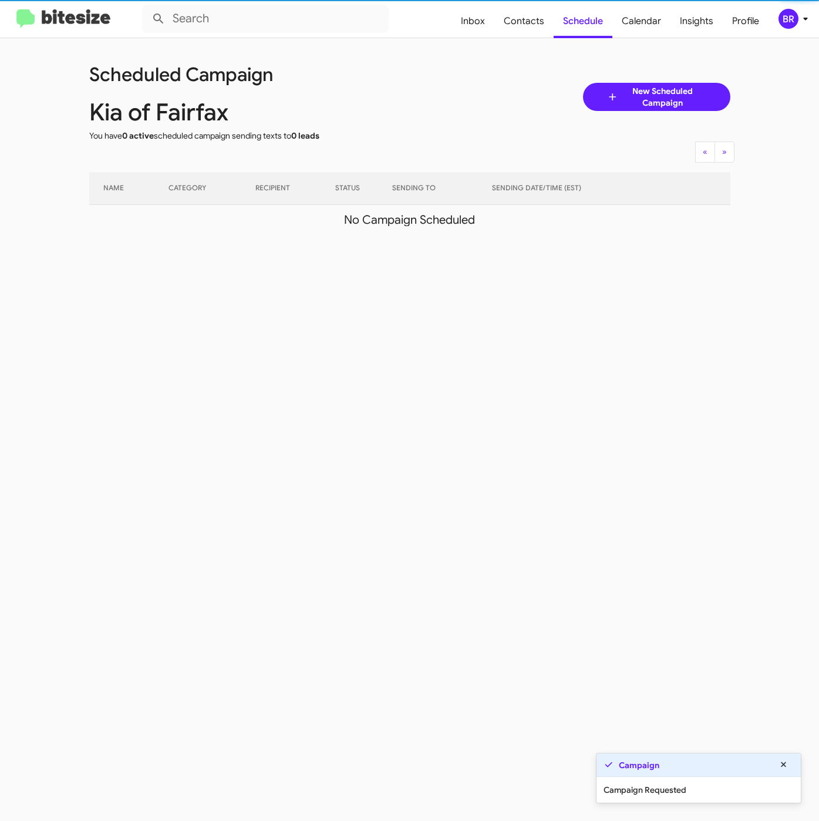
click at [791, 15] on div "BR" at bounding box center [789, 19] width 20 height 20
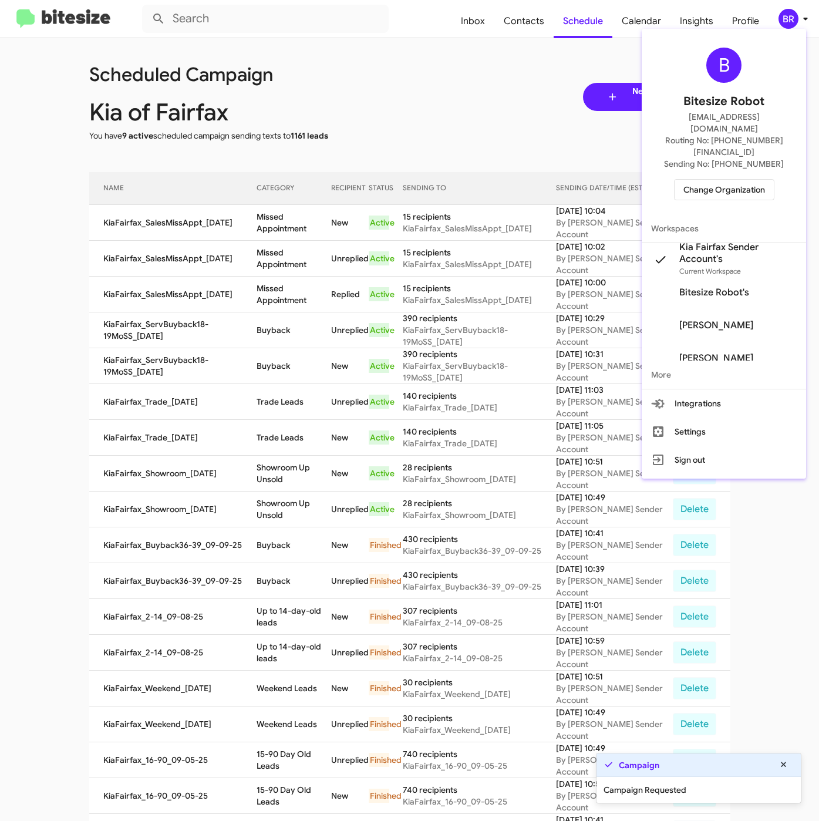
click at [275, 226] on div at bounding box center [409, 410] width 819 height 821
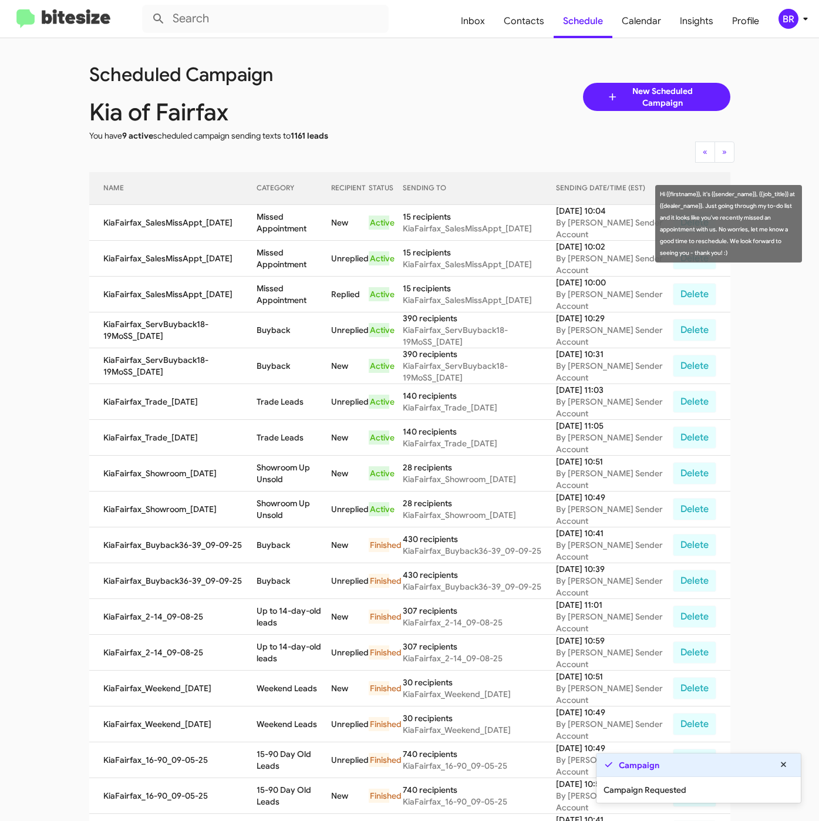
drag, startPoint x: 256, startPoint y: 217, endPoint x: 312, endPoint y: 248, distance: 63.9
click at [310, 231] on td "Missed Appointment" at bounding box center [294, 223] width 75 height 36
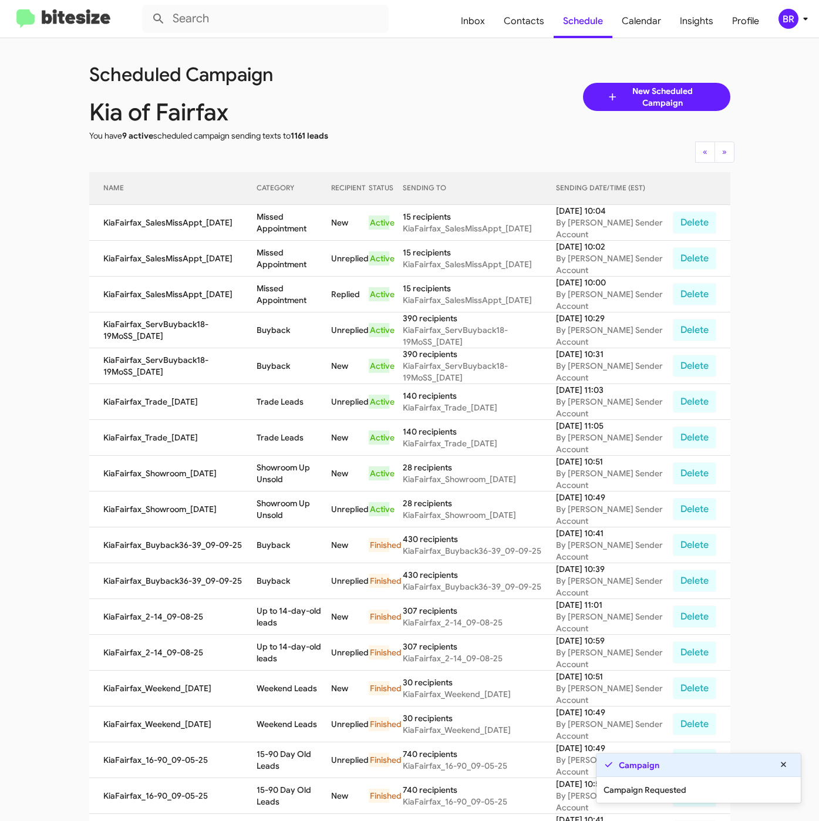
copy td "Missed Appointment"
click at [779, 18] on div "BR" at bounding box center [789, 19] width 20 height 20
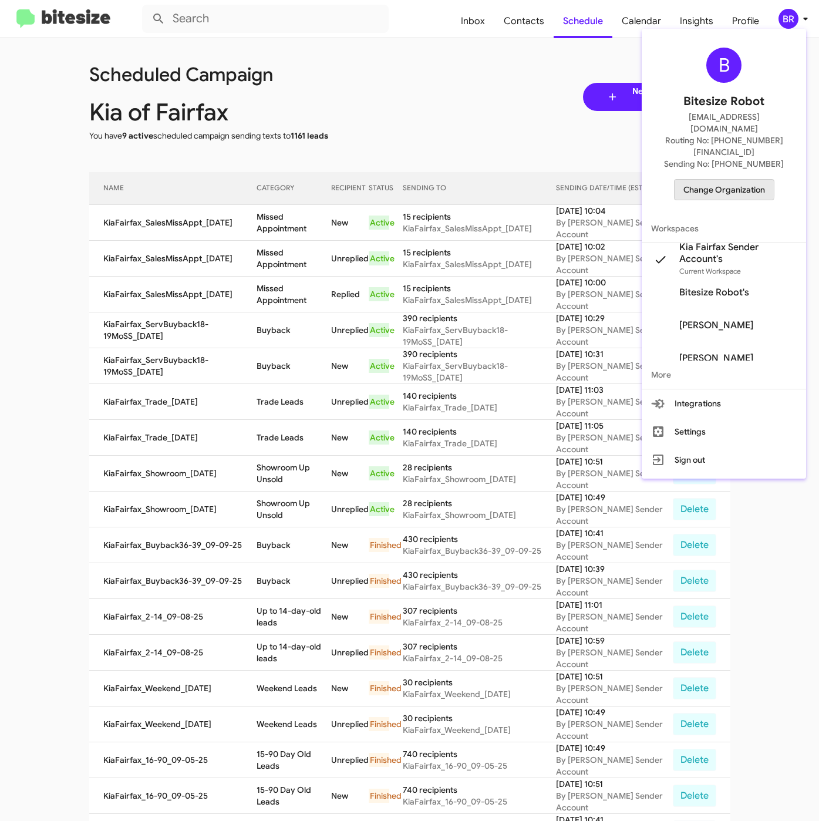
click at [717, 180] on span "Change Organization" at bounding box center [725, 190] width 82 height 20
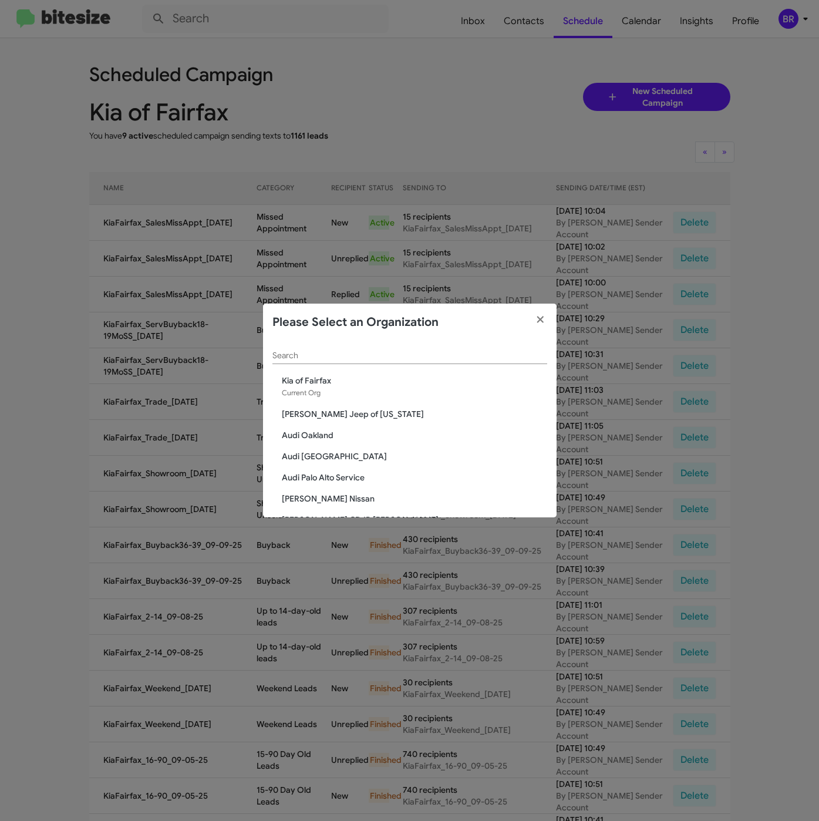
click at [327, 353] on input "Search" at bounding box center [409, 355] width 275 height 9
paste input "Chevrolet of [GEOGRAPHIC_DATA]"
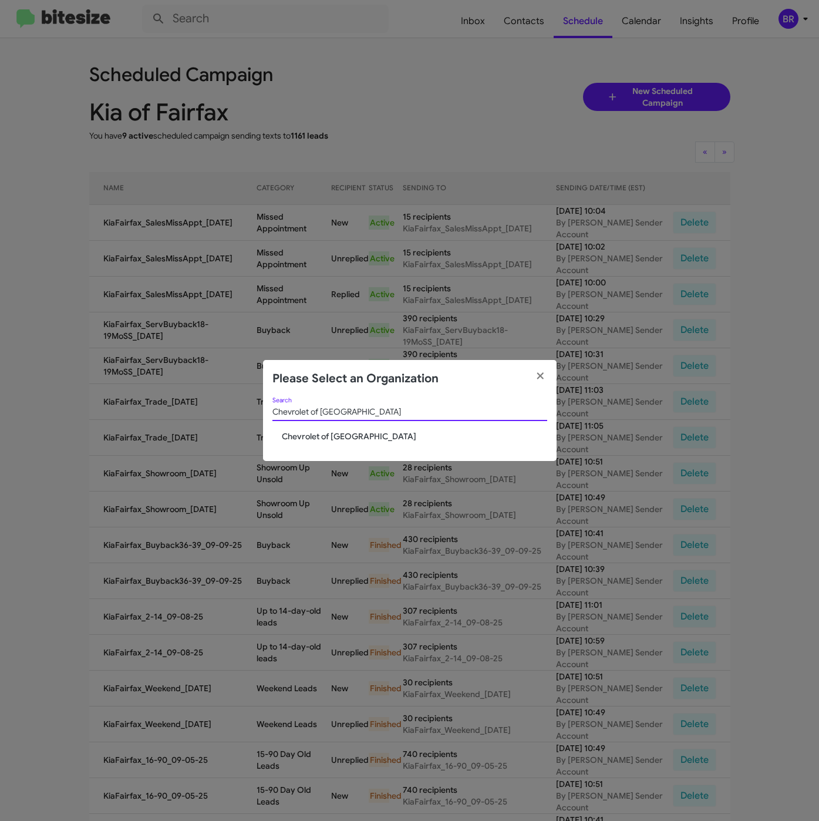
type input "Chevrolet of [GEOGRAPHIC_DATA]"
click at [300, 440] on span "Chevrolet of [GEOGRAPHIC_DATA]" at bounding box center [414, 436] width 265 height 12
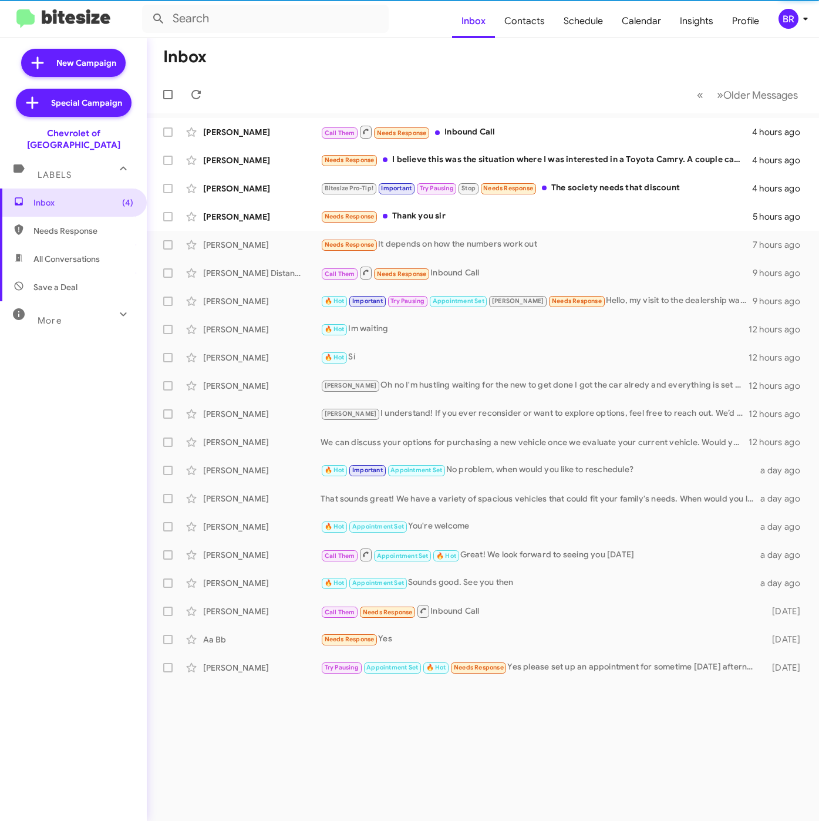
click at [780, 9] on span "BR" at bounding box center [795, 19] width 35 height 20
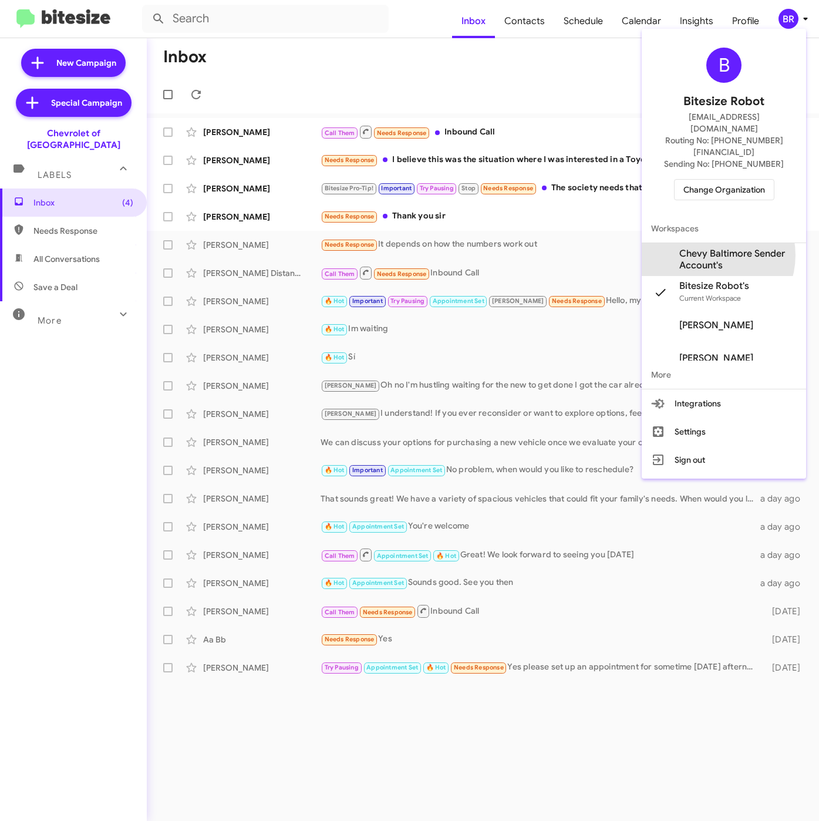
click at [708, 248] on span "Chevy Baltimore Sender Account's" at bounding box center [737, 259] width 117 height 23
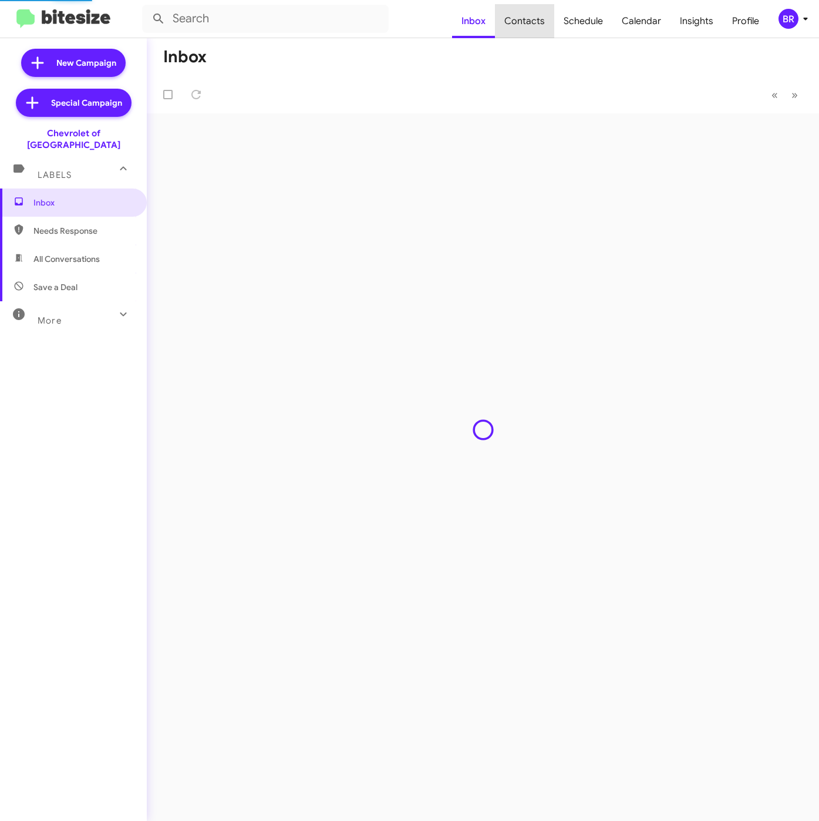
click at [530, 22] on span "Contacts" at bounding box center [524, 21] width 59 height 34
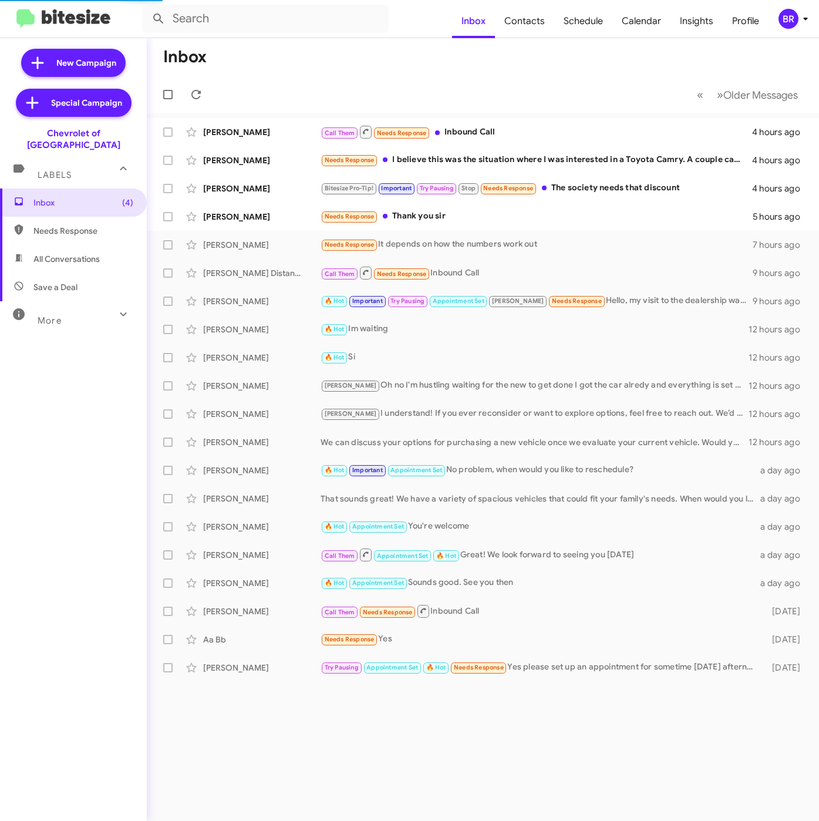
type input "in:groups"
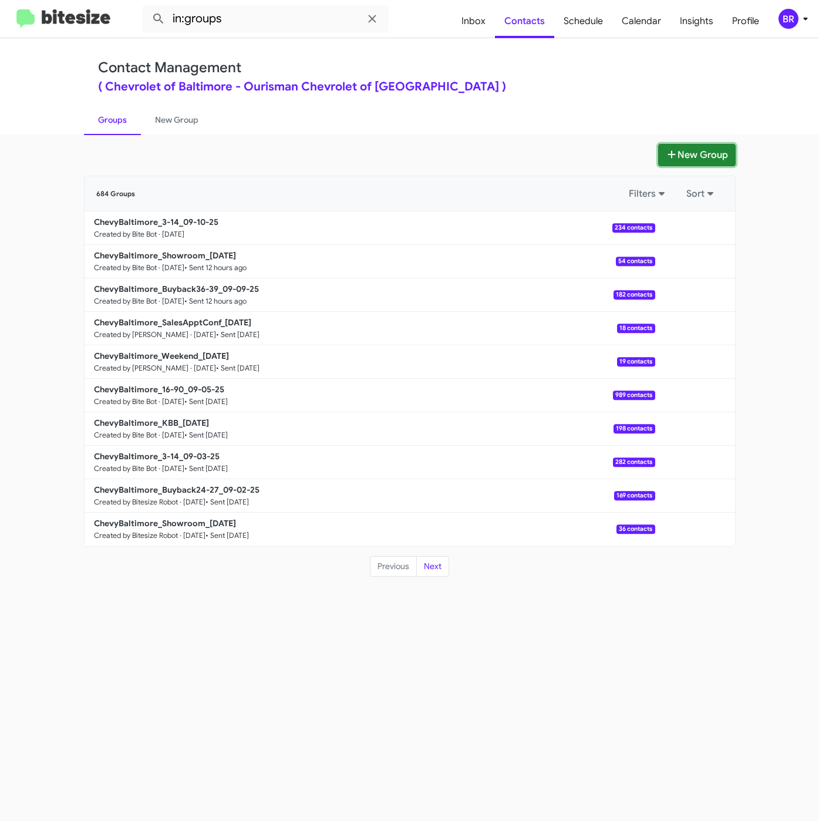
click at [699, 160] on button "New Group" at bounding box center [697, 155] width 78 height 22
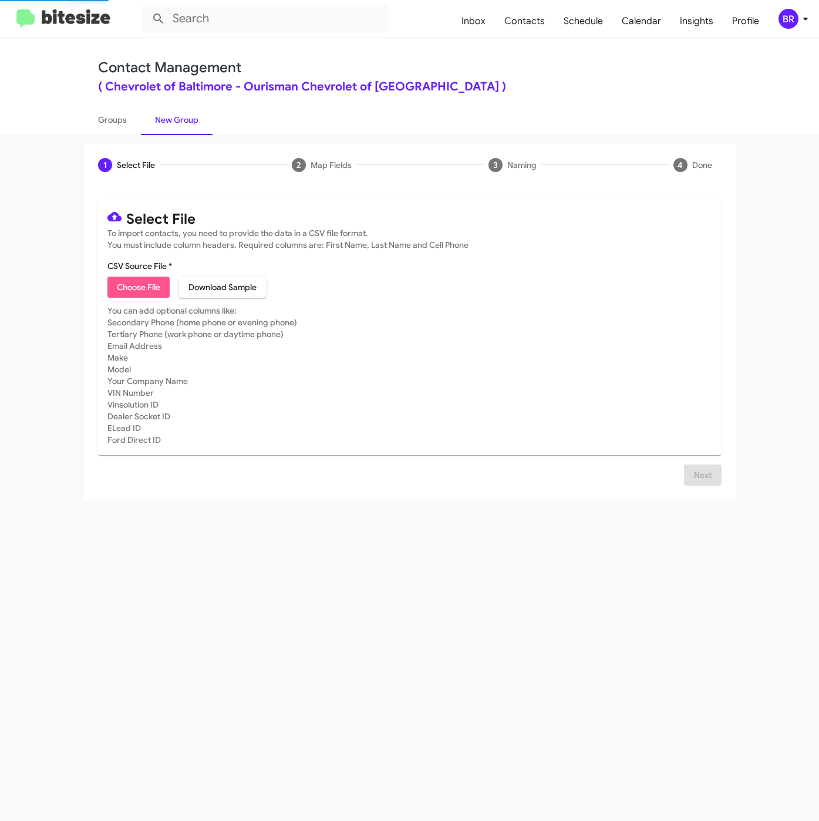
click at [152, 291] on span "Choose File" at bounding box center [138, 287] width 43 height 21
type input "ChevyBaltimore_ServBuyback24mo_09-10-25"
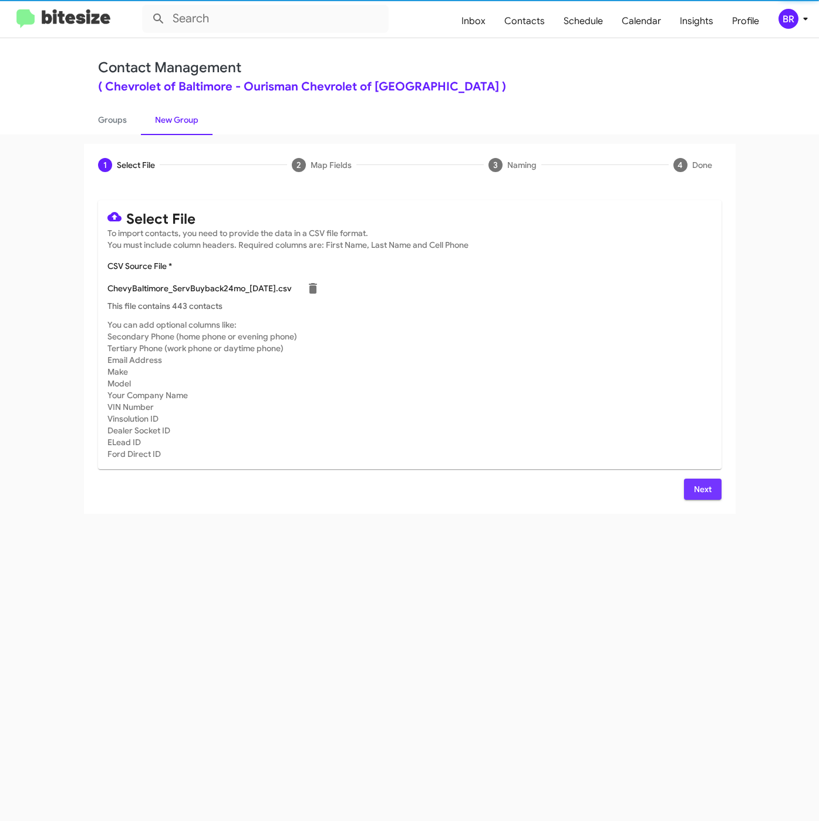
click at [706, 490] on span "Next" at bounding box center [703, 489] width 19 height 21
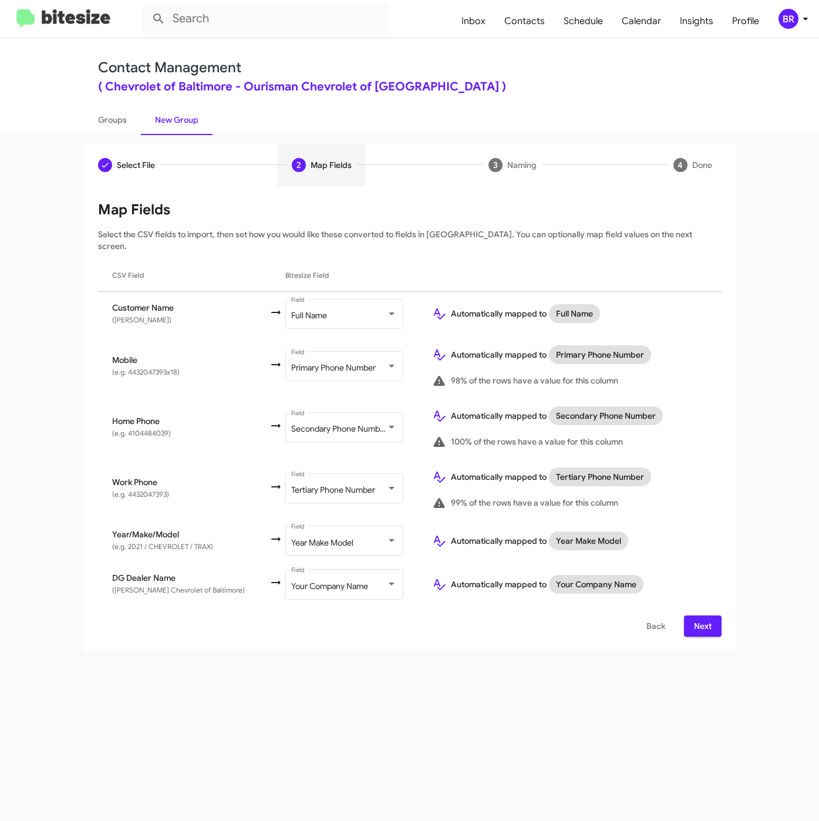
click at [689, 615] on button "Next" at bounding box center [703, 625] width 38 height 21
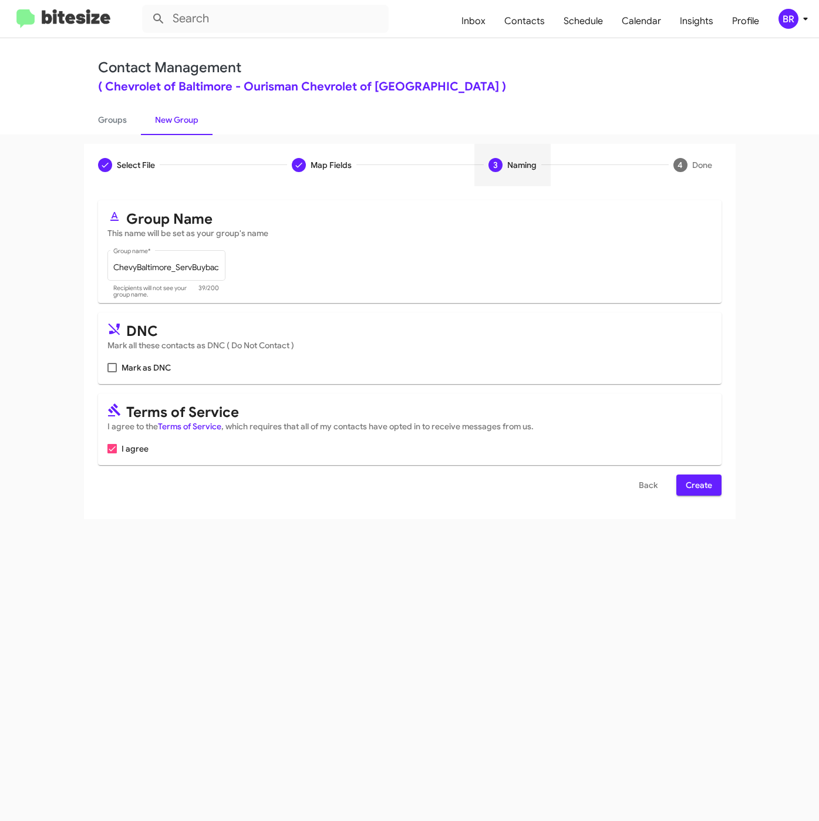
click at [693, 481] on span "Create" at bounding box center [699, 485] width 26 height 21
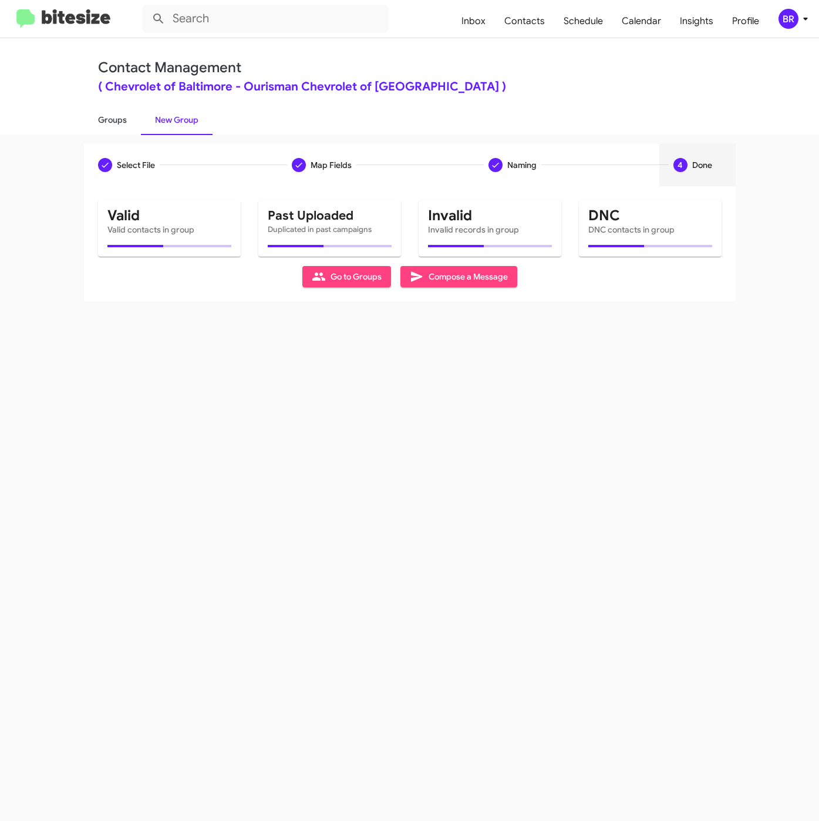
click at [113, 122] on link "Groups" at bounding box center [112, 120] width 57 height 31
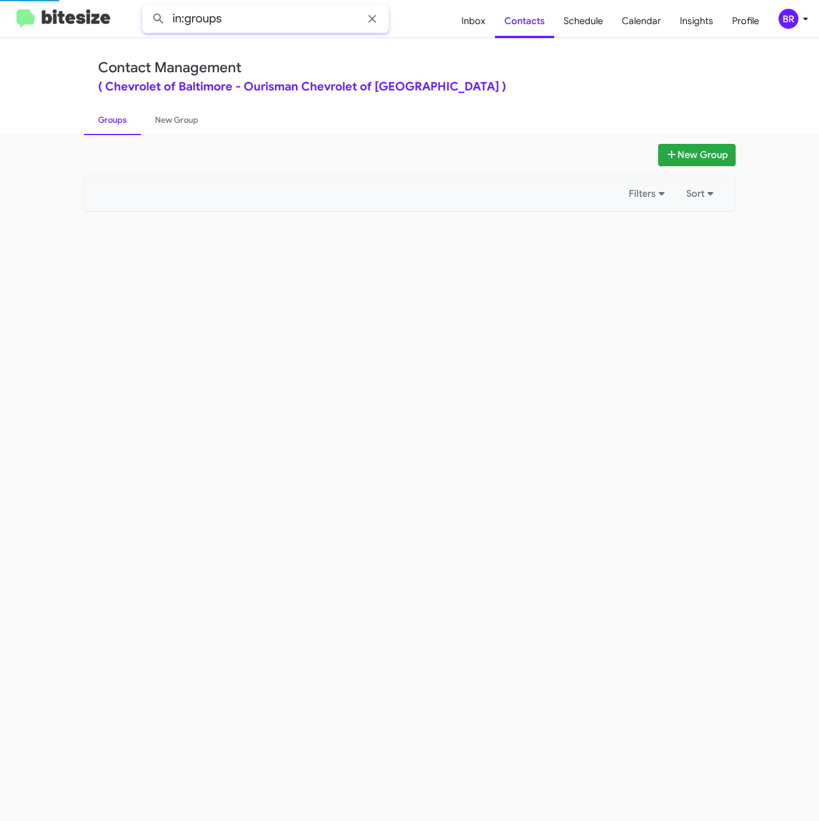
click at [288, 15] on input "in:groups" at bounding box center [265, 19] width 247 height 28
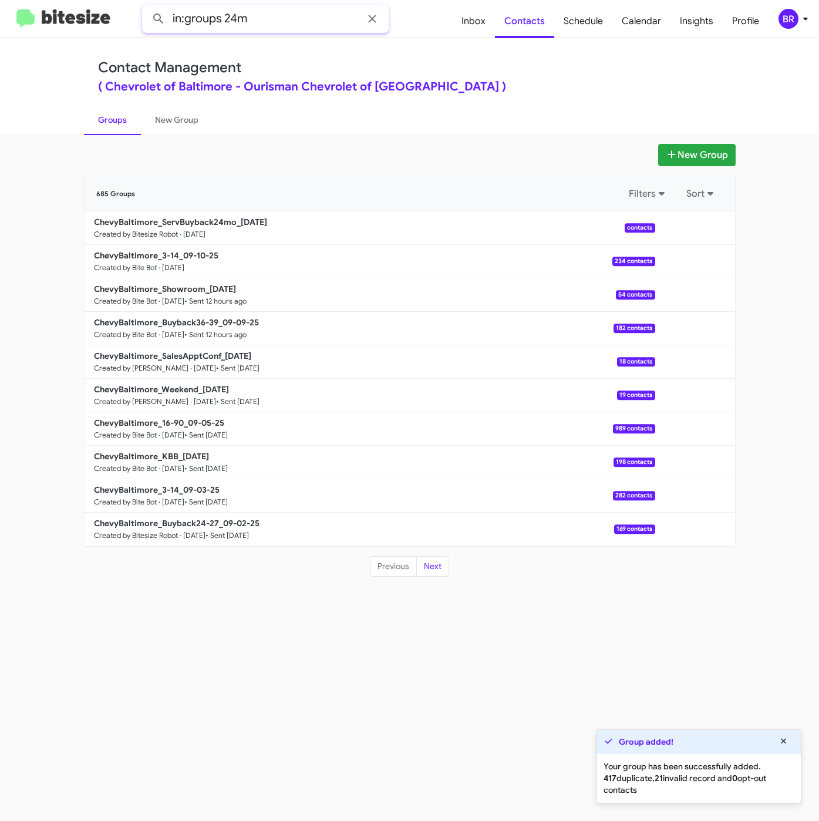
type input "in:groups 24m"
click at [147, 7] on button at bounding box center [158, 18] width 23 height 23
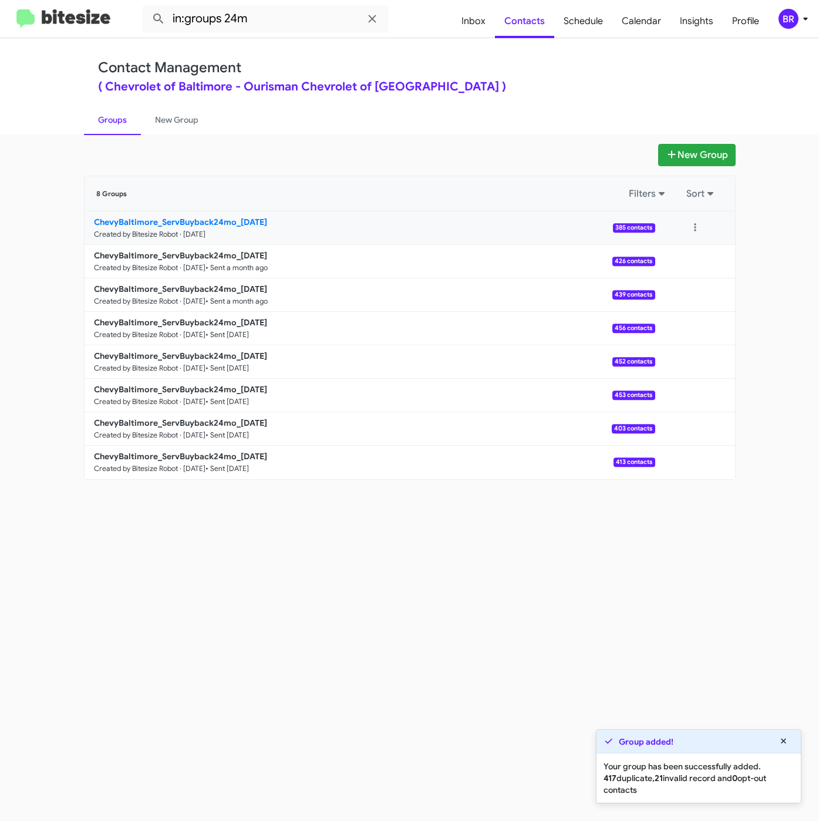
click at [192, 217] on b "ChevyBaltimore_ServBuyback24mo_09-10-25" at bounding box center [180, 222] width 173 height 11
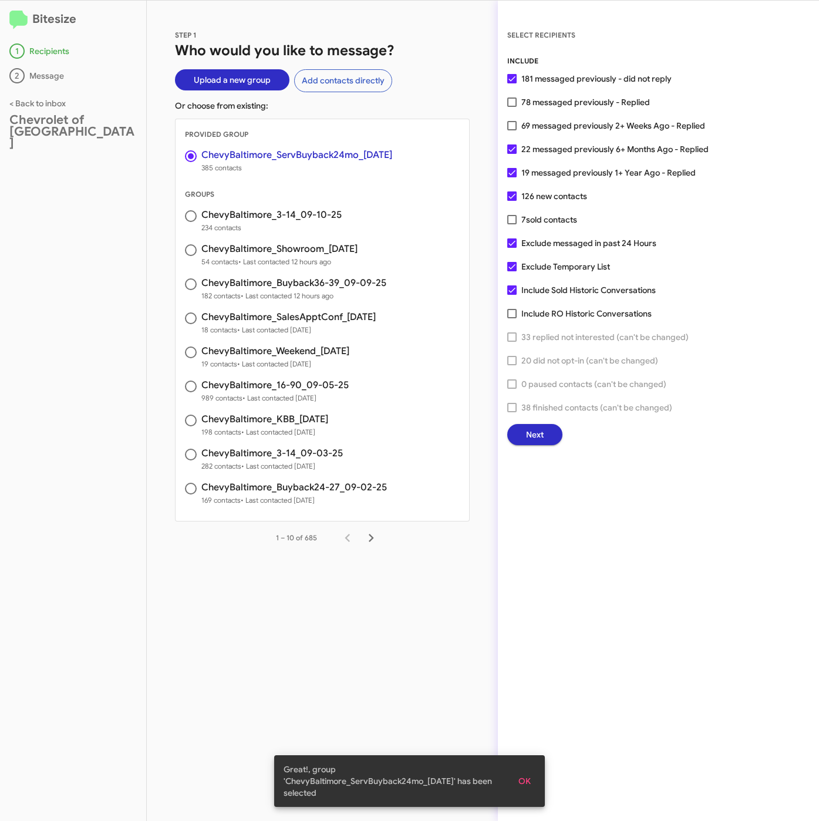
click at [527, 432] on span "Next" at bounding box center [535, 434] width 18 height 21
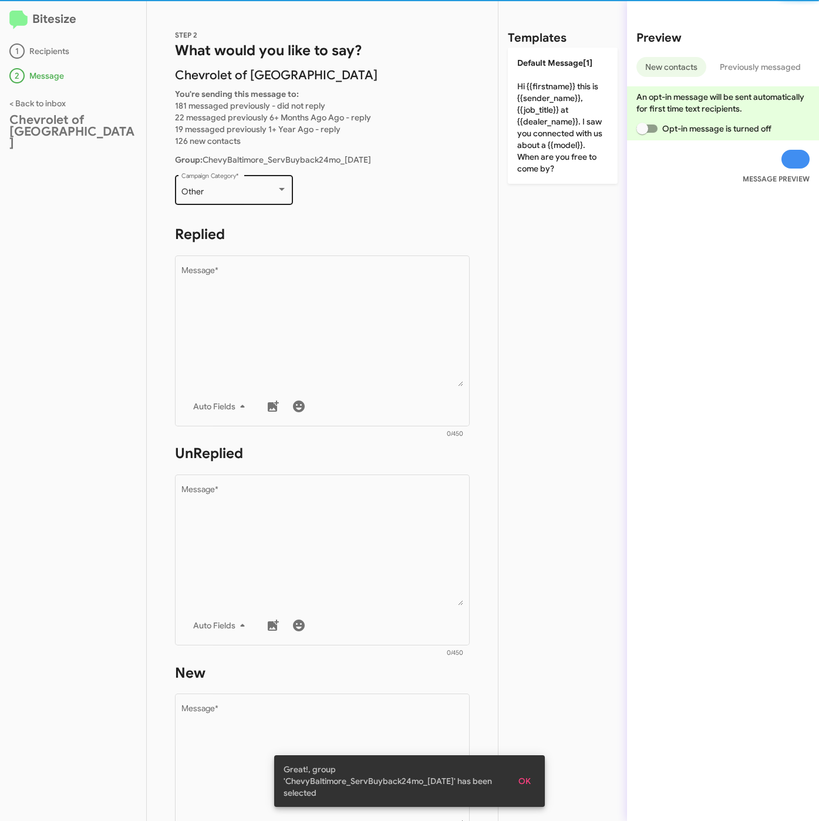
click at [217, 198] on div "Other Campaign Category *" at bounding box center [234, 189] width 106 height 32
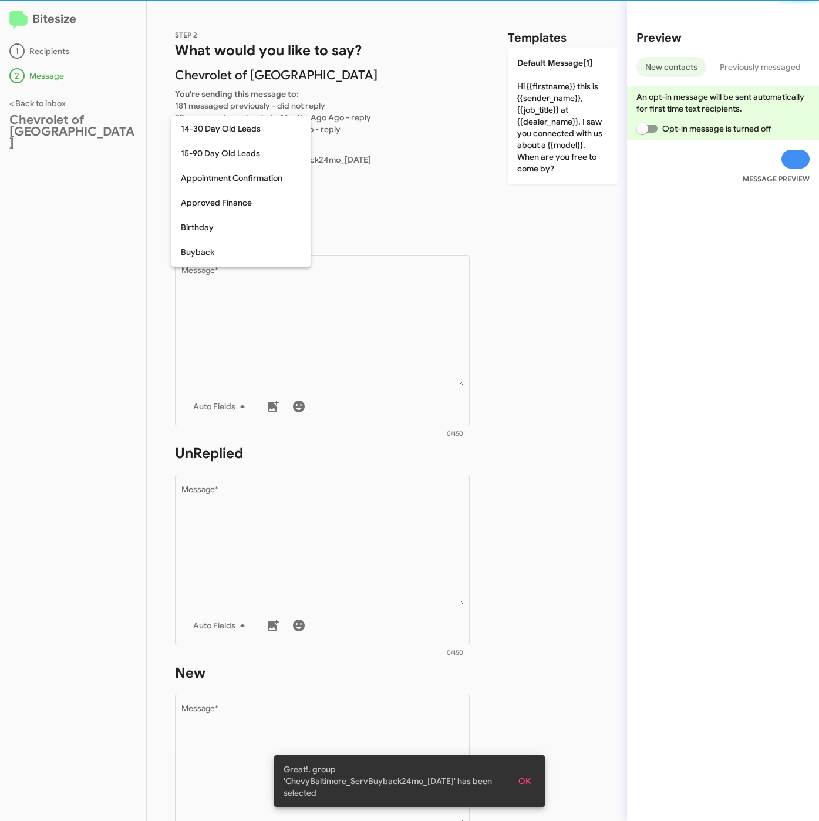
scroll to position [258, 0]
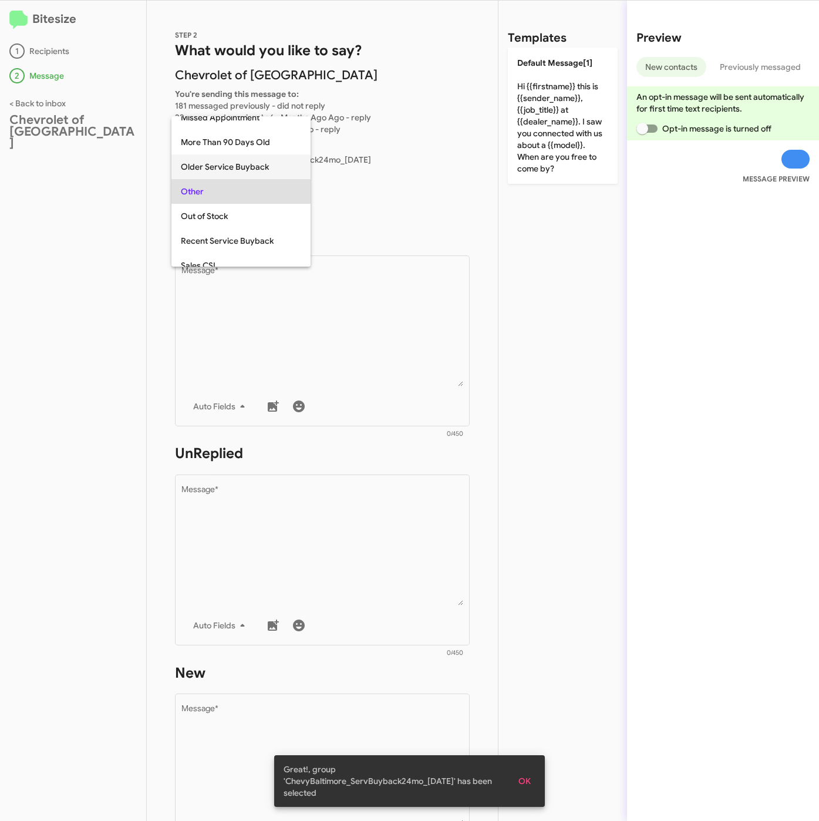
click at [217, 171] on span "Older Service Buyback" at bounding box center [241, 166] width 120 height 25
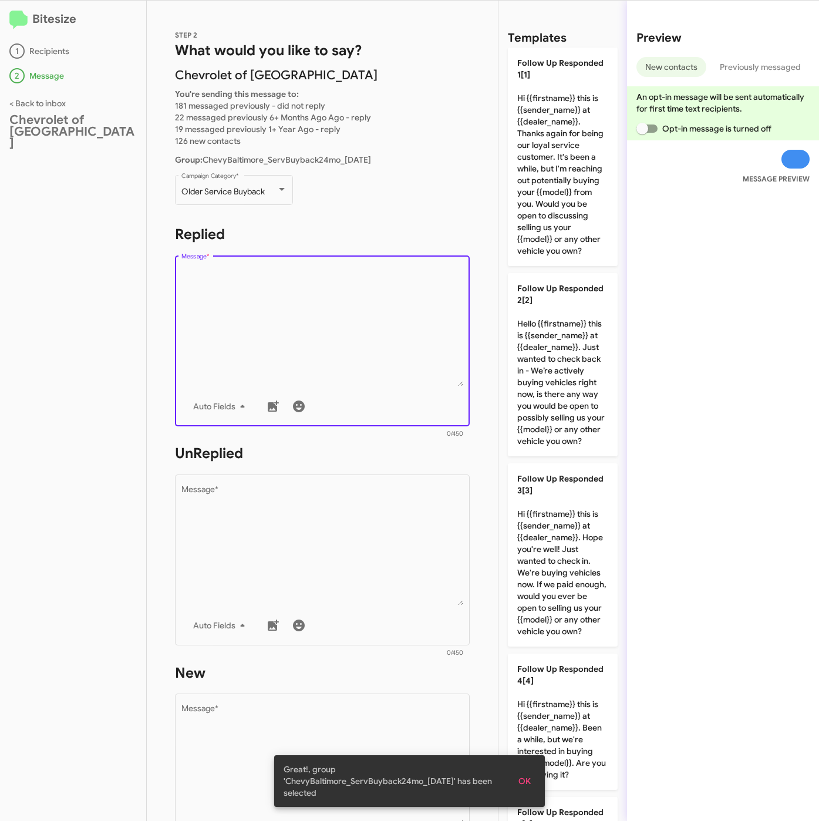
click at [275, 317] on textarea "Message *" at bounding box center [322, 327] width 282 height 120
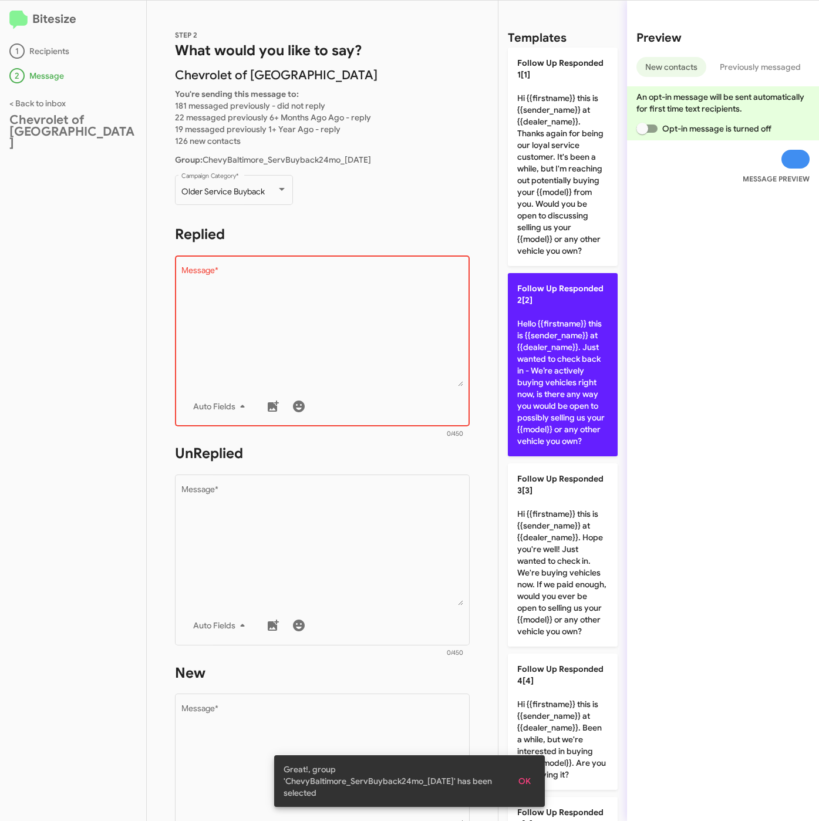
click at [534, 392] on p "Follow Up Responded 2[2] Hello {{firstname}} this is {{sender_name}} at {{deale…" at bounding box center [563, 364] width 110 height 183
type textarea "Hello {{firstname}} this is {{sender_name}} at {{dealer_name}}. Just wanted to …"
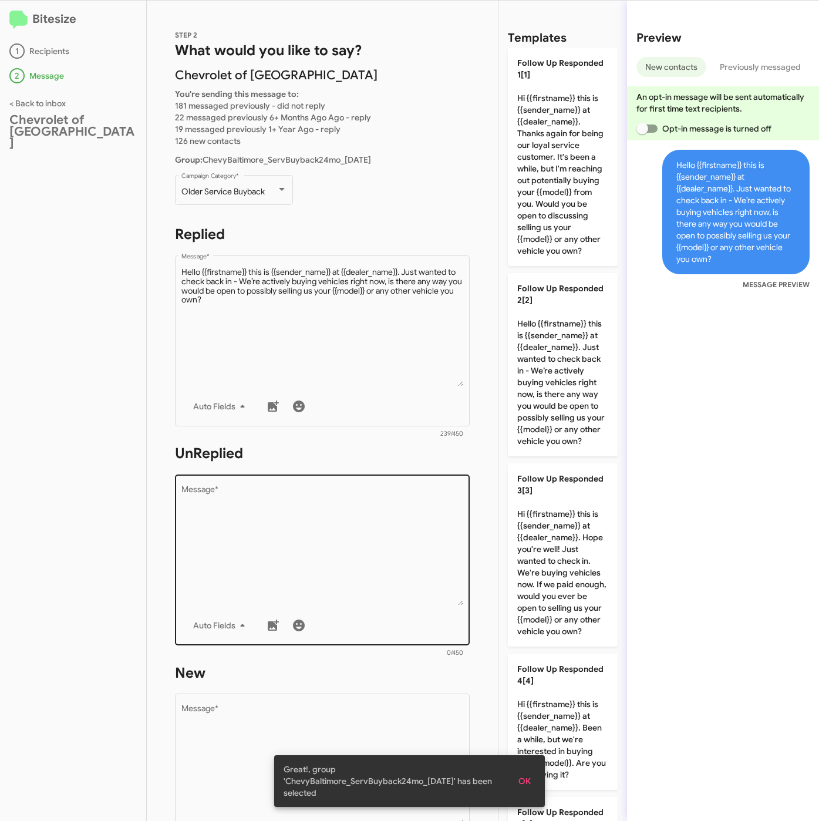
click at [404, 549] on textarea "Message *" at bounding box center [322, 546] width 282 height 120
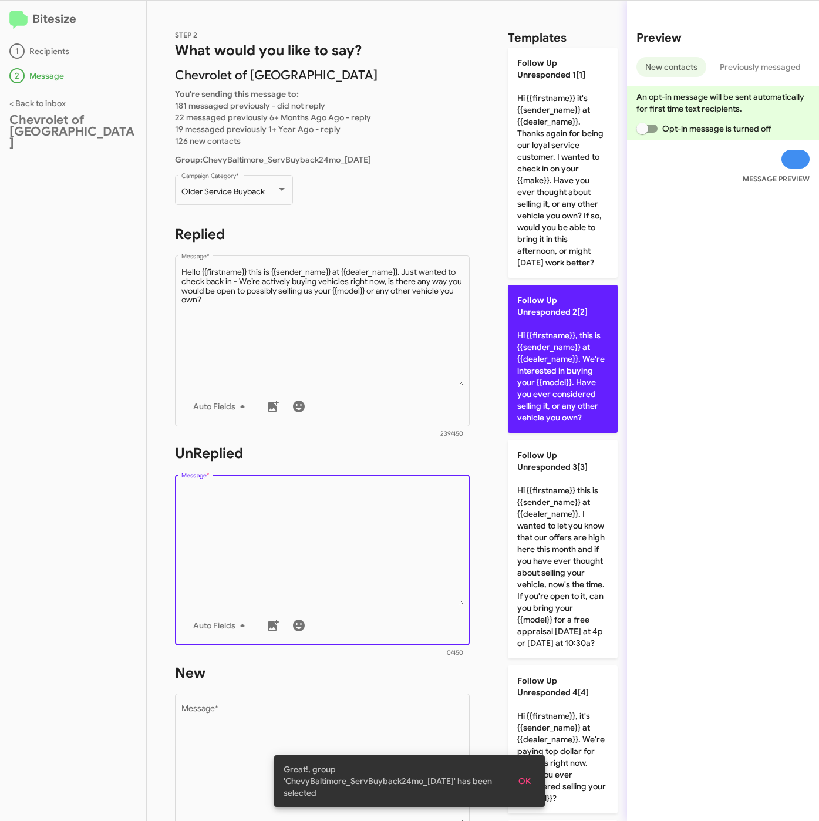
click at [513, 390] on p "Follow Up Unresponded 2[2] Hi {{firstname}}, this is {{sender_name}} at {{deale…" at bounding box center [563, 359] width 110 height 148
type textarea "Hi {{firstname}}, this is {{sender_name}} at {{dealer_name}}. We're interested …"
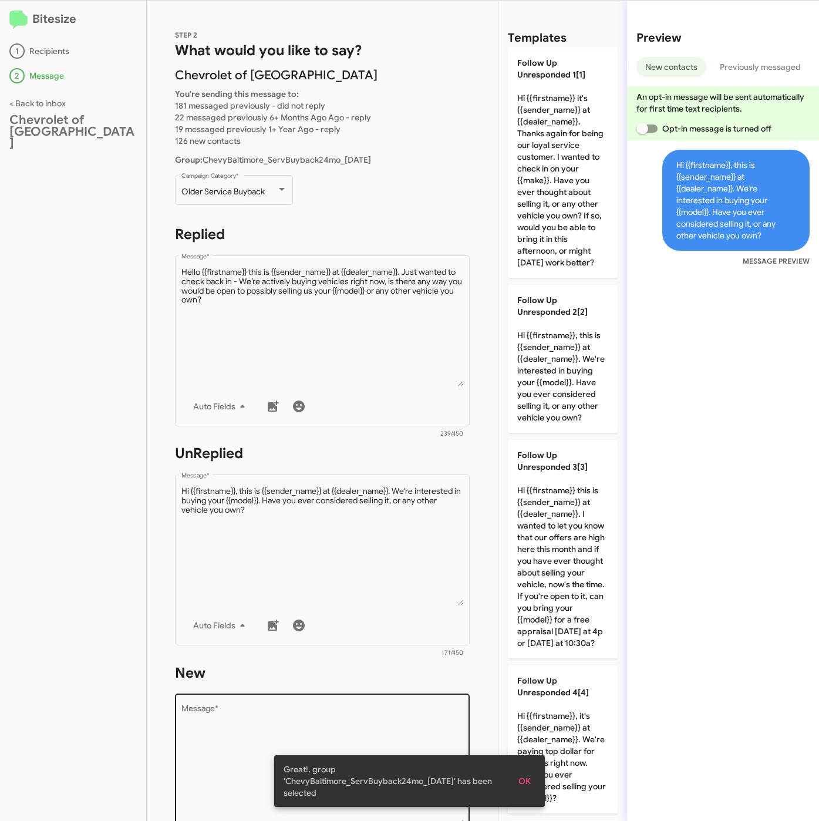
click at [427, 699] on div "Drop image here to insert Auto Fields Message *" at bounding box center [322, 778] width 282 height 173
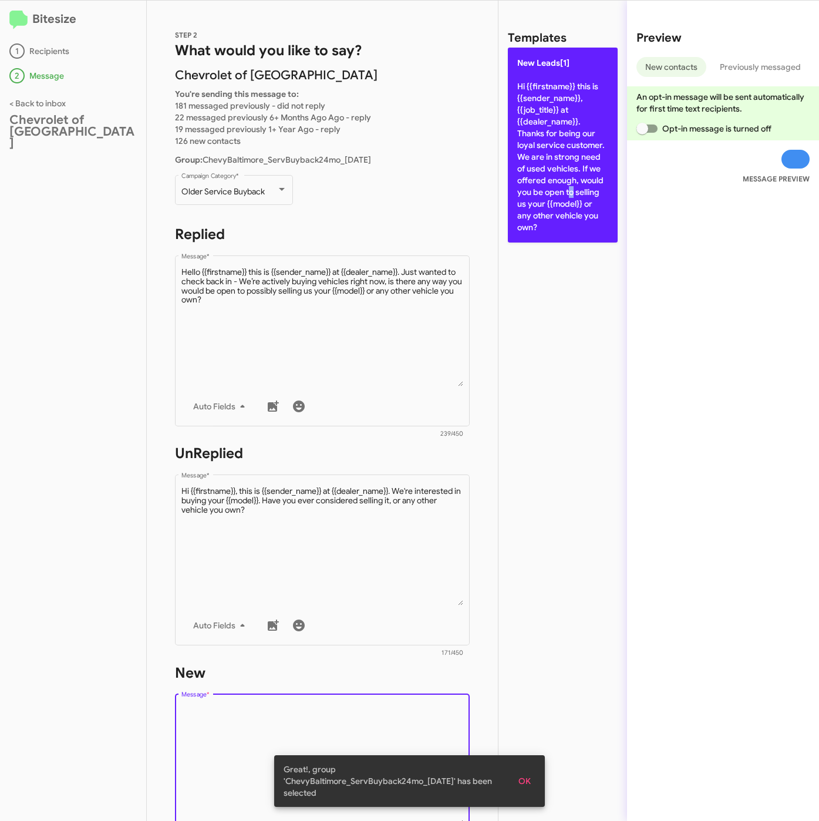
drag, startPoint x: 567, startPoint y: 189, endPoint x: 557, endPoint y: 207, distance: 20.3
click at [568, 189] on p "New Leads[1] Hi {{firstname}} this is {{sender_name}}, {{job_title}} at {{deale…" at bounding box center [563, 145] width 110 height 195
type textarea "Hi {{firstname}} this is {{sender_name}}, {{job_title}} at {{dealer_name}}. Tha…"
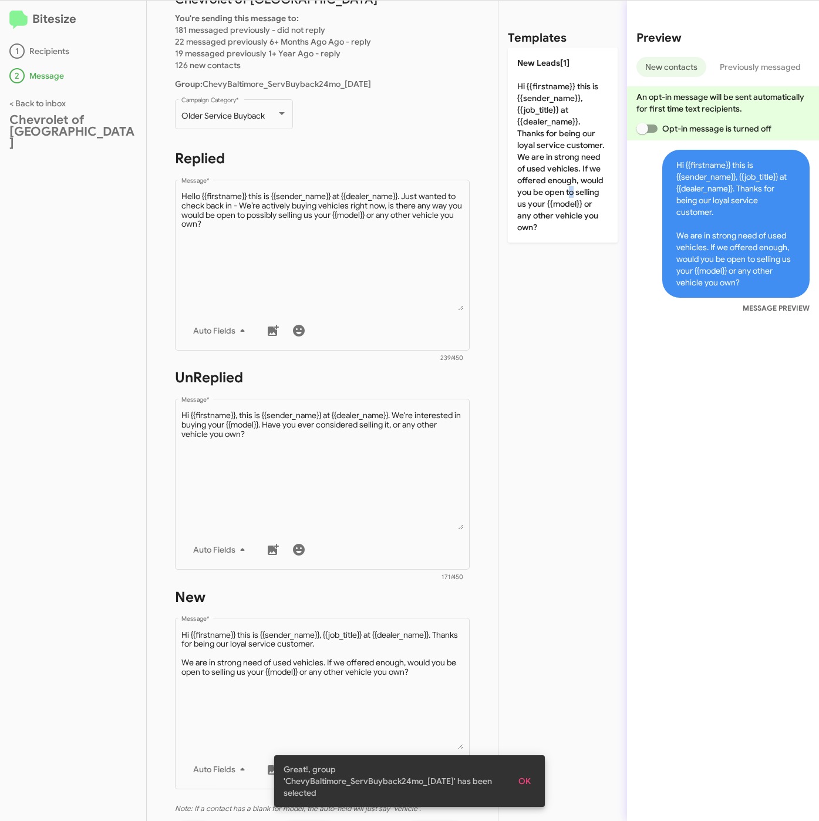
scroll to position [264, 0]
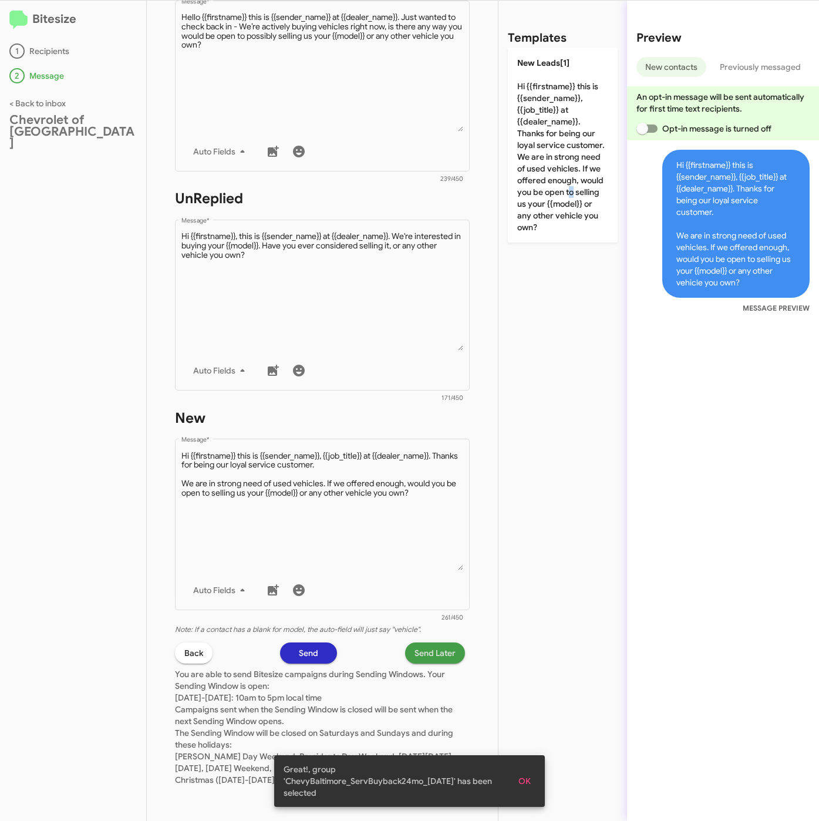
click at [415, 643] on span "Send Later" at bounding box center [435, 652] width 41 height 21
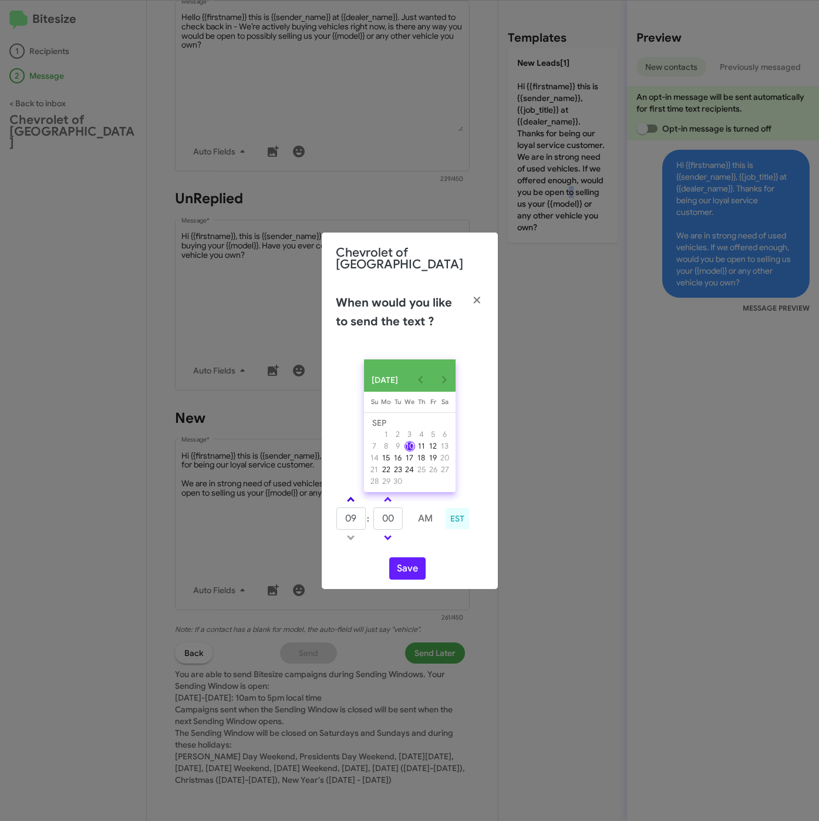
click at [348, 493] on link at bounding box center [351, 500] width 21 height 14
type input "10"
click at [371, 522] on tr "10 : 00 AM" at bounding box center [388, 518] width 105 height 23
type input "25"
click at [411, 570] on button "Save" at bounding box center [407, 568] width 36 height 22
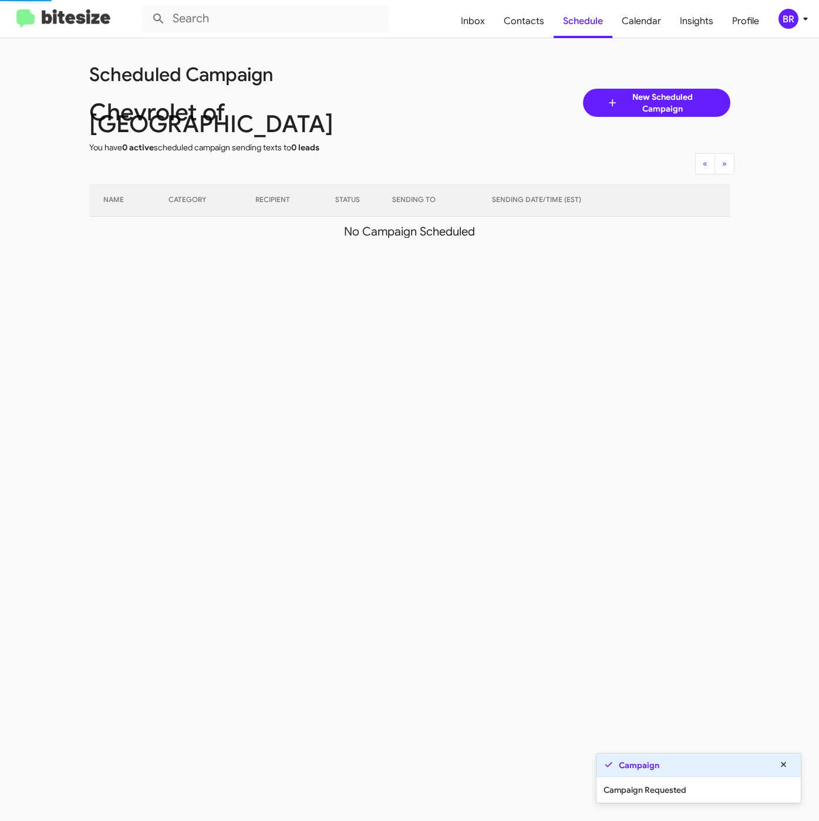
click at [805, 20] on icon at bounding box center [806, 19] width 14 height 14
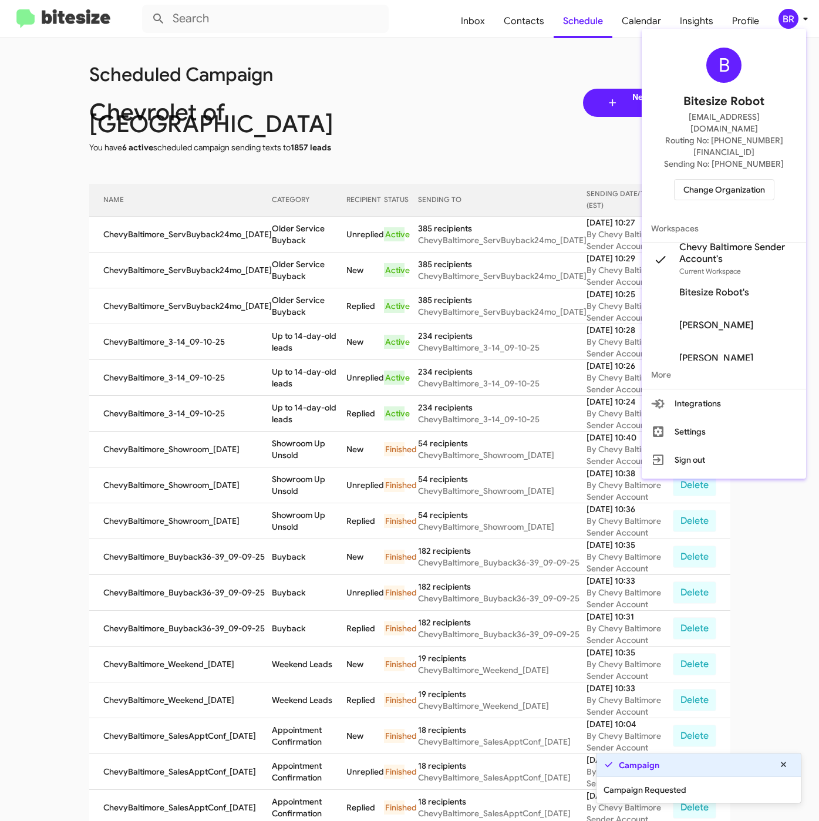
click at [265, 214] on div at bounding box center [409, 410] width 819 height 821
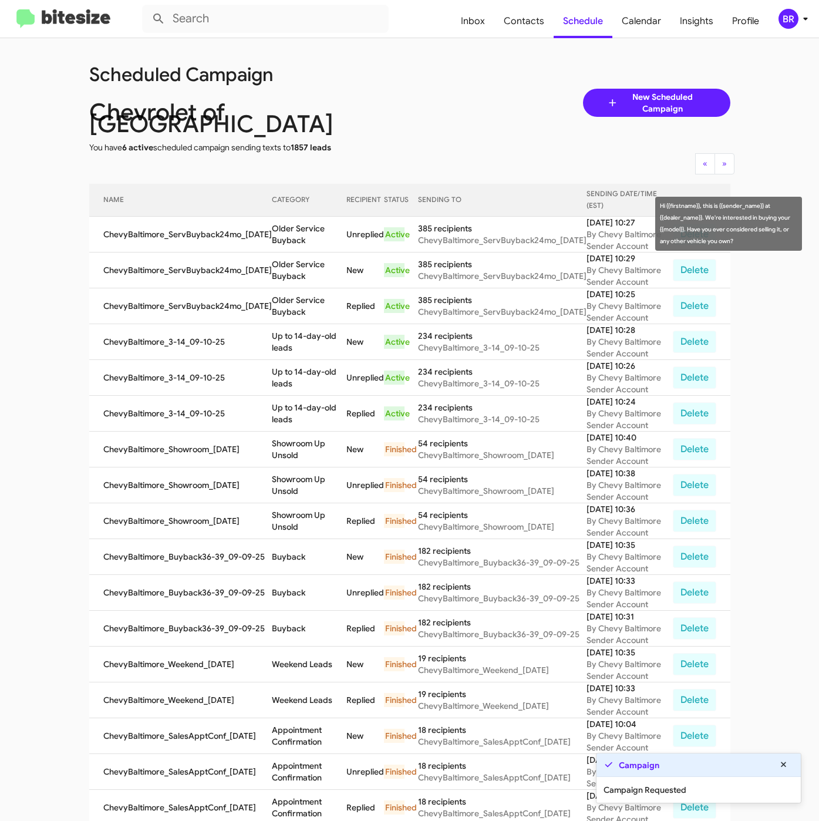
drag, startPoint x: 263, startPoint y: 216, endPoint x: 293, endPoint y: 231, distance: 33.6
click at [292, 230] on td "Older Service Buyback" at bounding box center [309, 235] width 75 height 36
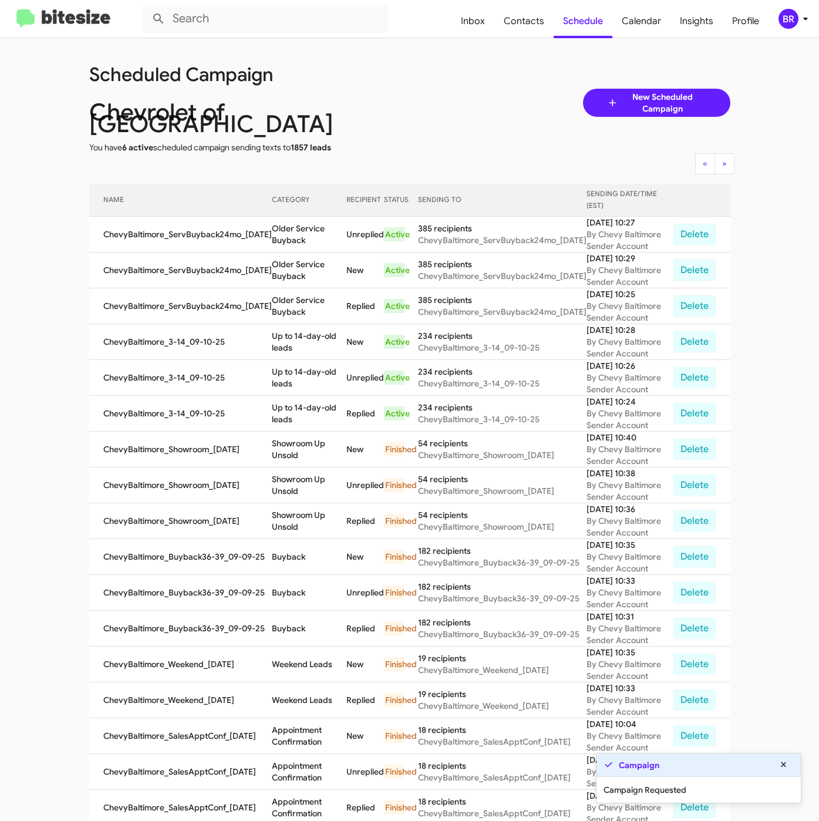
copy td "Older Service Buyback"
click at [781, 23] on div "BR" at bounding box center [789, 19] width 20 height 20
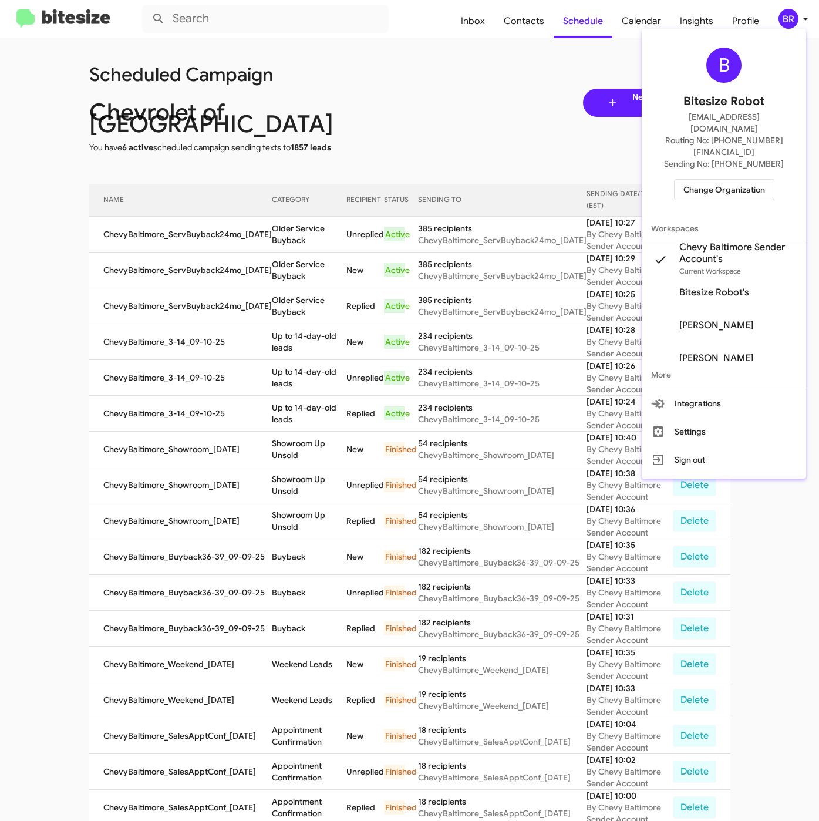
click at [726, 180] on span "Change Organization" at bounding box center [725, 190] width 82 height 20
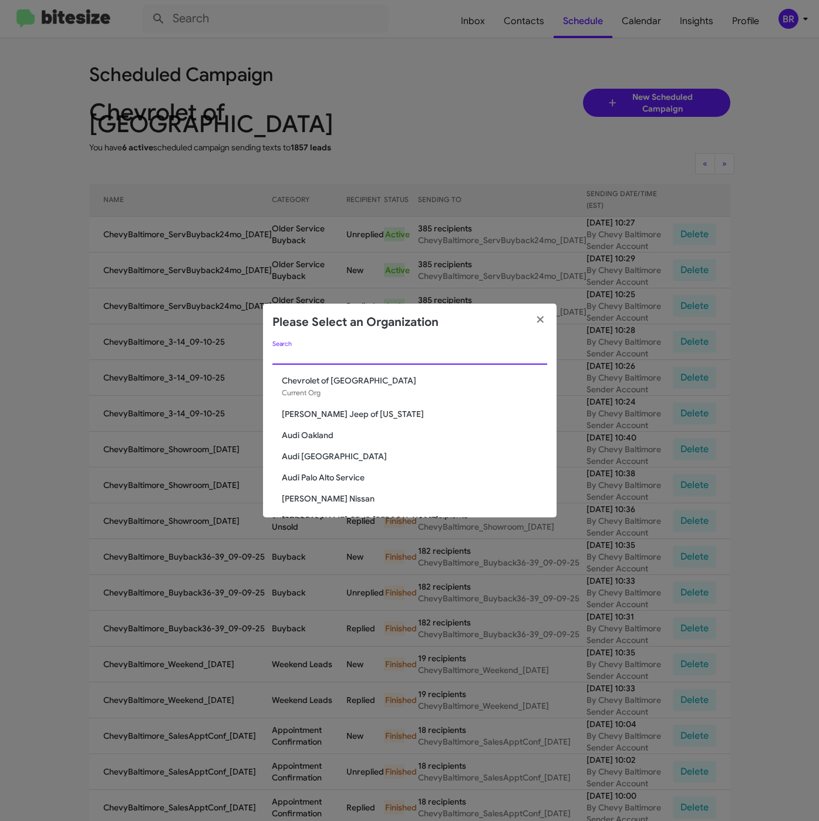
click at [334, 358] on input "Search" at bounding box center [409, 355] width 275 height 9
paste input "Baker Nissan"
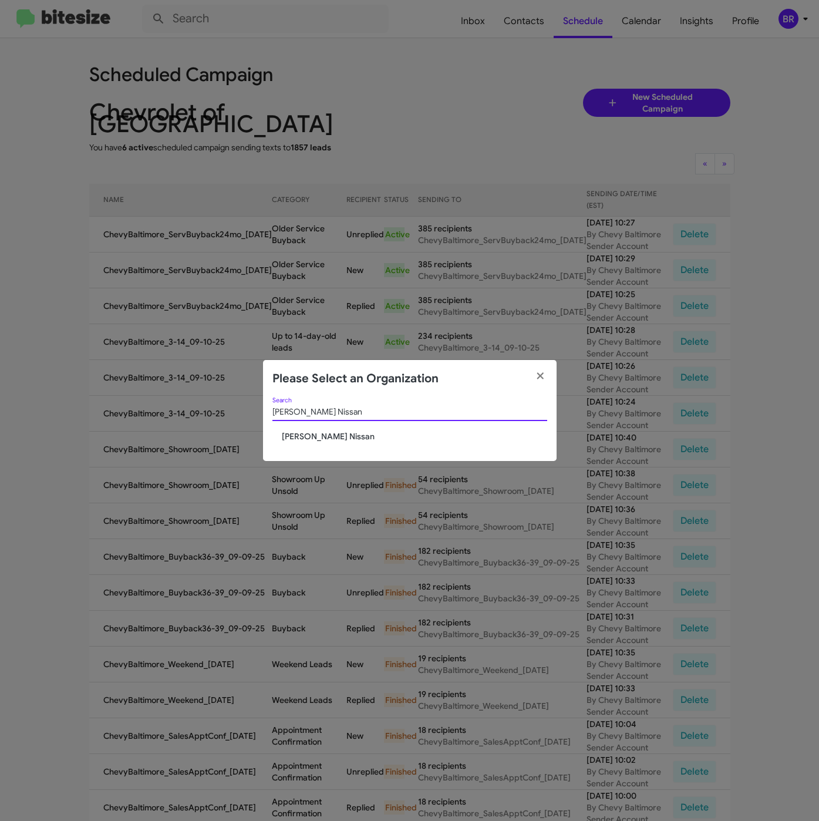
type input "Baker Nissan"
click at [288, 439] on span "Baker Nissan" at bounding box center [414, 436] width 265 height 12
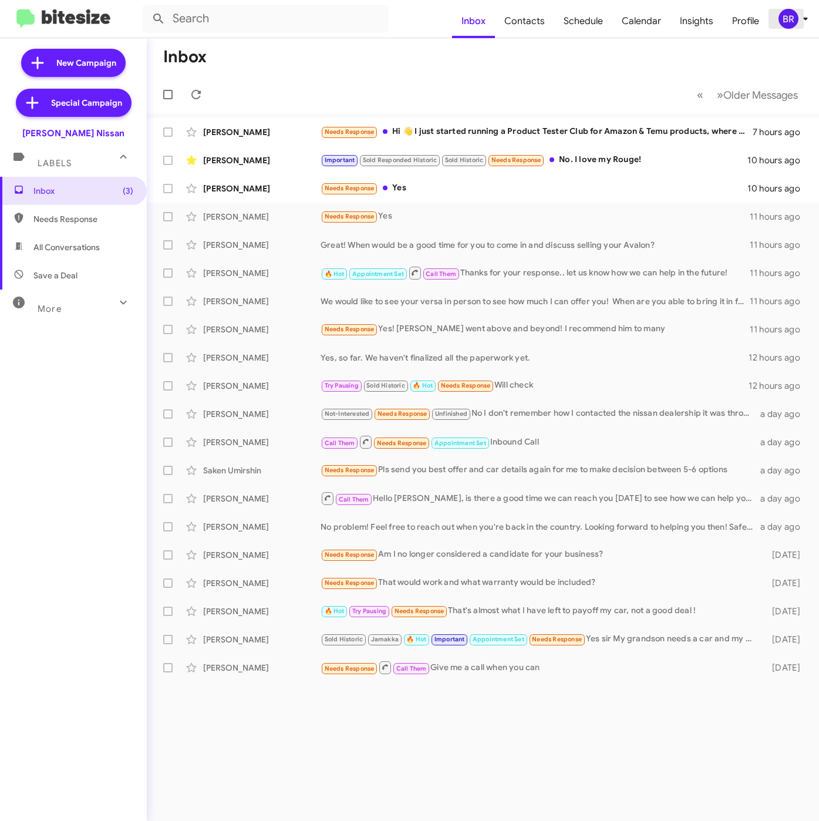
click at [804, 23] on icon at bounding box center [806, 19] width 14 height 14
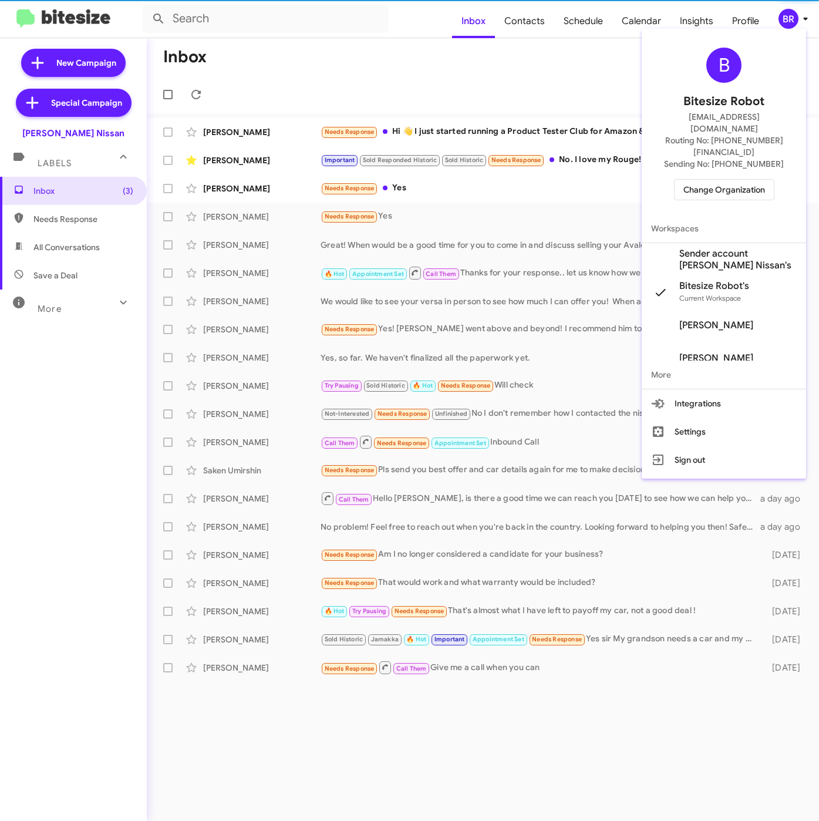
click at [704, 248] on span "Sender account [PERSON_NAME] Nissan's" at bounding box center [737, 259] width 117 height 23
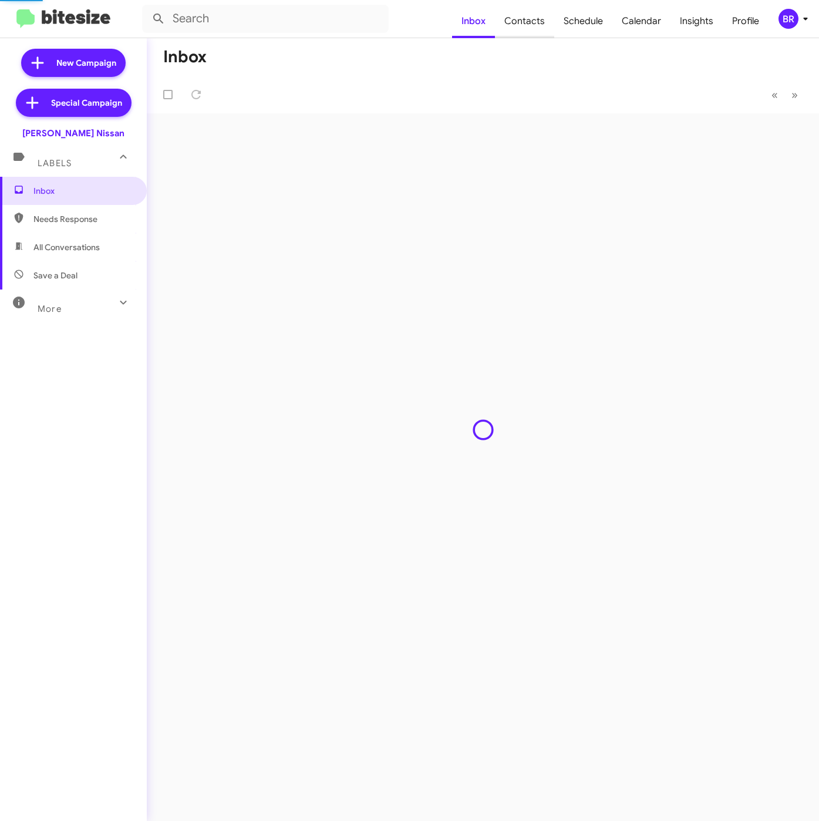
click at [530, 23] on span "Contacts" at bounding box center [524, 21] width 59 height 34
type input "in:groups"
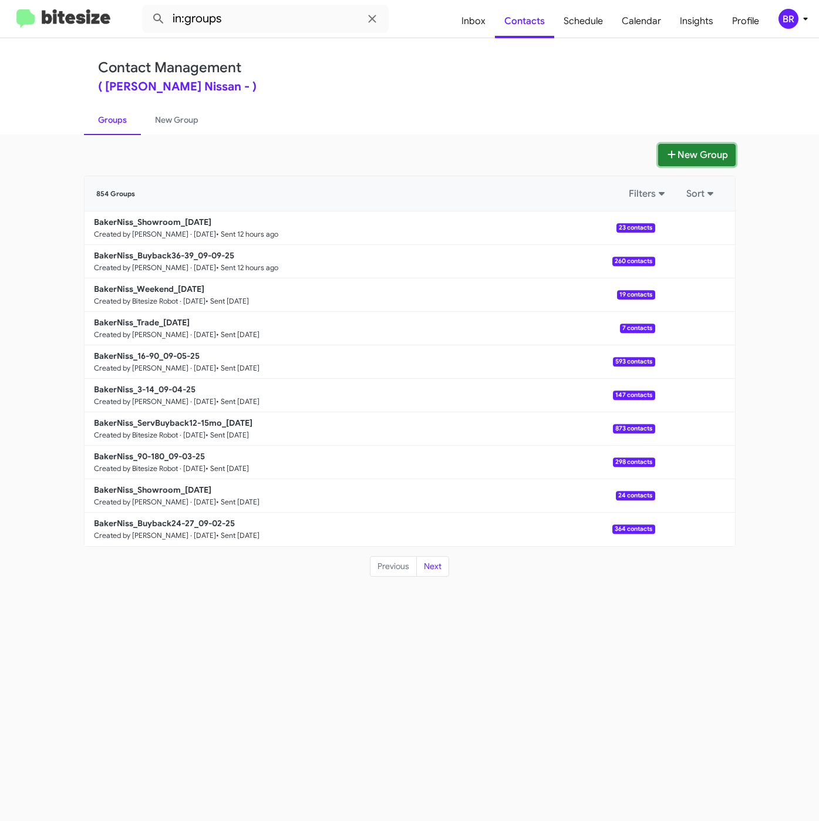
click at [698, 148] on button "New Group" at bounding box center [697, 155] width 78 height 22
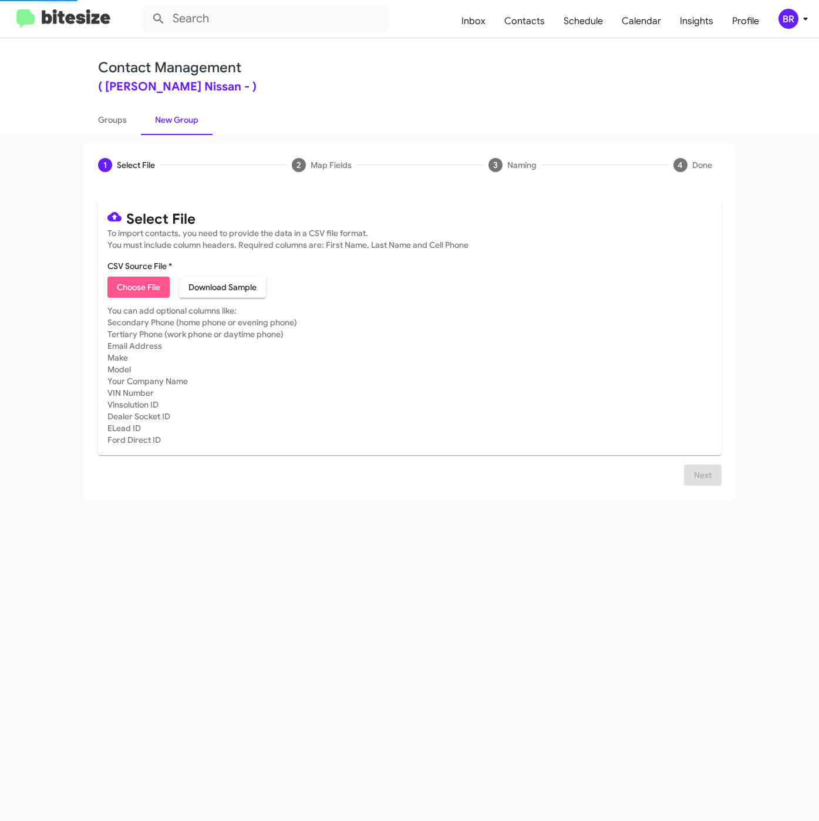
click at [129, 285] on span "Choose File" at bounding box center [138, 287] width 43 height 21
type input "BakerNiss_90-180_09-10-25"
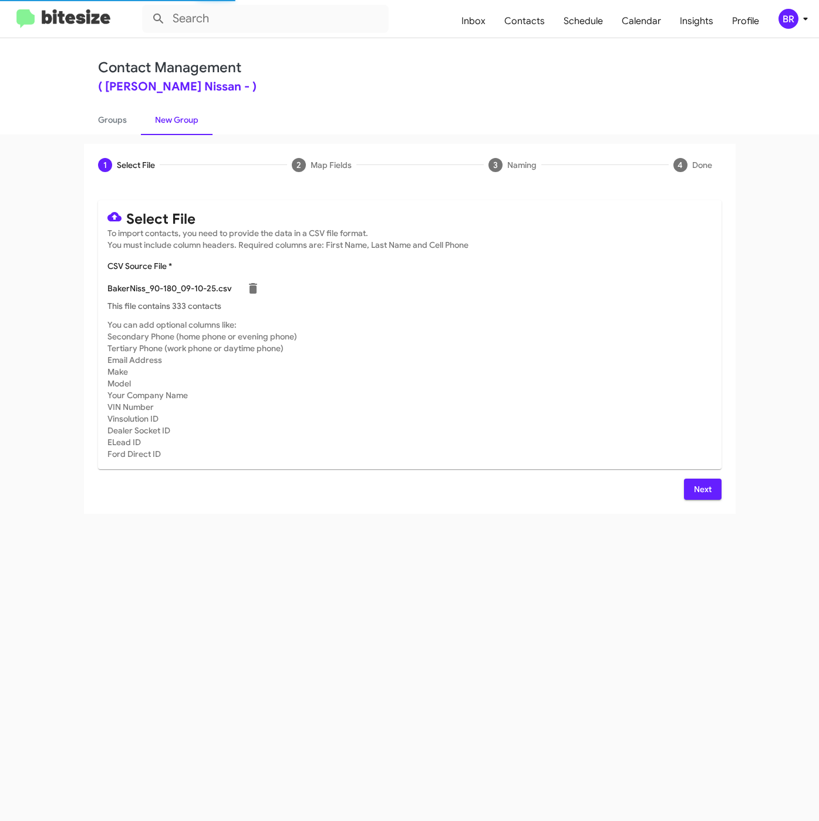
click at [700, 497] on span "Next" at bounding box center [703, 489] width 19 height 21
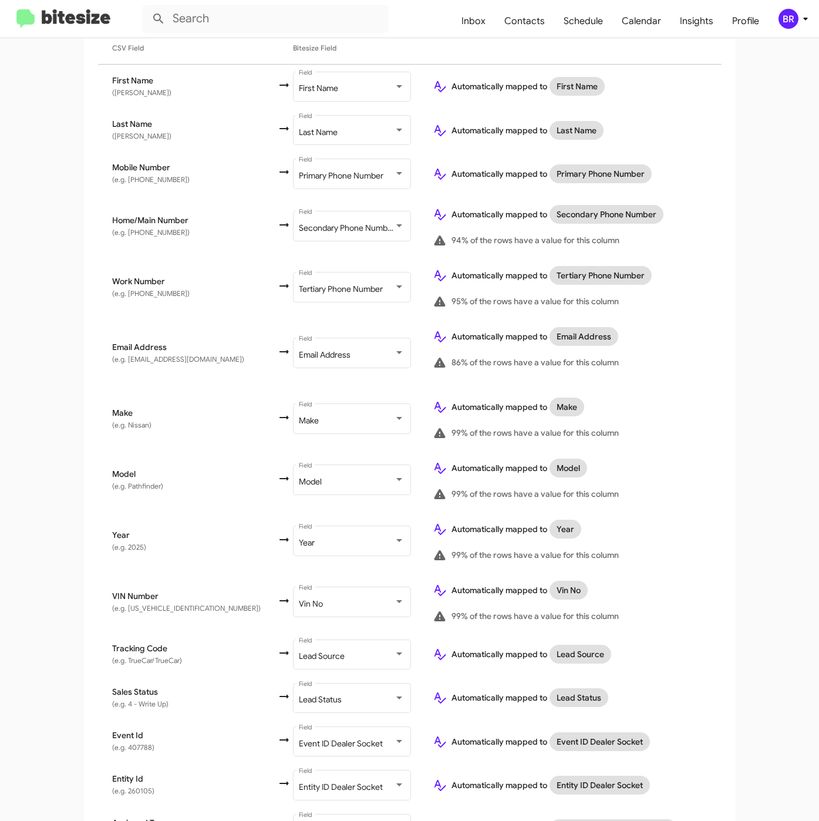
scroll to position [330, 0]
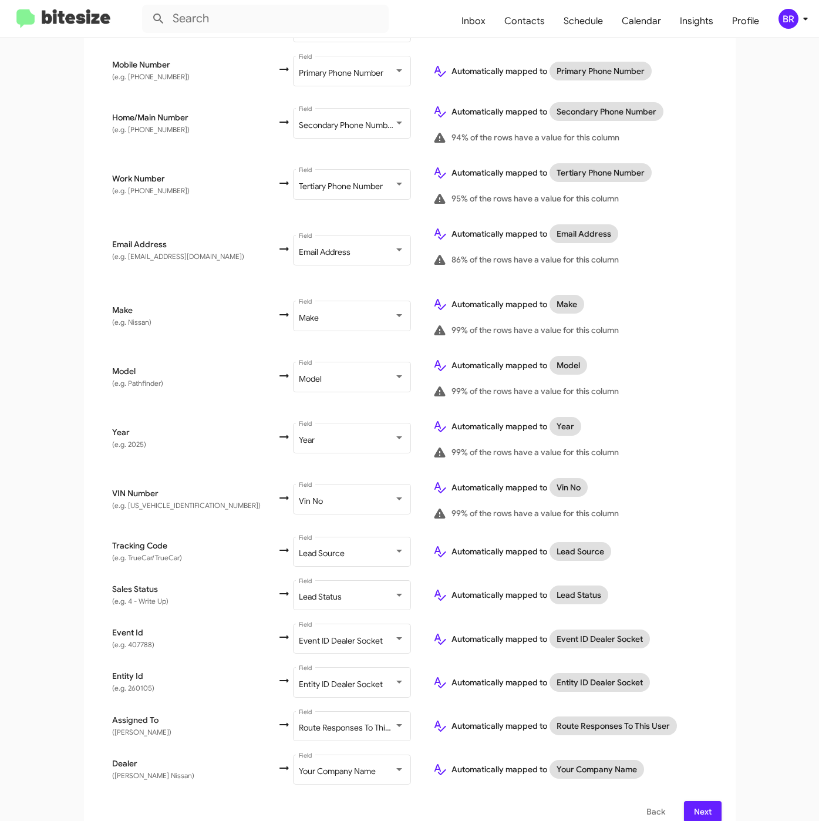
click at [703, 801] on span "Next" at bounding box center [703, 811] width 19 height 21
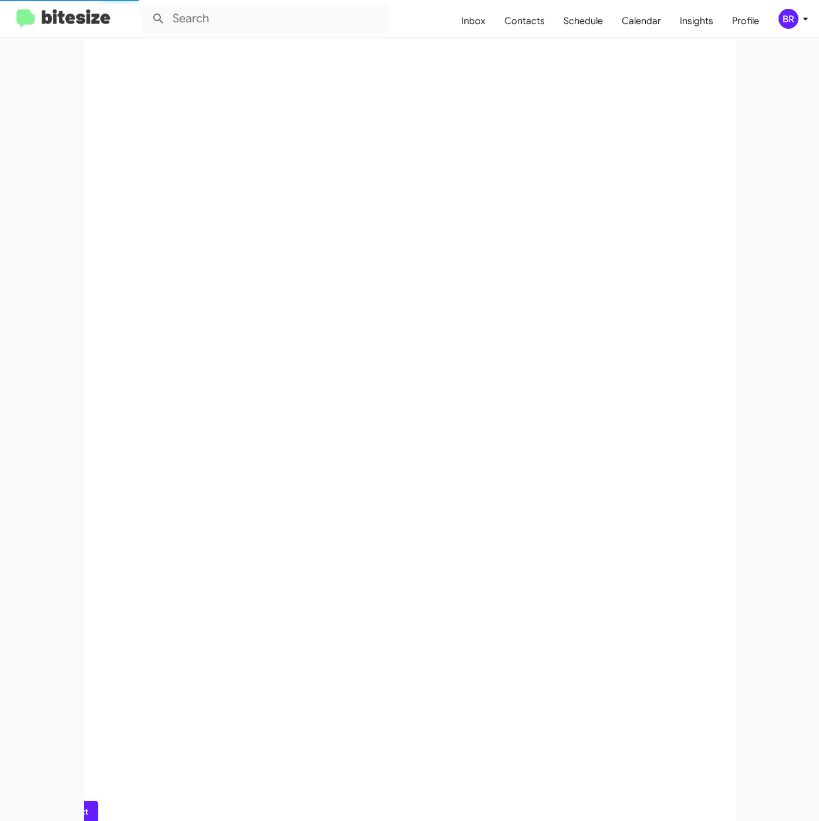
scroll to position [0, 0]
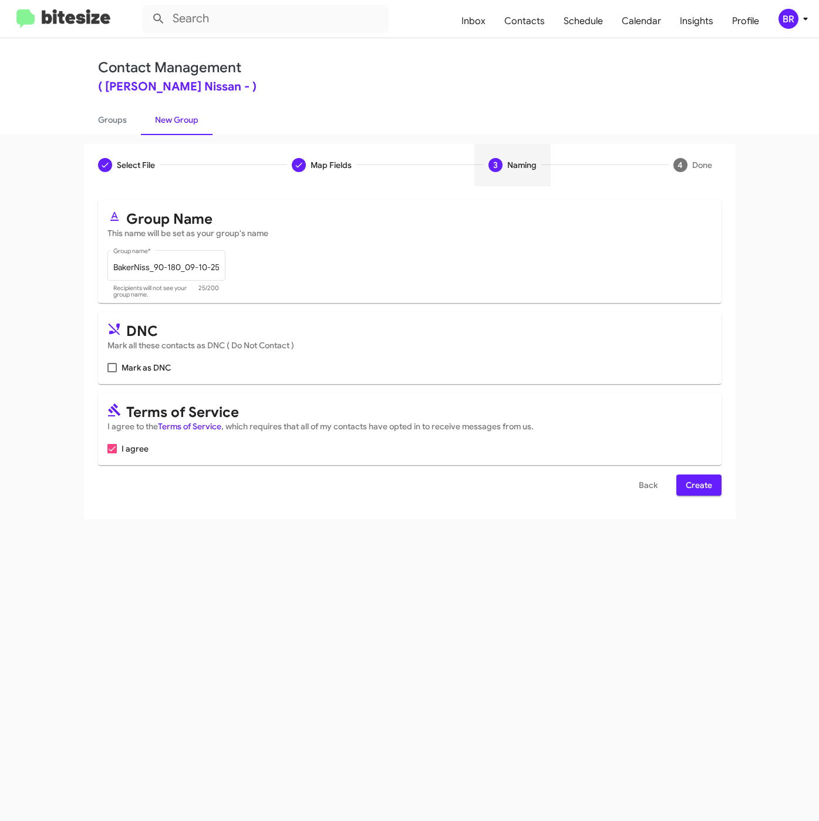
click at [695, 494] on span "Create" at bounding box center [699, 485] width 26 height 21
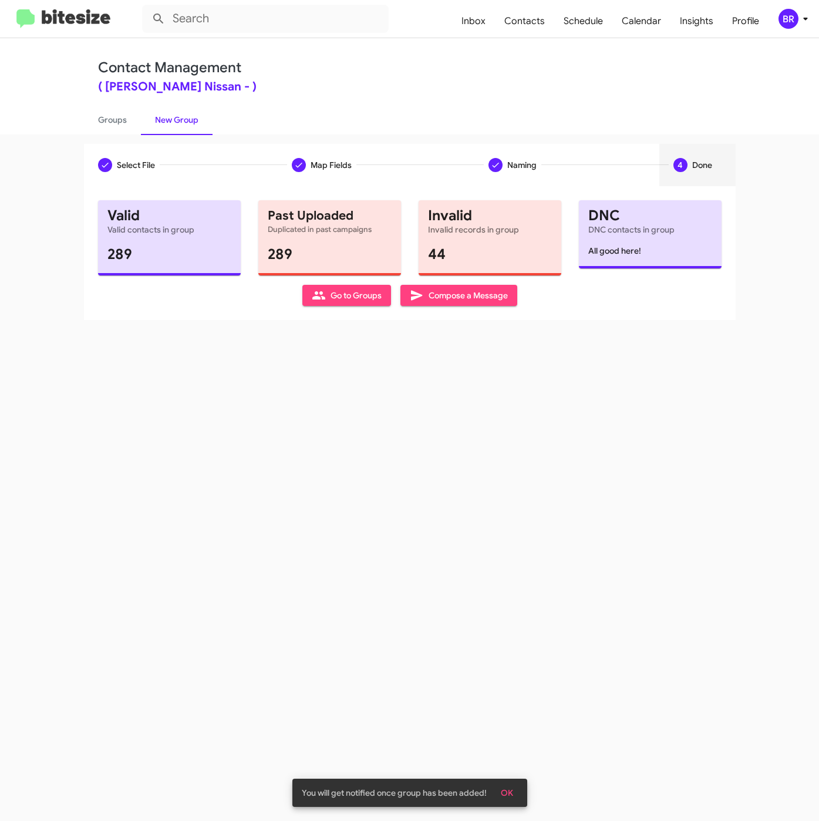
click at [106, 124] on link "Groups" at bounding box center [112, 120] width 57 height 31
type input "in:groups"
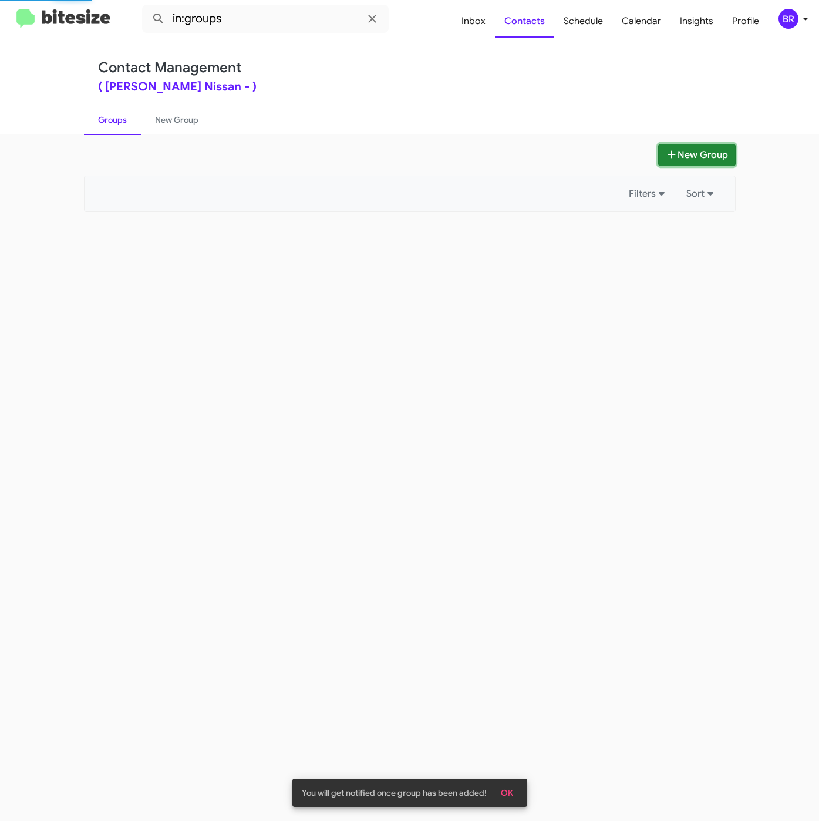
click at [666, 155] on icon at bounding box center [672, 154] width 12 height 9
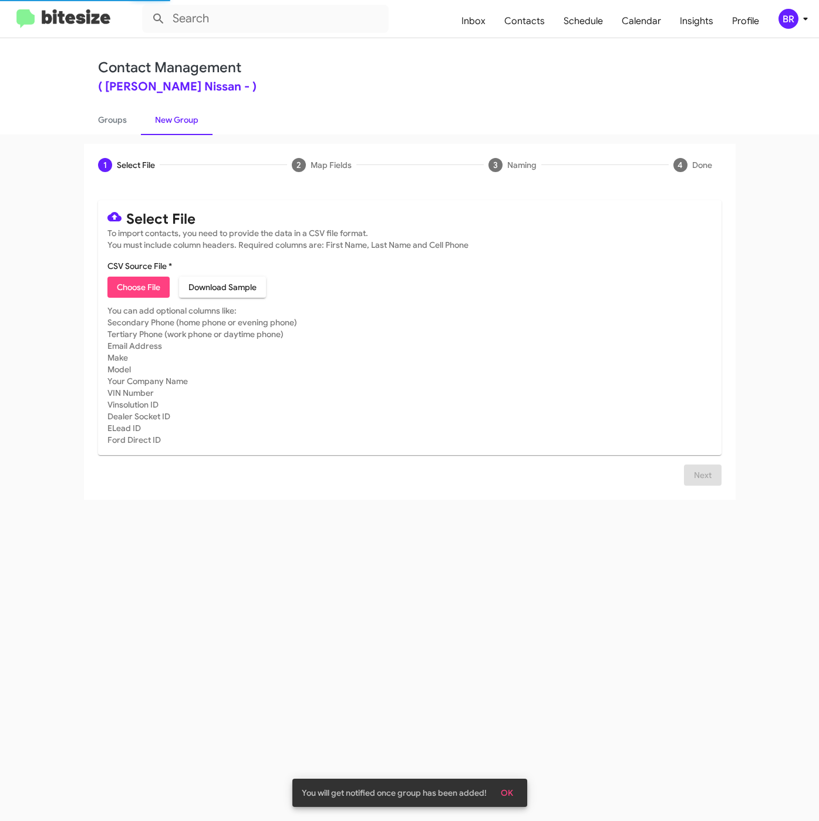
click at [138, 282] on span "Choose File" at bounding box center [138, 287] width 43 height 21
type input "BakerNiss_ServBuyback24-27mo_09-10-25"
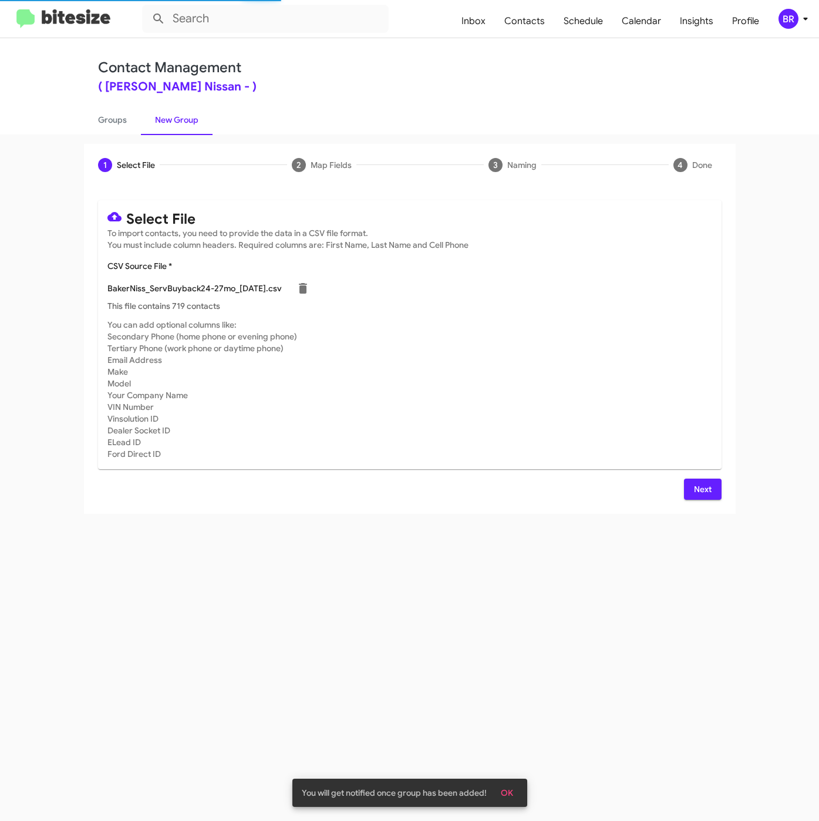
click at [685, 489] on div "Next" at bounding box center [410, 489] width 624 height 21
click at [685, 489] on button "Next" at bounding box center [703, 489] width 38 height 21
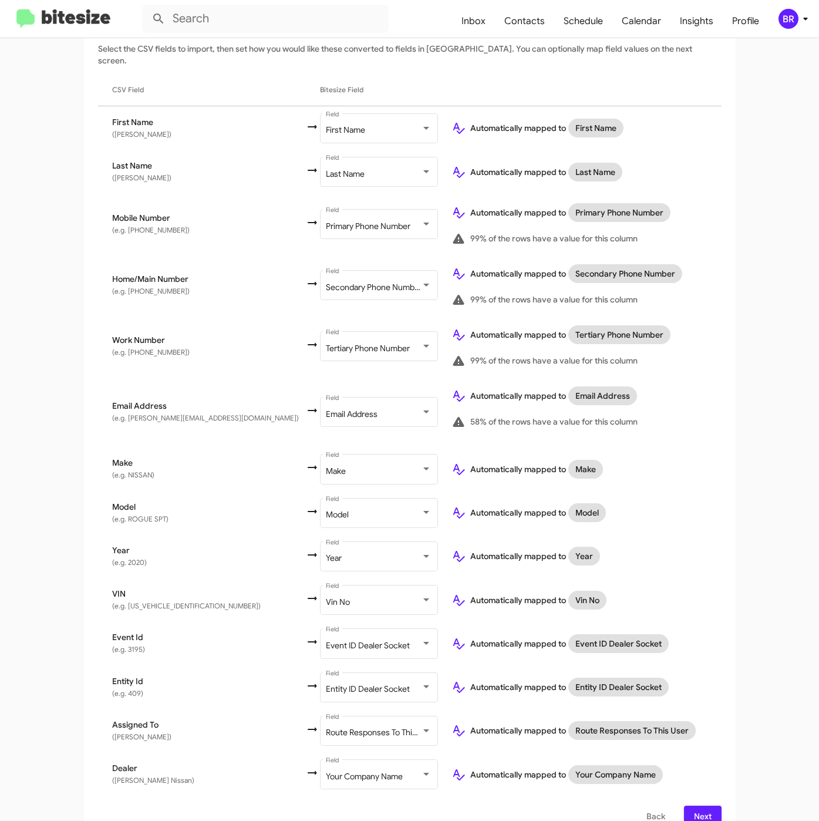
scroll to position [191, 0]
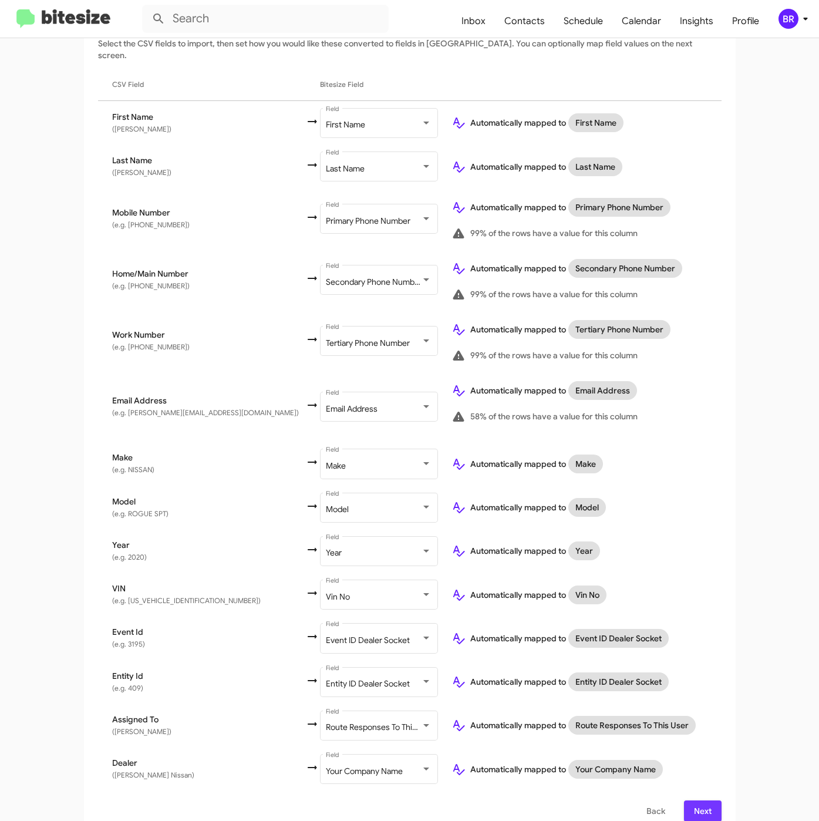
click at [696, 800] on span "Next" at bounding box center [703, 810] width 19 height 21
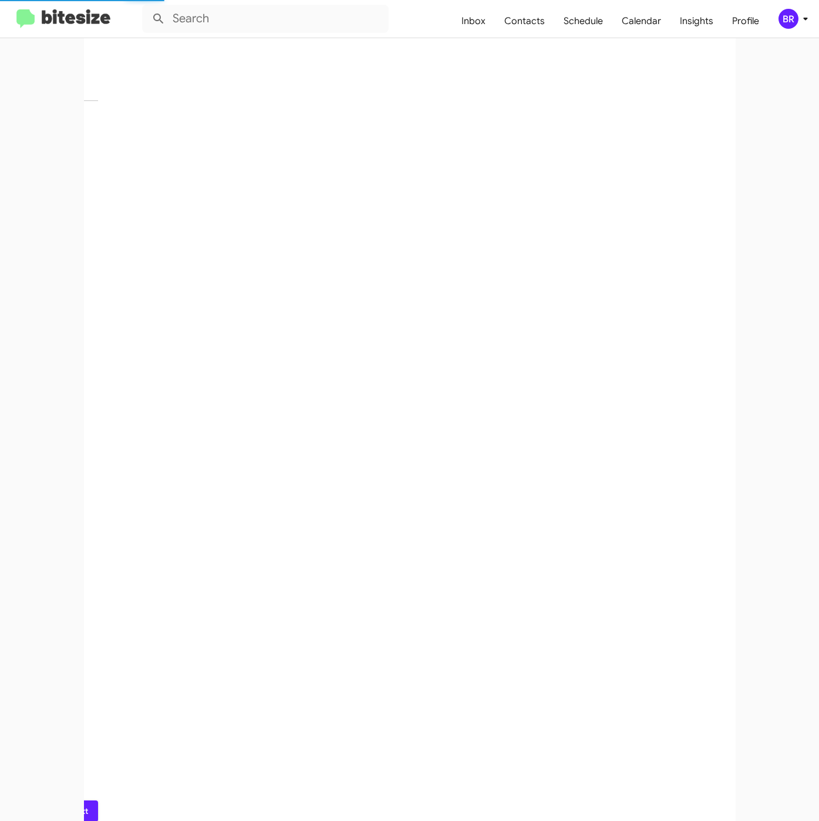
scroll to position [0, 0]
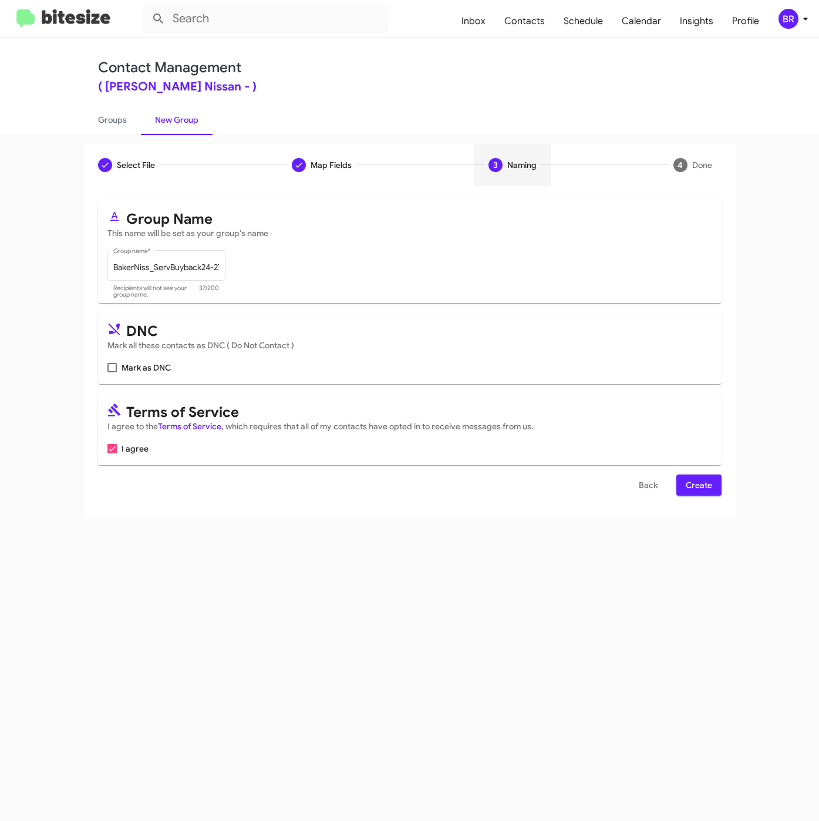
click at [689, 482] on span "Create" at bounding box center [699, 485] width 26 height 21
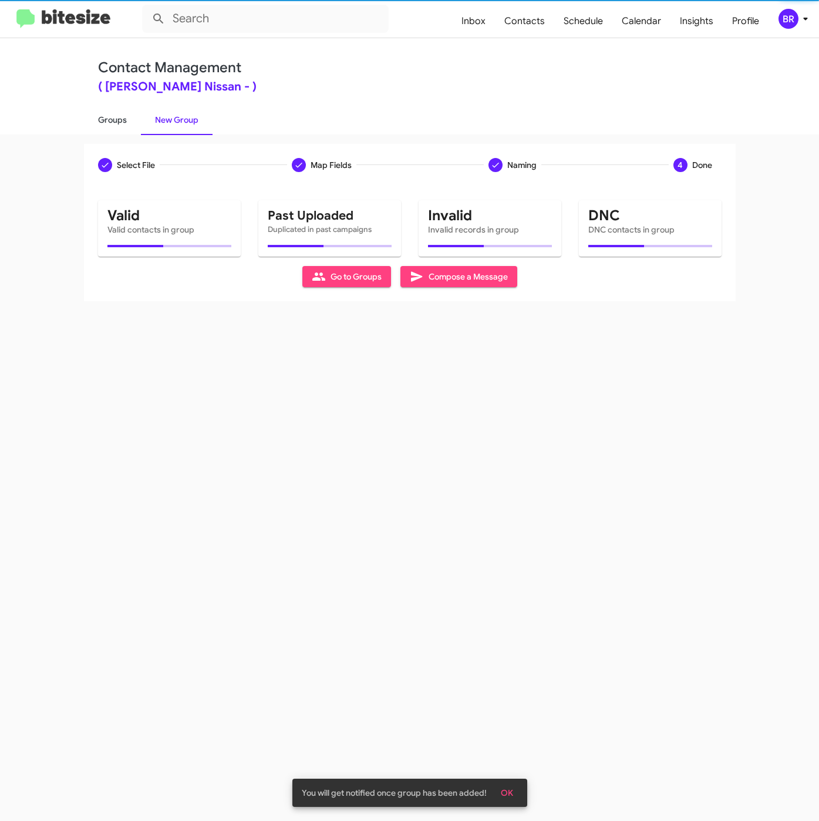
click at [107, 115] on link "Groups" at bounding box center [112, 120] width 57 height 31
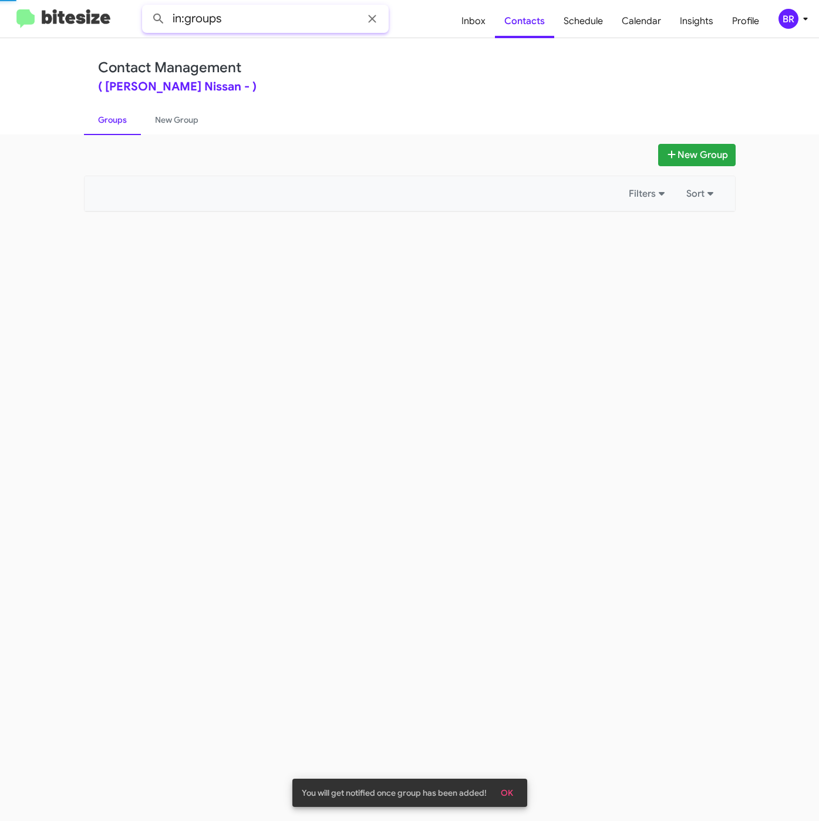
click at [281, 23] on input "in:groups" at bounding box center [265, 19] width 247 height 28
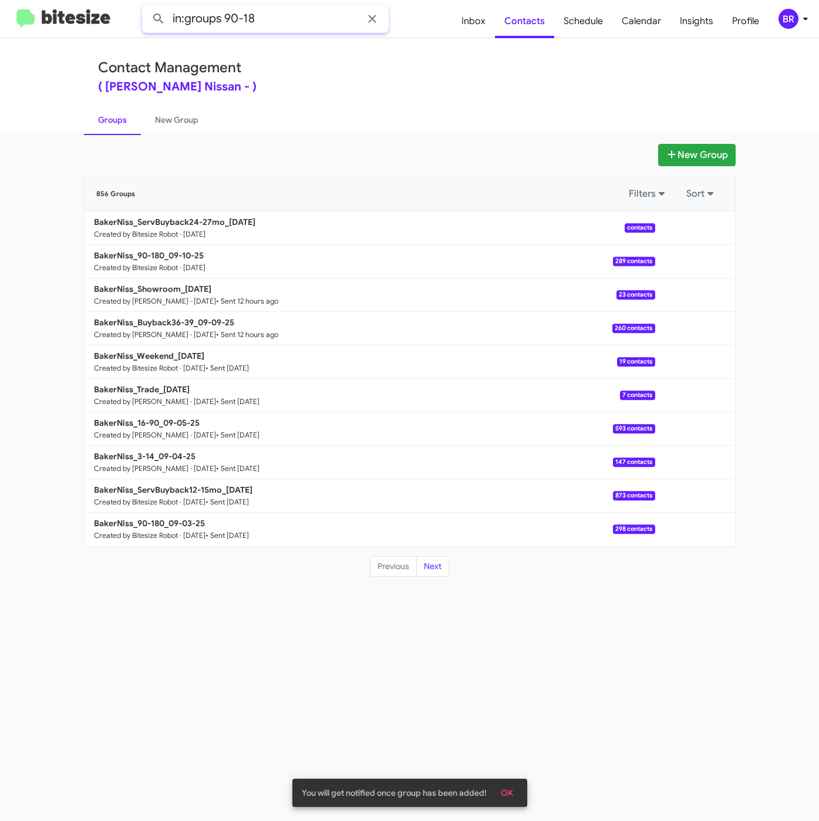
type input "in:groups 90-18"
click at [147, 7] on button at bounding box center [158, 18] width 23 height 23
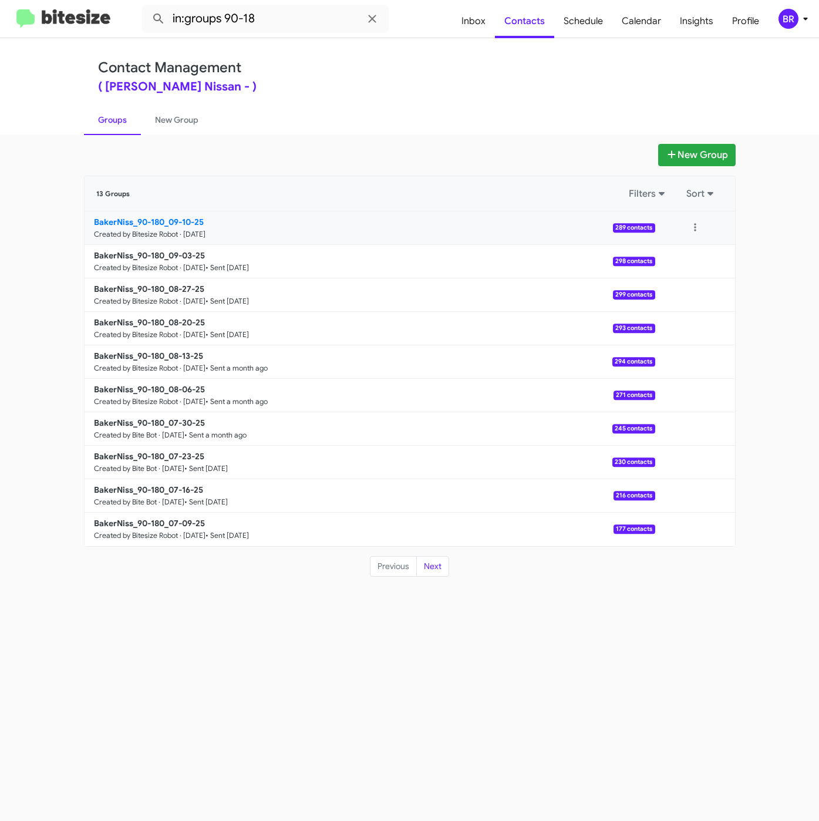
click at [185, 217] on b "BakerNiss_90-180_09-10-25" at bounding box center [149, 222] width 110 height 11
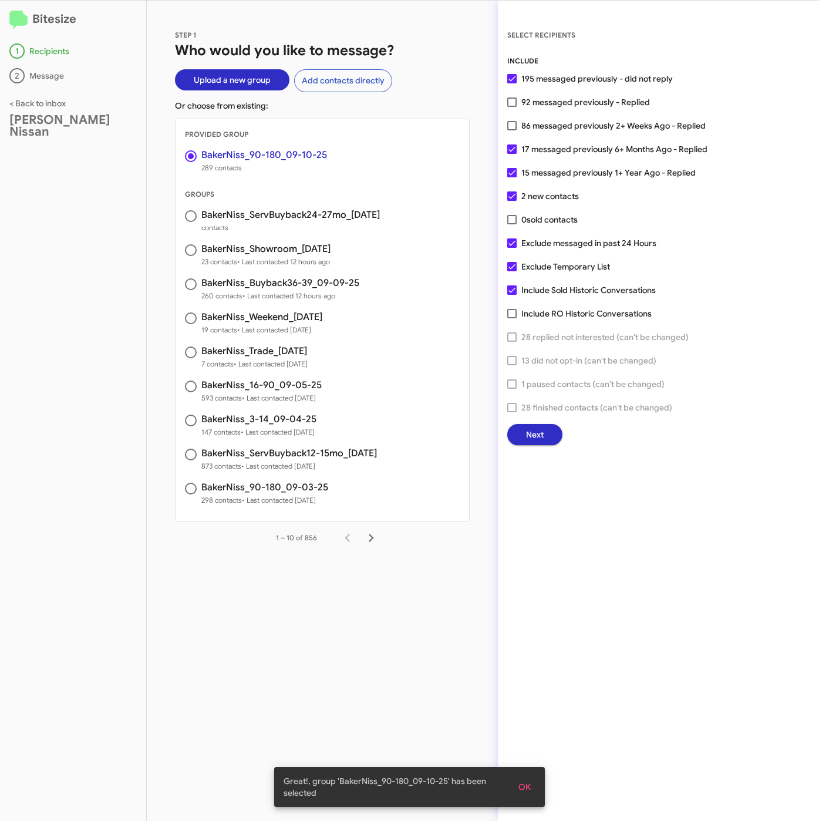
click at [533, 436] on span "Next" at bounding box center [535, 434] width 18 height 21
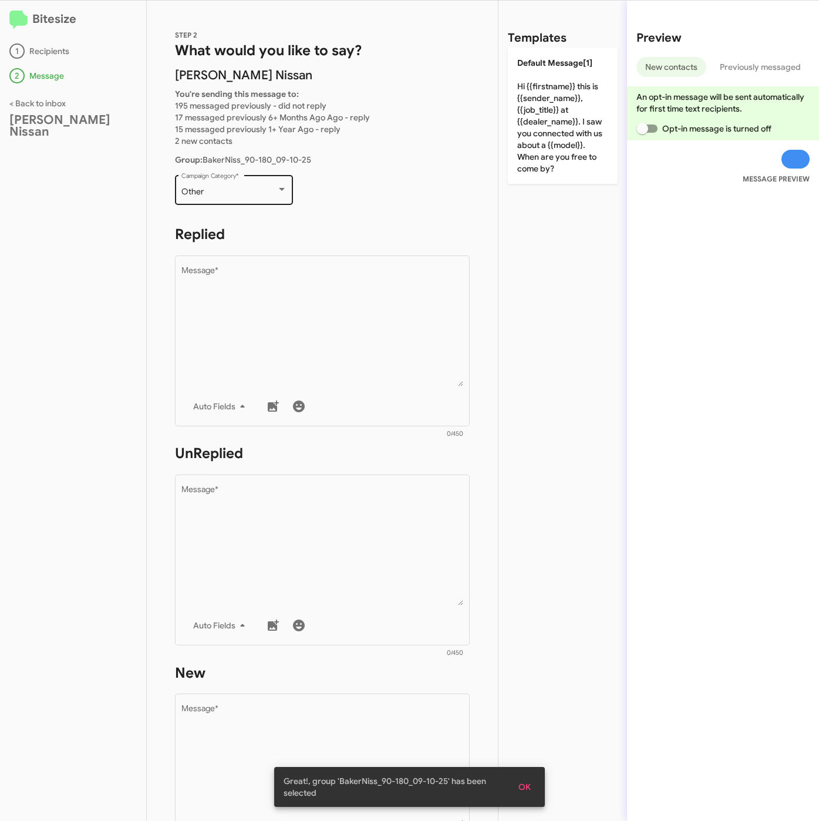
click at [230, 201] on div "Other Campaign Category *" at bounding box center [234, 189] width 106 height 32
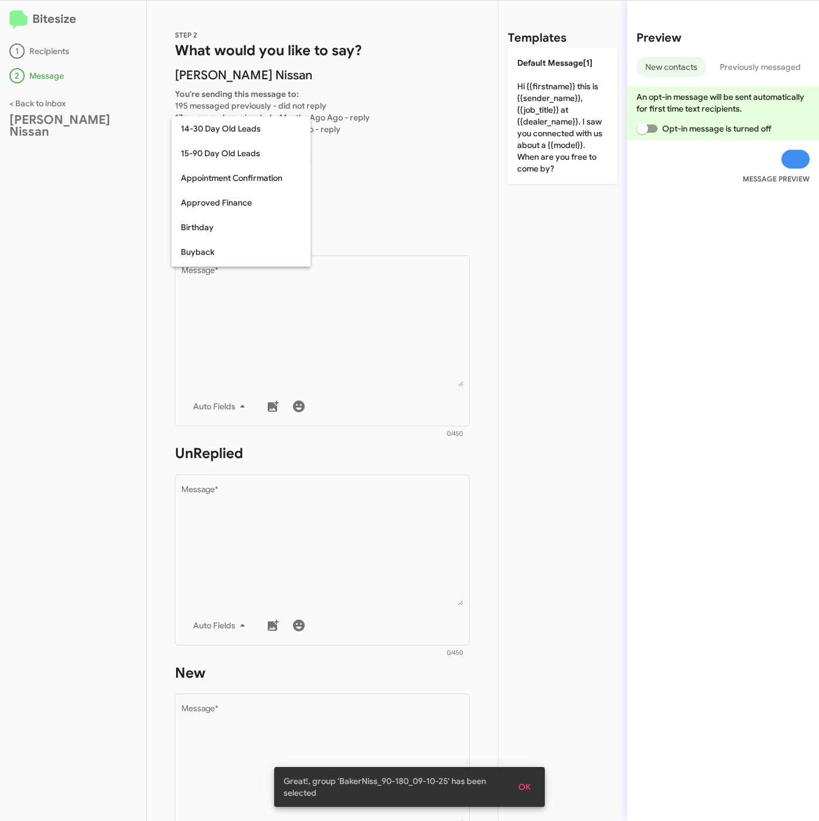
scroll to position [258, 0]
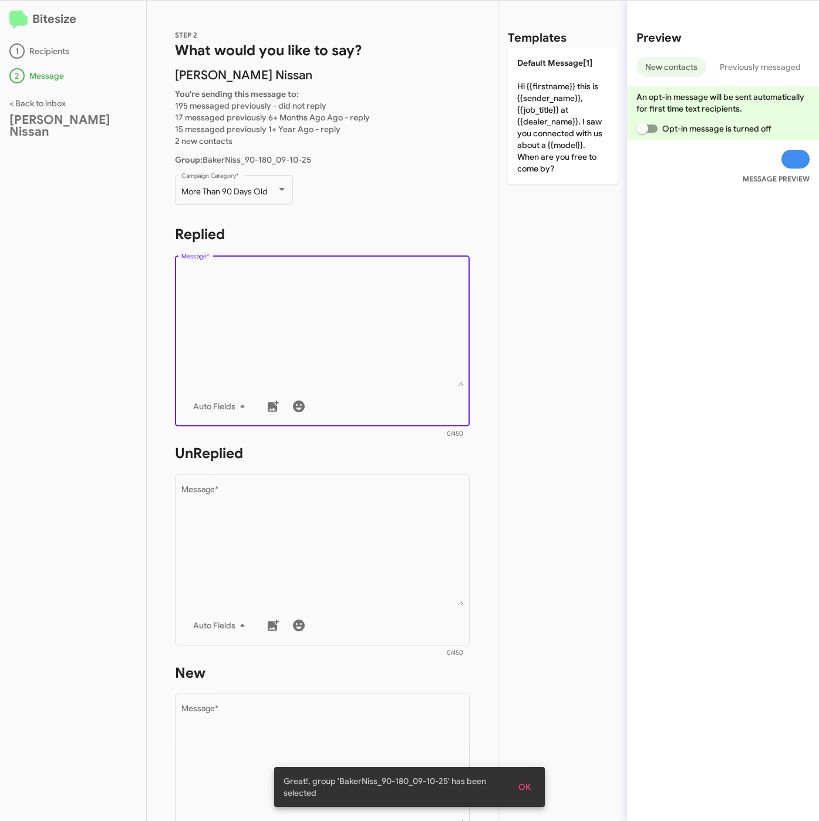
click at [277, 319] on textarea "Message *" at bounding box center [322, 327] width 282 height 120
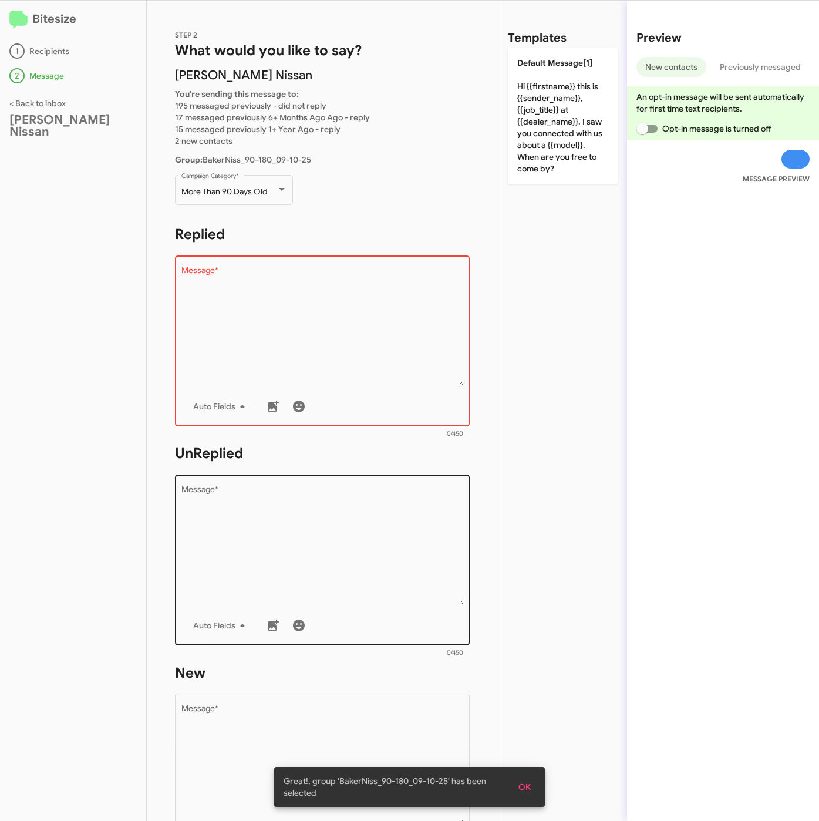
drag, startPoint x: 563, startPoint y: 150, endPoint x: 423, endPoint y: 486, distance: 364.2
click at [564, 150] on p "Default Message[1] Hi {{firstname}} this is {{sender_name}}, {{job_title}} at {…" at bounding box center [563, 116] width 110 height 136
type textarea "Hi {{firstname}} this is {{sender_name}}, {{job_title}} at {{dealer_name}}. I s…"
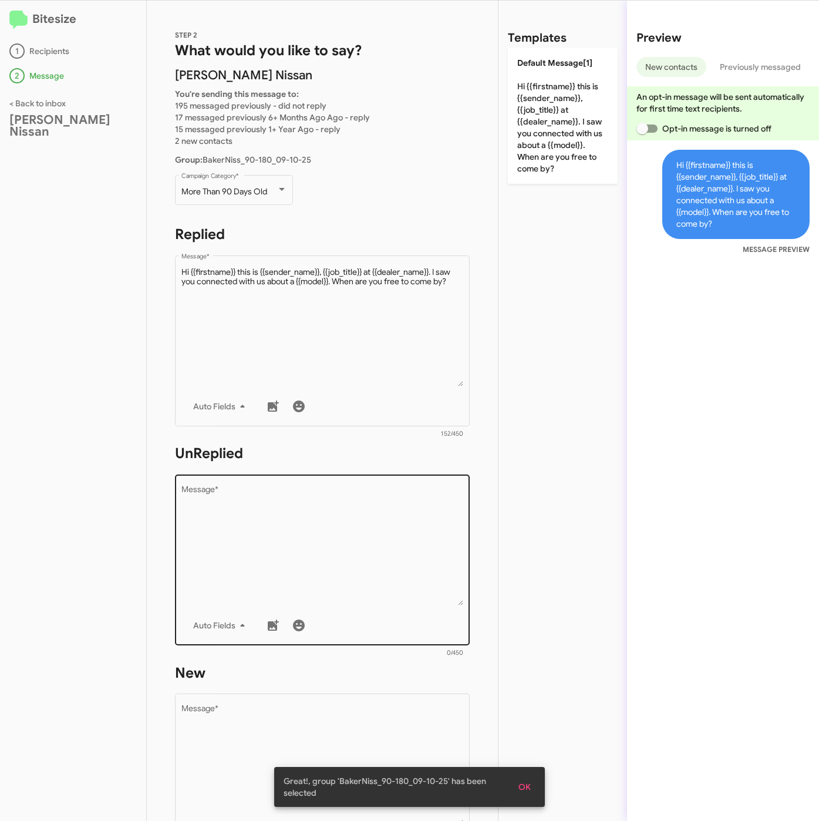
click at [396, 512] on textarea "Message *" at bounding box center [322, 546] width 282 height 120
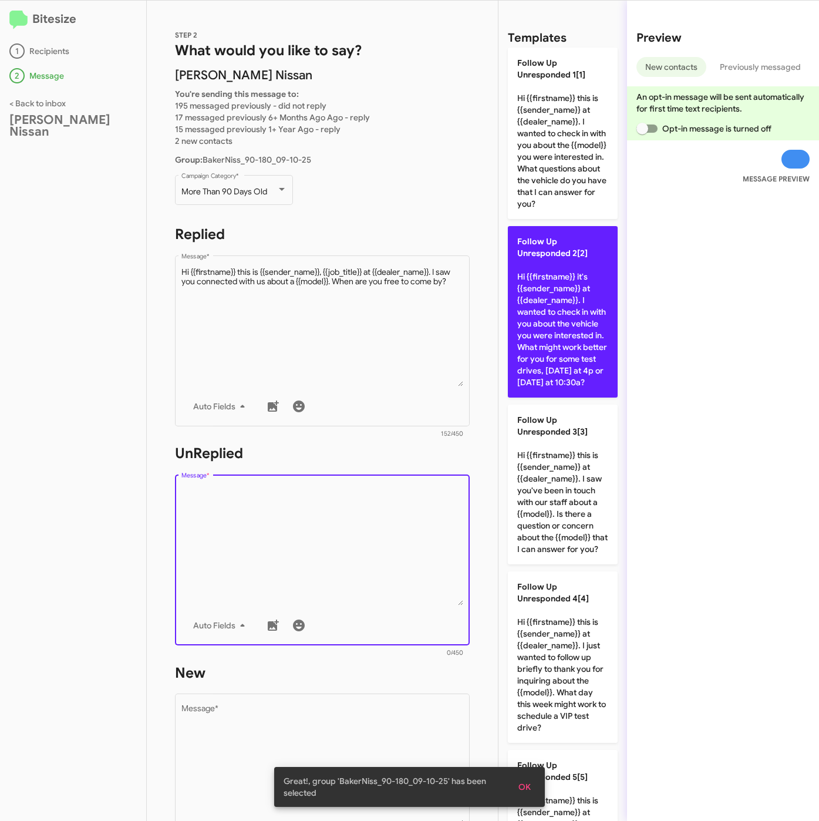
click at [550, 381] on p "Follow Up Unresponded 2[2] Hi {{firstname}} it's {{sender_name}} at {{dealer_na…" at bounding box center [563, 311] width 110 height 171
type textarea "Hi {{firstname}} it's {{sender_name}} at {{dealer_name}}. I wanted to check in …"
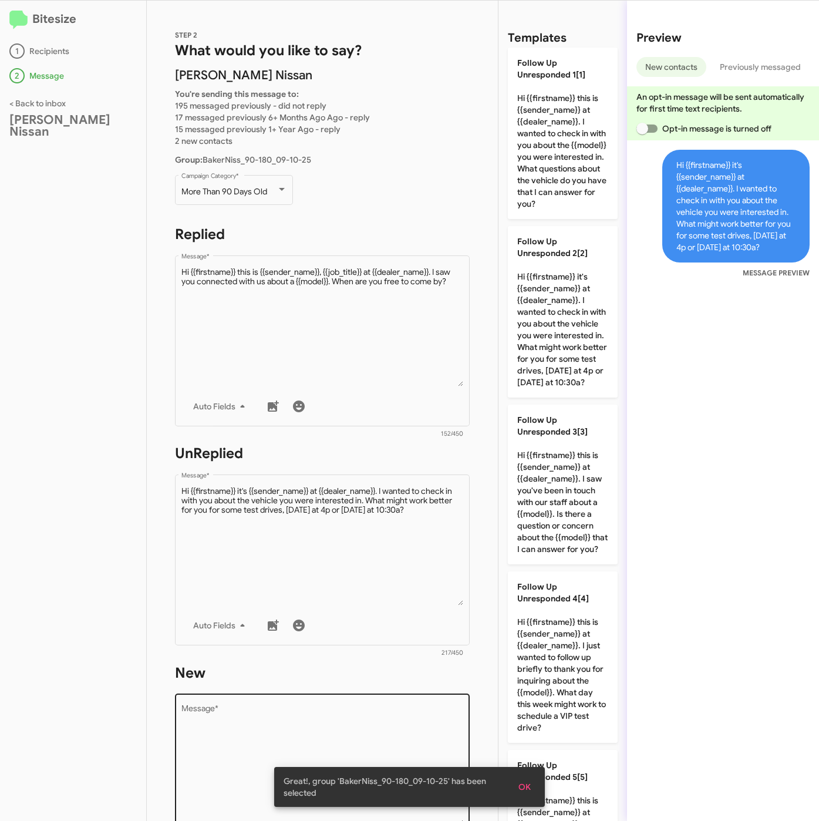
click at [349, 717] on textarea "Message *" at bounding box center [322, 765] width 282 height 120
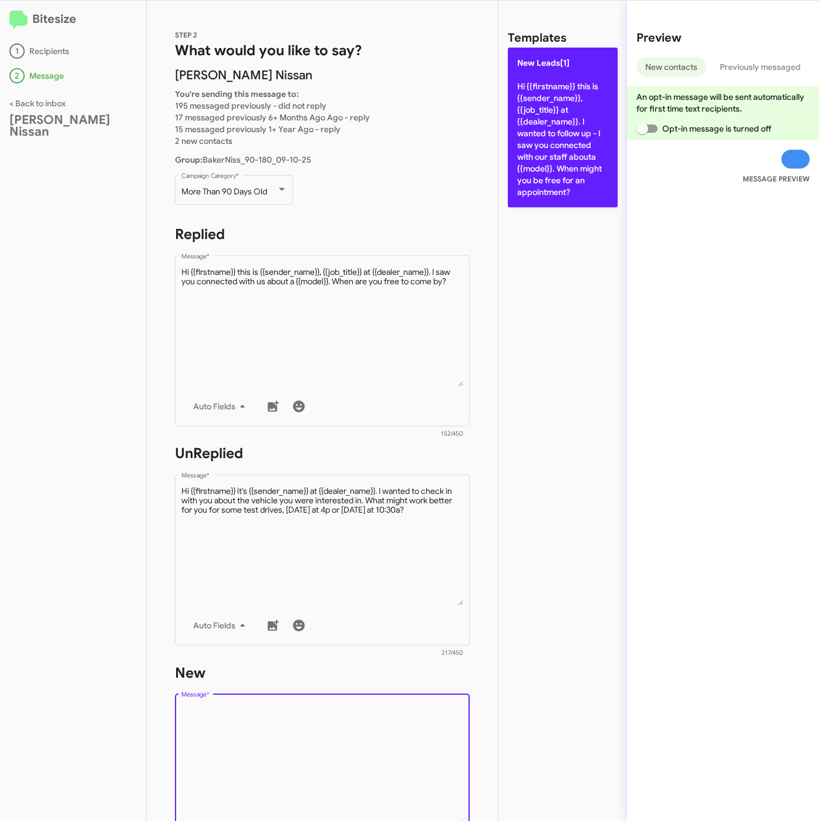
drag, startPoint x: 529, startPoint y: 231, endPoint x: 541, endPoint y: 204, distance: 29.5
click at [530, 231] on div "Templates New Leads[1] Hi {{firstname}} this is {{sender_name}}, {{job_title}} …" at bounding box center [563, 411] width 129 height 820
click at [541, 200] on p "New Leads[1] Hi {{firstname}} this is {{sender_name}}, {{job_title}} at {{deale…" at bounding box center [563, 128] width 110 height 160
type textarea "Hi {{firstname}} this is {{sender_name}}, {{job_title}} at {{dealer_name}}. I w…"
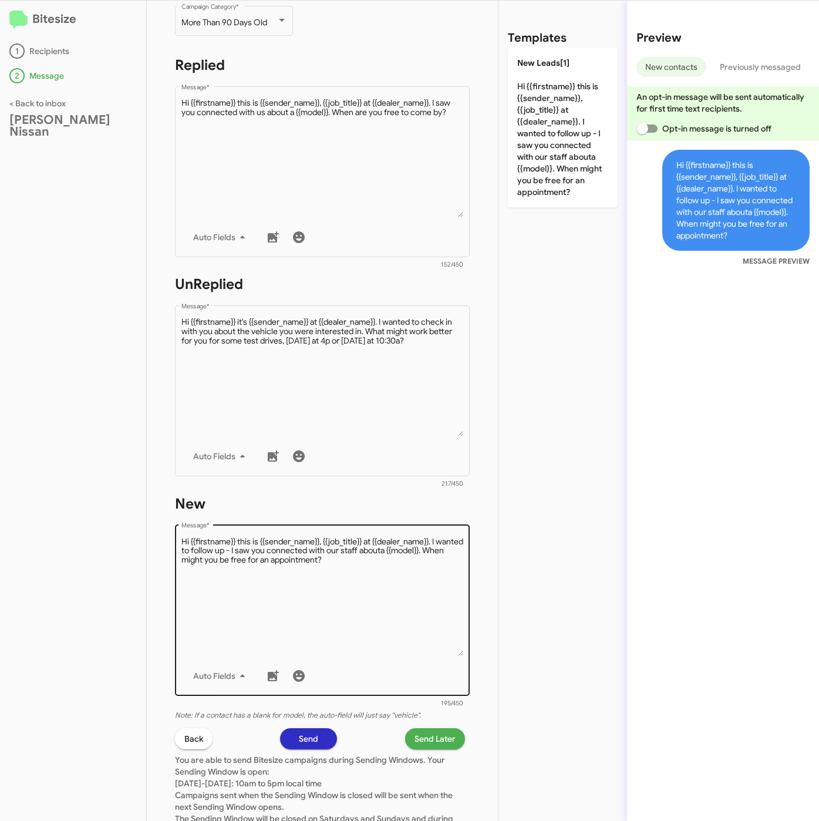
scroll to position [264, 0]
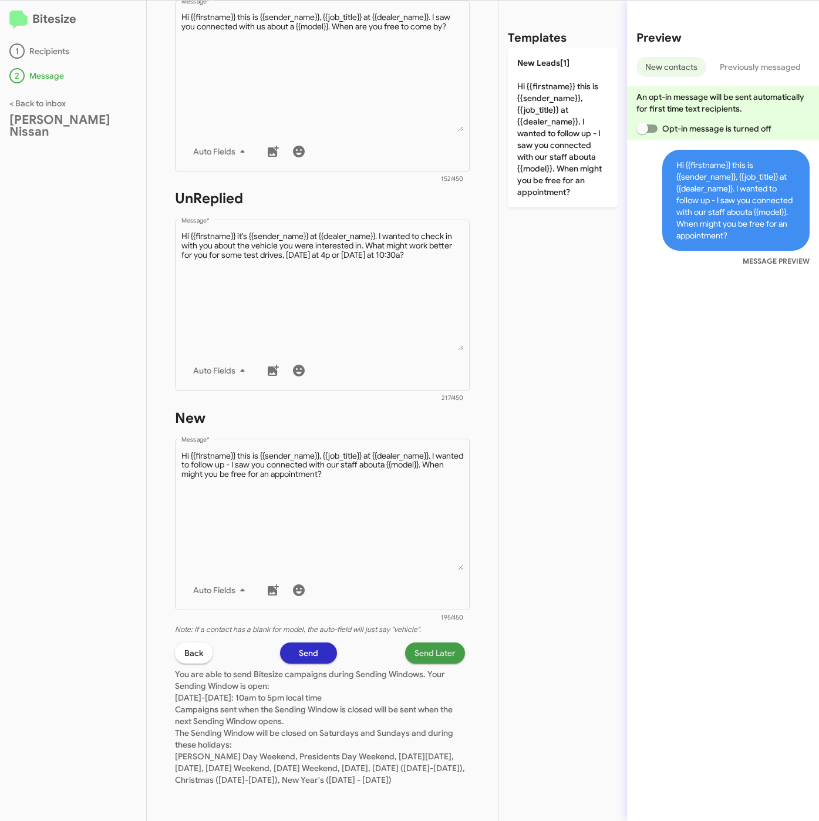
click at [444, 642] on button "Send Later" at bounding box center [435, 652] width 60 height 21
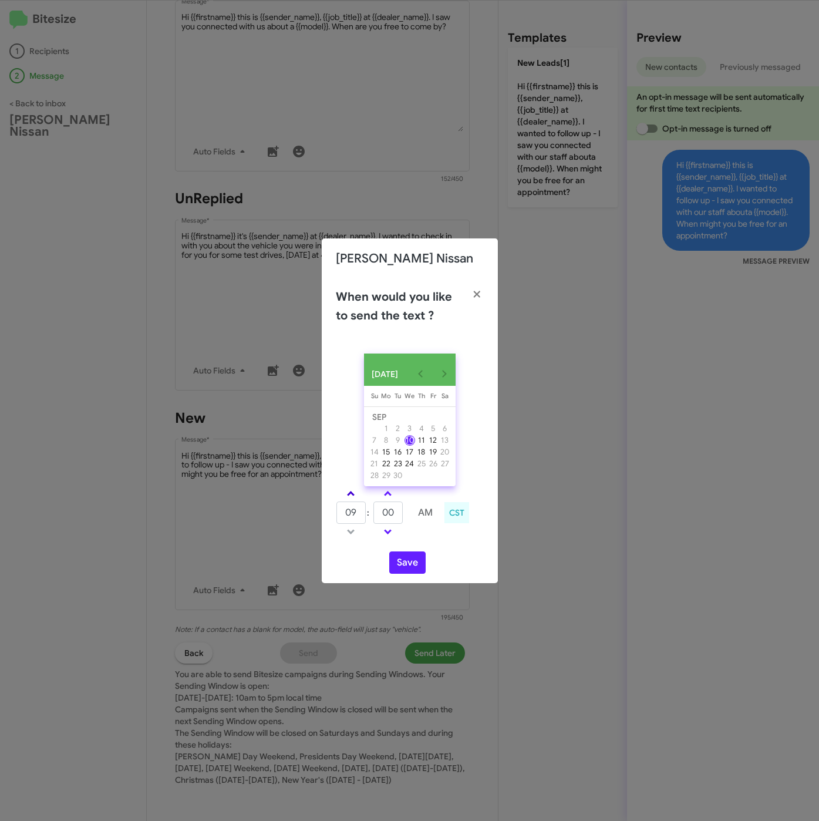
click at [349, 495] on span at bounding box center [351, 495] width 8 height 8
type input "10"
click at [368, 522] on tr "10 : 00 AM" at bounding box center [388, 512] width 105 height 23
type input "30"
click at [405, 569] on button "Save" at bounding box center [407, 562] width 36 height 22
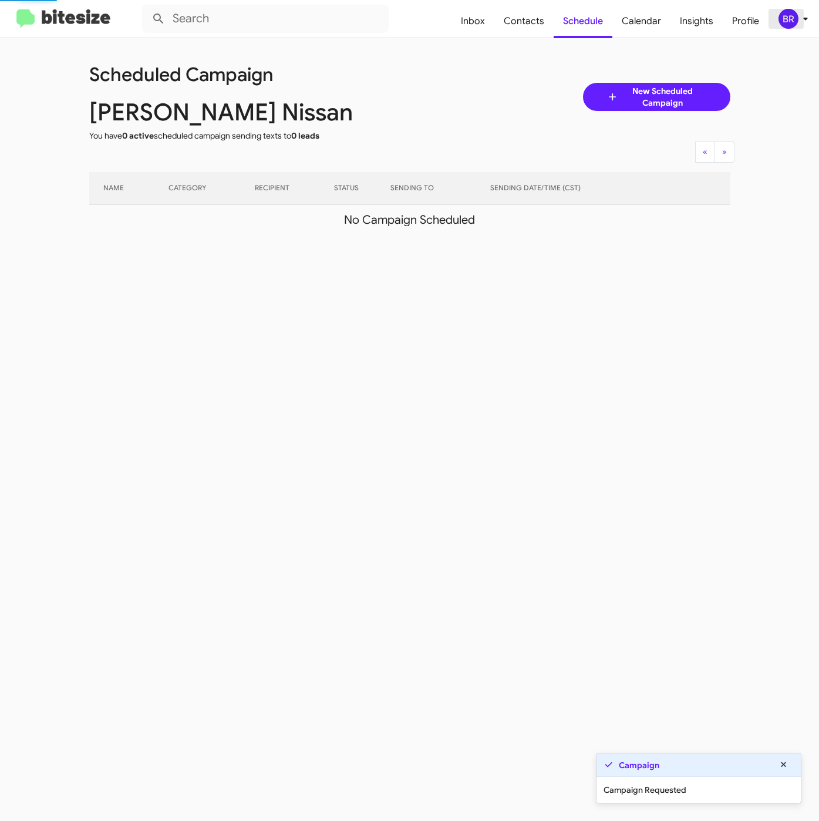
click at [795, 20] on div "BR" at bounding box center [789, 19] width 20 height 20
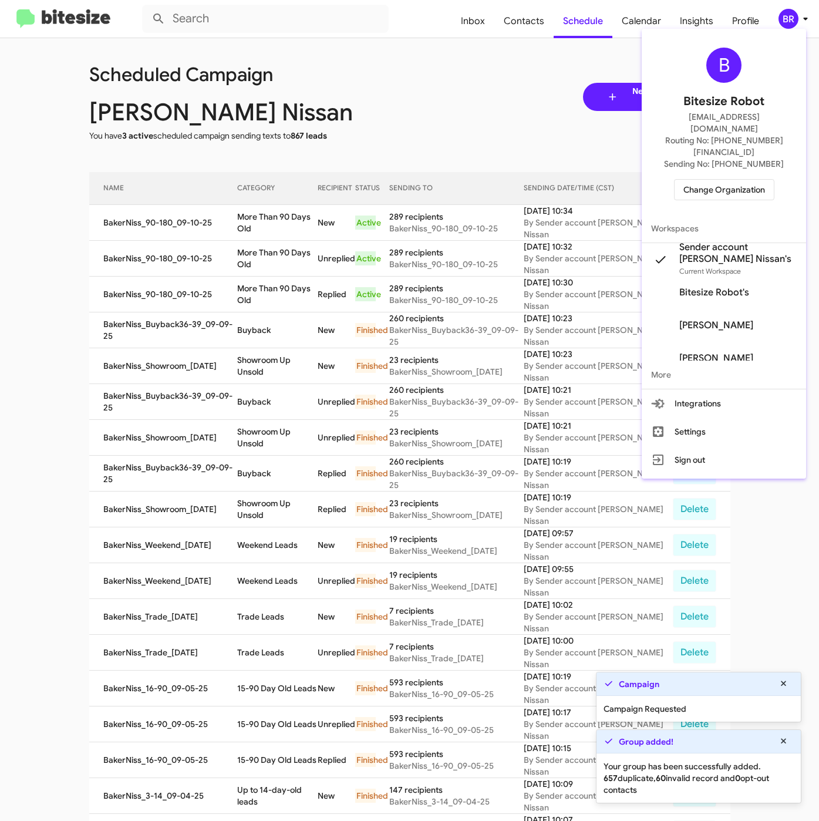
click at [265, 226] on div at bounding box center [409, 410] width 819 height 821
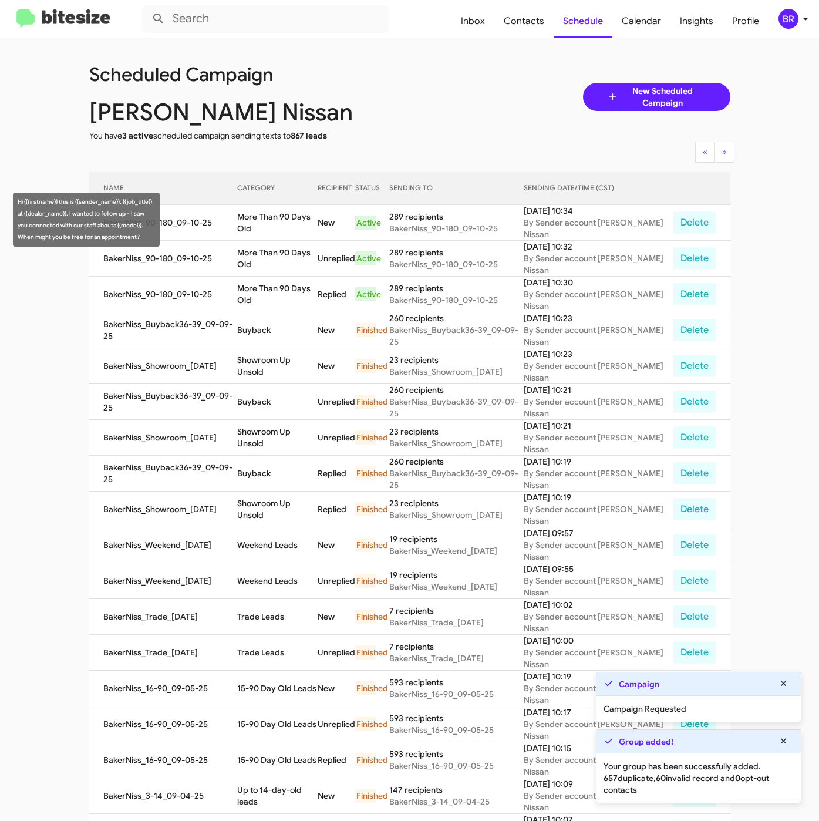
click at [247, 217] on td "More Than 90 Days Old" at bounding box center [277, 223] width 80 height 36
drag, startPoint x: 245, startPoint y: 217, endPoint x: 331, endPoint y: 224, distance: 86.6
click at [318, 224] on td "More Than 90 Days Old" at bounding box center [277, 223] width 80 height 36
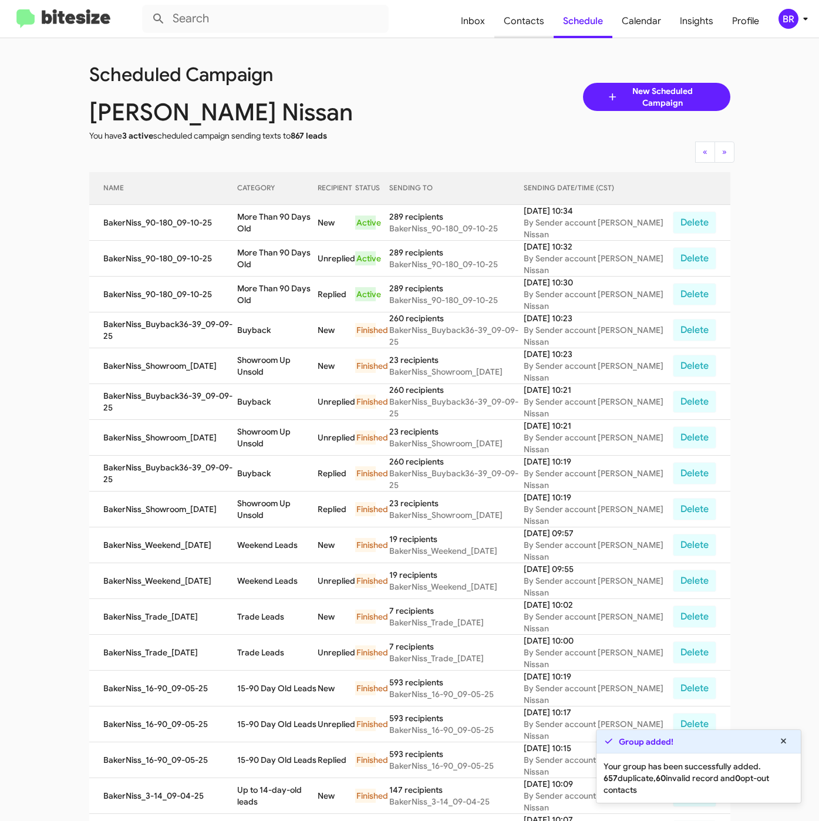
copy td "More Than 90 Days Old"
click at [514, 16] on span "Contacts" at bounding box center [523, 21] width 59 height 34
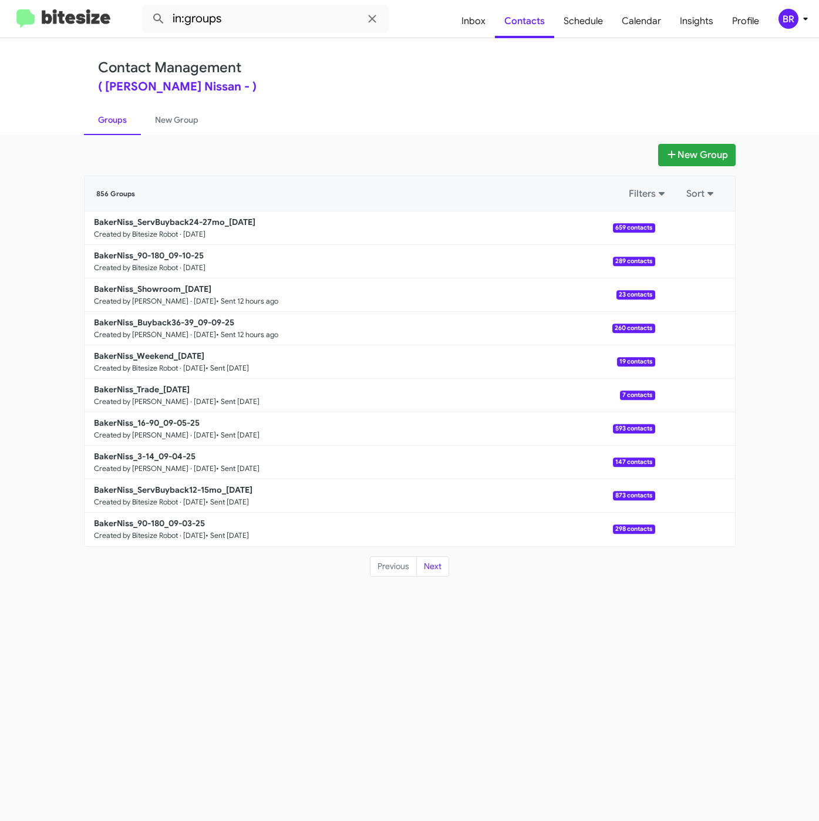
drag, startPoint x: 482, startPoint y: 73, endPoint x: 433, endPoint y: 72, distance: 48.2
click at [482, 73] on div "Contact Management ( Baker Nissan - )" at bounding box center [410, 75] width 624 height 33
click at [301, 27] on input "in:groups" at bounding box center [265, 19] width 247 height 28
type input "in:groups 24-27"
click at [147, 7] on button at bounding box center [158, 18] width 23 height 23
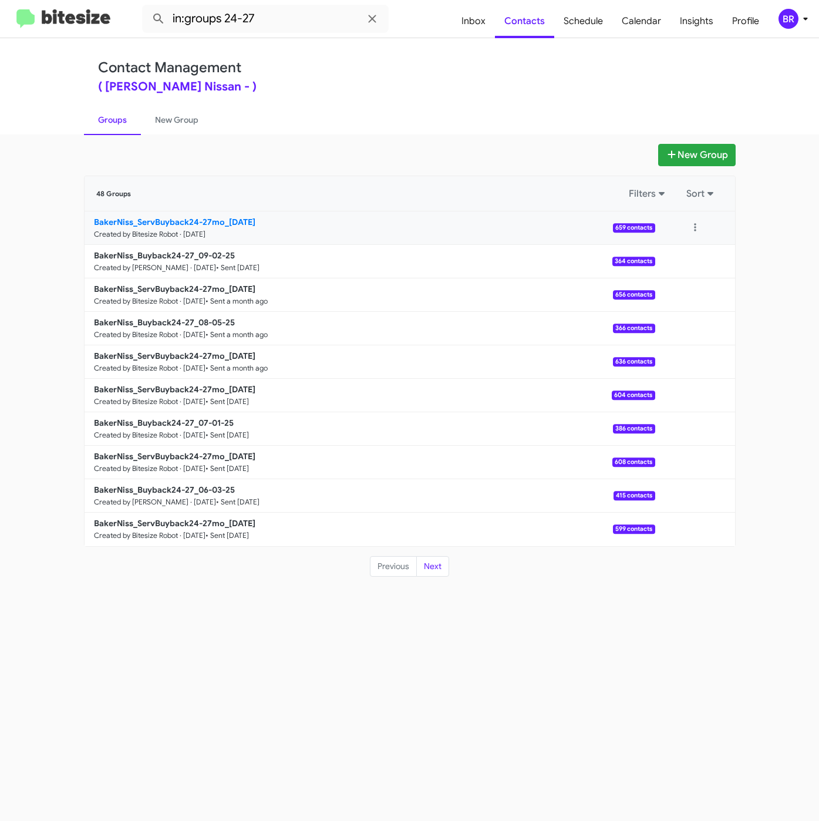
click at [217, 223] on b "BakerNiss_ServBuyback24-27mo_09-10-25" at bounding box center [175, 222] width 162 height 11
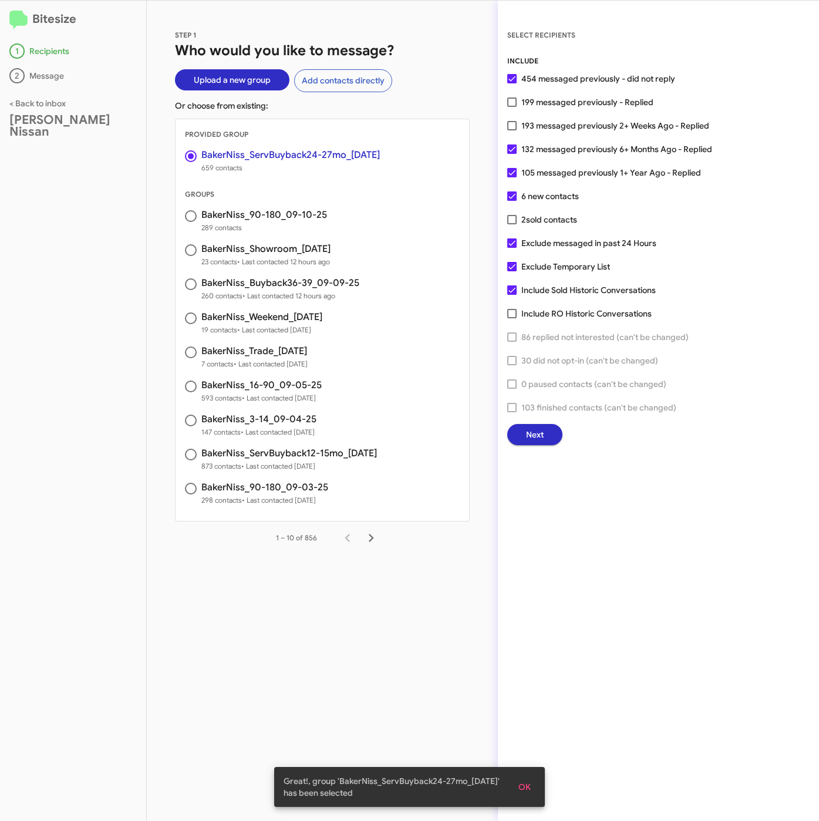
click at [557, 430] on button "Next" at bounding box center [534, 434] width 55 height 21
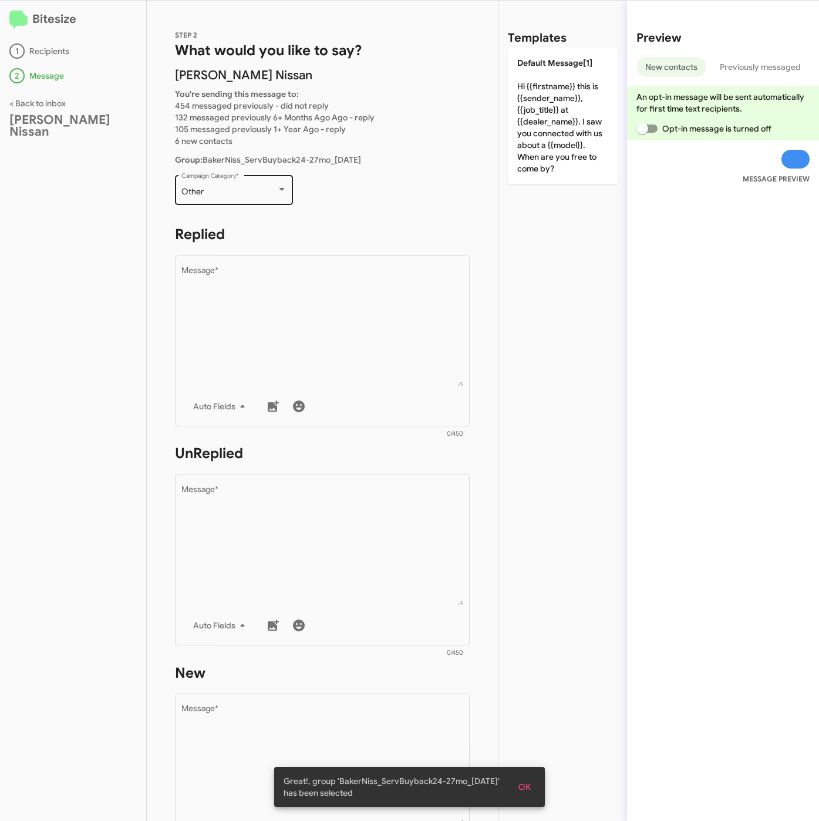
click at [206, 196] on div "Other Campaign Category *" at bounding box center [234, 189] width 106 height 32
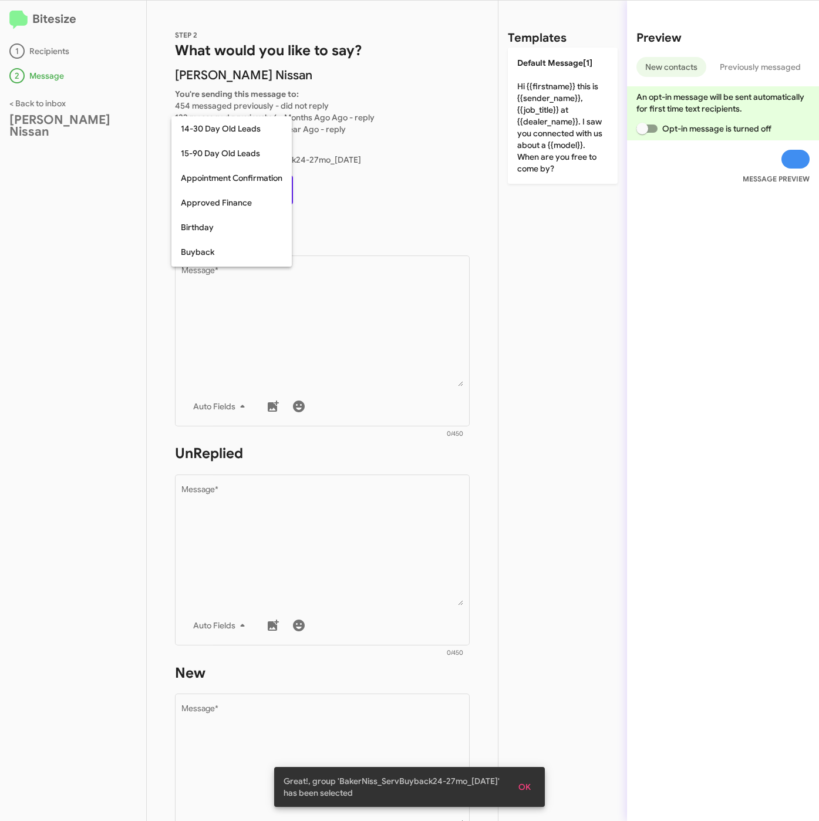
scroll to position [258, 0]
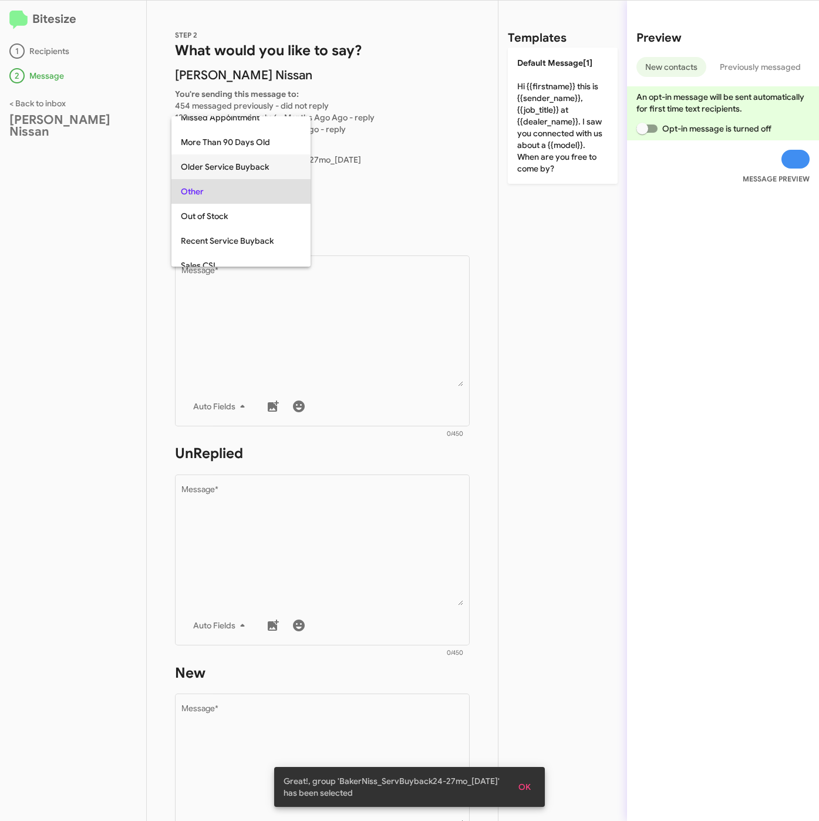
click at [223, 166] on span "Older Service Buyback" at bounding box center [241, 166] width 120 height 25
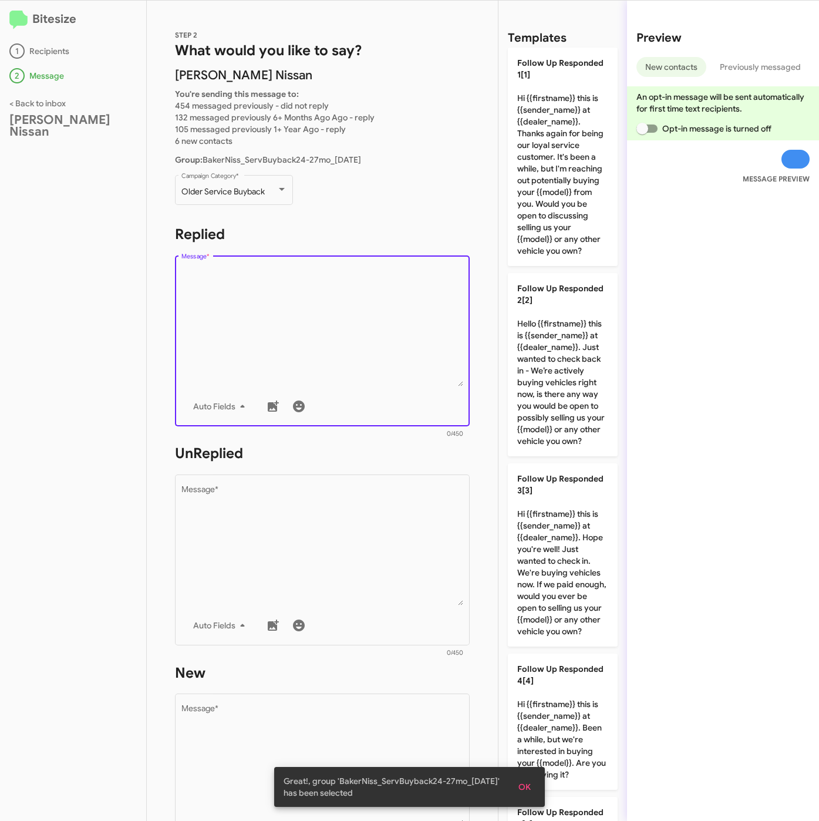
drag, startPoint x: 292, startPoint y: 298, endPoint x: 571, endPoint y: 383, distance: 291.5
click at [292, 300] on textarea "Message *" at bounding box center [322, 327] width 282 height 120
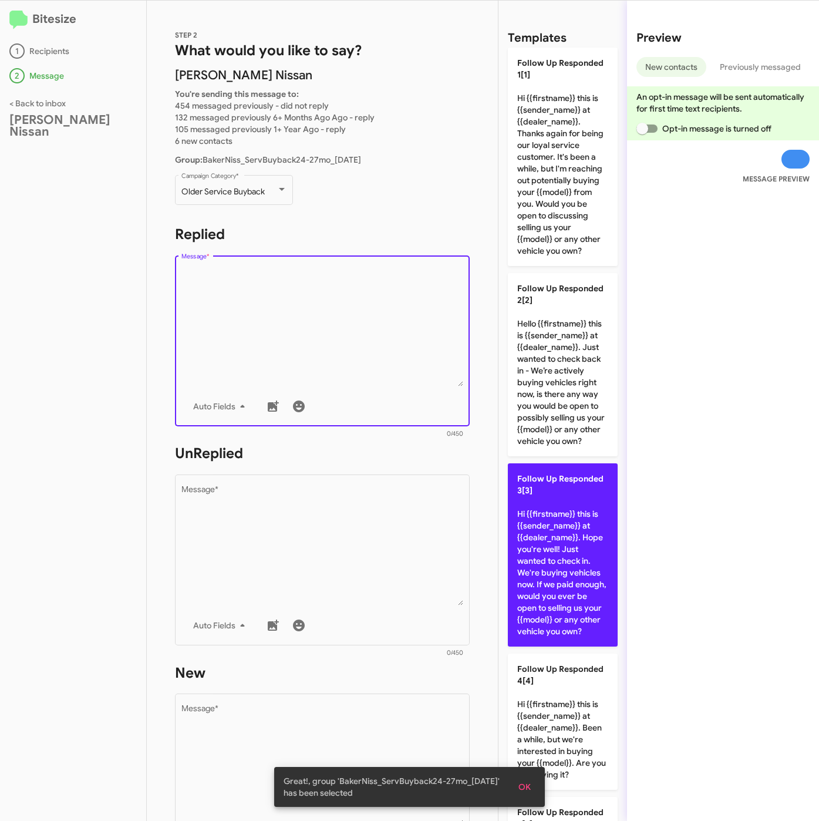
click at [573, 598] on p "Follow Up Responded 3[3] Hi {{firstname}} this is {{sender_name}} at {{dealer_n…" at bounding box center [563, 554] width 110 height 183
type textarea "Hi {{firstname}} this is {{sender_name}} at {{dealer_name}}. Hope you're well! …"
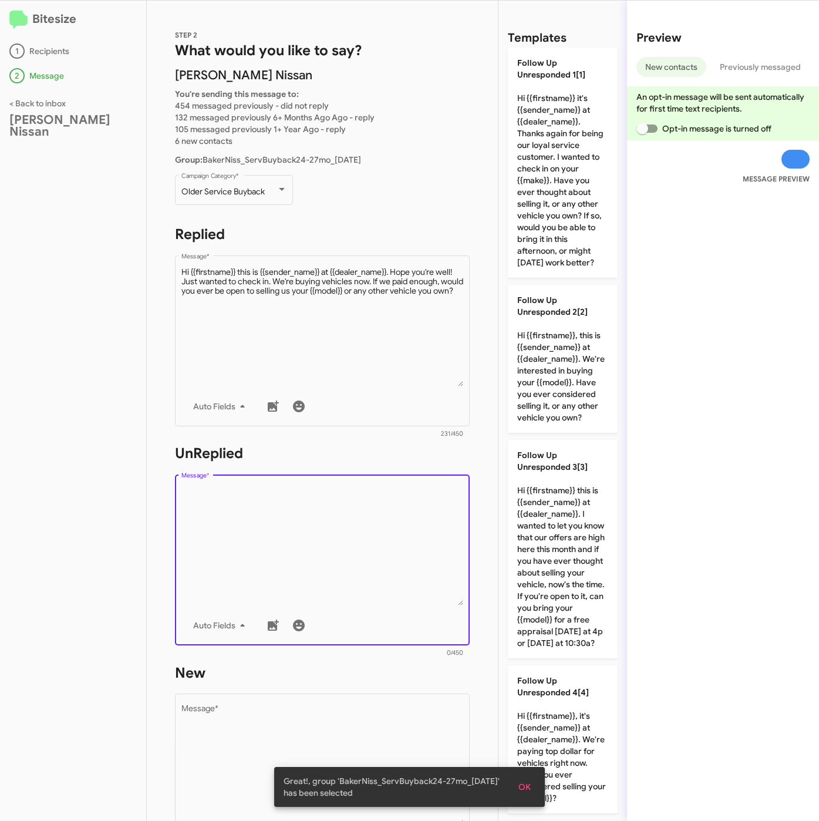
click at [366, 537] on textarea "Message *" at bounding box center [322, 546] width 282 height 120
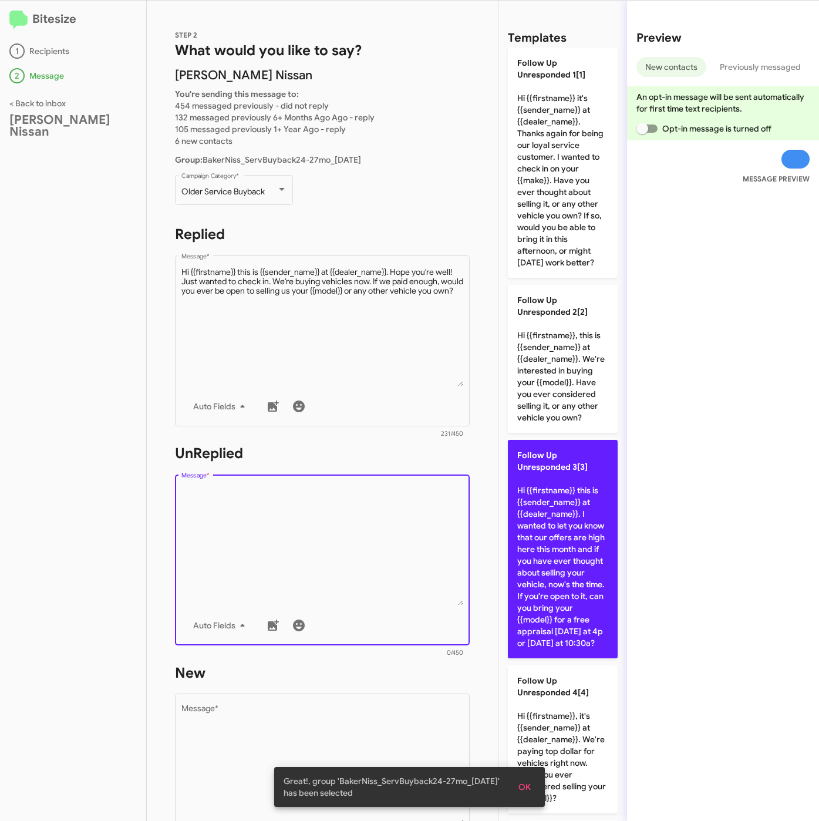
click at [530, 588] on p "Follow Up Unresponded 3[3] Hi {{firstname}} this is {{sender_name}} at {{dealer…" at bounding box center [563, 549] width 110 height 218
type textarea "Hi {{firstname}} this is {{sender_name}} at {{dealer_name}}. I wanted to let yo…"
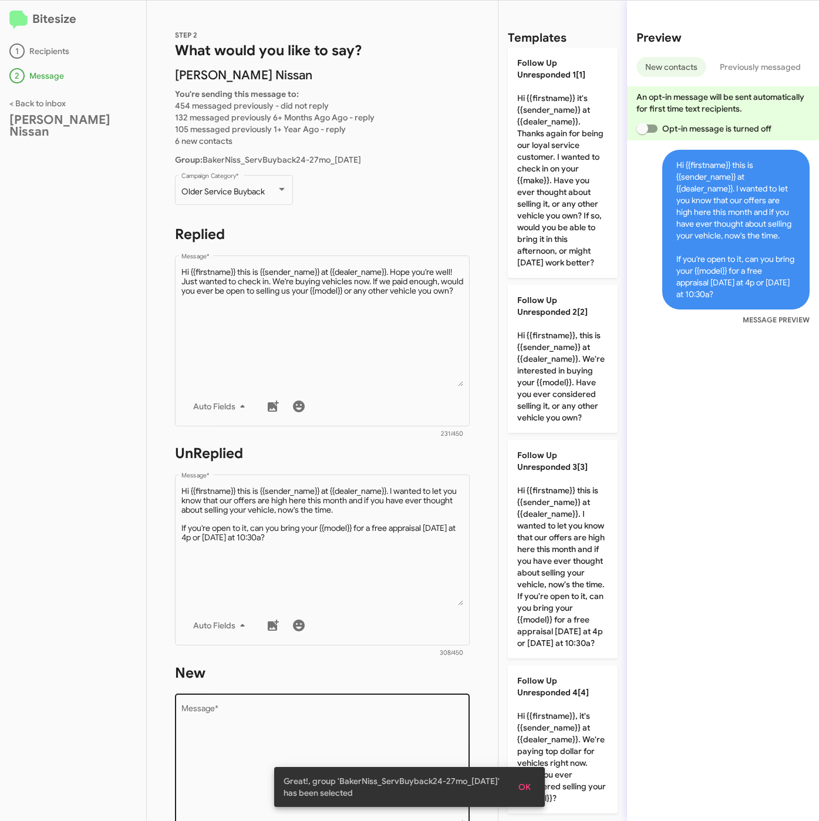
click at [365, 699] on div "Drop image here to insert Auto Fields Message *" at bounding box center [322, 778] width 282 height 173
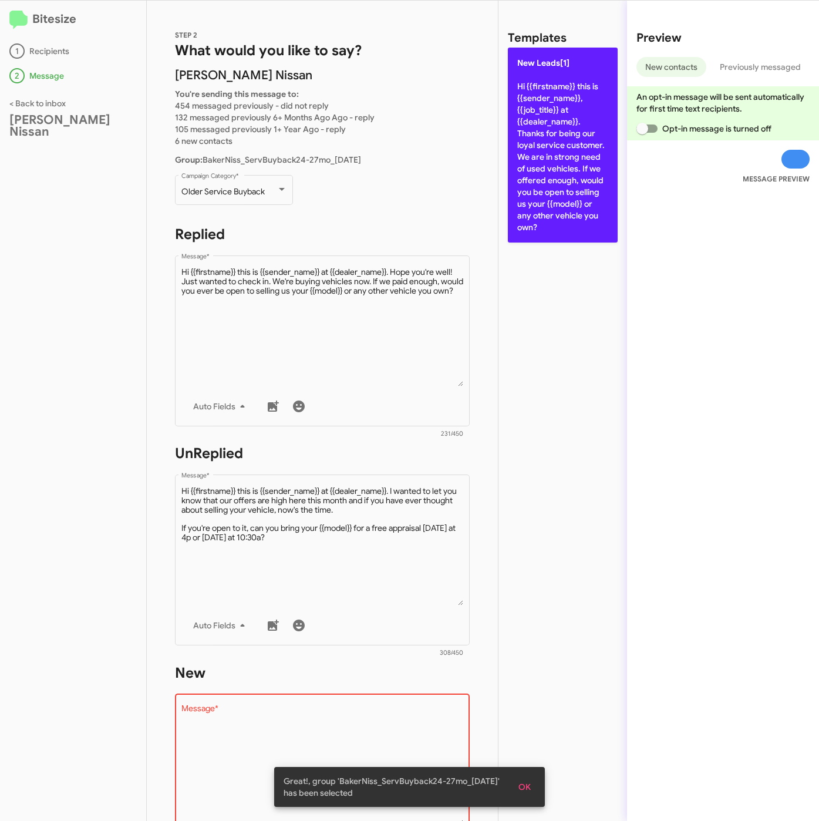
click at [529, 180] on p "New Leads[1] Hi {{firstname}} this is {{sender_name}}, {{job_title}} at {{deale…" at bounding box center [563, 145] width 110 height 195
type textarea "Hi {{firstname}} this is {{sender_name}}, {{job_title}} at {{dealer_name}}. Tha…"
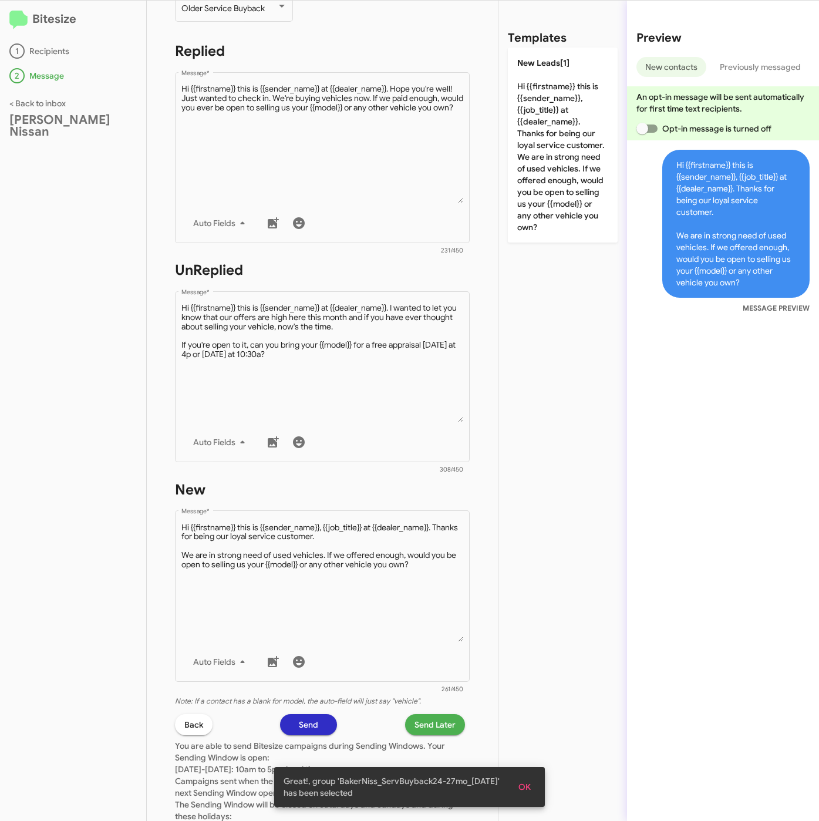
scroll to position [264, 0]
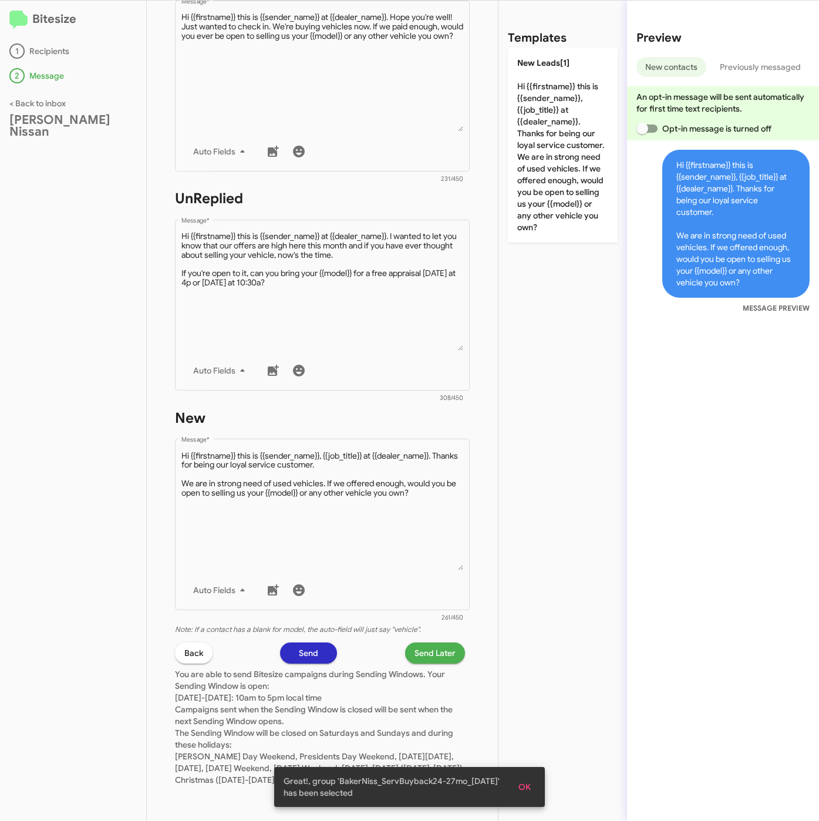
click at [429, 647] on span "Send Later" at bounding box center [435, 652] width 41 height 21
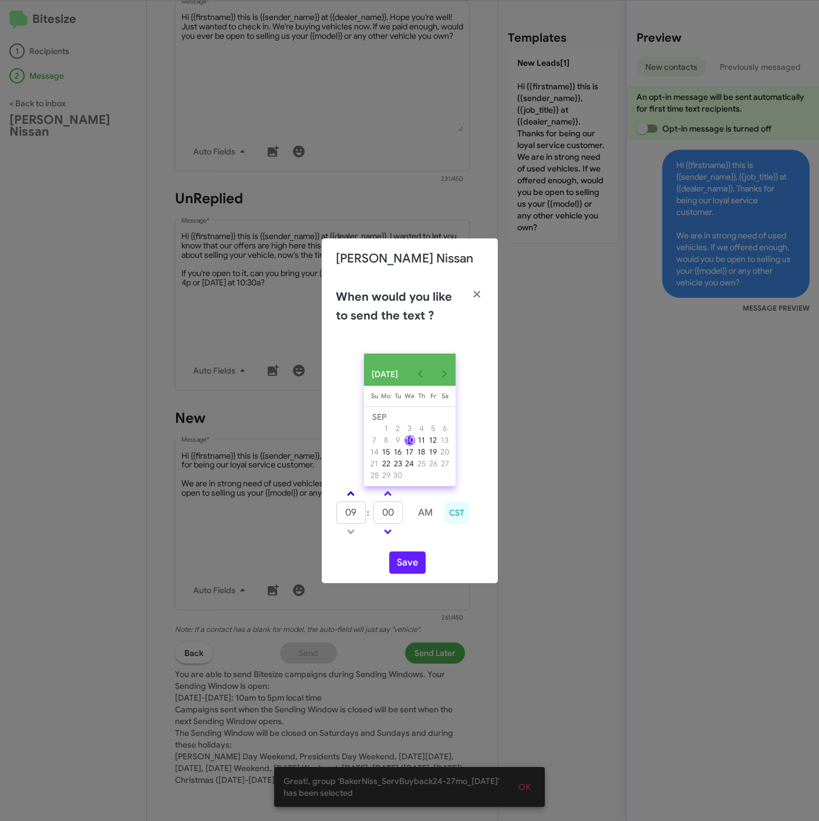
click at [349, 499] on span at bounding box center [351, 495] width 8 height 8
type input "10"
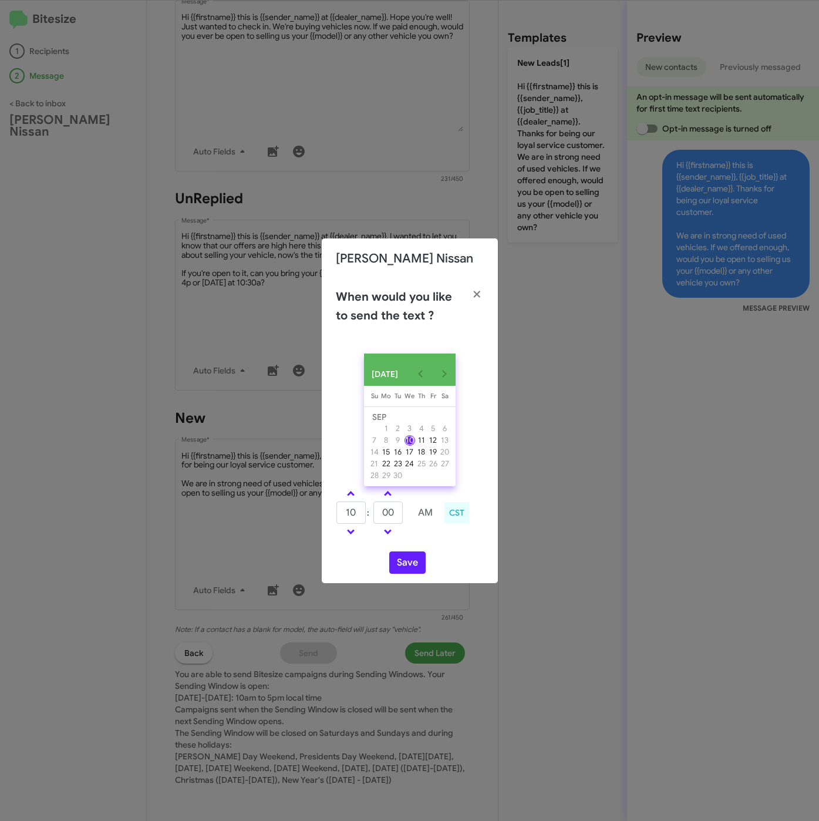
click at [407, 513] on td at bounding box center [406, 512] width 6 height 23
click at [399, 514] on input "00" at bounding box center [388, 513] width 29 height 22
type input "05"
click at [402, 561] on button "Save" at bounding box center [407, 562] width 36 height 22
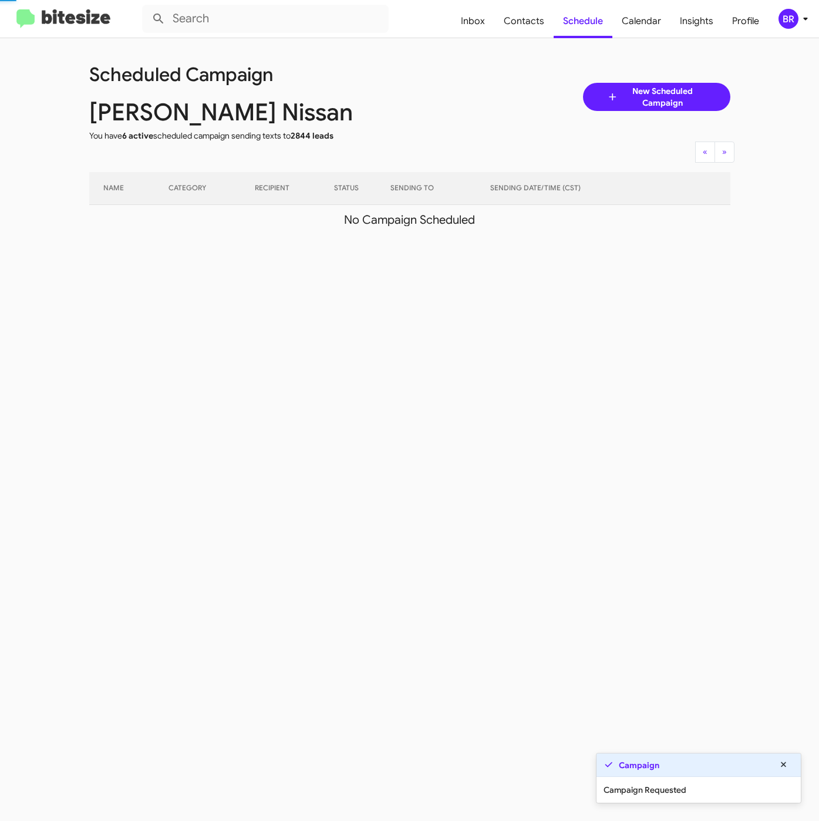
click at [786, 15] on div "BR" at bounding box center [789, 19] width 20 height 20
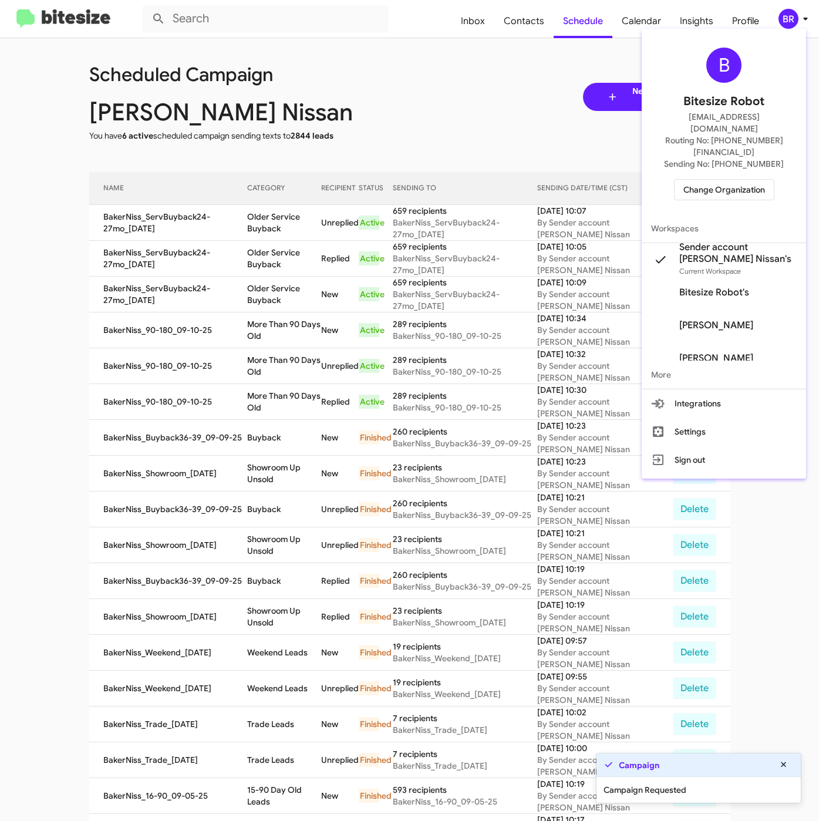
click at [227, 221] on div at bounding box center [409, 410] width 819 height 821
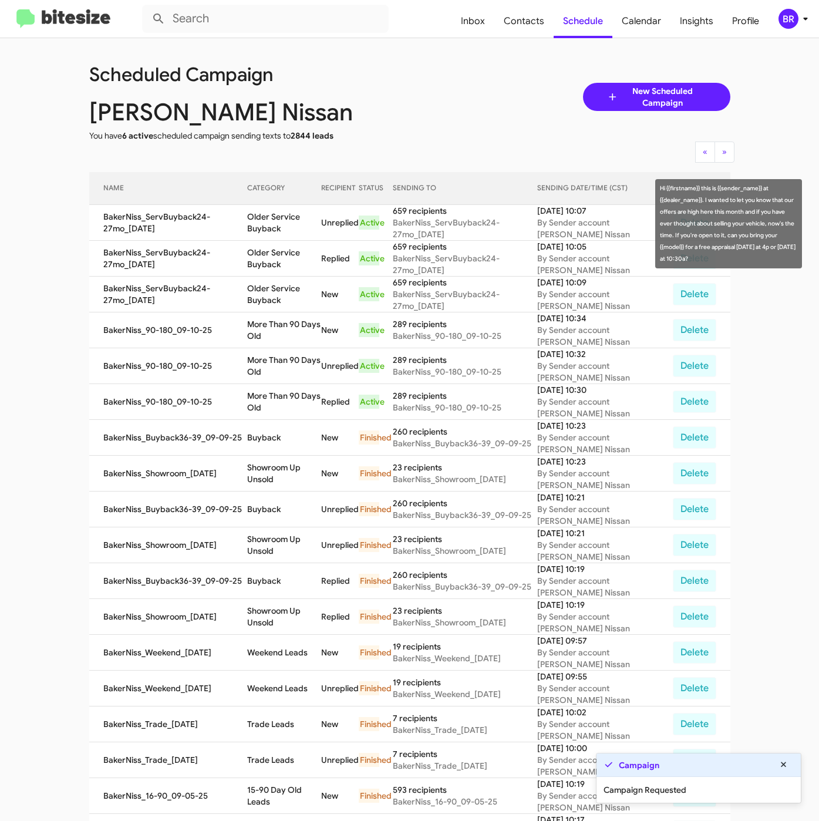
drag, startPoint x: 253, startPoint y: 217, endPoint x: 297, endPoint y: 231, distance: 46.4
click at [297, 231] on td "Older Service Buyback" at bounding box center [284, 223] width 74 height 36
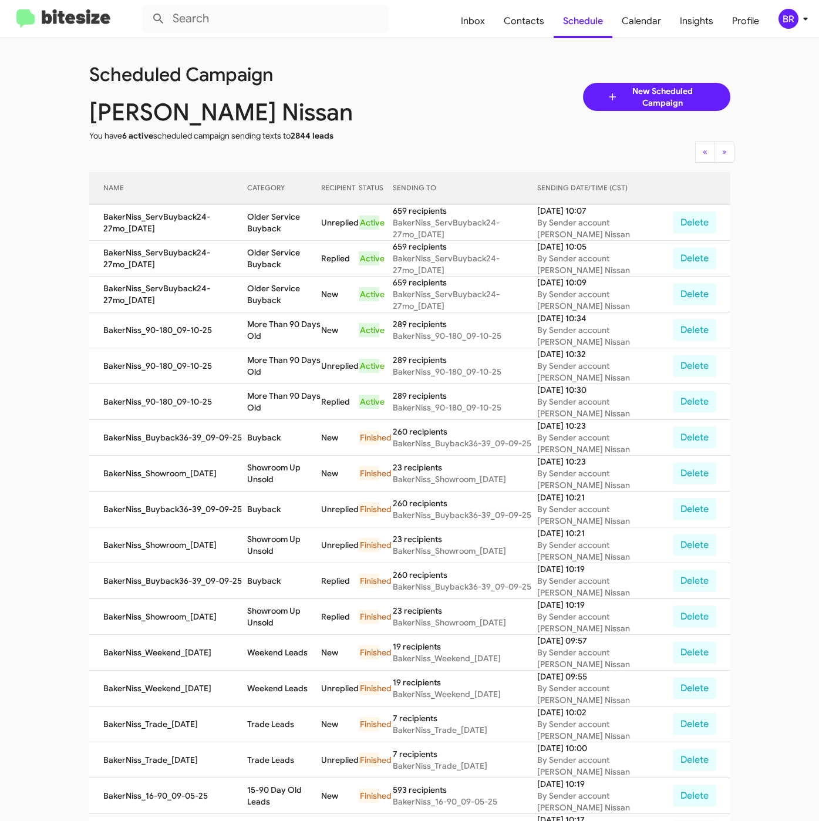
copy td "Older Service Buyback"
click at [802, 18] on icon at bounding box center [806, 19] width 14 height 14
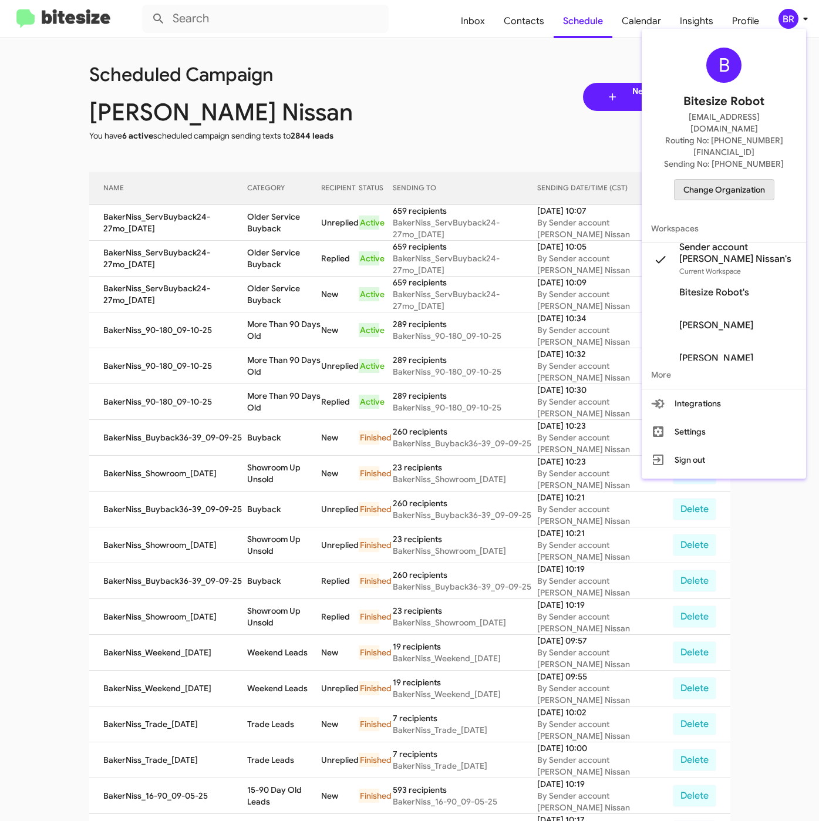
click at [728, 180] on span "Change Organization" at bounding box center [725, 190] width 82 height 20
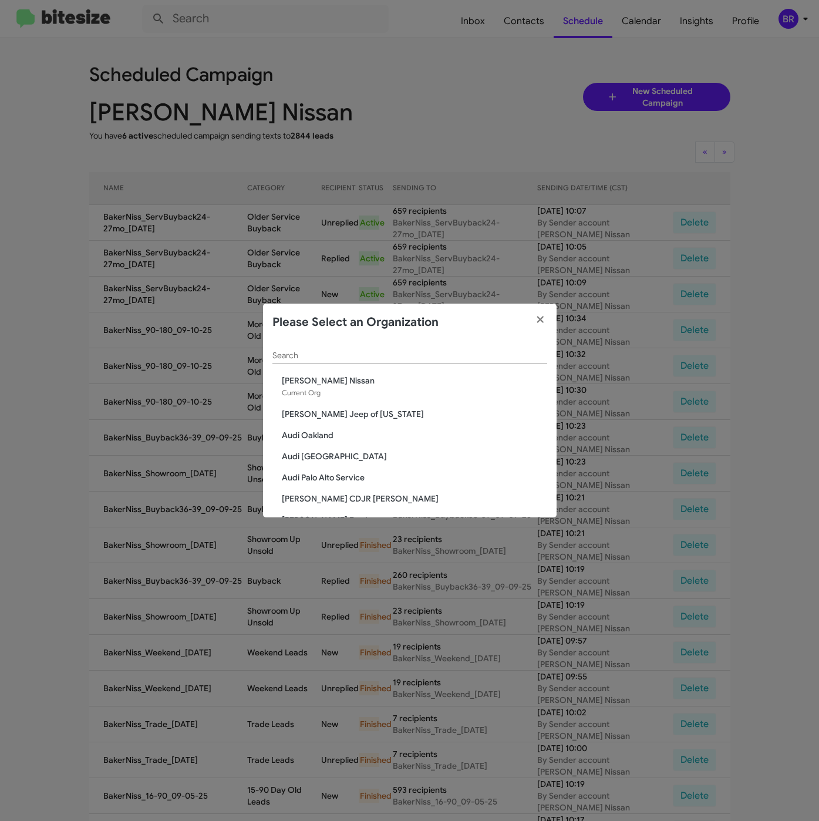
click at [346, 354] on input "Search" at bounding box center [409, 355] width 275 height 9
paste input "Lexus of Concord"
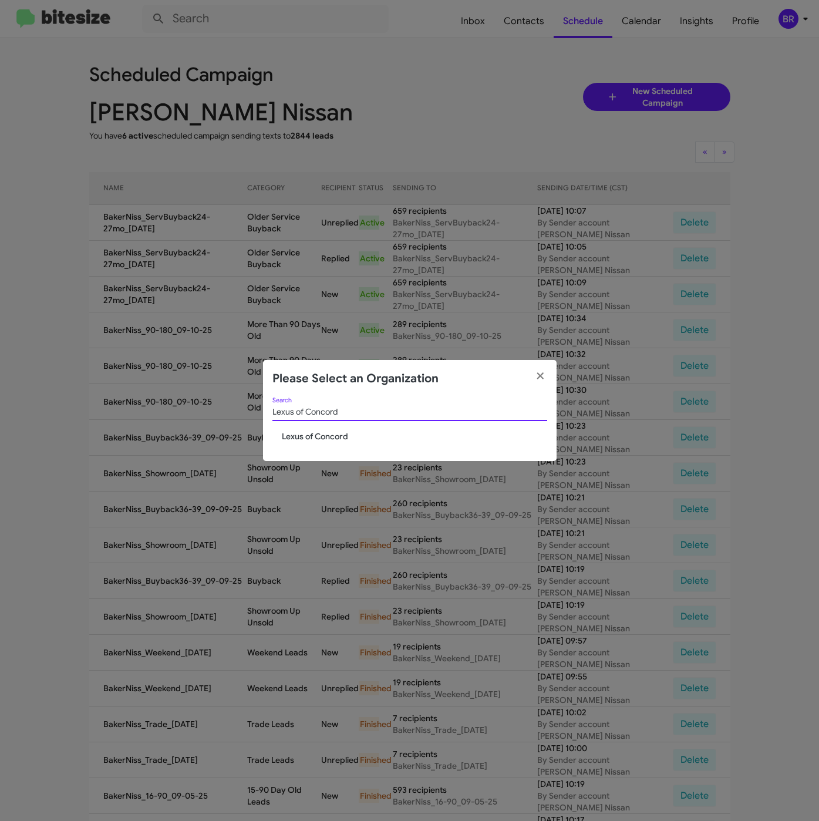
type input "Lexus of Concord"
click at [314, 434] on span "Lexus of Concord" at bounding box center [414, 436] width 265 height 12
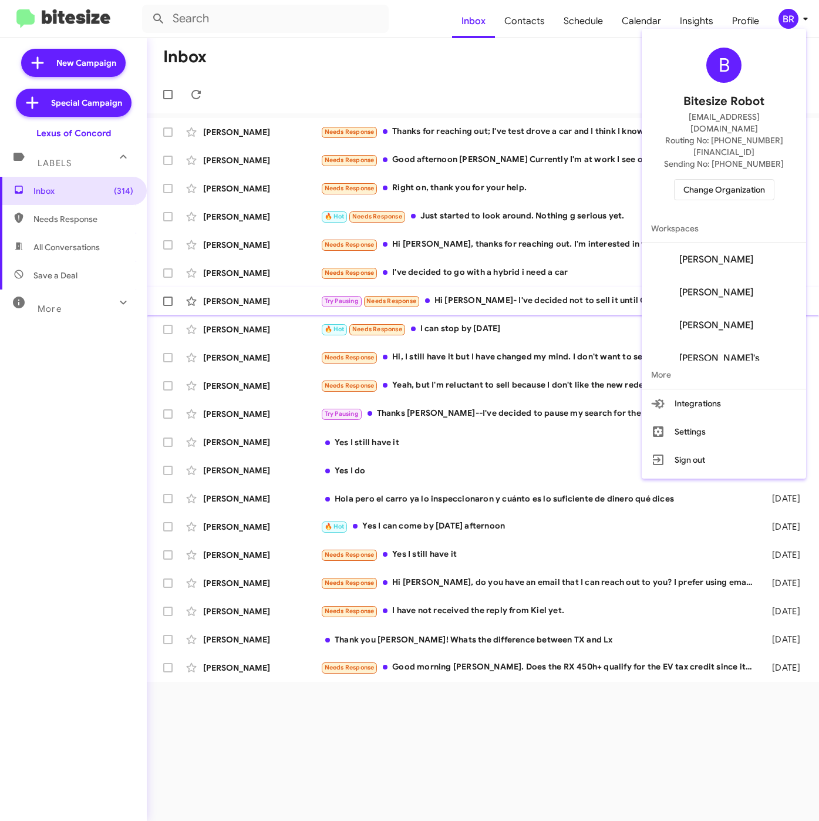
click at [695, 309] on span "[PERSON_NAME]" at bounding box center [724, 325] width 164 height 33
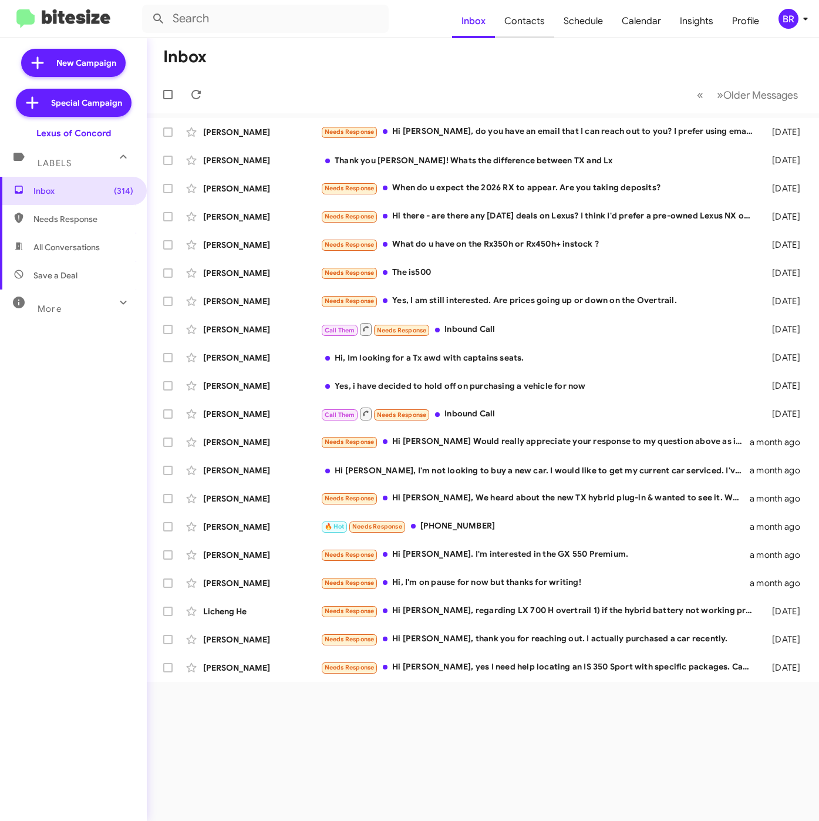
click at [541, 25] on span "Contacts" at bounding box center [524, 21] width 59 height 34
type input "in:groups"
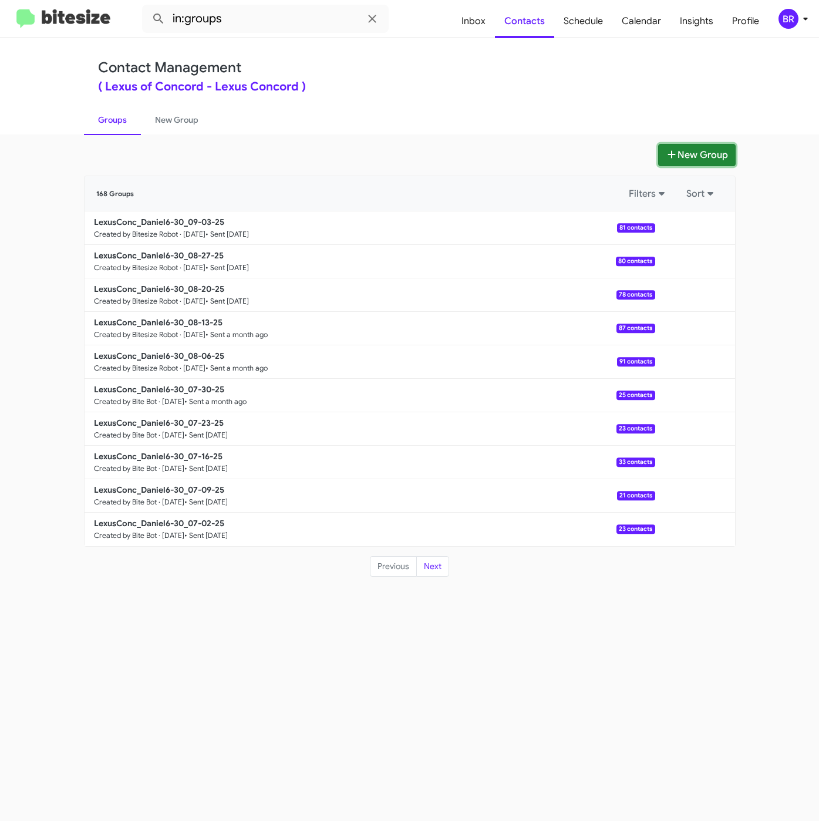
click at [696, 146] on button "New Group" at bounding box center [697, 155] width 78 height 22
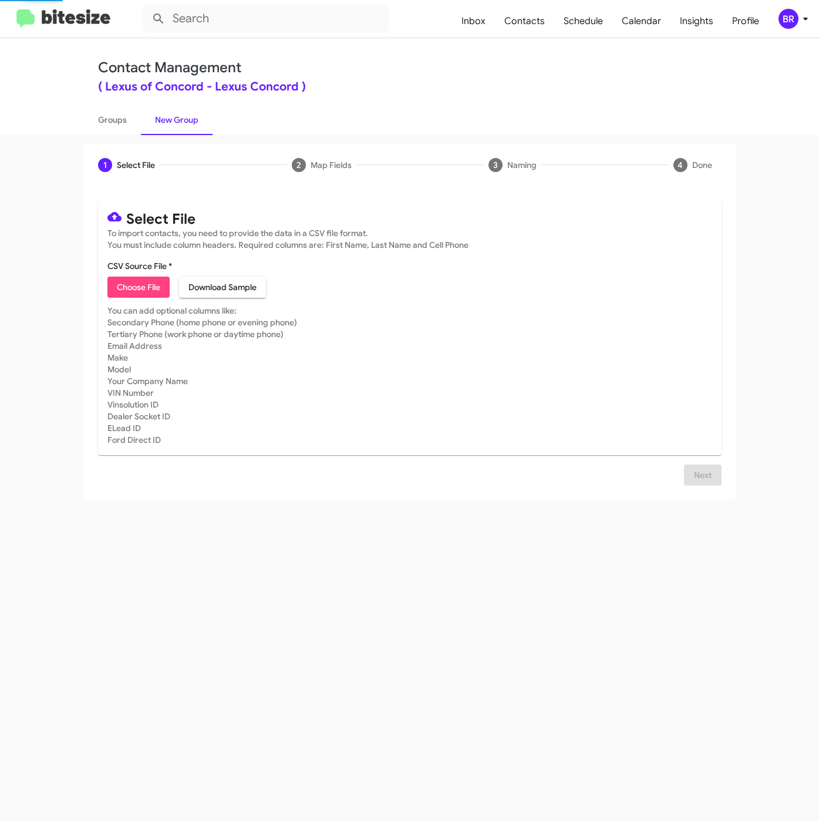
click at [126, 287] on span "Choose File" at bounding box center [138, 287] width 43 height 21
type input "LexusConc_Daniel6-30_09-10-25"
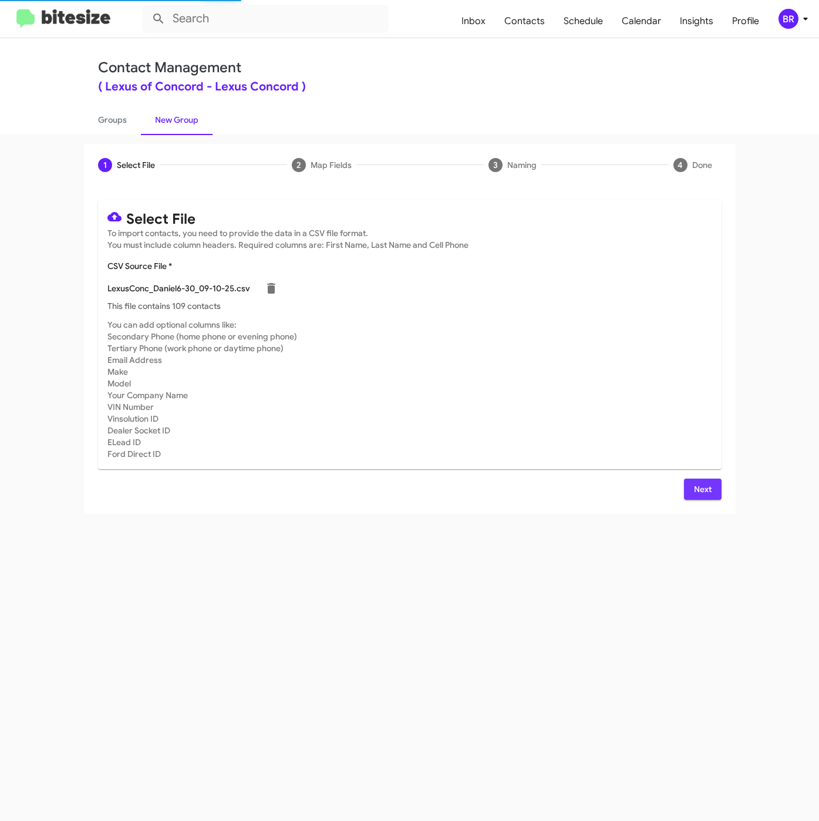
click at [699, 487] on span "Next" at bounding box center [703, 489] width 19 height 21
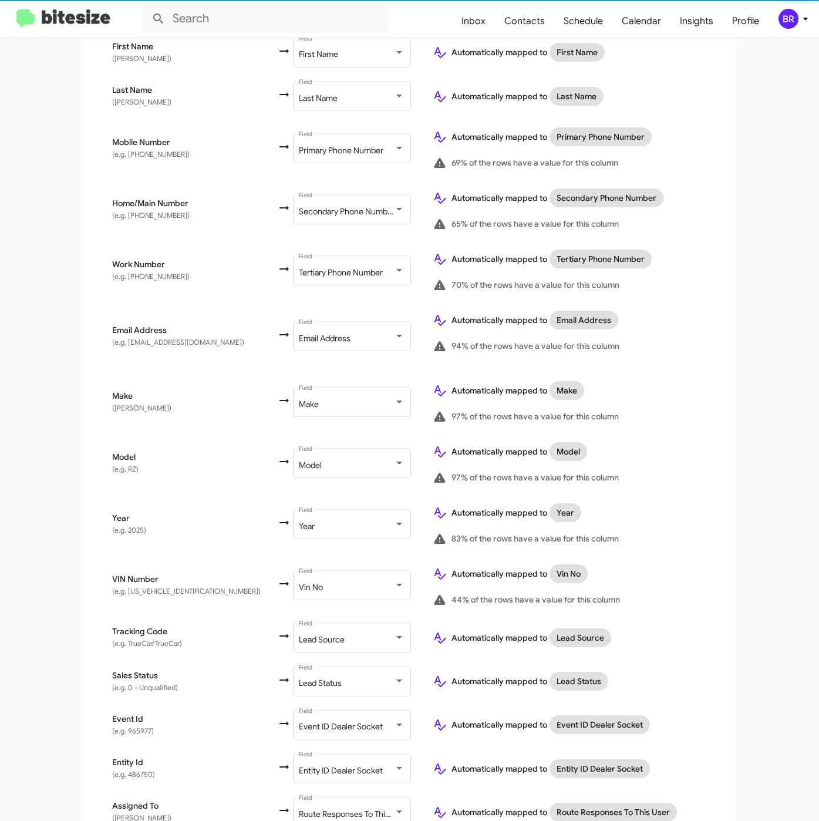
scroll to position [348, 0]
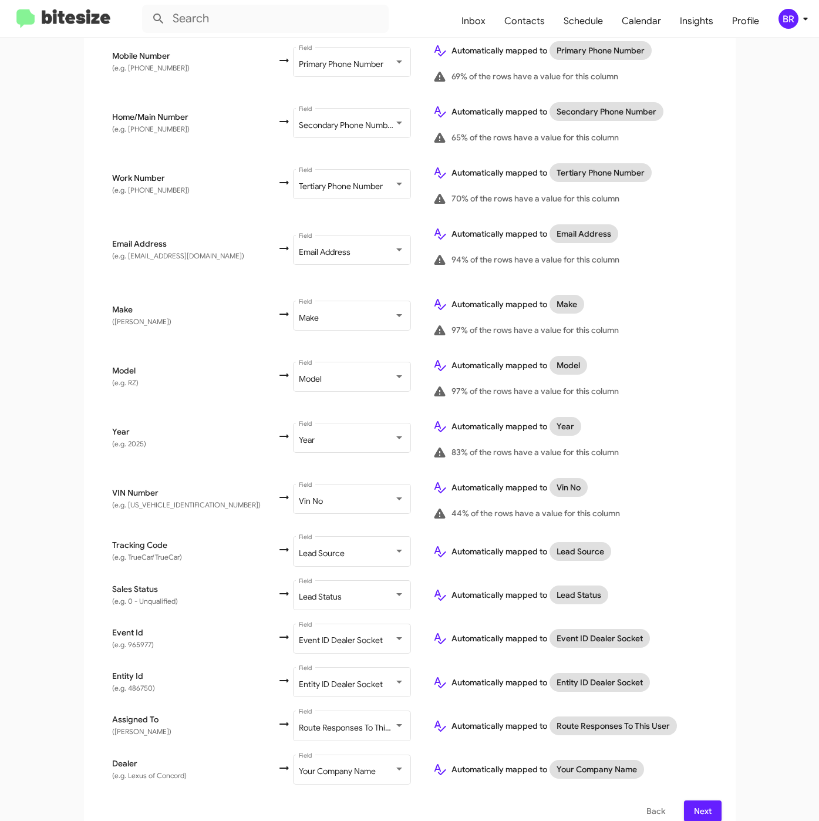
click at [694, 800] on span "Next" at bounding box center [703, 810] width 19 height 21
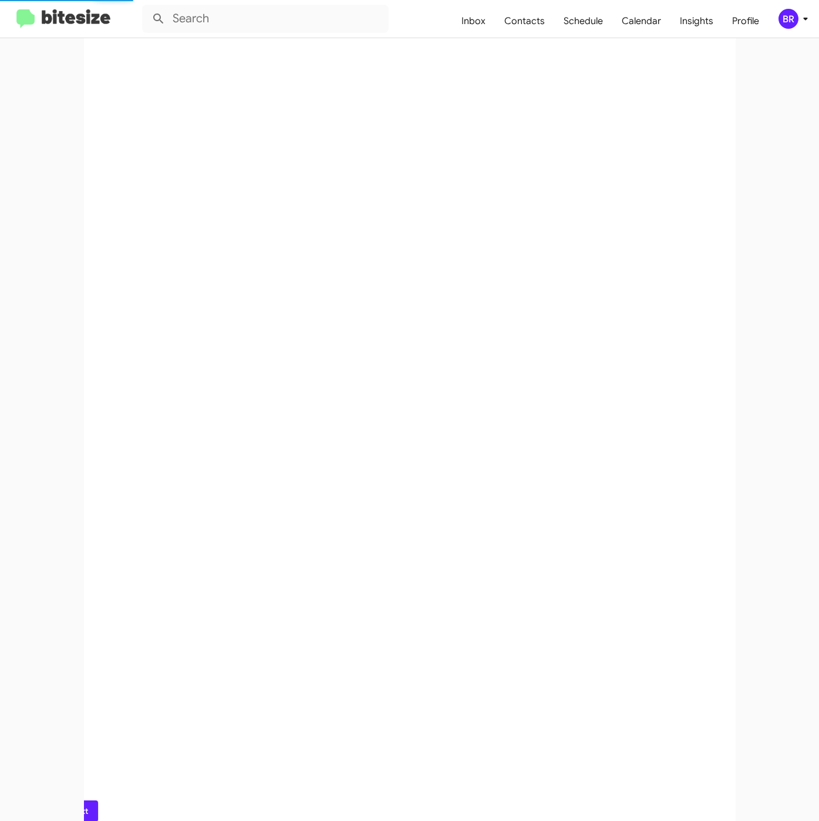
scroll to position [0, 0]
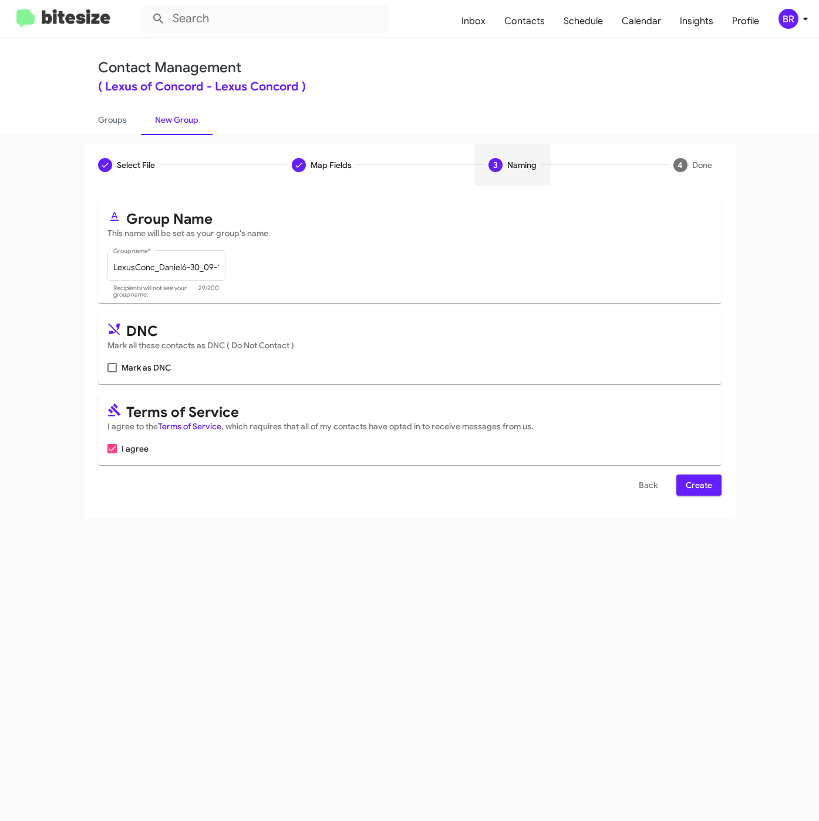
click at [688, 493] on span "Create" at bounding box center [699, 485] width 26 height 21
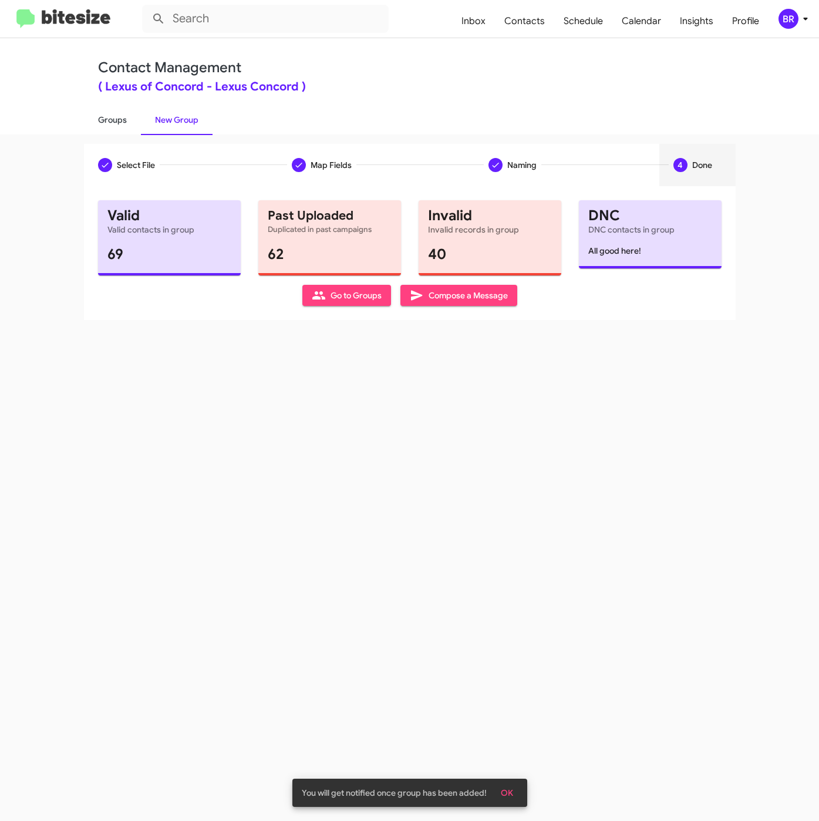
click at [111, 120] on link "Groups" at bounding box center [112, 120] width 57 height 31
type input "in:groups"
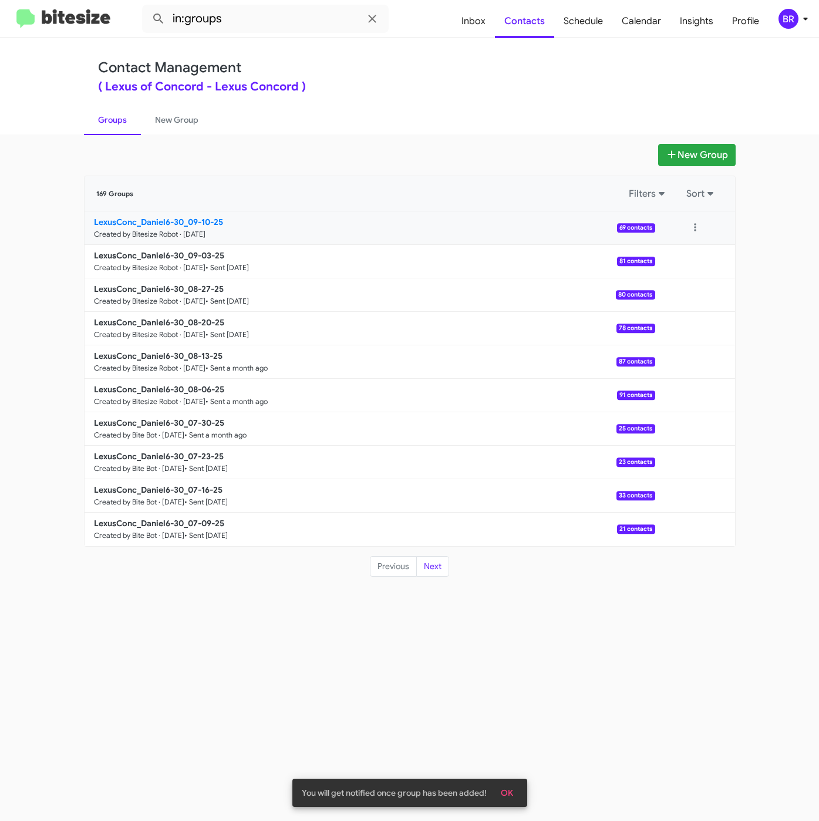
click at [178, 217] on b "LexusConc_Daniel6-30_09-10-25" at bounding box center [158, 222] width 129 height 11
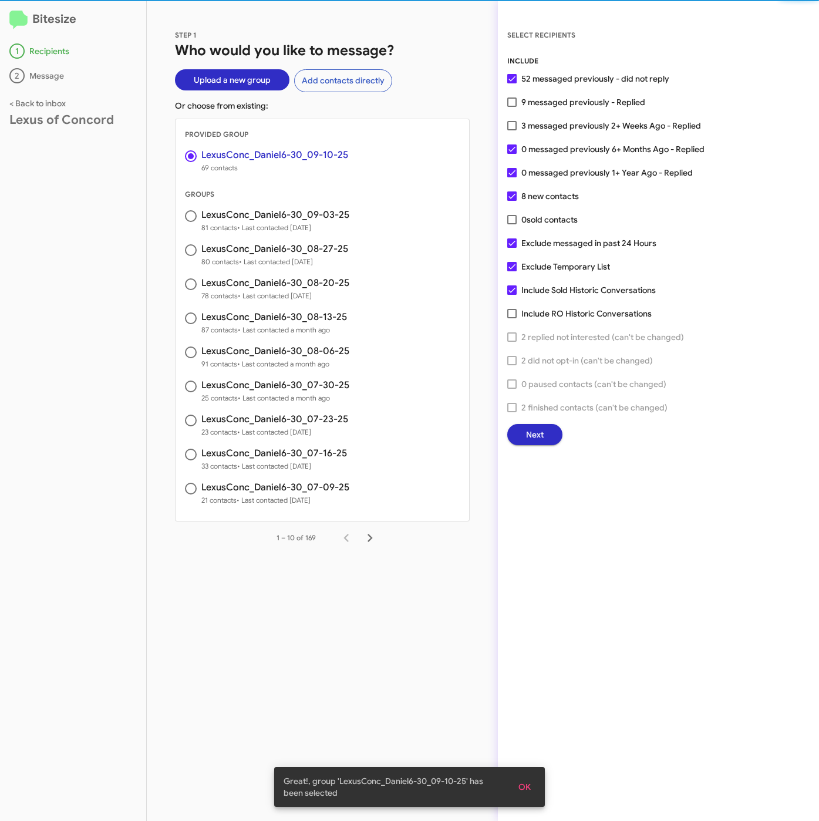
click at [538, 432] on span "Next" at bounding box center [535, 434] width 18 height 21
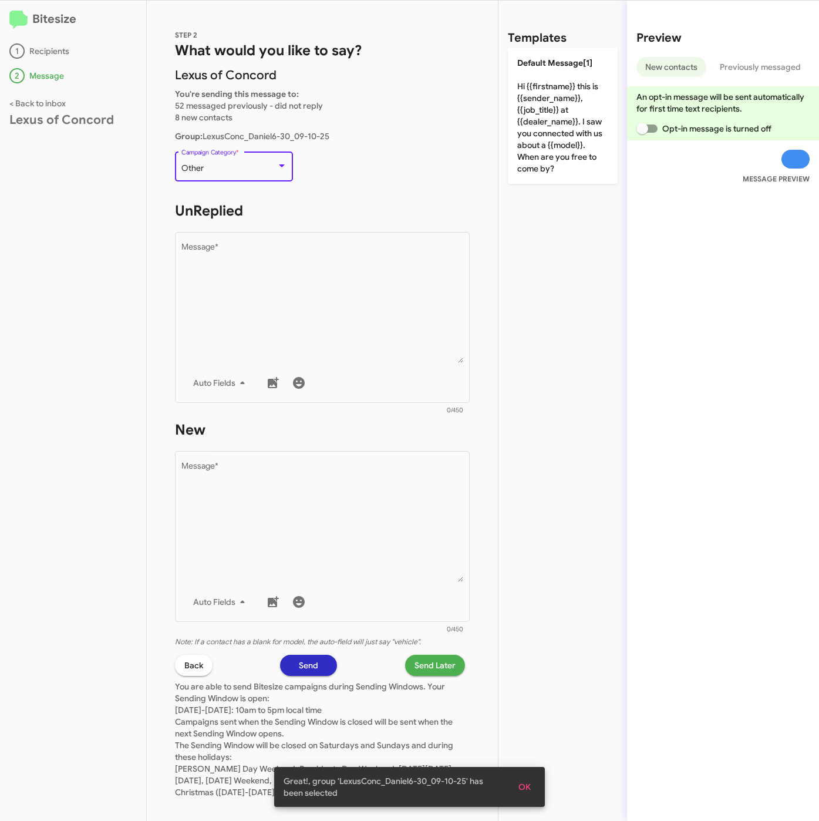
click at [223, 171] on div "Other" at bounding box center [228, 168] width 95 height 9
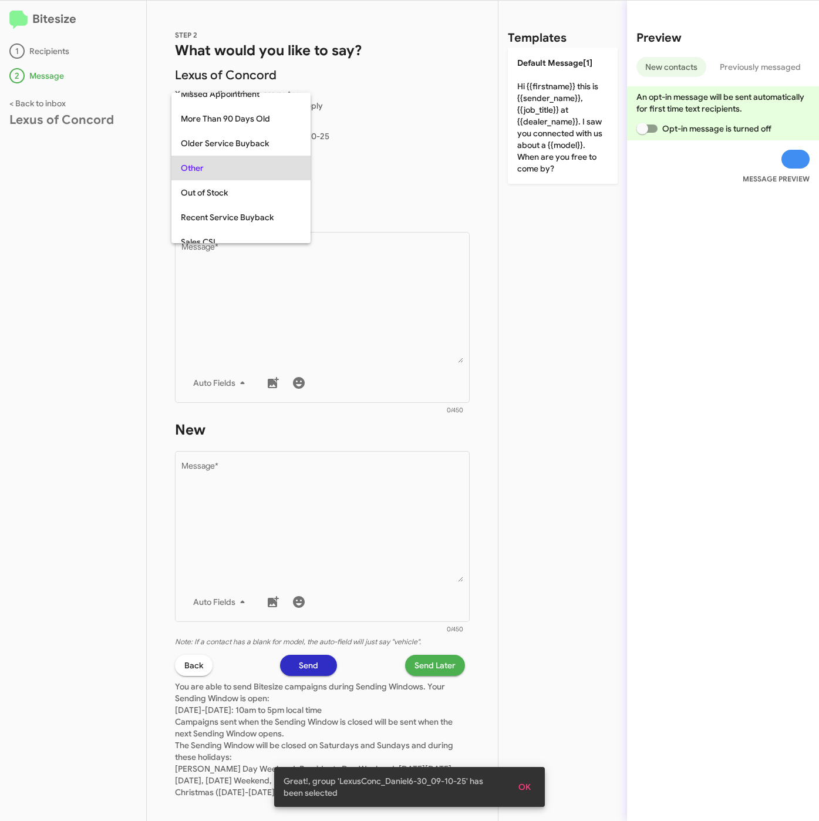
scroll to position [25, 0]
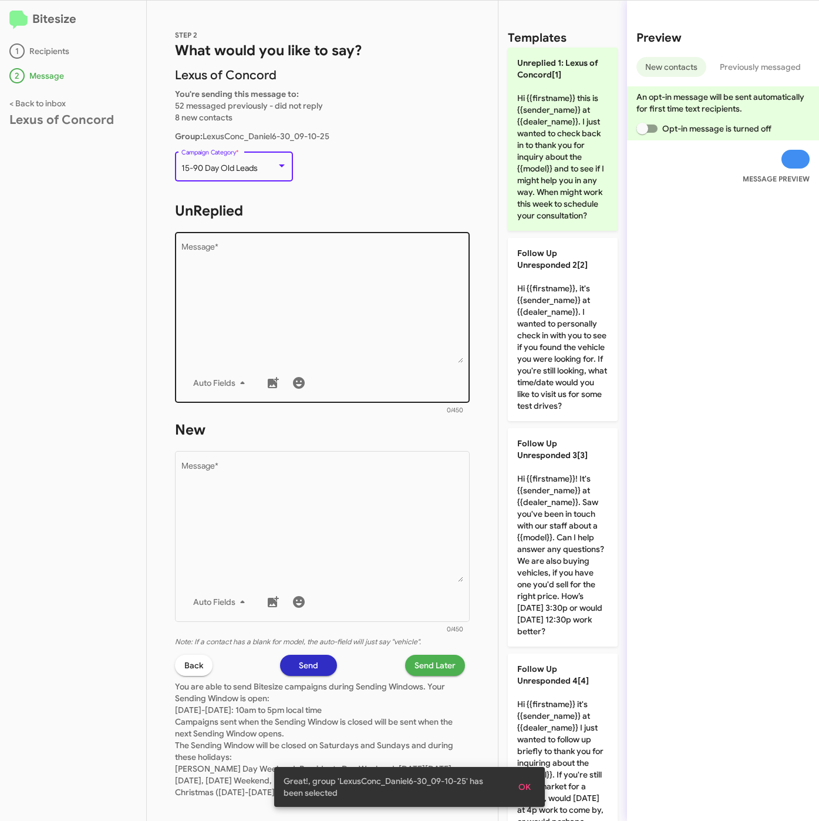
drag, startPoint x: 331, startPoint y: 370, endPoint x: 480, endPoint y: 296, distance: 166.0
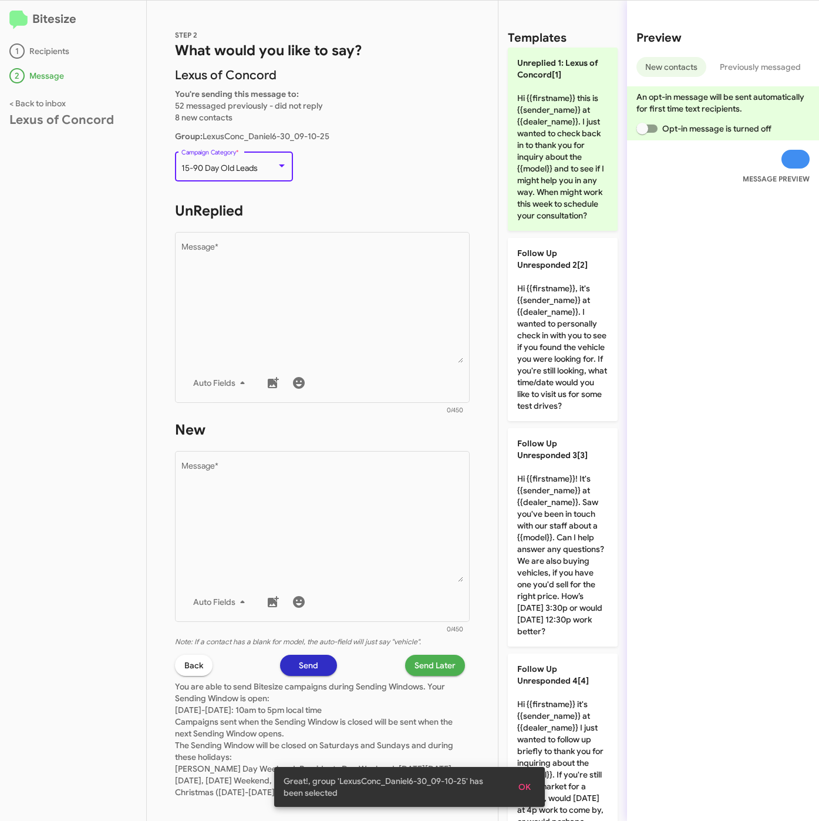
click at [332, 371] on div "Auto Fields" at bounding box center [322, 382] width 282 height 23
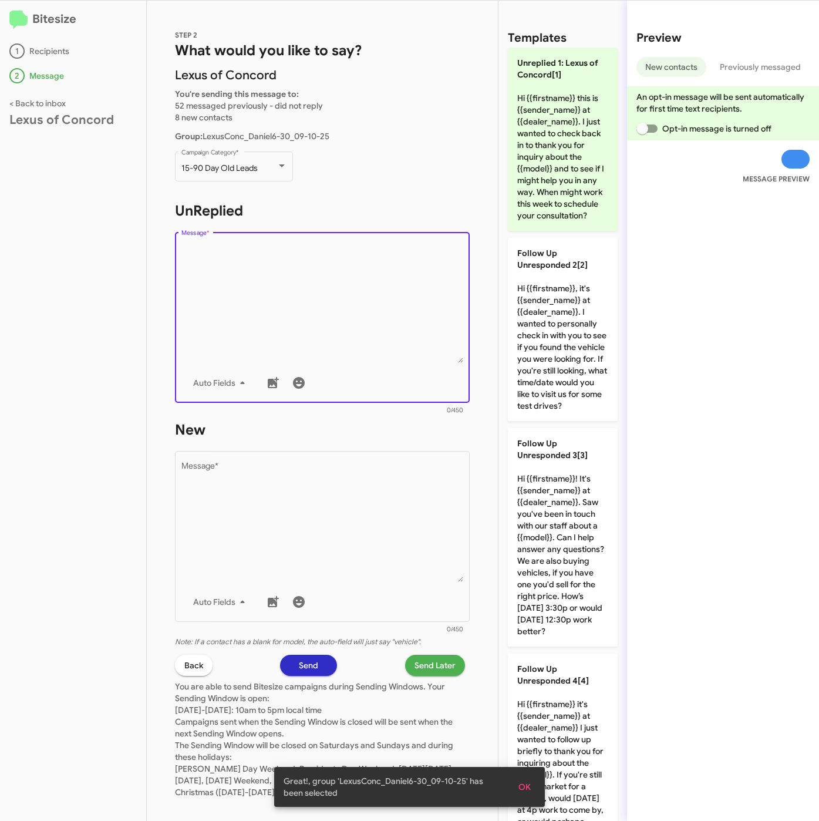
drag, startPoint x: 553, startPoint y: 203, endPoint x: 442, endPoint y: 402, distance: 227.9
click at [554, 203] on p "Unreplied 1: Lexus of Concord[1] Hi {{firstname}} this is {{sender_name}} at {{…" at bounding box center [563, 139] width 110 height 183
type textarea "Hi {{firstname}} this is {{sender_name}} at {{dealer_name}}. I just wanted to c…"
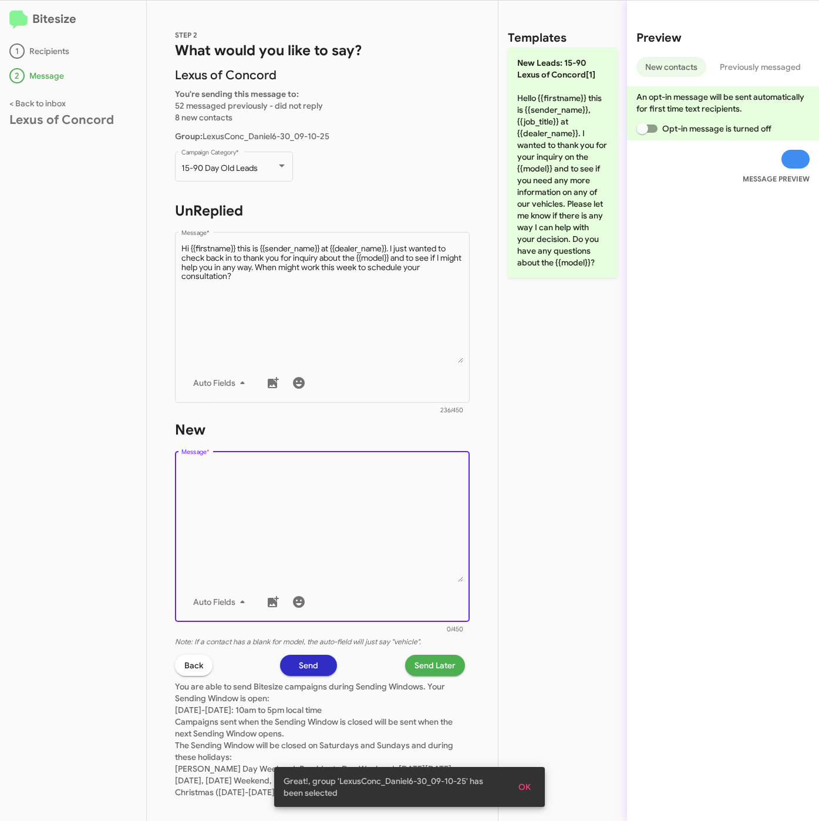
click at [370, 497] on textarea "Message *" at bounding box center [322, 522] width 282 height 120
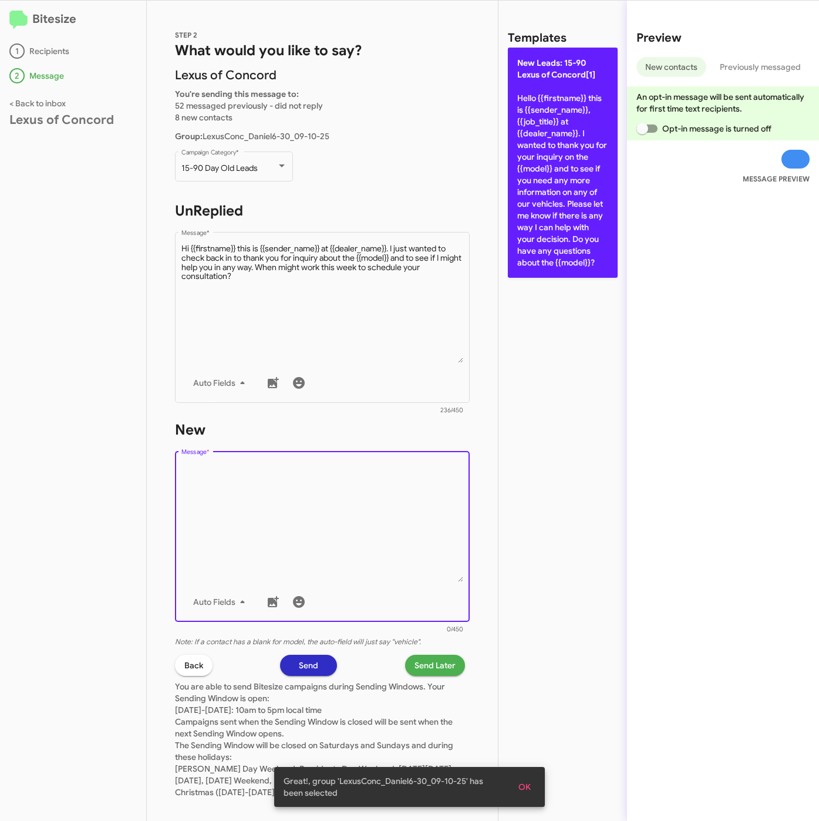
click at [533, 224] on p "New Leads: 15-90 Lexus of Concord[1] Hello {{firstname}} this is {{sender_name}…" at bounding box center [563, 163] width 110 height 230
type textarea "Hello {{firstname}} this is {{sender_name}}, {{job_title}} at {{dealer_name}}. …"
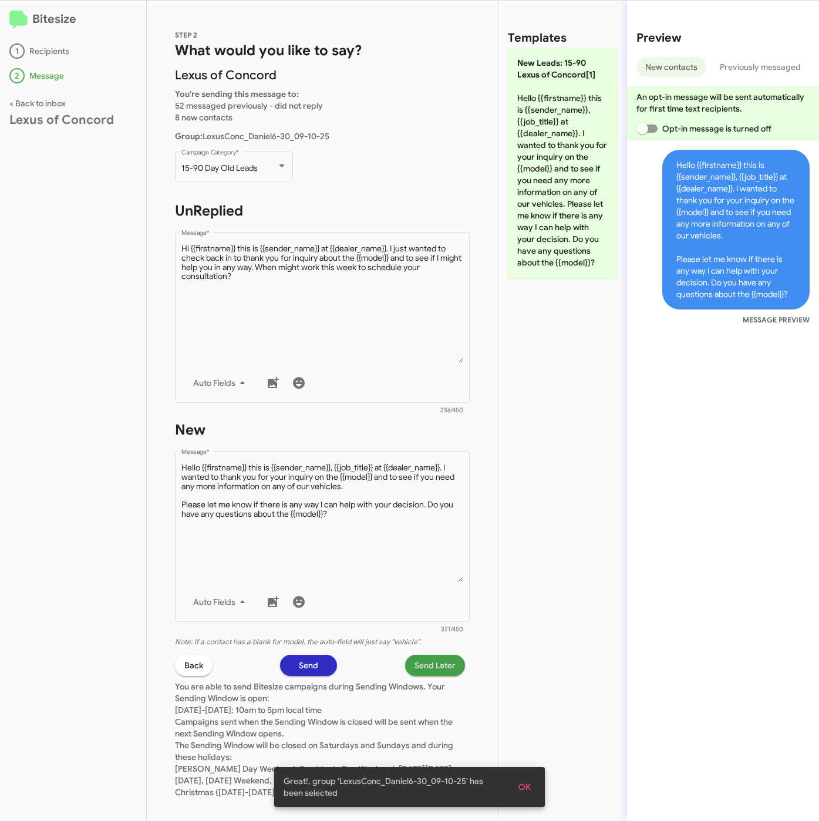
click at [415, 661] on span "Send Later" at bounding box center [435, 665] width 41 height 21
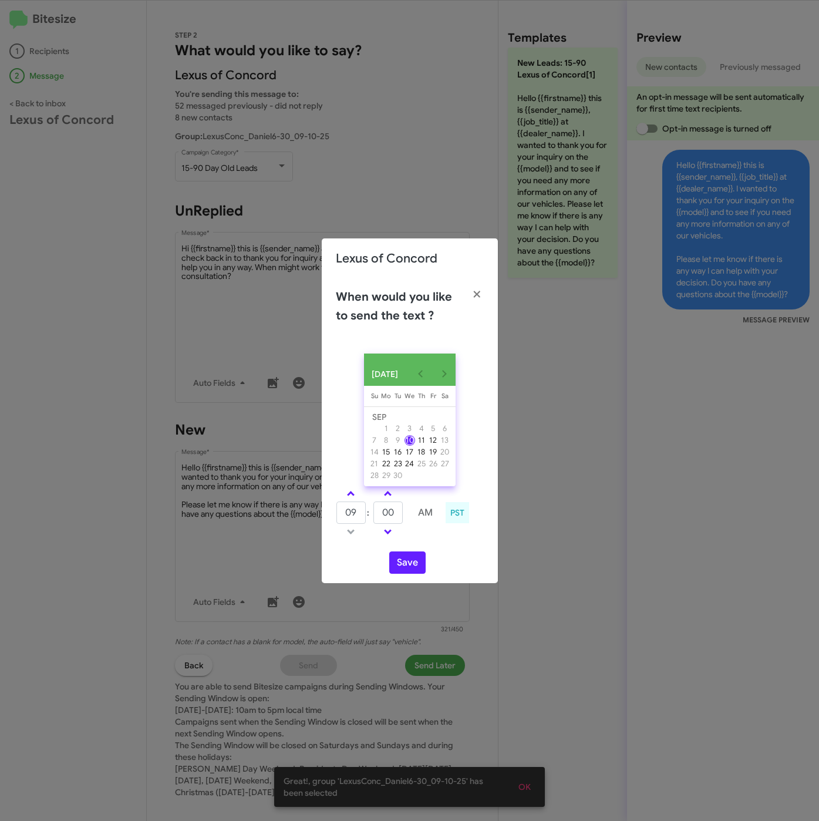
drag, startPoint x: 347, startPoint y: 493, endPoint x: 375, endPoint y: 510, distance: 32.6
click at [354, 496] on link at bounding box center [351, 494] width 21 height 14
type input "10"
drag, startPoint x: 393, startPoint y: 515, endPoint x: 370, endPoint y: 511, distance: 23.8
click at [370, 511] on tr "10 : 00 AM" at bounding box center [388, 512] width 105 height 23
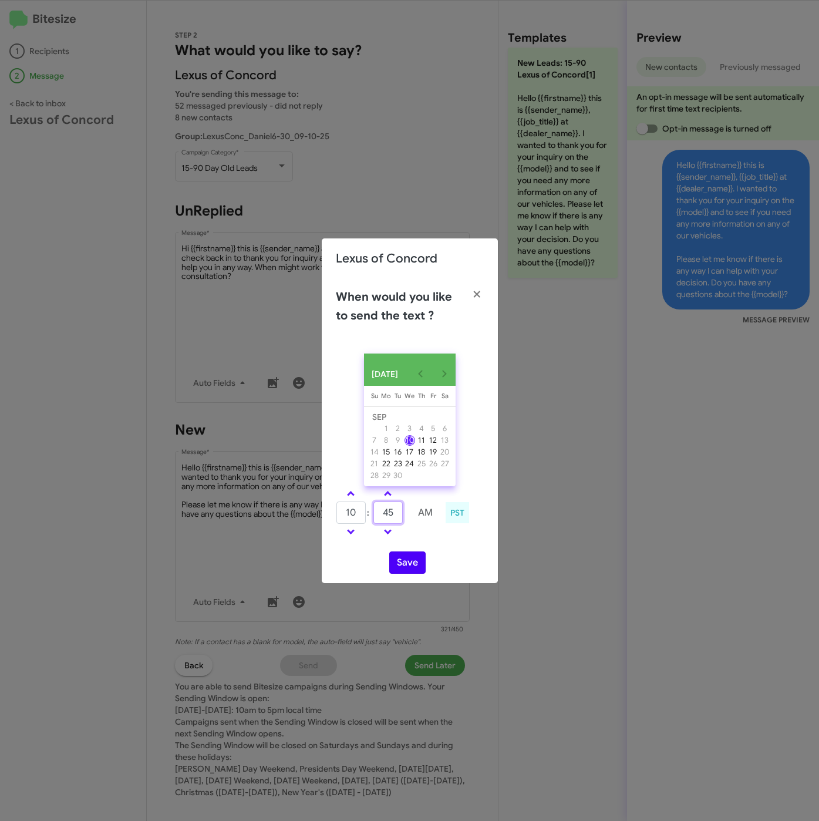
type input "45"
click at [418, 561] on button "Save" at bounding box center [407, 562] width 36 height 22
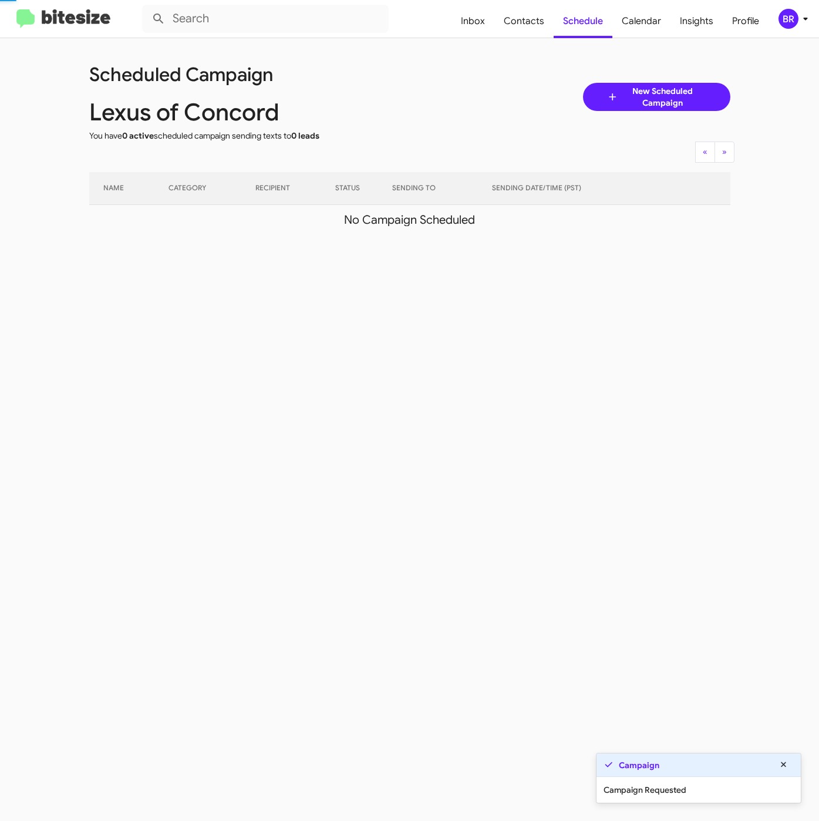
click at [788, 19] on div "BR" at bounding box center [789, 19] width 20 height 20
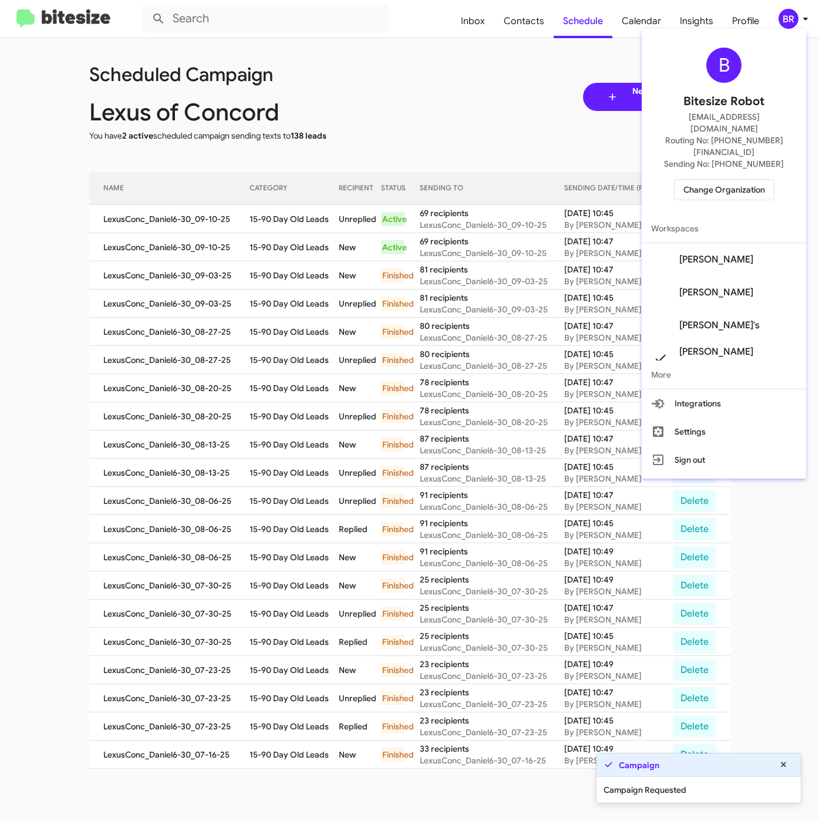
click at [300, 220] on div at bounding box center [409, 410] width 819 height 821
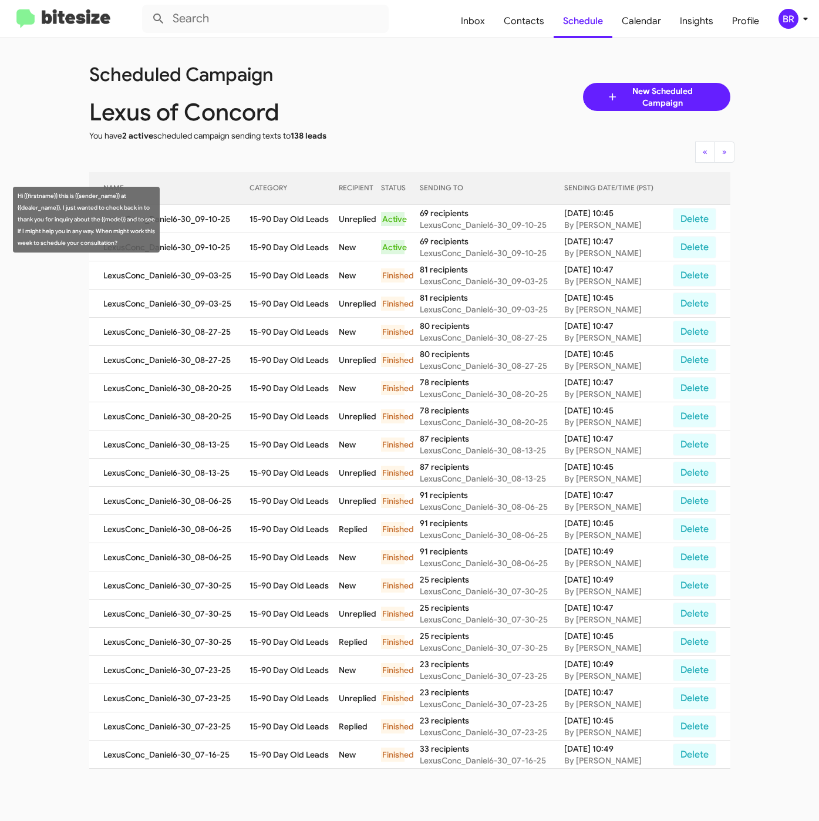
drag, startPoint x: 260, startPoint y: 219, endPoint x: 328, endPoint y: 224, distance: 68.3
click at [328, 224] on td "15-90 Day Old Leads" at bounding box center [294, 219] width 89 height 28
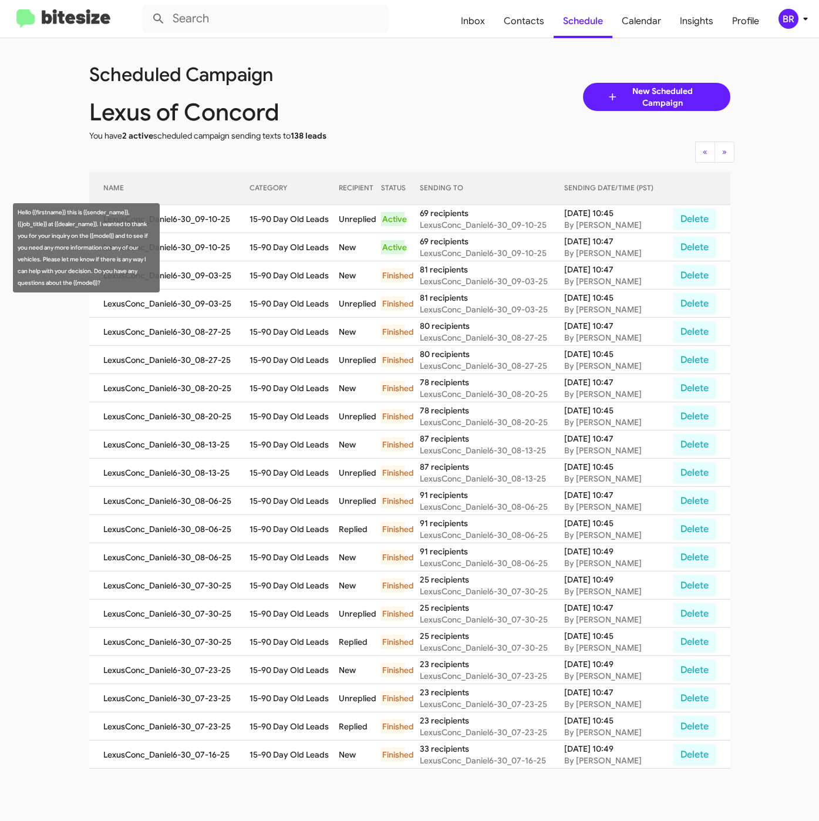
copy td "15-90 Day Old Leads"
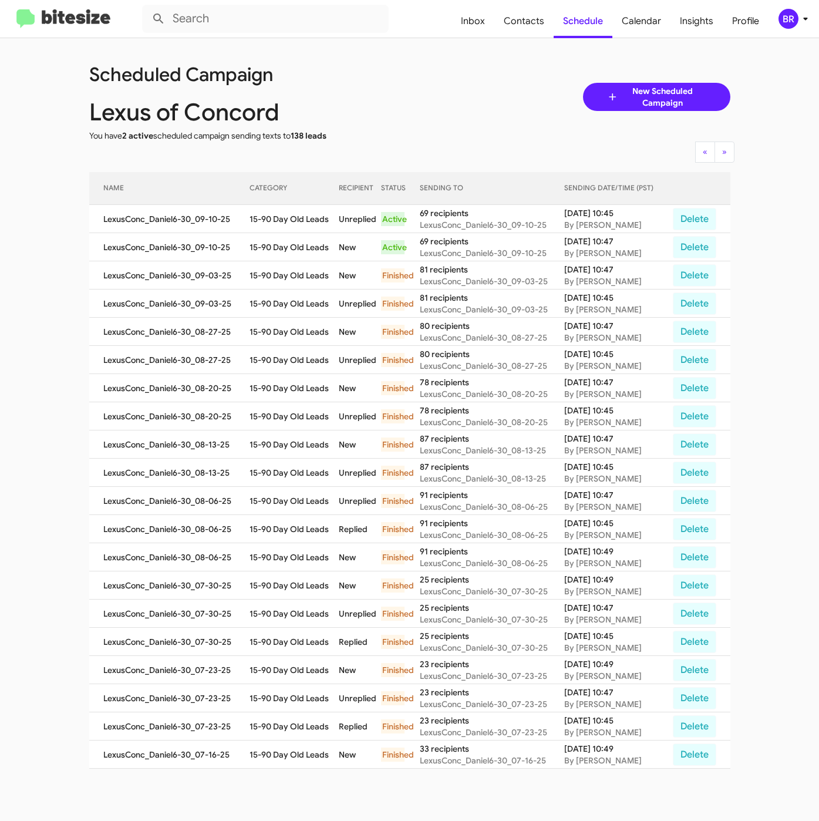
drag, startPoint x: 372, startPoint y: 93, endPoint x: 345, endPoint y: 178, distance: 88.8
click at [372, 93] on div "Lexus of Concord" at bounding box center [249, 111] width 338 height 38
click at [779, 18] on div "BR" at bounding box center [789, 19] width 20 height 20
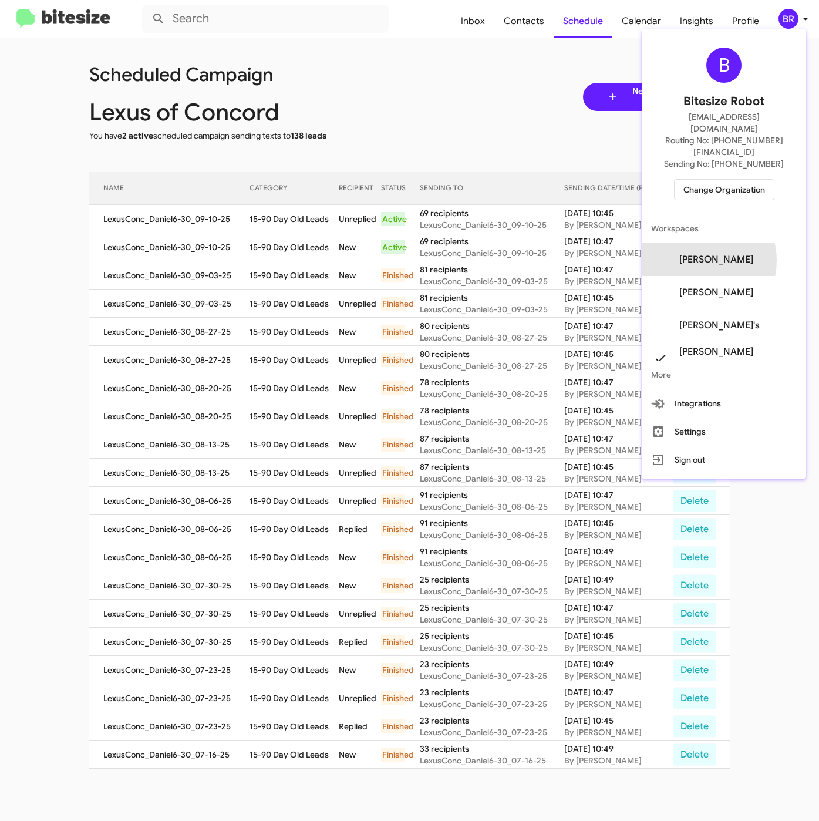
click at [718, 254] on span "[PERSON_NAME]" at bounding box center [716, 260] width 74 height 12
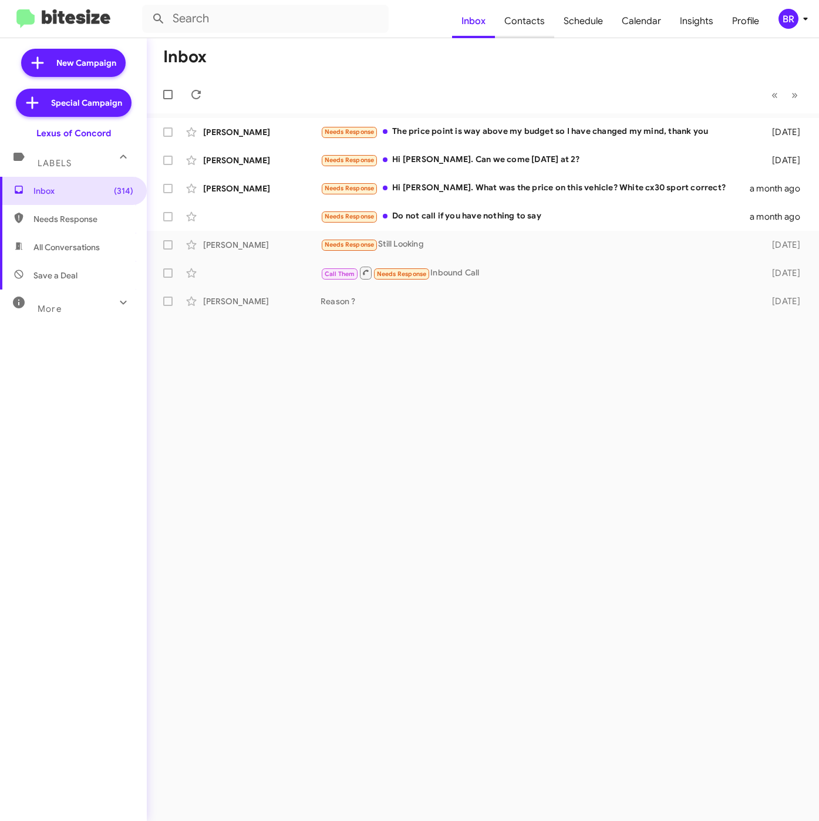
click at [527, 20] on span "Contacts" at bounding box center [524, 21] width 59 height 34
type input "in:groups"
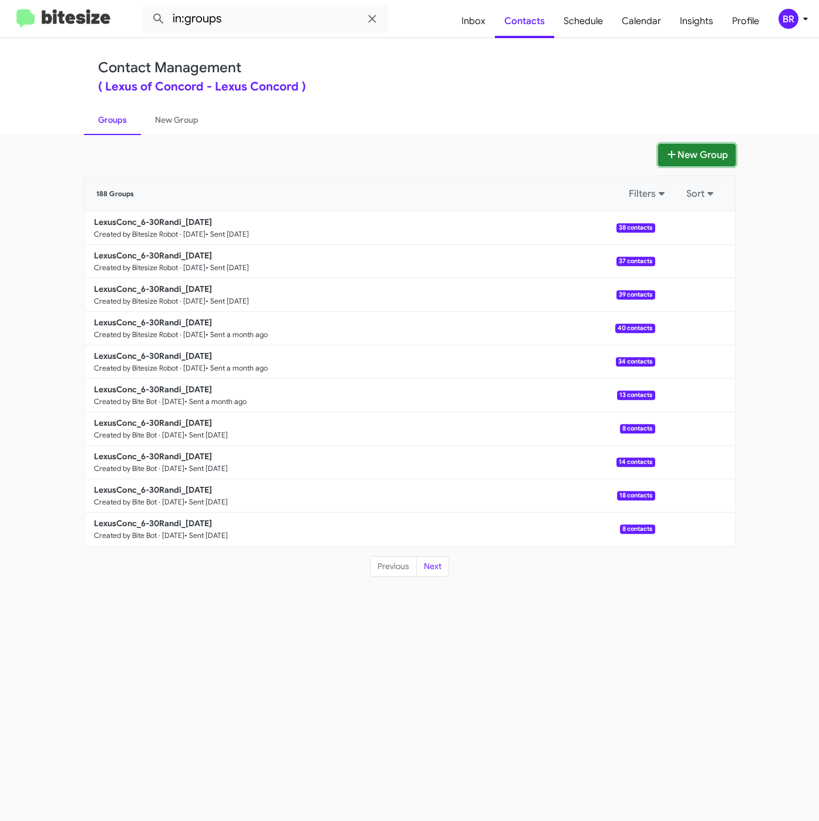
click at [662, 153] on button "New Group" at bounding box center [697, 155] width 78 height 22
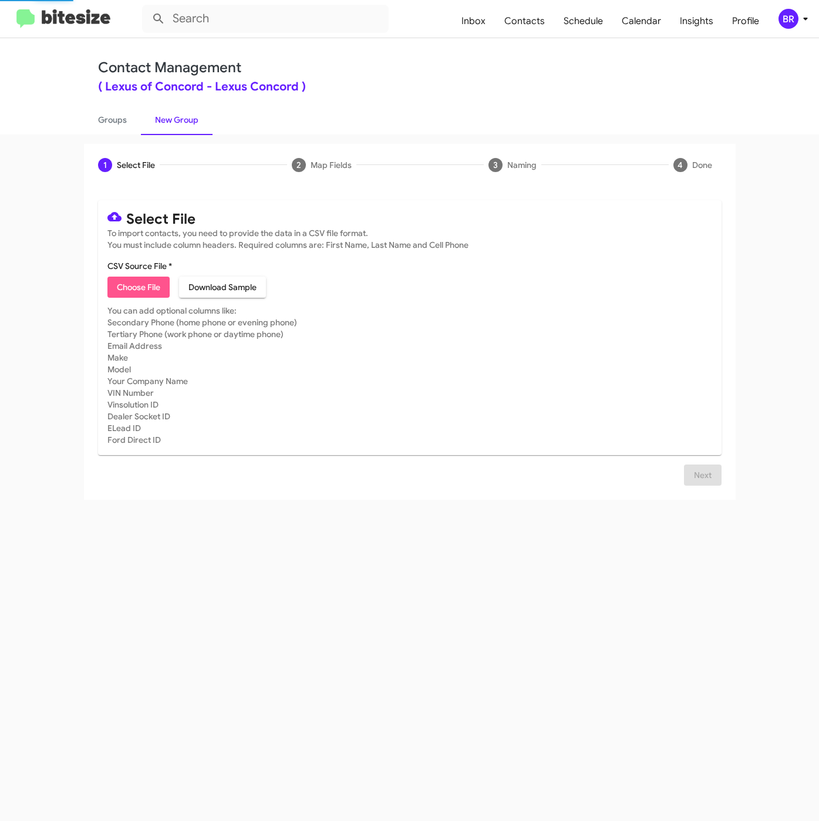
click at [134, 289] on span "Choose File" at bounding box center [138, 287] width 43 height 21
type input "LexusConc_6-30Randi_[DATE]"
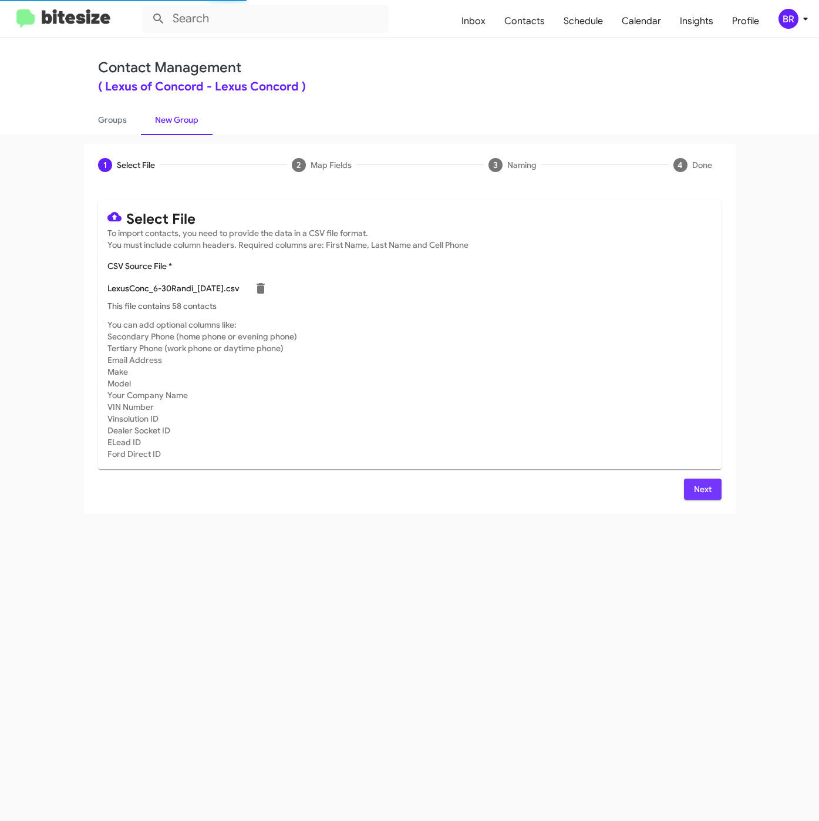
click at [698, 492] on span "Next" at bounding box center [703, 489] width 19 height 21
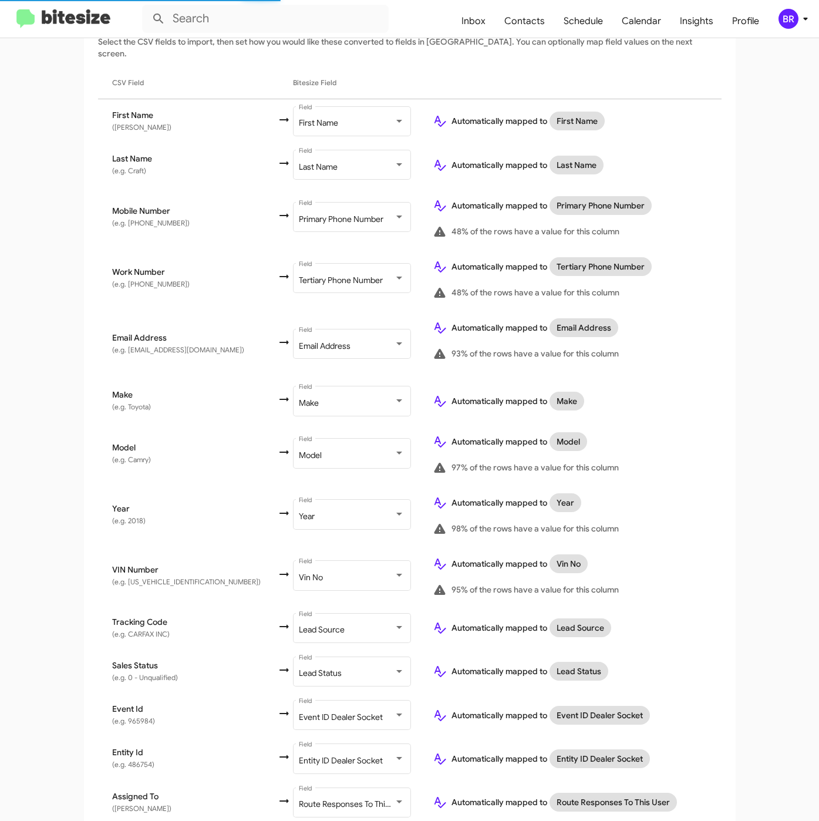
scroll to position [312, 0]
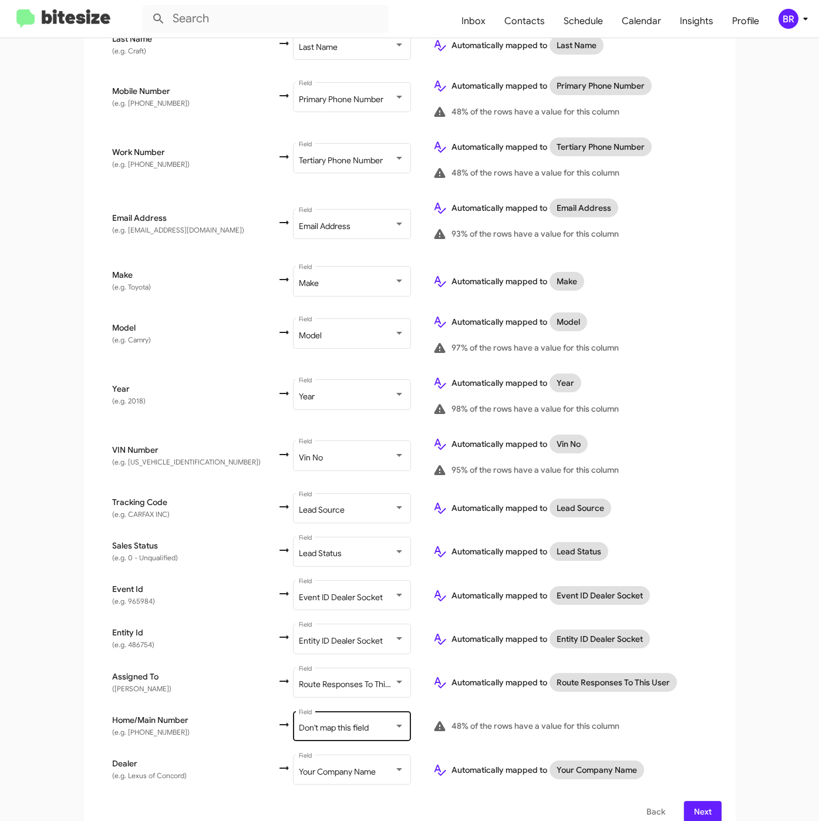
click at [317, 724] on div "Don't map this field" at bounding box center [346, 728] width 95 height 9
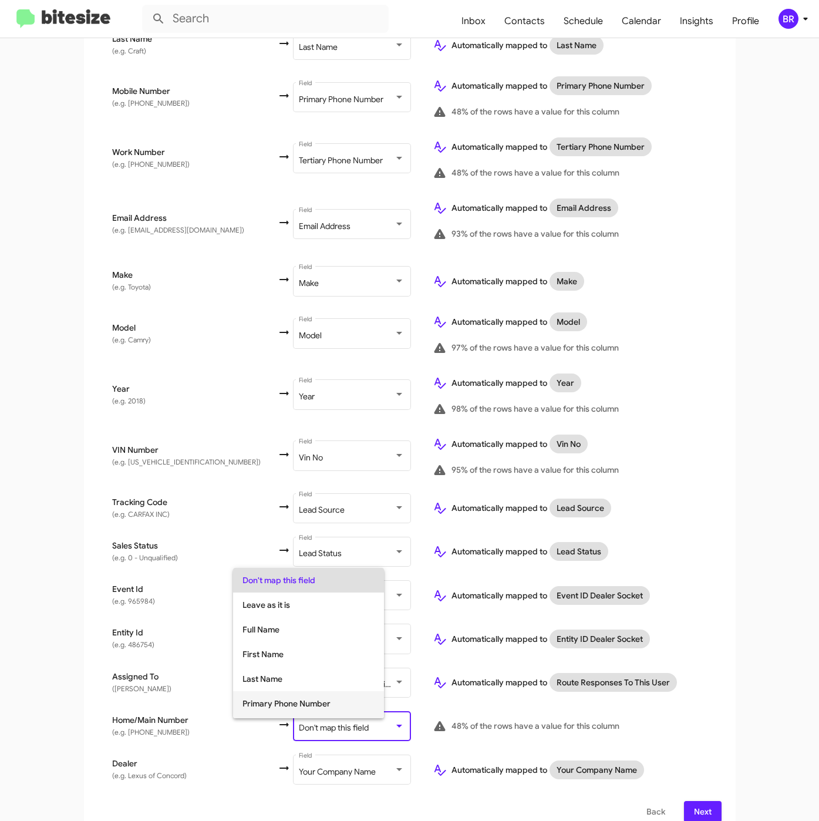
scroll to position [22, 0]
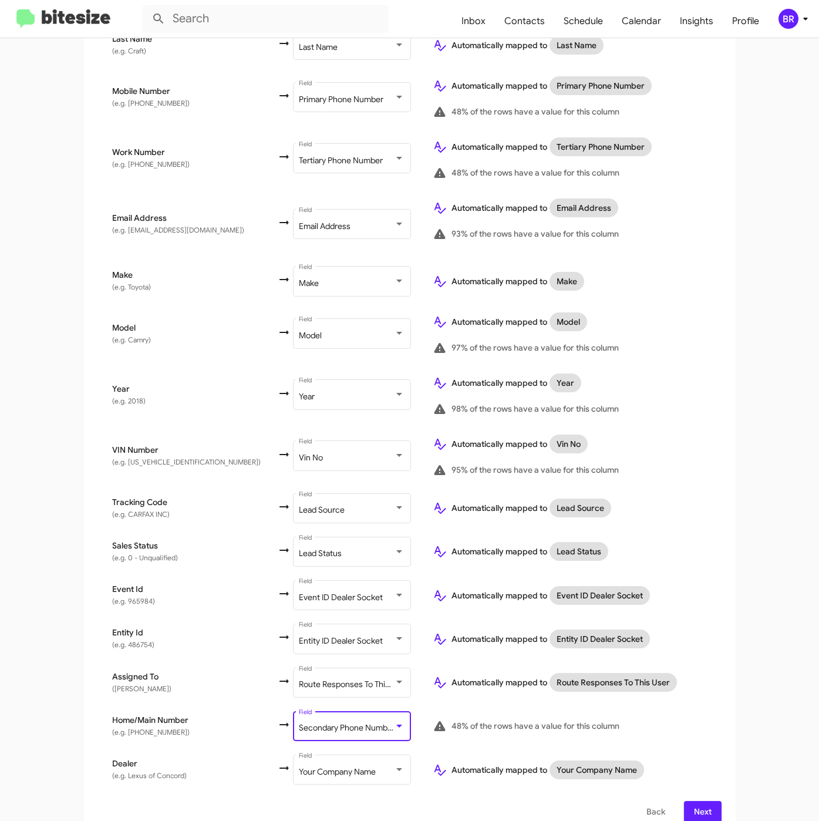
click at [694, 801] on span "Next" at bounding box center [703, 811] width 19 height 21
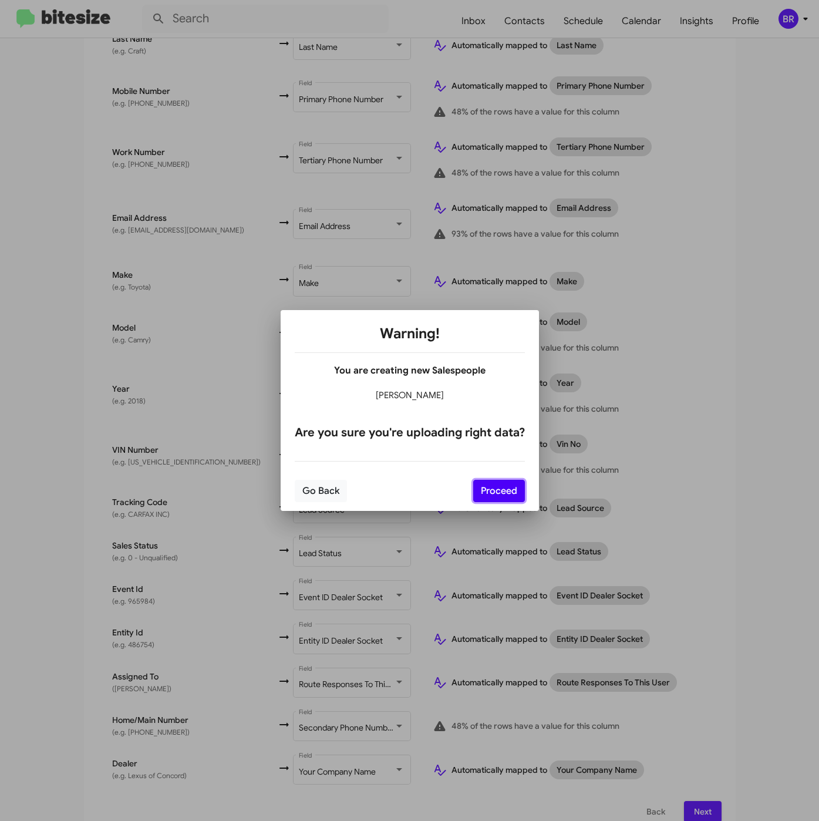
click at [488, 490] on button "Proceed" at bounding box center [499, 491] width 52 height 22
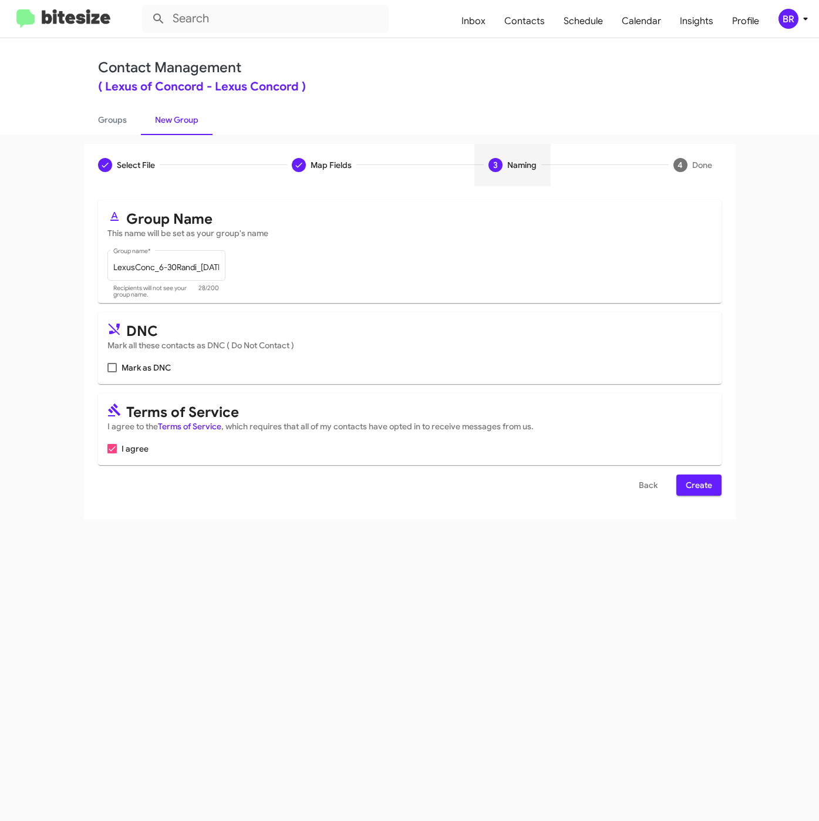
scroll to position [0, 0]
click at [710, 479] on span "Create" at bounding box center [699, 485] width 26 height 21
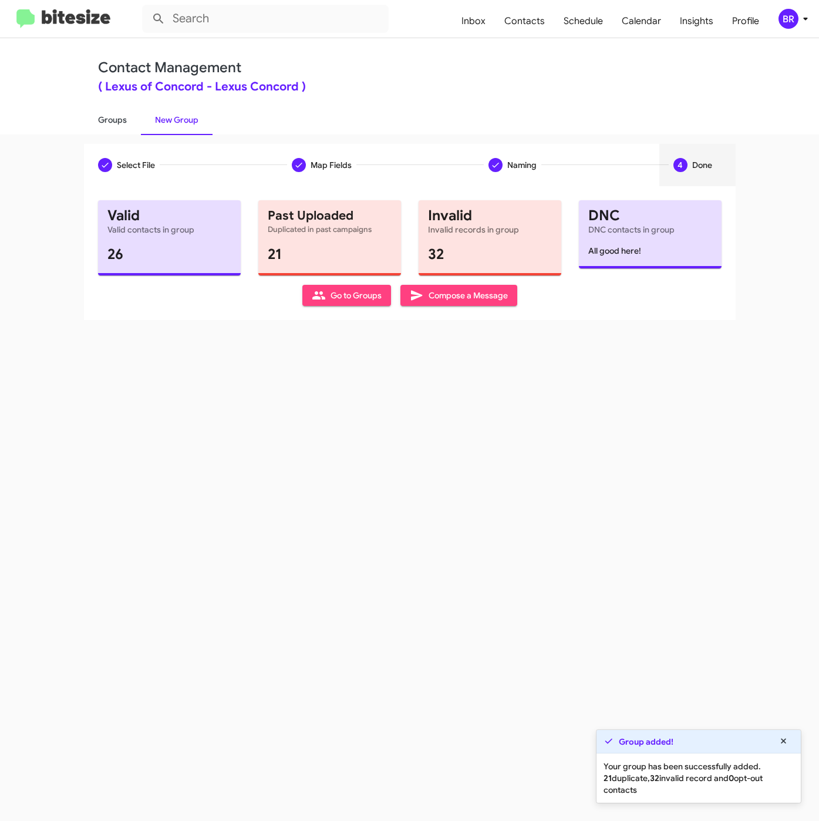
click at [115, 116] on link "Groups" at bounding box center [112, 120] width 57 height 31
type input "in:groups"
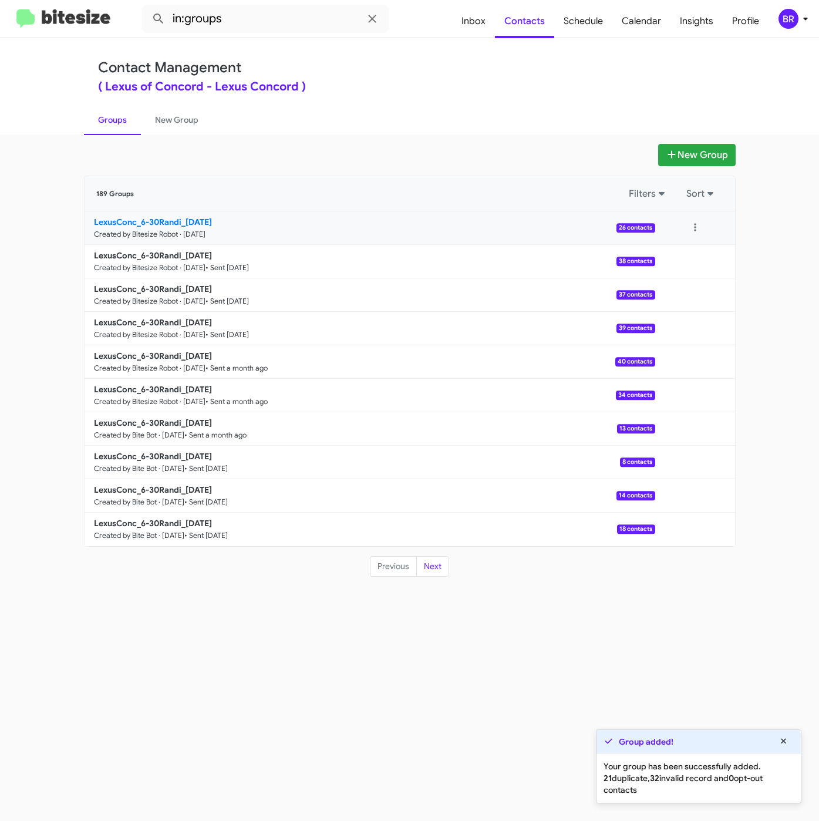
click at [178, 224] on b "LexusConc_6-30Randi_[DATE]" at bounding box center [153, 222] width 118 height 11
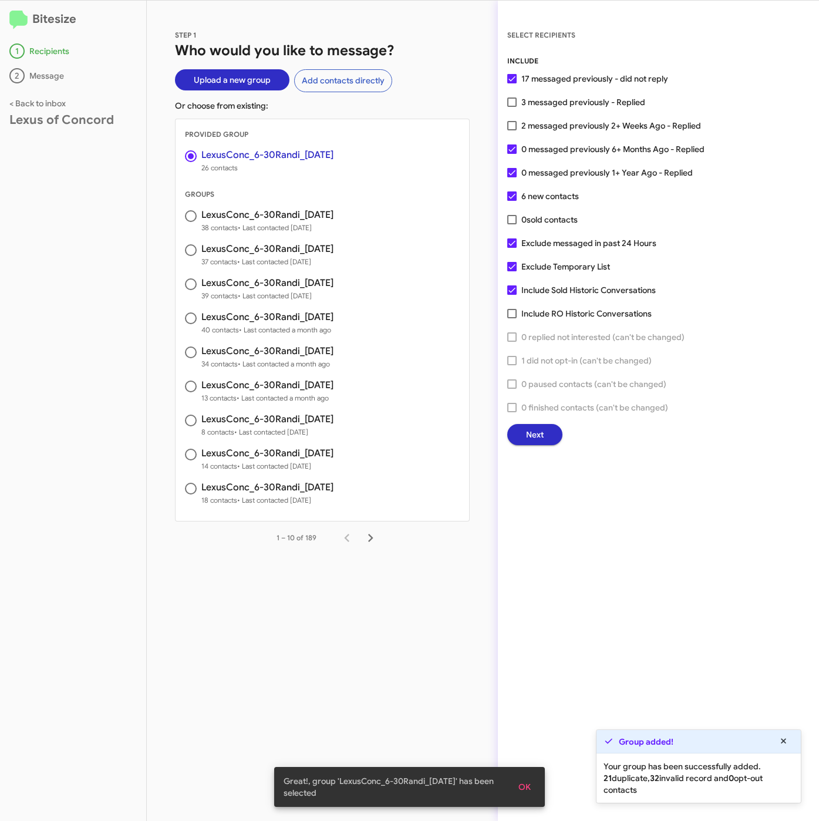
click at [514, 433] on button "Next" at bounding box center [534, 434] width 55 height 21
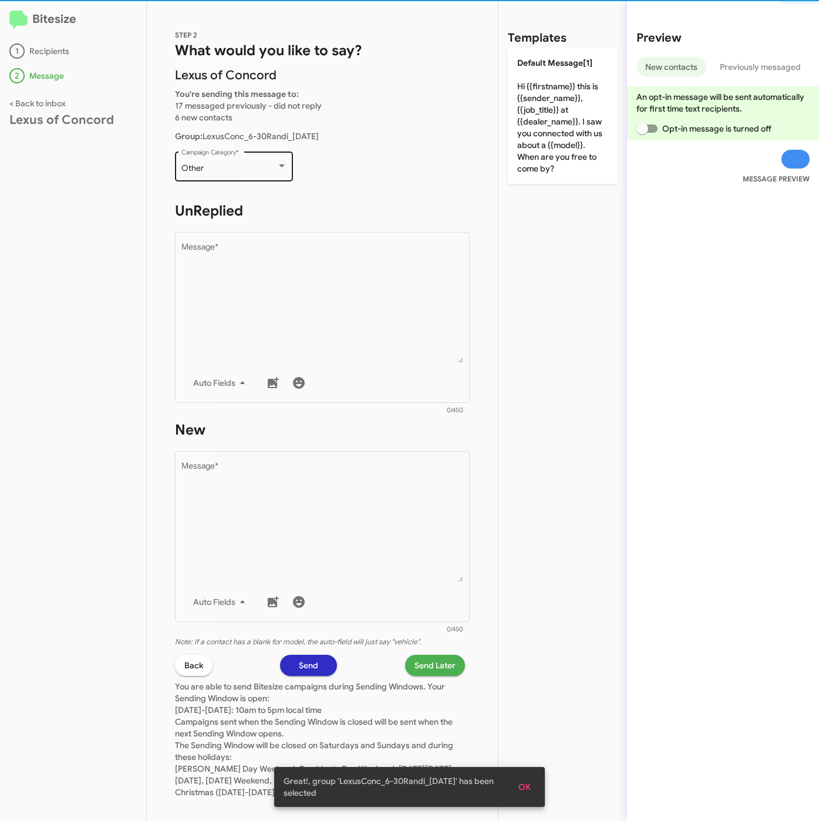
click at [223, 171] on div "Other" at bounding box center [228, 168] width 95 height 9
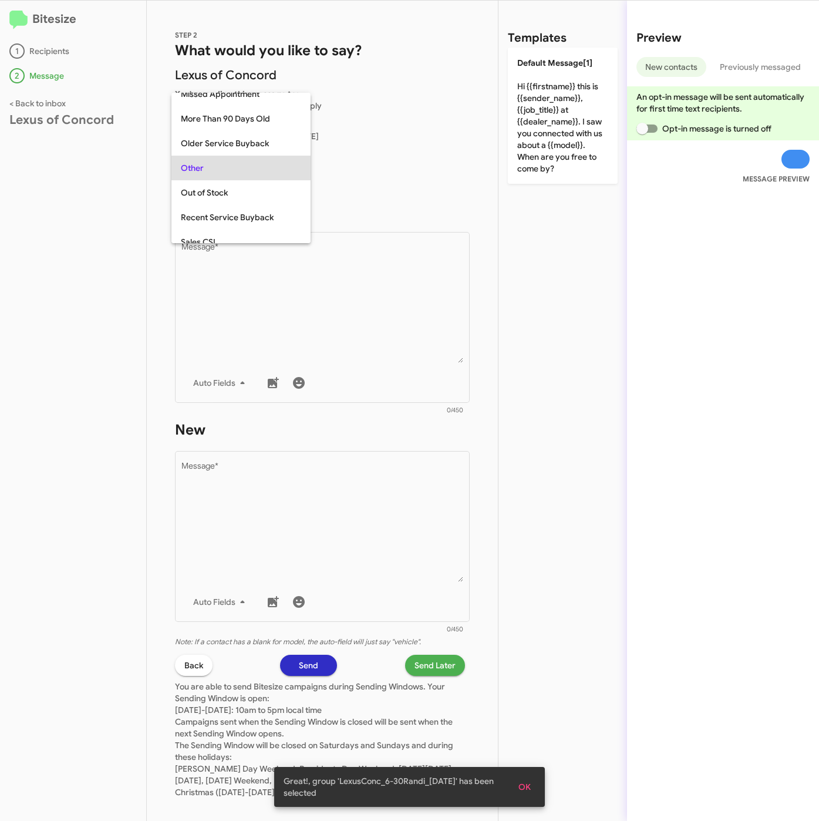
scroll to position [25, 0]
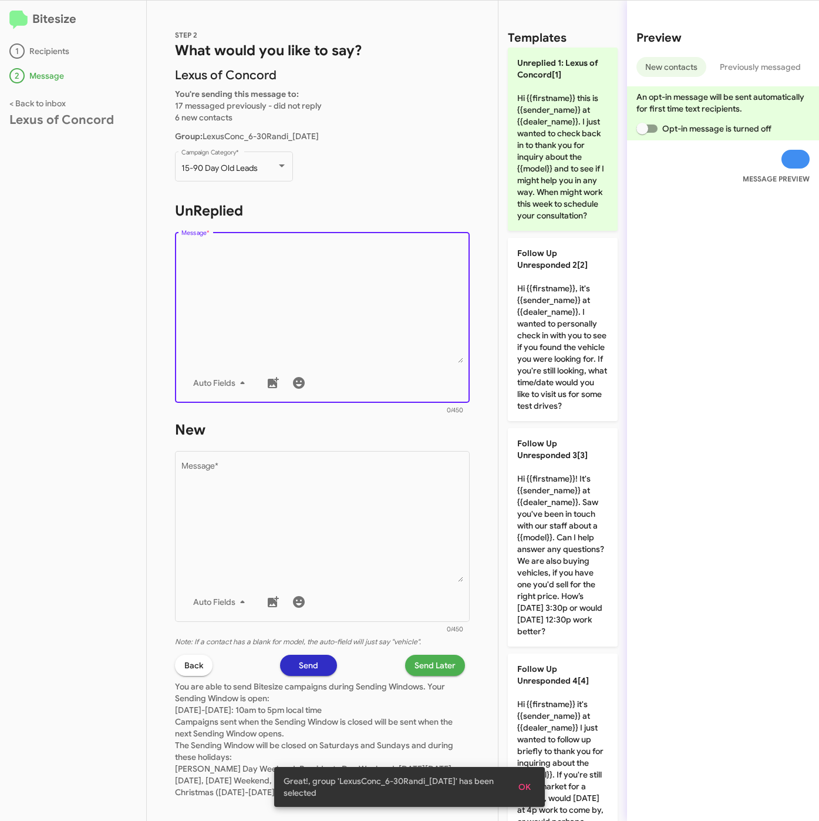
click at [274, 287] on textarea "Message *" at bounding box center [322, 303] width 282 height 120
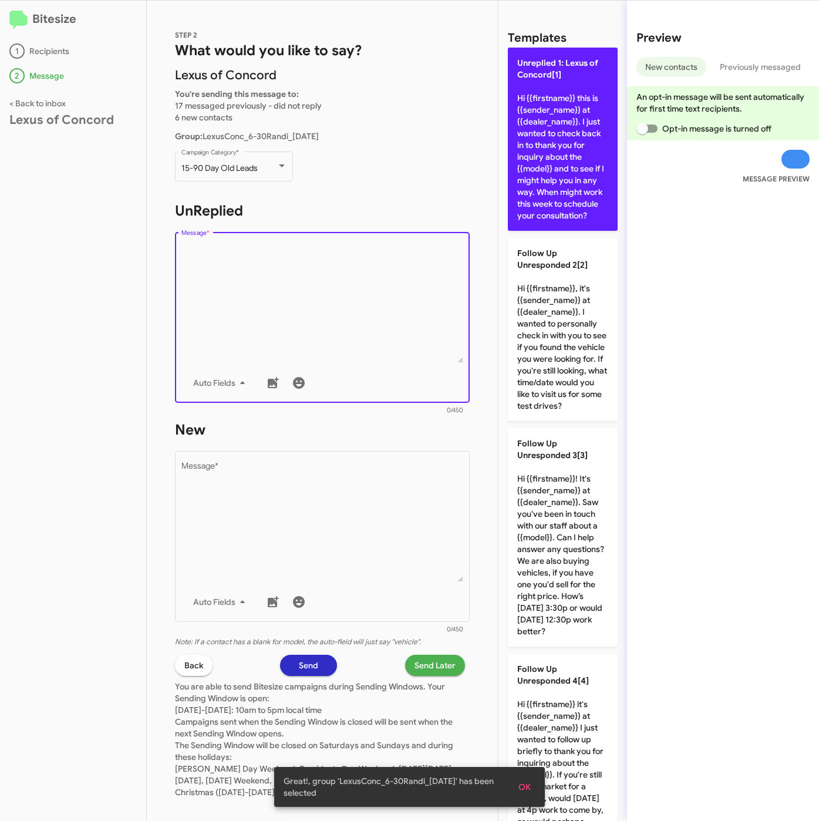
click at [531, 175] on p "Unreplied 1: Lexus of Concord[1] Hi {{firstname}} this is {{sender_name}} at {{…" at bounding box center [563, 139] width 110 height 183
type textarea "Hi {{firstname}} this is {{sender_name}} at {{dealer_name}}. I just wanted to c…"
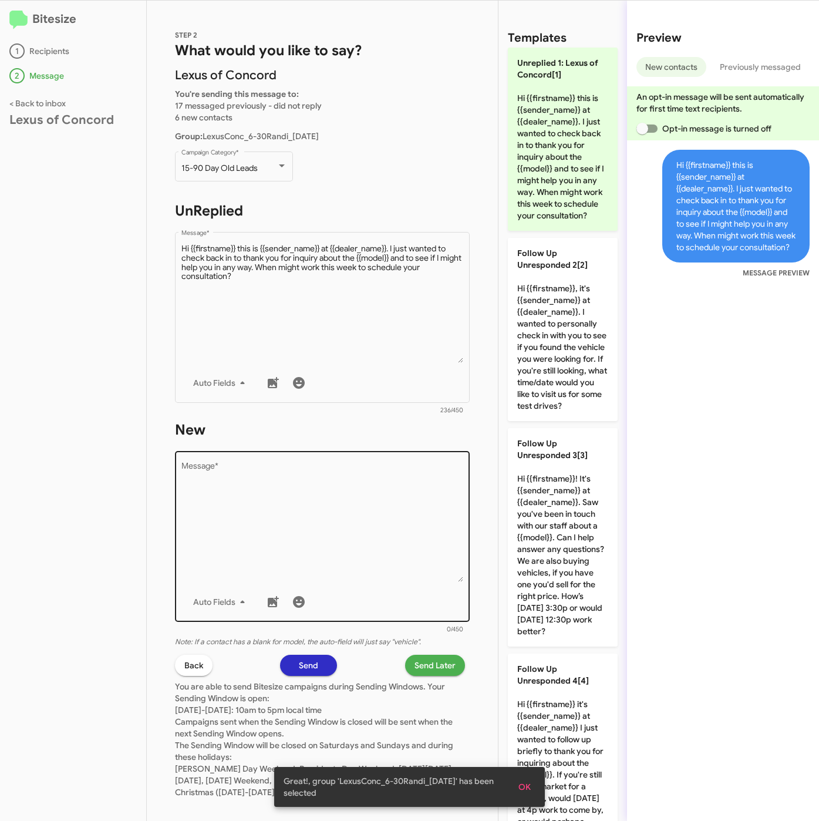
click at [360, 486] on textarea "Message *" at bounding box center [322, 522] width 282 height 120
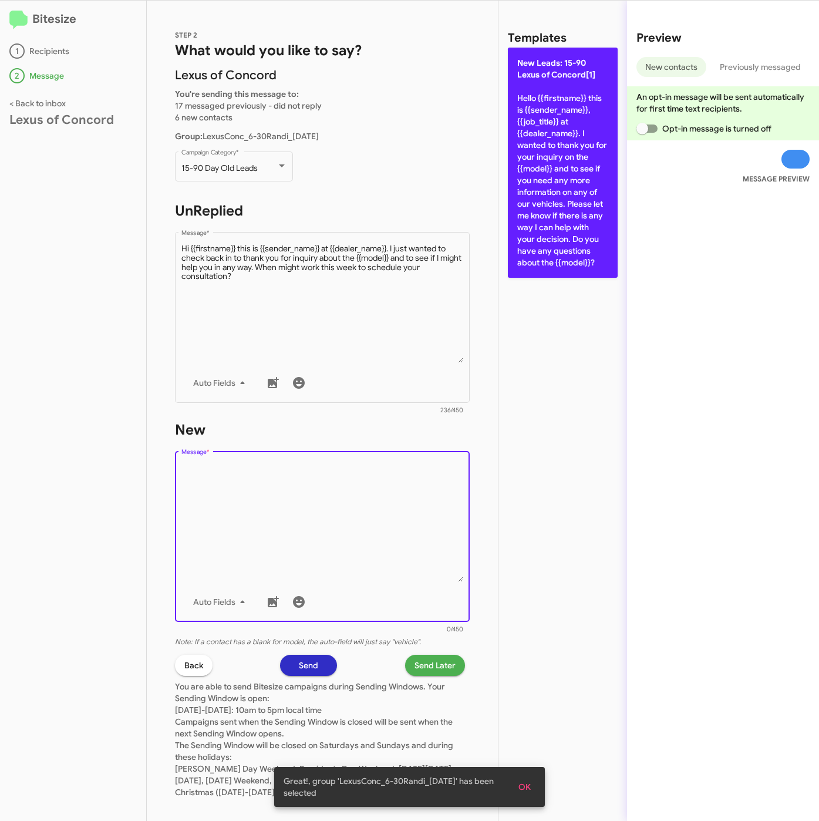
click at [550, 229] on p "New Leads: 15-90 Lexus of Concord[1] Hello {{firstname}} this is {{sender_name}…" at bounding box center [563, 163] width 110 height 230
type textarea "Hello {{firstname}} this is {{sender_name}}, {{job_title}} at {{dealer_name}}. …"
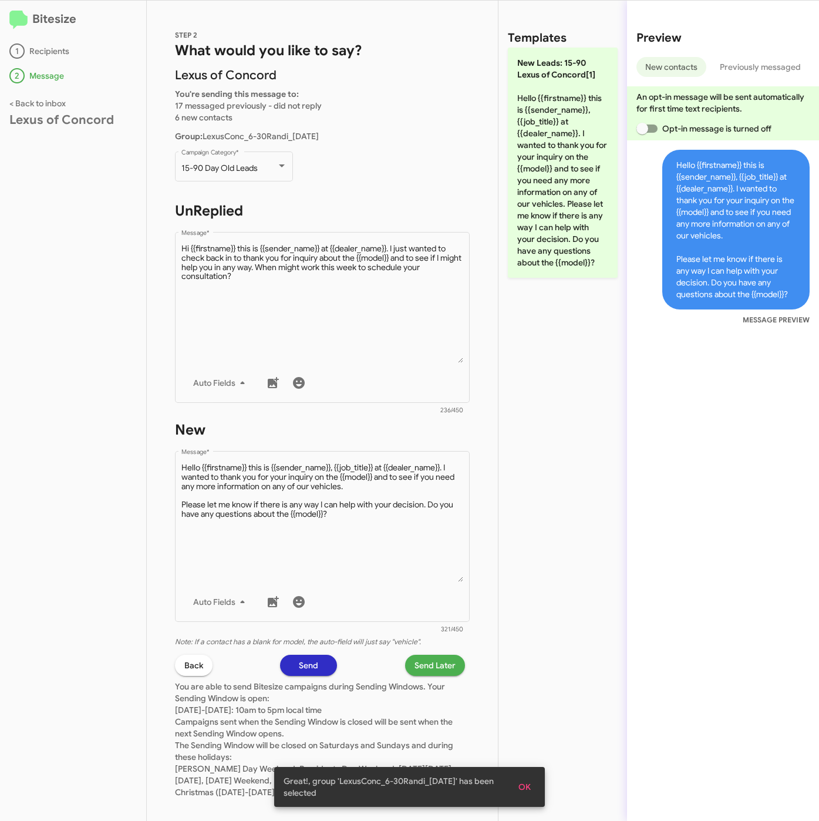
click at [425, 661] on span "Send Later" at bounding box center [435, 665] width 41 height 21
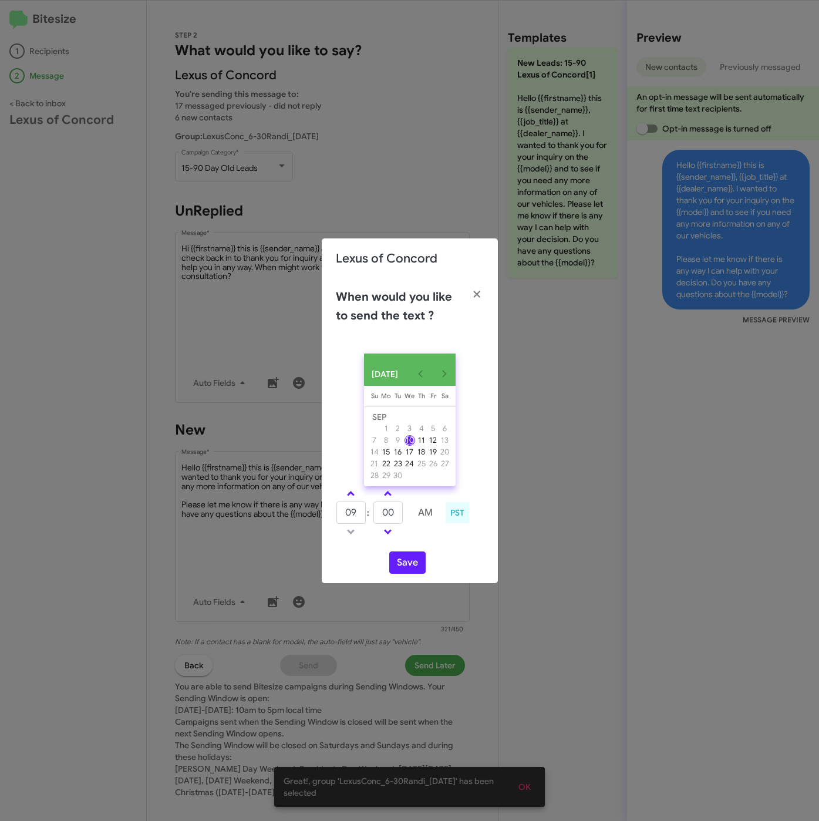
drag, startPoint x: 354, startPoint y: 502, endPoint x: 382, endPoint y: 506, distance: 28.5
click at [354, 503] on tbody "09 : 00 AM" at bounding box center [388, 512] width 105 height 53
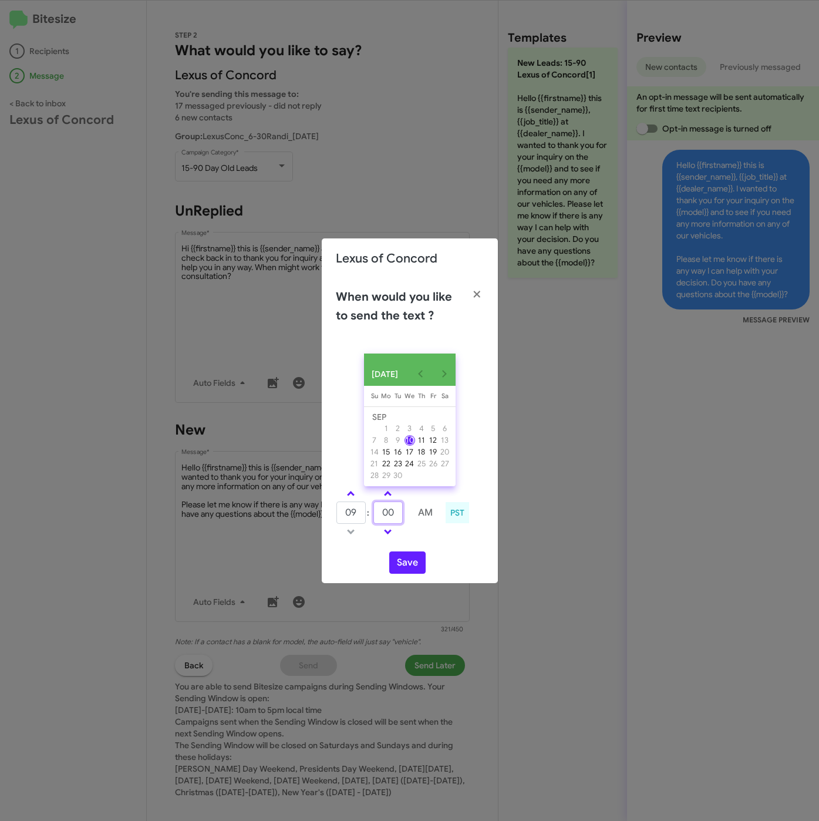
drag, startPoint x: 390, startPoint y: 511, endPoint x: 356, endPoint y: 517, distance: 34.0
click at [356, 517] on tr "09 : 00 AM" at bounding box center [388, 512] width 105 height 23
drag, startPoint x: 349, startPoint y: 490, endPoint x: 355, endPoint y: 493, distance: 6.6
click at [355, 493] on link at bounding box center [351, 494] width 21 height 14
type input "10"
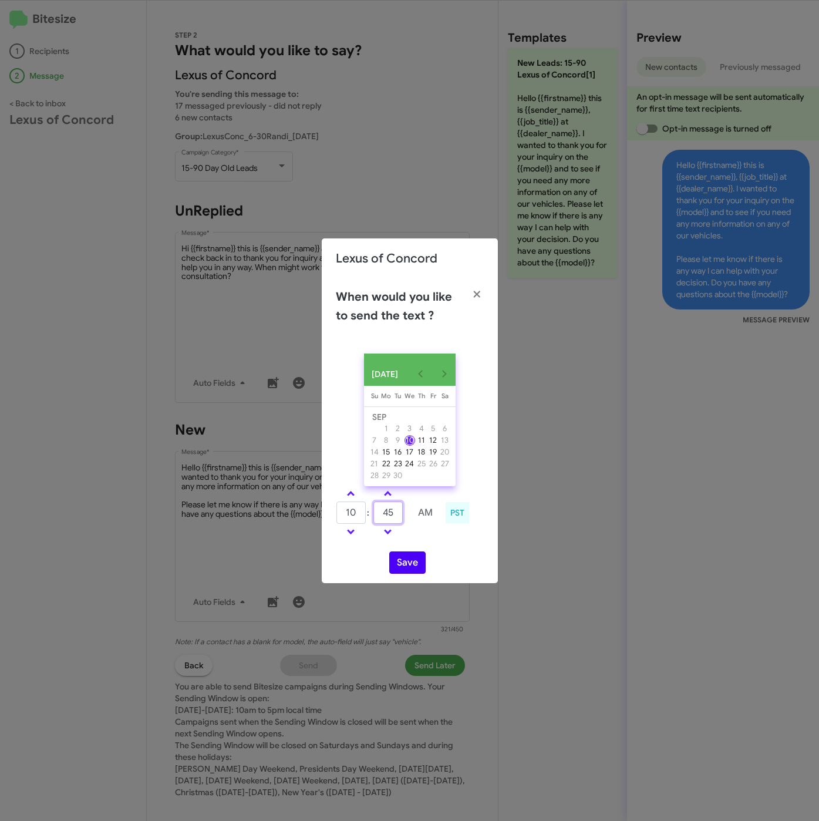
type input "45"
click at [402, 564] on button "Save" at bounding box center [407, 562] width 36 height 22
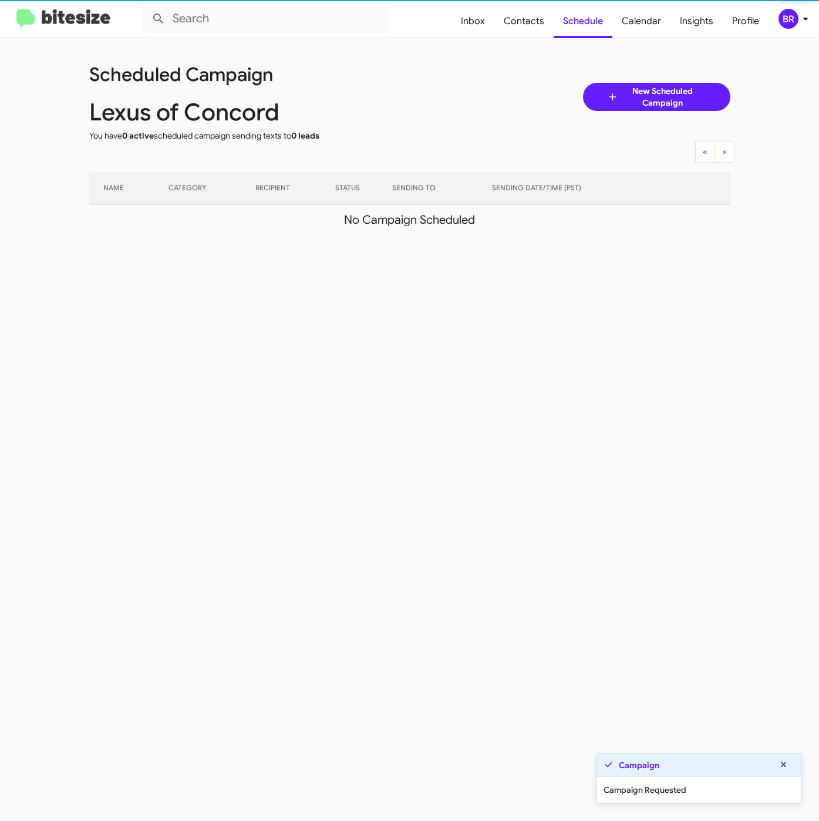
click at [805, 19] on icon at bounding box center [805, 19] width 4 height 3
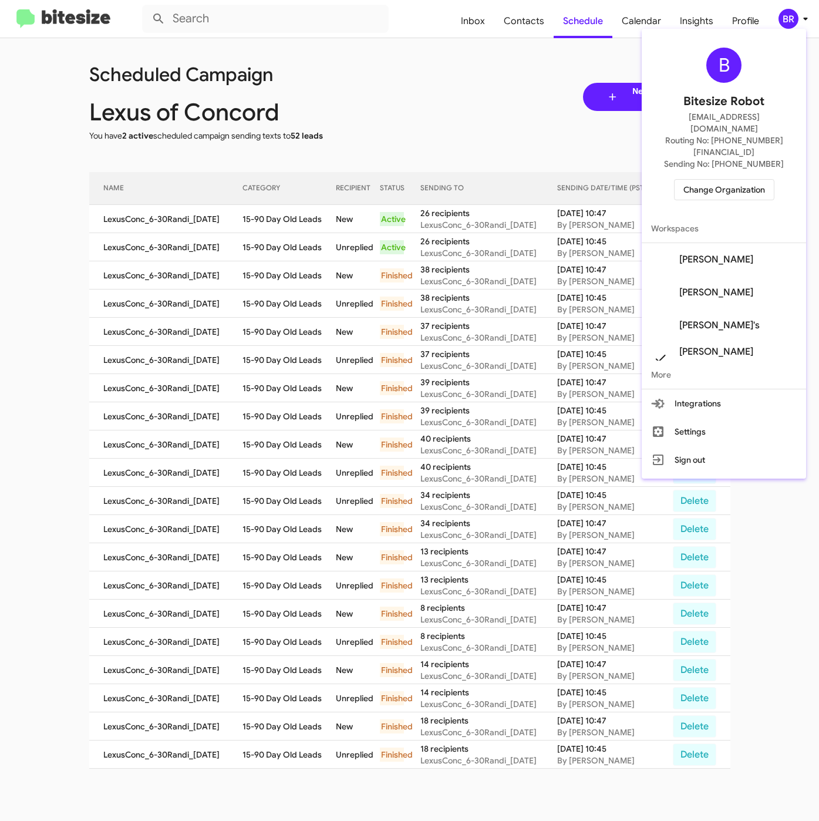
click at [261, 212] on div at bounding box center [409, 410] width 819 height 821
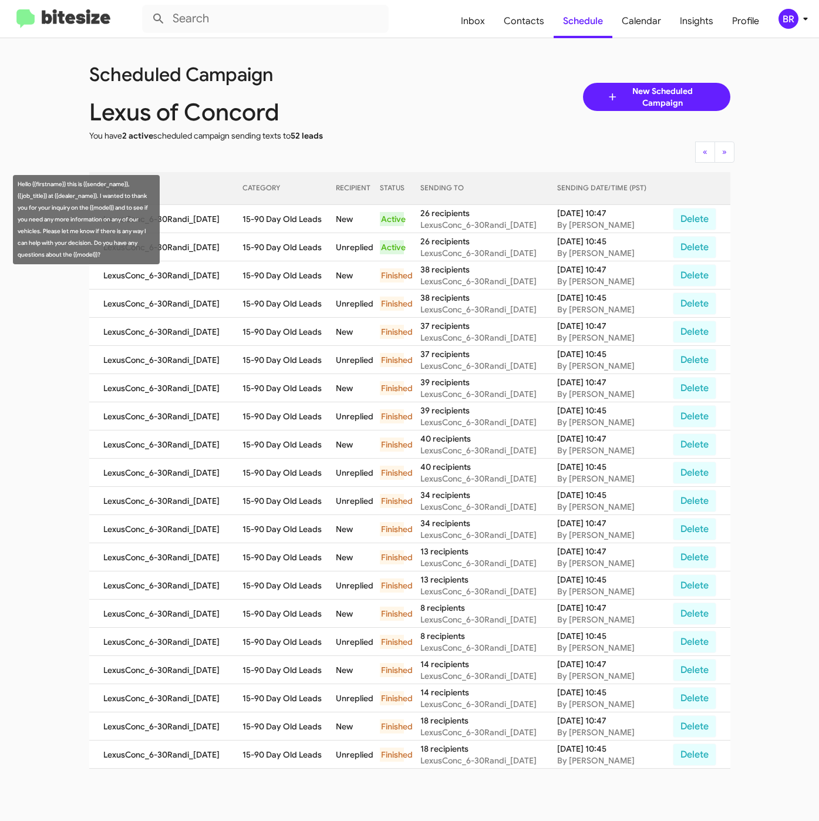
drag, startPoint x: 250, startPoint y: 218, endPoint x: 328, endPoint y: 220, distance: 78.1
click at [328, 220] on td "15-90 Day Old Leads" at bounding box center [289, 219] width 93 height 28
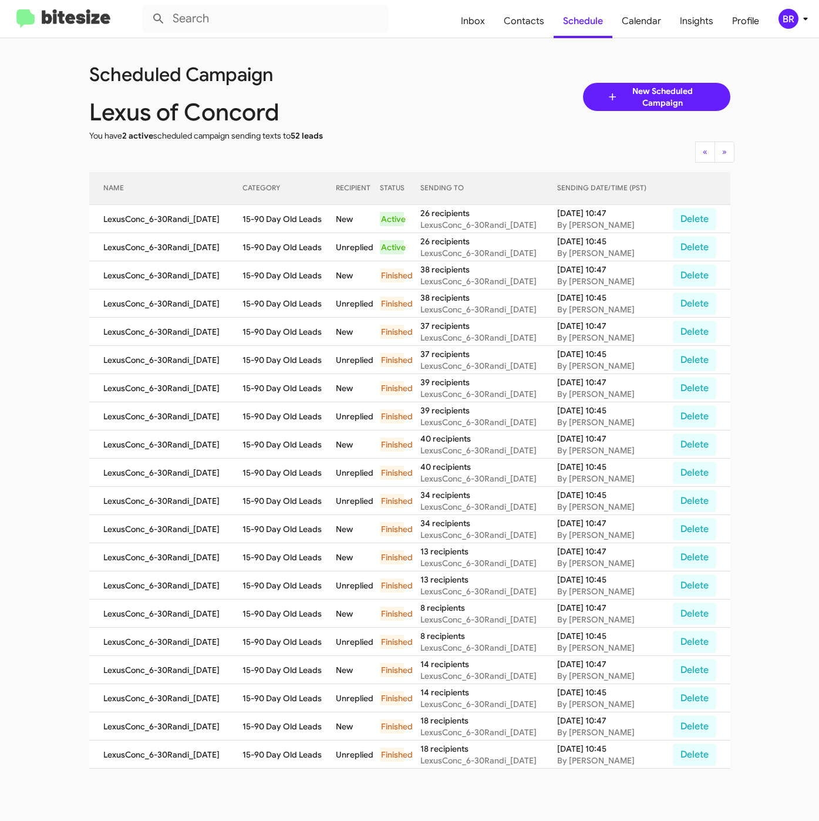
copy td "15-90 Day Old Leads"
click at [802, 26] on span "BR" at bounding box center [795, 19] width 35 height 20
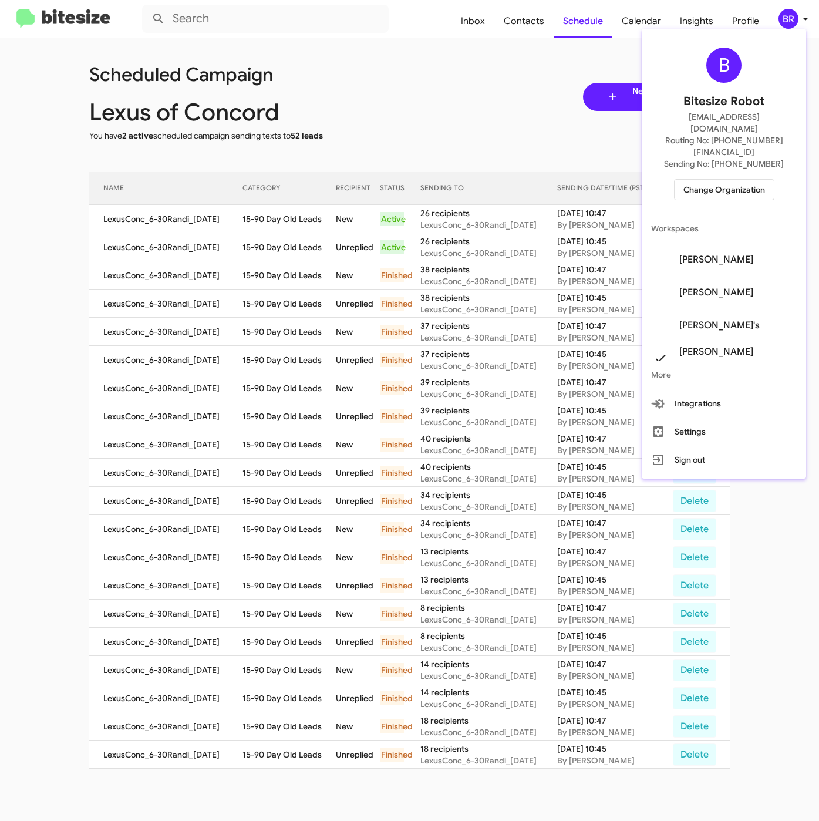
click at [704, 180] on span "Change Organization" at bounding box center [725, 190] width 82 height 20
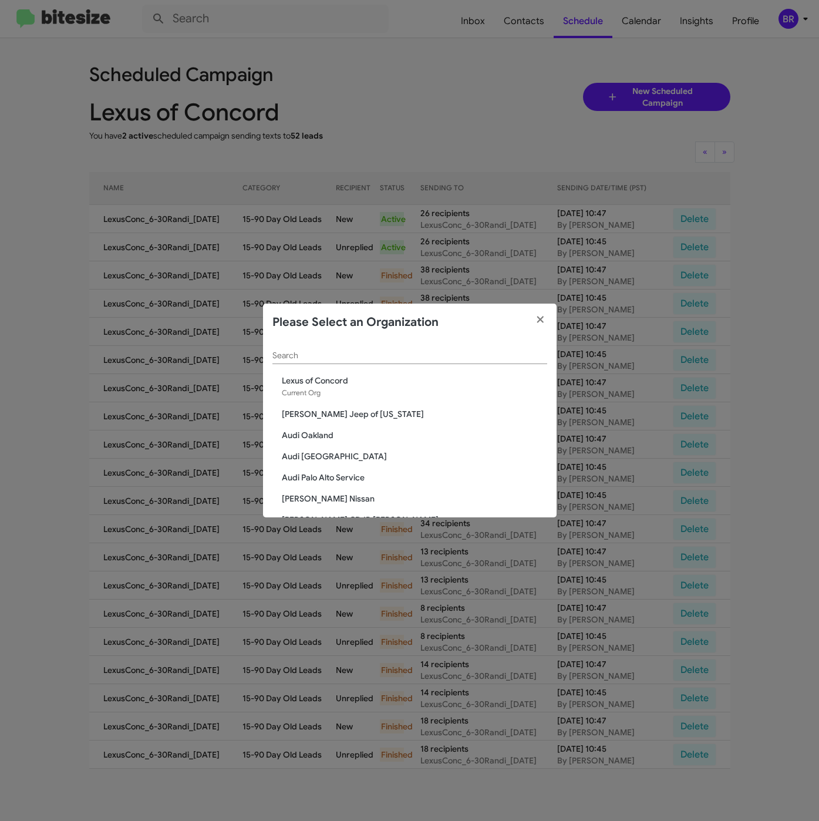
click at [345, 359] on input "Search" at bounding box center [409, 355] width 275 height 9
paste input "The Jeep Store"
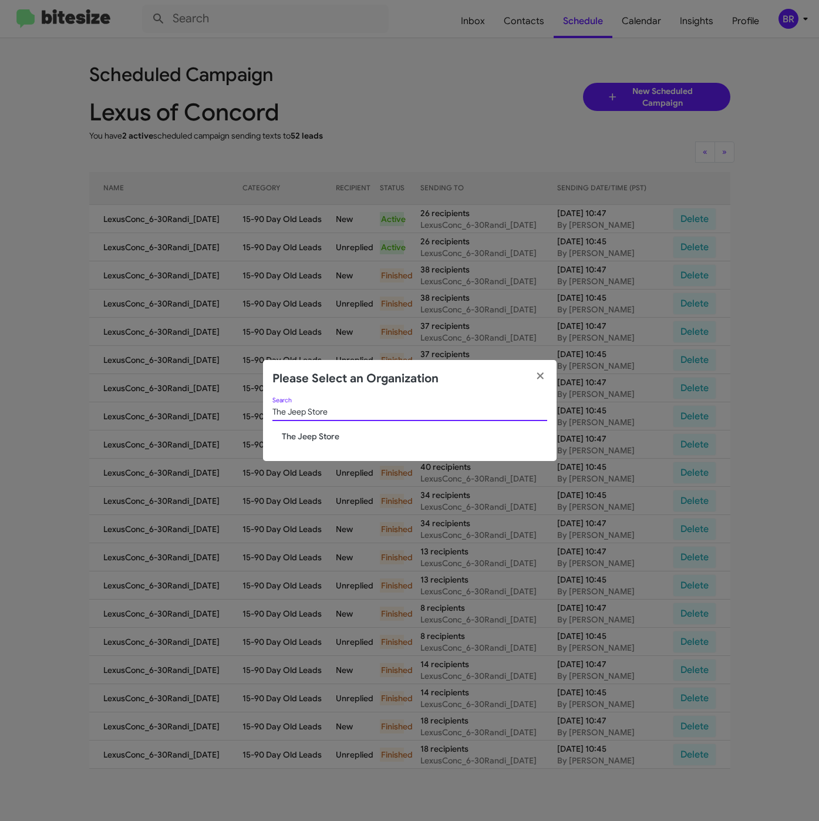
type input "The Jeep Store"
click at [312, 432] on span "The Jeep Store" at bounding box center [414, 436] width 265 height 12
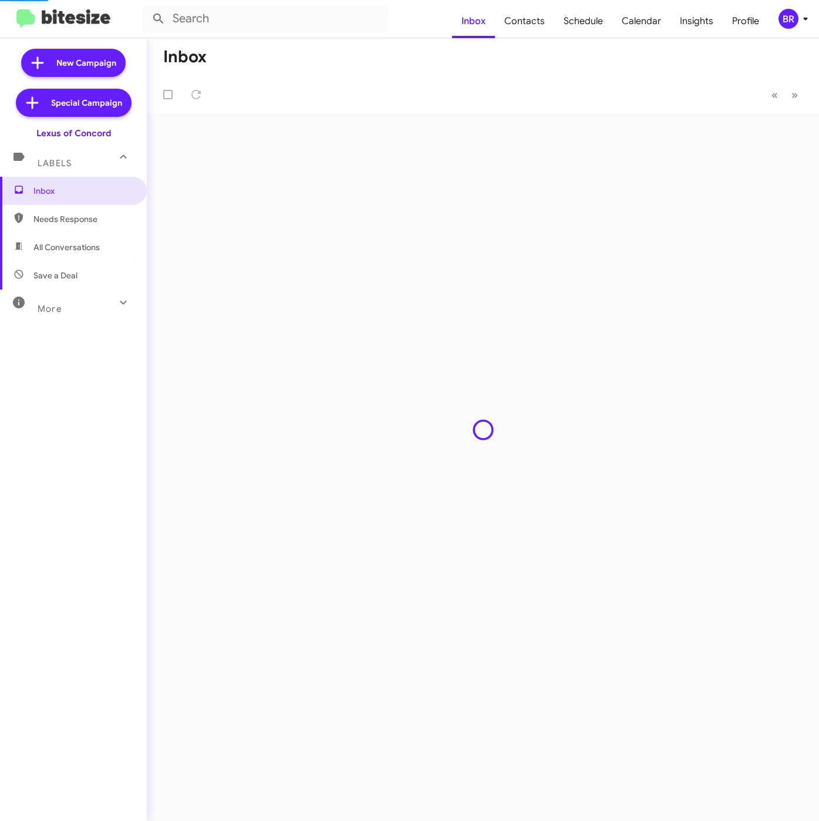
click at [791, 19] on div "BR" at bounding box center [789, 19] width 20 height 20
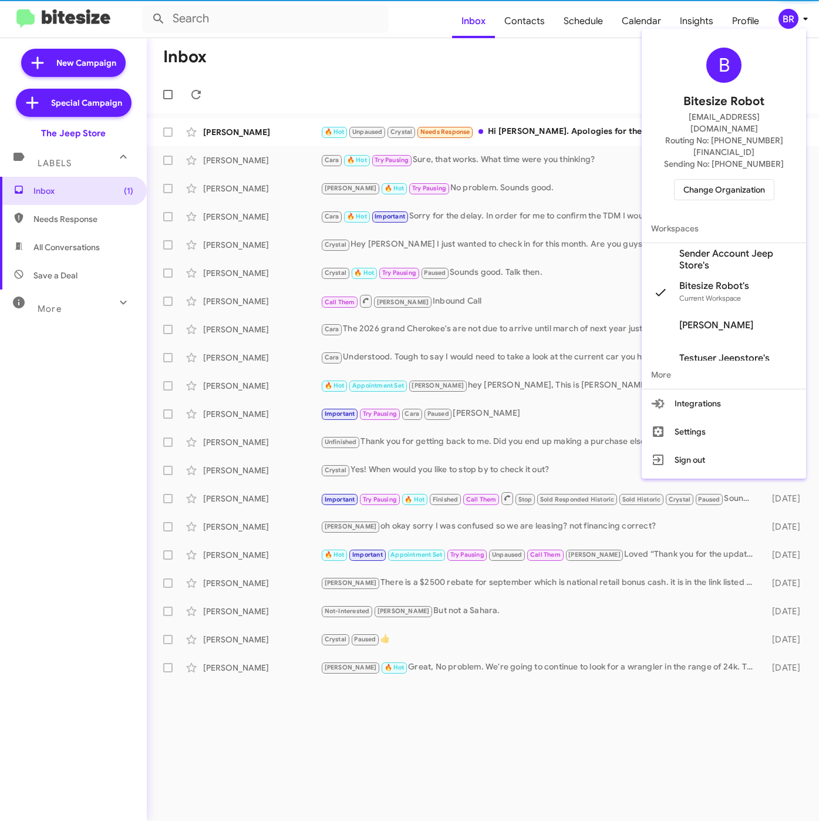
click at [710, 248] on span "Sender Account Jeep Store's" at bounding box center [737, 259] width 117 height 23
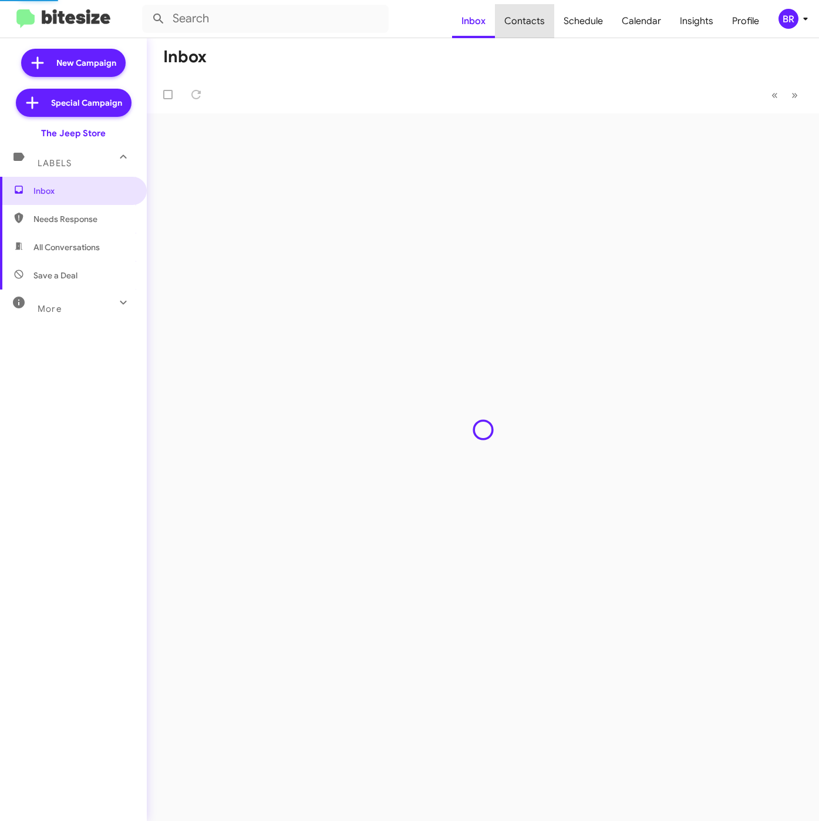
click at [534, 21] on span "Contacts" at bounding box center [524, 21] width 59 height 34
type input "in:groups"
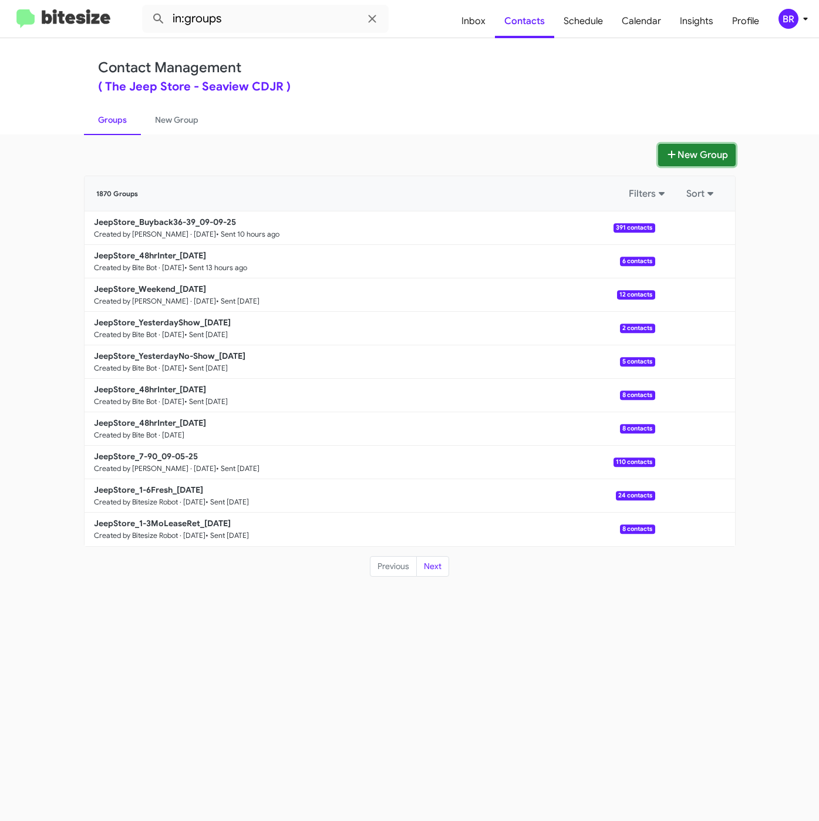
click at [680, 155] on button "New Group" at bounding box center [697, 155] width 78 height 22
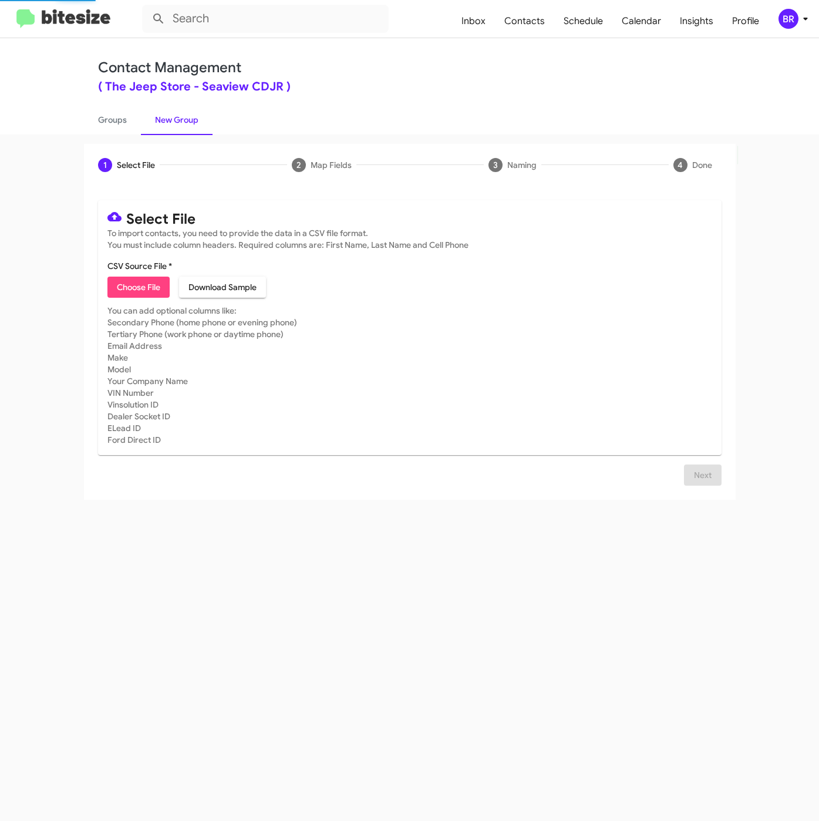
click at [129, 289] on span "Choose File" at bounding box center [138, 287] width 43 height 21
type input "JeepStore_ServBuyback24-27mo_[DATE]"
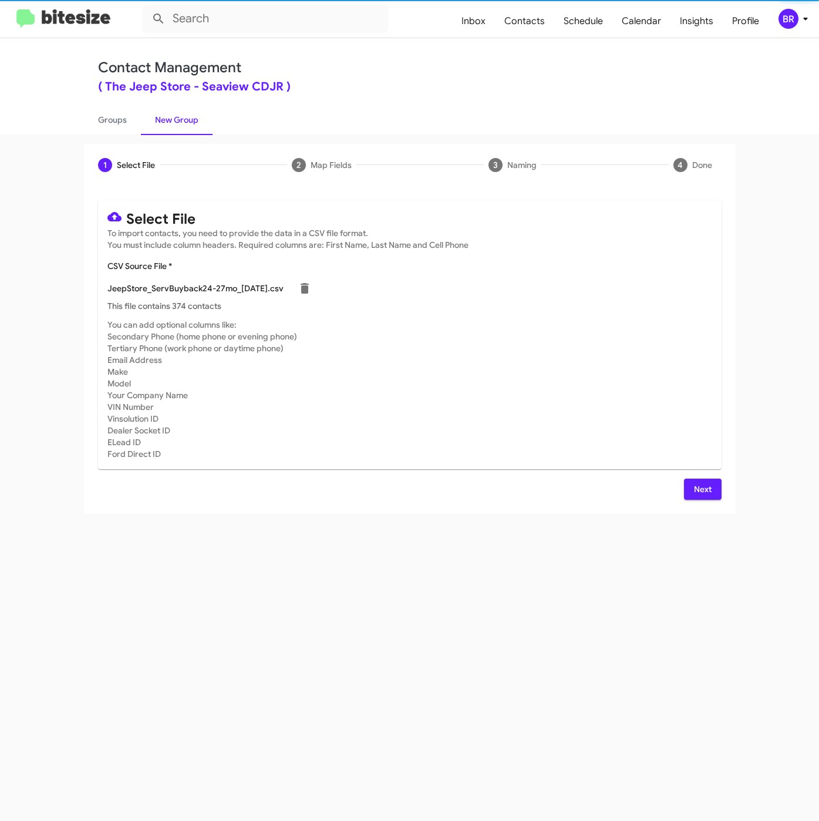
click at [724, 486] on div "Select File To import contacts, you need to provide the data in a CSV file form…" at bounding box center [410, 350] width 652 height 328
click at [707, 489] on span "Next" at bounding box center [703, 489] width 19 height 21
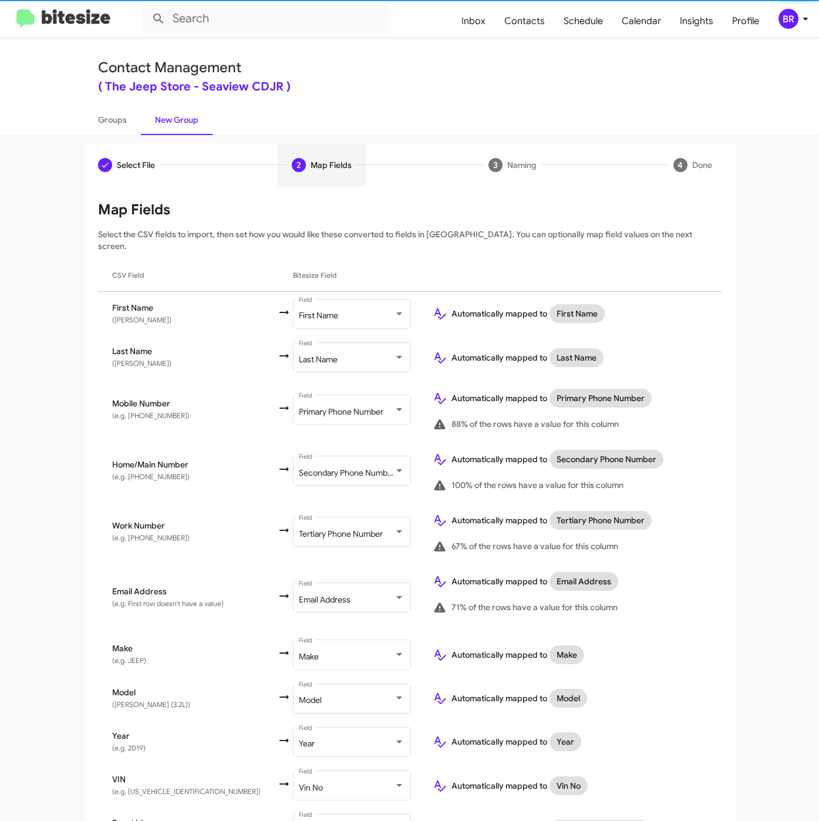
scroll to position [191, 0]
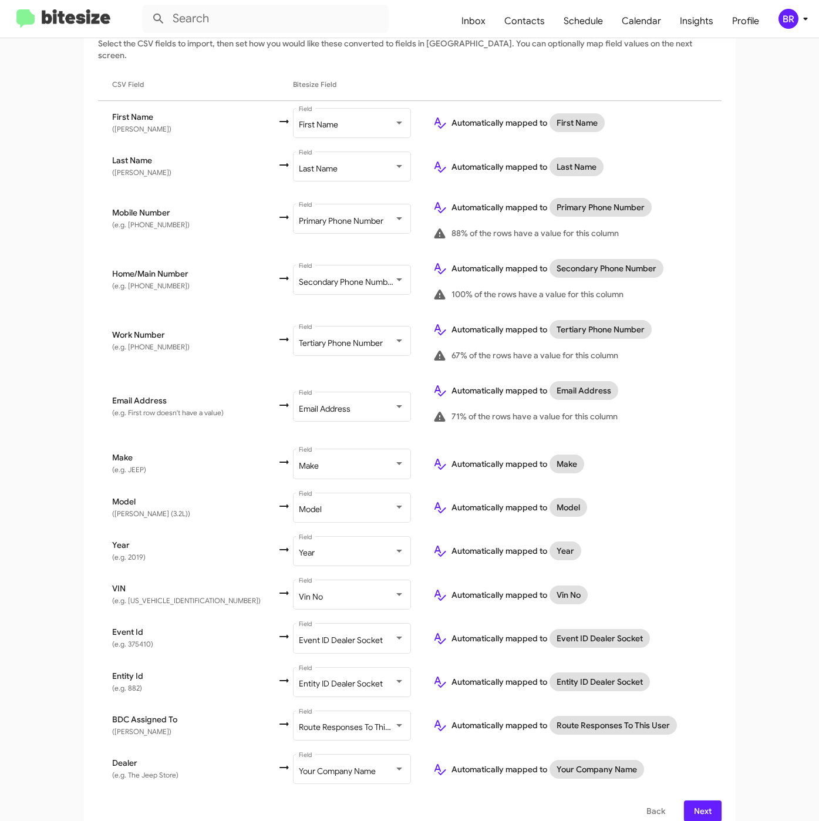
click at [694, 800] on span "Next" at bounding box center [703, 810] width 19 height 21
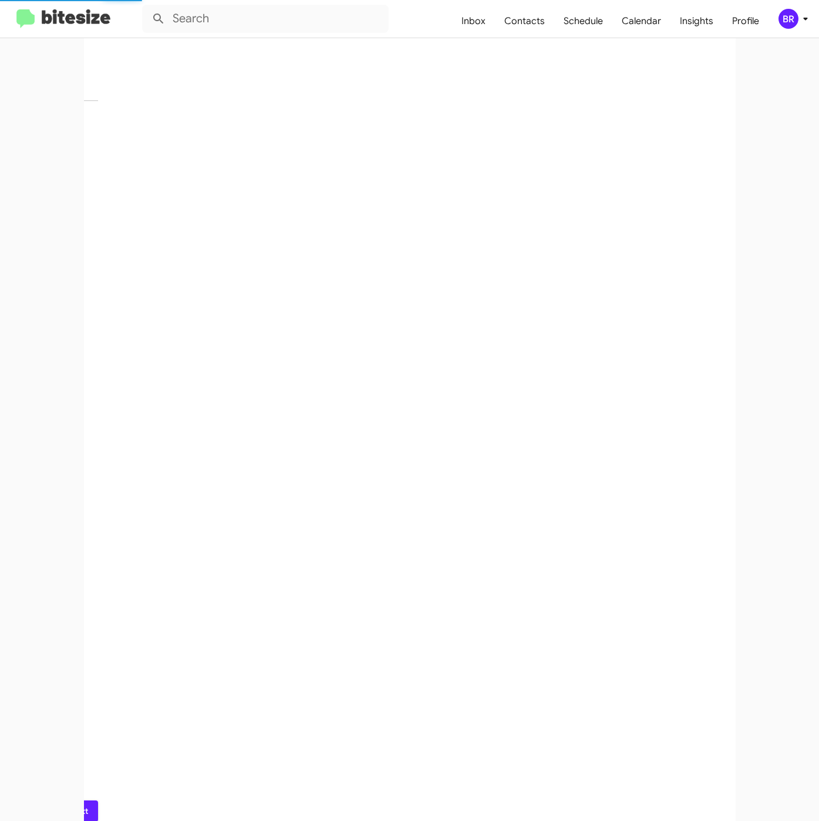
scroll to position [0, 0]
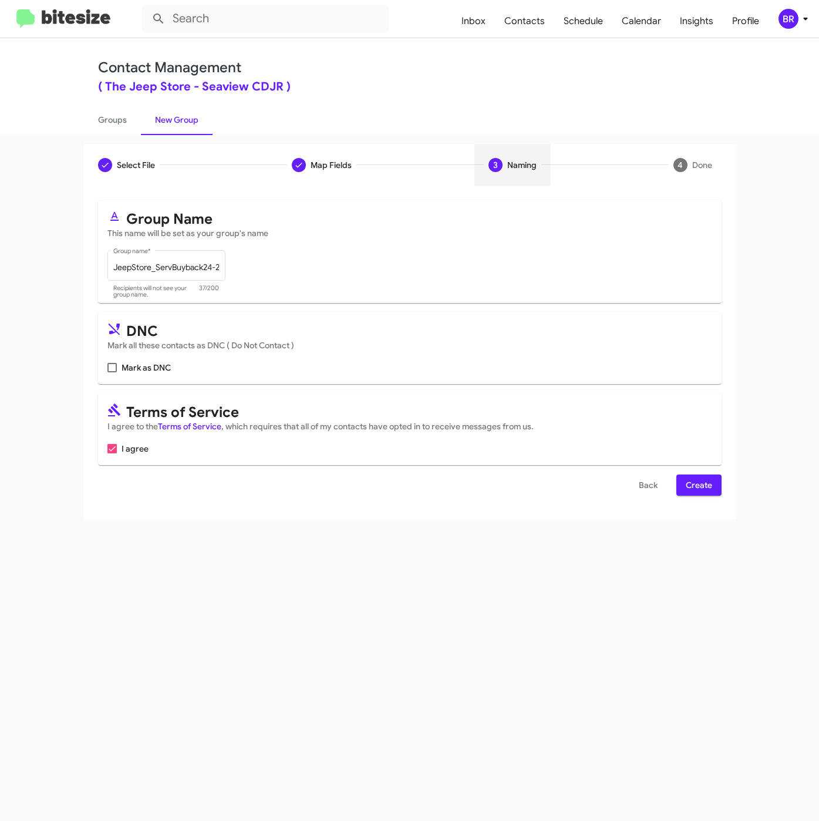
click at [697, 485] on span "Create" at bounding box center [699, 485] width 26 height 21
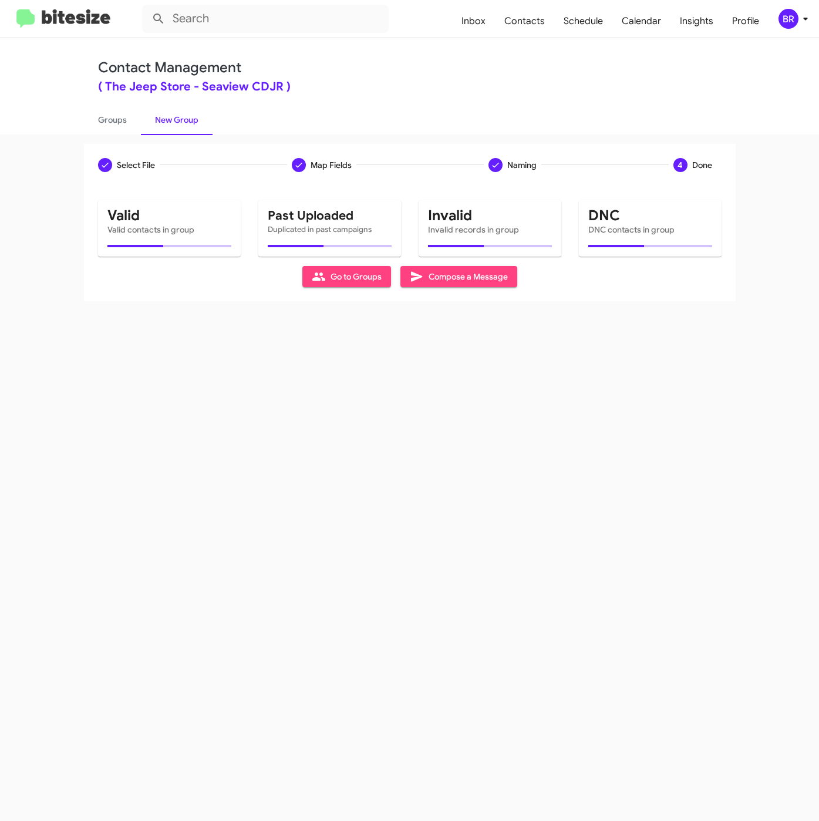
click at [310, 566] on div "Select File Map Fields Naming 4 Done Select File To import contacts, you need t…" at bounding box center [409, 477] width 819 height 687
click at [97, 106] on link "Groups" at bounding box center [112, 120] width 57 height 31
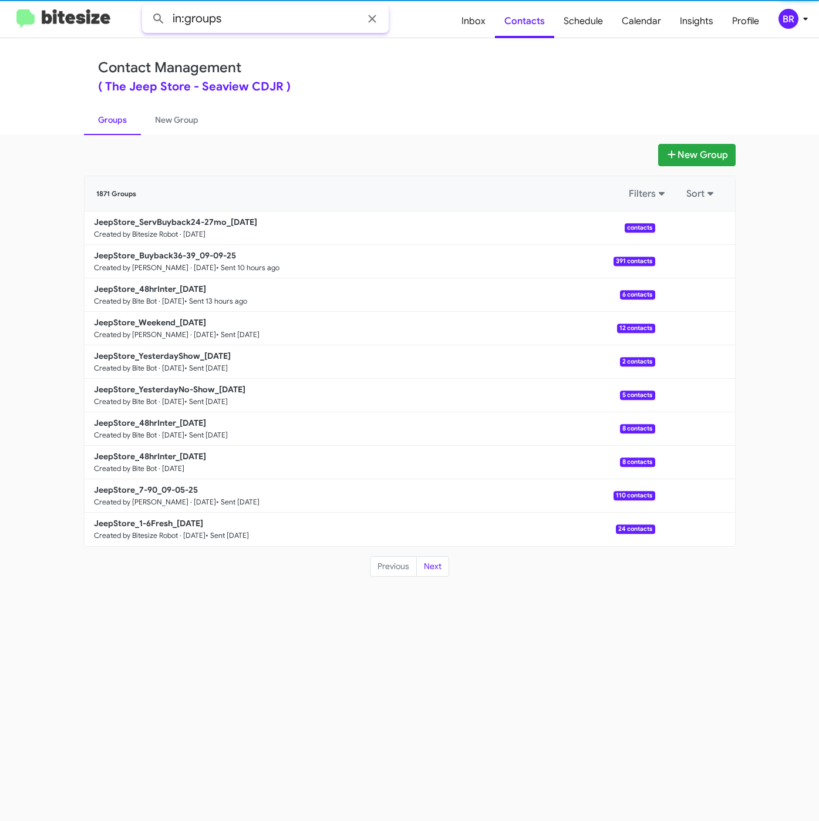
click at [271, 12] on input "in:groups" at bounding box center [265, 19] width 247 height 28
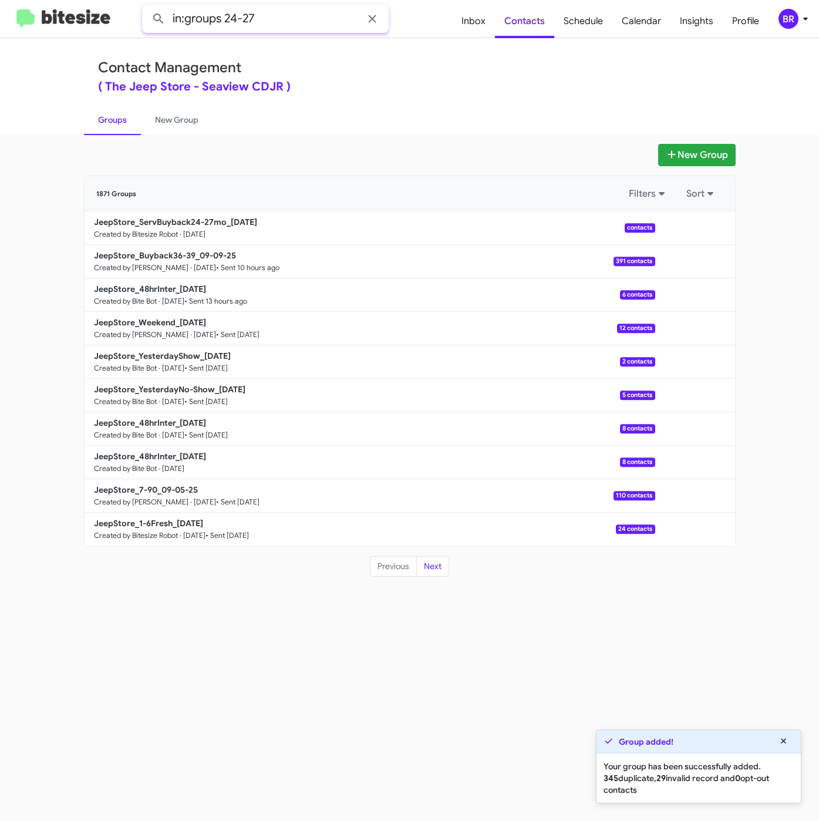
type input "in:groups 24-27"
click at [147, 7] on button at bounding box center [158, 18] width 23 height 23
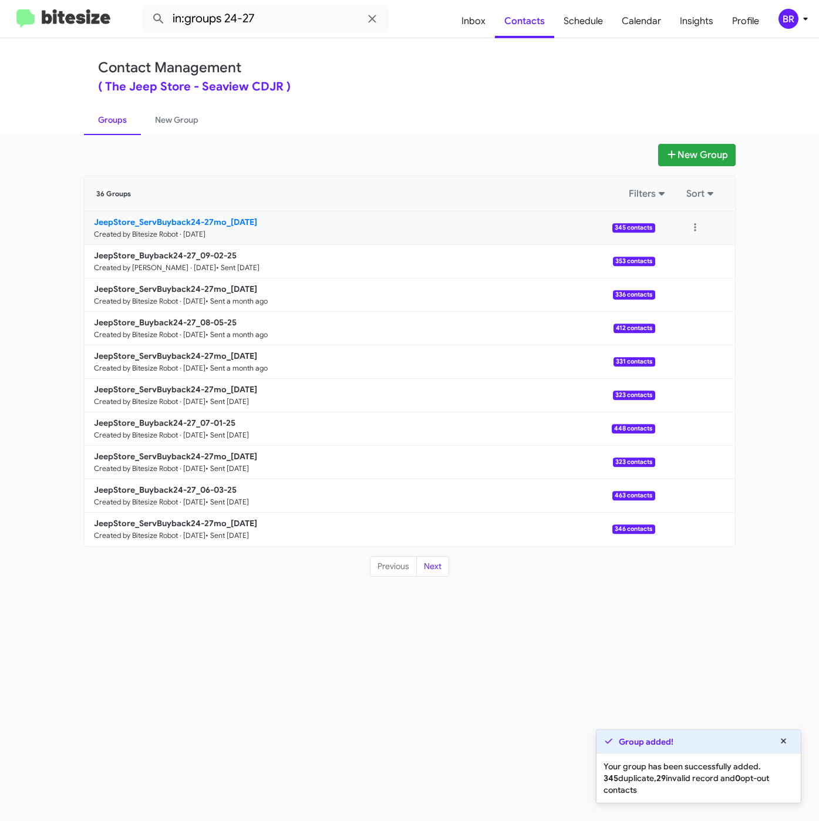
click at [201, 222] on b "JeepStore_ServBuyback24-27mo_[DATE]" at bounding box center [175, 222] width 163 height 11
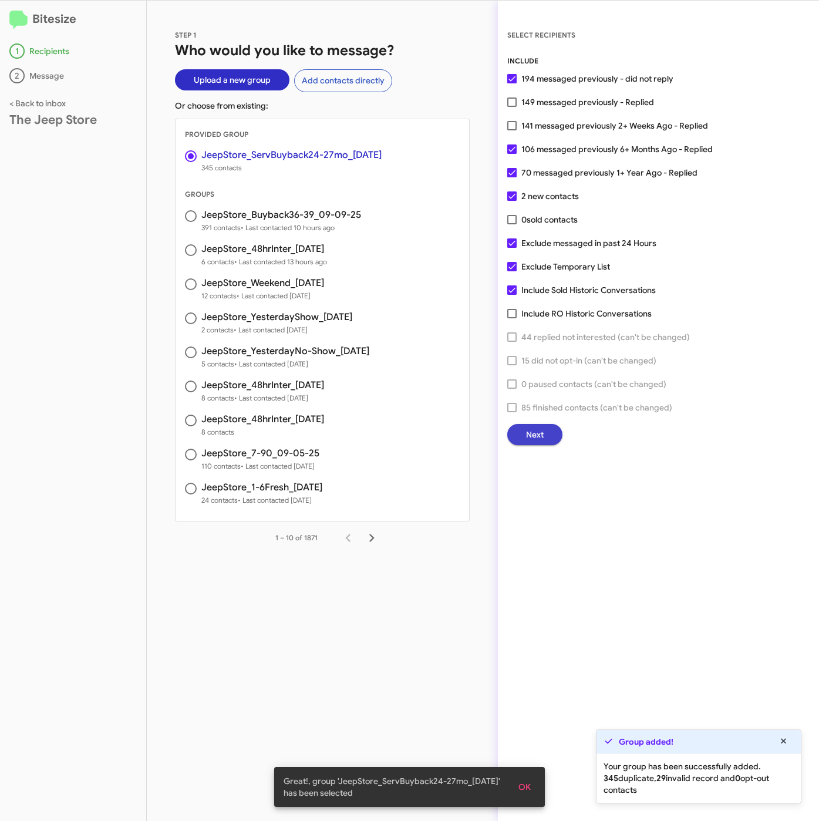
click at [522, 433] on button "Next" at bounding box center [534, 434] width 55 height 21
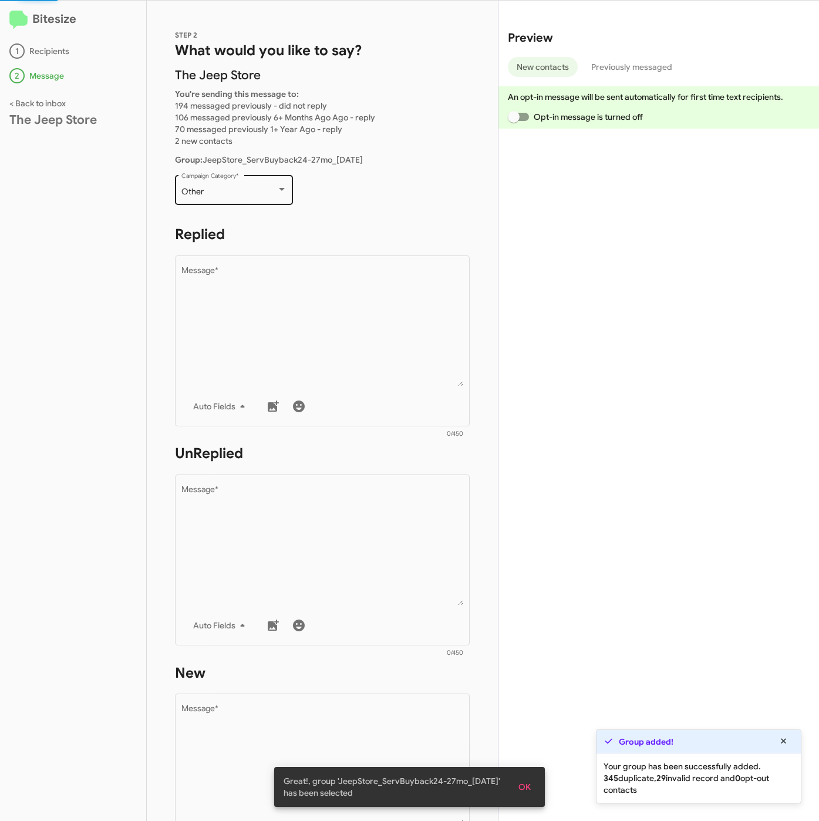
click at [255, 194] on div "Other" at bounding box center [228, 191] width 95 height 9
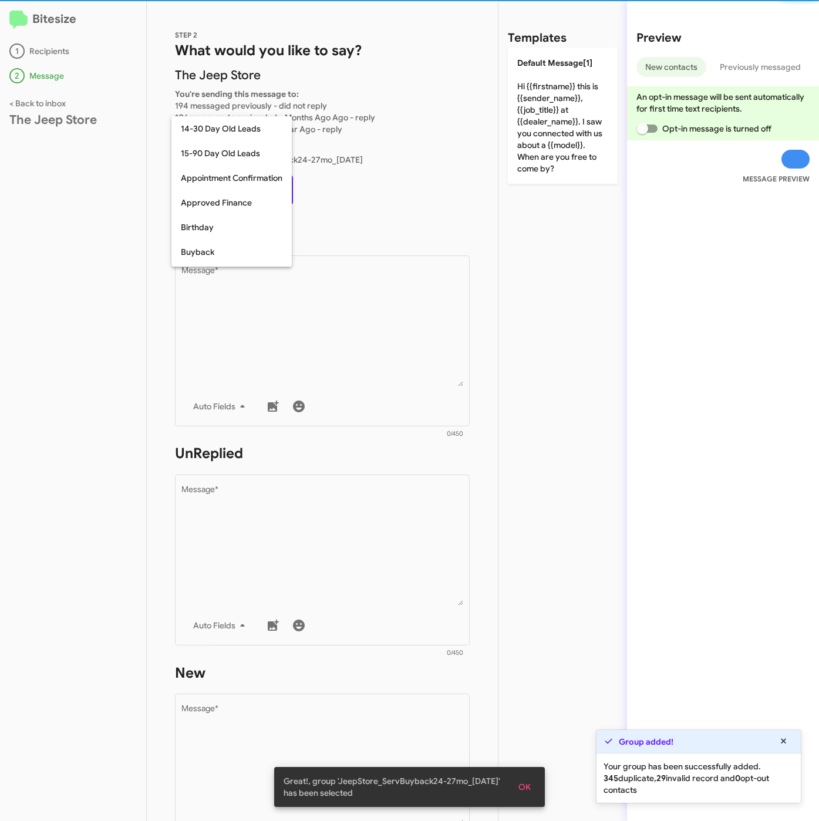
scroll to position [258, 0]
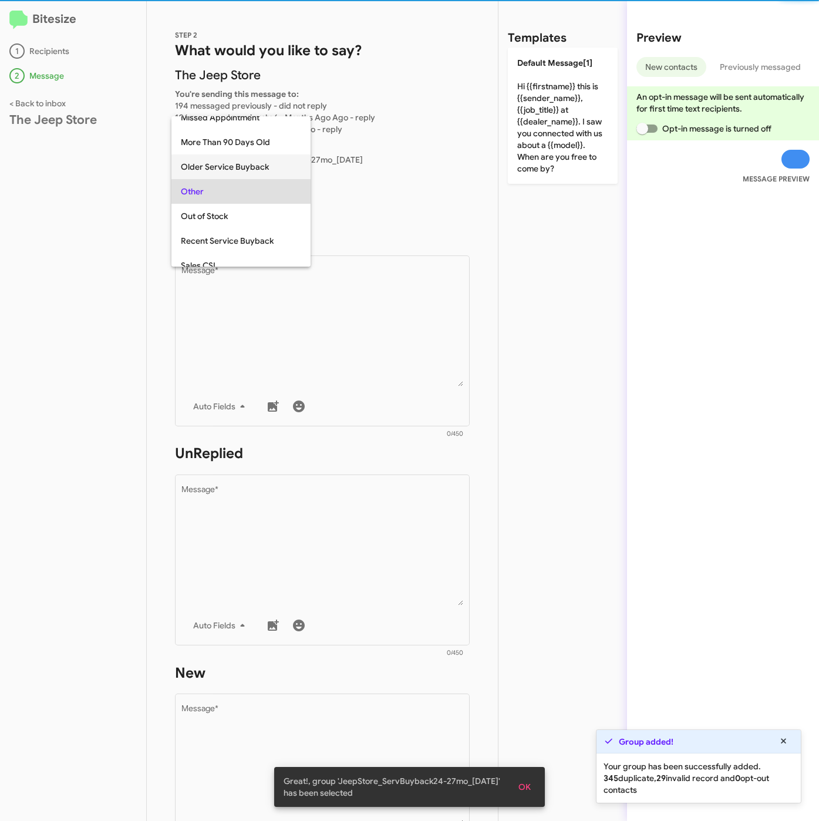
click at [229, 164] on span "Older Service Buyback" at bounding box center [241, 166] width 120 height 25
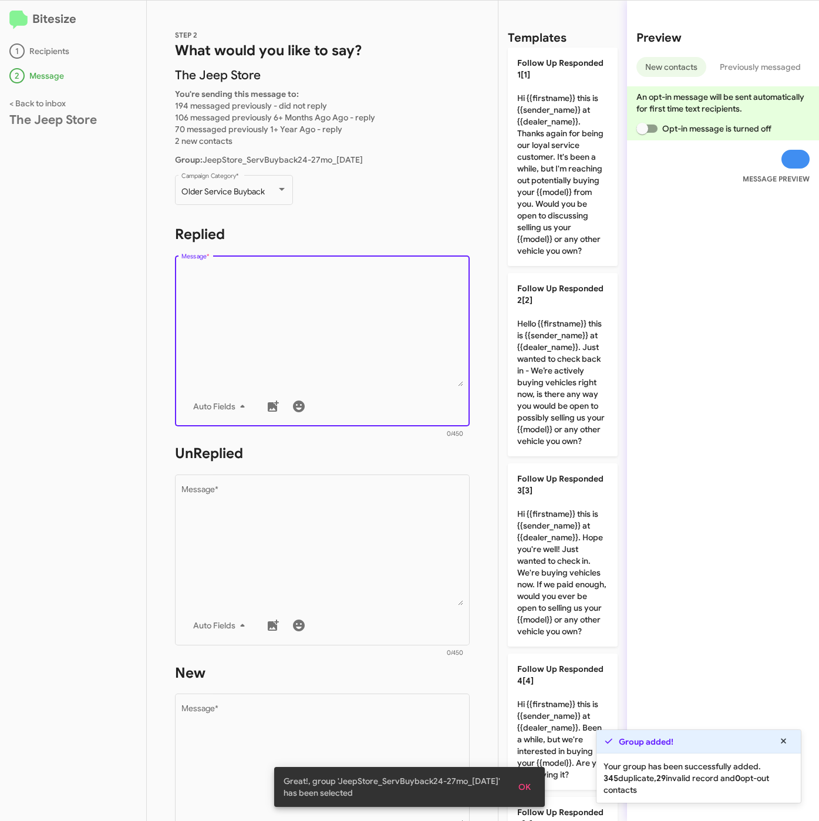
click at [284, 333] on textarea "Message *" at bounding box center [322, 327] width 282 height 120
drag, startPoint x: 540, startPoint y: 396, endPoint x: 388, endPoint y: 509, distance: 189.3
click at [541, 399] on p "Follow Up Responded 2[2] Hello {{firstname}} this is {{sender_name}} at {{deale…" at bounding box center [563, 364] width 110 height 183
type textarea "Hello {{firstname}} this is {{sender_name}} at {{dealer_name}}. Just wanted to …"
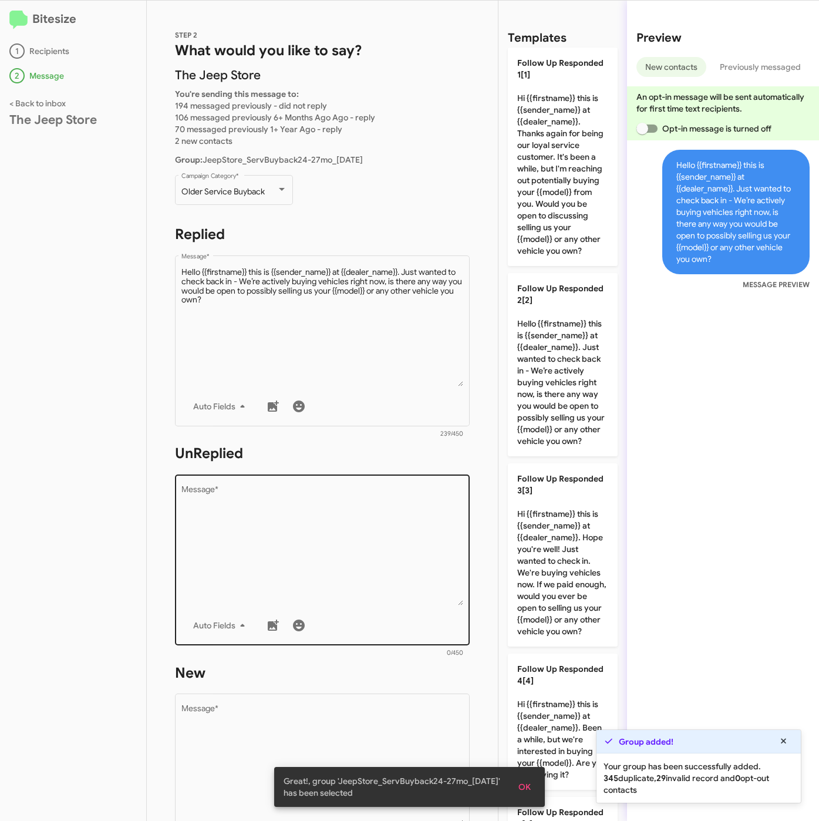
click at [388, 510] on textarea "Message *" at bounding box center [322, 546] width 282 height 120
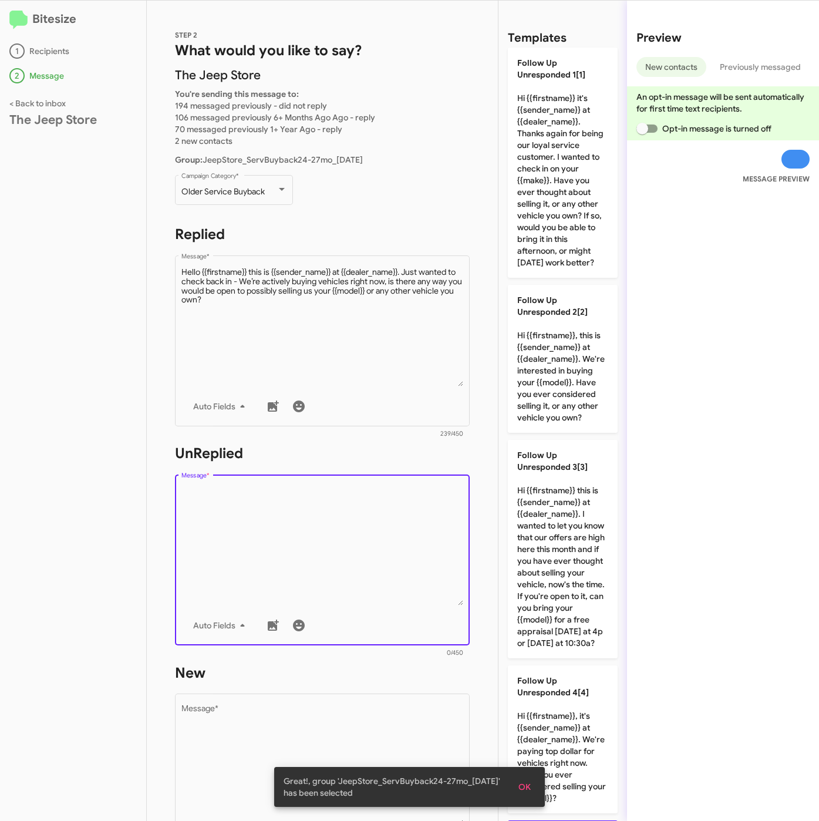
scroll to position [440, 0]
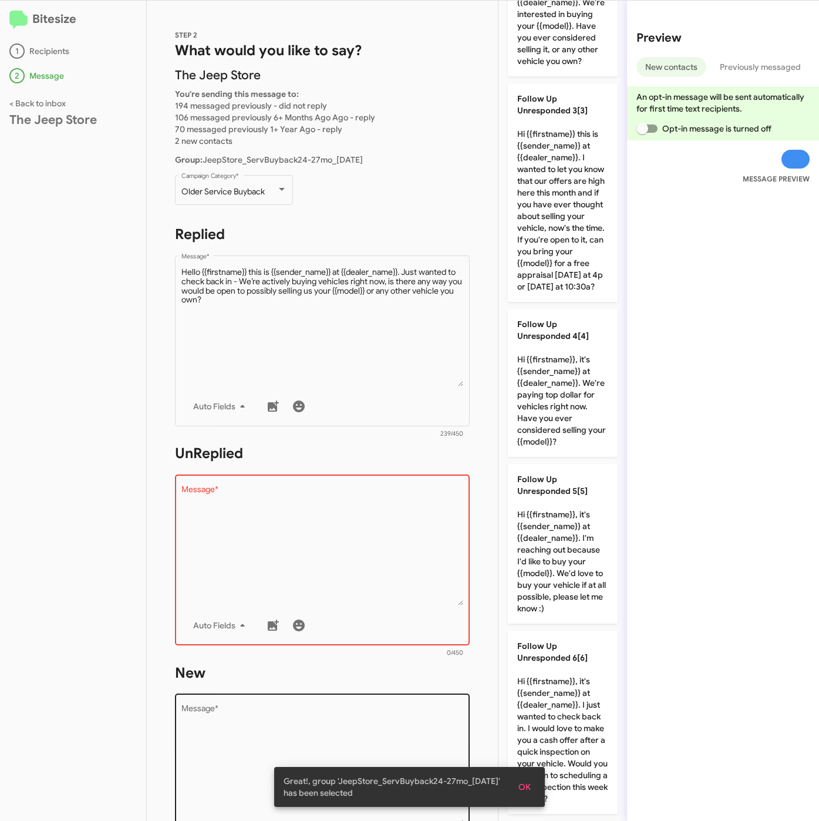
drag, startPoint x: 559, startPoint y: 510, endPoint x: 319, endPoint y: 711, distance: 312.2
click at [559, 512] on p "Follow Up Unresponded 5[5] Hi {{firstname}}, it's {{sender_name}} at {{dealer_n…" at bounding box center [563, 544] width 110 height 160
type textarea "Hi {{firstname}}, it's {{sender_name}} at {{dealer_name}}. I'm reaching out bec…"
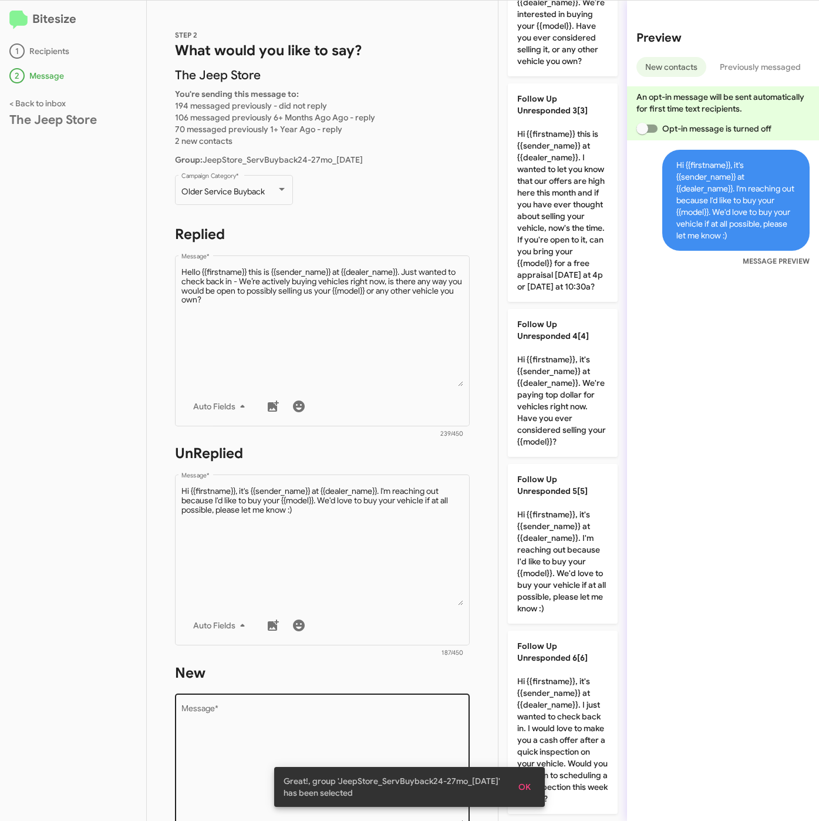
click at [319, 714] on textarea "Message *" at bounding box center [322, 765] width 282 height 120
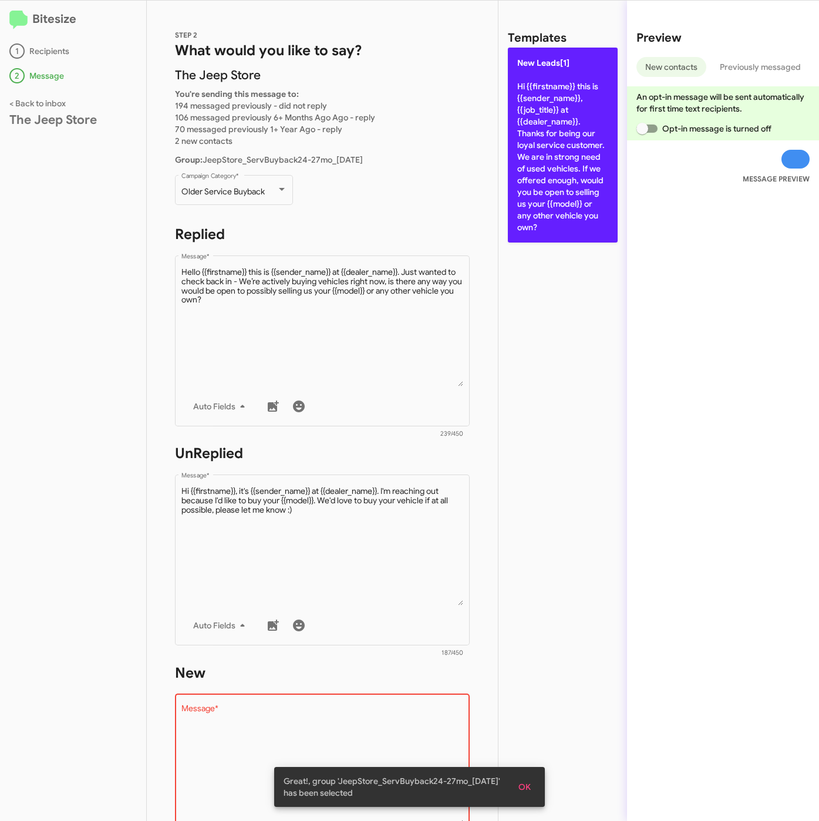
click at [537, 164] on p "New Leads[1] Hi {{firstname}} this is {{sender_name}}, {{job_title}} at {{deale…" at bounding box center [563, 145] width 110 height 195
type textarea "Hi {{firstname}} this is {{sender_name}}, {{job_title}} at {{dealer_name}}. Tha…"
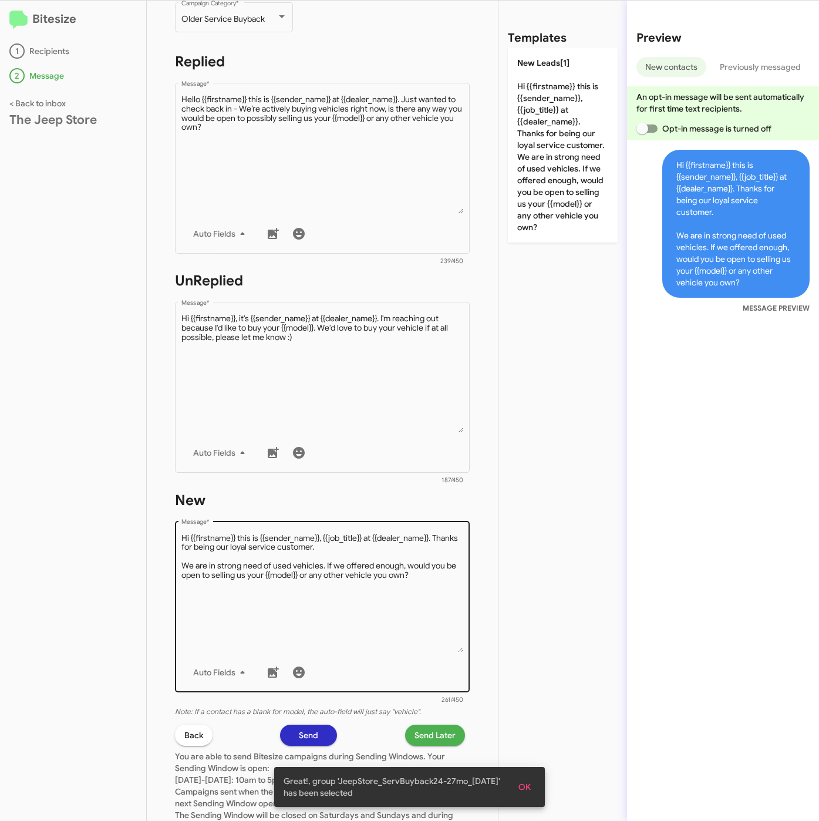
scroll to position [264, 0]
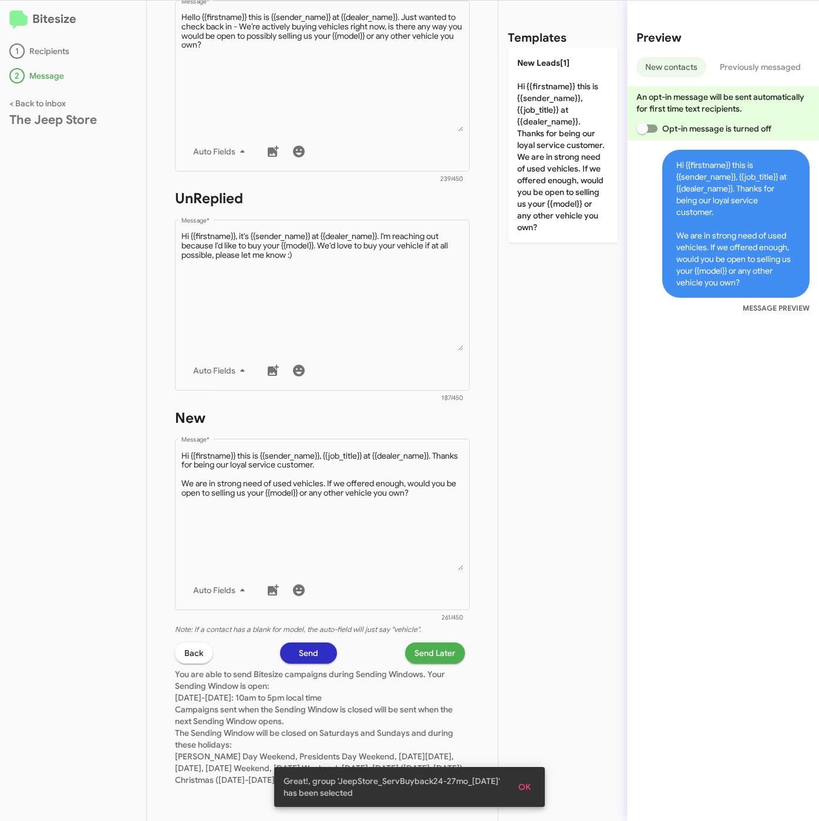
click at [416, 642] on span "Send Later" at bounding box center [435, 652] width 41 height 21
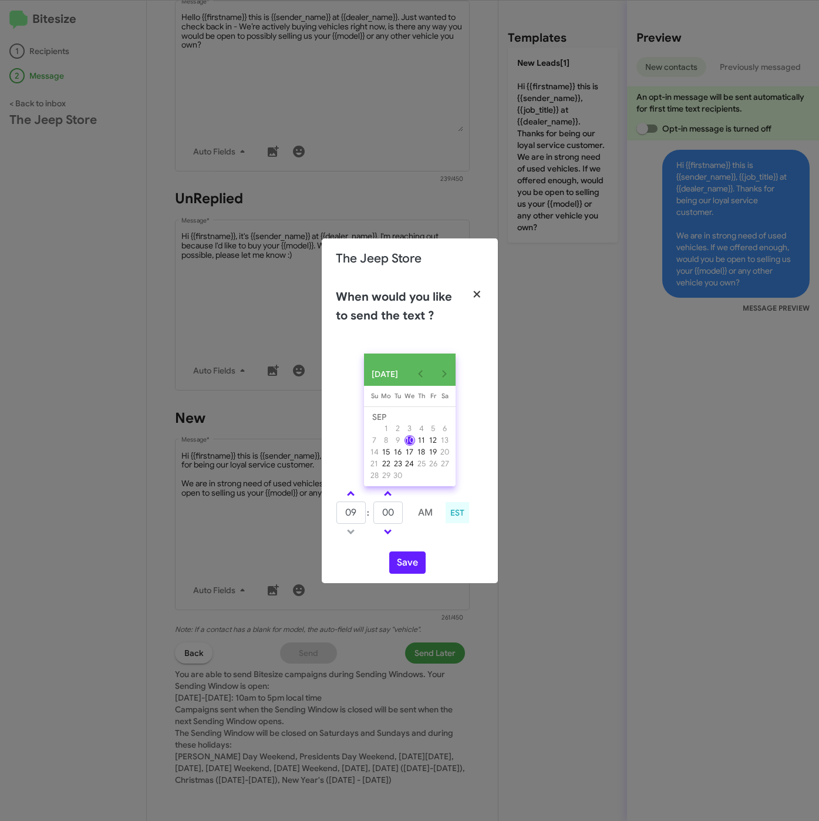
click at [476, 289] on icon "button" at bounding box center [477, 294] width 14 height 11
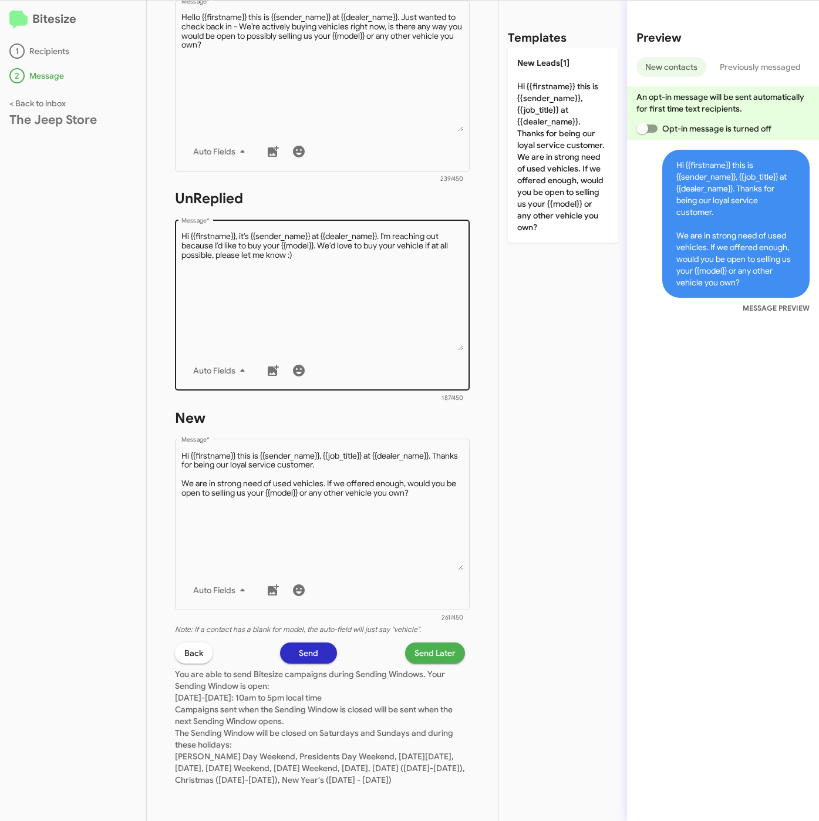
scroll to position [0, 0]
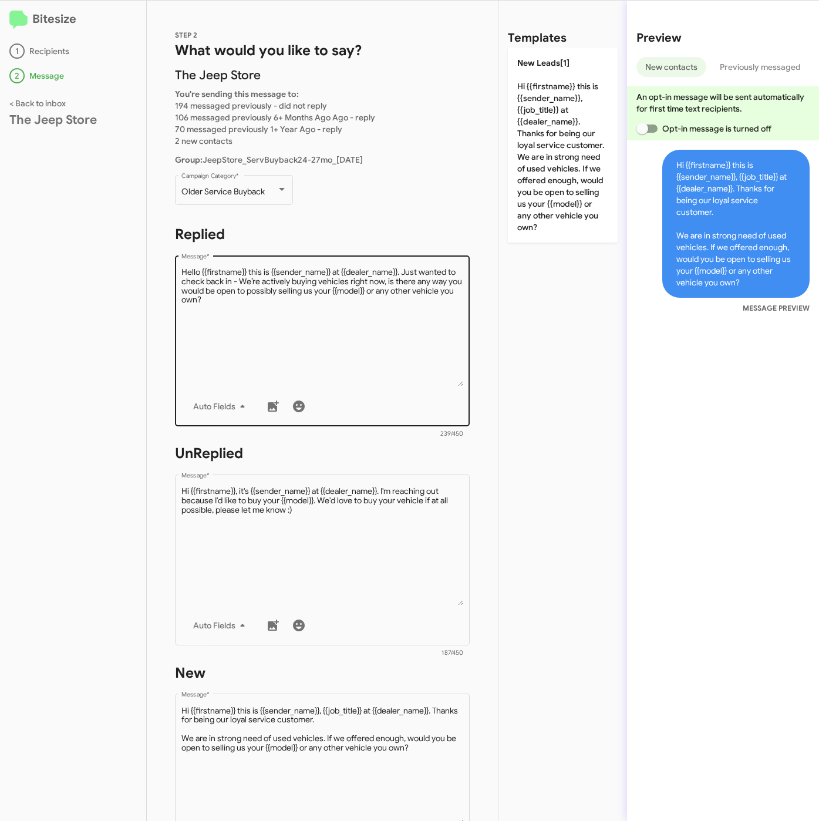
drag, startPoint x: 339, startPoint y: 293, endPoint x: 347, endPoint y: 301, distance: 11.6
click at [339, 294] on textarea "Message *" at bounding box center [322, 327] width 282 height 120
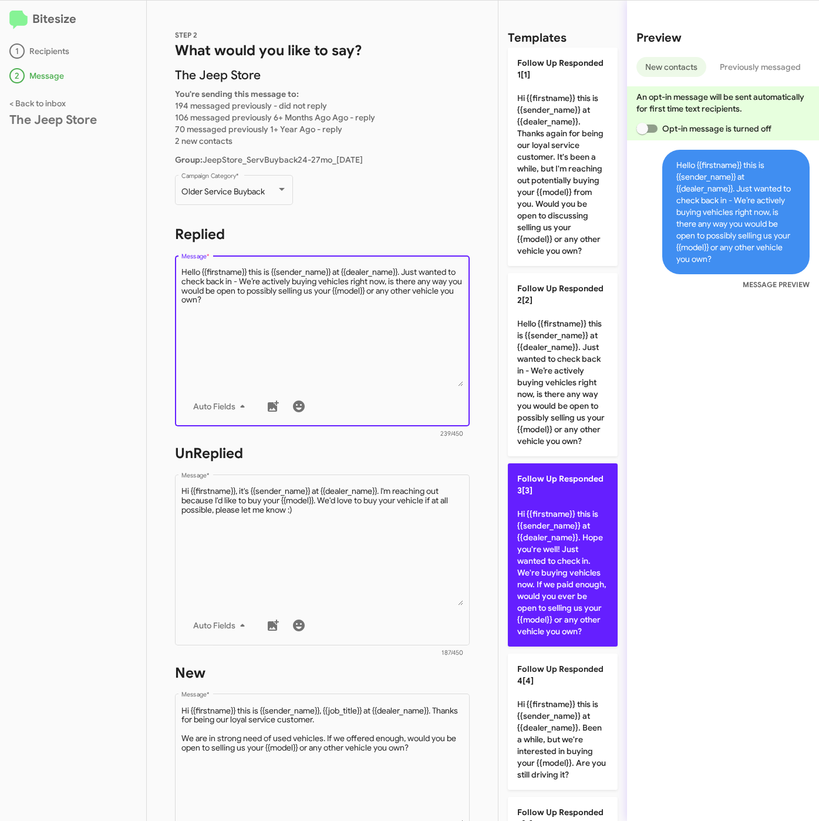
click at [527, 633] on p "Follow Up Responded 3[3] Hi {{firstname}} this is {{sender_name}} at {{dealer_n…" at bounding box center [563, 554] width 110 height 183
type textarea "Hi {{firstname}} this is {{sender_name}} at {{dealer_name}}. Hope you're well! …"
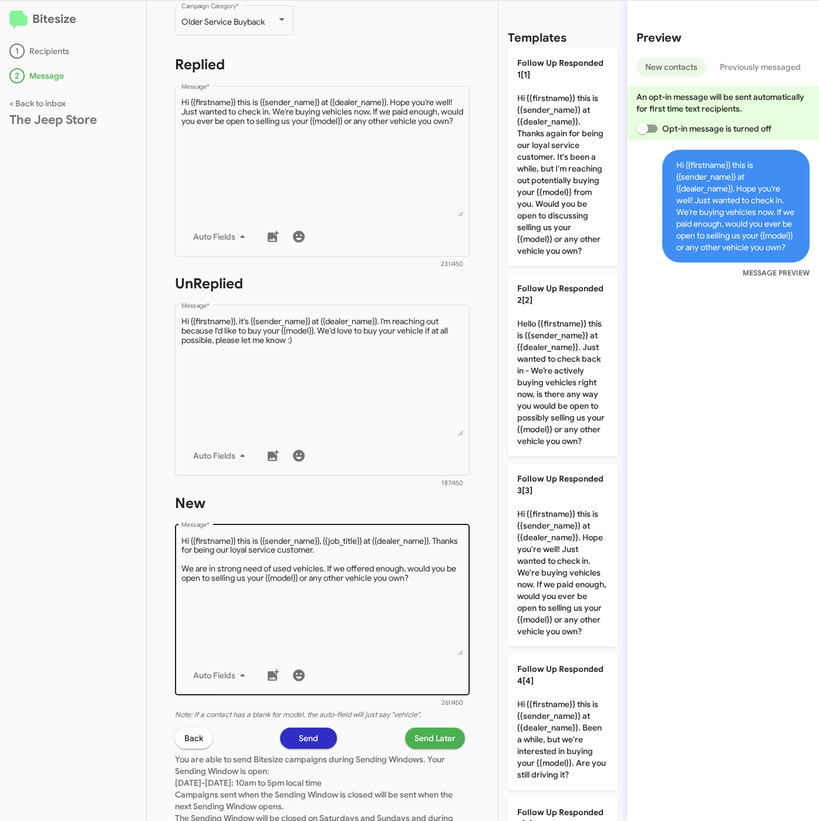
scroll to position [264, 0]
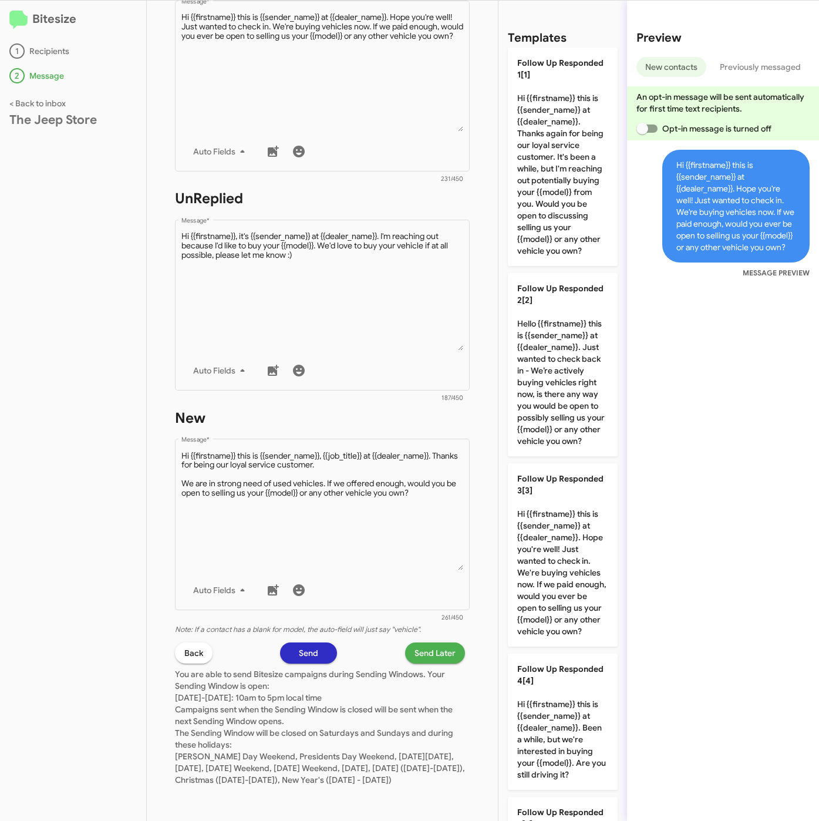
click at [416, 643] on span "Send Later" at bounding box center [435, 652] width 41 height 21
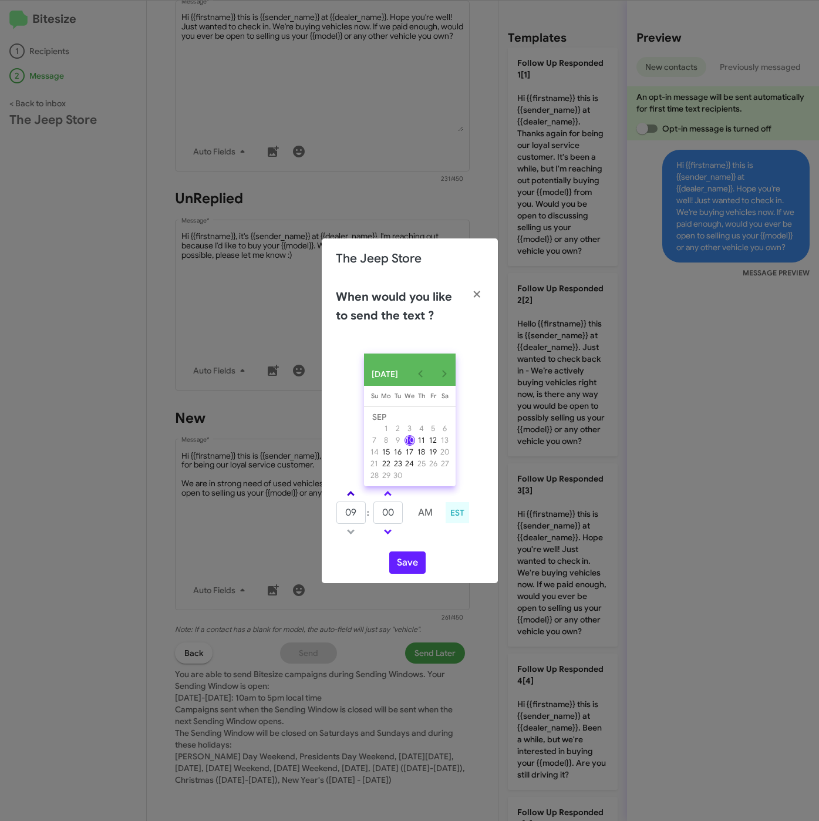
click at [351, 490] on link at bounding box center [351, 494] width 21 height 14
drag, startPoint x: 351, startPoint y: 520, endPoint x: 351, endPoint y: 527, distance: 7.6
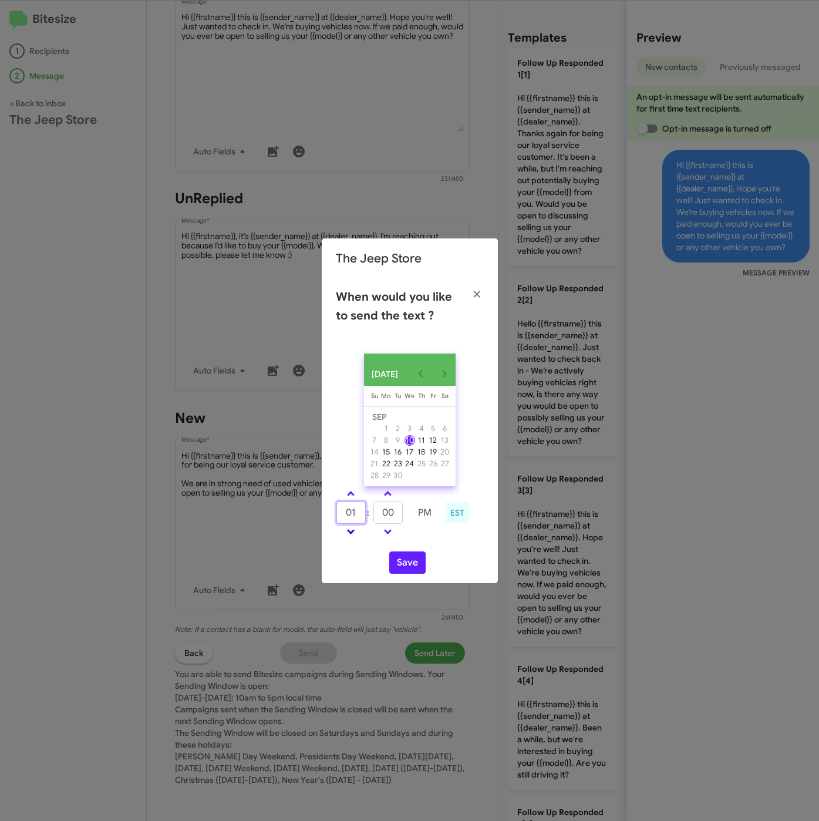
click at [351, 522] on input "01" at bounding box center [351, 513] width 29 height 22
click at [351, 531] on span at bounding box center [351, 531] width 8 height 8
type input "12"
drag, startPoint x: 393, startPoint y: 517, endPoint x: 376, endPoint y: 517, distance: 17.6
click at [376, 517] on input "00" at bounding box center [388, 513] width 29 height 22
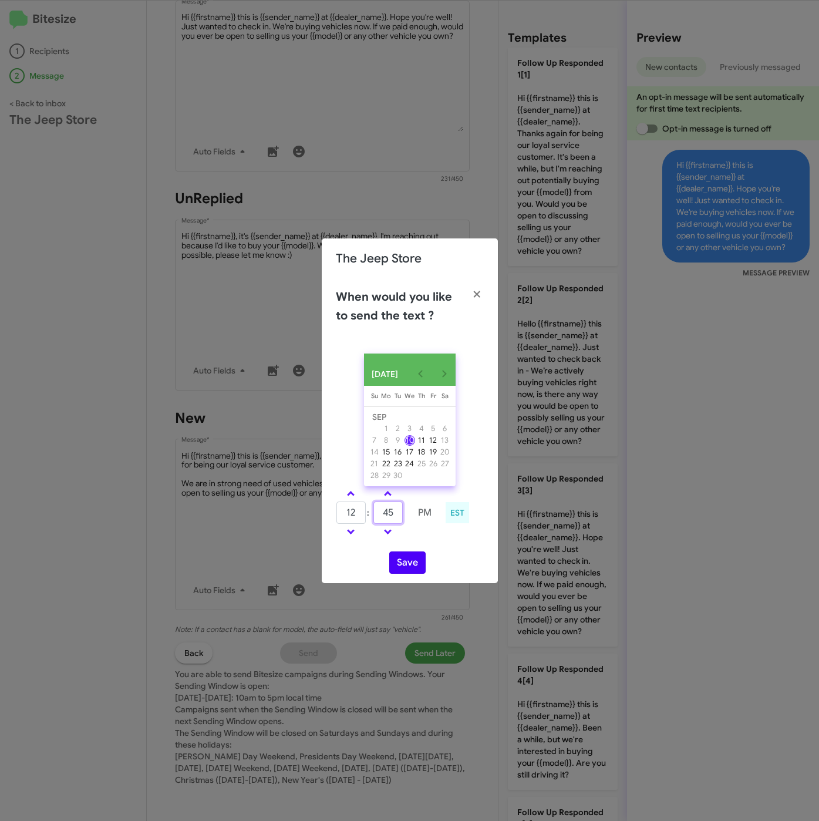
type input "45"
drag, startPoint x: 406, startPoint y: 557, endPoint x: 408, endPoint y: 568, distance: 11.3
click at [406, 557] on button "Save" at bounding box center [407, 562] width 36 height 22
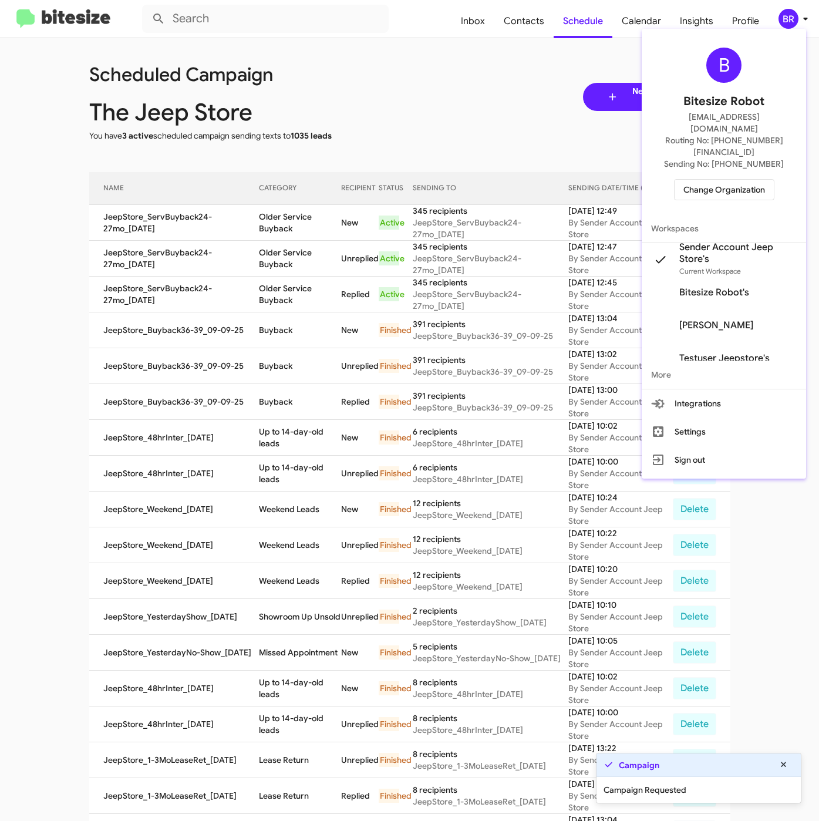
click at [243, 226] on div at bounding box center [409, 410] width 819 height 821
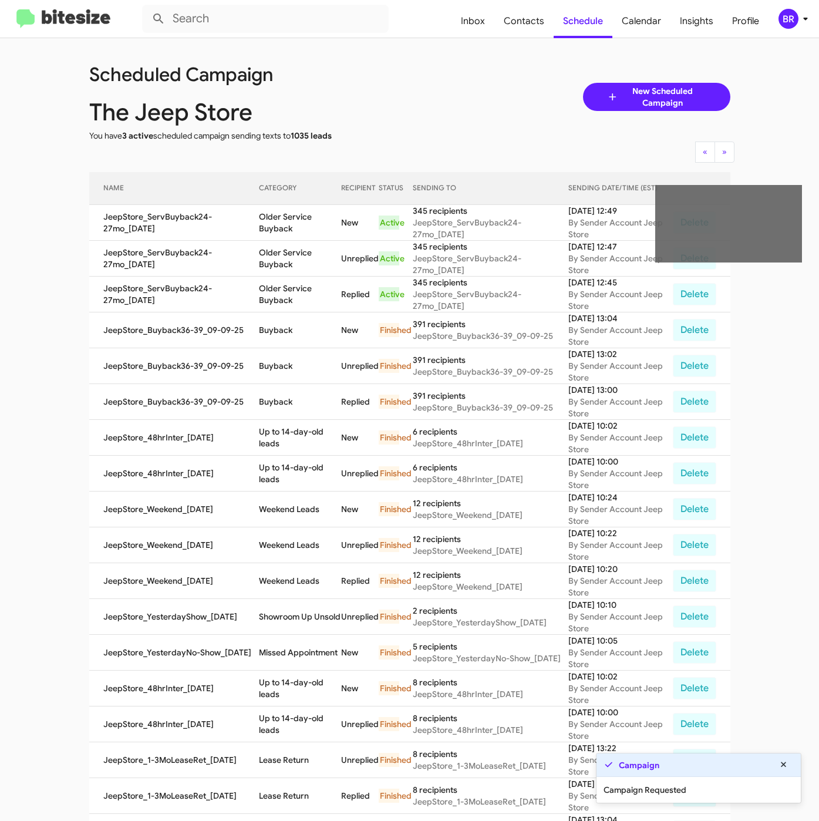
drag, startPoint x: 258, startPoint y: 217, endPoint x: 290, endPoint y: 228, distance: 33.6
click at [290, 228] on td "Older Service Buyback" at bounding box center [300, 223] width 82 height 36
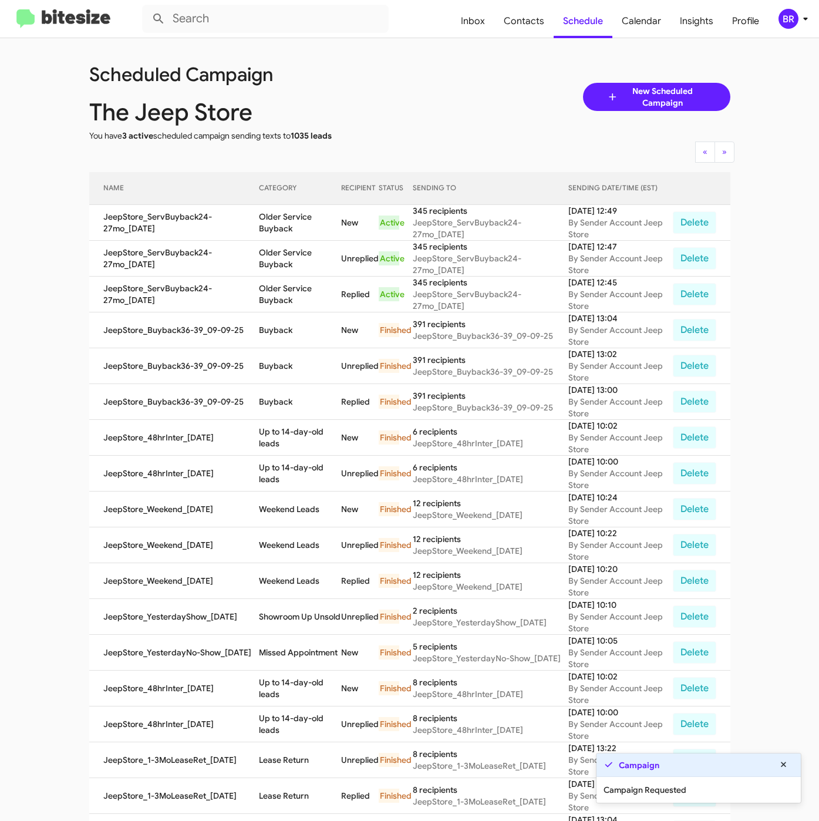
click at [263, 224] on td "Older Service Buyback" at bounding box center [300, 223] width 82 height 36
drag, startPoint x: 256, startPoint y: 217, endPoint x: 287, endPoint y: 230, distance: 33.7
click at [287, 230] on td "Older Service Buyback" at bounding box center [300, 223] width 82 height 36
copy td "Older Service Buyback"
click at [786, 15] on div "BR" at bounding box center [789, 19] width 20 height 20
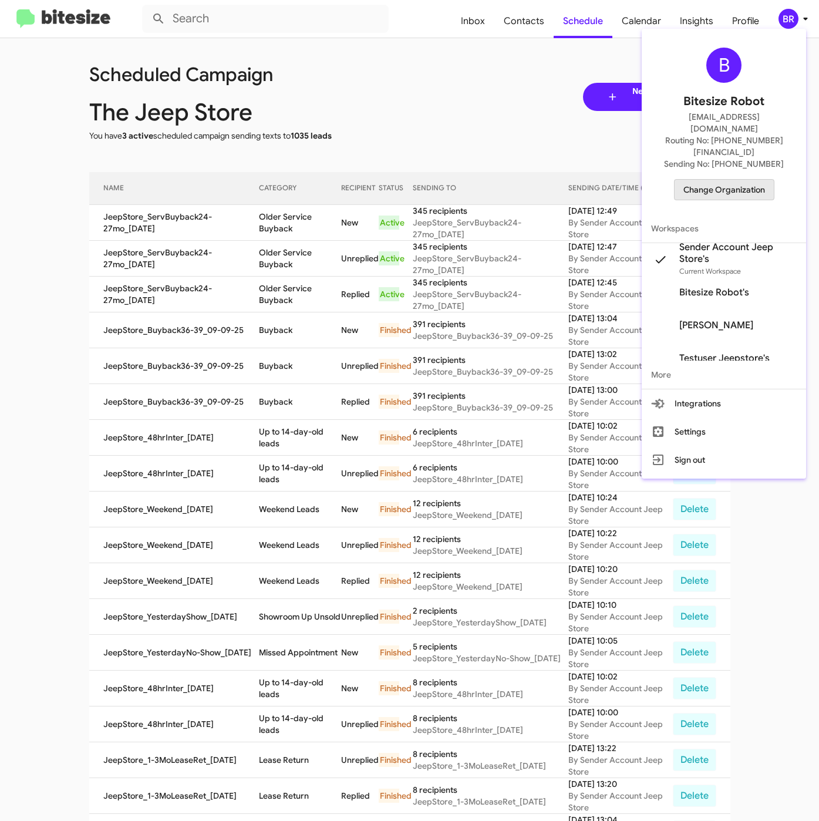
click at [725, 180] on span "Change Organization" at bounding box center [725, 190] width 82 height 20
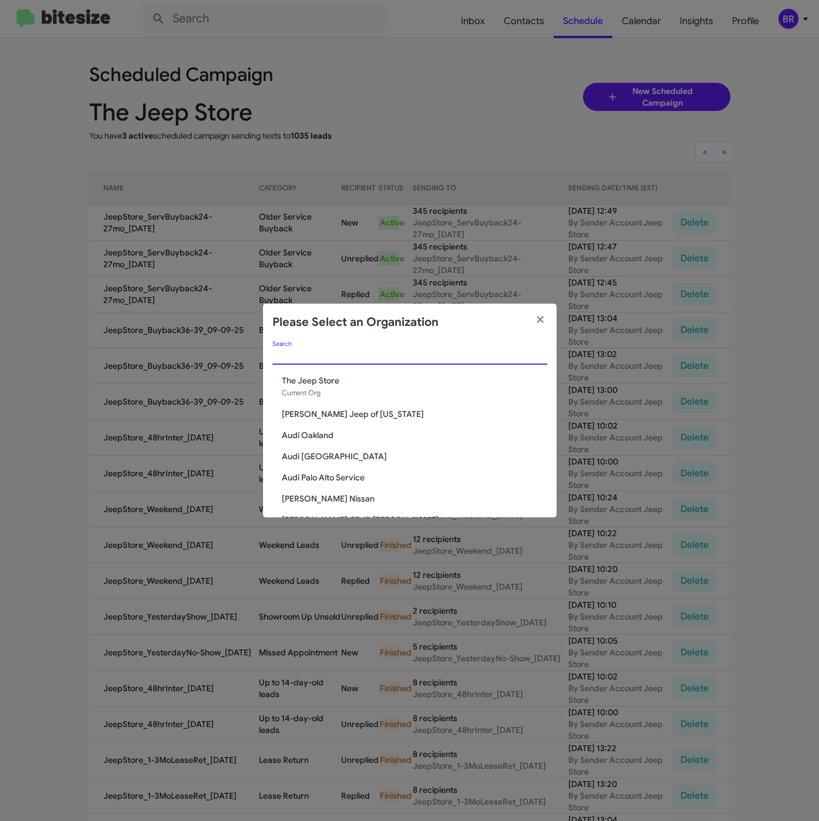
click at [409, 356] on input "Search" at bounding box center [409, 355] width 275 height 9
paste input "SERVICE: Mercedes Marin"
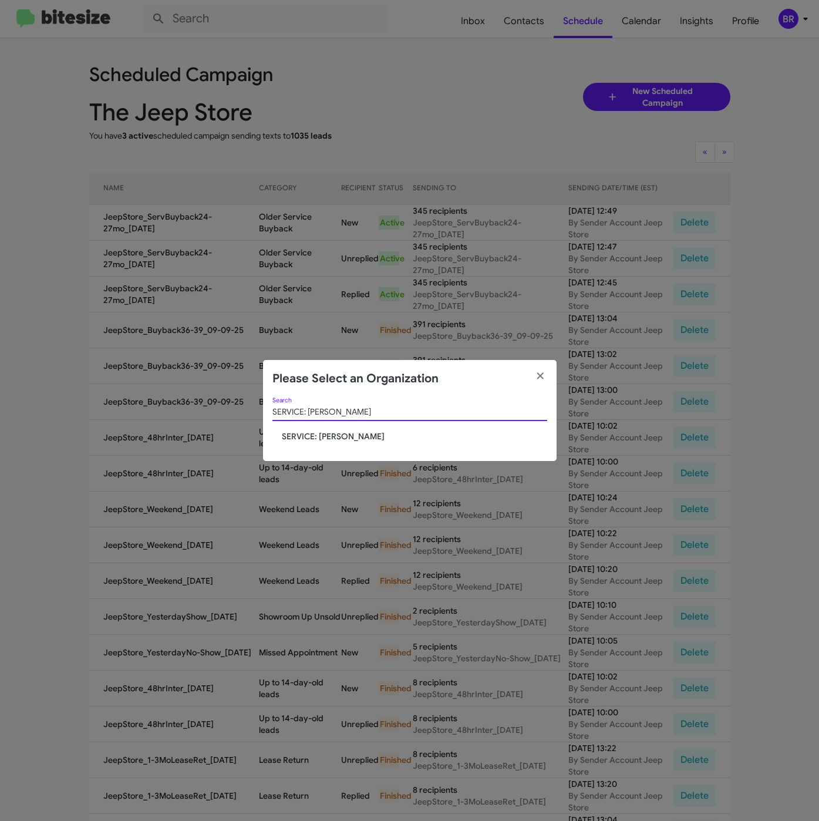
type input "SERVICE: Mercedes Marin"
click at [334, 439] on span "SERVICE: Mercedes Marin" at bounding box center [414, 436] width 265 height 12
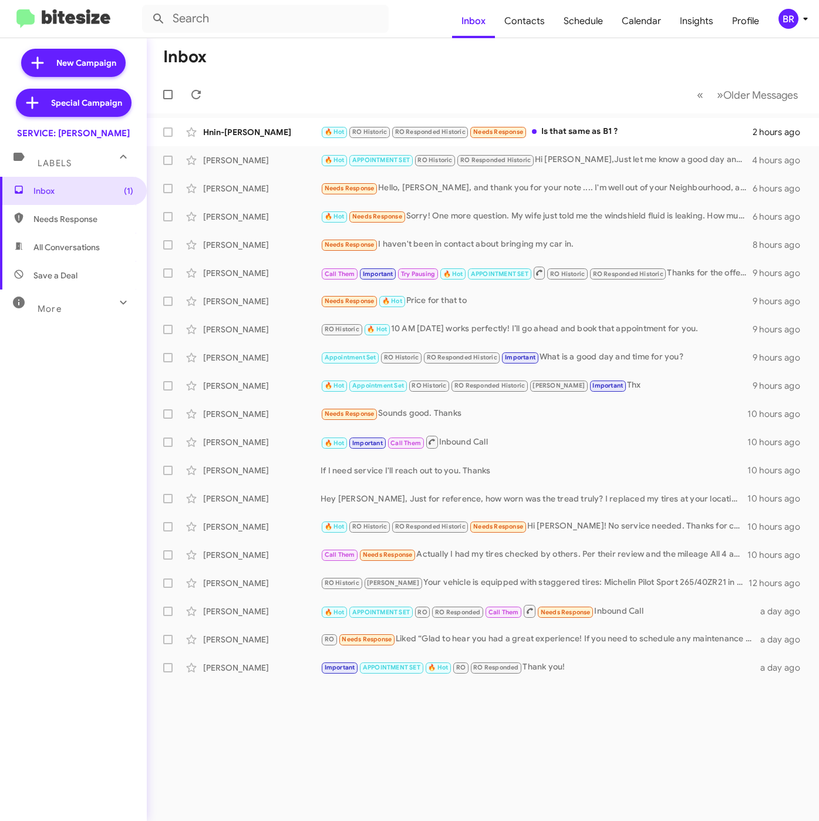
click at [799, 14] on icon at bounding box center [806, 19] width 14 height 14
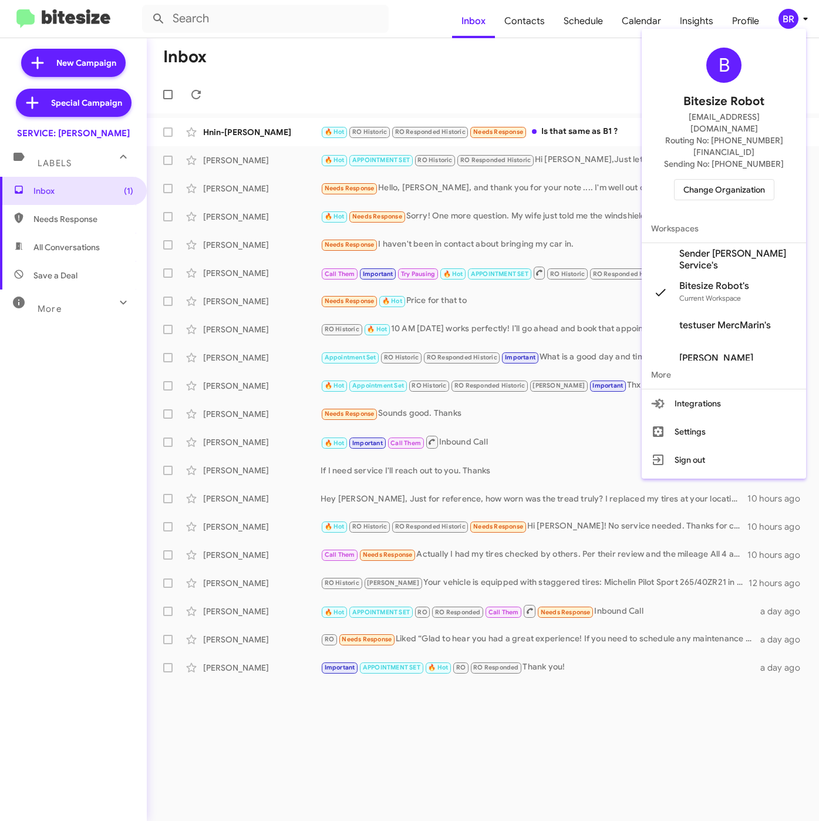
click at [708, 248] on span "Sender [PERSON_NAME] Service's" at bounding box center [737, 259] width 117 height 23
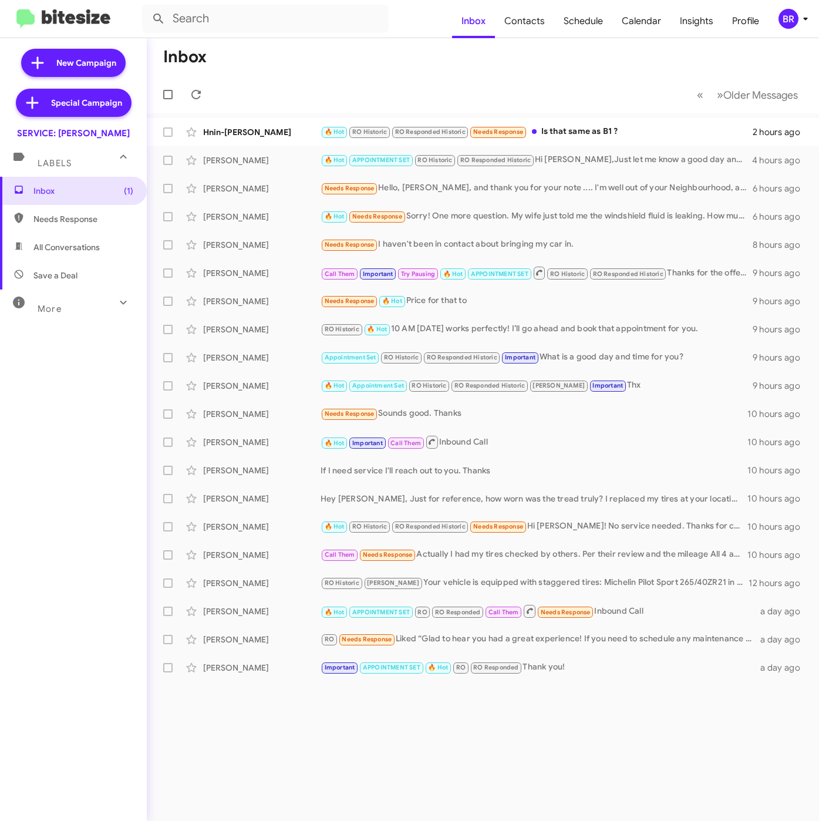
click at [797, 9] on span "BR" at bounding box center [795, 19] width 35 height 20
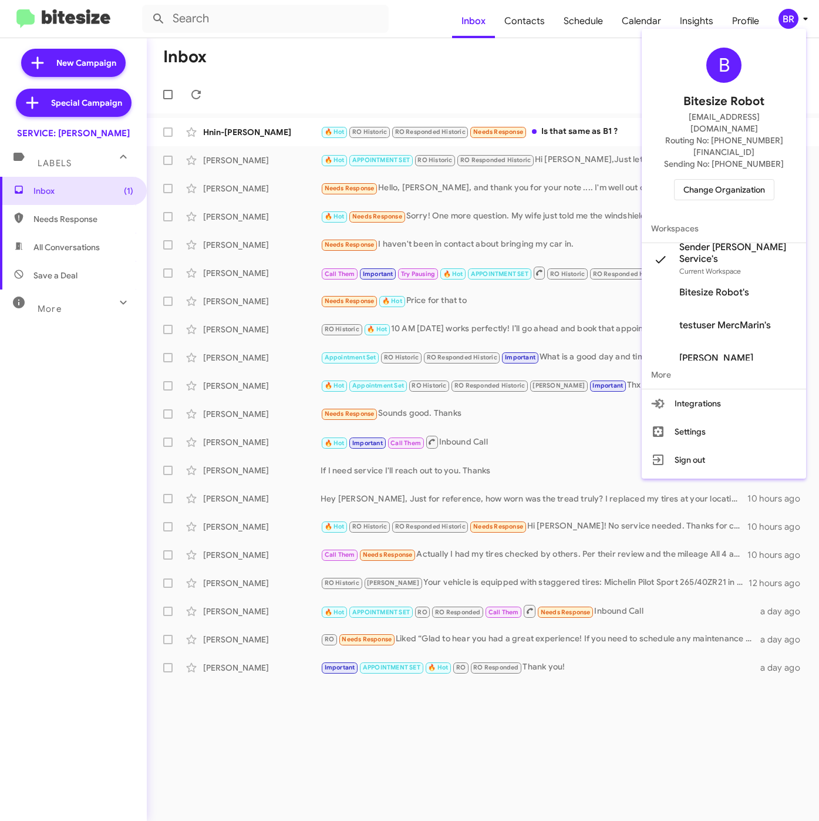
click at [538, 29] on div at bounding box center [409, 410] width 819 height 821
click at [532, 25] on span "Contacts" at bounding box center [524, 21] width 59 height 34
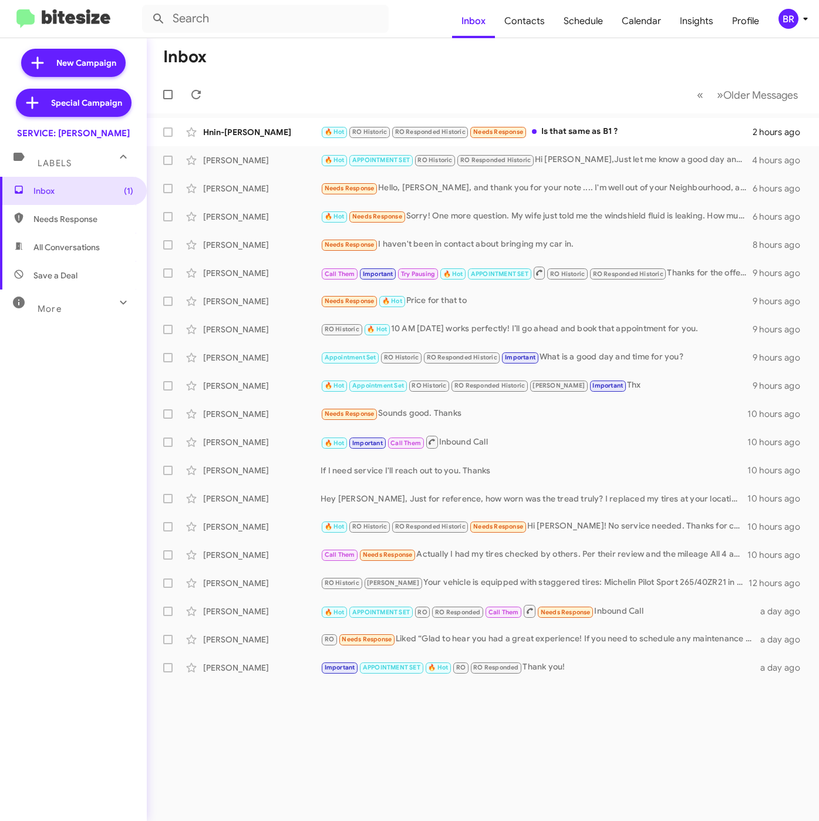
type input "in:groups"
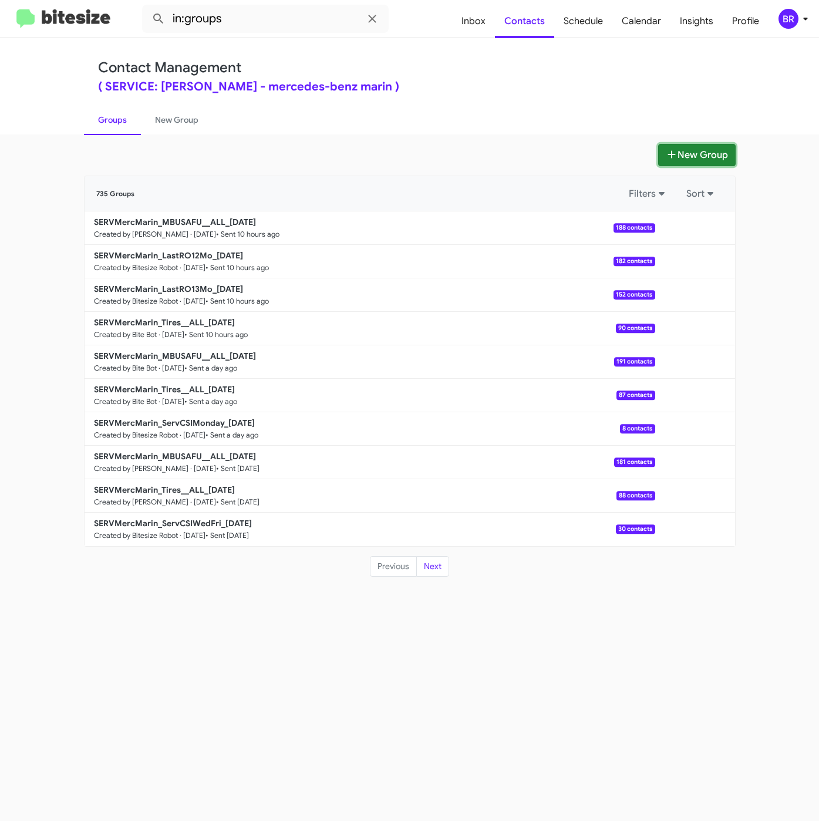
click at [666, 153] on icon at bounding box center [672, 154] width 12 height 9
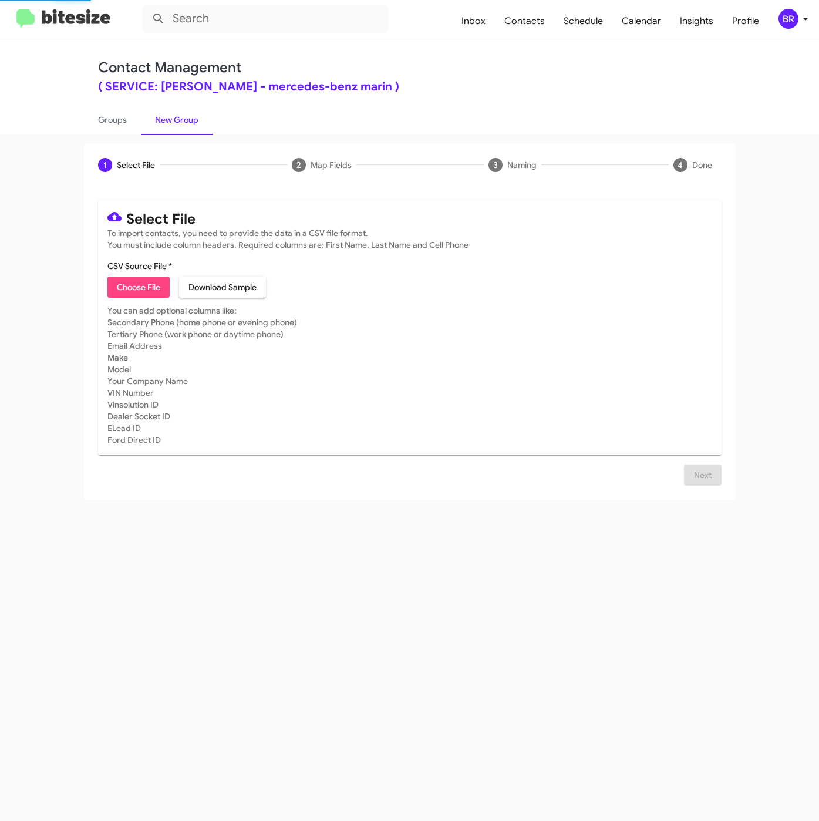
click at [126, 284] on span "Choose File" at bounding box center [138, 287] width 43 height 21
type input "SERVMercMarin_LastRO14Mo_[DATE]"
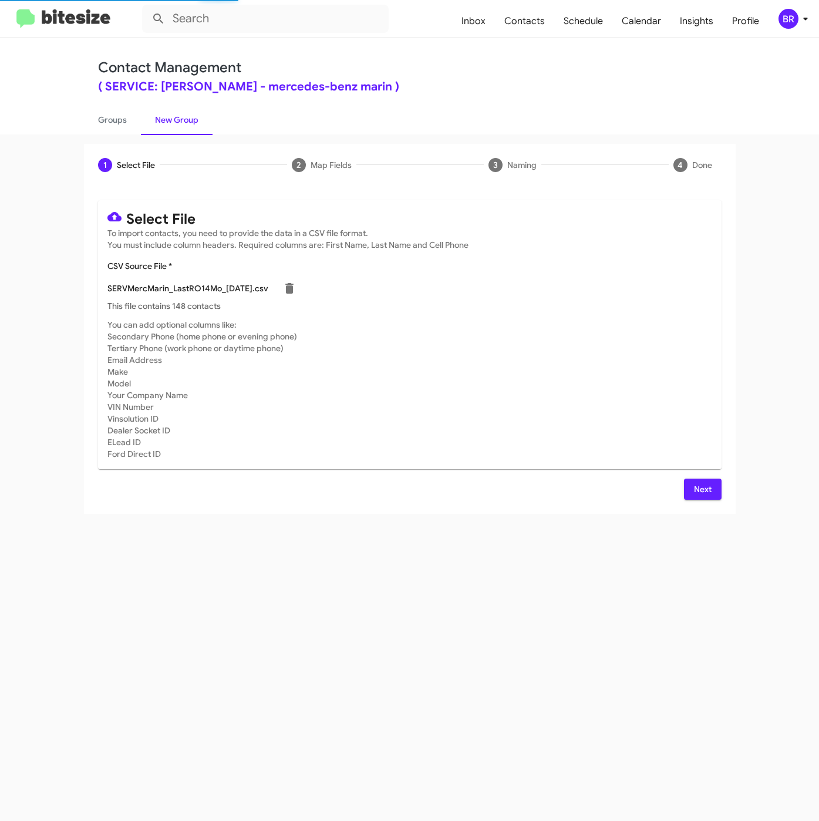
click at [710, 483] on span "Next" at bounding box center [703, 489] width 19 height 21
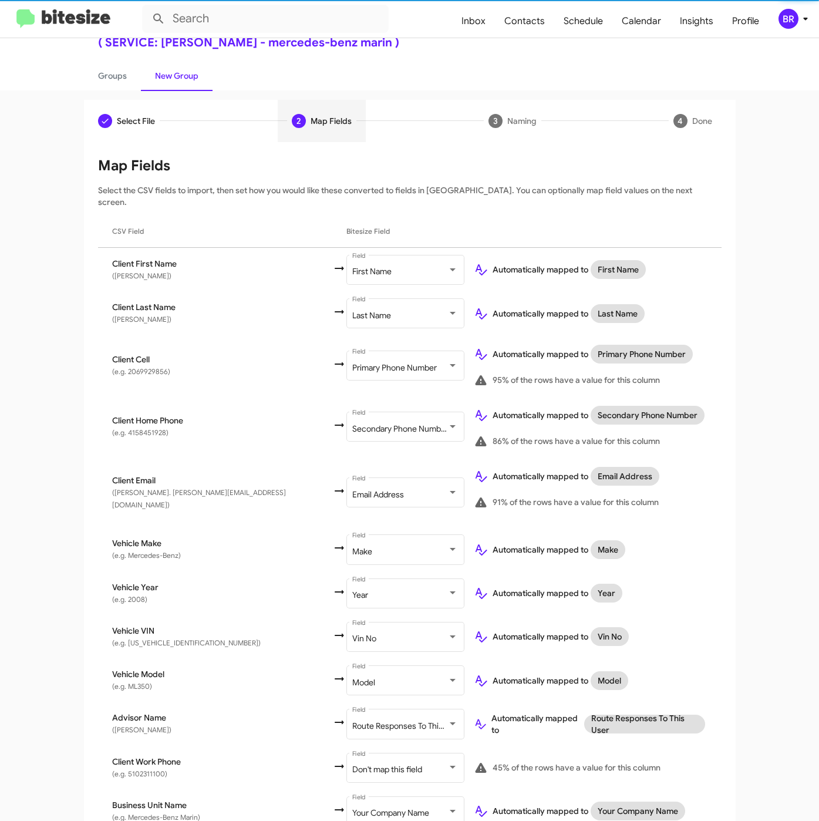
scroll to position [86, 0]
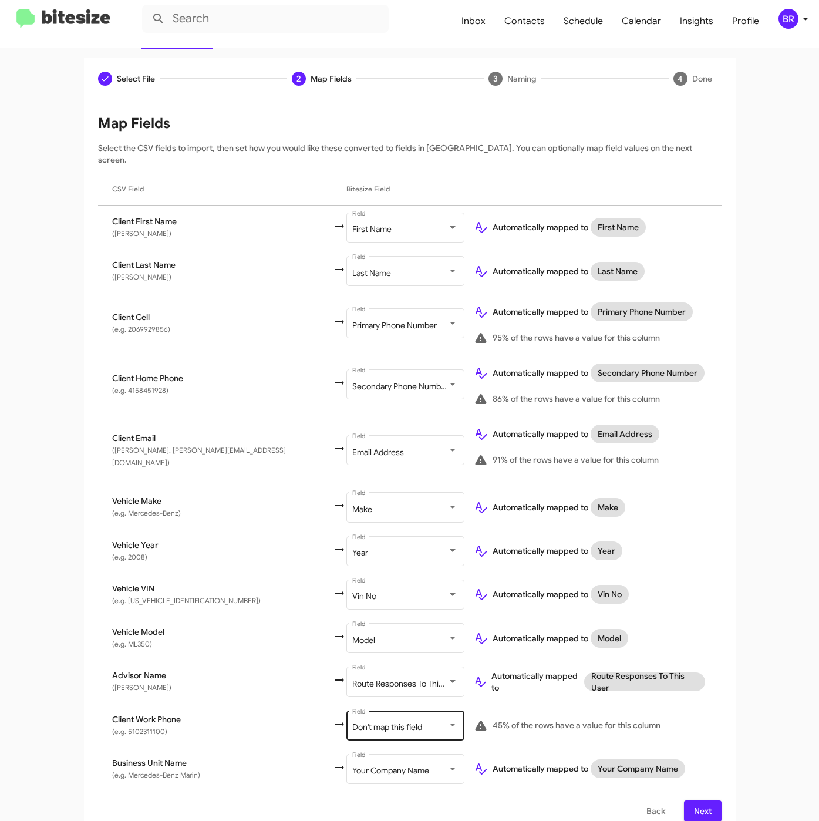
click at [352, 724] on div "Don't map this field Field" at bounding box center [405, 724] width 106 height 32
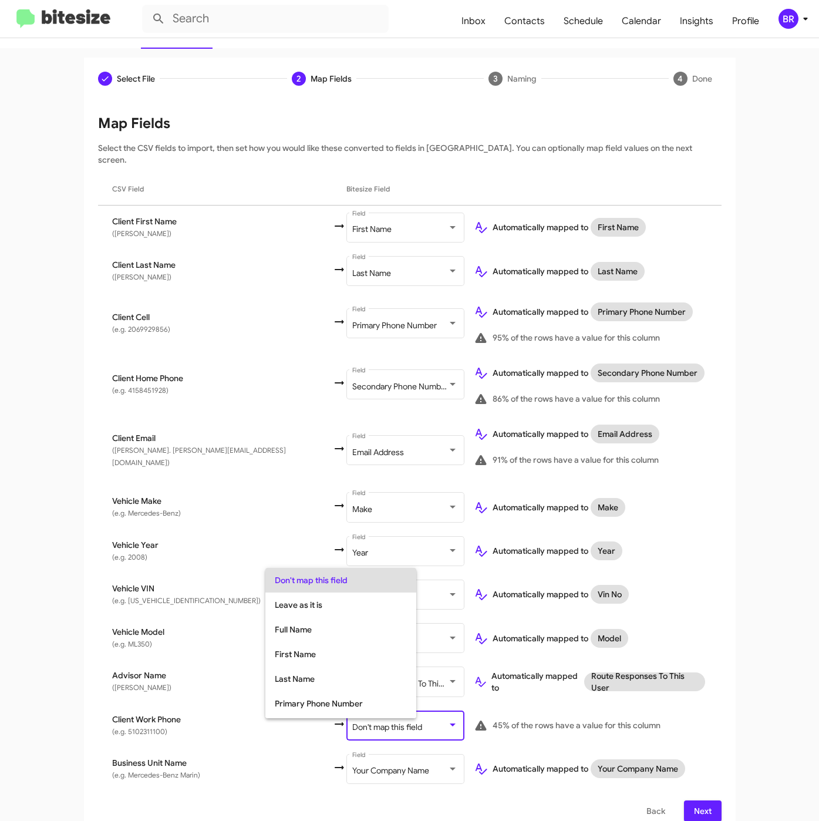
scroll to position [46, 0]
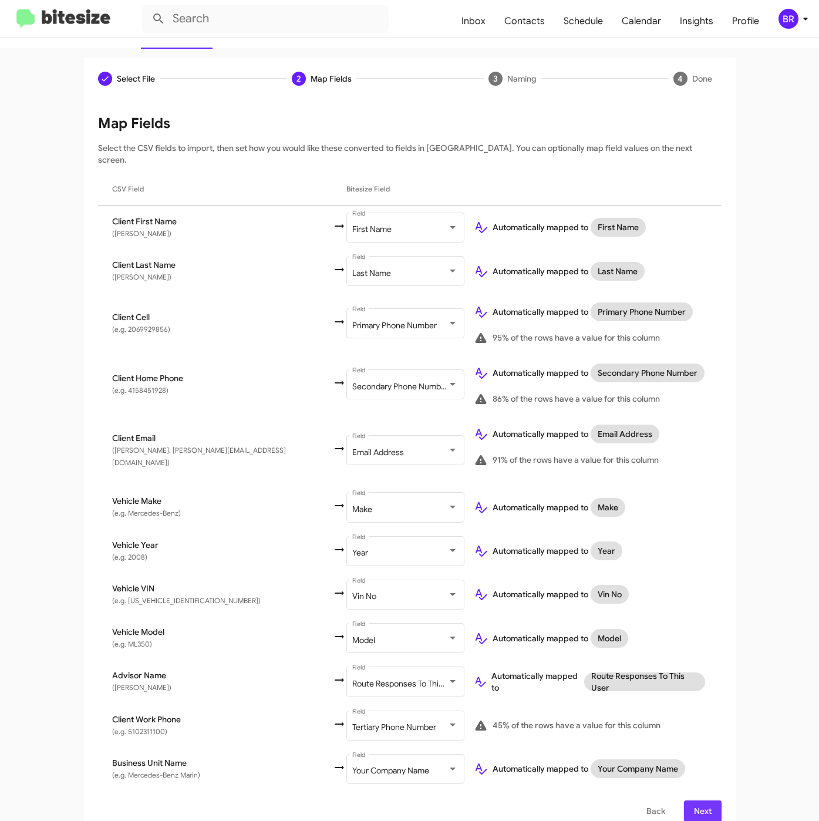
click at [684, 800] on button "Next" at bounding box center [703, 810] width 38 height 21
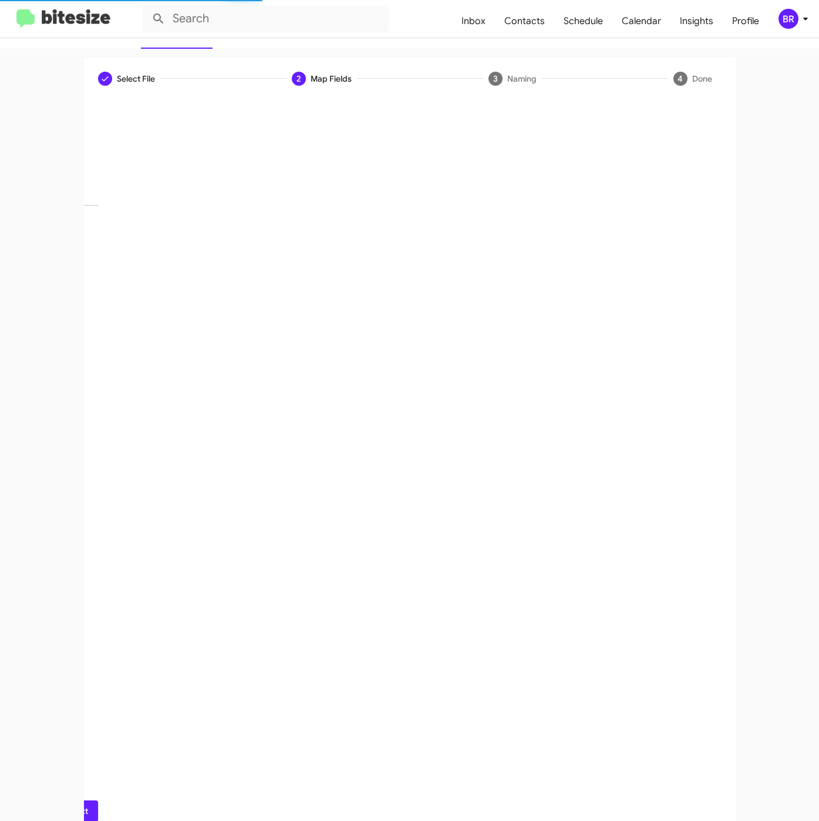
scroll to position [0, 0]
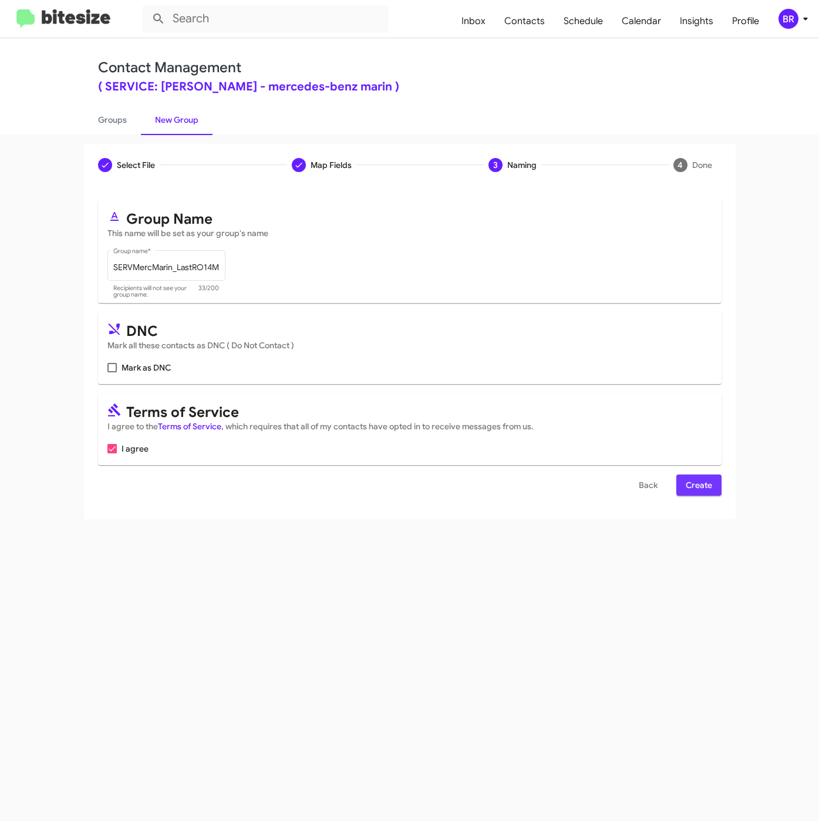
click at [702, 486] on span "Create" at bounding box center [699, 485] width 26 height 21
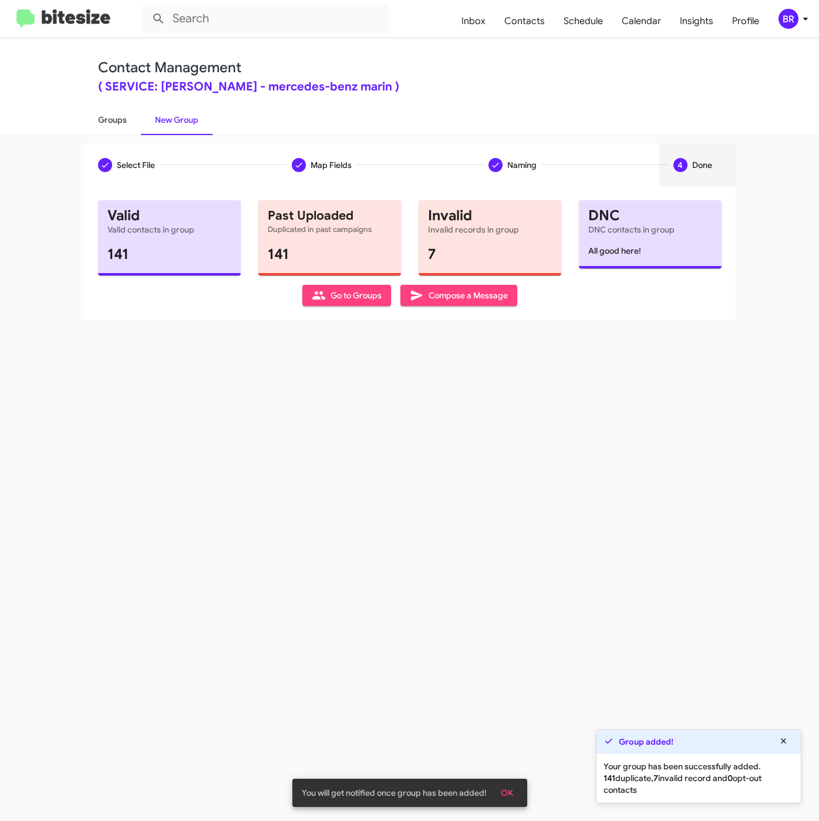
click at [99, 113] on link "Groups" at bounding box center [112, 120] width 57 height 31
type input "in:groups"
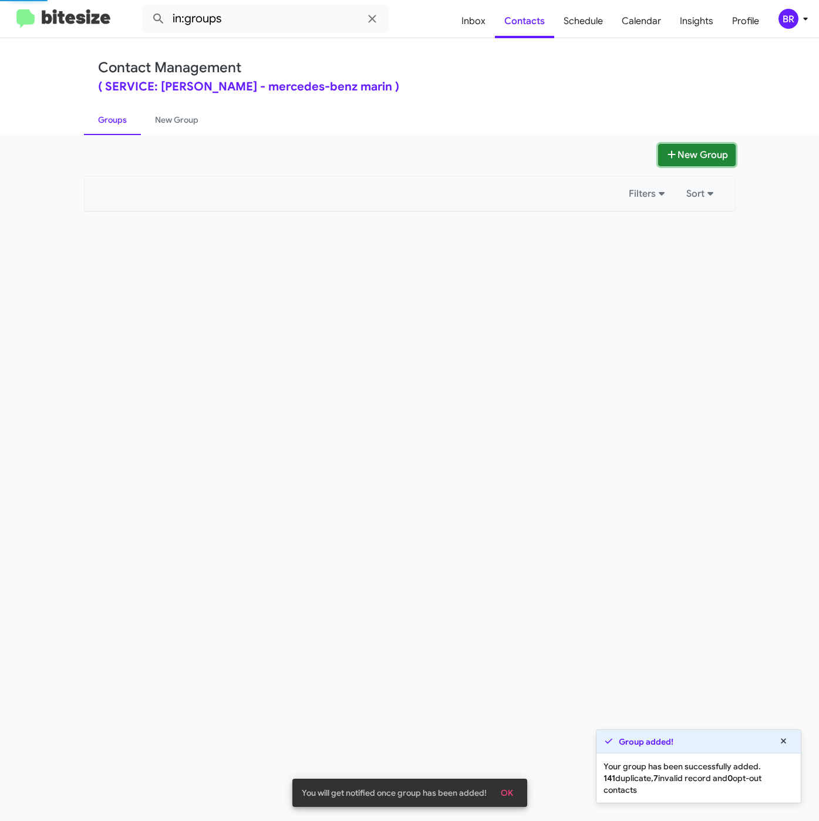
click at [658, 152] on button "New Group" at bounding box center [697, 155] width 78 height 22
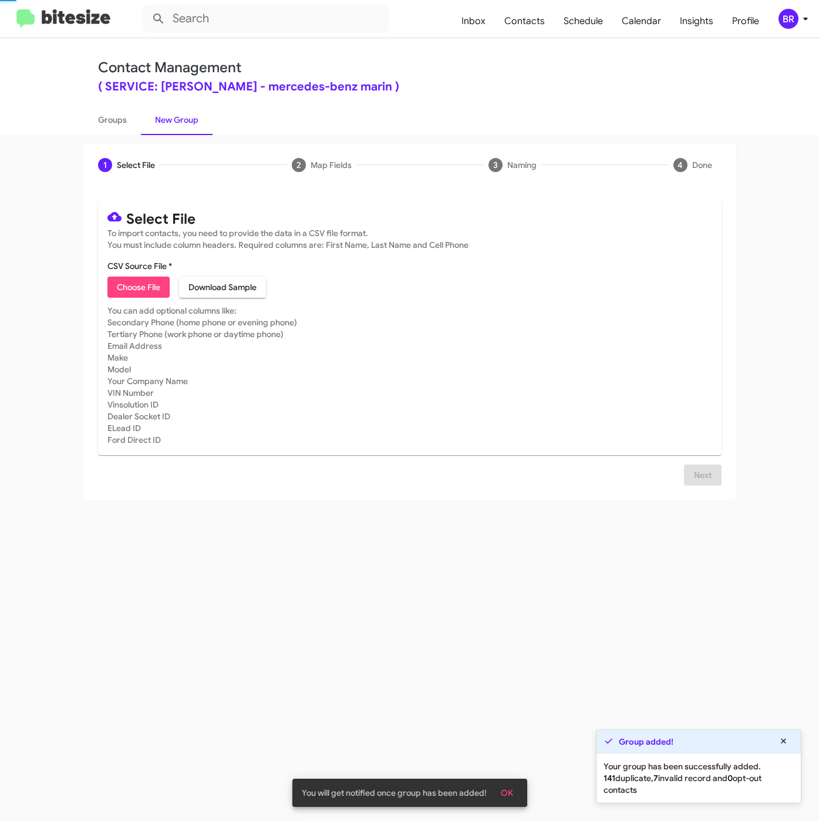
click at [155, 289] on span "Choose File" at bounding box center [138, 287] width 43 height 21
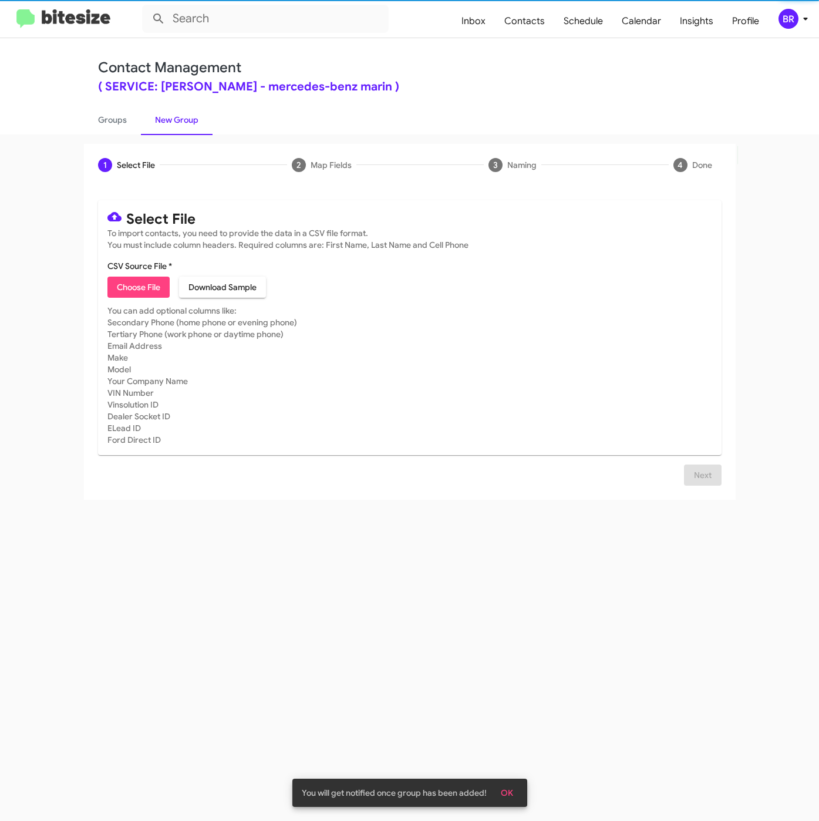
type input "SERVMercMarin_ServCSIWedFri_[DATE]"
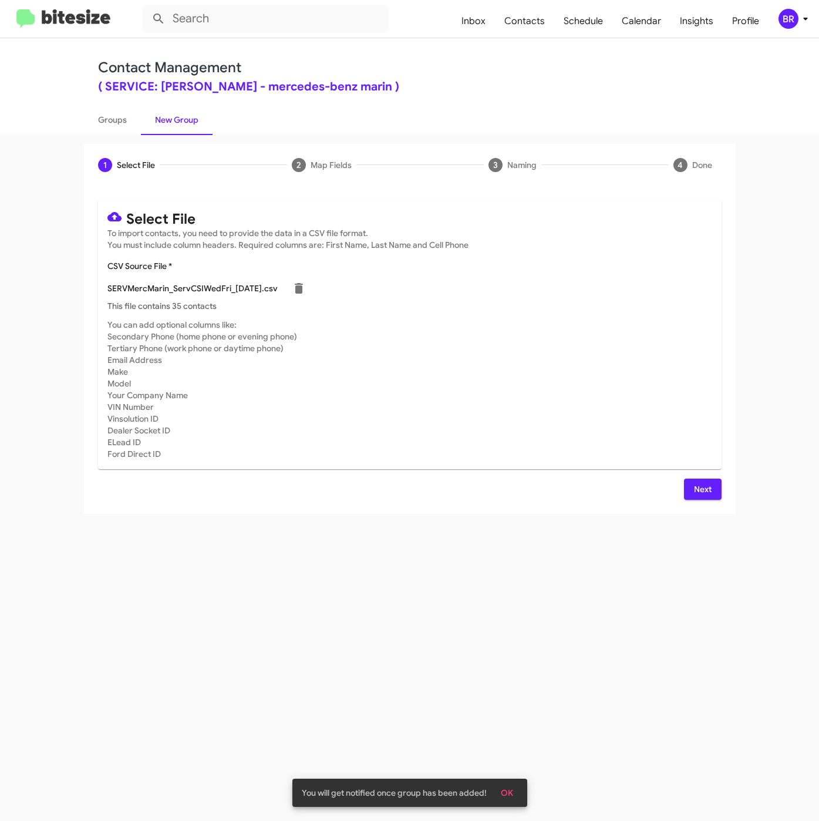
click at [705, 495] on span "Next" at bounding box center [703, 489] width 19 height 21
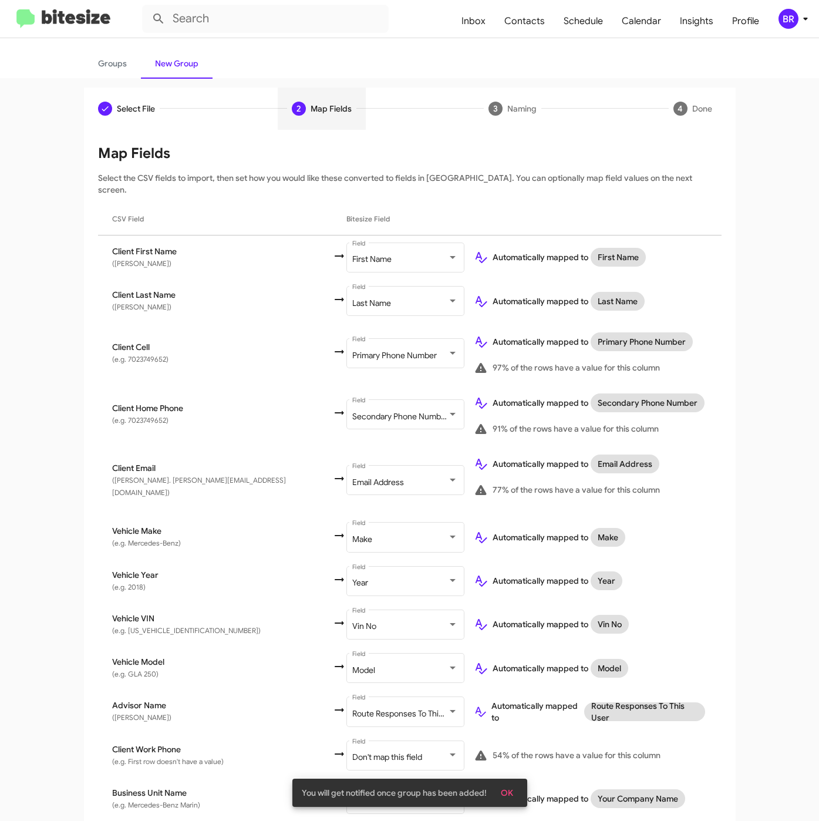
scroll to position [86, 0]
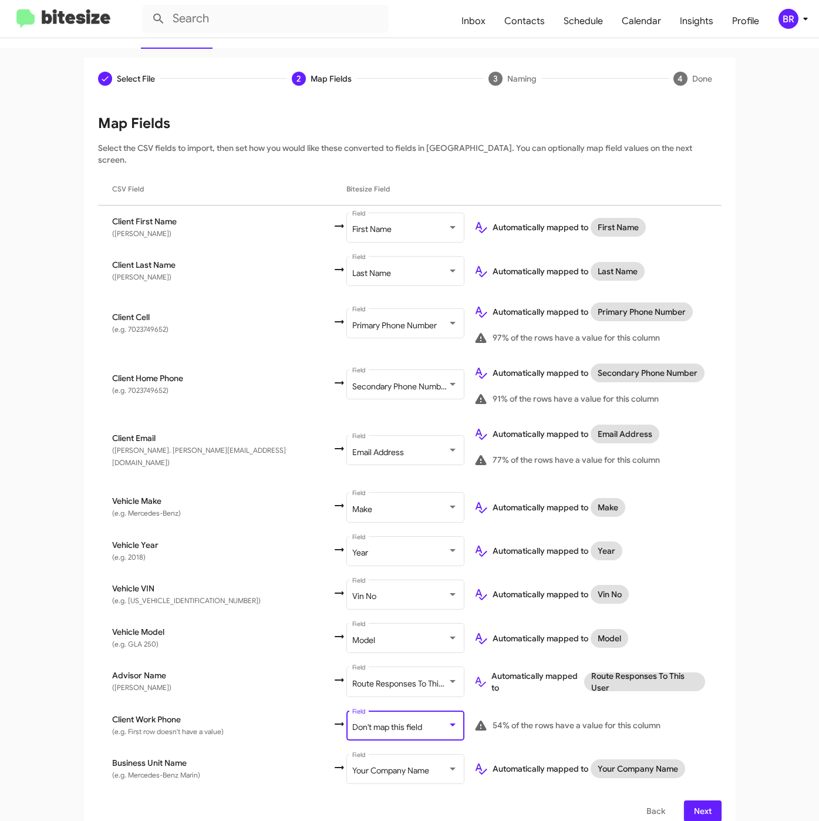
click at [352, 723] on div "Don't map this field" at bounding box center [399, 727] width 95 height 9
click at [699, 800] on span "Next" at bounding box center [703, 810] width 19 height 21
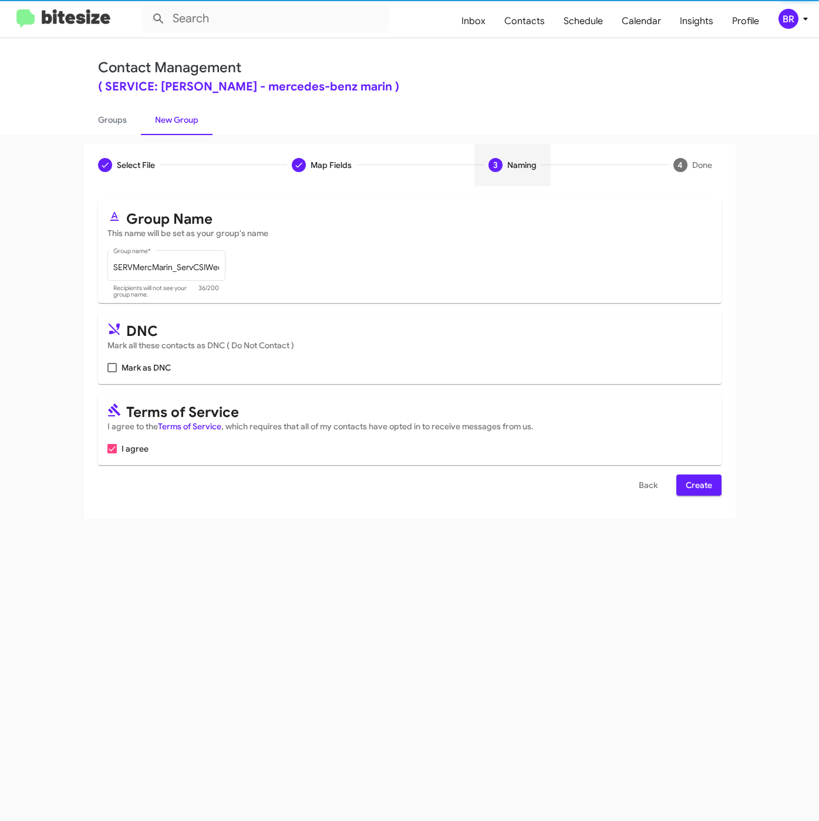
scroll to position [0, 0]
click at [701, 492] on span "Create" at bounding box center [699, 485] width 26 height 21
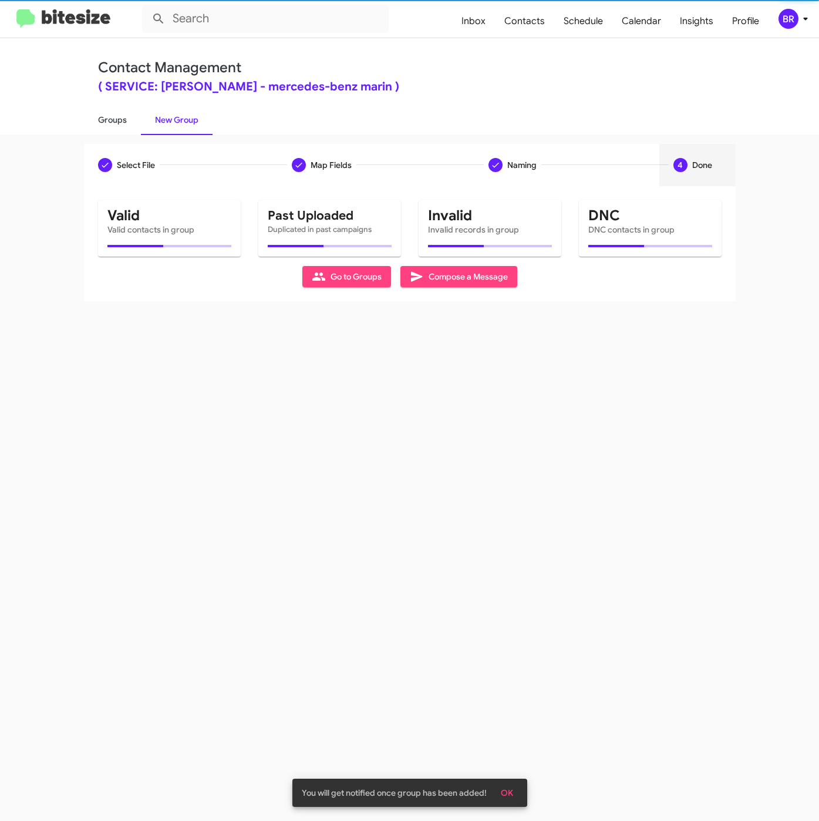
click at [107, 120] on link "Groups" at bounding box center [112, 120] width 57 height 31
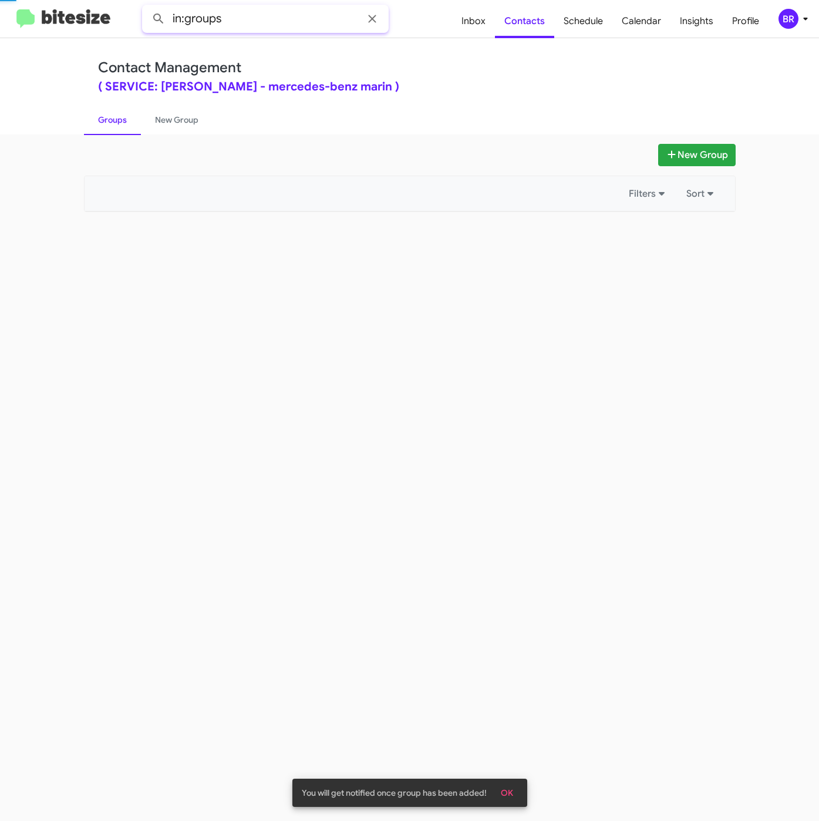
click at [245, 23] on input "in:groups" at bounding box center [265, 19] width 247 height 28
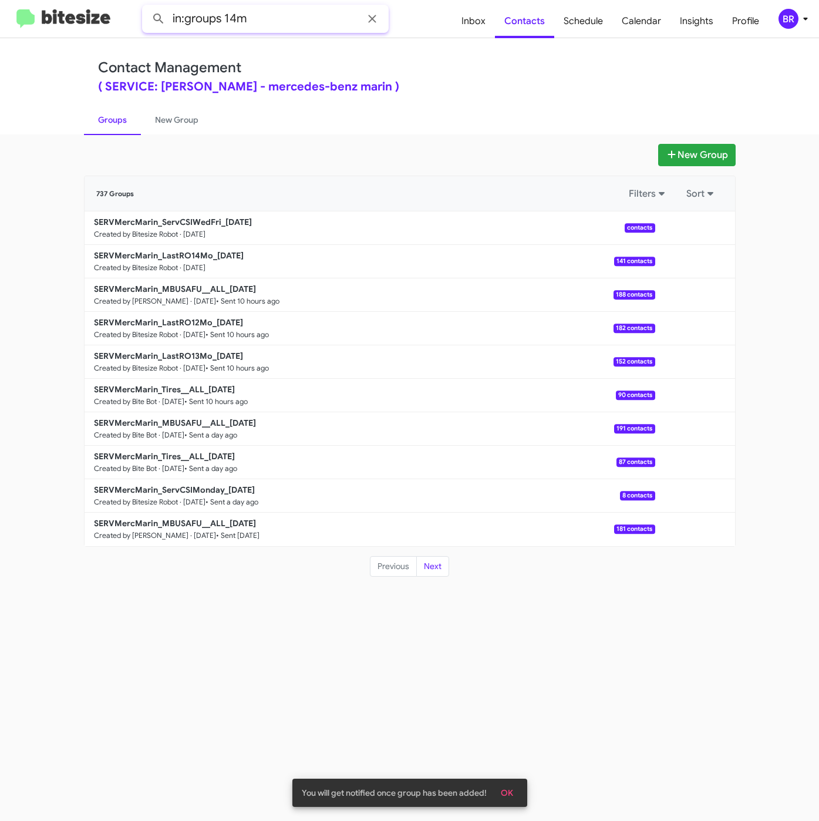
type input "in:groups 14m"
click at [147, 7] on button at bounding box center [158, 18] width 23 height 23
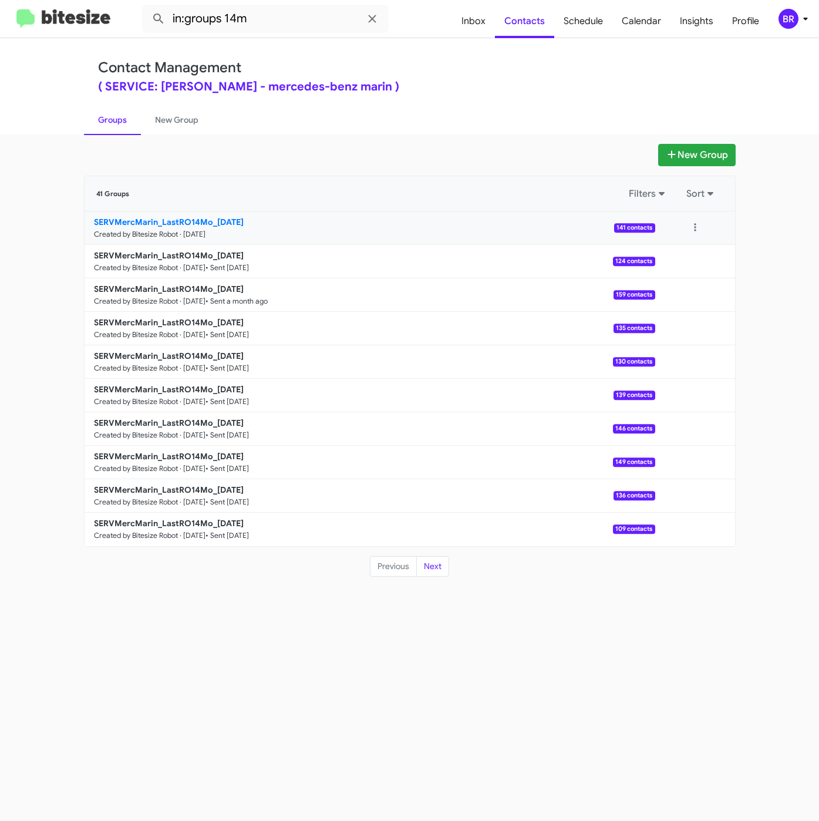
click at [205, 217] on b "SERVMercMarin_LastRO14Mo_[DATE]" at bounding box center [169, 222] width 150 height 11
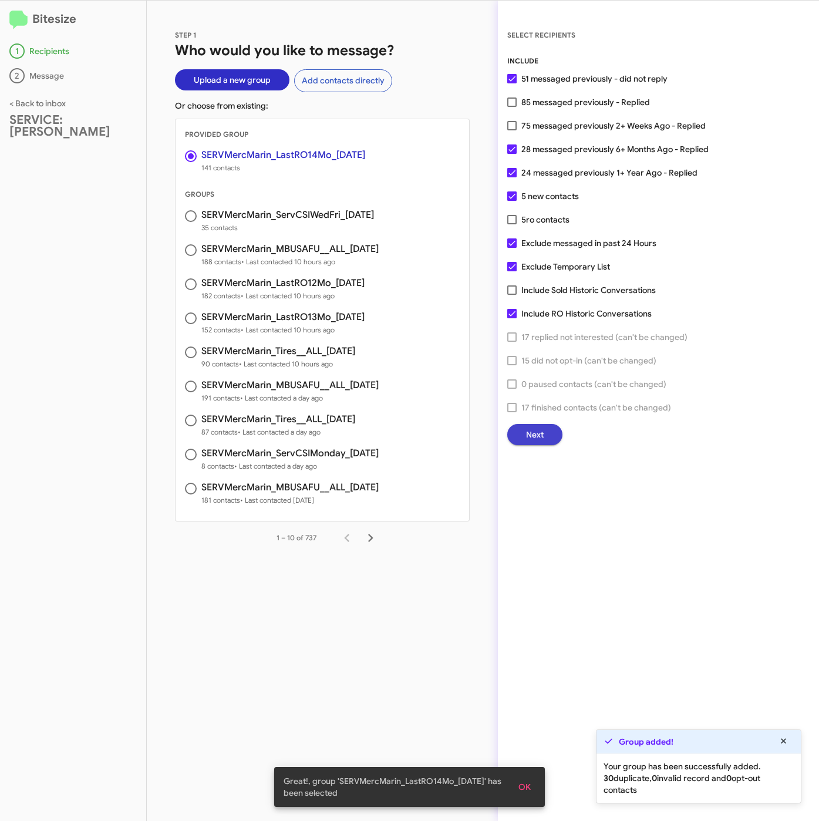
click at [522, 432] on button "Next" at bounding box center [534, 434] width 55 height 21
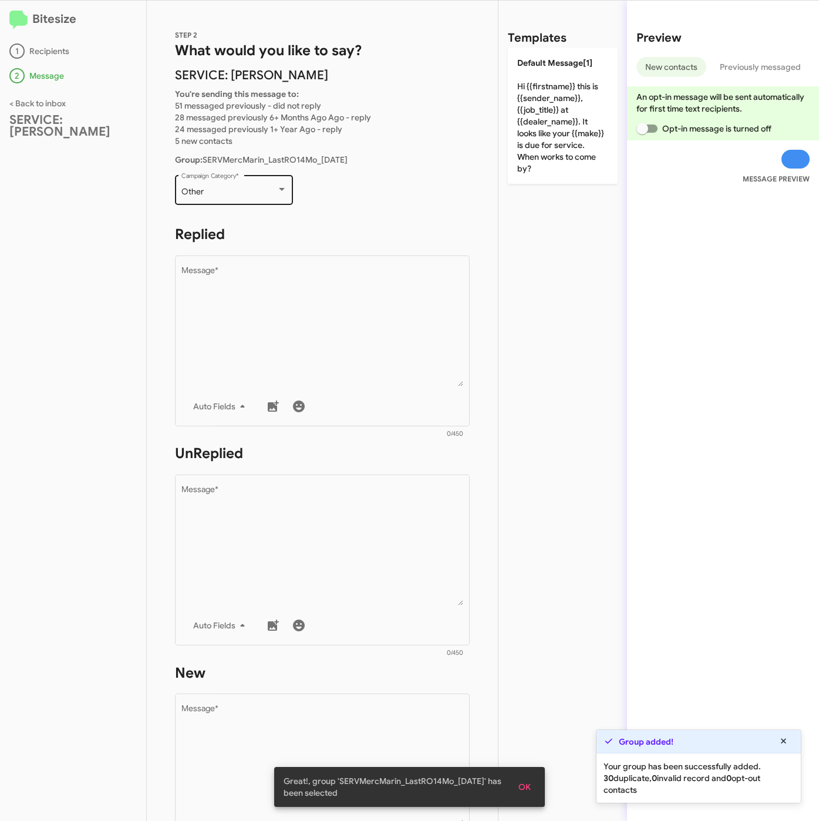
click at [220, 194] on div "Other" at bounding box center [228, 191] width 95 height 9
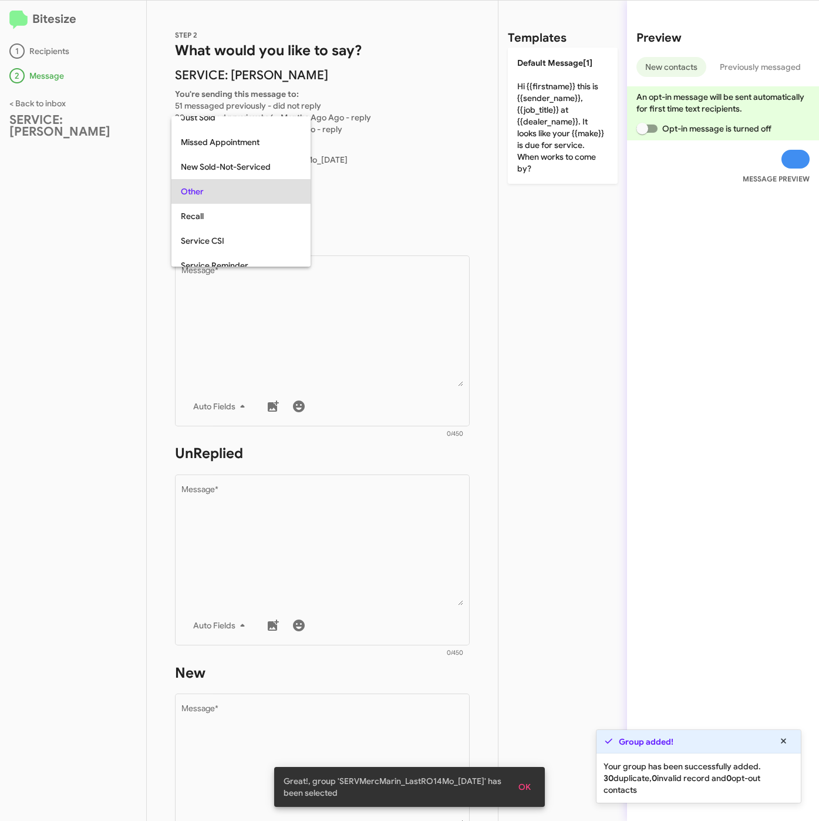
scroll to position [25, 0]
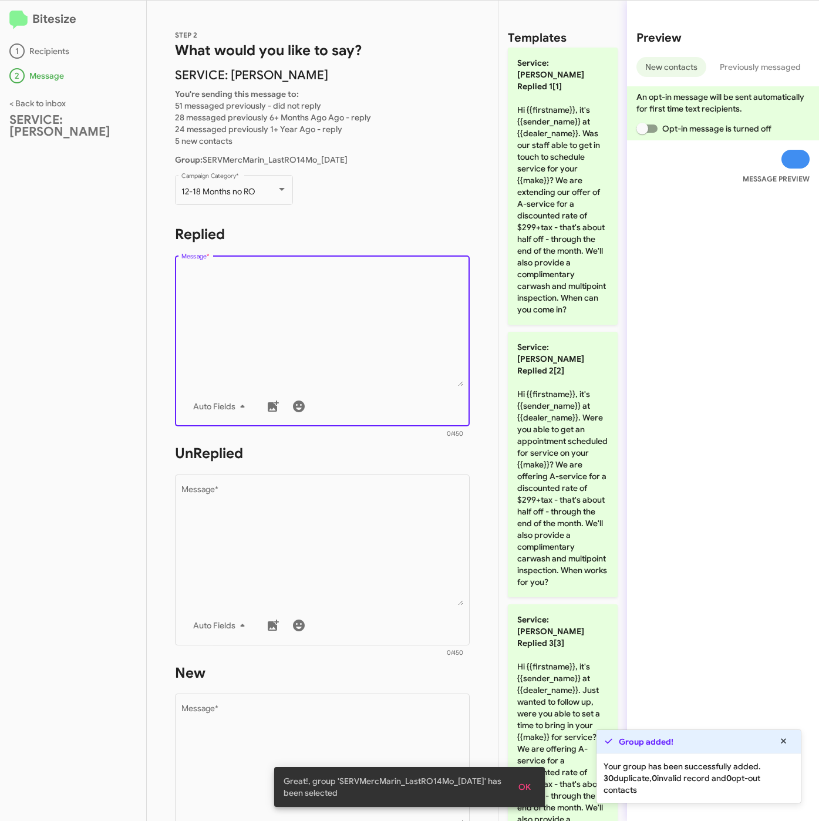
click at [288, 339] on textarea "Message *" at bounding box center [322, 327] width 282 height 120
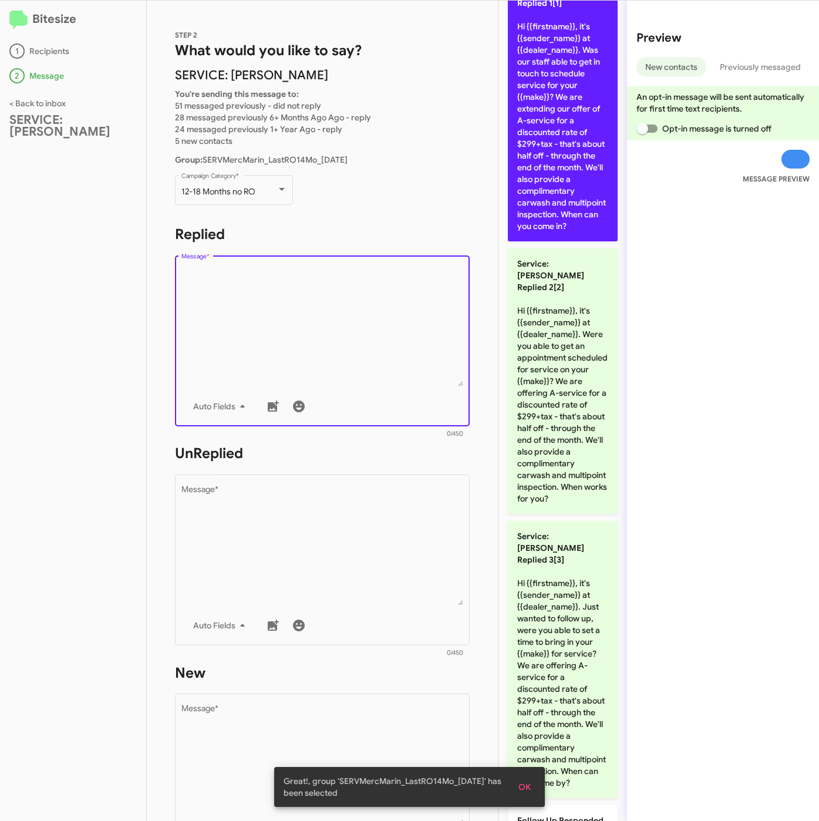
scroll to position [0, 0]
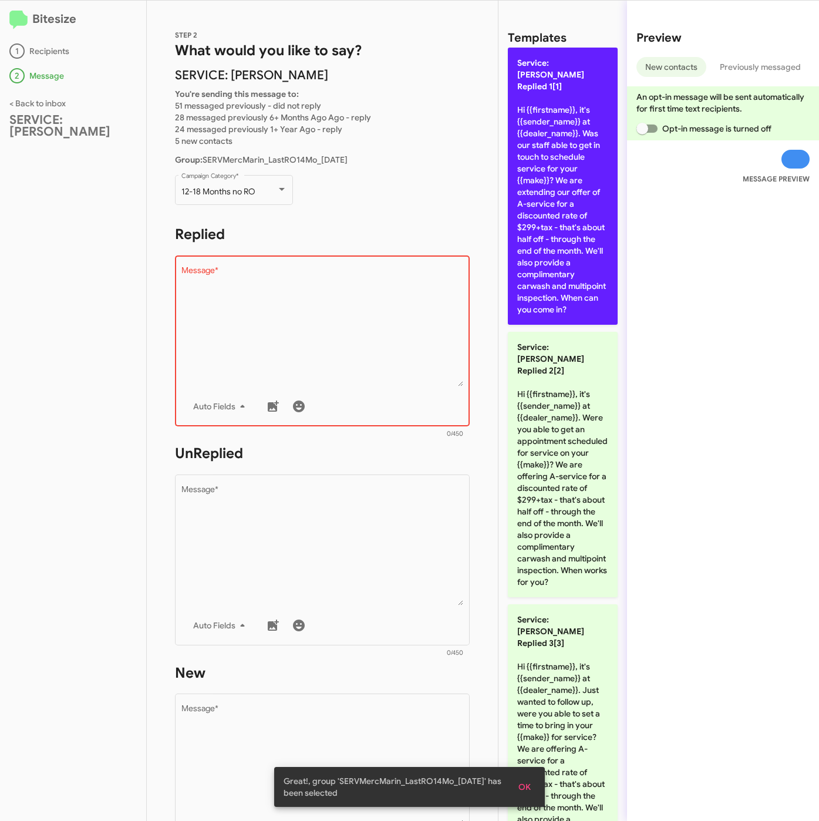
click at [564, 258] on p "Service: [PERSON_NAME] Replied 1[1] Hi {{firstname}}, it's {{sender_name}} at {…" at bounding box center [563, 186] width 110 height 277
type textarea "Hi {{firstname}}, it's {{sender_name}} at {{dealer_name}}. Was our staff able t…"
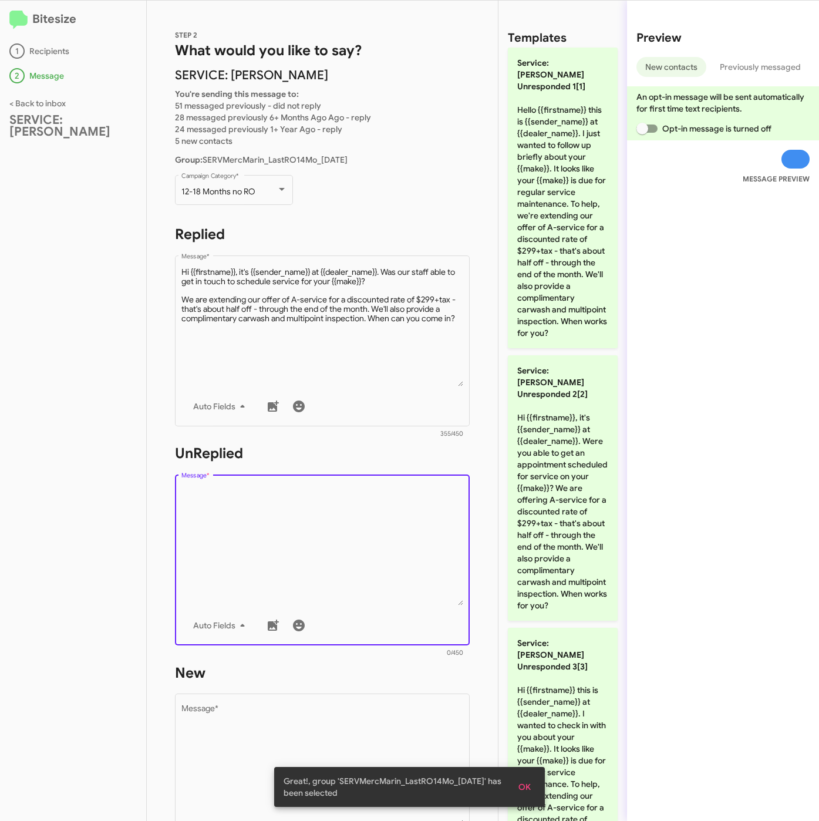
click at [449, 489] on textarea "Message *" at bounding box center [322, 546] width 282 height 120
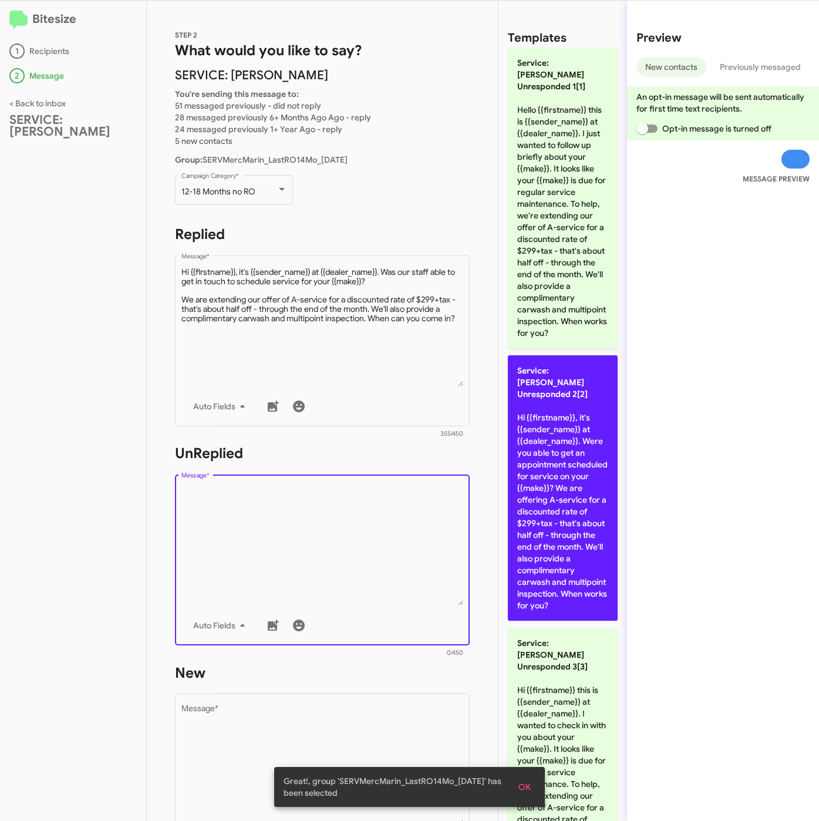
drag, startPoint x: 512, startPoint y: 503, endPoint x: 511, endPoint y: 590, distance: 87.5
click at [513, 504] on p "Service: [PERSON_NAME] Unresponded 2[2] Hi {{firstname}}, it's {{sender_name}} …" at bounding box center [563, 487] width 110 height 265
type textarea "Hi {{firstname}}, it's {{sender_name}} at {{dealer_name}}. Were you able to get…"
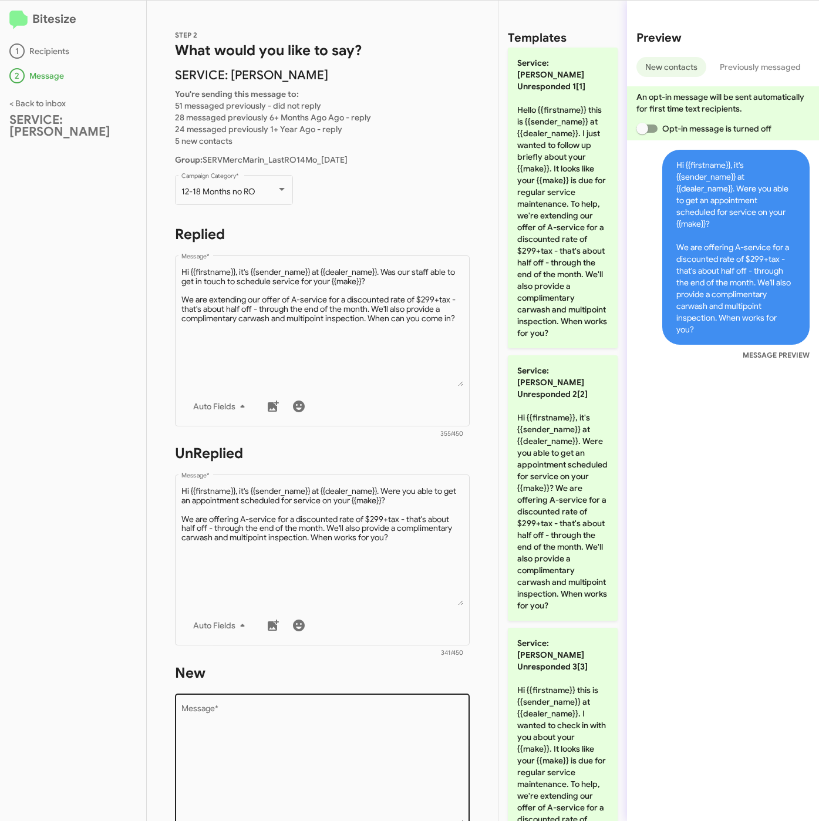
click at [379, 741] on textarea "Message *" at bounding box center [322, 765] width 282 height 120
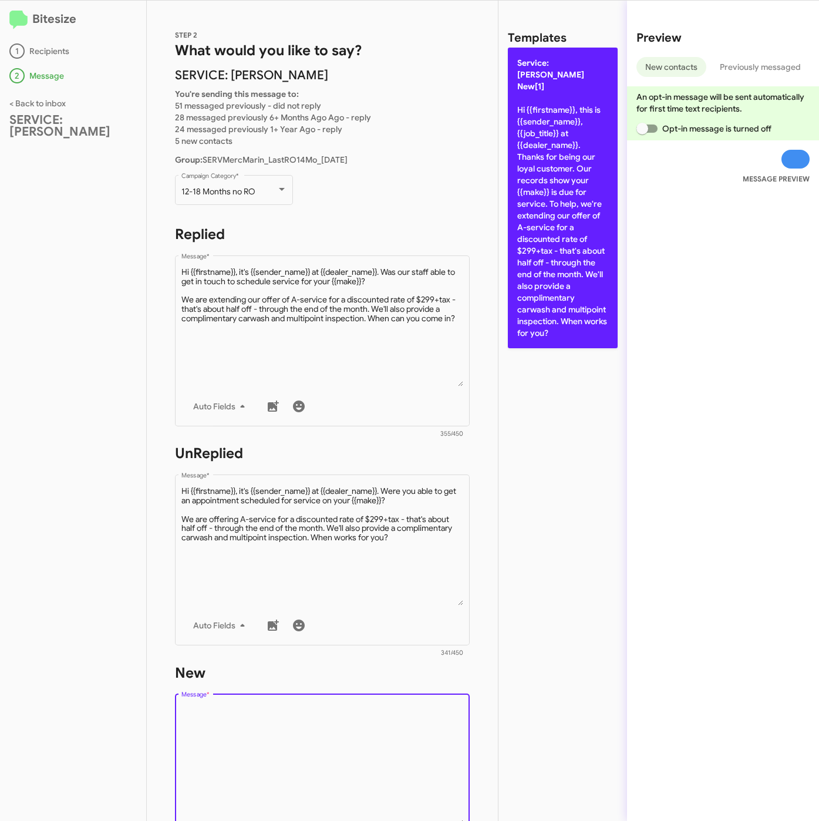
click at [583, 238] on p "Service: [PERSON_NAME] New[1] Hi {{firstname}}, this is {{sender_name}}, {{job_…" at bounding box center [563, 198] width 110 height 301
type textarea "Hi {{firstname}}, this is {{sender_name}}, {{job_title}} at {{dealer_name}}. Th…"
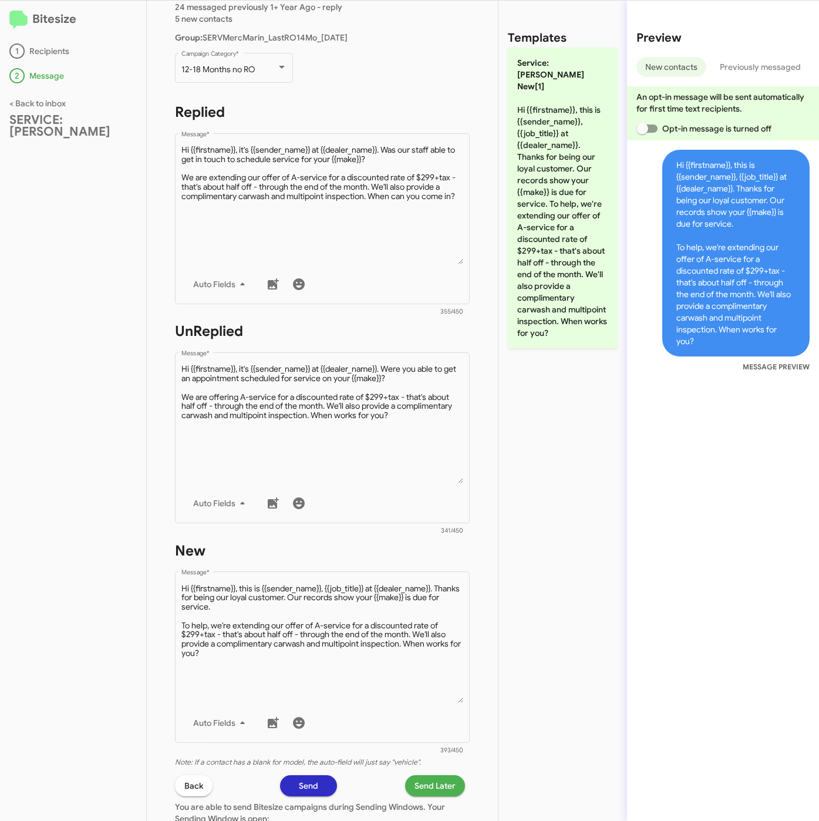
scroll to position [264, 0]
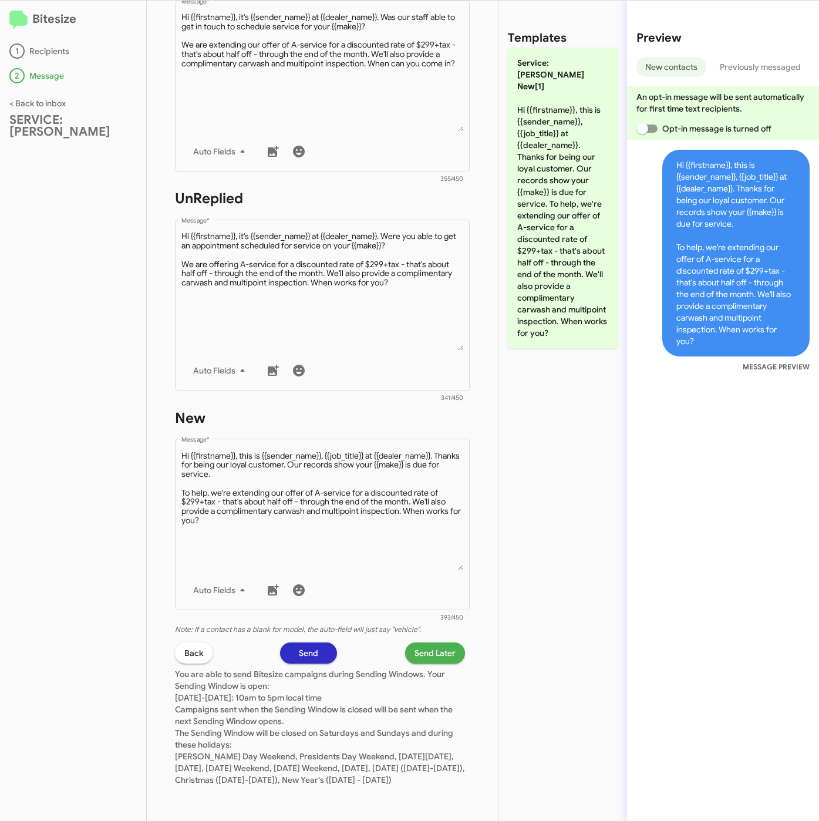
click at [418, 642] on span "Send Later" at bounding box center [435, 652] width 41 height 21
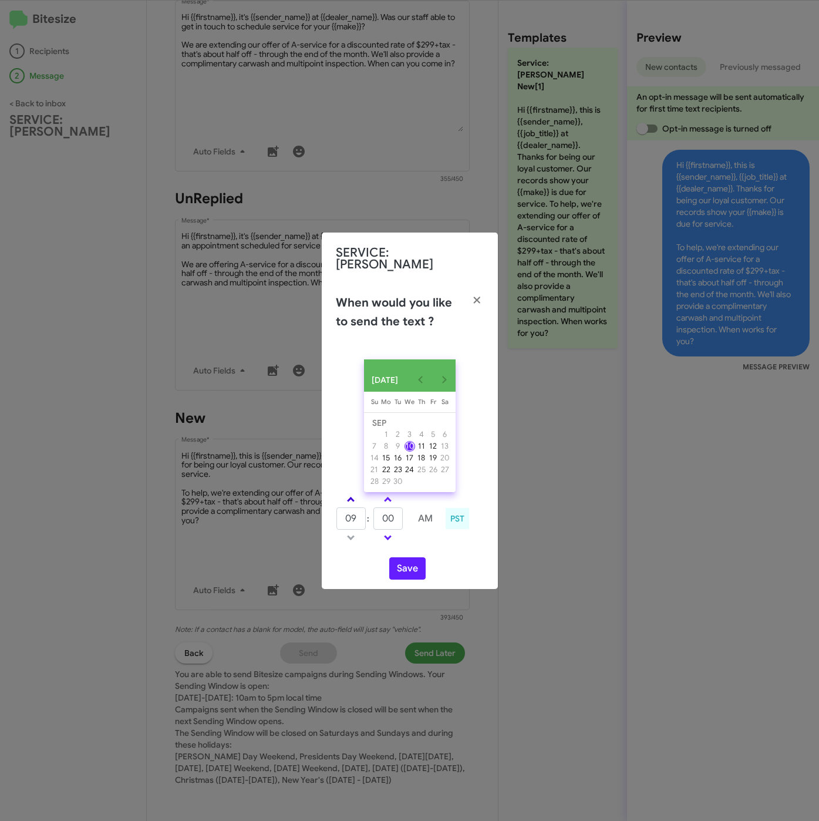
click at [354, 499] on link at bounding box center [351, 500] width 21 height 14
type input "10"
drag, startPoint x: 393, startPoint y: 514, endPoint x: 365, endPoint y: 516, distance: 28.8
click at [363, 517] on tr "10 : 00 AM" at bounding box center [388, 518] width 105 height 23
type input "15"
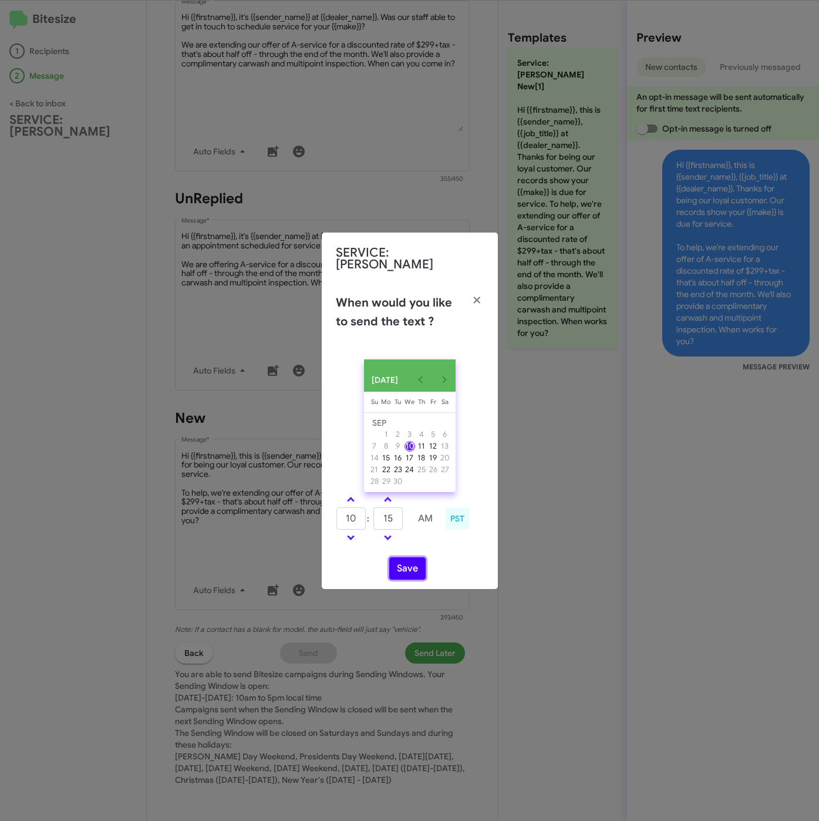
click at [416, 571] on button "Save" at bounding box center [407, 568] width 36 height 22
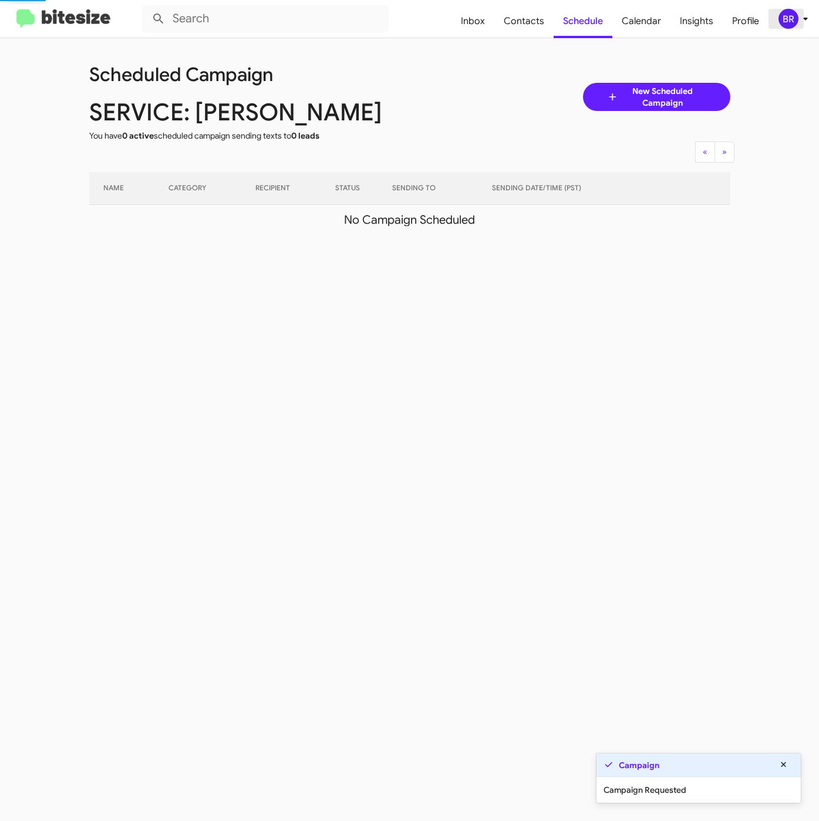
click at [797, 23] on div "BR" at bounding box center [789, 19] width 20 height 20
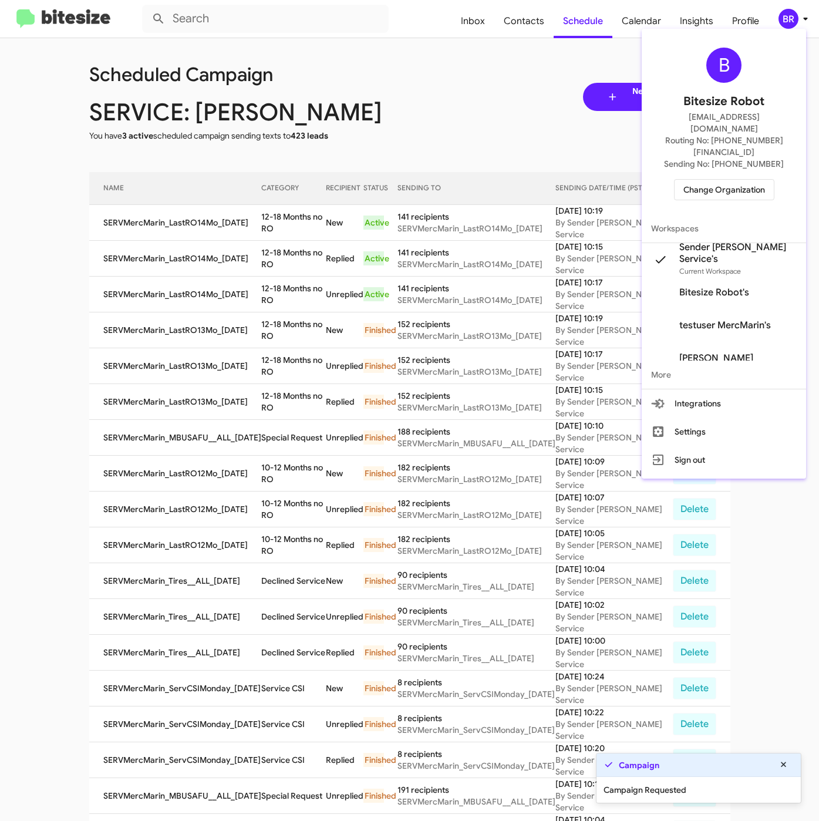
click at [284, 215] on div at bounding box center [409, 410] width 819 height 821
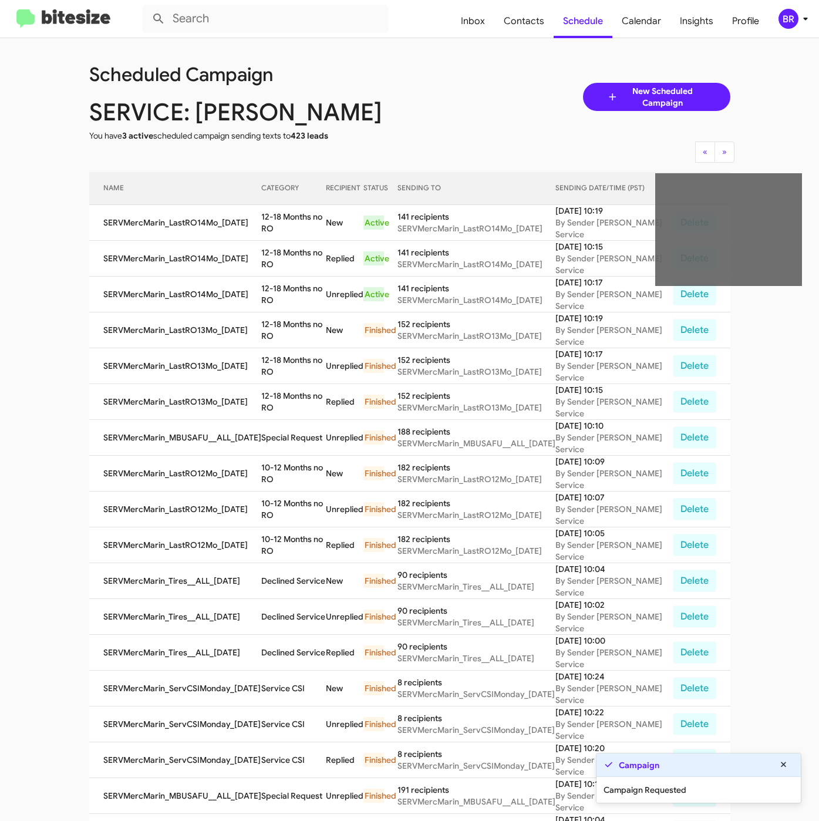
drag, startPoint x: 256, startPoint y: 217, endPoint x: 273, endPoint y: 233, distance: 23.3
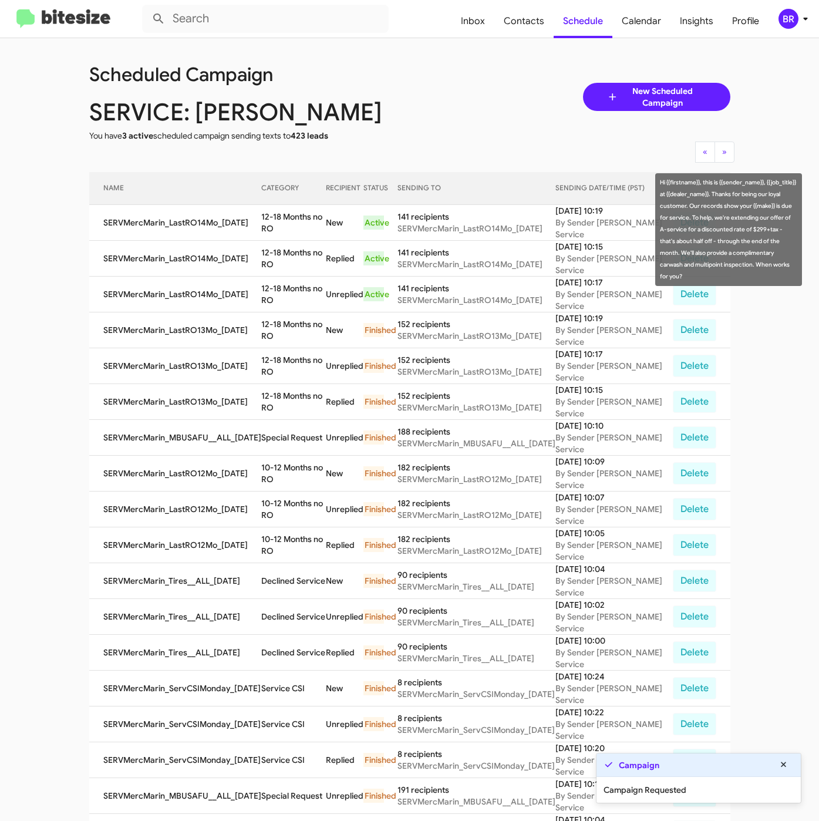
click at [273, 233] on tr "SERVMercMarin_LastRO14Mo_[DATE] 12-18 Months no RO New Active 141 recipients SE…" at bounding box center [409, 223] width 641 height 36
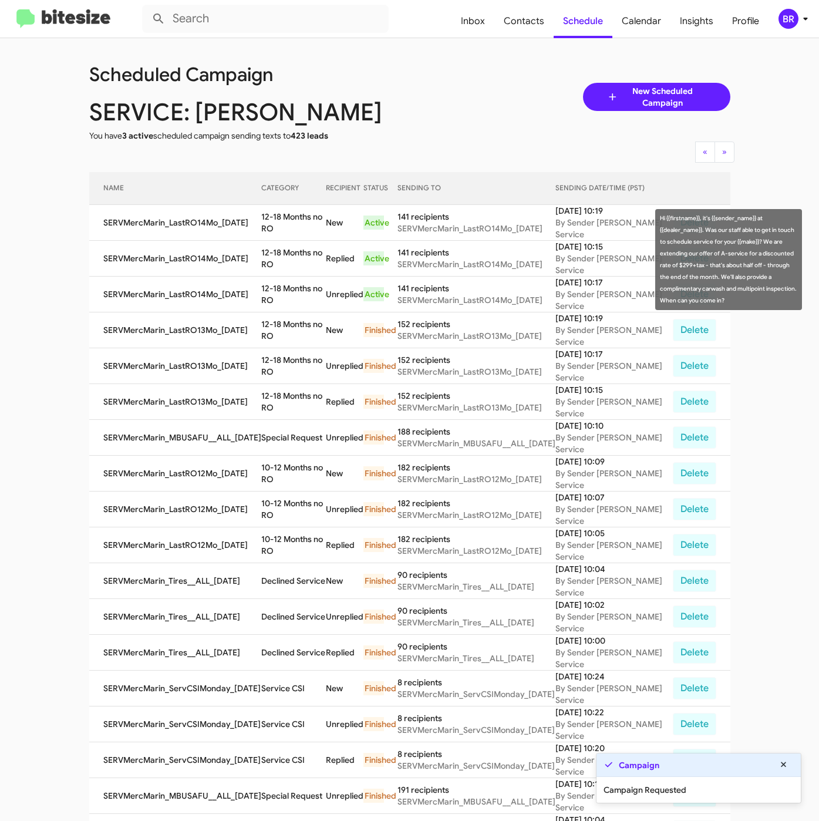
copy tr "12-18 Months no RO"
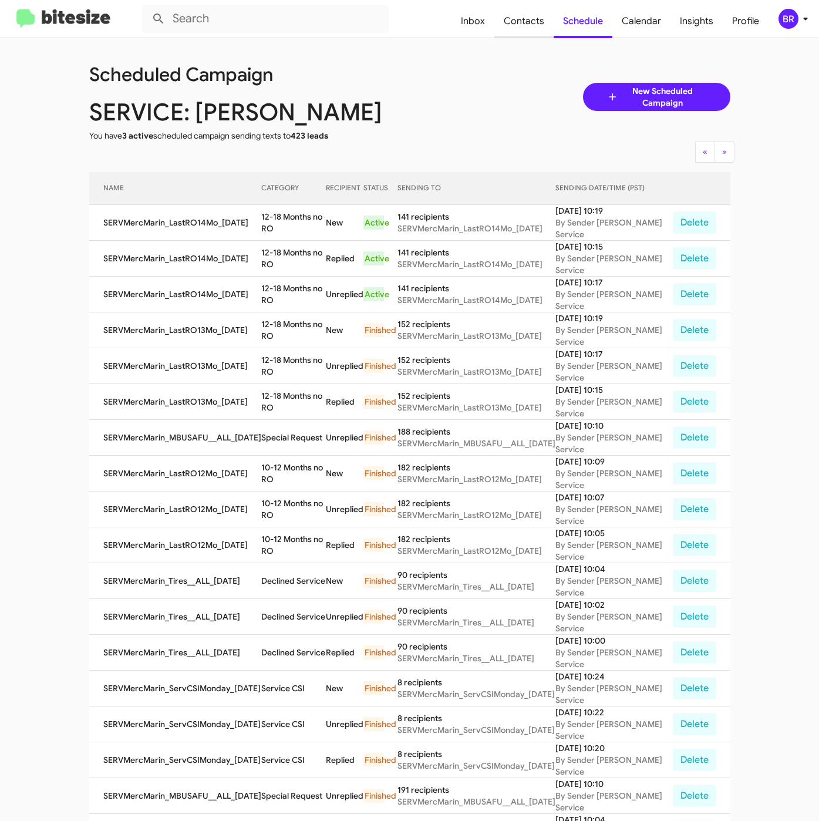
click at [514, 18] on span "Contacts" at bounding box center [523, 21] width 59 height 34
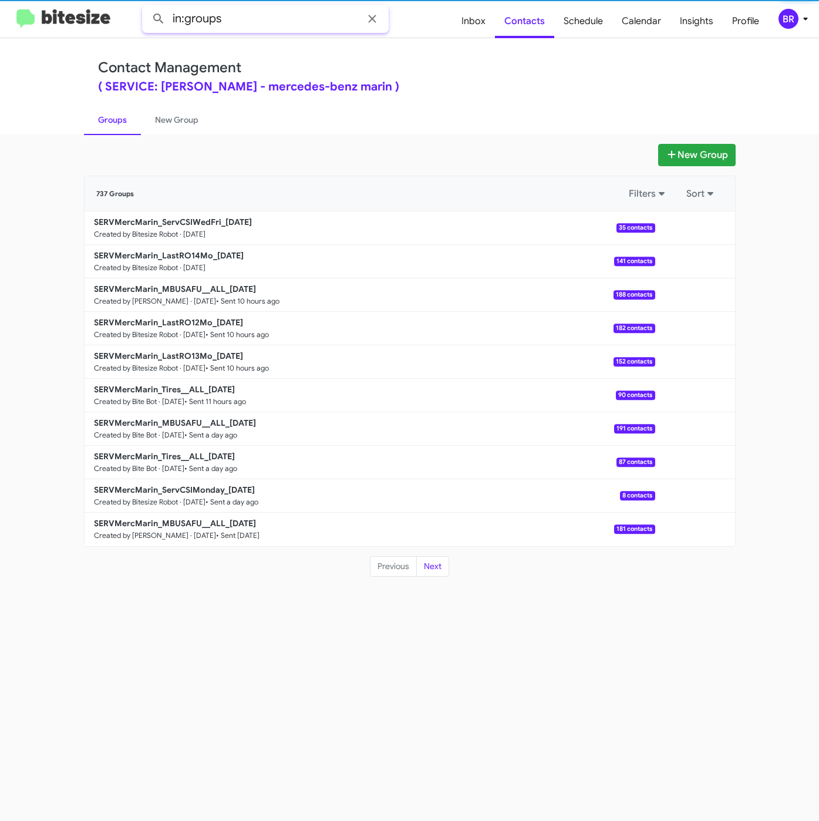
click at [255, 25] on input "in:groups" at bounding box center [265, 19] width 247 height 28
type input "in:groups csi"
click at [147, 7] on button at bounding box center [158, 18] width 23 height 23
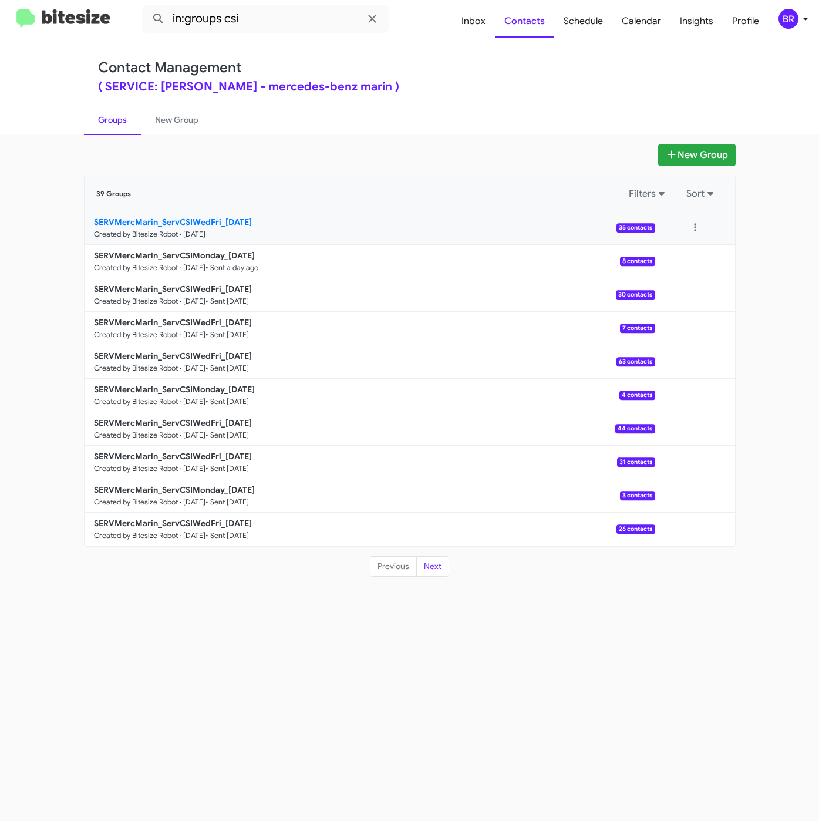
click at [208, 220] on b "SERVMercMarin_ServCSIWedFri_[DATE]" at bounding box center [173, 222] width 158 height 11
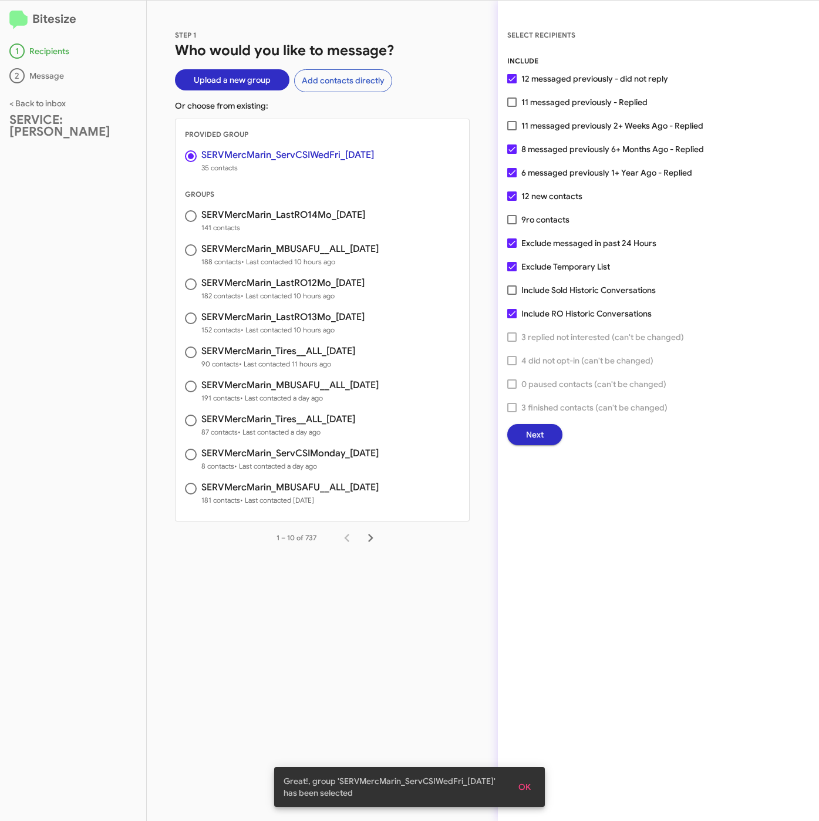
drag, startPoint x: 539, startPoint y: 106, endPoint x: 537, endPoint y: 122, distance: 16.0
click at [539, 106] on span "11 messaged previously - Replied" at bounding box center [585, 102] width 126 height 14
click at [512, 107] on input "11 messaged previously - Replied" at bounding box center [512, 107] width 1 height 1
checkbox input "true"
click at [532, 217] on span "ro contacts" at bounding box center [547, 219] width 43 height 11
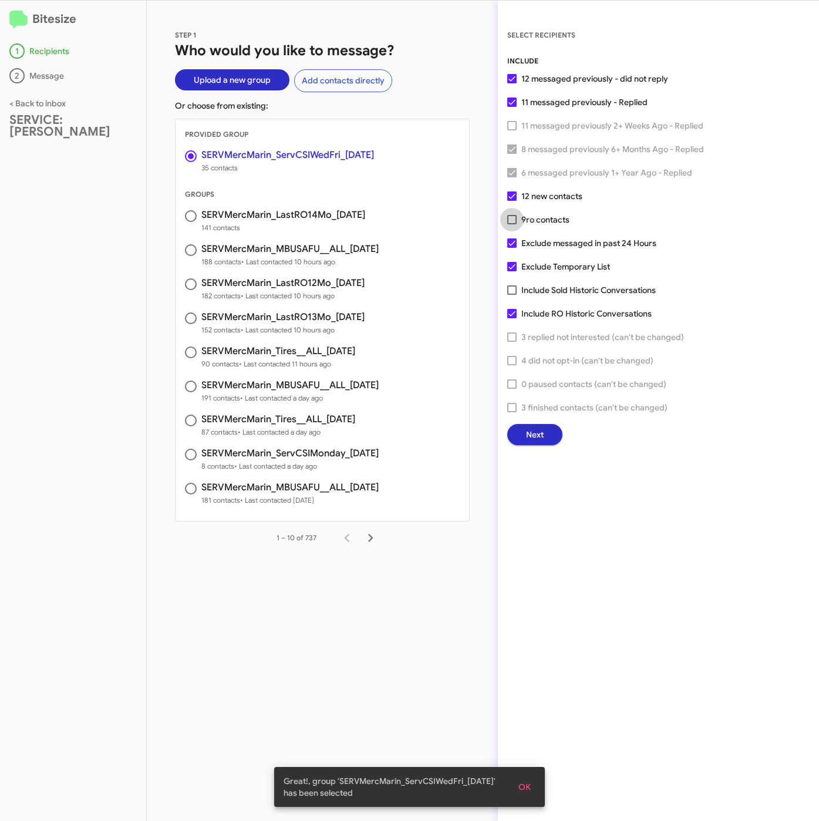
click at [512, 224] on input "9 ro contacts" at bounding box center [512, 224] width 1 height 1
checkbox input "true"
click at [541, 435] on span "Next" at bounding box center [535, 434] width 18 height 21
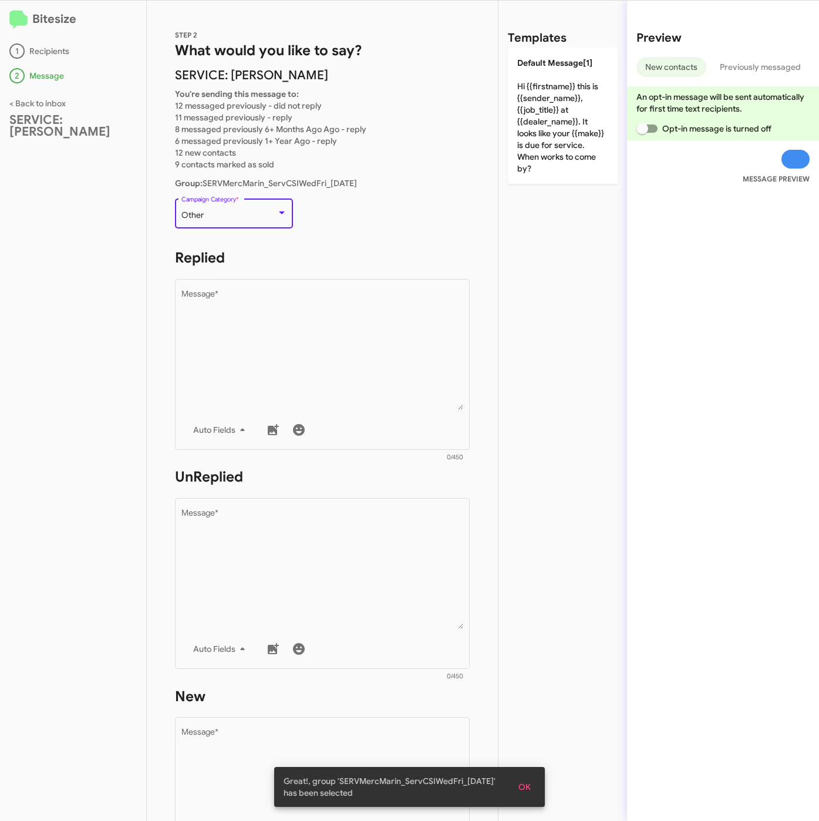
click at [194, 214] on span "Other" at bounding box center [192, 215] width 22 height 11
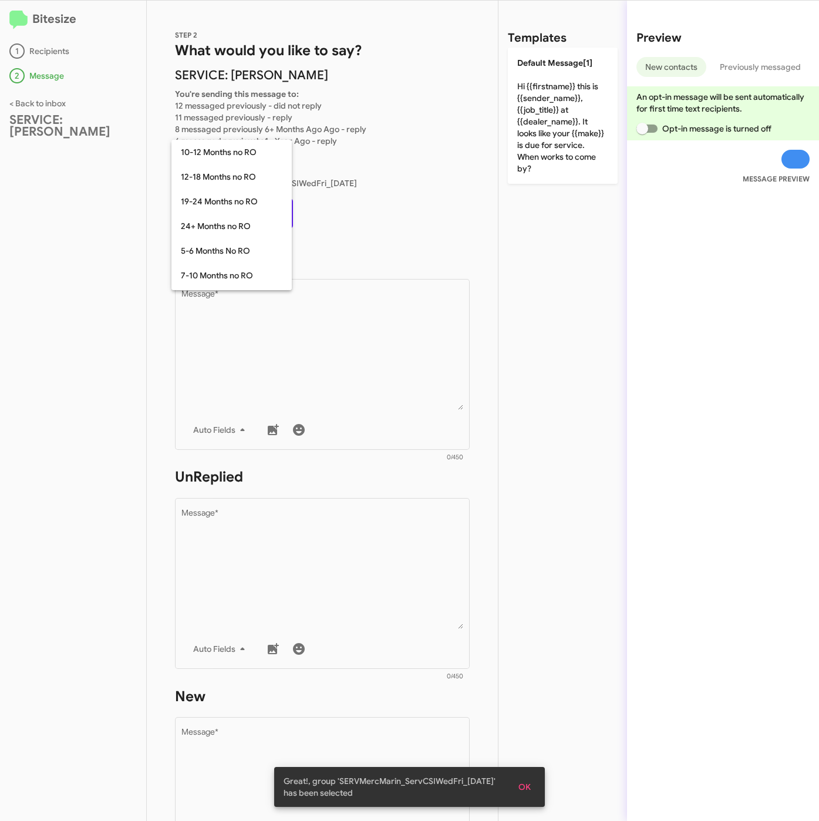
scroll to position [258, 0]
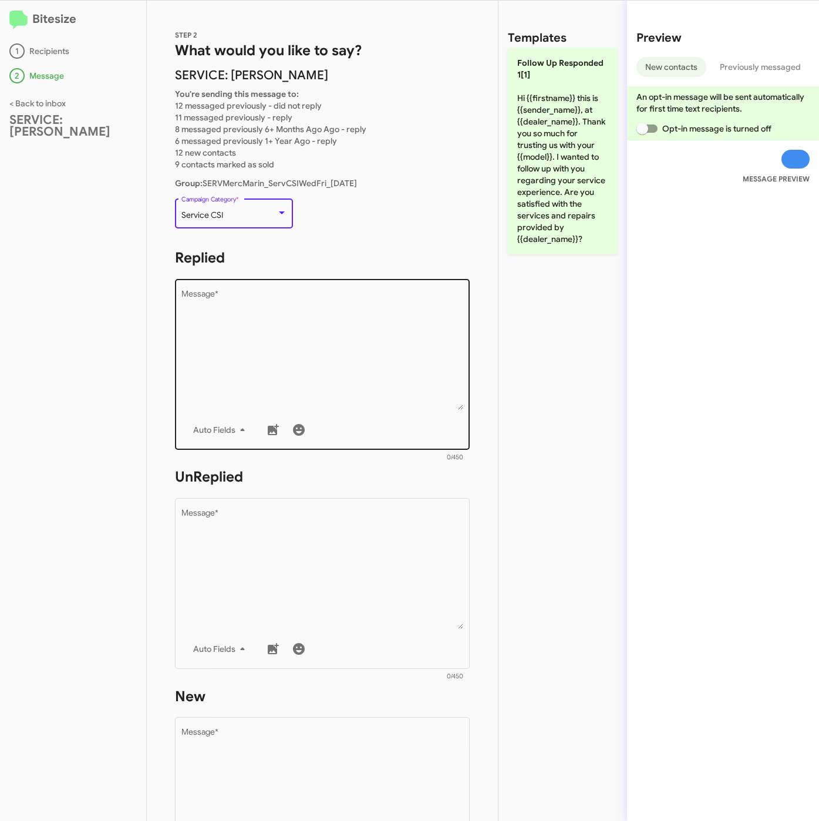
click at [250, 325] on textarea "Message *" at bounding box center [322, 350] width 282 height 120
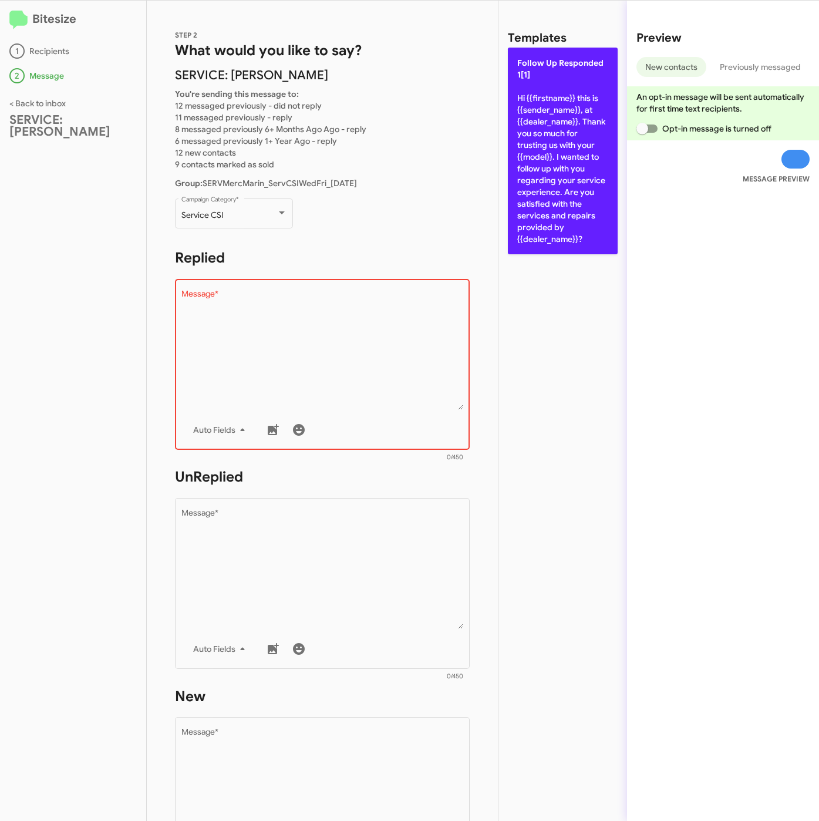
click at [547, 211] on p "Follow Up Responded 1[1] Hi {{firstname}} this is {{sender_name}}, at {{dealer_…" at bounding box center [563, 151] width 110 height 207
type textarea "Hi {{firstname}} this is {{sender_name}}, at {{dealer_name}}. Thank you so much…"
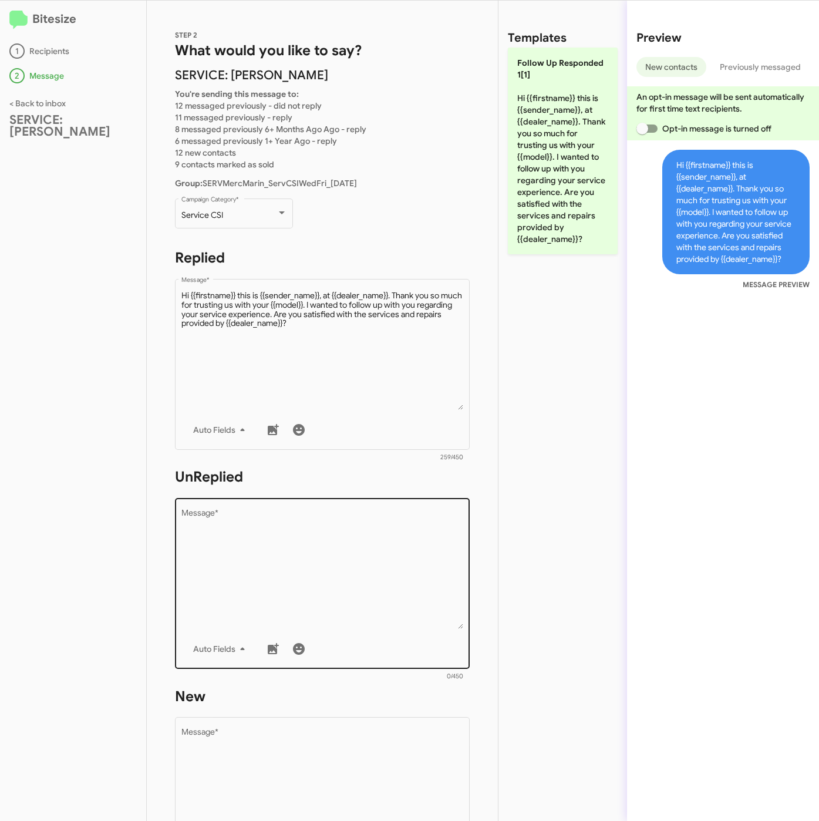
click at [342, 557] on textarea "Message *" at bounding box center [322, 569] width 282 height 120
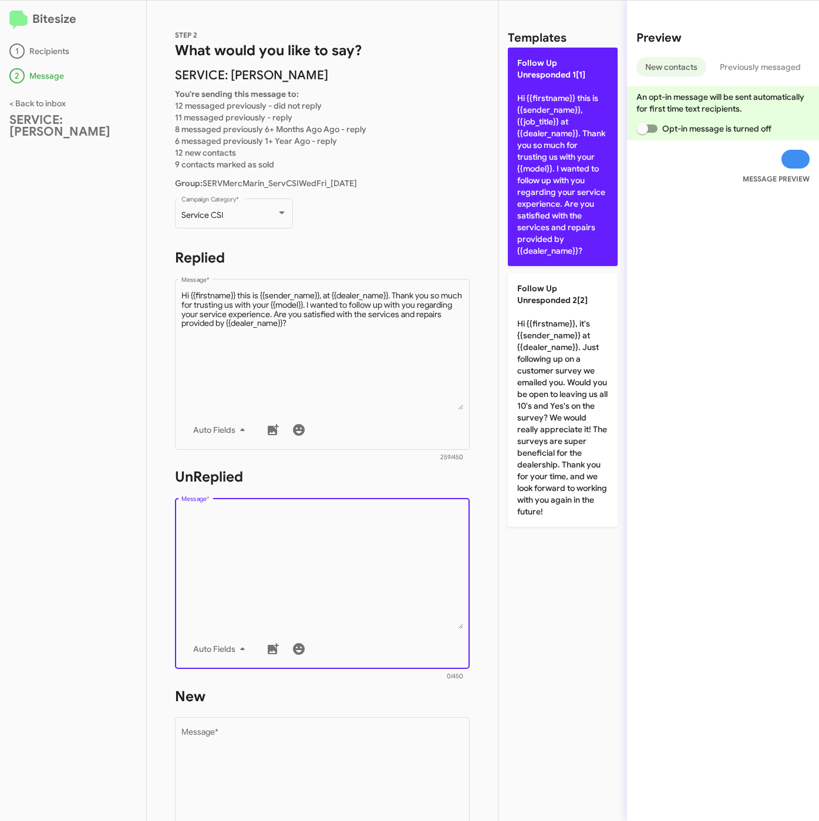
click at [597, 236] on p "Follow Up Unresponded 1[1] Hi {{firstname}} this is {{sender_name}}, {{job_titl…" at bounding box center [563, 157] width 110 height 218
type textarea "Hi {{firstname}} this is {{sender_name}}, {{job_title}} at {{dealer_name}}. Tha…"
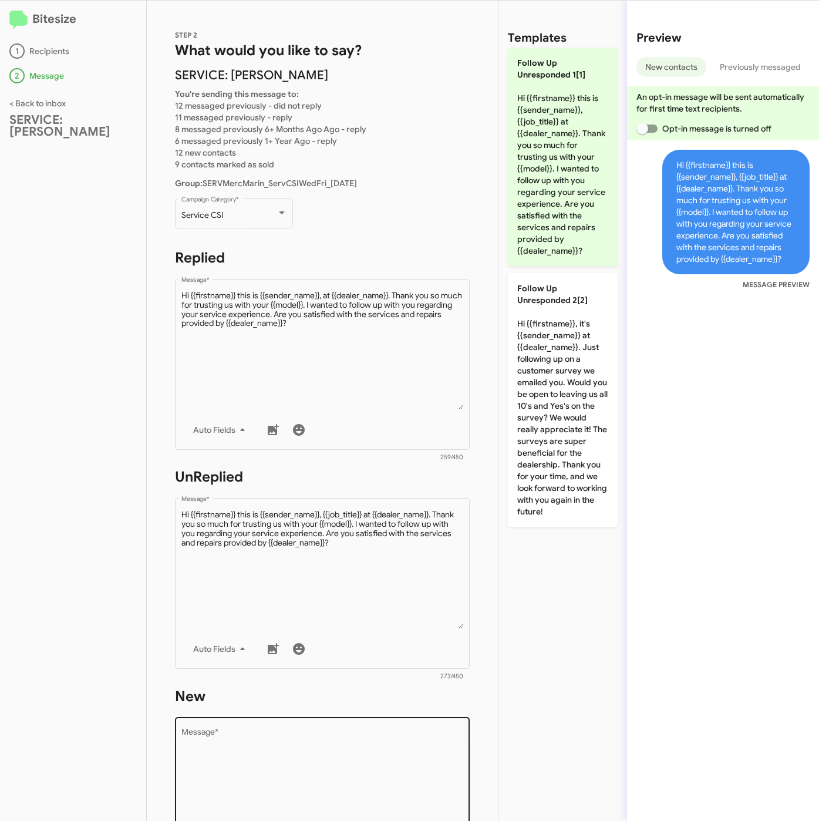
click at [328, 724] on div "Drop image here to insert Auto Fields Message *" at bounding box center [322, 801] width 282 height 173
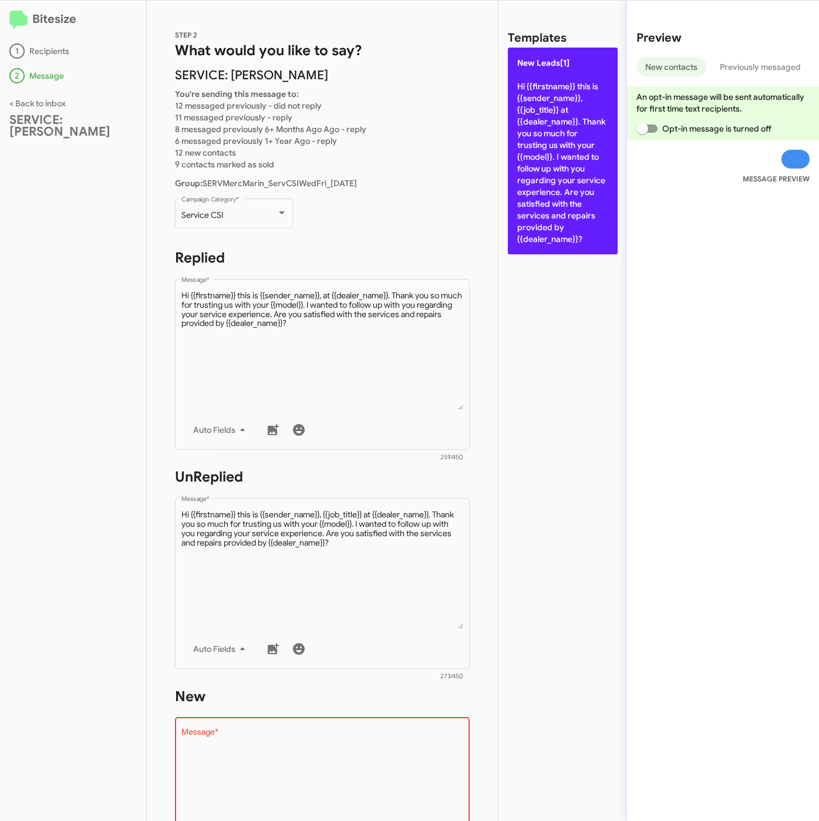
click at [566, 74] on p "New Leads[1] Hi {{firstname}} this is {{sender_name}}, {{job_title}} at {{deale…" at bounding box center [563, 151] width 110 height 207
type textarea "Hi {{firstname}} this is {{sender_name}}, {{job_title}} at {{dealer_name}}. Tha…"
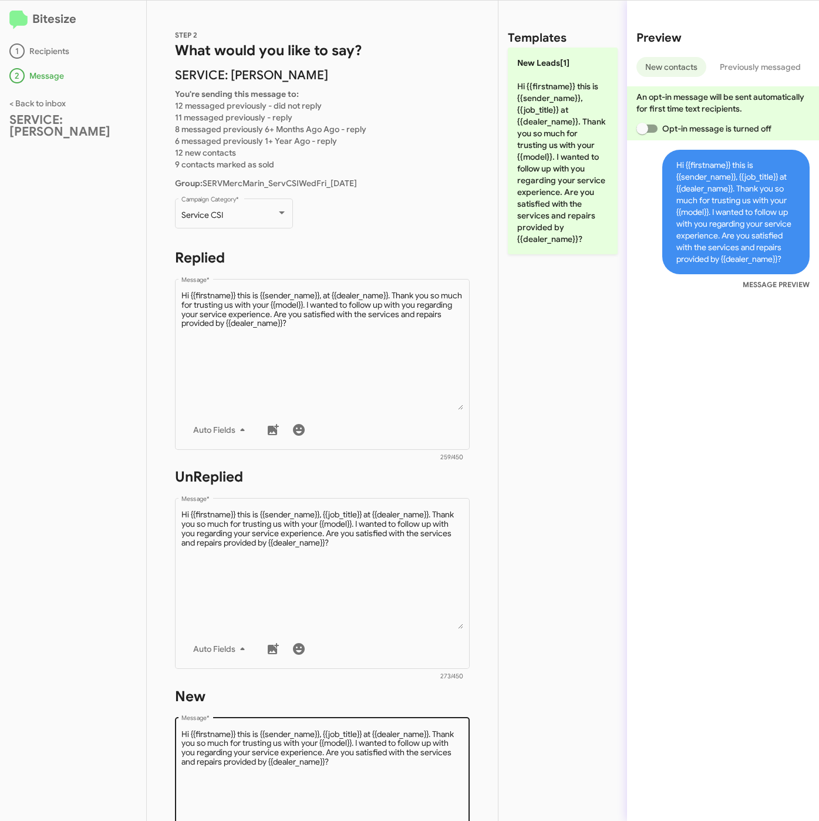
scroll to position [288, 0]
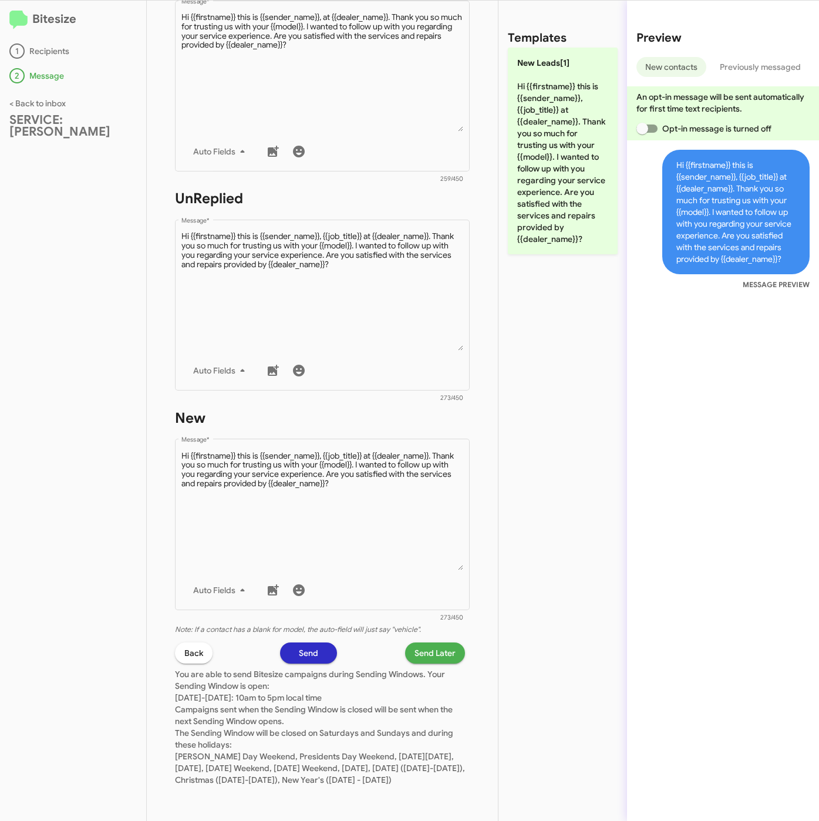
click at [415, 645] on span "Send Later" at bounding box center [435, 652] width 41 height 21
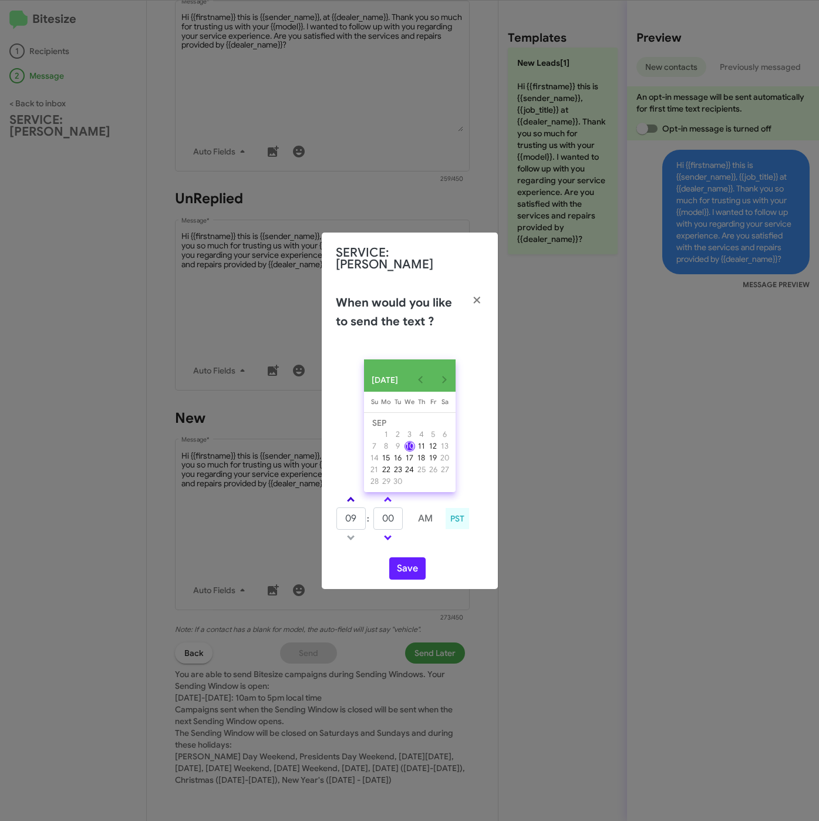
click at [351, 497] on span at bounding box center [351, 501] width 8 height 8
type input "10"
drag, startPoint x: 385, startPoint y: 513, endPoint x: 374, endPoint y: 513, distance: 10.6
click at [372, 513] on tr "10 : 00 AM" at bounding box center [388, 518] width 105 height 23
drag, startPoint x: 386, startPoint y: 517, endPoint x: 379, endPoint y: 517, distance: 7.0
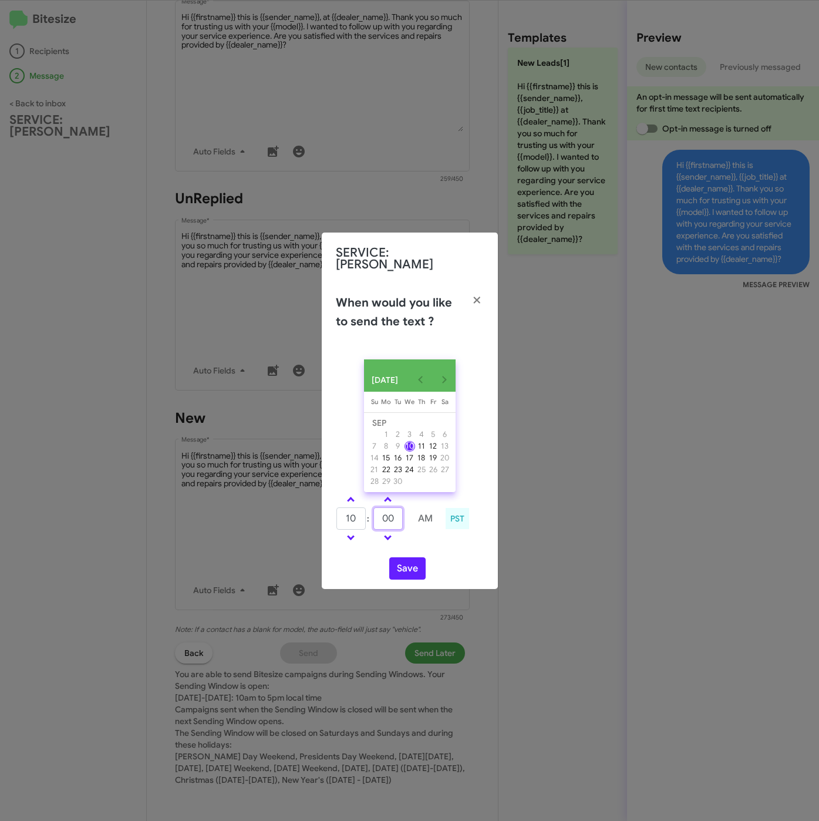
click at [379, 517] on input "00" at bounding box center [388, 518] width 29 height 22
type input "20"
click at [414, 564] on button "Save" at bounding box center [407, 568] width 36 height 22
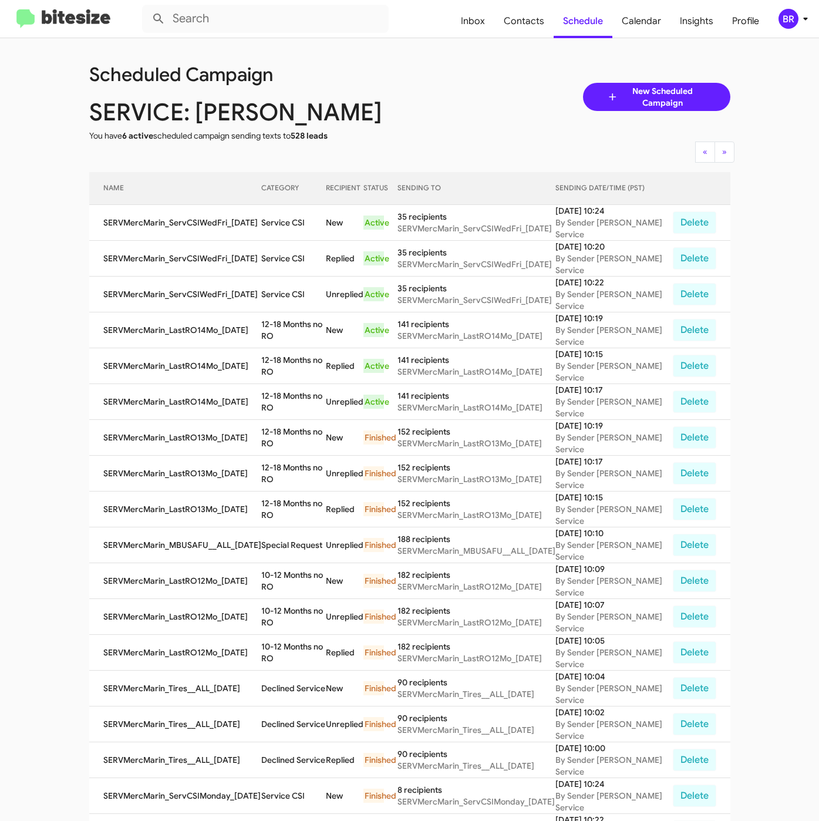
click at [792, 22] on div "BR" at bounding box center [789, 19] width 20 height 20
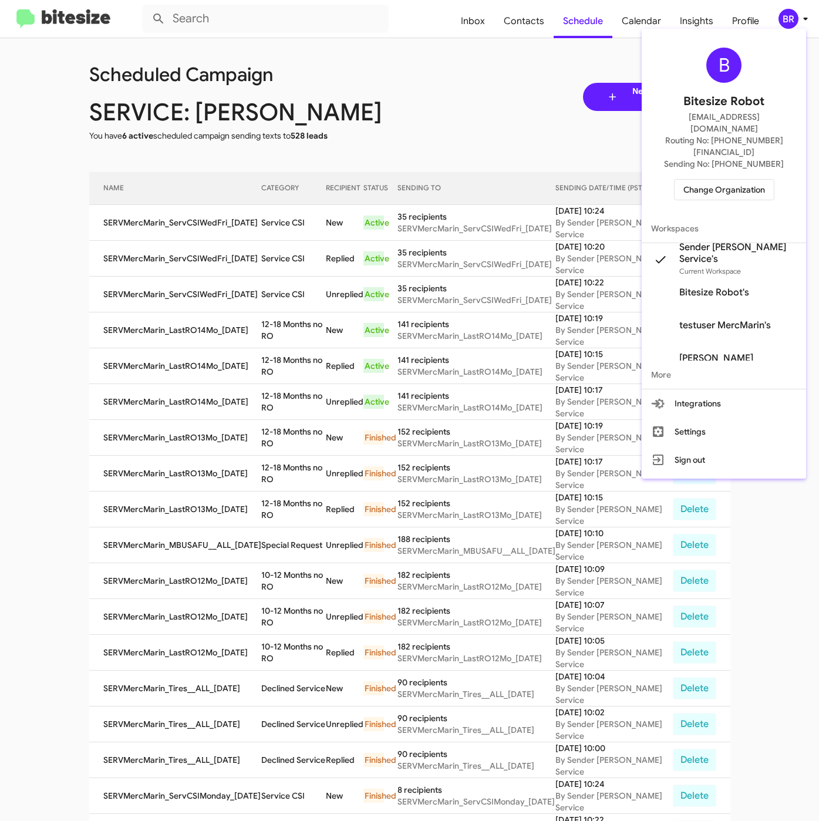
drag, startPoint x: 259, startPoint y: 222, endPoint x: 302, endPoint y: 226, distance: 43.1
click at [302, 226] on div at bounding box center [409, 410] width 819 height 821
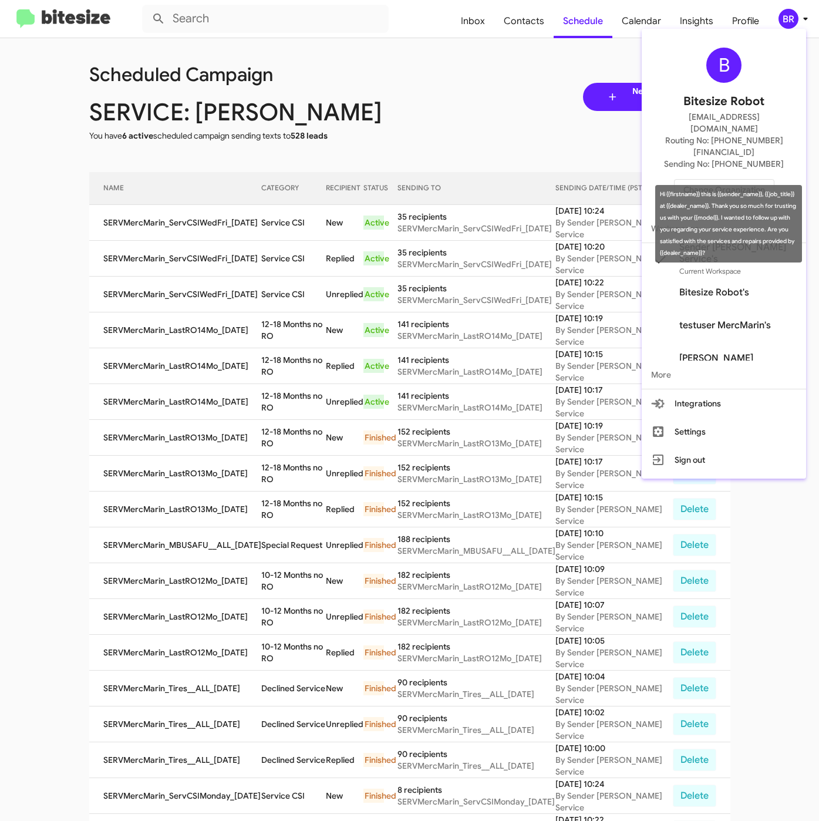
click at [287, 227] on td "Service CSI" at bounding box center [293, 223] width 65 height 36
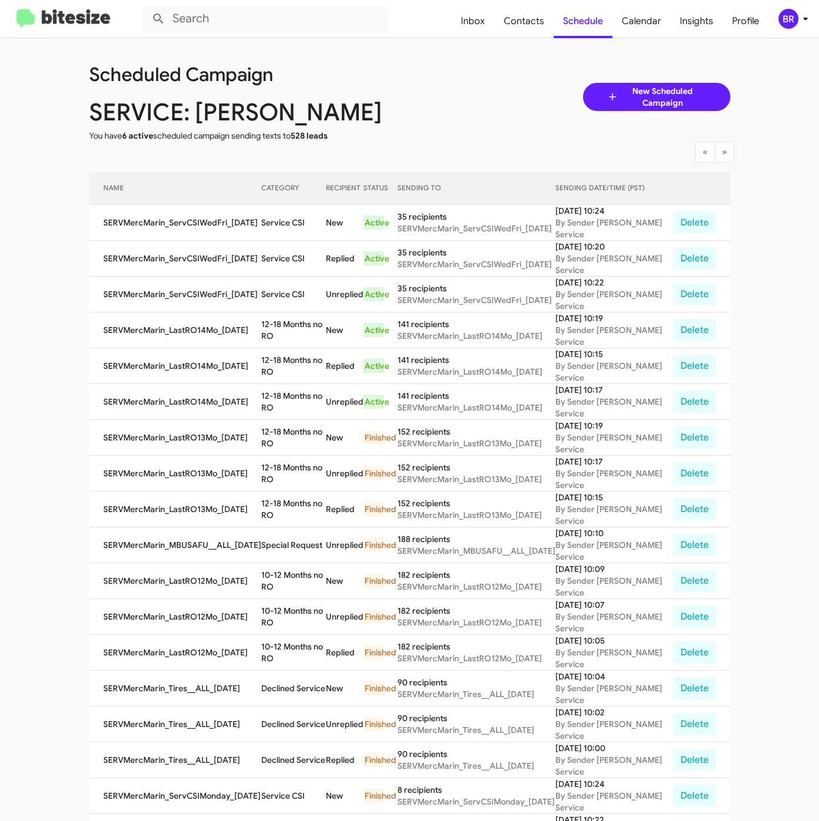
drag, startPoint x: 257, startPoint y: 222, endPoint x: 191, endPoint y: 446, distance: 234.0
click at [303, 230] on td "Service CSI" at bounding box center [293, 223] width 65 height 36
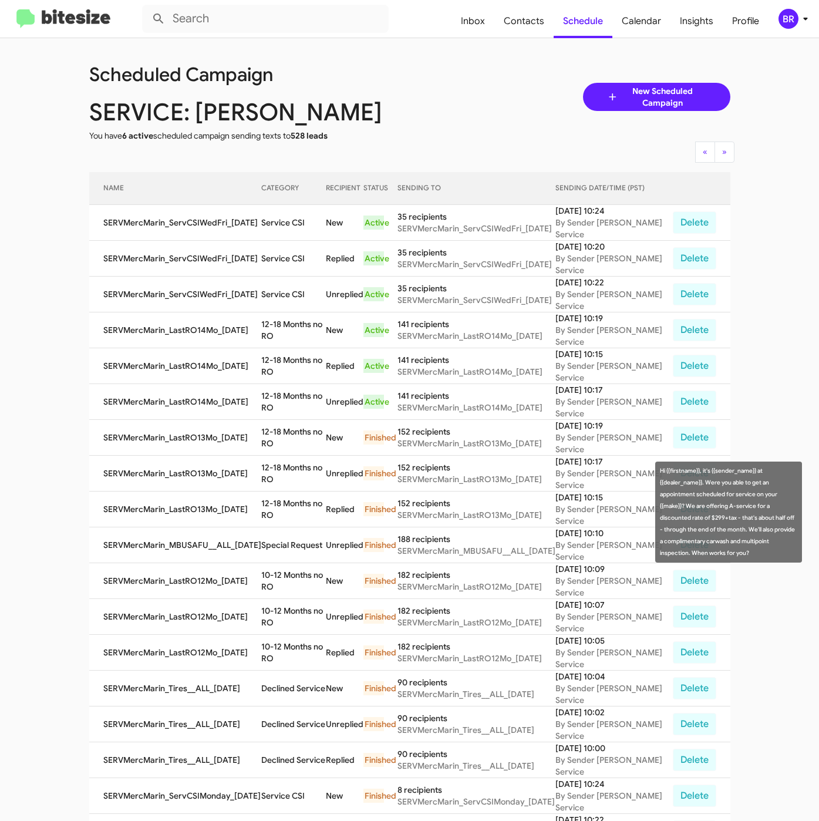
copy td "Service CSI"
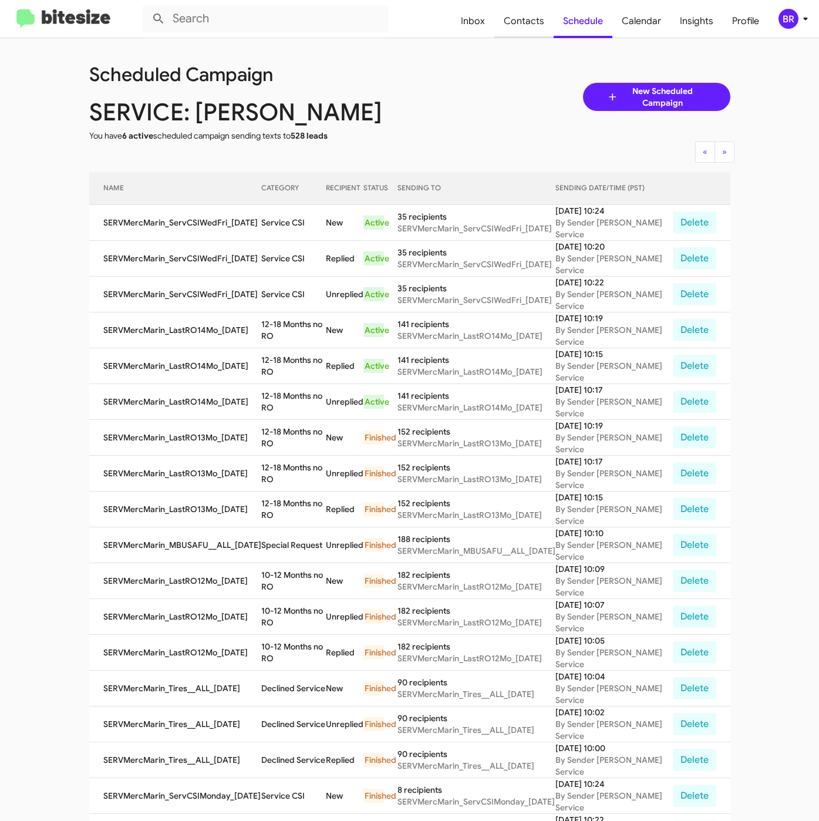
drag, startPoint x: 538, startPoint y: 20, endPoint x: 538, endPoint y: 38, distance: 17.6
click at [538, 20] on span "Contacts" at bounding box center [523, 21] width 59 height 34
type input "in:groups"
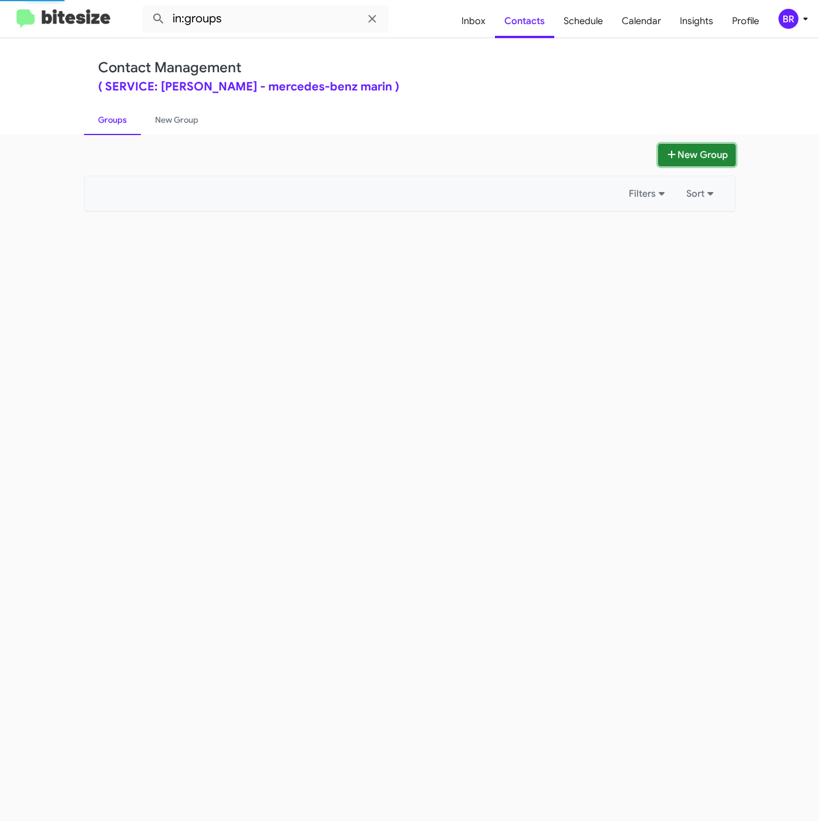
click at [660, 157] on button "New Group" at bounding box center [697, 155] width 78 height 22
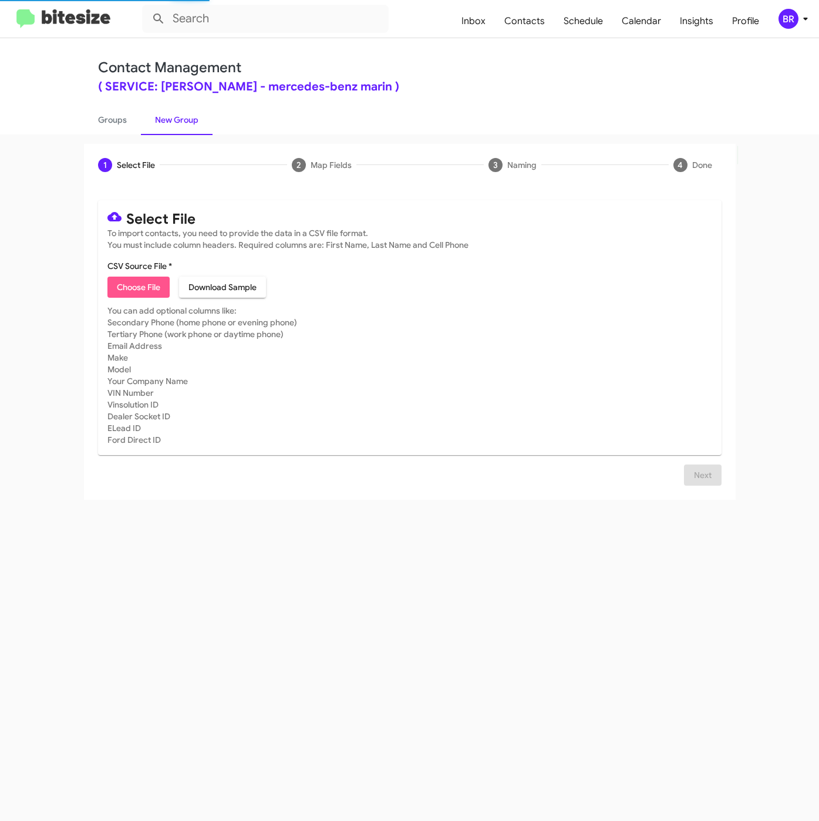
click at [156, 290] on span "Choose File" at bounding box center [138, 287] width 43 height 21
type input "SERVMercMarin_Tires__ALL_[DATE]"
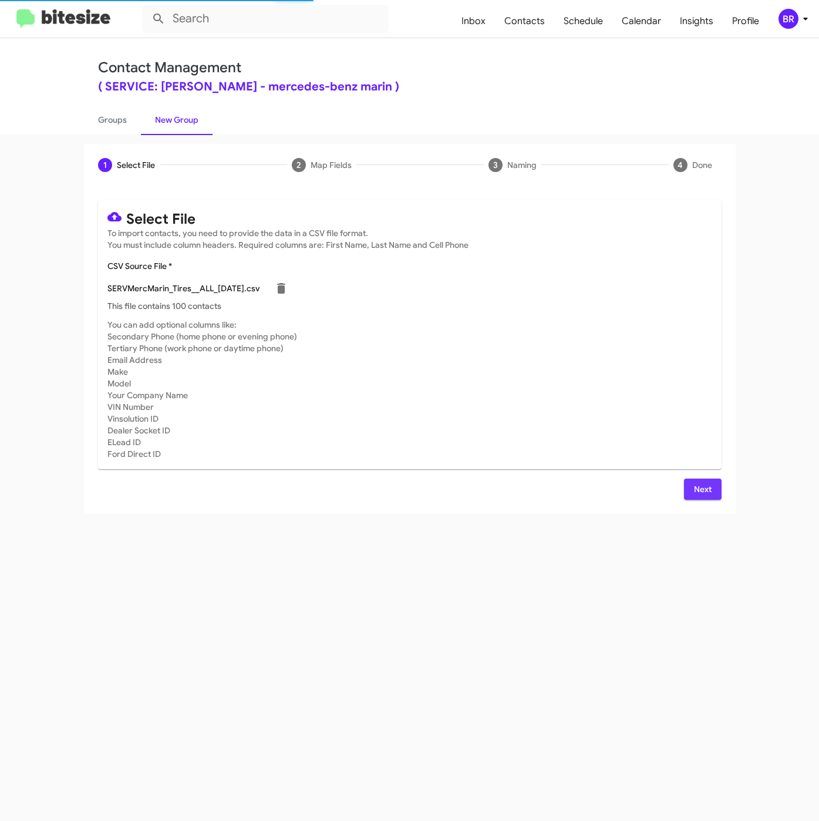
drag, startPoint x: 705, startPoint y: 485, endPoint x: 698, endPoint y: 475, distance: 11.9
click at [704, 485] on span "Next" at bounding box center [703, 489] width 19 height 21
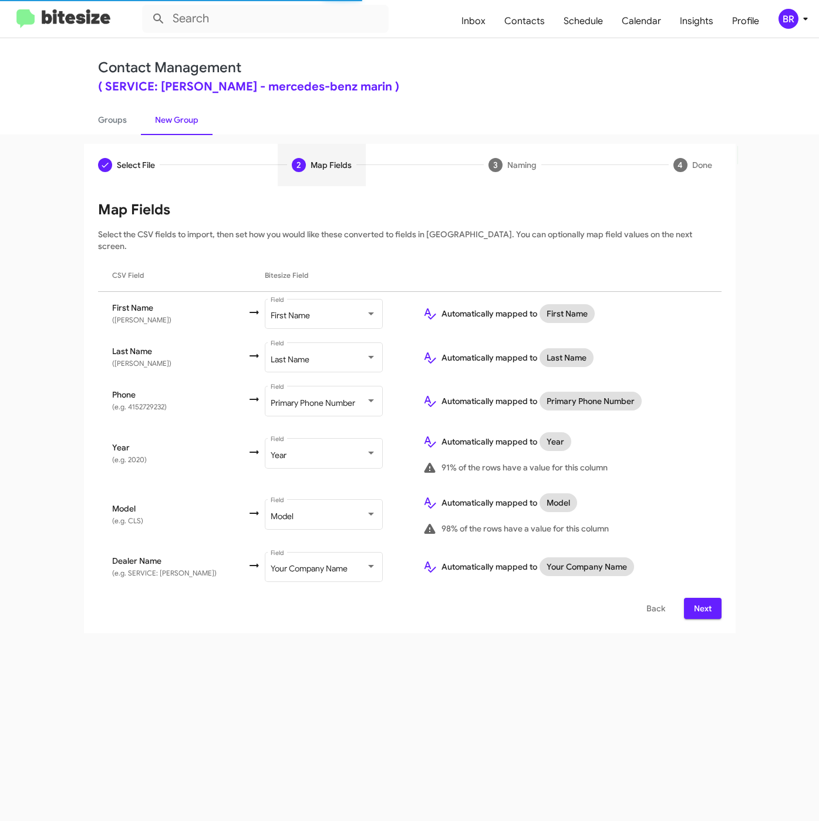
click at [712, 598] on button "Next" at bounding box center [703, 608] width 38 height 21
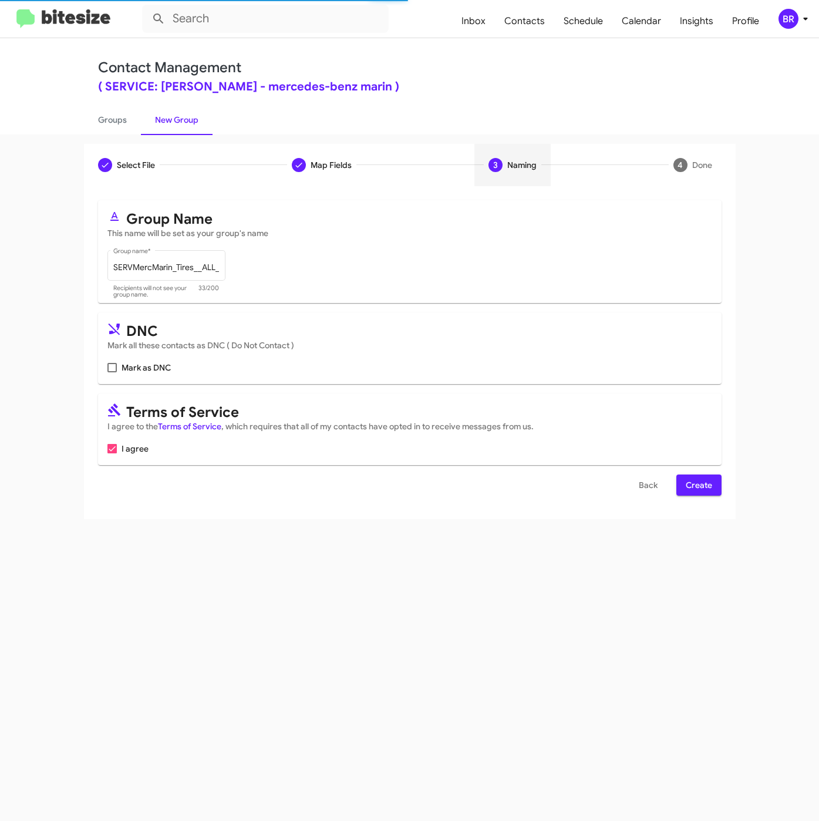
click at [693, 472] on form "Group Name This name will be set as your group's name SERVMercMarin_Tires__ALL_…" at bounding box center [410, 347] width 624 height 295
click at [695, 485] on span "Create" at bounding box center [699, 485] width 26 height 21
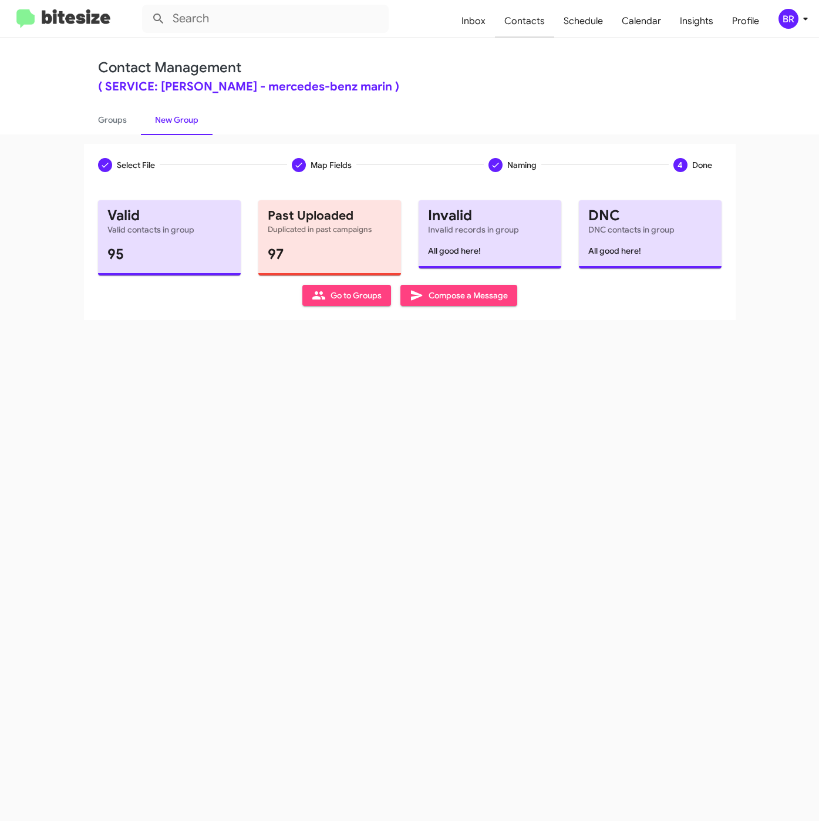
click at [510, 21] on span "Contacts" at bounding box center [524, 21] width 59 height 34
type input "in:groups"
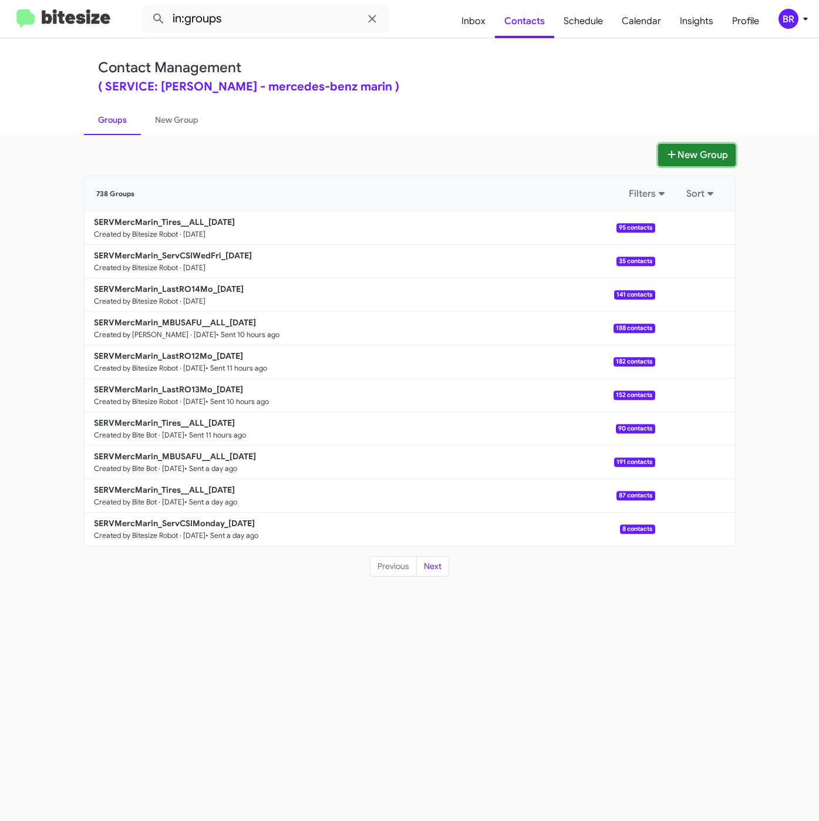
click at [694, 154] on button "New Group" at bounding box center [697, 155] width 78 height 22
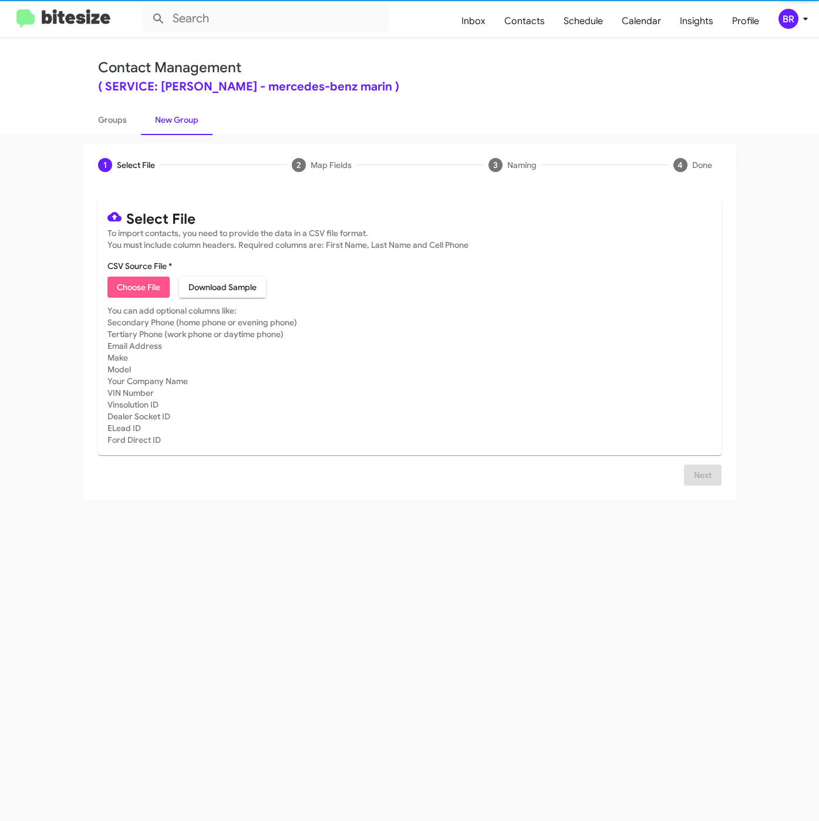
click at [131, 284] on span "Choose File" at bounding box center [138, 287] width 43 height 21
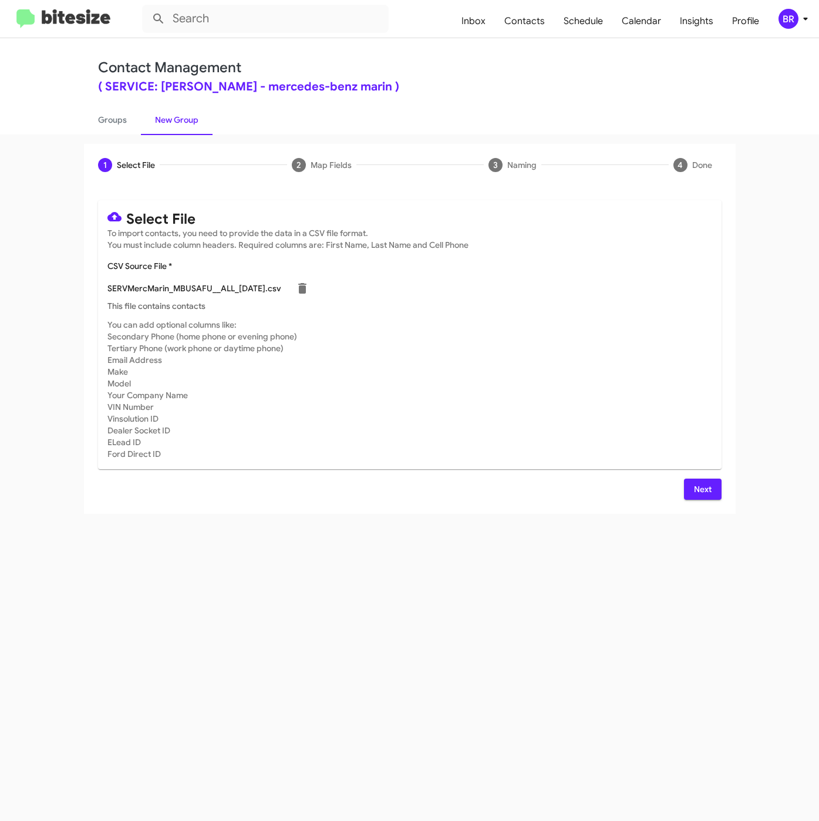
type input "SERVMercMarin_MBUSAFU__ALL_[DATE]"
click at [691, 490] on button "Next" at bounding box center [703, 489] width 38 height 21
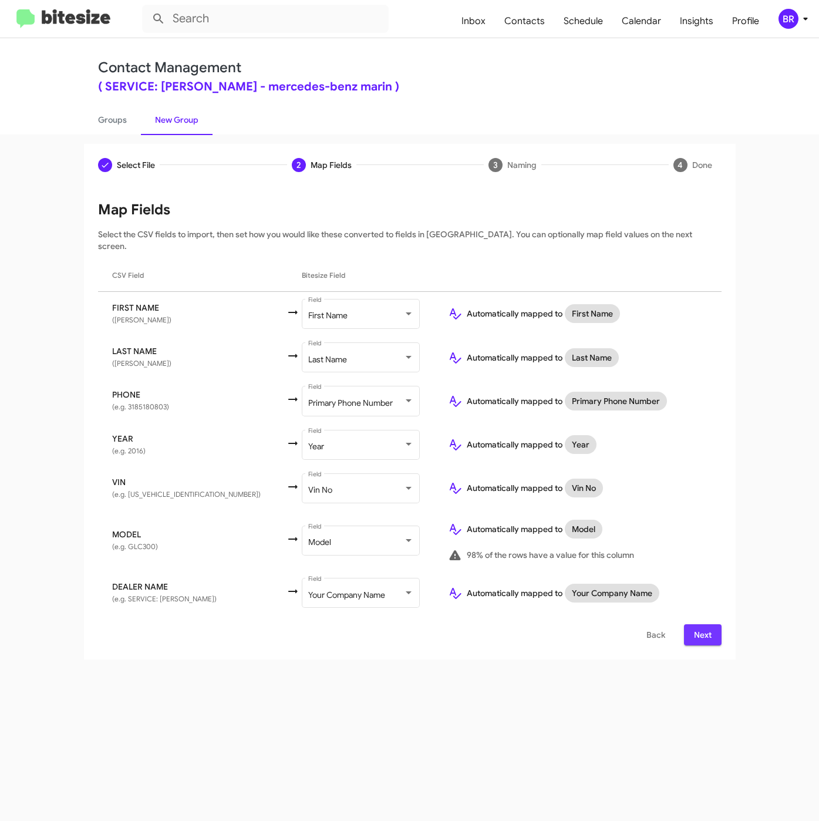
click at [698, 624] on span "Next" at bounding box center [703, 634] width 19 height 21
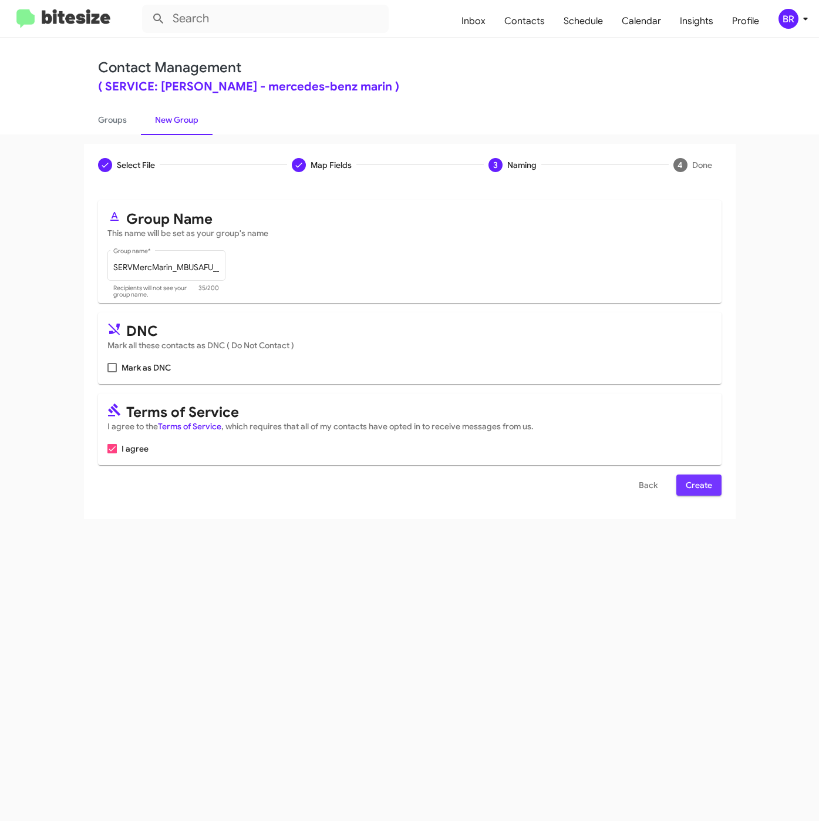
drag, startPoint x: 685, startPoint y: 481, endPoint x: 709, endPoint y: 507, distance: 35.4
click at [686, 481] on span "Create" at bounding box center [699, 485] width 26 height 21
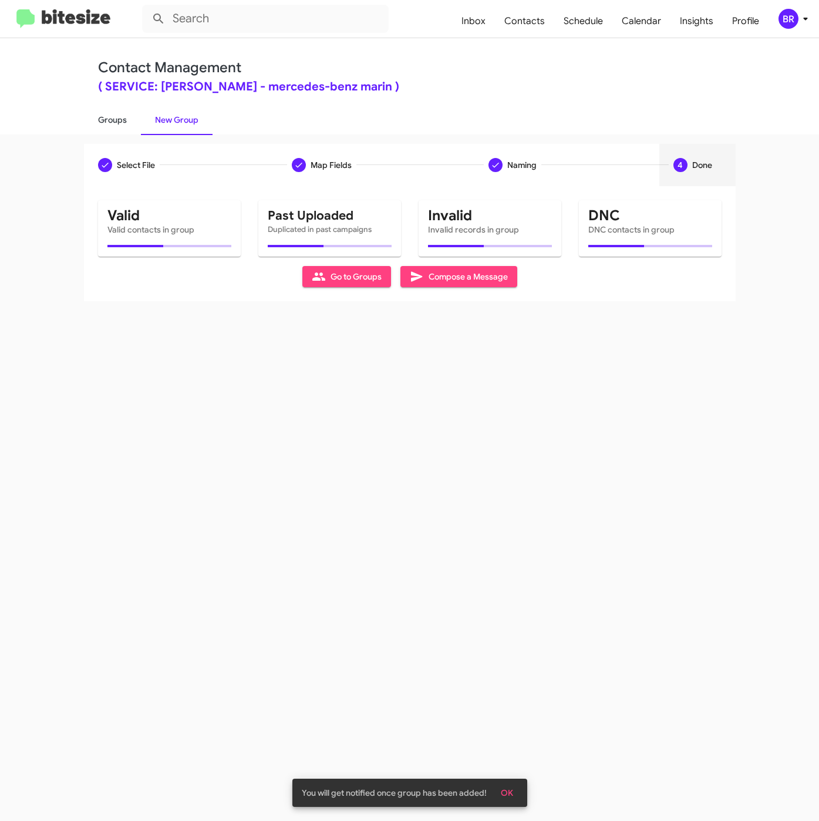
click at [108, 115] on link "Groups" at bounding box center [112, 120] width 57 height 31
type input "in:groups"
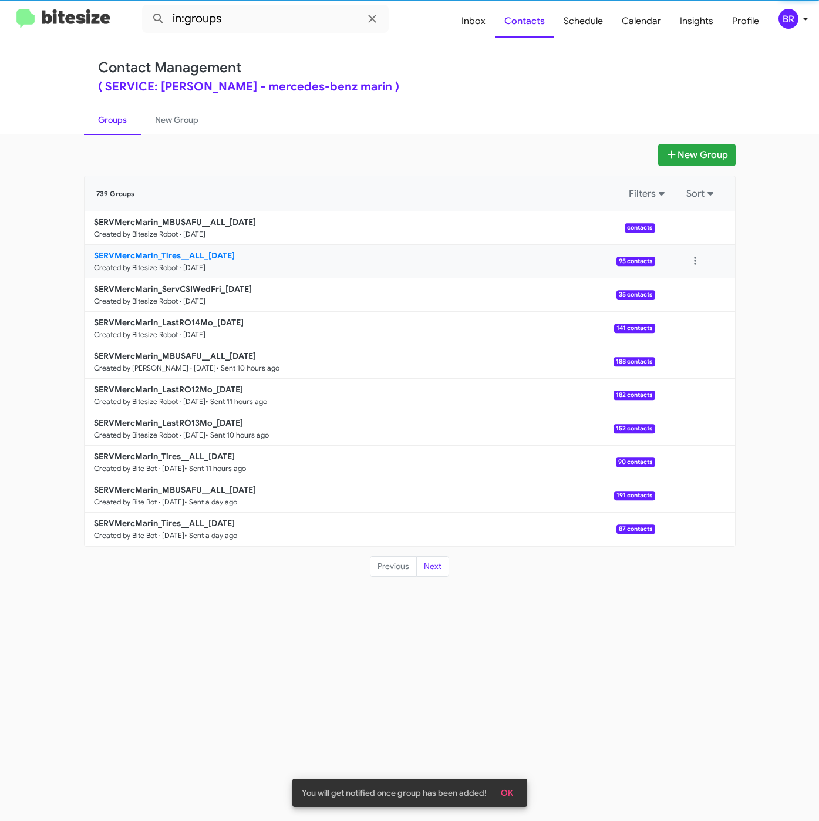
click at [199, 254] on b "SERVMercMarin_Tires__ALL_[DATE]" at bounding box center [164, 255] width 141 height 11
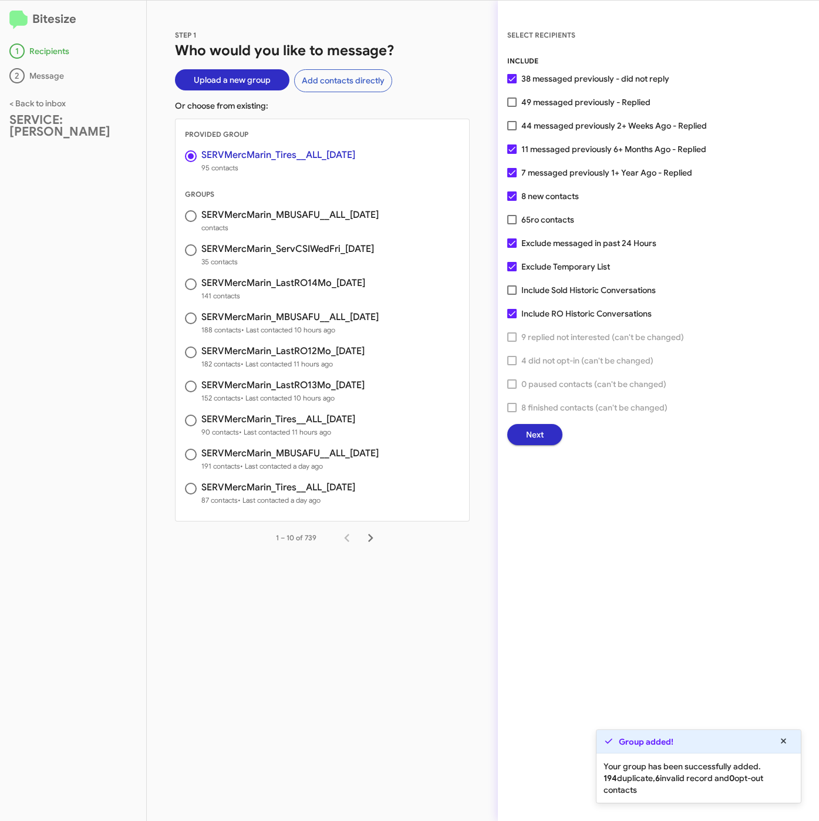
drag, startPoint x: 537, startPoint y: 97, endPoint x: 549, endPoint y: 160, distance: 64.4
click at [538, 96] on span "49 messaged previously - Replied" at bounding box center [586, 102] width 129 height 14
click at [512, 107] on input "49 messaged previously - Replied" at bounding box center [512, 107] width 1 height 1
checkbox input "true"
click at [538, 429] on span "Next" at bounding box center [535, 434] width 18 height 21
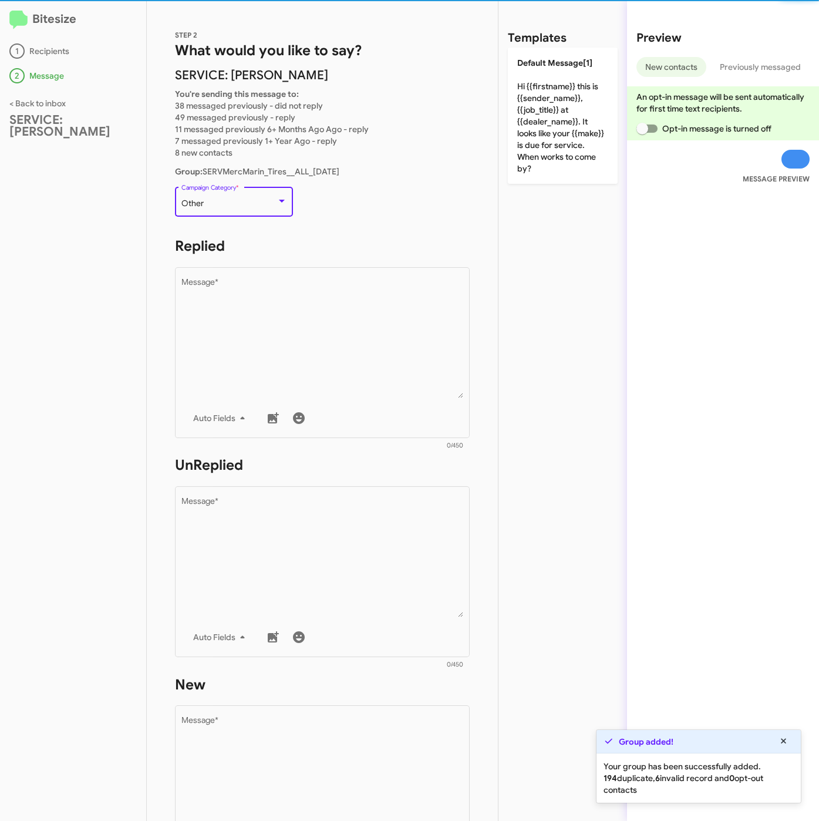
click at [238, 201] on div "Other" at bounding box center [228, 203] width 95 height 9
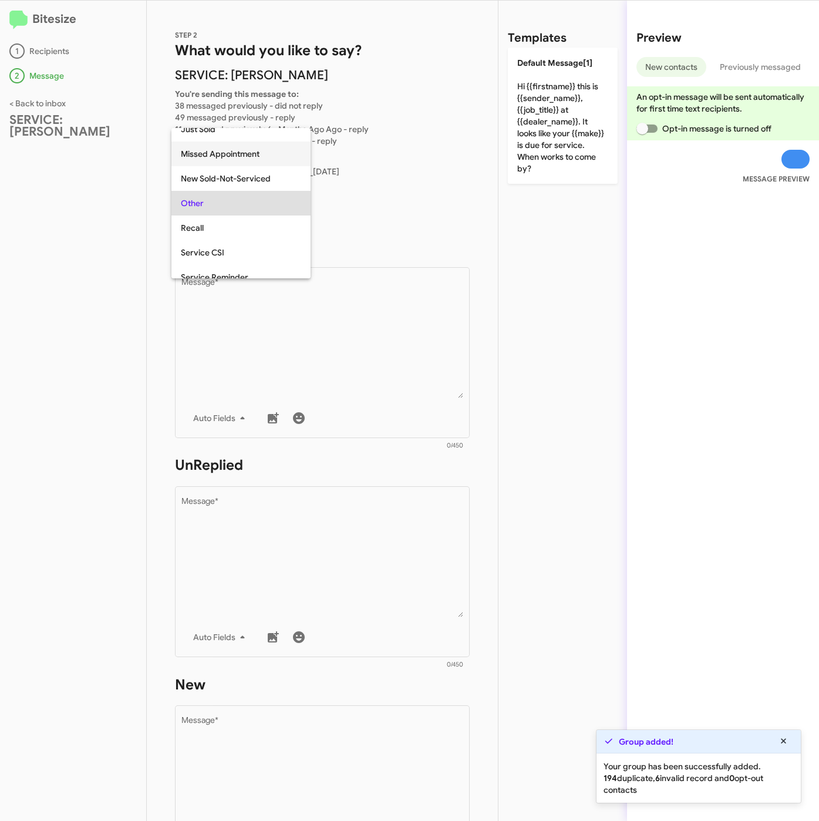
scroll to position [197, 0]
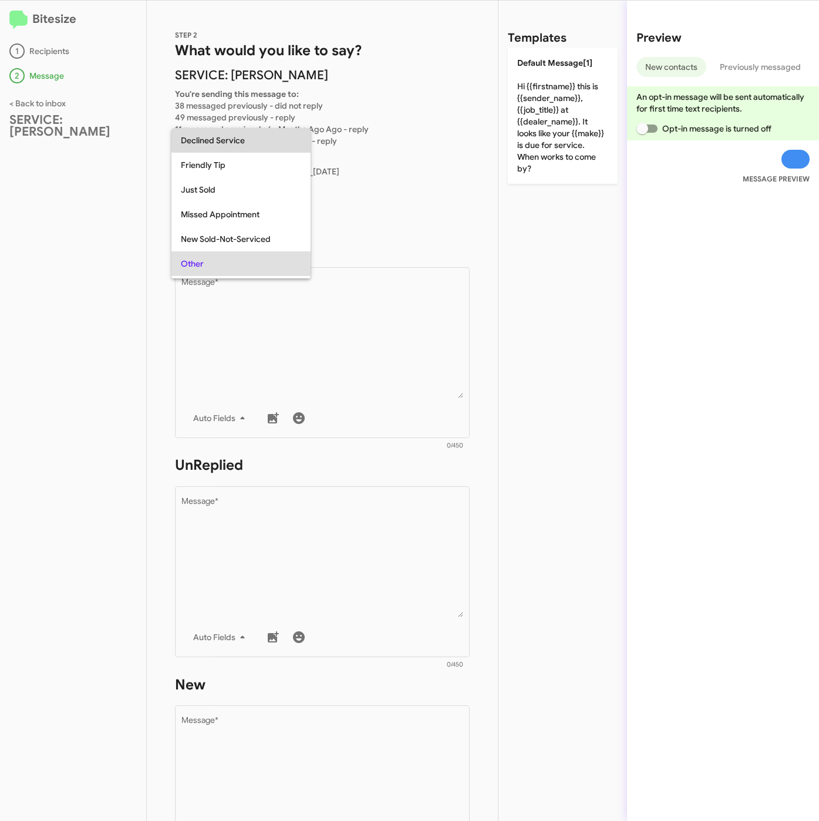
click at [243, 137] on span "Declined Service" at bounding box center [241, 140] width 120 height 25
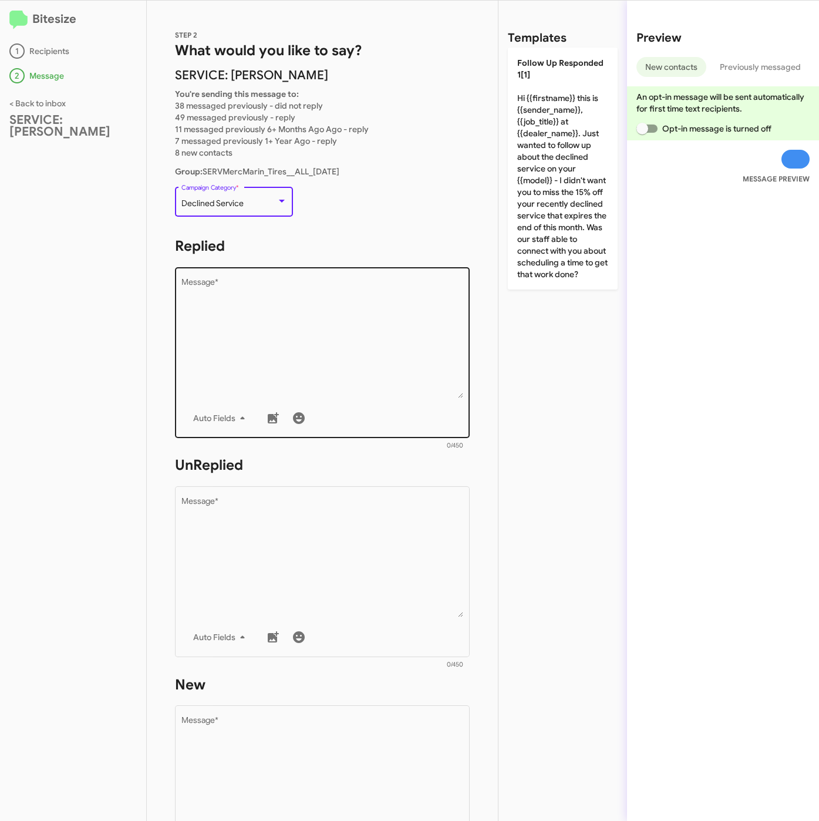
click at [295, 361] on textarea "Message *" at bounding box center [322, 338] width 282 height 120
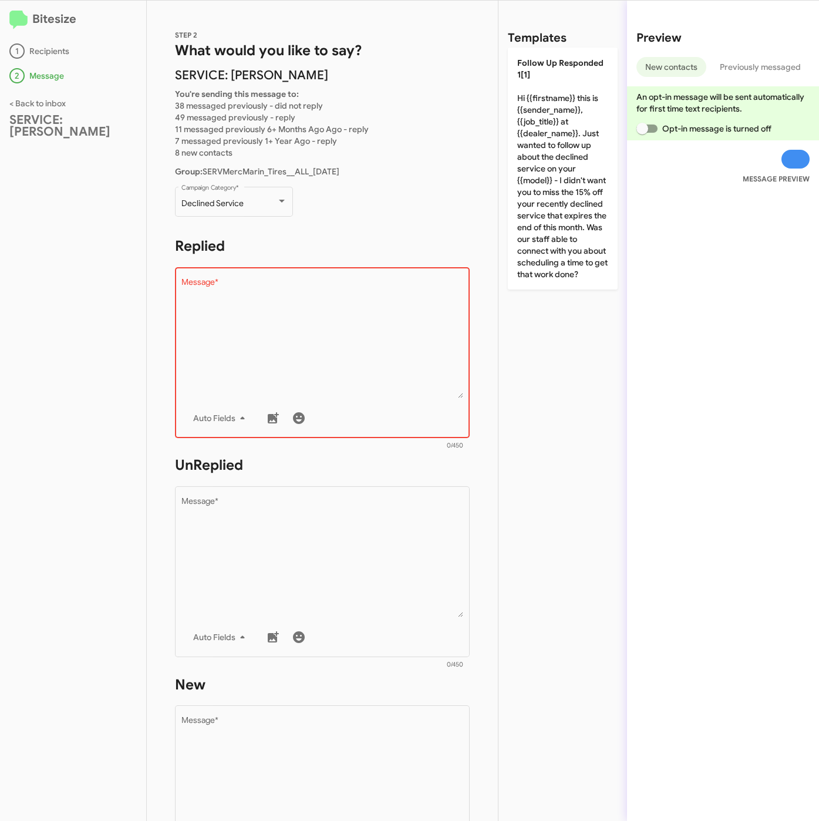
click at [255, 366] on textarea "Message *" at bounding box center [322, 338] width 282 height 120
paste textarea ""Hi {{firstname}} it's {{sender_name}}, at {{dealer_name}}. Thanks for being ou…"
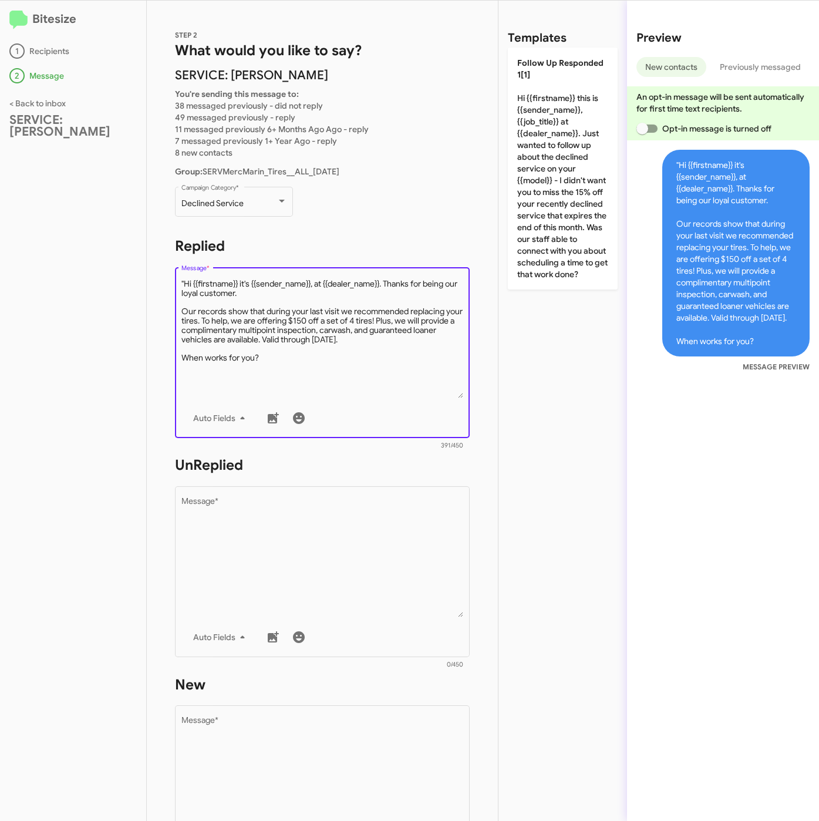
click at [182, 282] on textarea "Message *" at bounding box center [322, 338] width 282 height 120
click at [184, 282] on textarea "Message *" at bounding box center [322, 338] width 282 height 120
type textarea "Hi {{firstname}} it's {{sender_name}}, at {{dealer_name}}. Thanks for being our…"
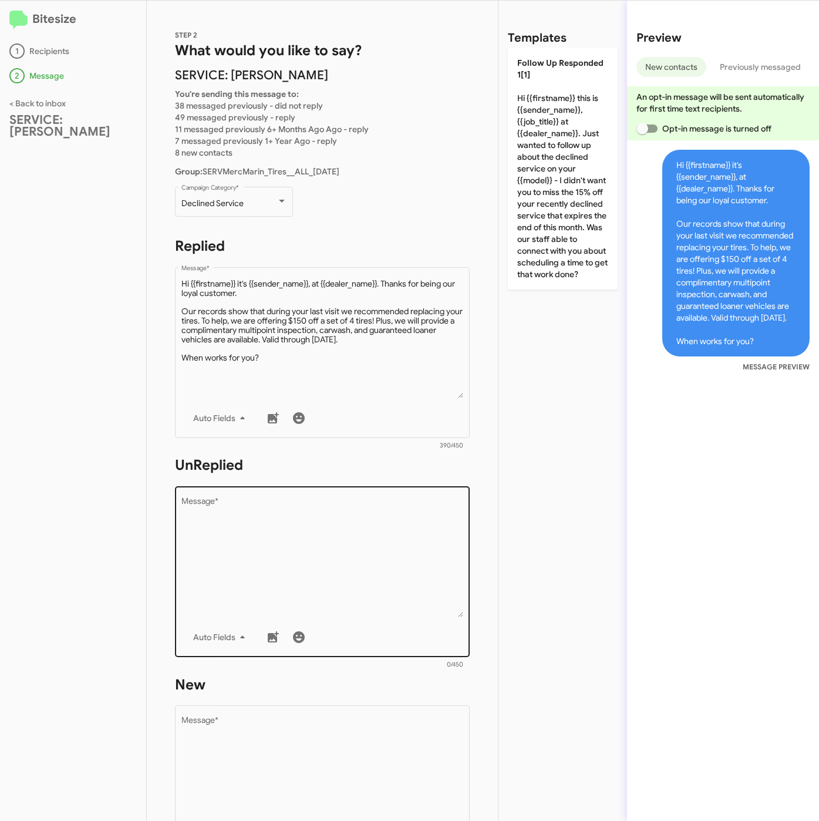
click at [323, 533] on textarea "Message *" at bounding box center [322, 557] width 282 height 120
paste textarea ""Hi {{firstname}} it's {{sender_name}}, {{job_title}} at {{dealer_name}}. Thank…"
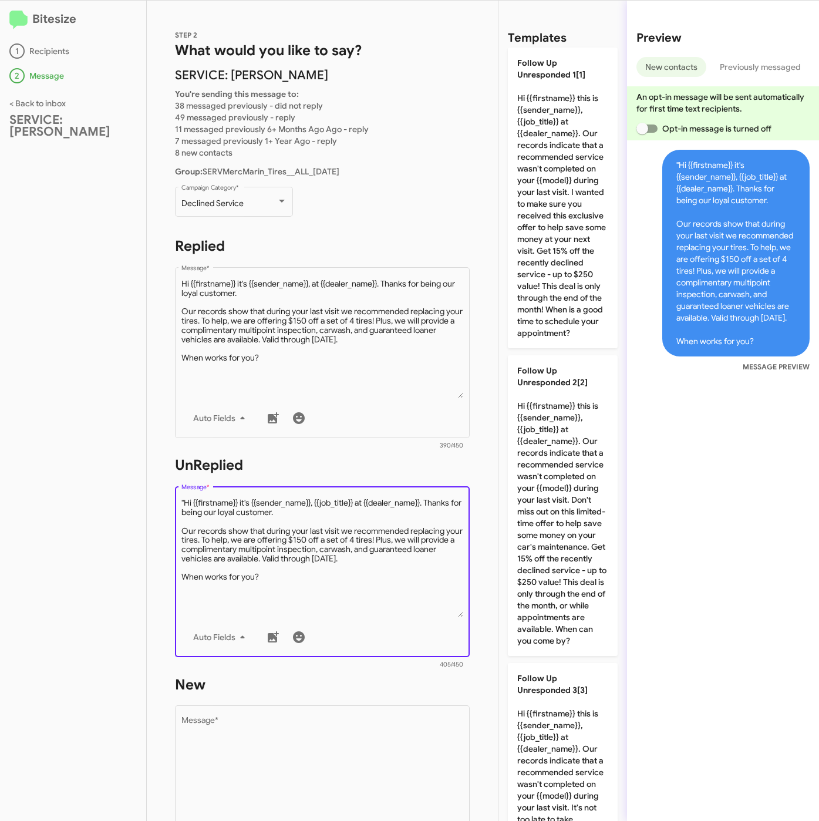
click at [185, 497] on textarea "Message *" at bounding box center [322, 557] width 282 height 120
type textarea "Hi {{firstname}} it's {{sender_name}}, {{job_title}} at {{dealer_name}}. Thanks…"
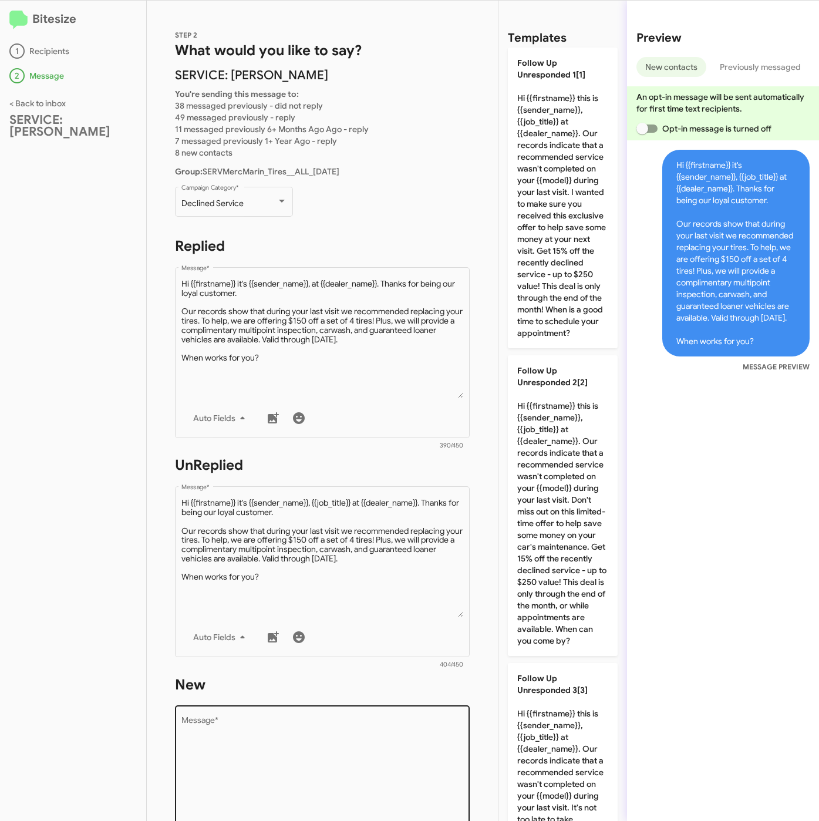
click at [275, 707] on div "Drop image here to insert Auto Fields Message *" at bounding box center [322, 790] width 282 height 173
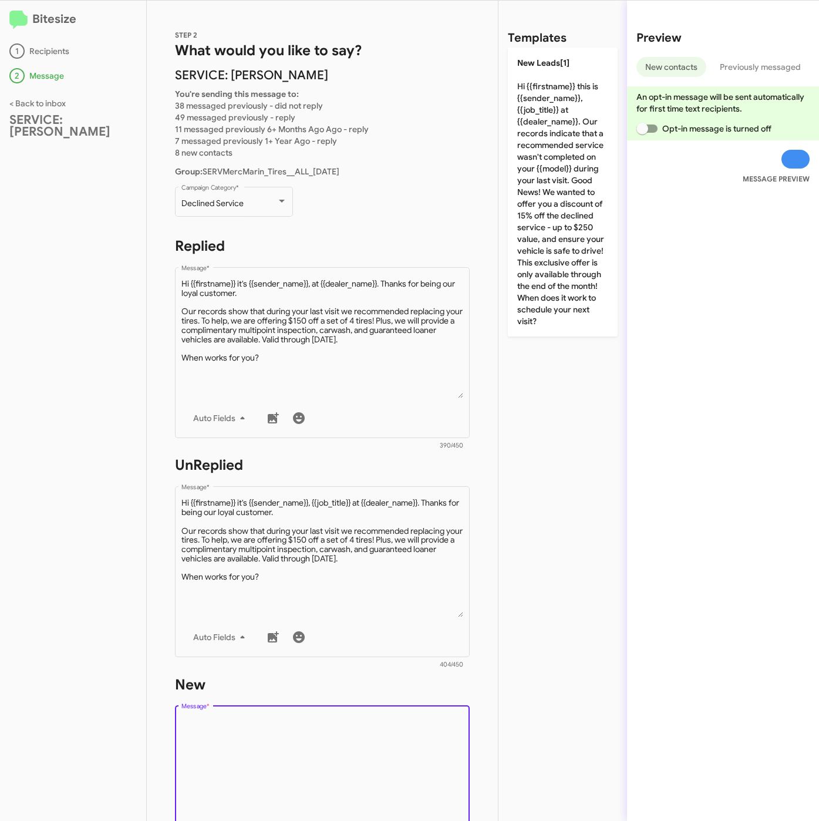
paste textarea ""Hi {{firstname}} it's {{sender_name}}, {{job_title}} at {{dealer_name}}. Thank…"
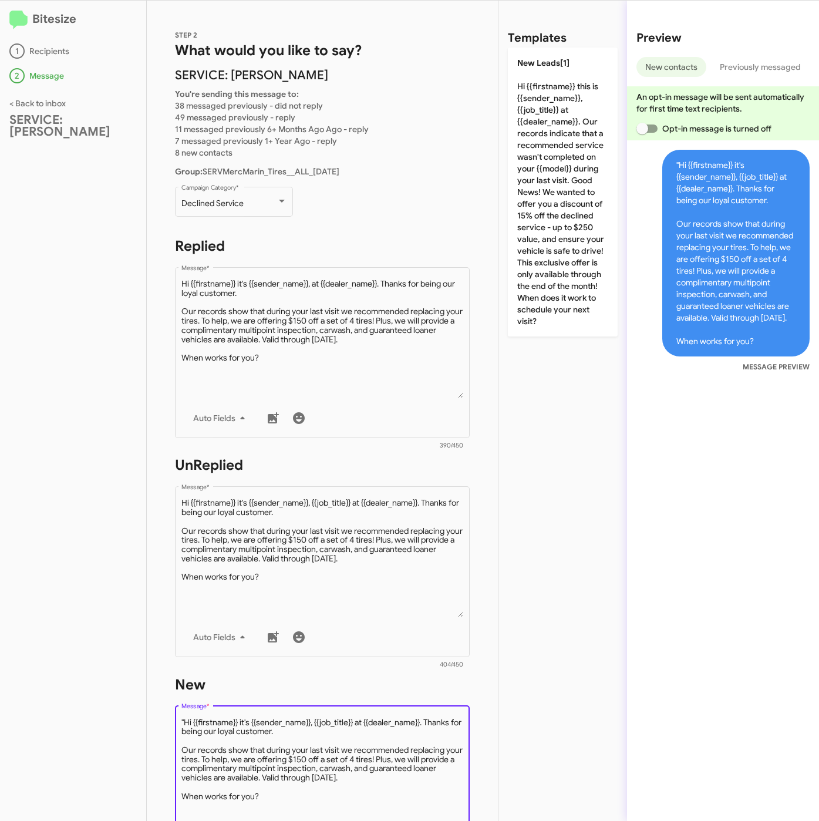
click at [185, 721] on textarea "Message *" at bounding box center [322, 777] width 282 height 120
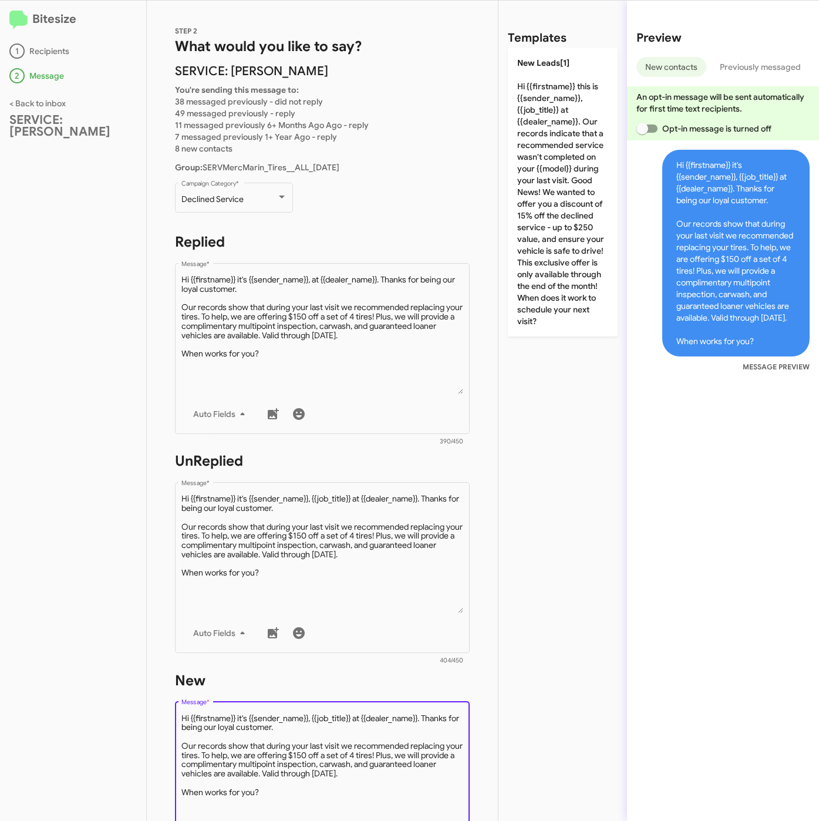
scroll to position [0, 0]
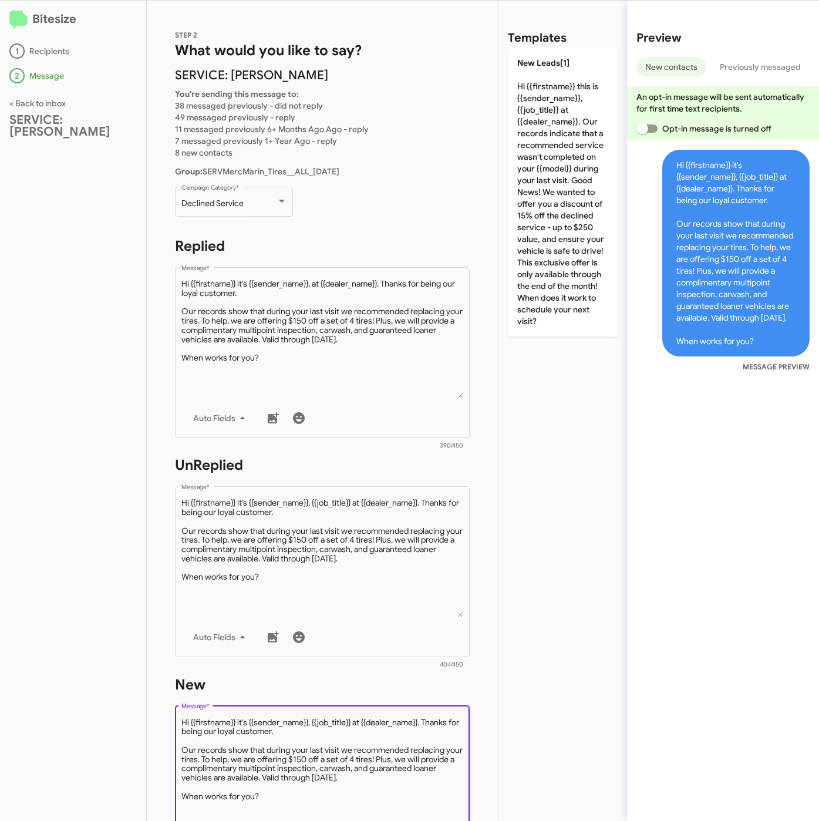
type textarea "Hi {{firstname}} it's {{sender_name}}, {{job_title}} at {{dealer_name}}. Thanks…"
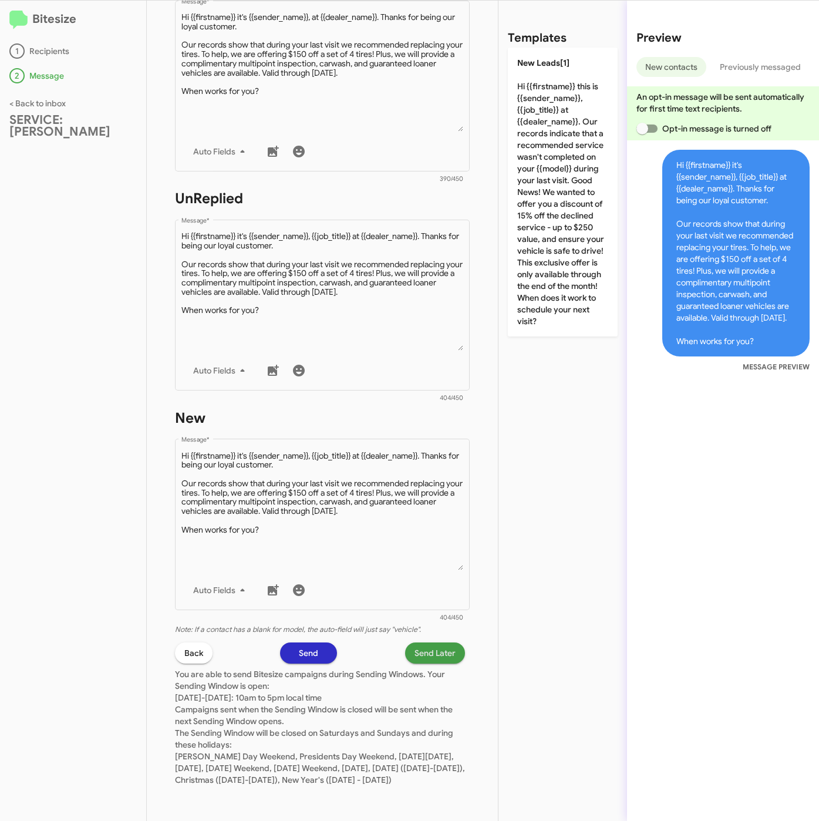
click at [426, 642] on span "Send Later" at bounding box center [435, 652] width 41 height 21
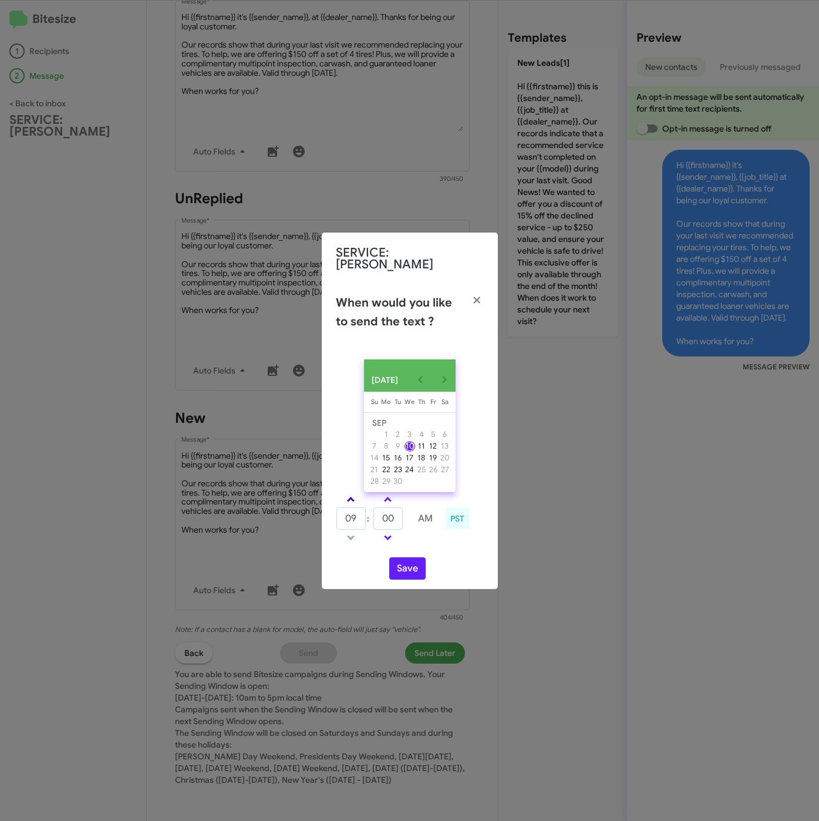
click at [349, 499] on span at bounding box center [351, 501] width 8 height 8
type input "10"
click at [400, 573] on button "Save" at bounding box center [407, 568] width 36 height 22
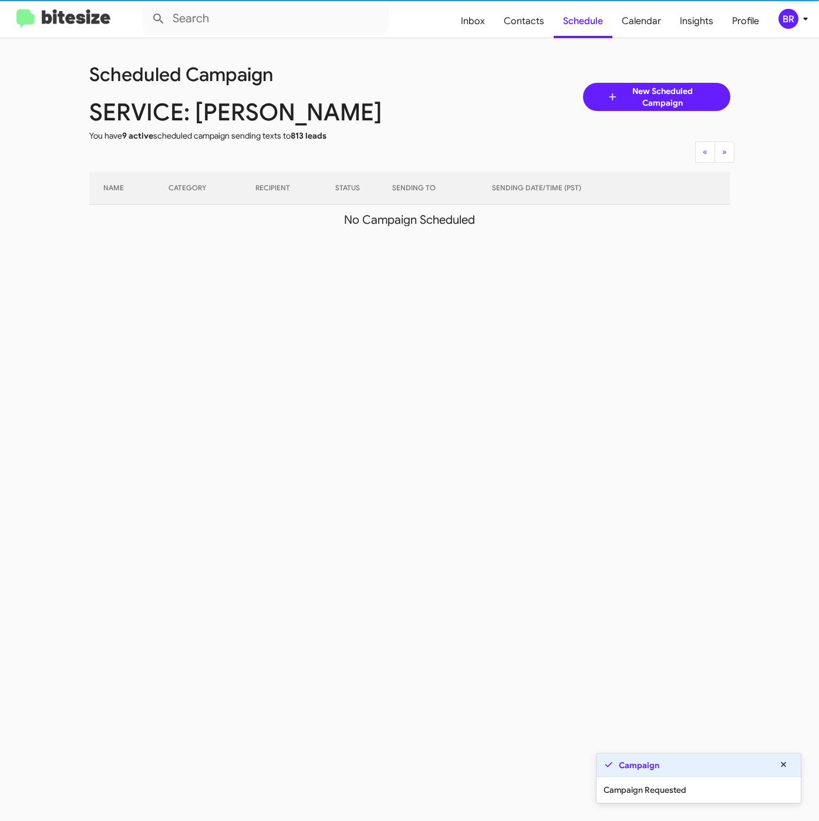
click at [797, 23] on div "BR" at bounding box center [789, 19] width 20 height 20
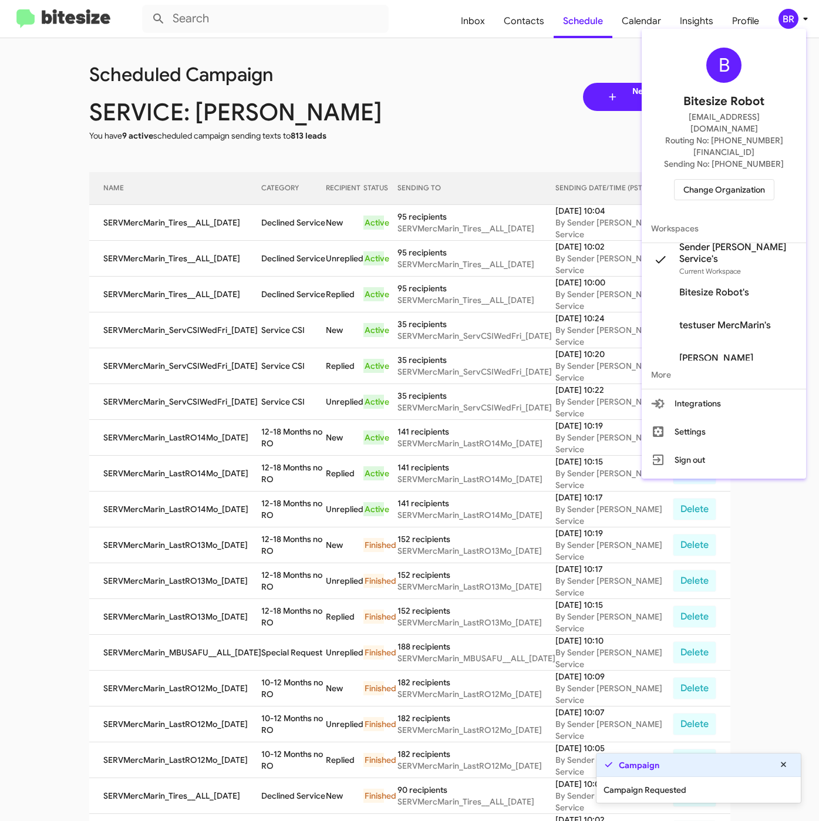
click at [527, 28] on div at bounding box center [409, 410] width 819 height 821
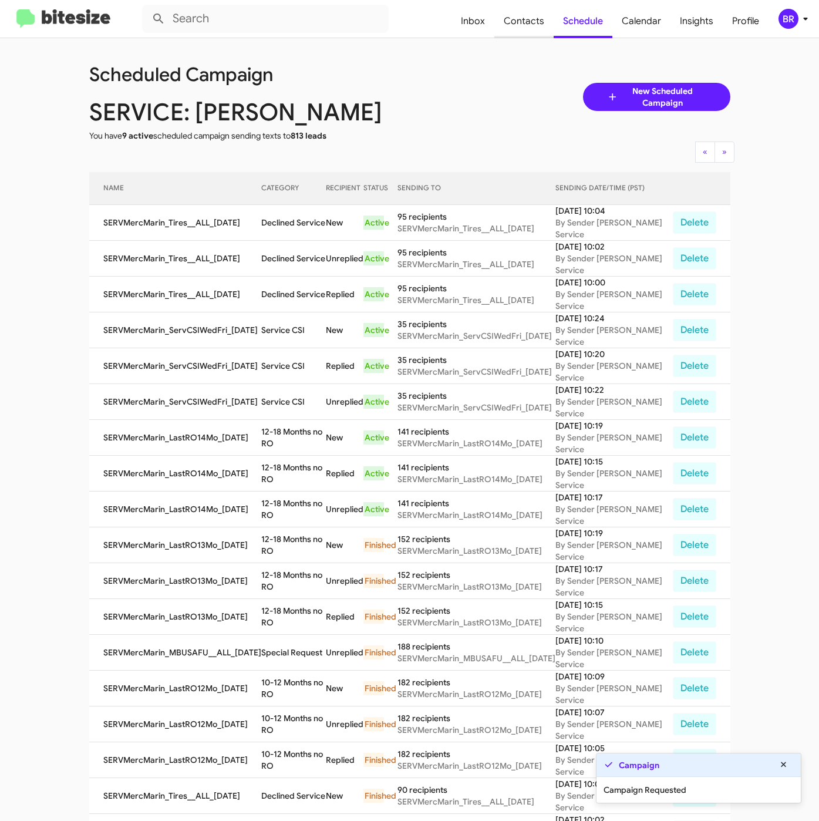
click at [527, 21] on span "Contacts" at bounding box center [523, 21] width 59 height 34
type input "in:groups"
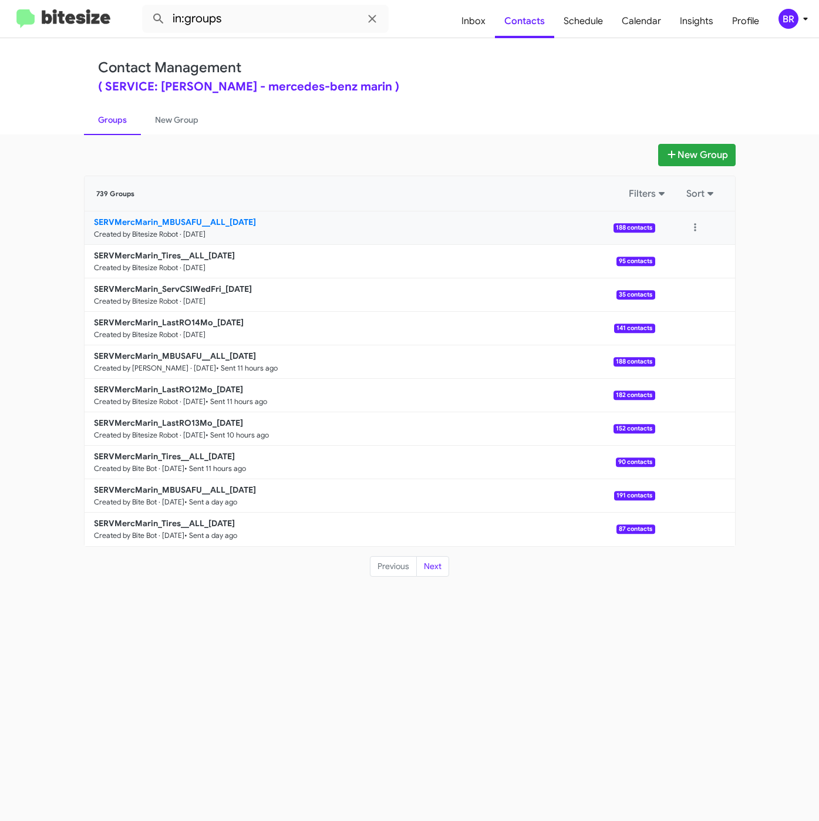
click at [204, 224] on b "SERVMercMarin_MBUSAFU__ALL_[DATE]" at bounding box center [175, 222] width 162 height 11
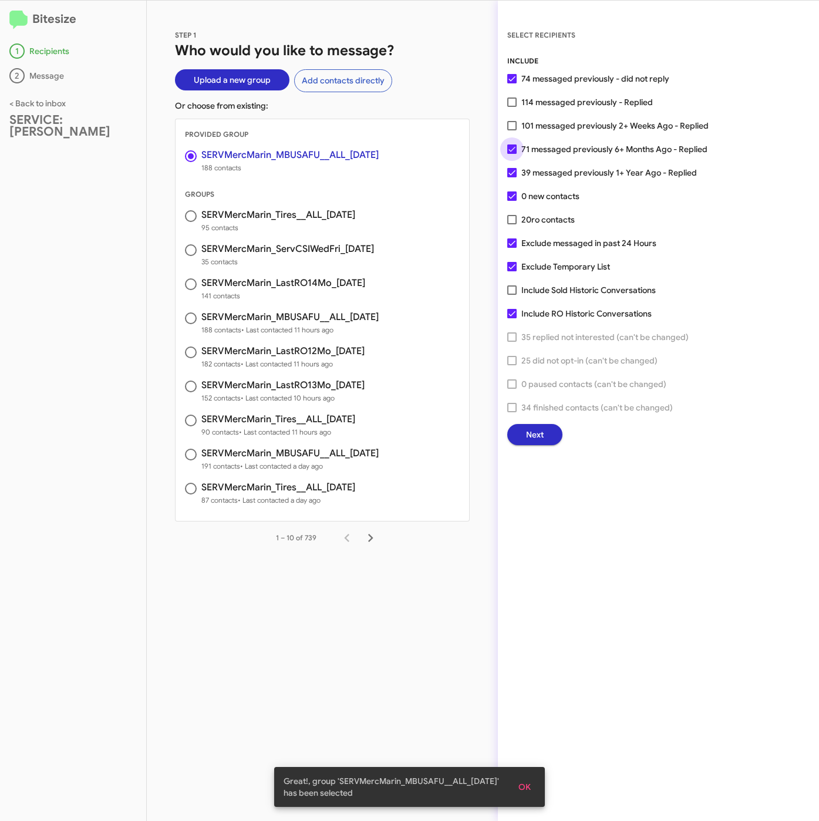
click at [574, 147] on span "71 messaged previously 6+ Months Ago - Replied" at bounding box center [615, 149] width 186 height 14
click at [512, 154] on input "71 messaged previously 6+ Months Ago - Replied" at bounding box center [512, 154] width 1 height 1
checkbox input "false"
click at [569, 176] on span "39 messaged previously 1+ Year Ago - Replied" at bounding box center [610, 173] width 176 height 14
click at [512, 177] on input "39 messaged previously 1+ Year Ago - Replied" at bounding box center [512, 177] width 1 height 1
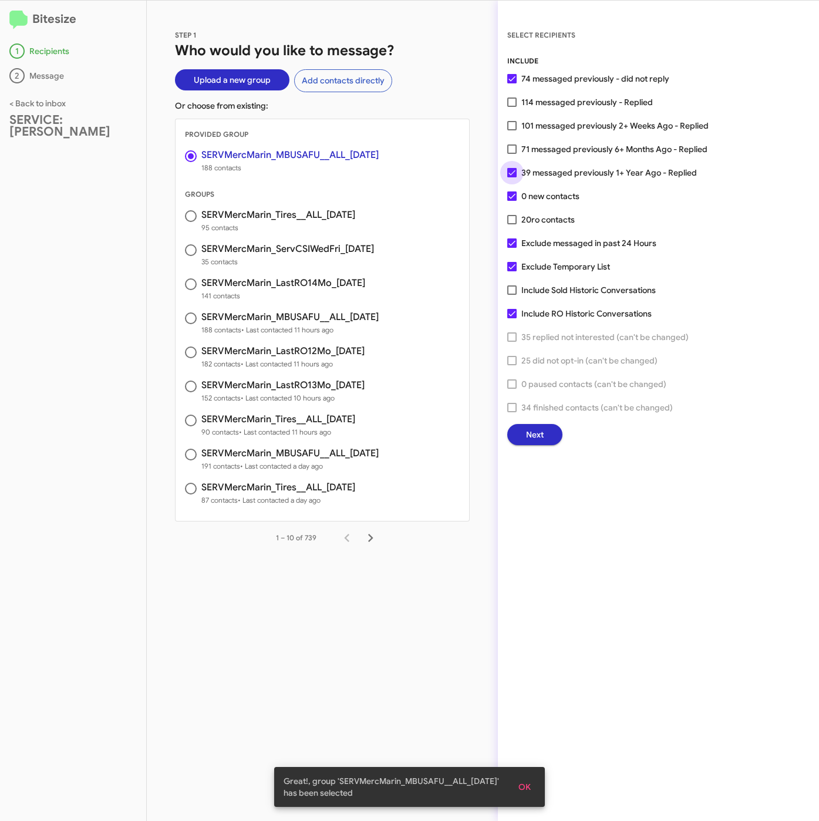
checkbox input "false"
click at [543, 201] on span "0 new contacts" at bounding box center [551, 196] width 58 height 14
click at [512, 201] on input "0 new contacts" at bounding box center [512, 201] width 1 height 1
checkbox input "false"
click at [532, 436] on span "Next" at bounding box center [535, 434] width 18 height 21
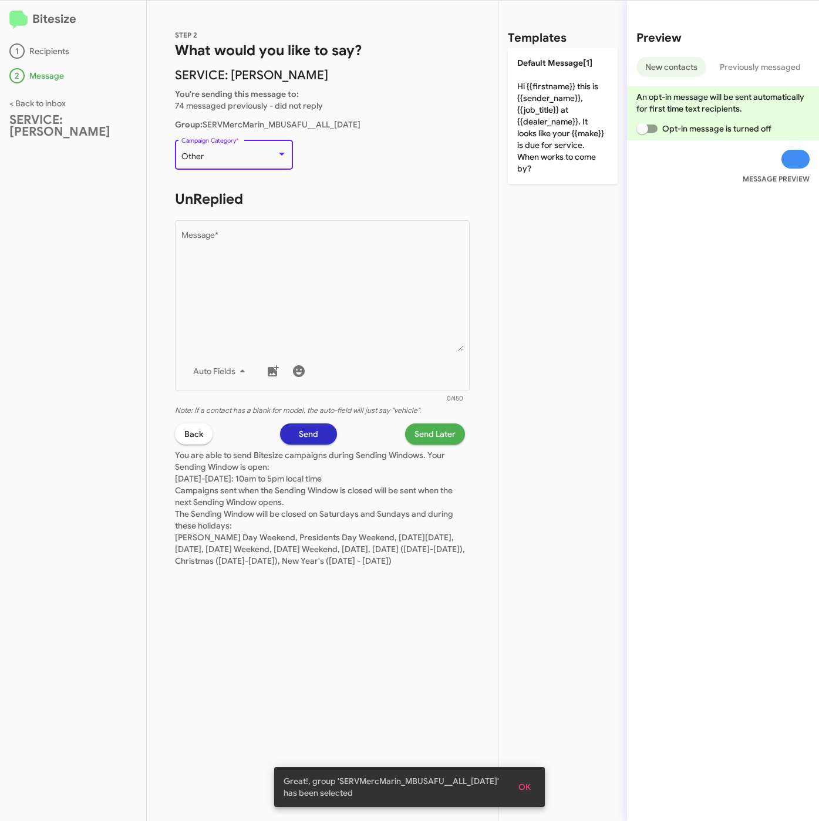
click at [255, 153] on div "Other" at bounding box center [228, 156] width 95 height 9
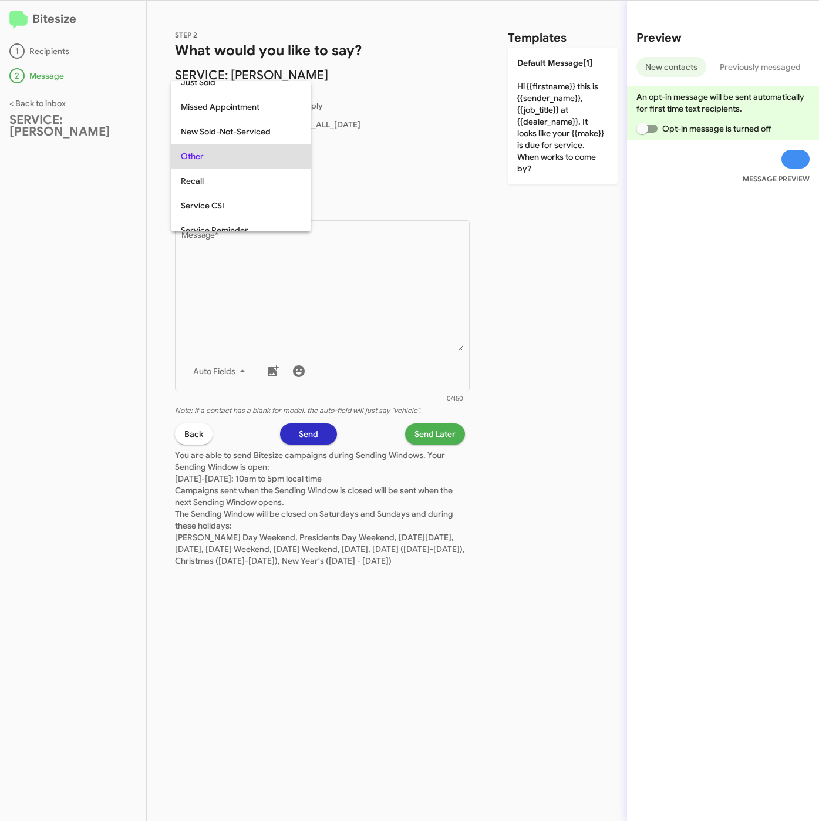
scroll to position [293, 0]
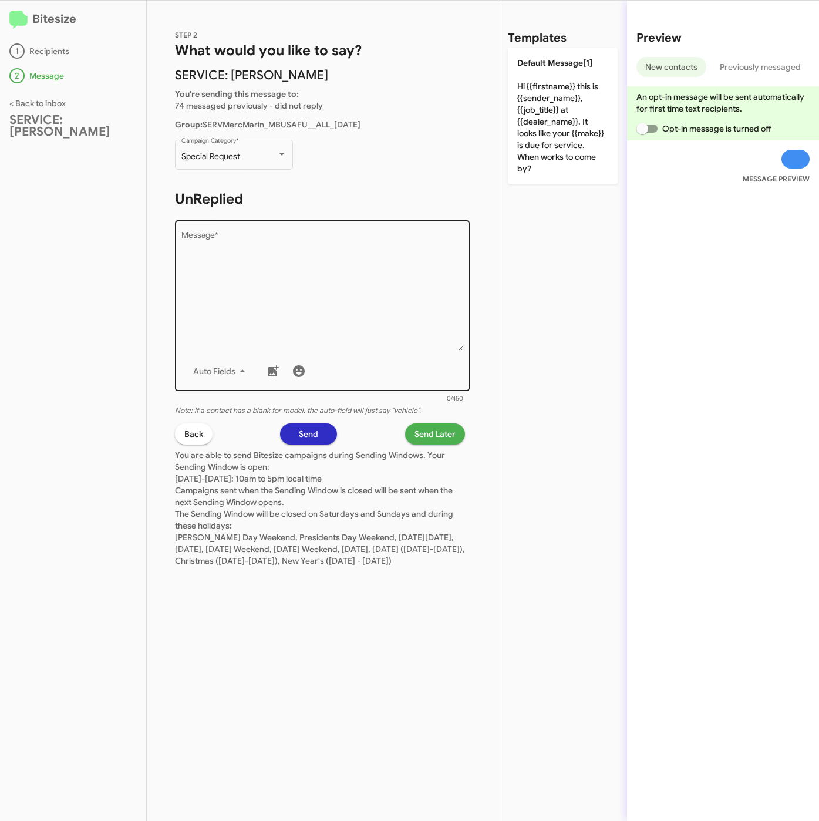
click at [290, 322] on textarea "Message *" at bounding box center [322, 291] width 282 height 120
paste textarea ""Hi {{firstname}} it's {{sender_name}}, {{job_title}} at {{dealer_name}}. Just …"
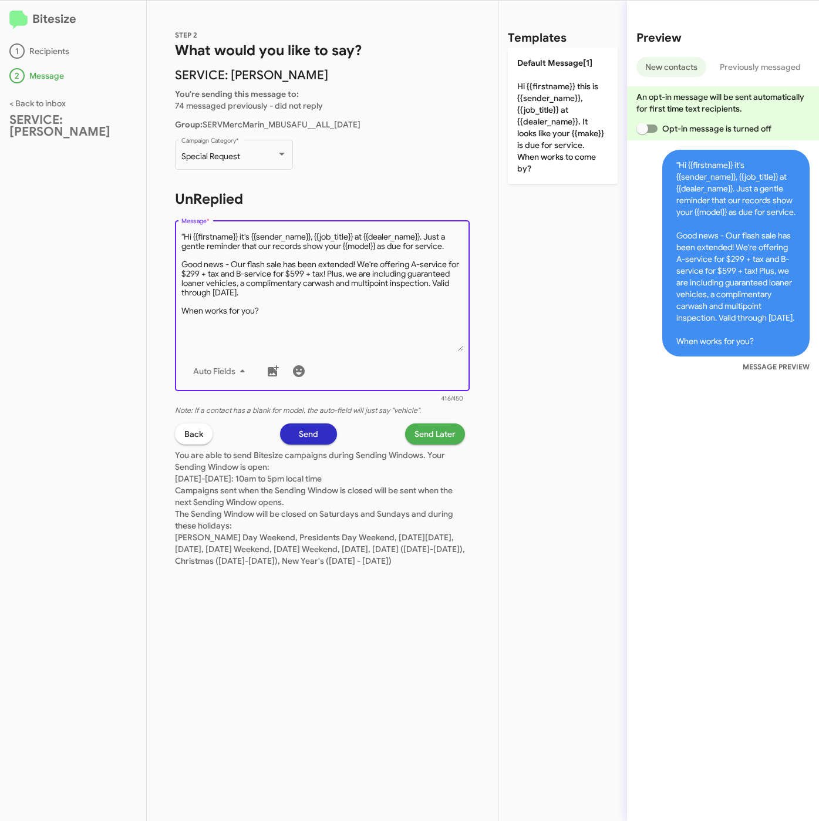
click at [184, 234] on textarea "Message *" at bounding box center [322, 291] width 282 height 120
type textarea "Hi {{firstname}} it's {{sender_name}}, {{job_title}} at {{dealer_name}}. Just a…"
click at [425, 429] on span "Send Later" at bounding box center [435, 433] width 41 height 21
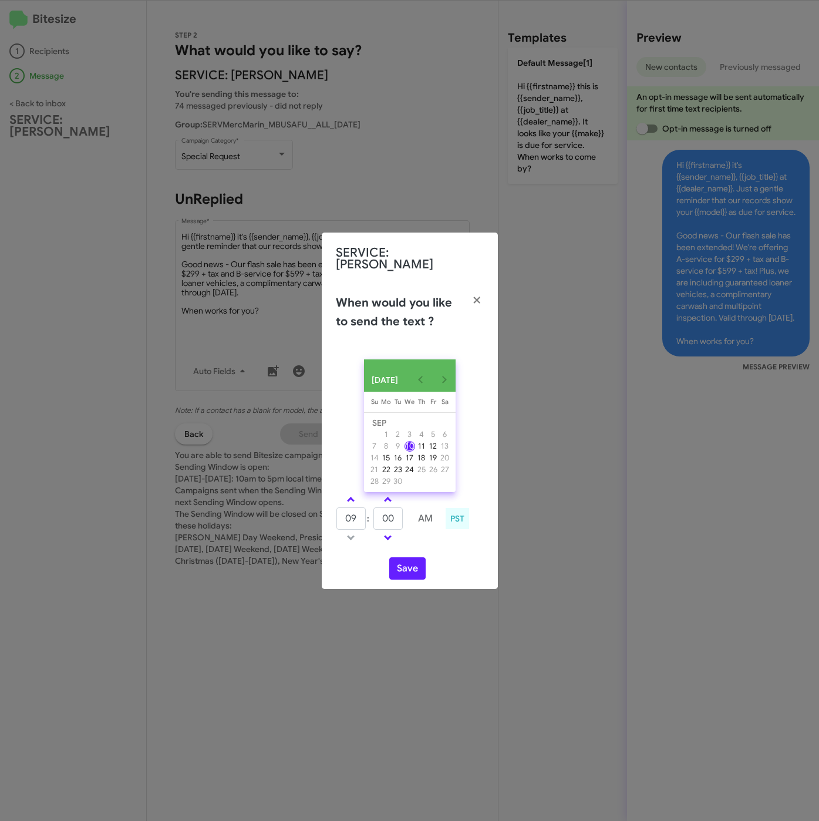
drag, startPoint x: 349, startPoint y: 501, endPoint x: 369, endPoint y: 513, distance: 22.7
click at [351, 503] on tbody "09 : 00 AM" at bounding box center [388, 518] width 105 height 53
click at [374, 515] on input "00" at bounding box center [388, 518] width 29 height 22
type input "10"
click at [351, 497] on span at bounding box center [351, 501] width 8 height 8
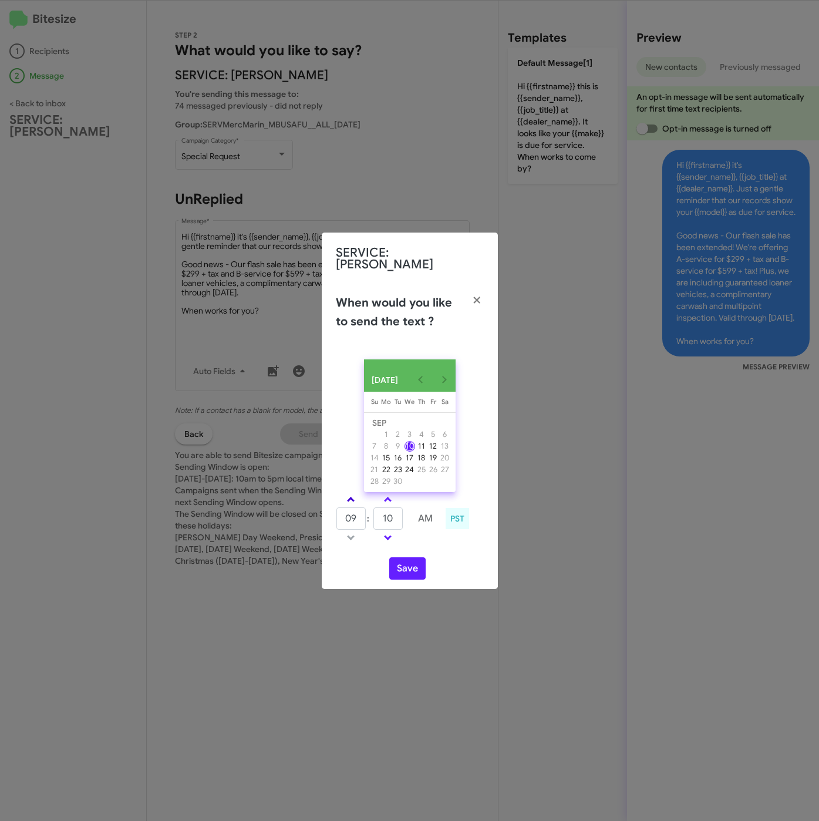
type input "10"
click at [411, 573] on button "Save" at bounding box center [407, 568] width 36 height 22
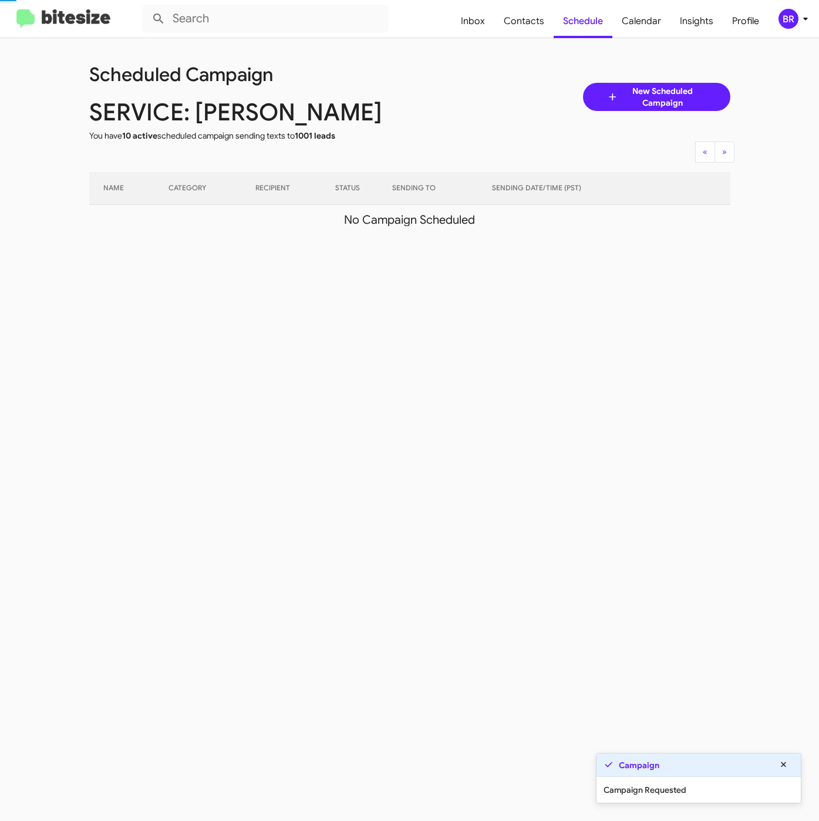
click at [782, 27] on div "BR" at bounding box center [789, 19] width 20 height 20
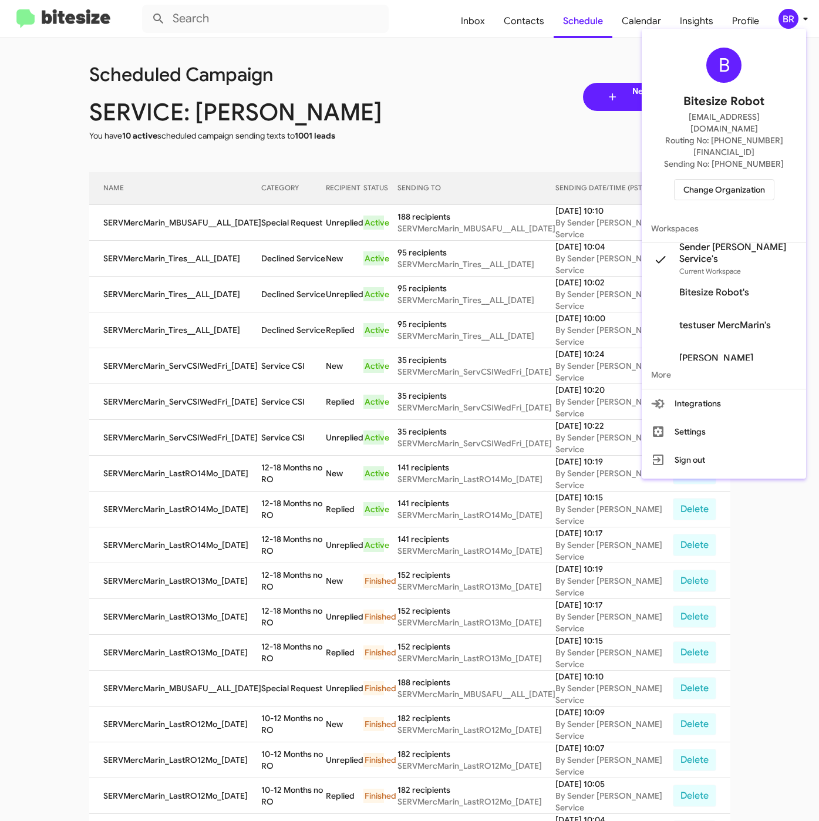
click at [474, 62] on div at bounding box center [409, 410] width 819 height 821
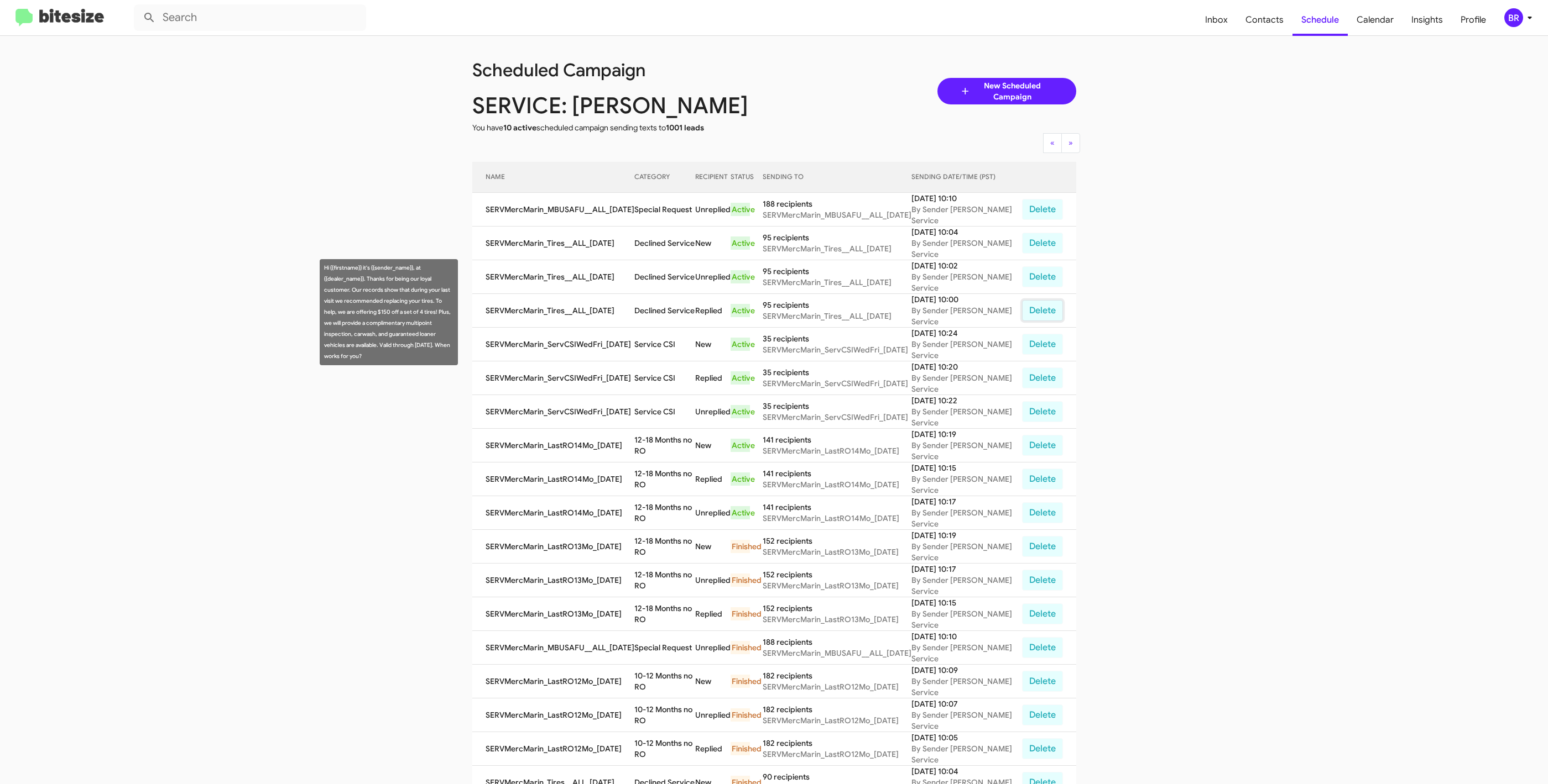
click at [771, 309] on button "Delete" at bounding box center [1041, 311] width 40 height 21
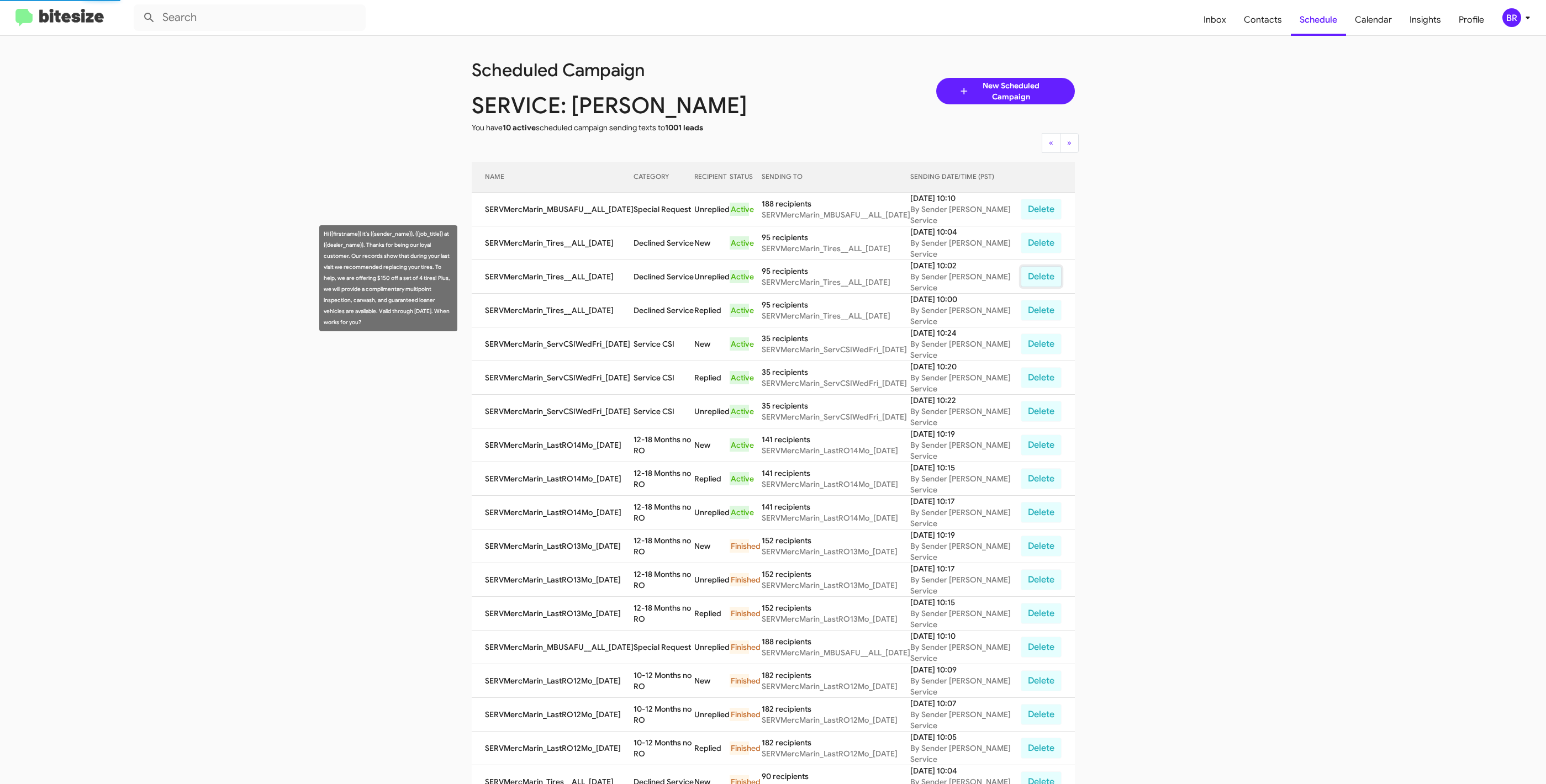
click at [770, 283] on button "Delete" at bounding box center [1040, 276] width 40 height 21
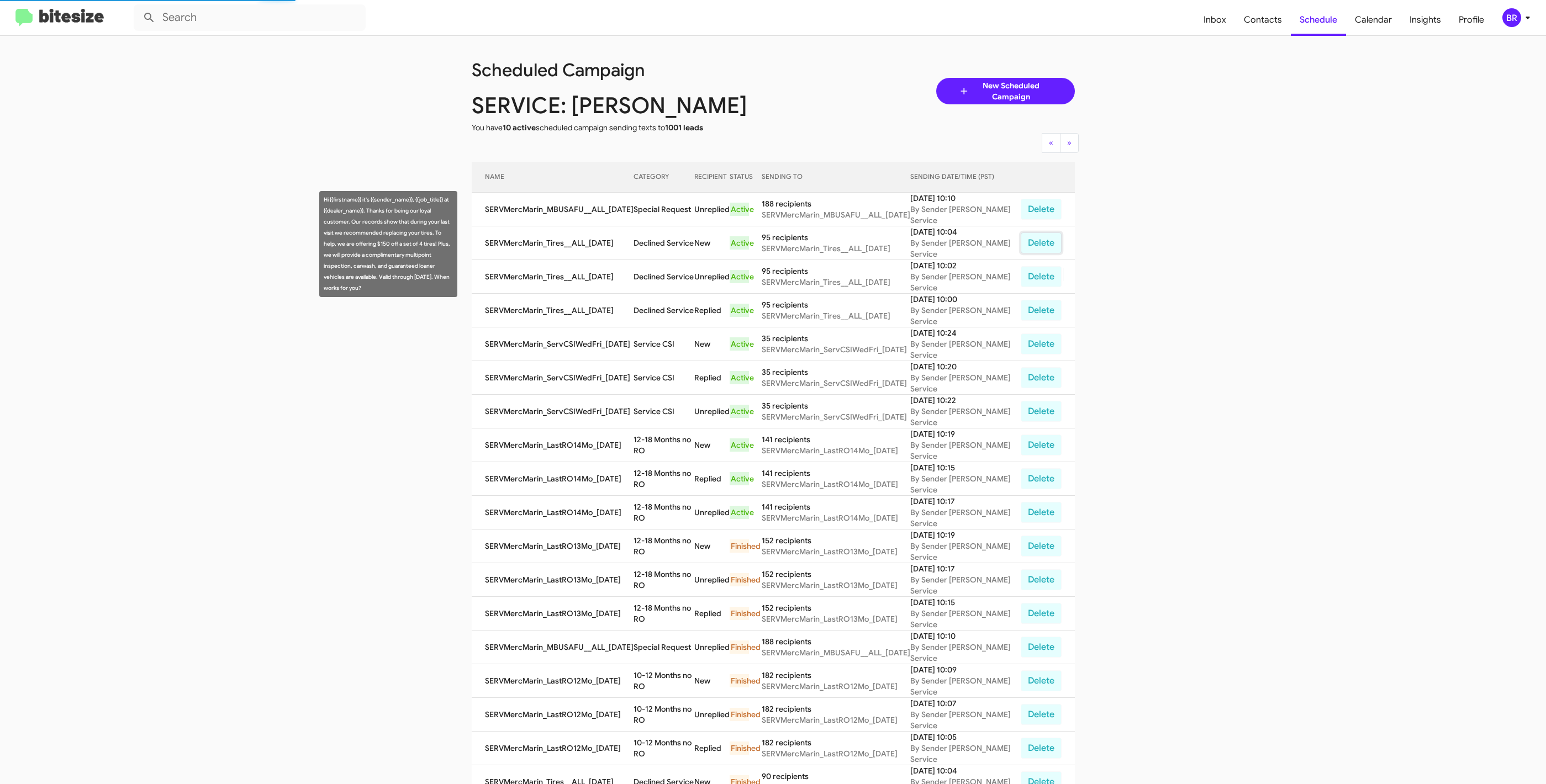
click at [770, 244] on button "Delete" at bounding box center [1040, 243] width 40 height 21
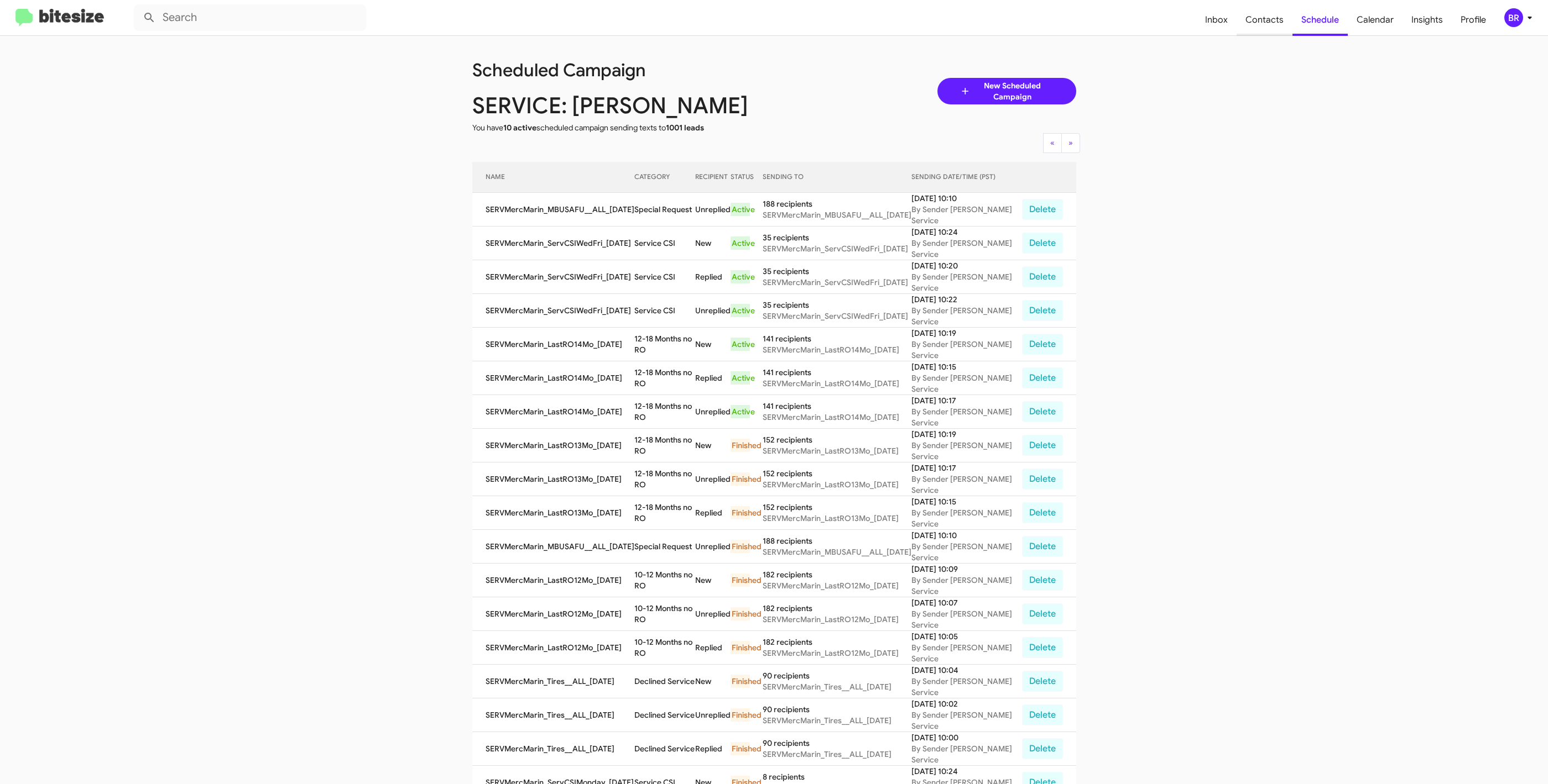
click at [771, 22] on span "Contacts" at bounding box center [1264, 20] width 56 height 32
type input "in:groups"
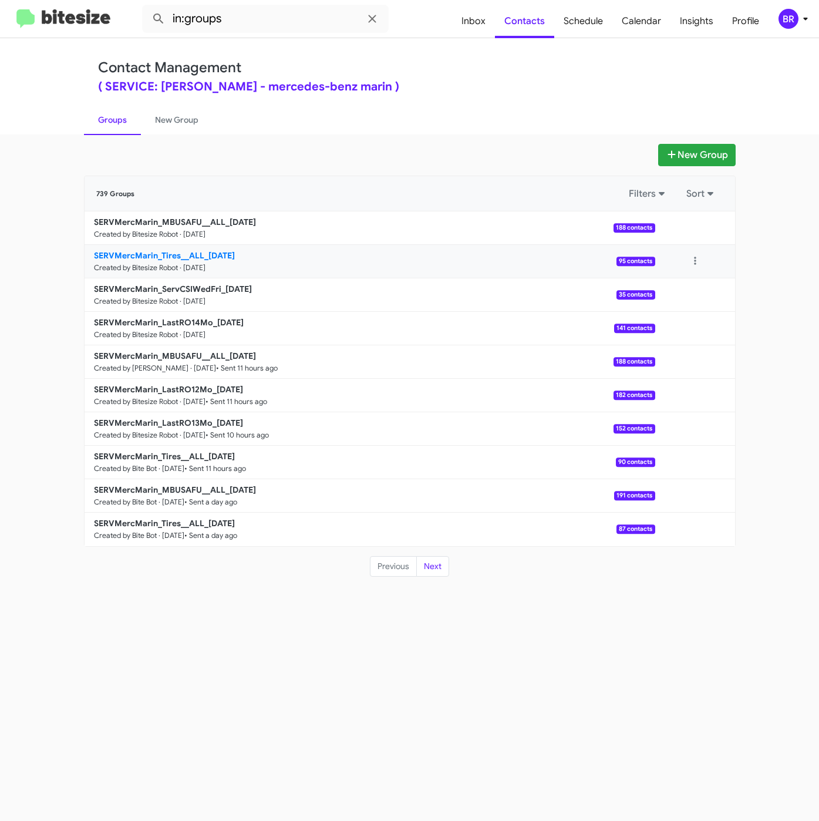
click at [159, 255] on b "SERVMercMarin_Tires__ALL_[DATE]" at bounding box center [164, 255] width 141 height 11
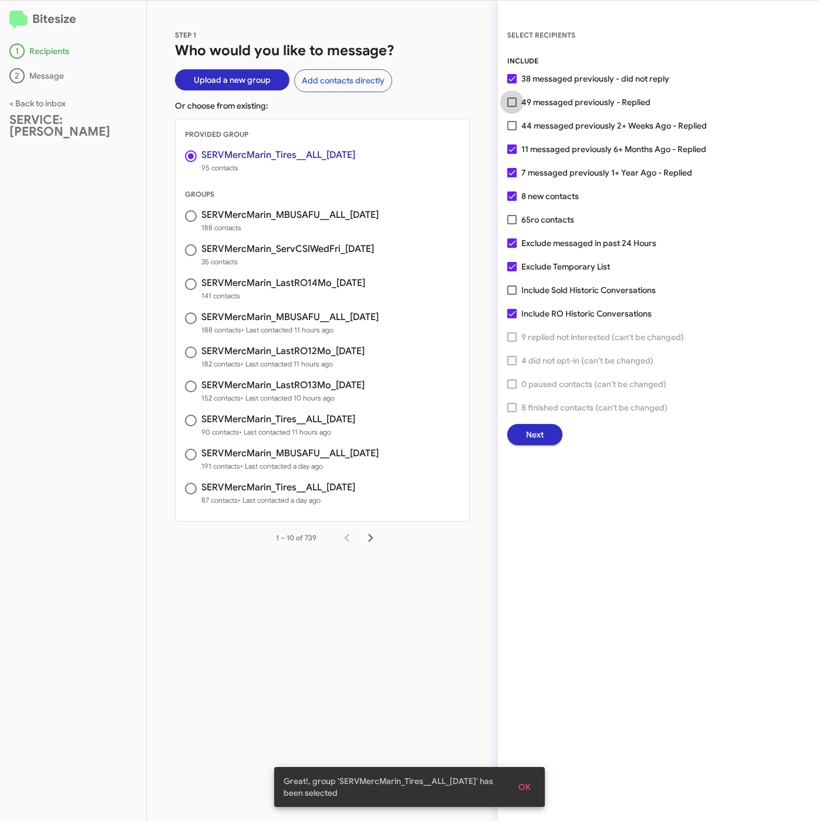
click at [564, 107] on span "49 messaged previously - Replied" at bounding box center [586, 102] width 129 height 14
click at [512, 107] on input "49 messaged previously - Replied" at bounding box center [512, 107] width 1 height 1
checkbox input "true"
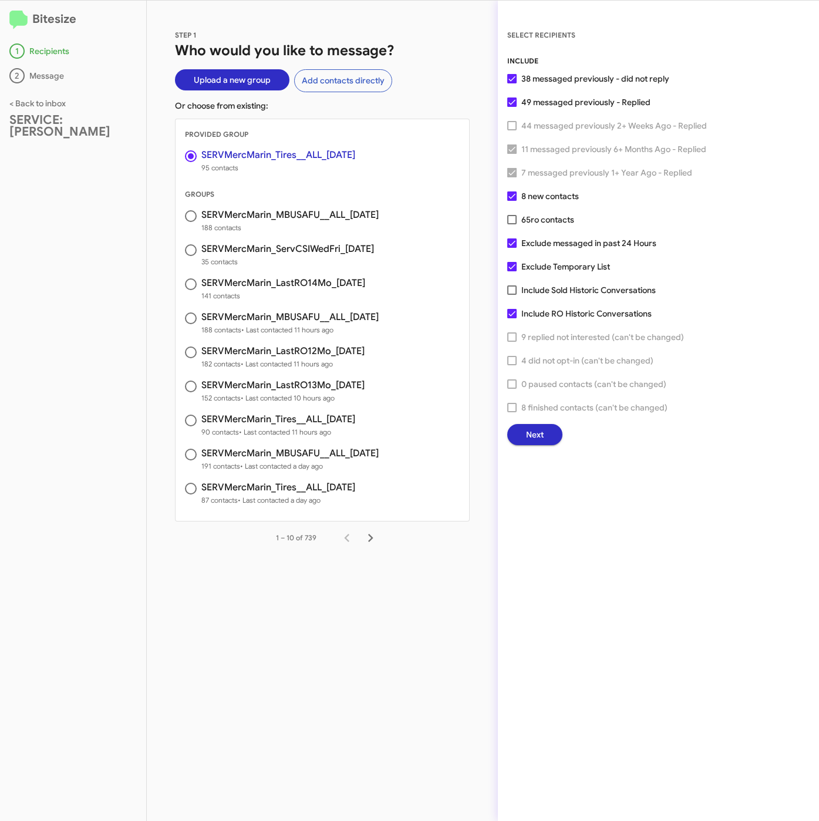
click at [526, 261] on span "Exclude Temporary List" at bounding box center [566, 267] width 89 height 14
click at [512, 271] on input "Exclude Temporary List" at bounding box center [512, 271] width 1 height 1
checkbox input "false"
click at [532, 208] on div "INCLUDE 38 messaged previously - did not reply 49 messaged previously - Replied…" at bounding box center [658, 250] width 302 height 390
click at [531, 217] on span "65 ro contacts" at bounding box center [548, 220] width 53 height 14
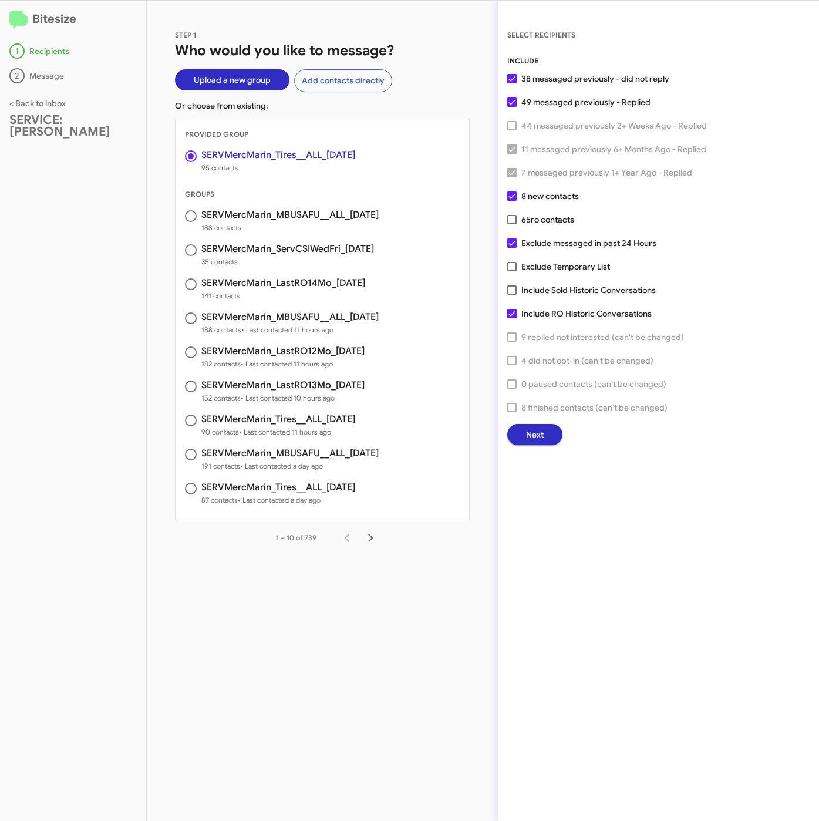
click at [512, 224] on input "65 ro contacts" at bounding box center [512, 224] width 1 height 1
checkbox input "true"
click at [549, 425] on button "Next" at bounding box center [534, 434] width 55 height 21
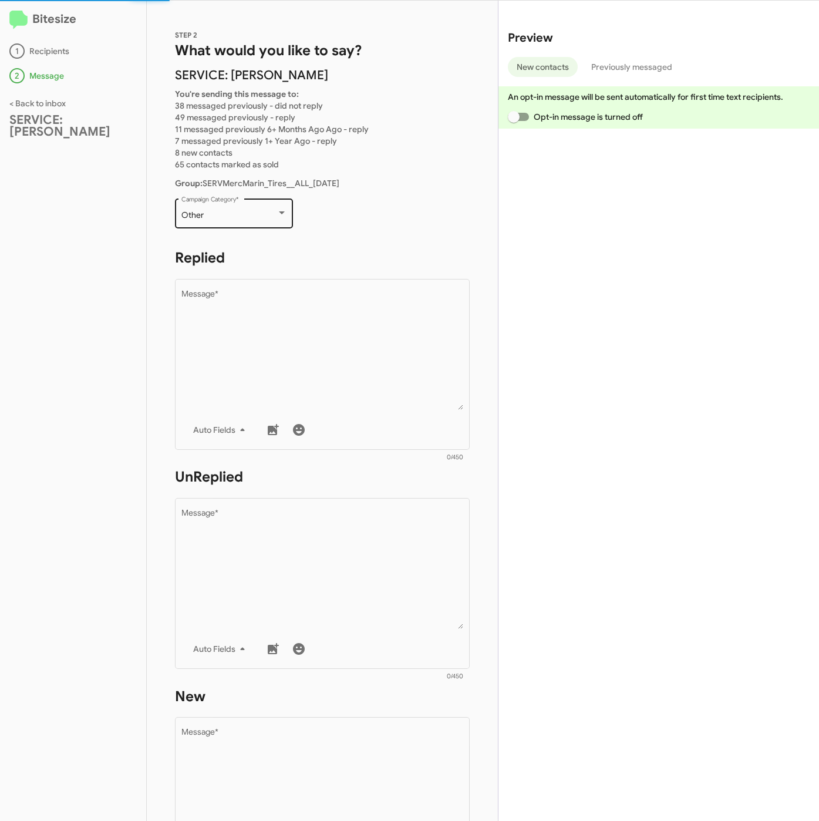
click at [234, 208] on div "Other Campaign Category *" at bounding box center [234, 212] width 106 height 32
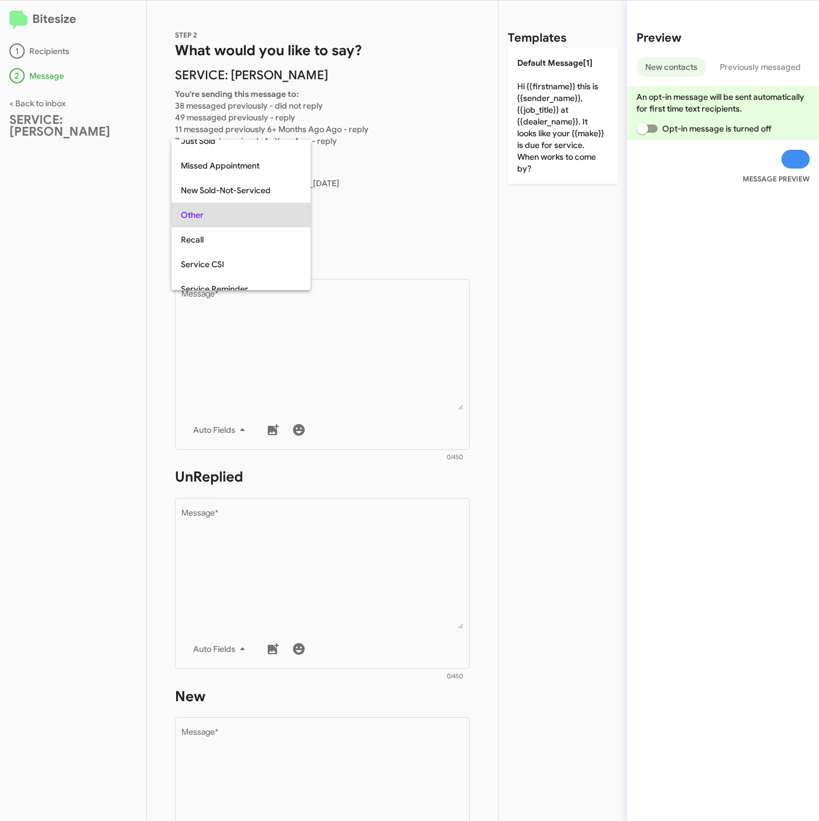
scroll to position [197, 0]
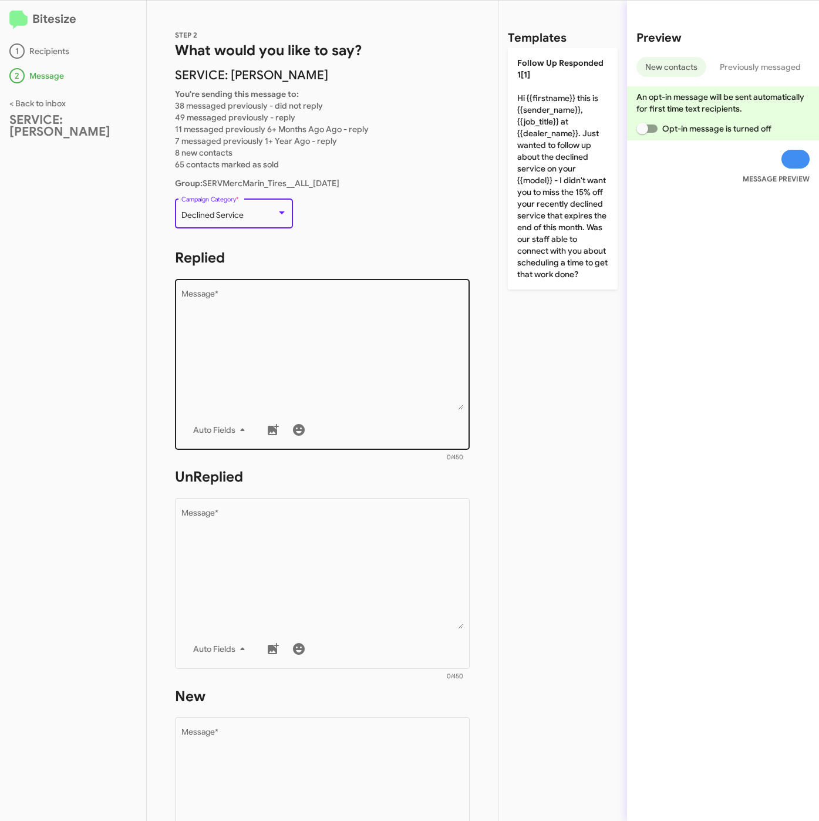
click at [297, 351] on textarea "Message *" at bounding box center [322, 350] width 282 height 120
paste textarea ""Hi {{firstname}} it's {{sender_name}}, at {{dealer_name}}. Thanks for being ou…"
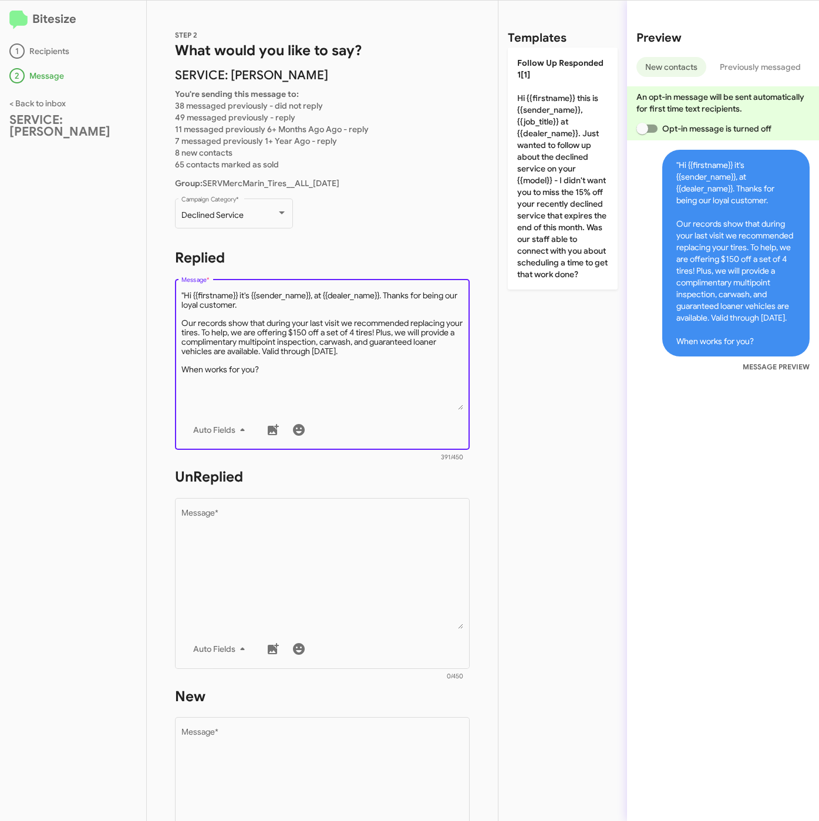
click at [186, 292] on textarea "Message *" at bounding box center [322, 350] width 282 height 120
type textarea "Hi {{firstname}} it's {{sender_name}}, at {{dealer_name}}. Thanks for being our…"
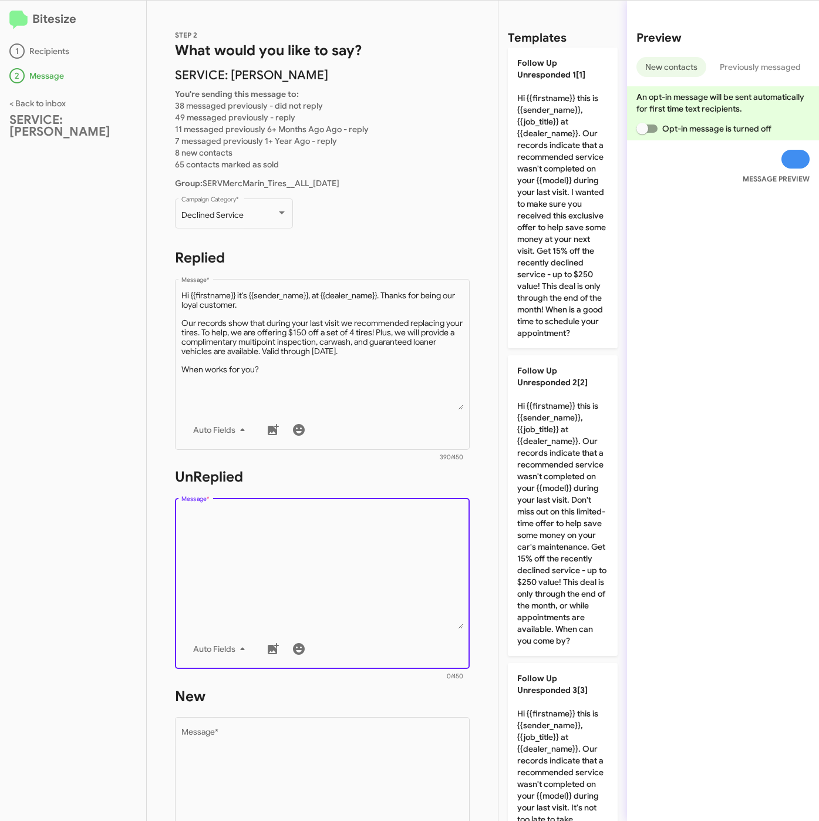
click at [326, 576] on textarea "Message *" at bounding box center [322, 569] width 282 height 120
paste textarea ""Hi {{firstname}} it's {{sender_name}}, {{job_title}} at {{dealer_name}}. Thank…"
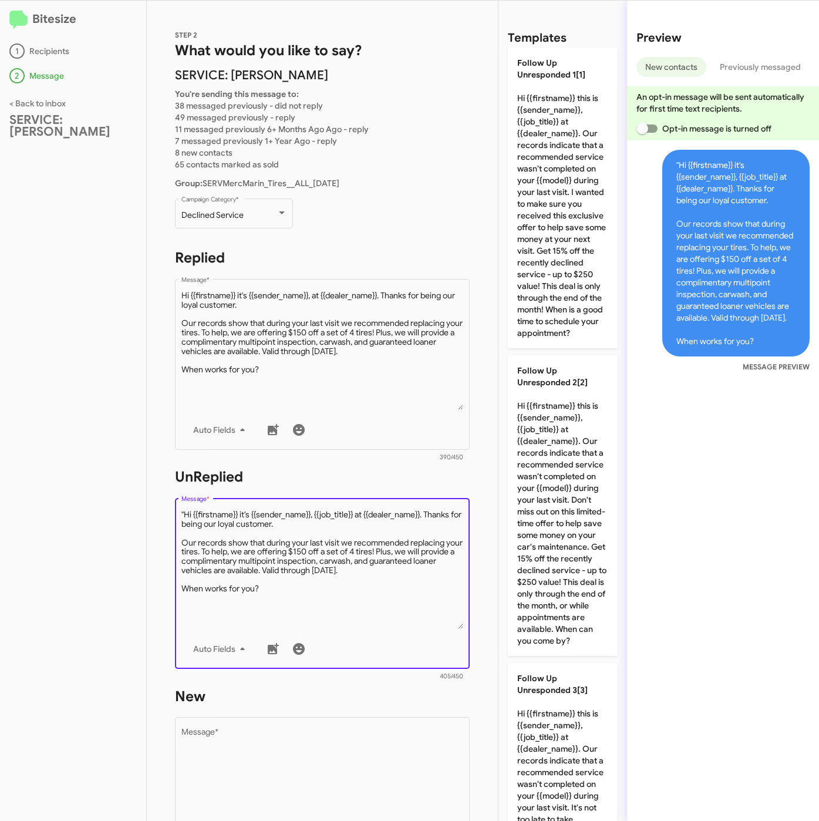
click at [186, 509] on textarea "Message *" at bounding box center [322, 569] width 282 height 120
type textarea "Hi {{firstname}} it's {{sender_name}}, {{job_title}} at {{dealer_name}}. Thanks…"
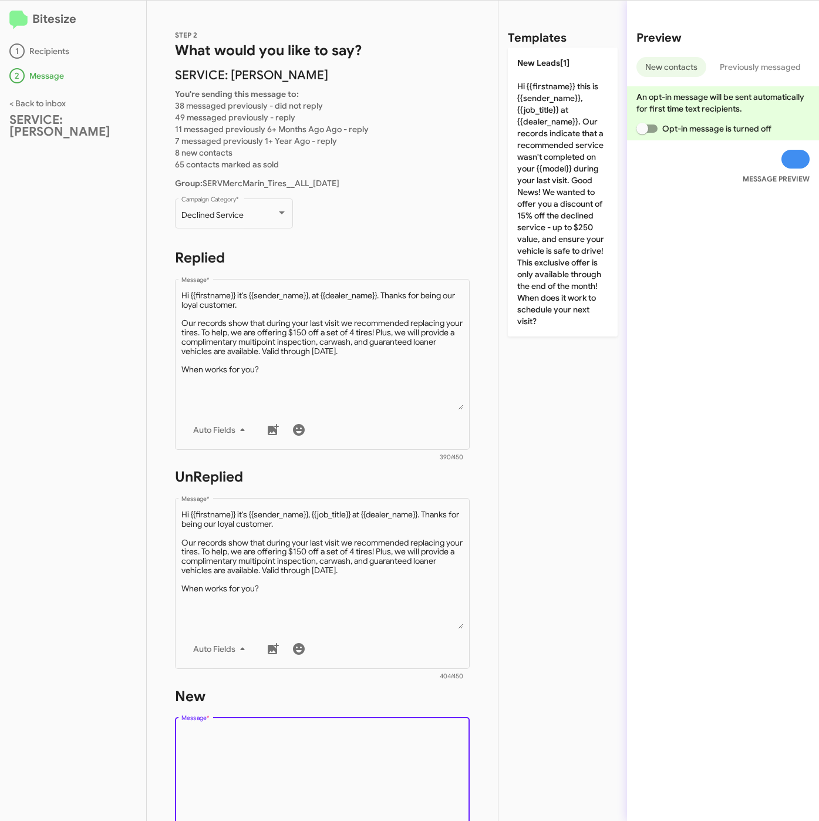
click at [342, 734] on textarea "Message *" at bounding box center [322, 789] width 282 height 120
paste textarea ""Hi {{firstname}} it's {{sender_name}}, {{job_title}} at {{dealer_name}}. Thank…"
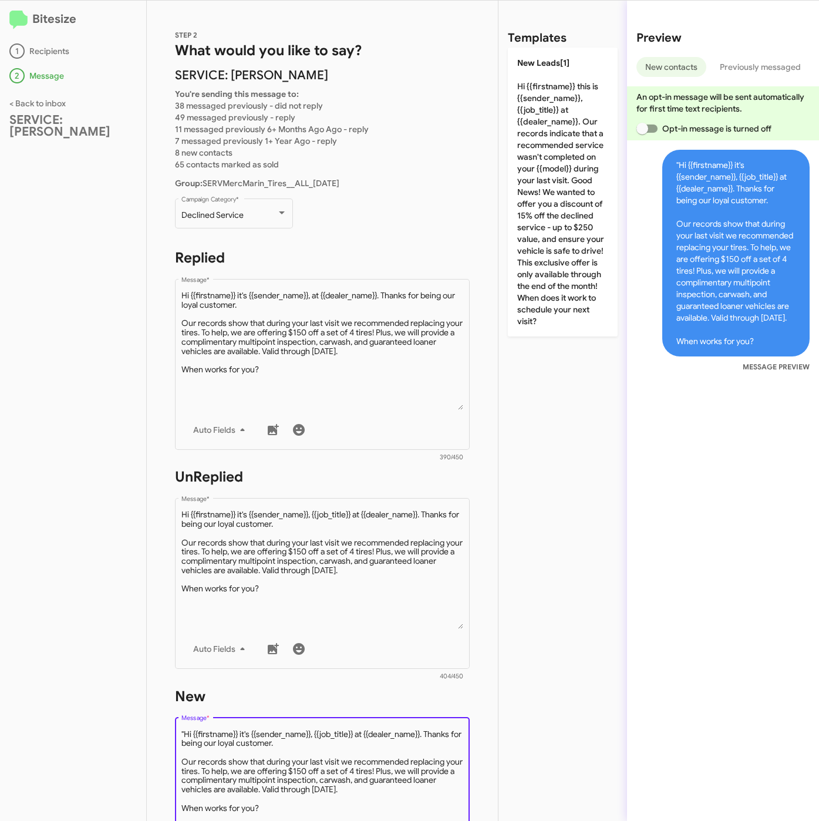
click at [182, 731] on textarea "Message *" at bounding box center [322, 789] width 282 height 120
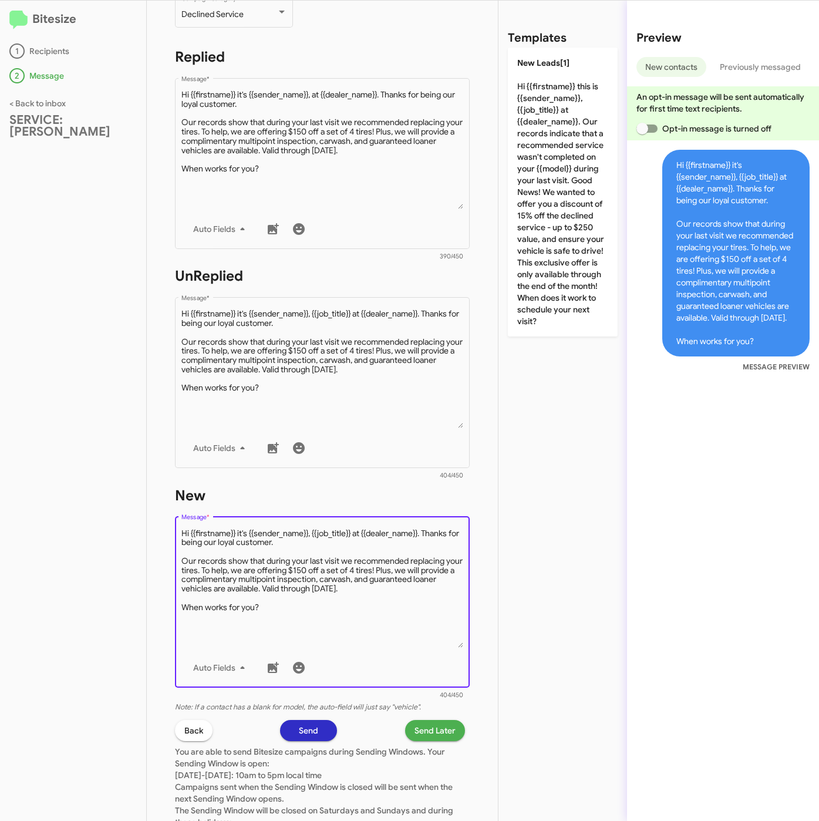
scroll to position [288, 0]
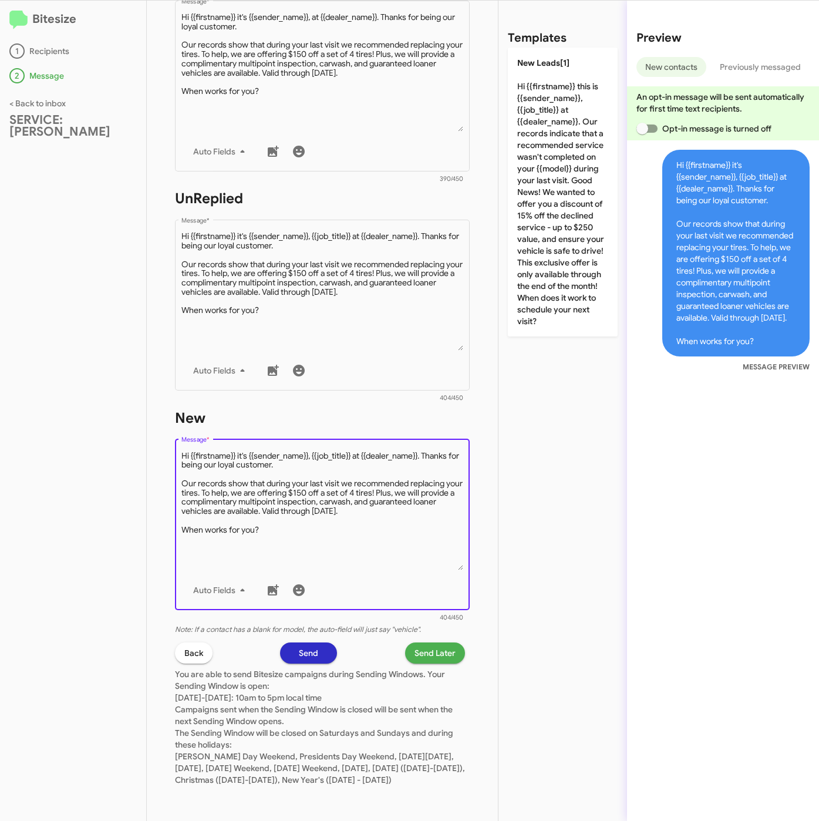
type textarea "Hi {{firstname}} it's {{sender_name}}, {{job_title}} at {{dealer_name}}. Thanks…"
click at [415, 642] on span "Send Later" at bounding box center [435, 652] width 41 height 21
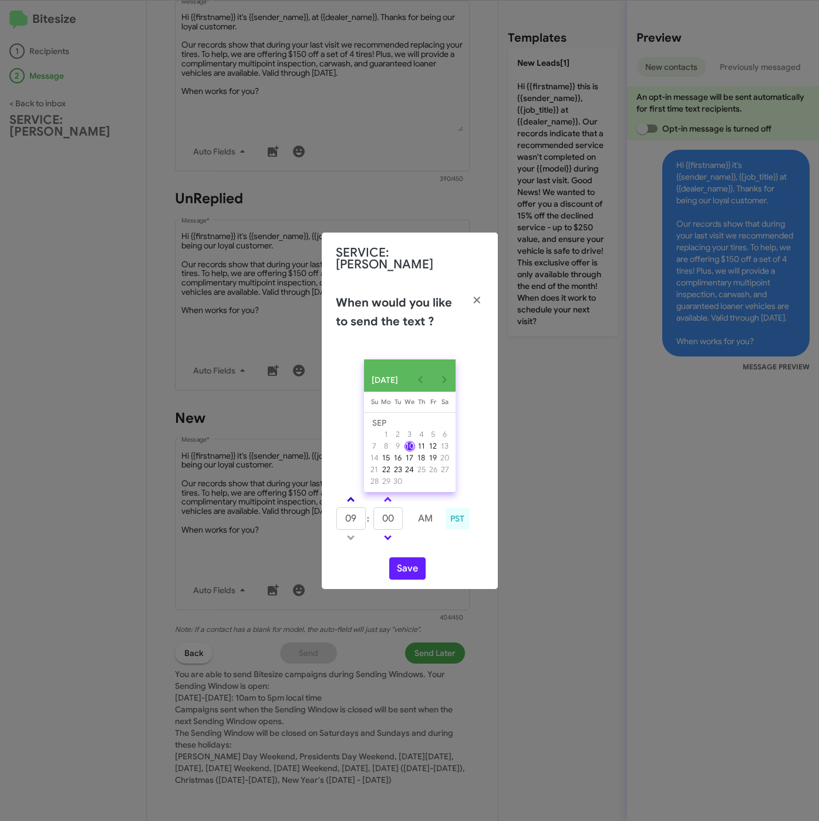
click at [352, 493] on link at bounding box center [351, 500] width 21 height 14
type input "10"
drag, startPoint x: 406, startPoint y: 563, endPoint x: 459, endPoint y: 594, distance: 61.6
click at [407, 563] on button "Save" at bounding box center [407, 568] width 36 height 22
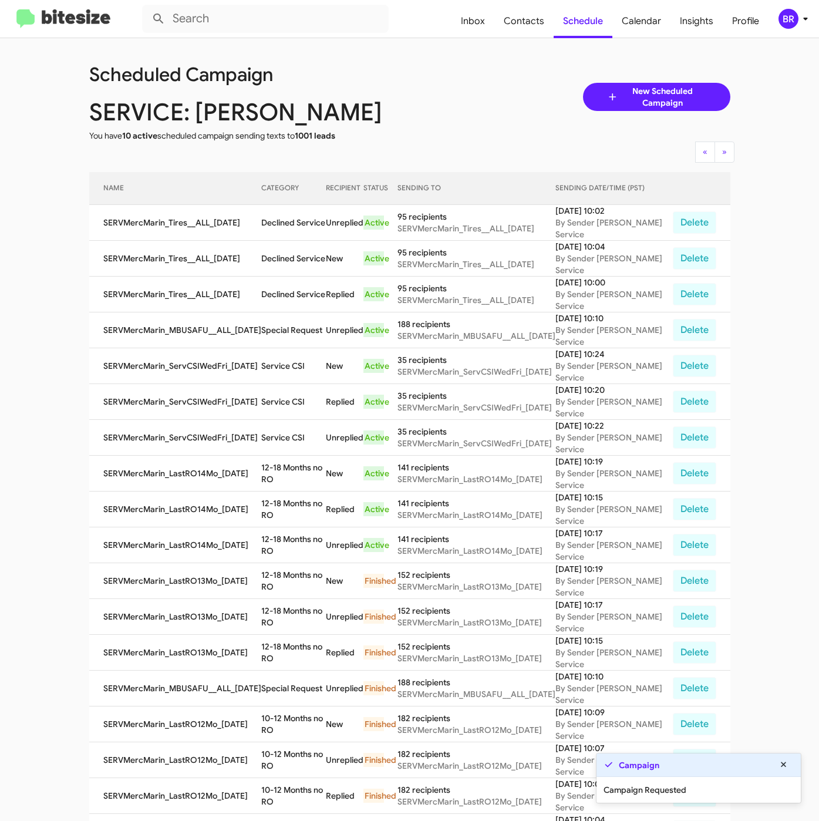
click at [428, 94] on div "Scheduled Campaign SERVICE: [PERSON_NAME] You have 10 active scheduled campaign…" at bounding box center [409, 96] width 659 height 89
